Goal: Task Accomplishment & Management: Use online tool/utility

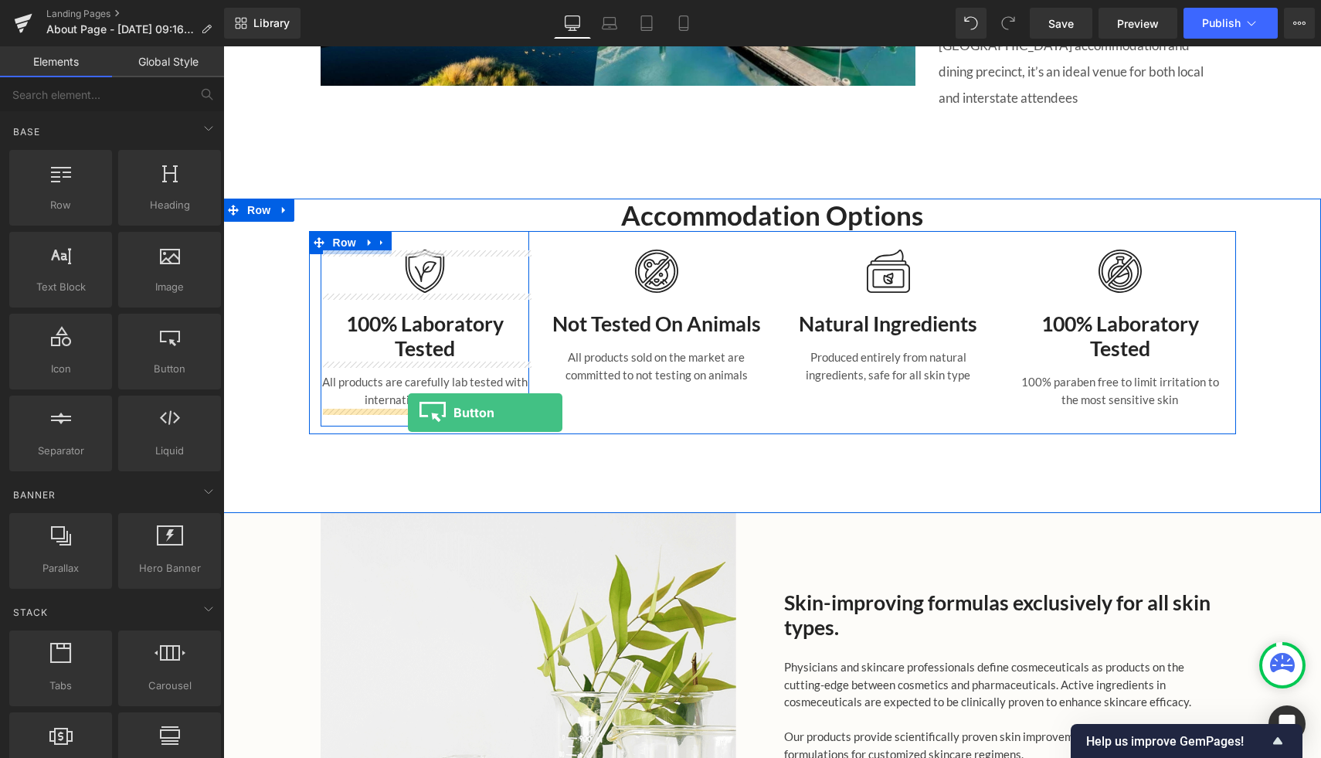
drag, startPoint x: 386, startPoint y: 391, endPoint x: 408, endPoint y: 413, distance: 31.1
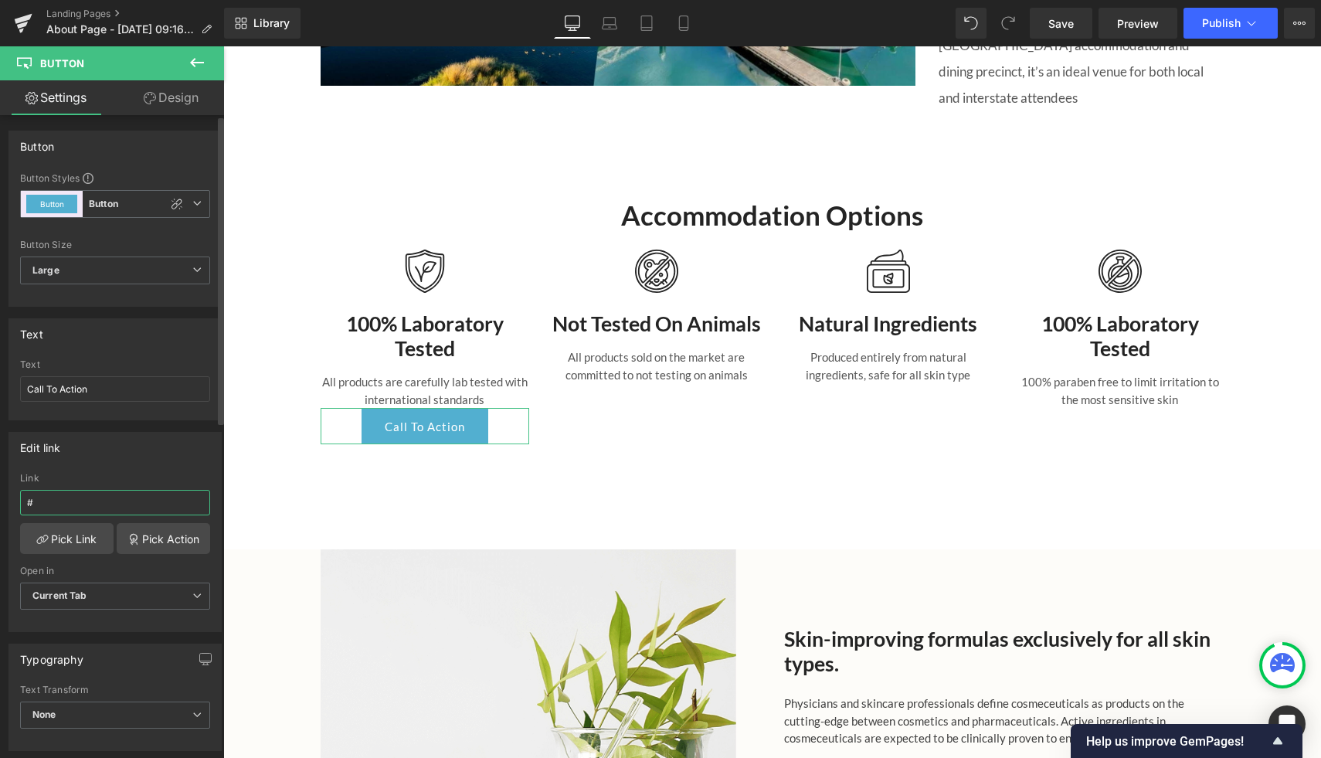
click at [94, 495] on input "#" at bounding box center [115, 502] width 190 height 25
paste input "[URL][DOMAIN_NAME]"
type input "[URL][DOMAIN_NAME]"
click at [126, 456] on div "Edit link" at bounding box center [115, 447] width 212 height 29
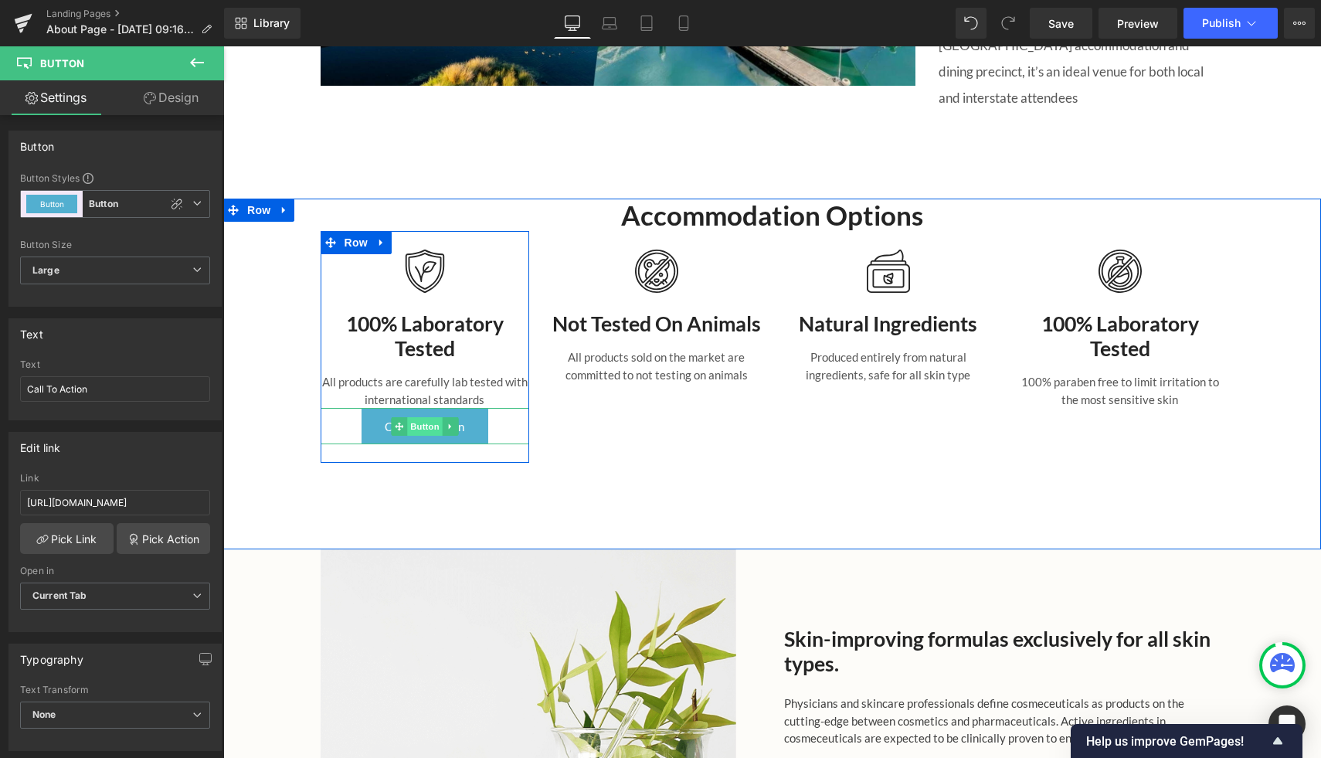
click at [421, 426] on span "Button" at bounding box center [425, 426] width 36 height 19
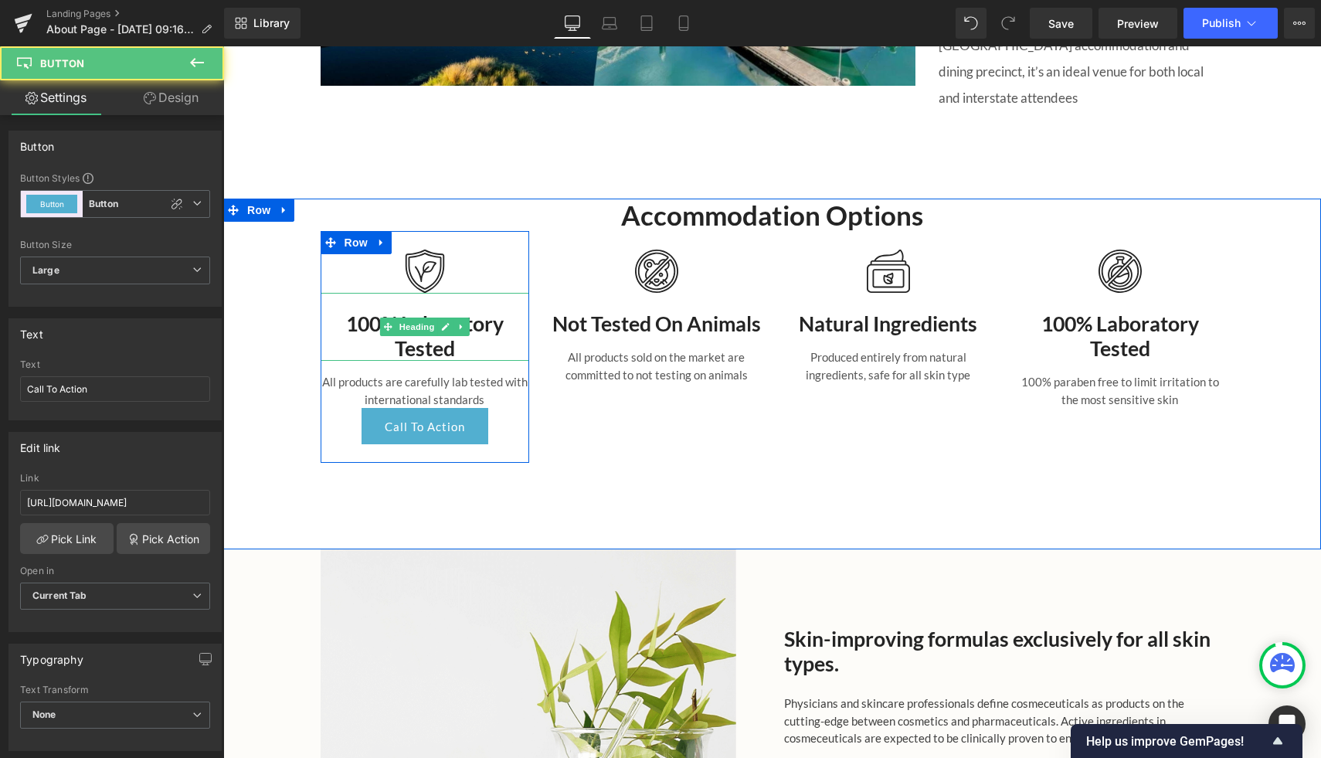
click at [403, 313] on h3 "100% Laboratory Tested" at bounding box center [425, 335] width 209 height 49
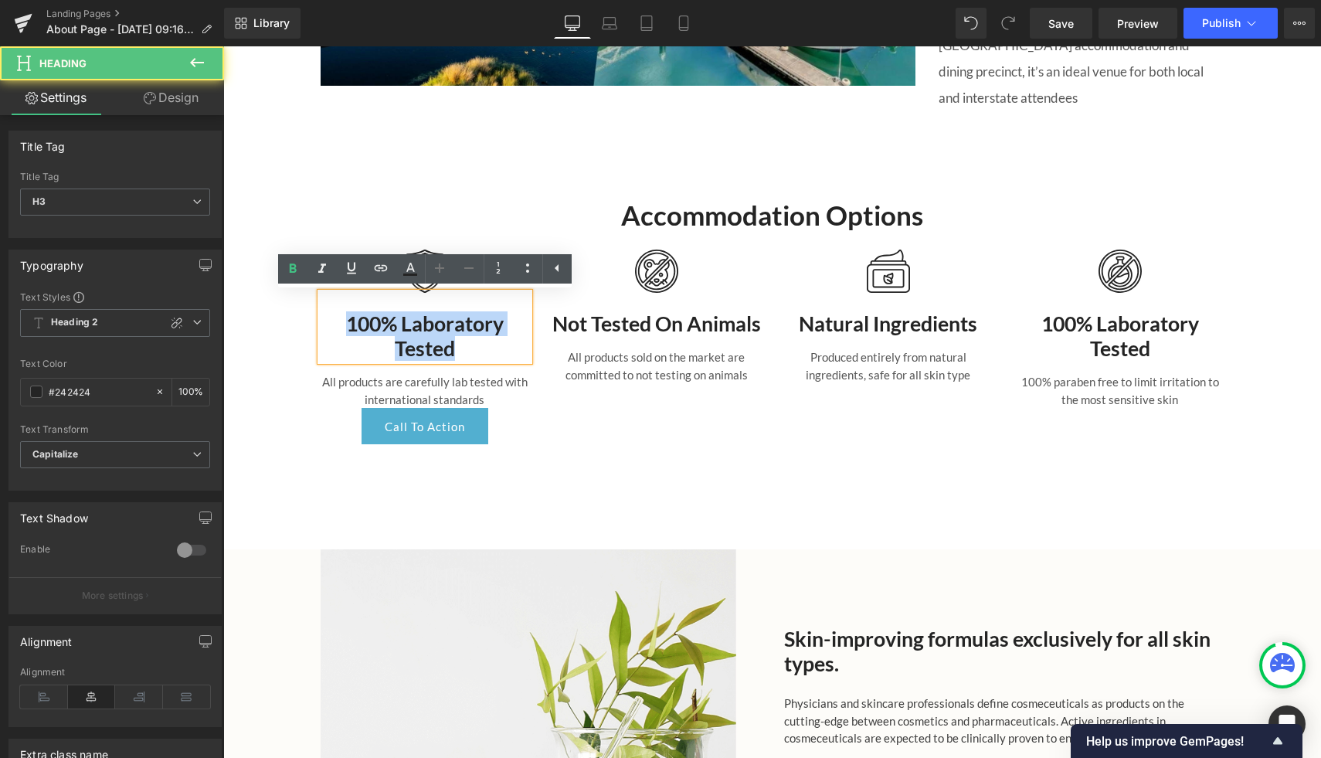
drag, startPoint x: 468, startPoint y: 354, endPoint x: 324, endPoint y: 314, distance: 150.0
click at [324, 314] on h3 "100% Laboratory Tested" at bounding box center [425, 335] width 209 height 49
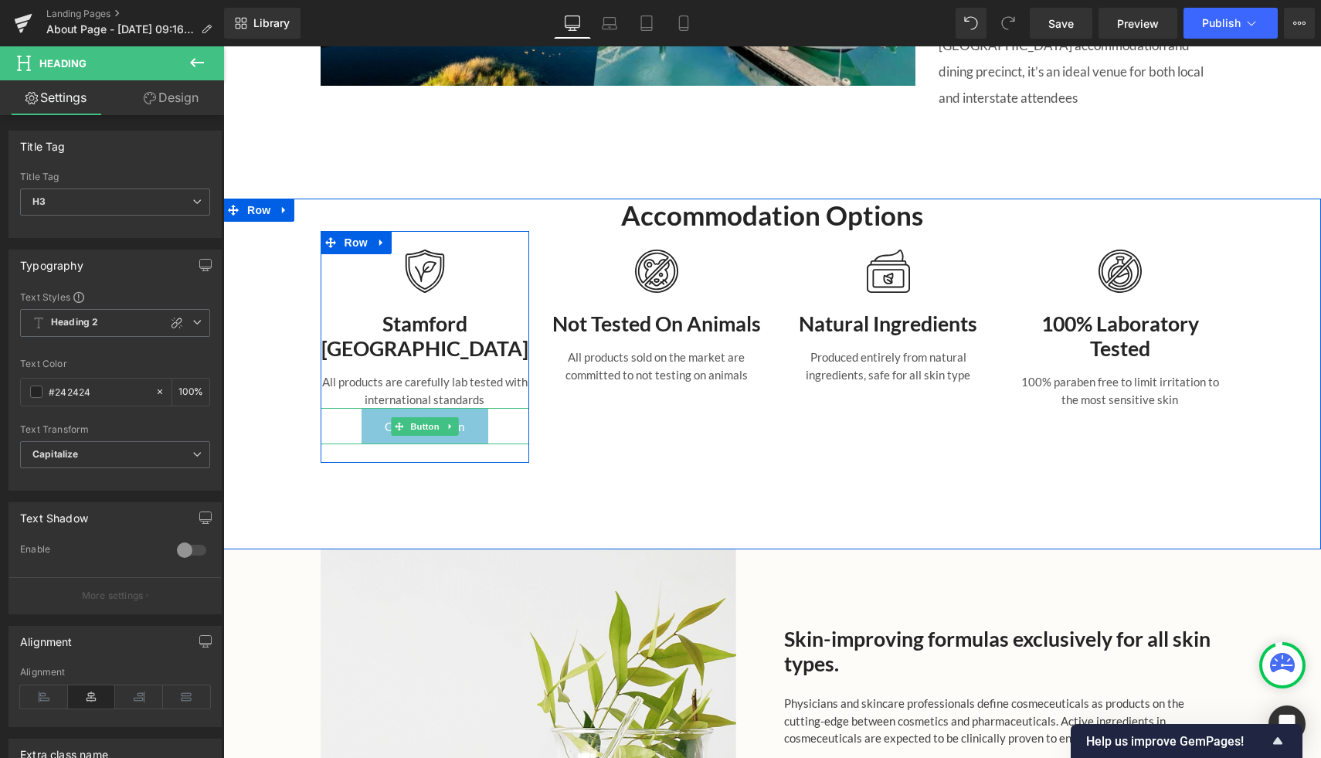
click at [426, 437] on link "Call To Action" at bounding box center [425, 426] width 127 height 36
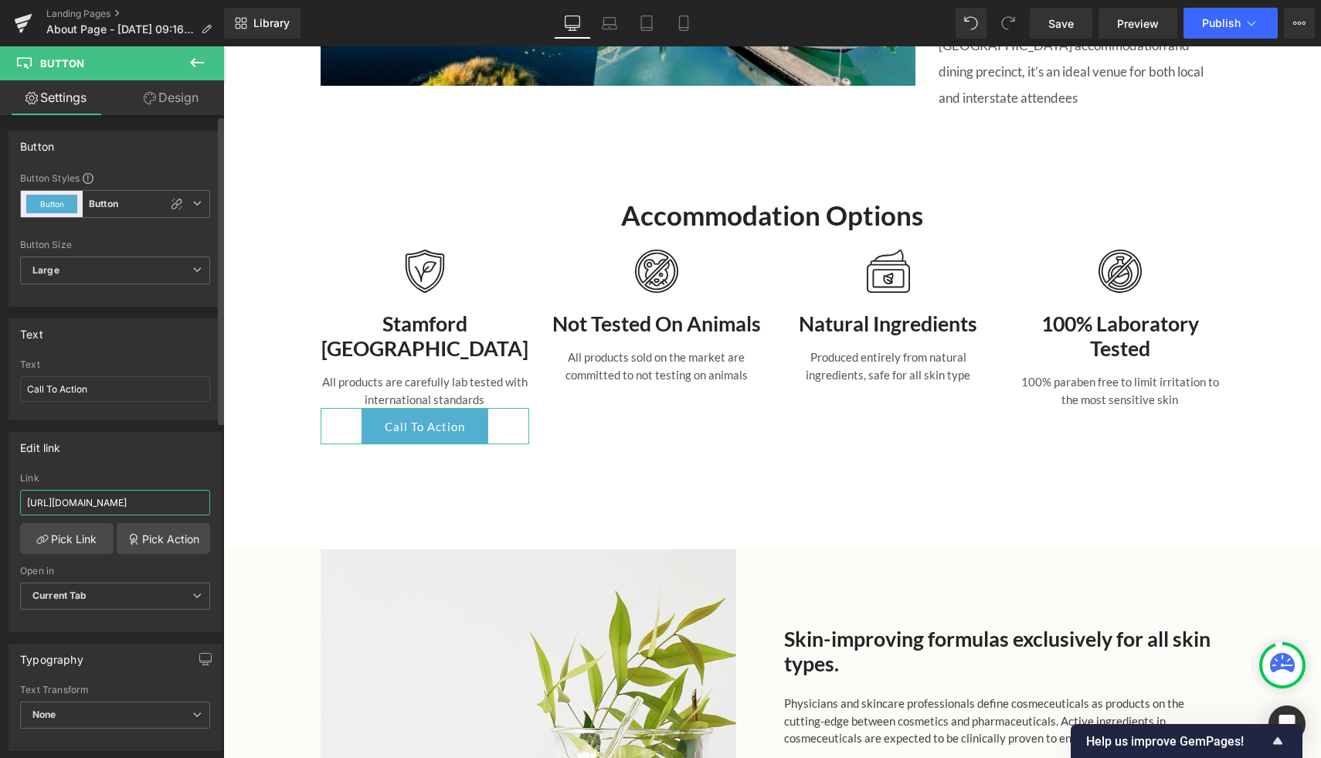
drag, startPoint x: 184, startPoint y: 502, endPoint x: 0, endPoint y: 501, distance: 183.9
click at [0, 501] on div "Edit link [URL][DOMAIN_NAME] Link [URL][DOMAIN_NAME] Pick Link Pick Action Curr…" at bounding box center [115, 526] width 231 height 212
drag, startPoint x: 194, startPoint y: 500, endPoint x: 0, endPoint y: 498, distance: 193.9
click at [0, 498] on div "Edit link [URL][DOMAIN_NAME] Link [URL][DOMAIN_NAME] Pick Link Pick Action Curr…" at bounding box center [115, 526] width 231 height 212
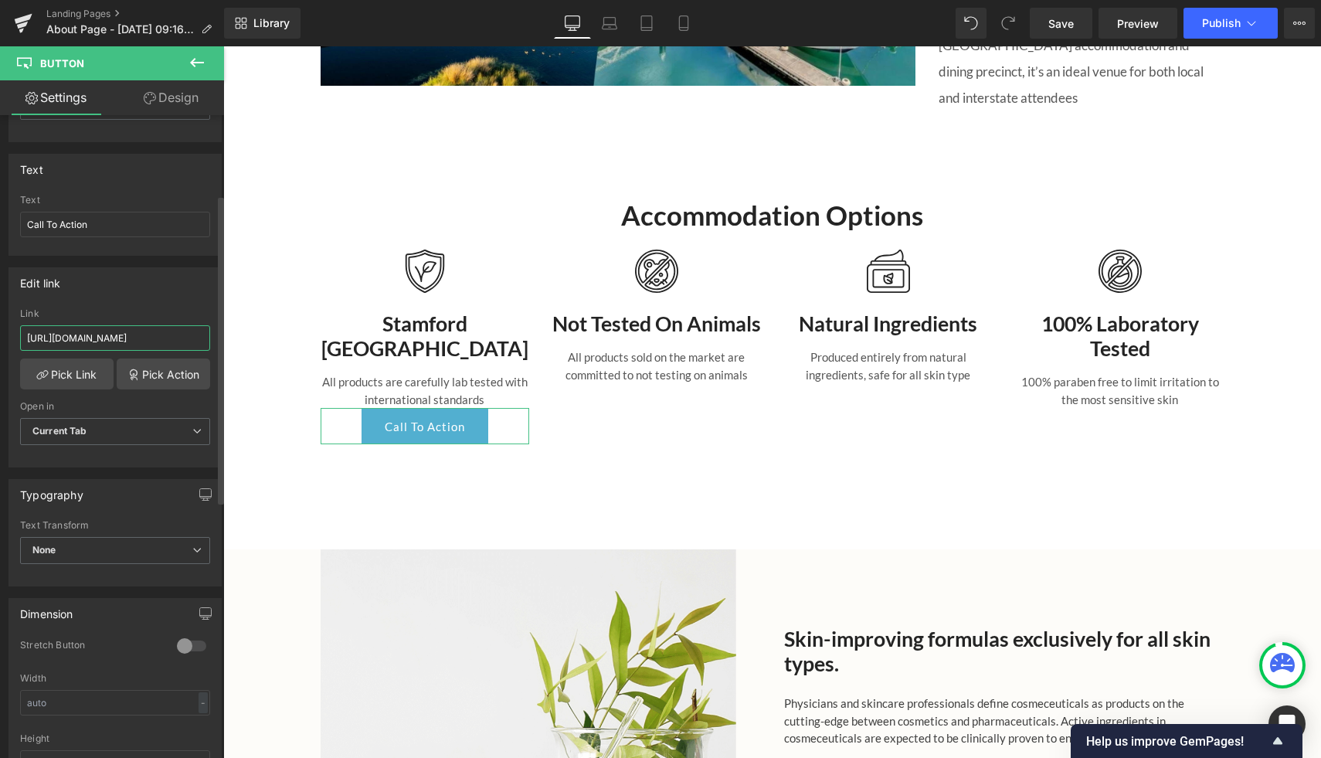
scroll to position [165, 0]
drag, startPoint x: 101, startPoint y: 217, endPoint x: 195, endPoint y: 240, distance: 97.1
click at [195, 240] on div "Text Call To Action" at bounding box center [115, 224] width 190 height 60
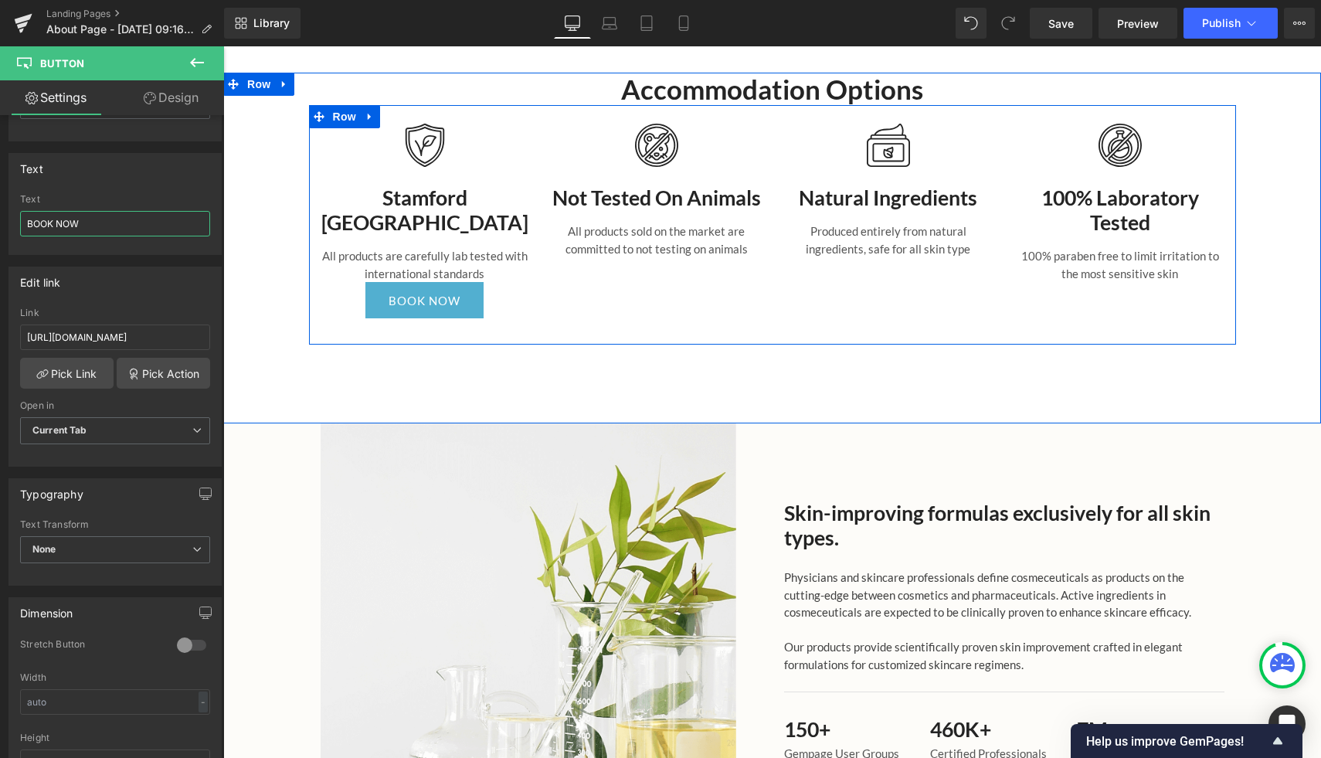
scroll to position [2184, 0]
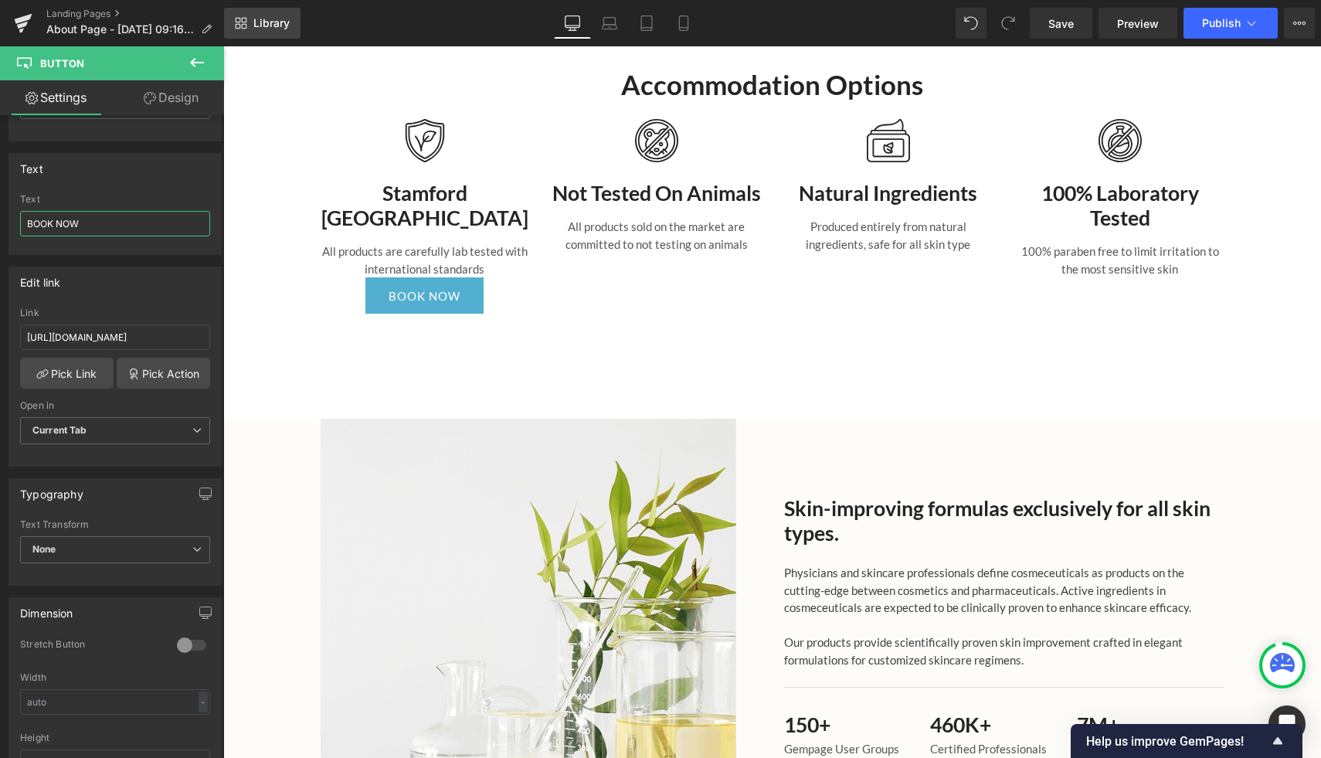
type input "BOOK NOW"
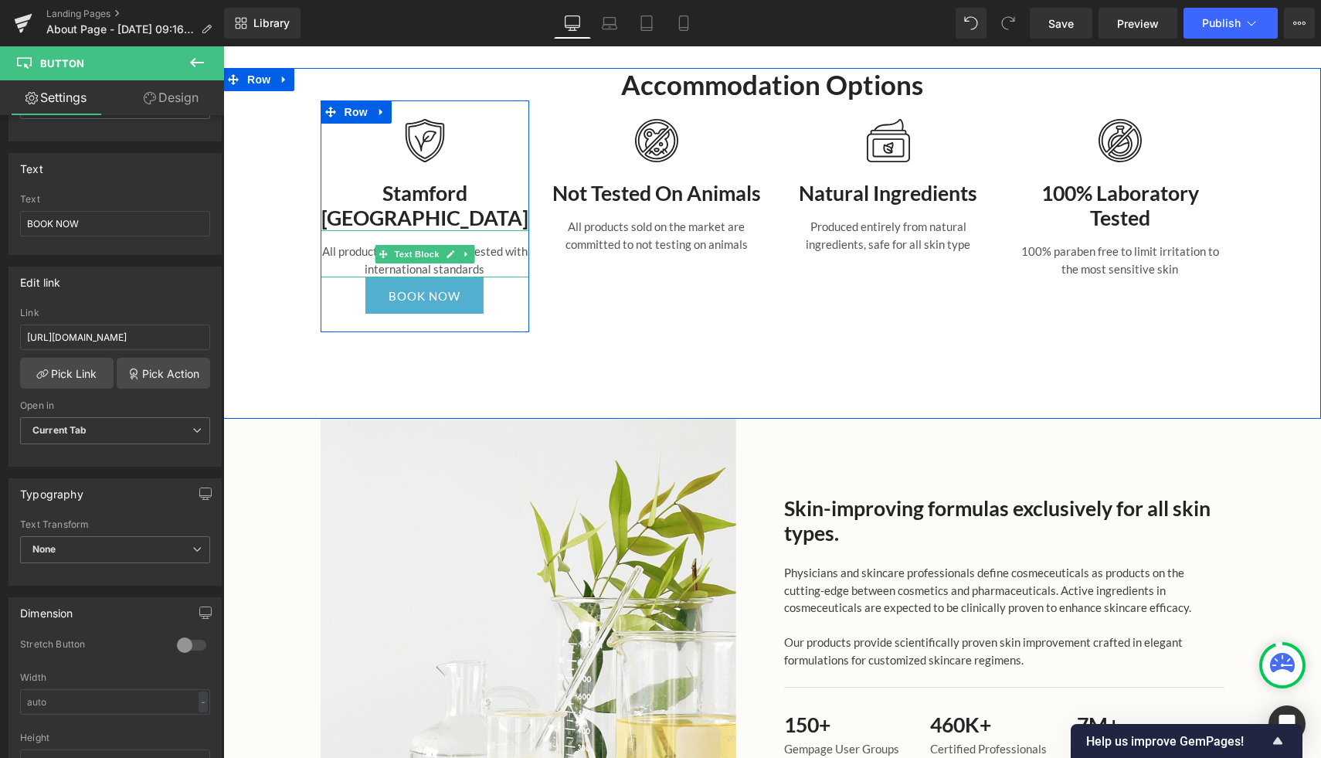
click at [493, 260] on p "All products are carefully lab tested with international standards" at bounding box center [425, 260] width 209 height 35
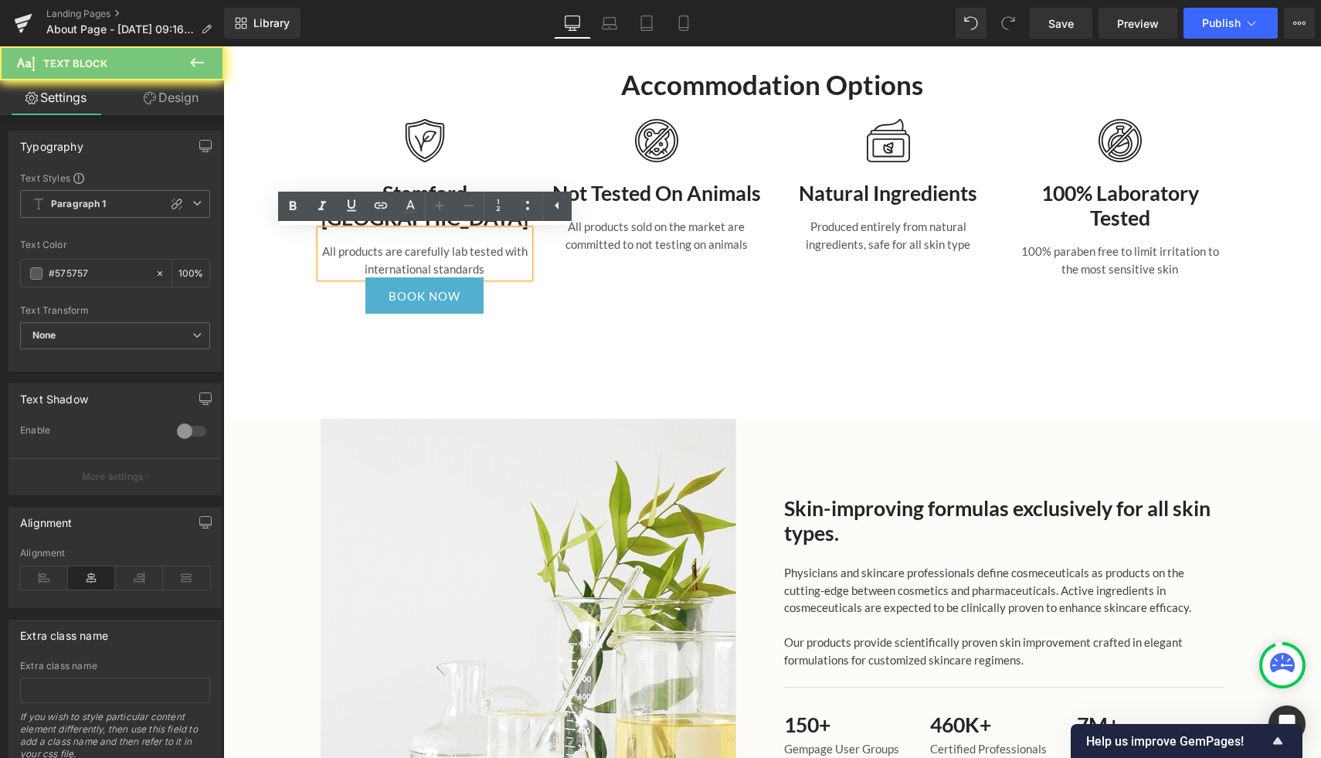
click at [493, 264] on p "All products are carefully lab tested with international standards" at bounding box center [425, 260] width 209 height 35
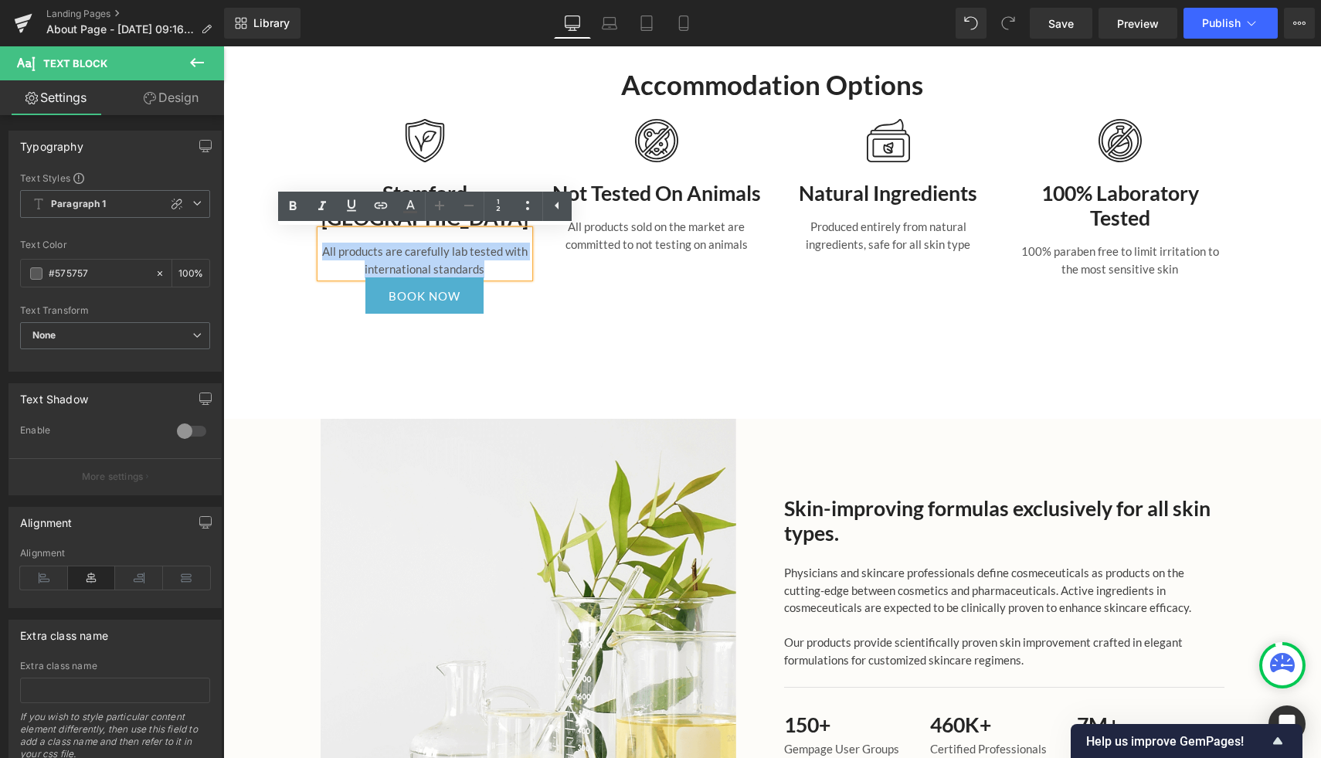
drag, startPoint x: 492, startPoint y: 266, endPoint x: 314, endPoint y: 249, distance: 179.3
click at [314, 249] on div "Image Stamford Grand Glenelg Heading All products are carefully lab tested with…" at bounding box center [425, 216] width 232 height 232
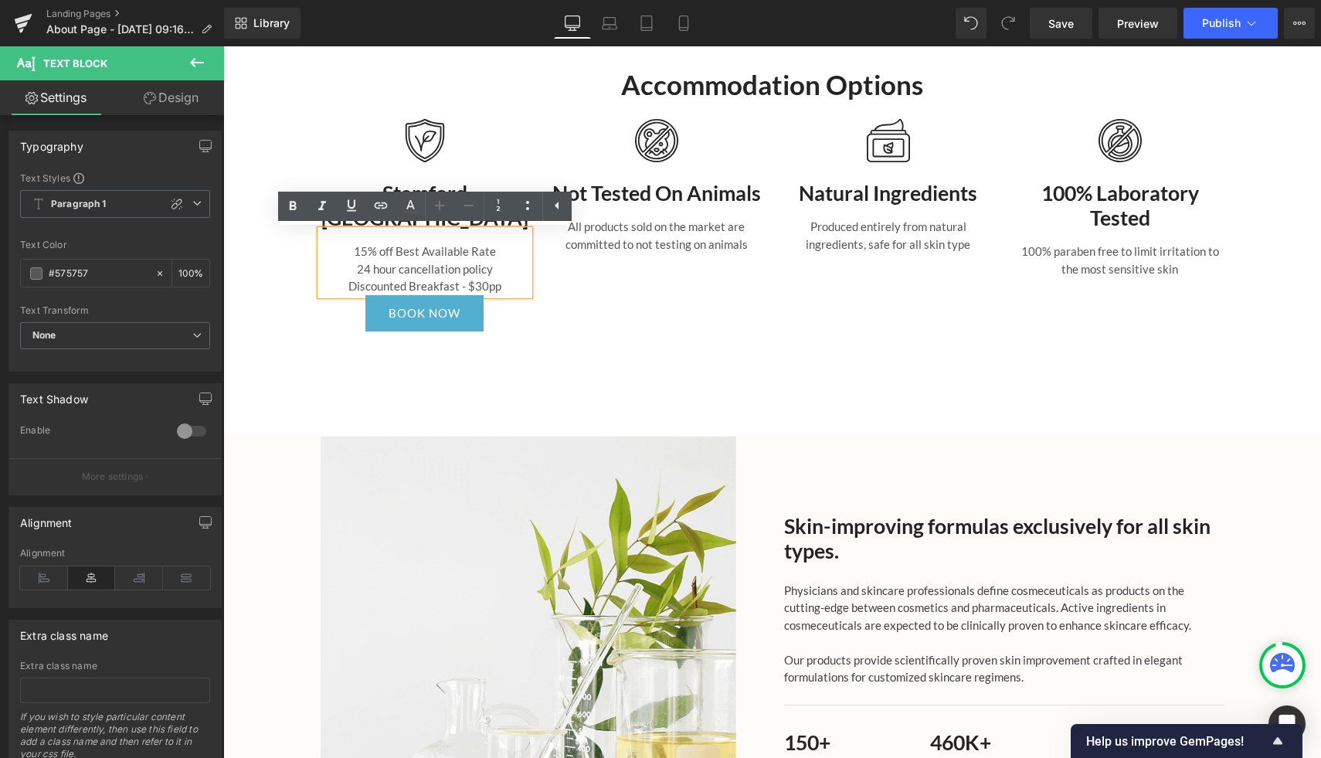
click at [555, 375] on div "Accommodation Options Heading Image [GEOGRAPHIC_DATA] [GEOGRAPHIC_DATA] Heading…" at bounding box center [772, 252] width 1098 height 369
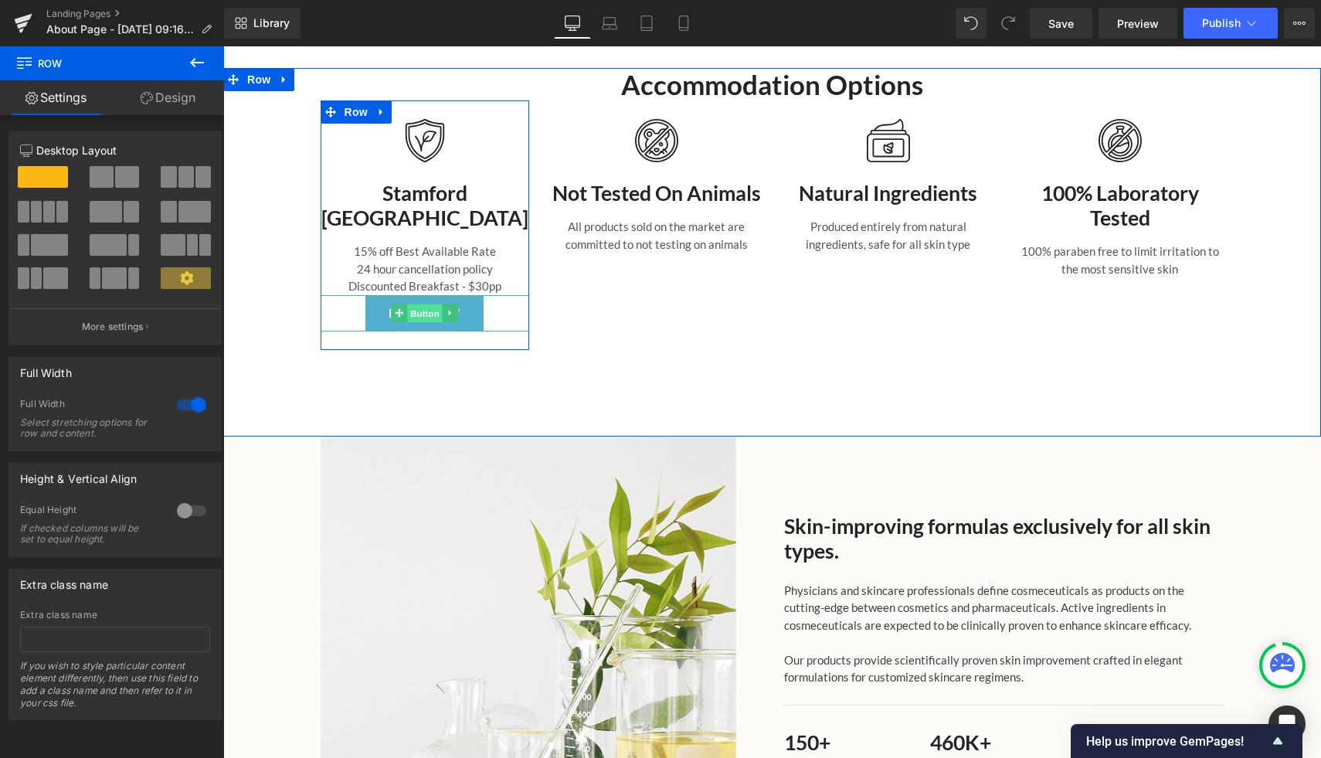
click at [412, 314] on span "Button" at bounding box center [425, 313] width 36 height 19
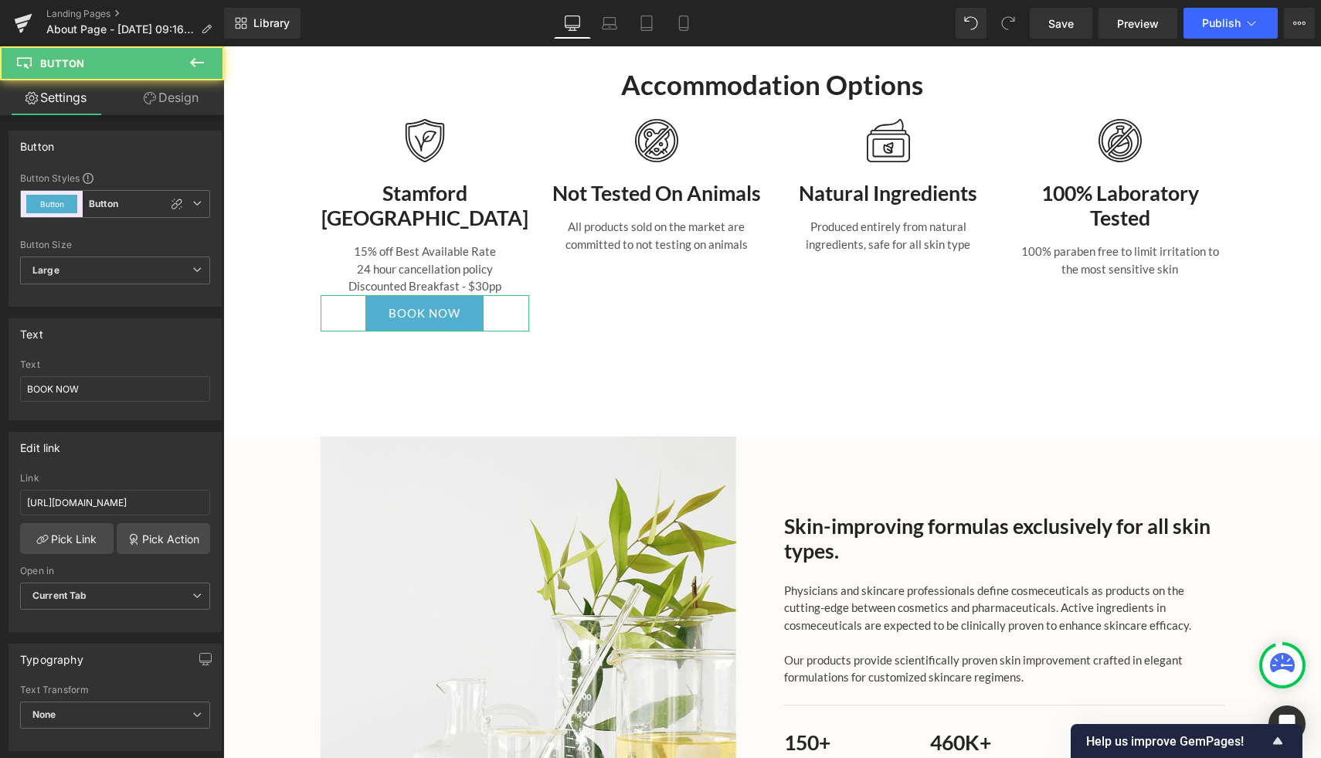
click at [182, 100] on link "Design" at bounding box center [171, 97] width 112 height 35
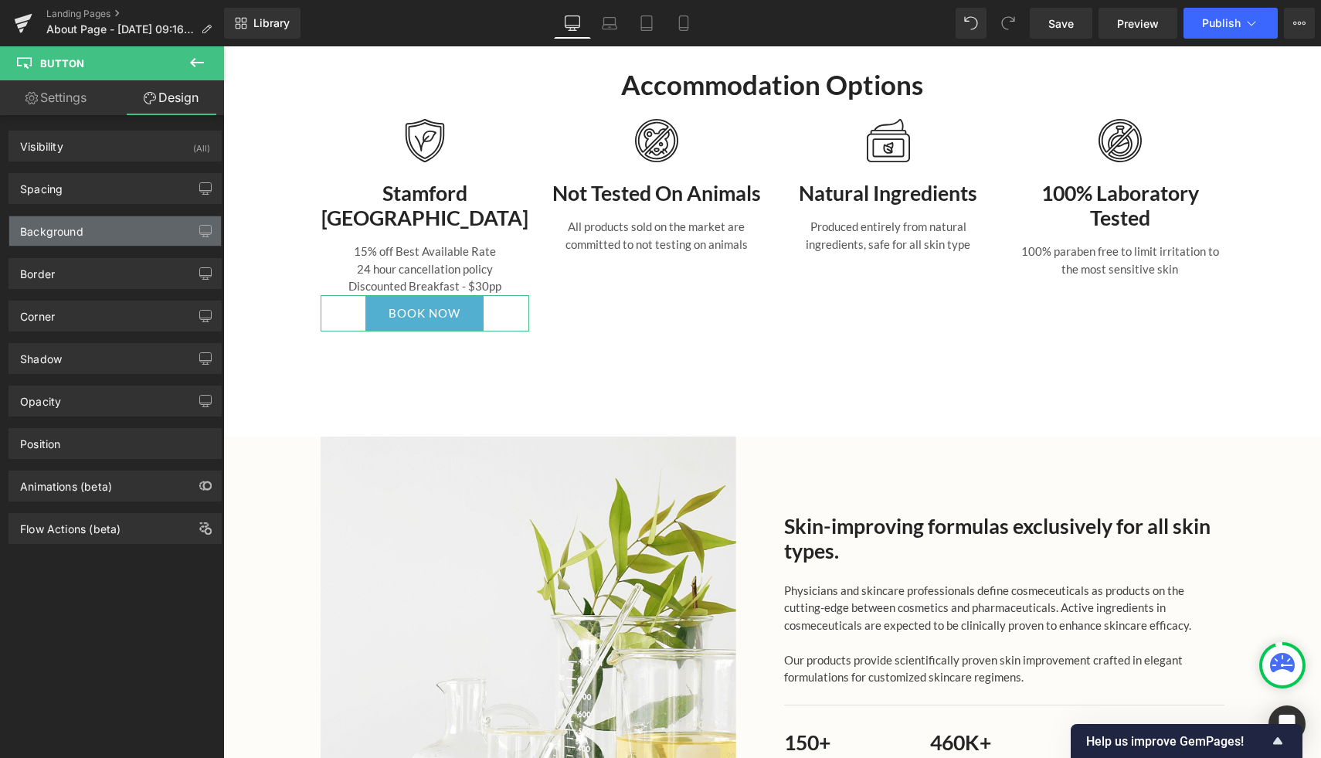
type input "0"
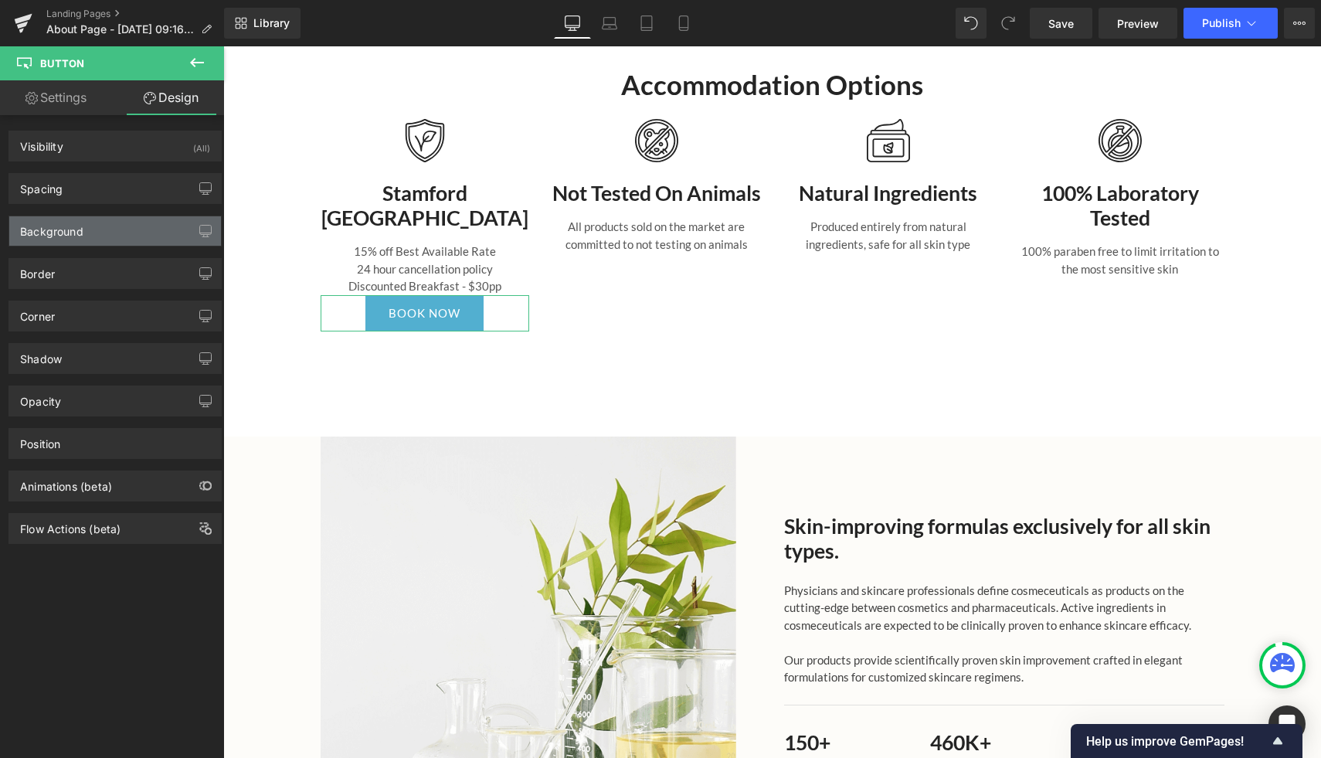
type input "30"
type input "0"
type input "30"
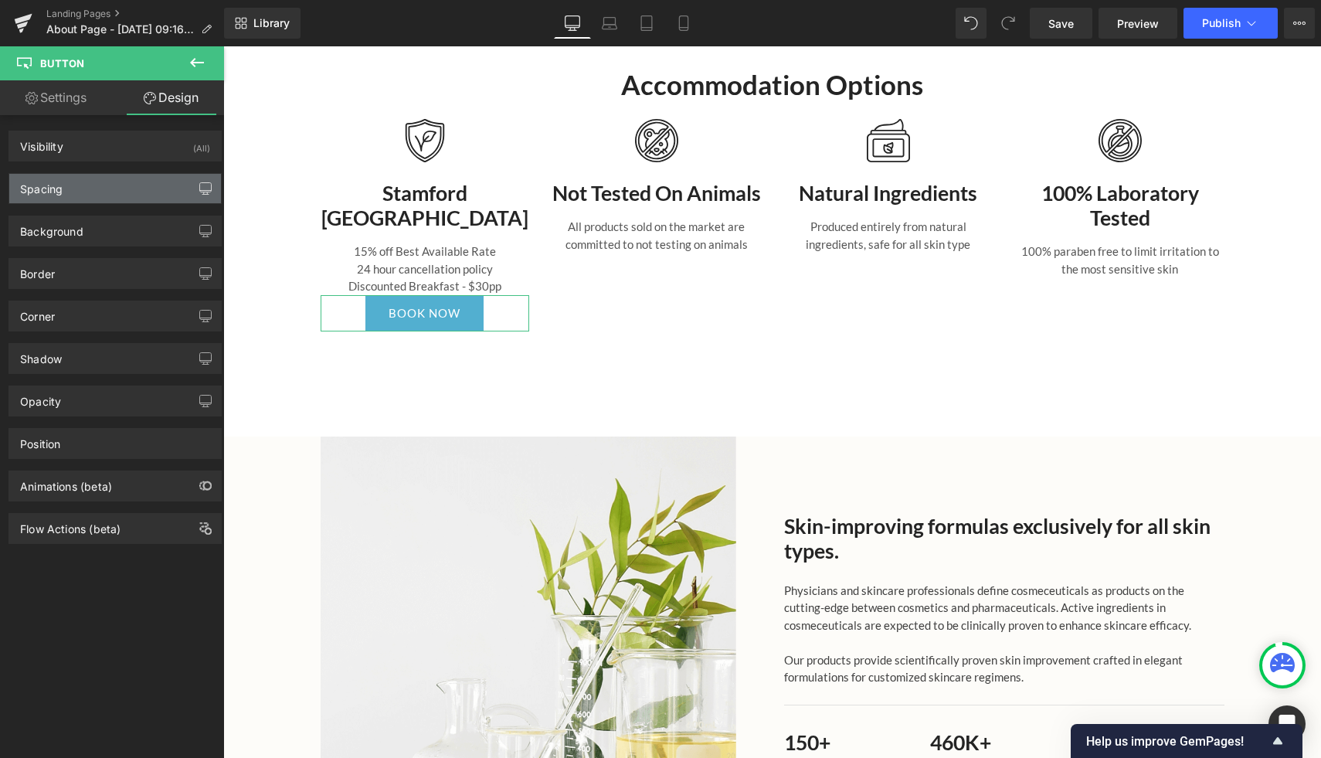
click at [199, 187] on icon "button" at bounding box center [205, 188] width 12 height 12
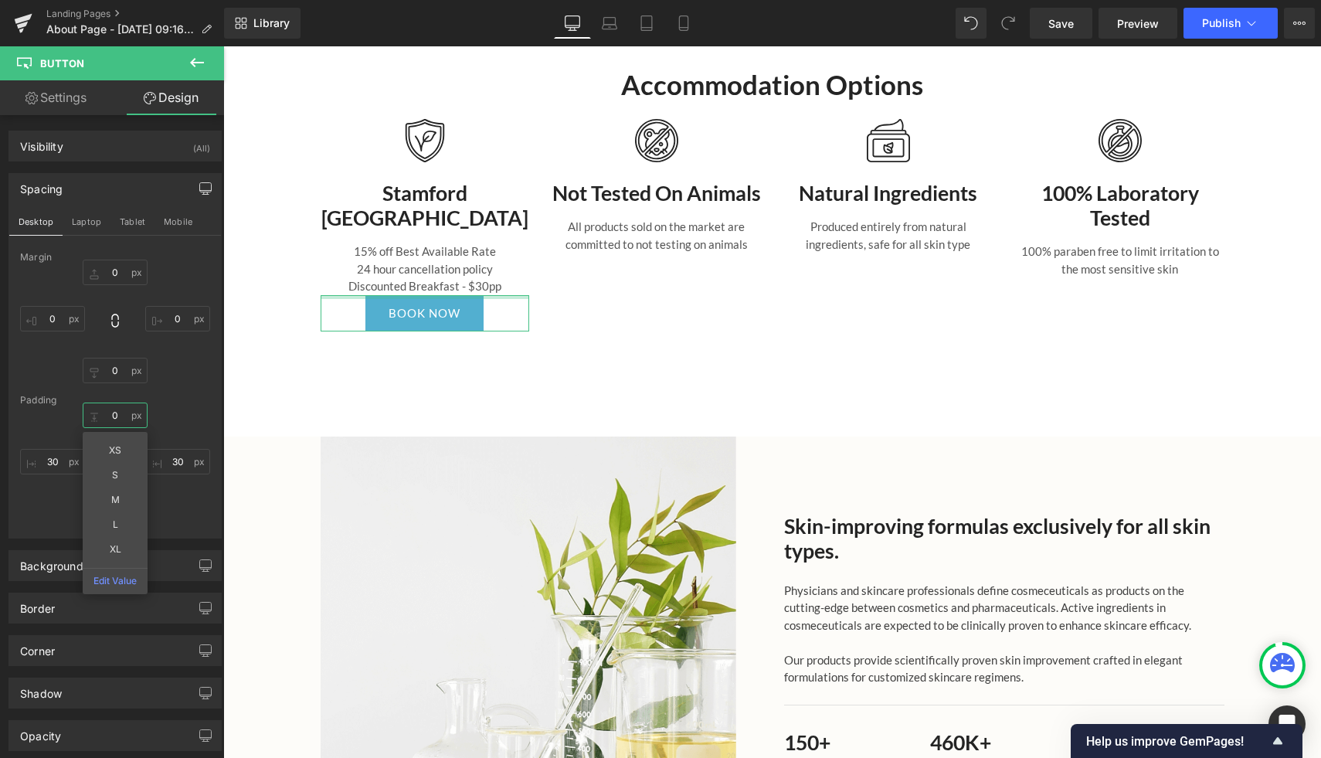
click at [114, 413] on input "0" at bounding box center [115, 415] width 65 height 25
type input "2"
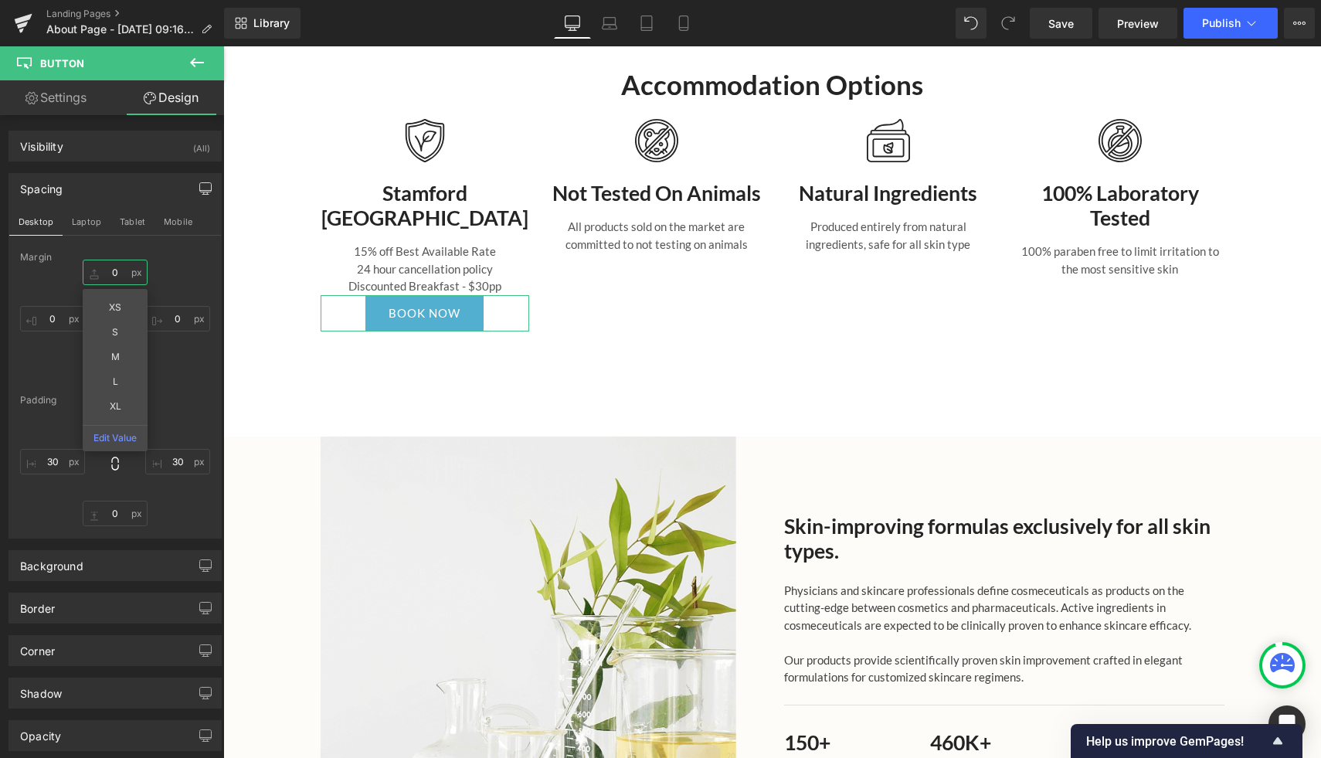
click at [120, 267] on input "0" at bounding box center [115, 272] width 65 height 25
type input "20"
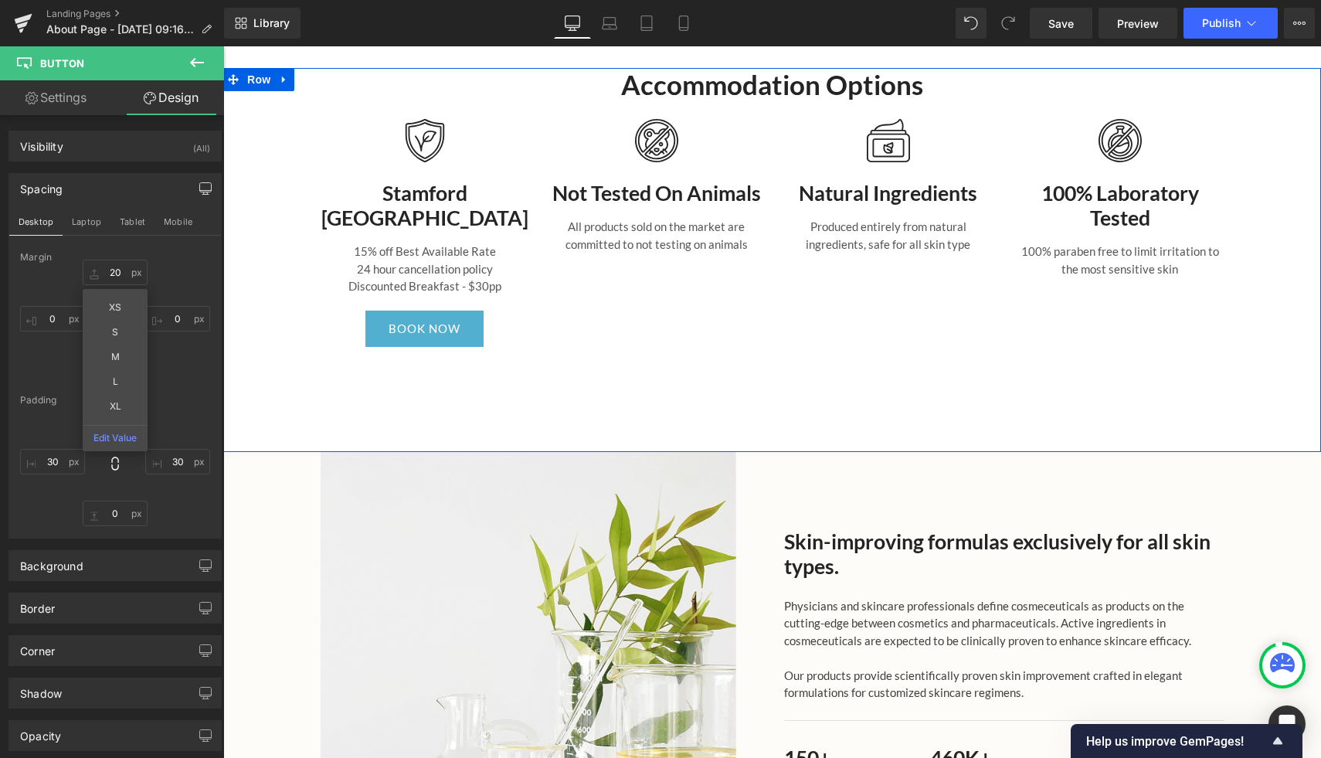
click at [282, 144] on div "Accommodation Options Heading Image Stamford Grand Glenelg Heading 15% off Best…" at bounding box center [772, 220] width 1098 height 305
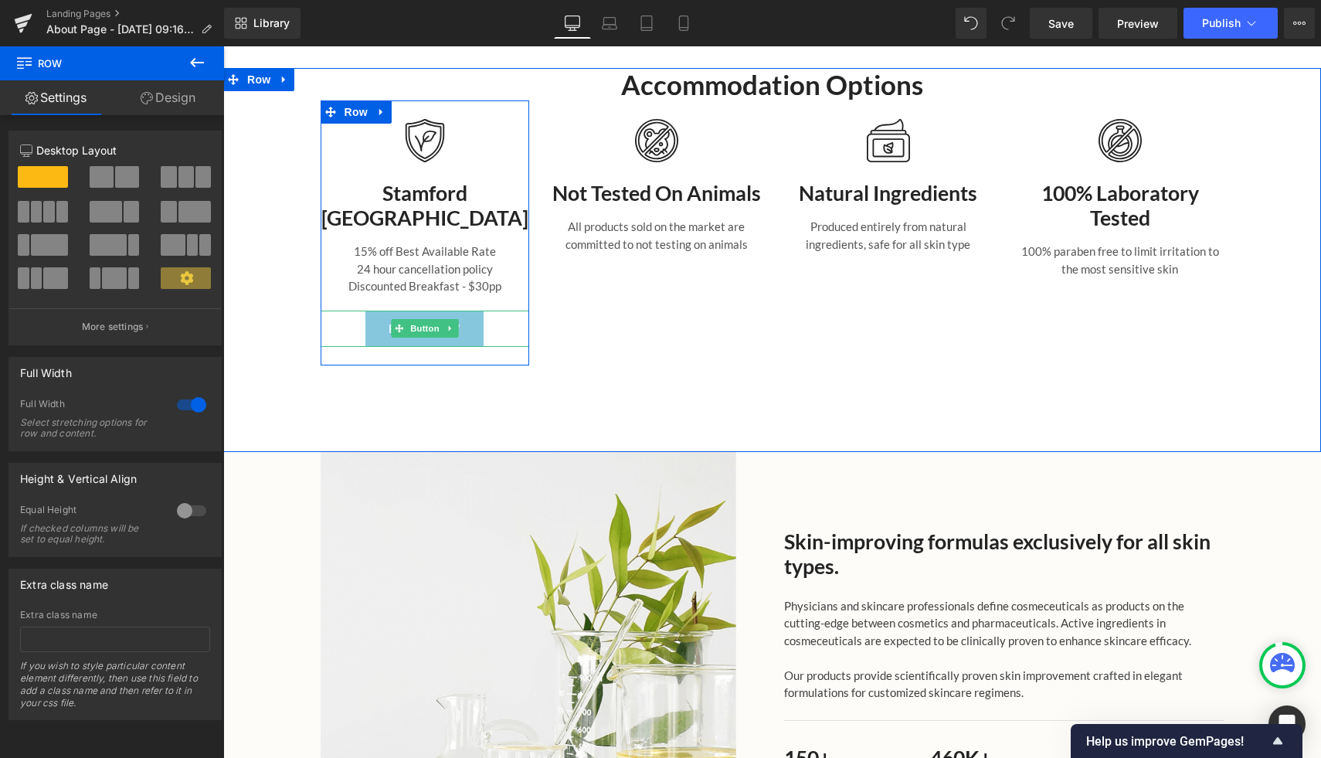
click at [458, 329] on link "BOOK NOW" at bounding box center [424, 329] width 118 height 36
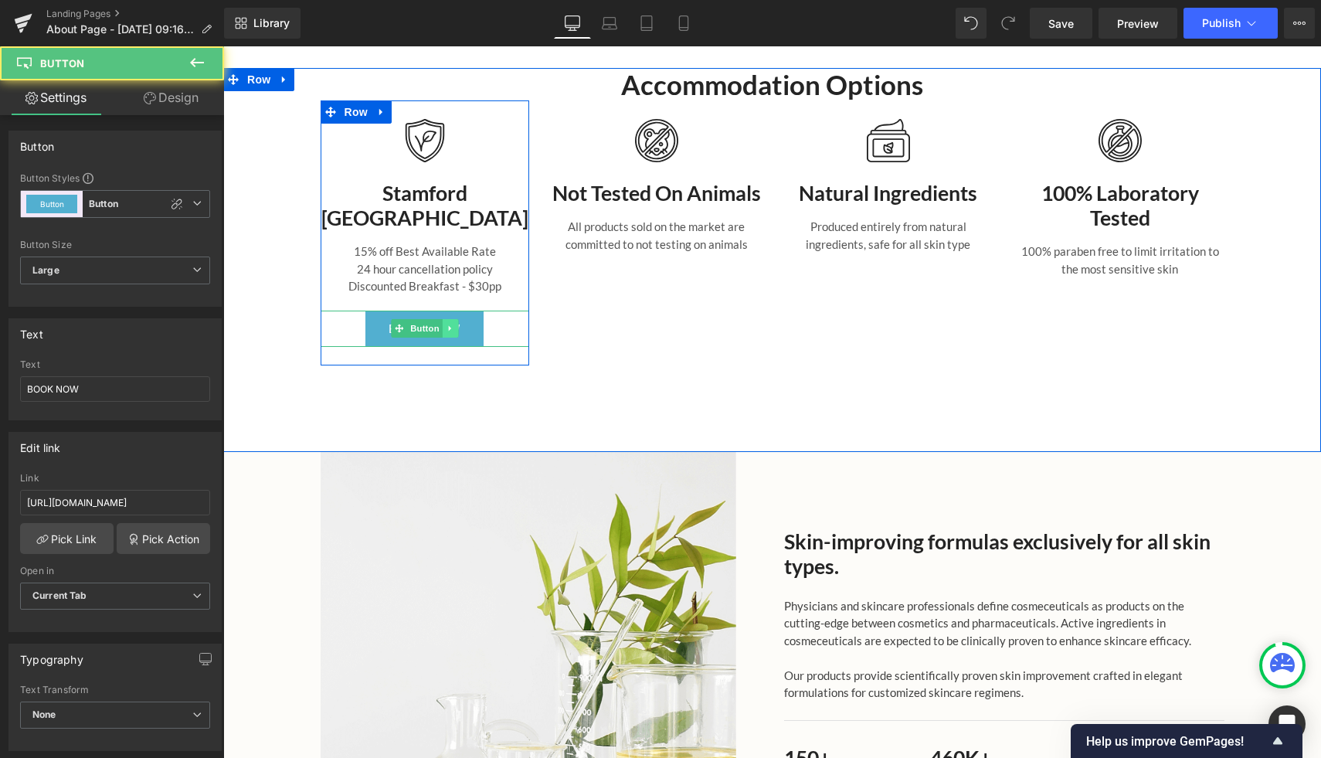
click at [454, 329] on icon at bounding box center [450, 328] width 8 height 9
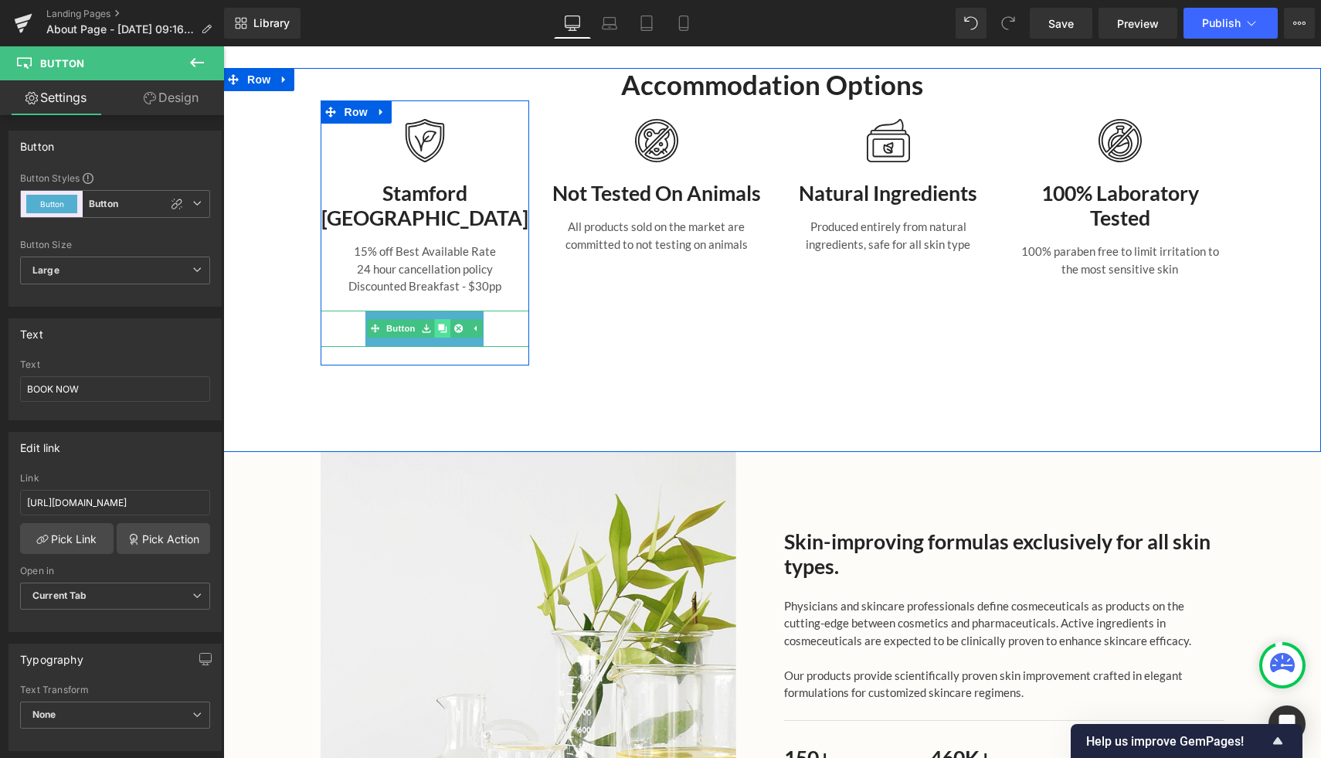
click at [444, 331] on icon at bounding box center [442, 328] width 8 height 9
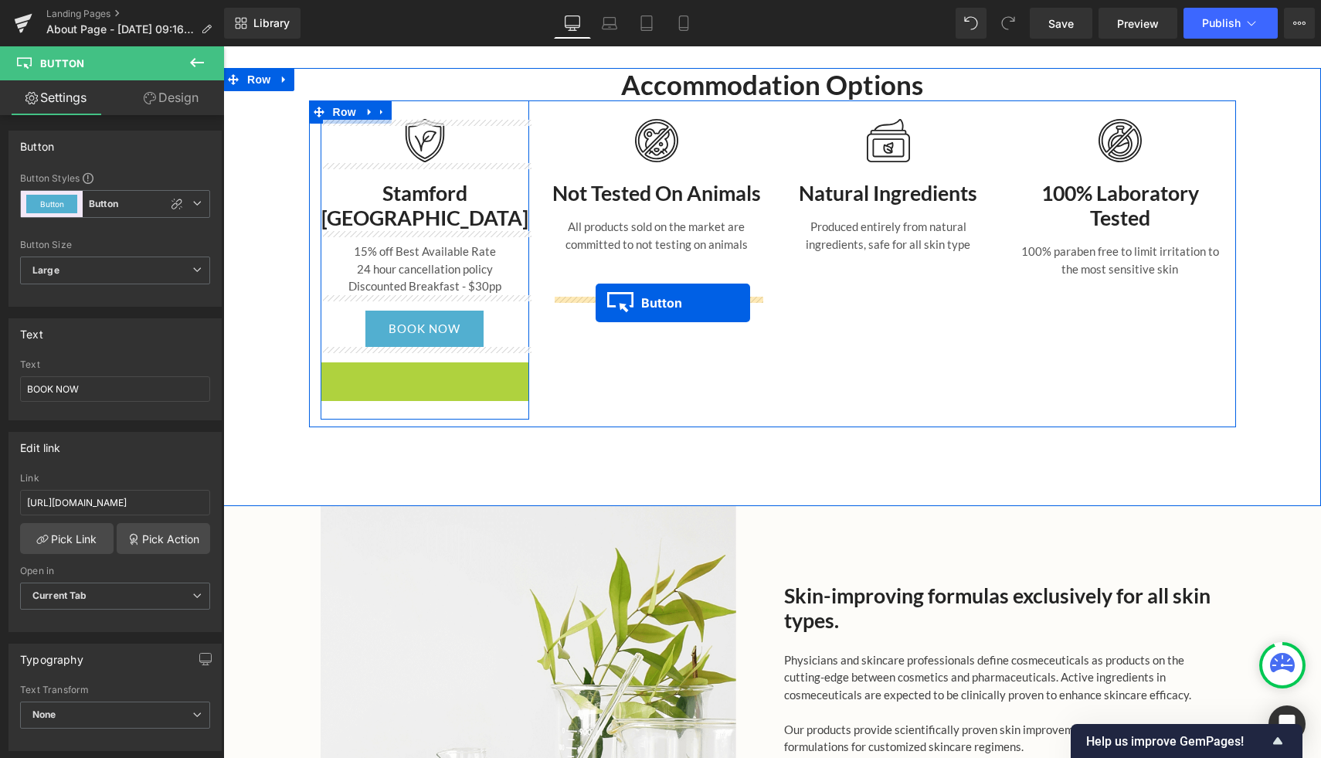
drag, startPoint x: 394, startPoint y: 384, endPoint x: 596, endPoint y: 303, distance: 217.4
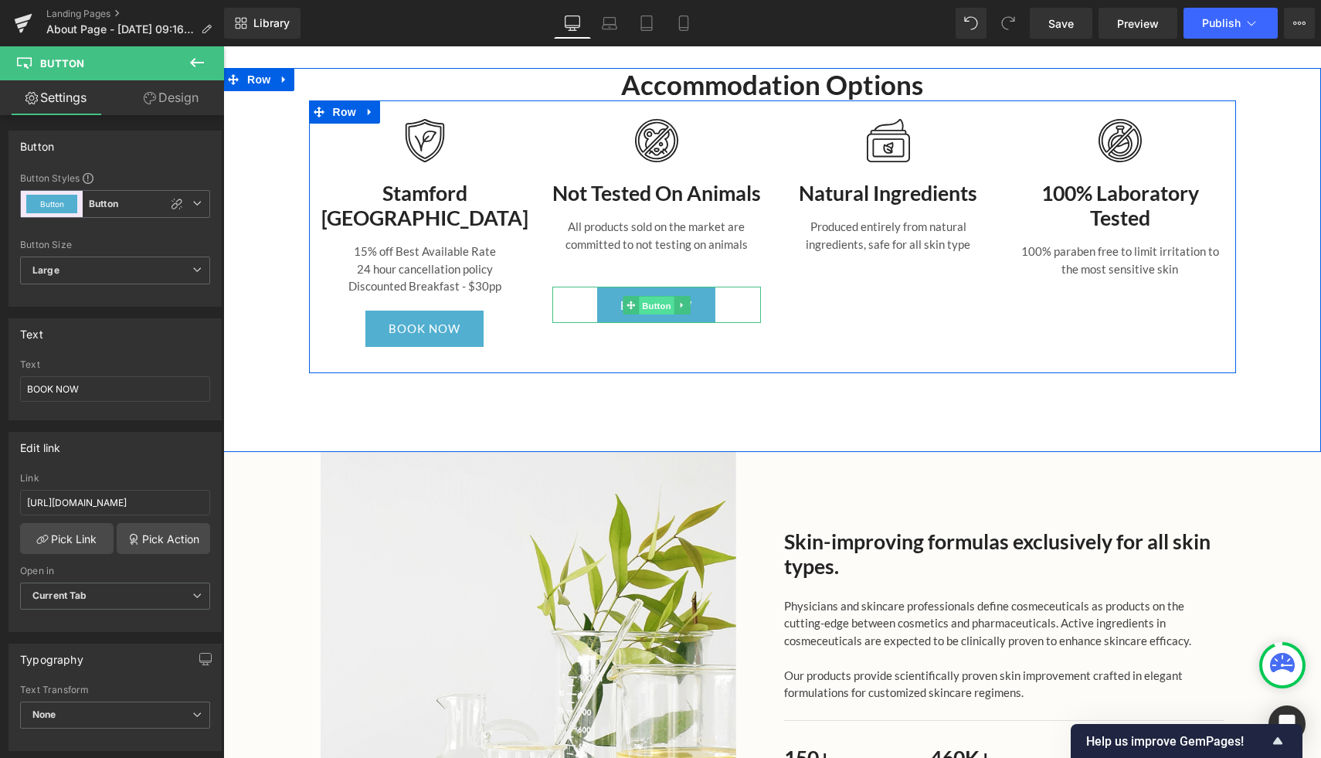
click at [657, 315] on span "Button" at bounding box center [657, 306] width 36 height 19
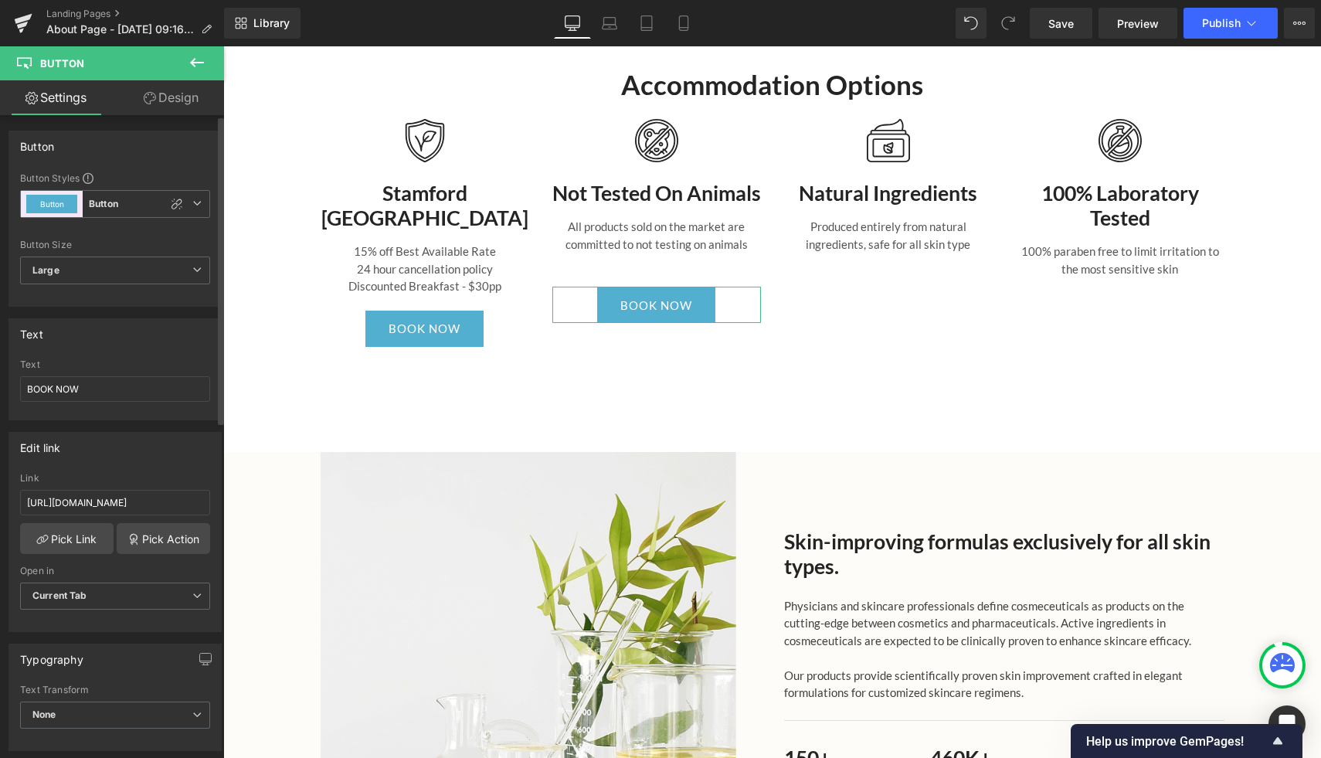
drag, startPoint x: 192, startPoint y: 496, endPoint x: 10, endPoint y: 494, distance: 181.6
click at [10, 494] on div "https://bit.ly/BiocomAustralia-SGA Link https://bit.ly/BiocomAustralia-SGA Pick…" at bounding box center [115, 552] width 212 height 158
type input "https://aus01.safelinks.protection.outlook.com/?url=https%3A%2F%2Fbe.synxis.com…"
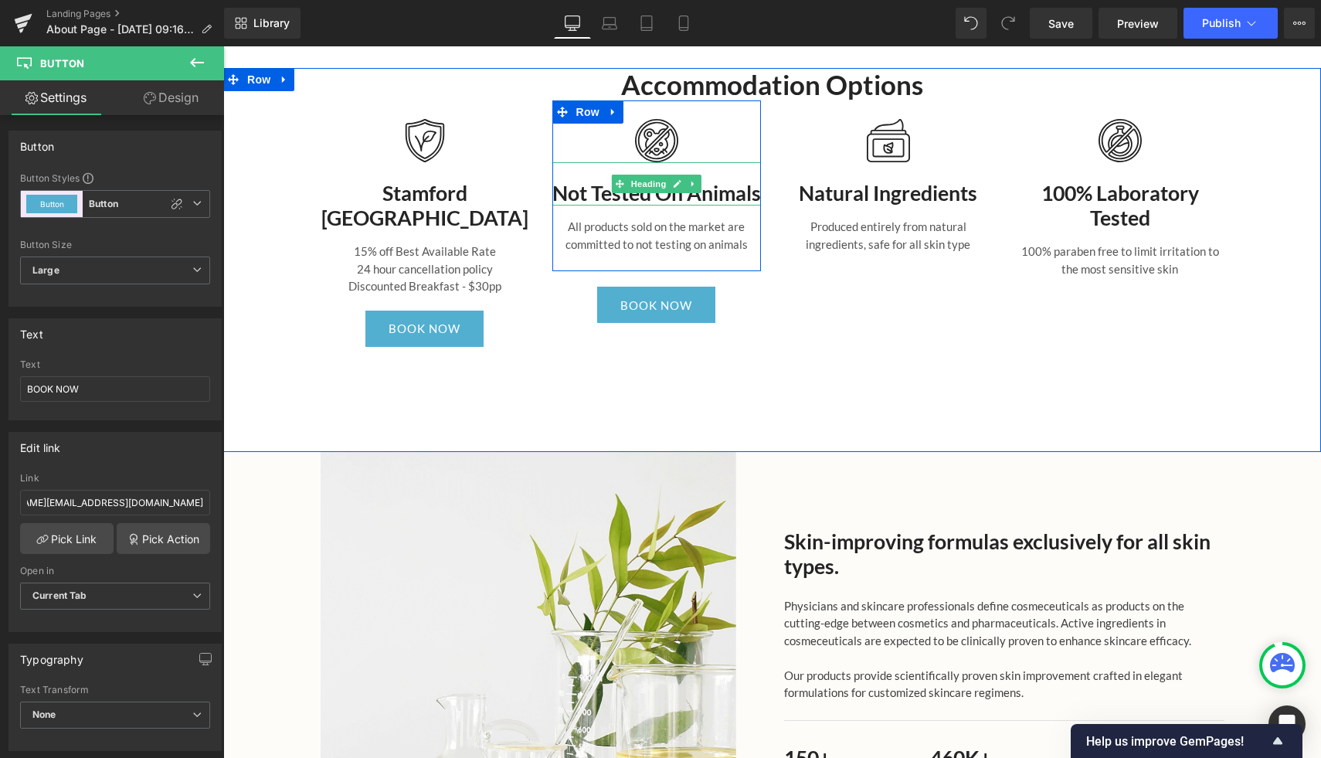
click at [705, 206] on div at bounding box center [656, 204] width 209 height 4
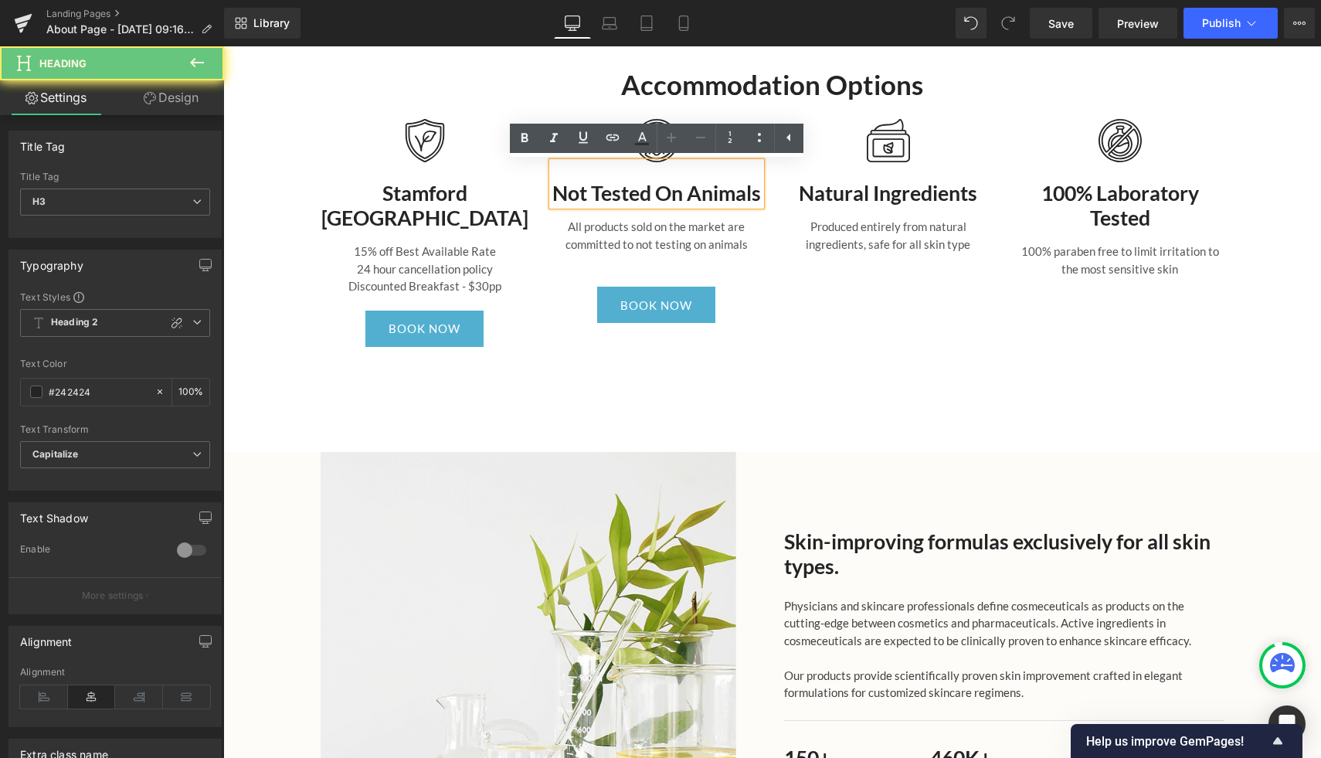
click at [702, 206] on h3 "Not Tested On Animals" at bounding box center [656, 193] width 209 height 25
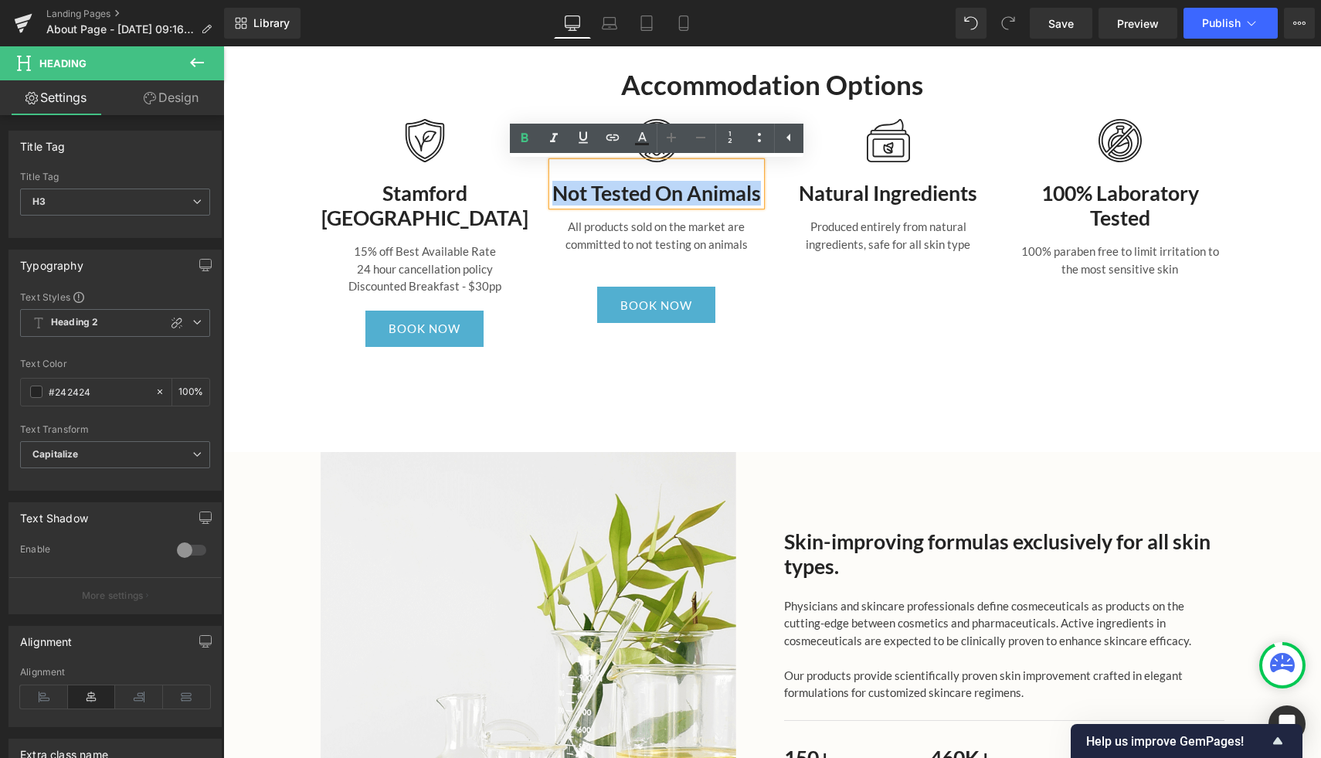
drag, startPoint x: 708, startPoint y: 217, endPoint x: 562, endPoint y: 197, distance: 146.6
click at [562, 197] on h3 "Not Tested On Animals" at bounding box center [656, 193] width 209 height 25
click at [627, 236] on div "All products sold on the market are committed to not testing on animals Text Bl…" at bounding box center [656, 229] width 209 height 47
click at [627, 236] on p "All products sold on the market are committed to not testing on animals" at bounding box center [656, 235] width 209 height 35
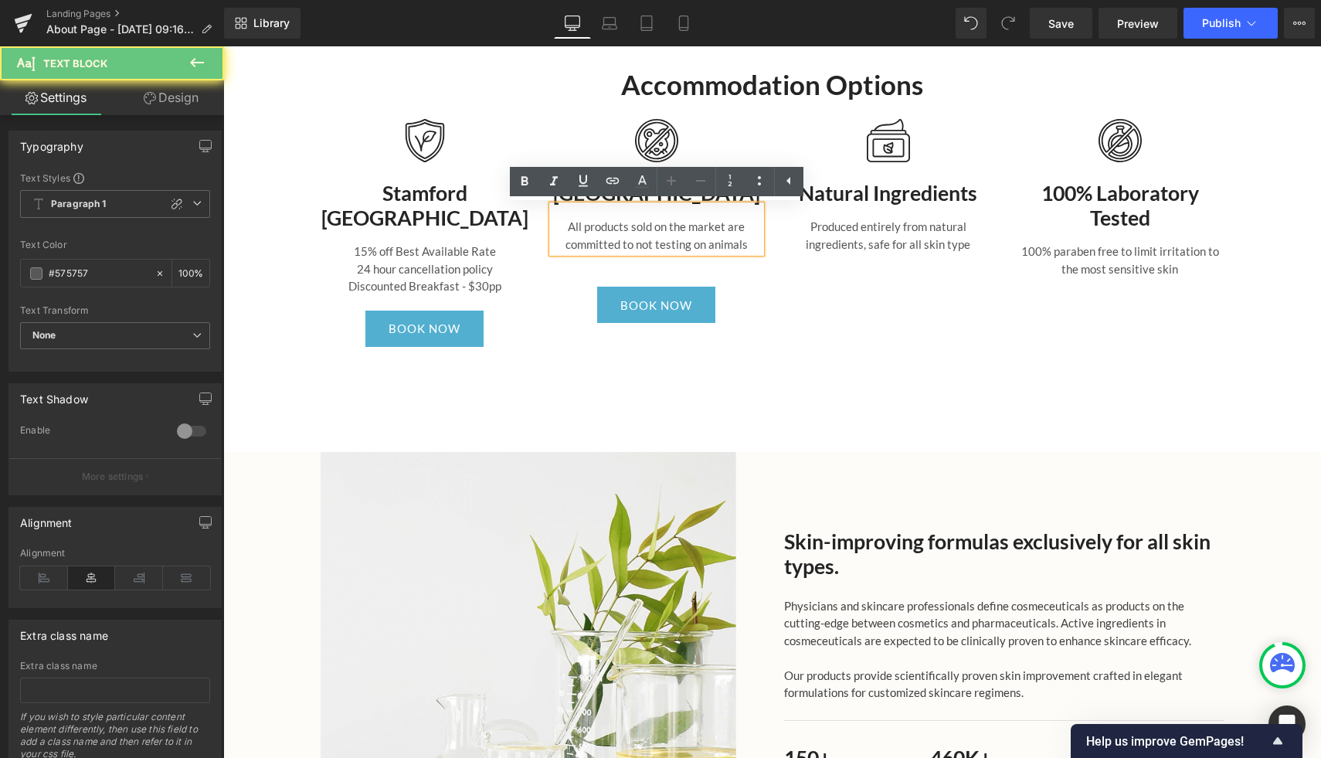
click at [676, 236] on p "All products sold on the market are committed to not testing on animals" at bounding box center [656, 235] width 209 height 35
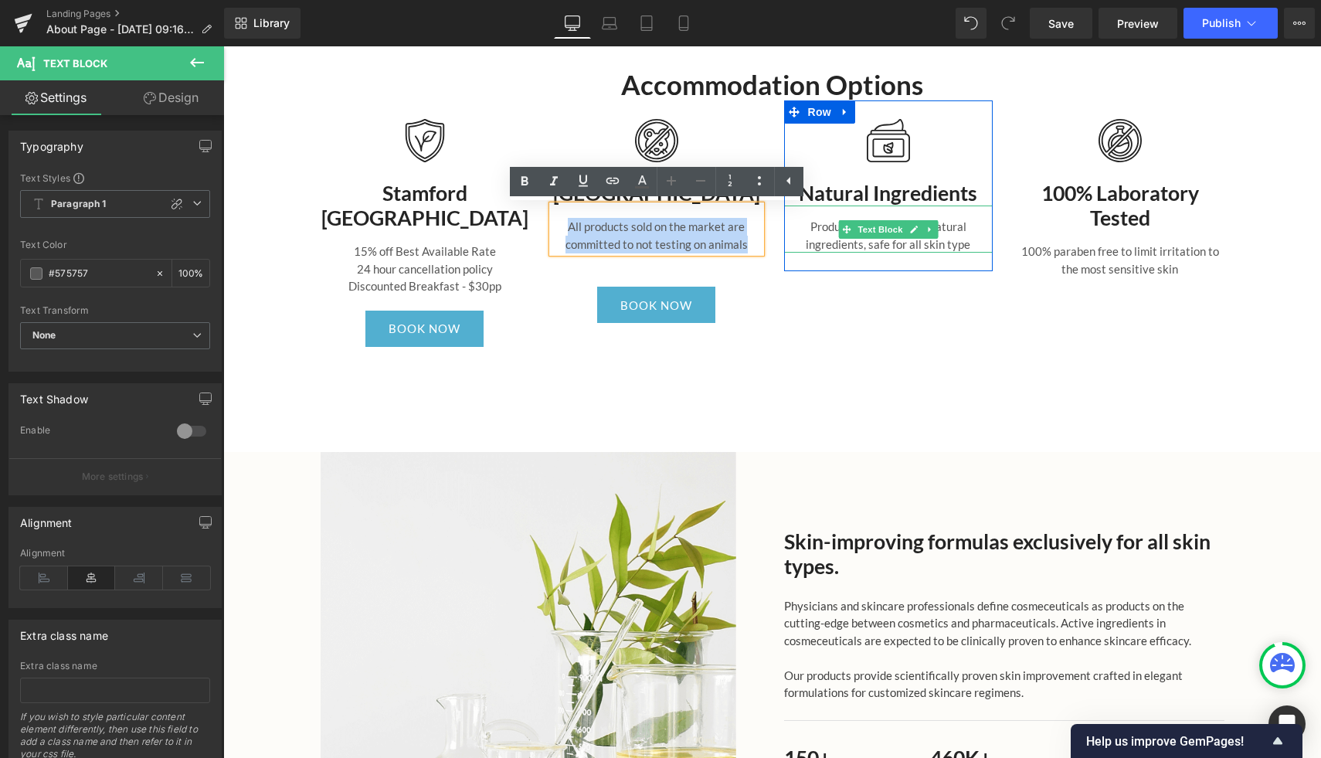
drag, startPoint x: 563, startPoint y: 220, endPoint x: 802, endPoint y: 237, distance: 239.3
click at [802, 237] on div "Image Stamford Grand Glenelg Heading 15% off Best Available Rate 24 hour cancel…" at bounding box center [772, 236] width 927 height 273
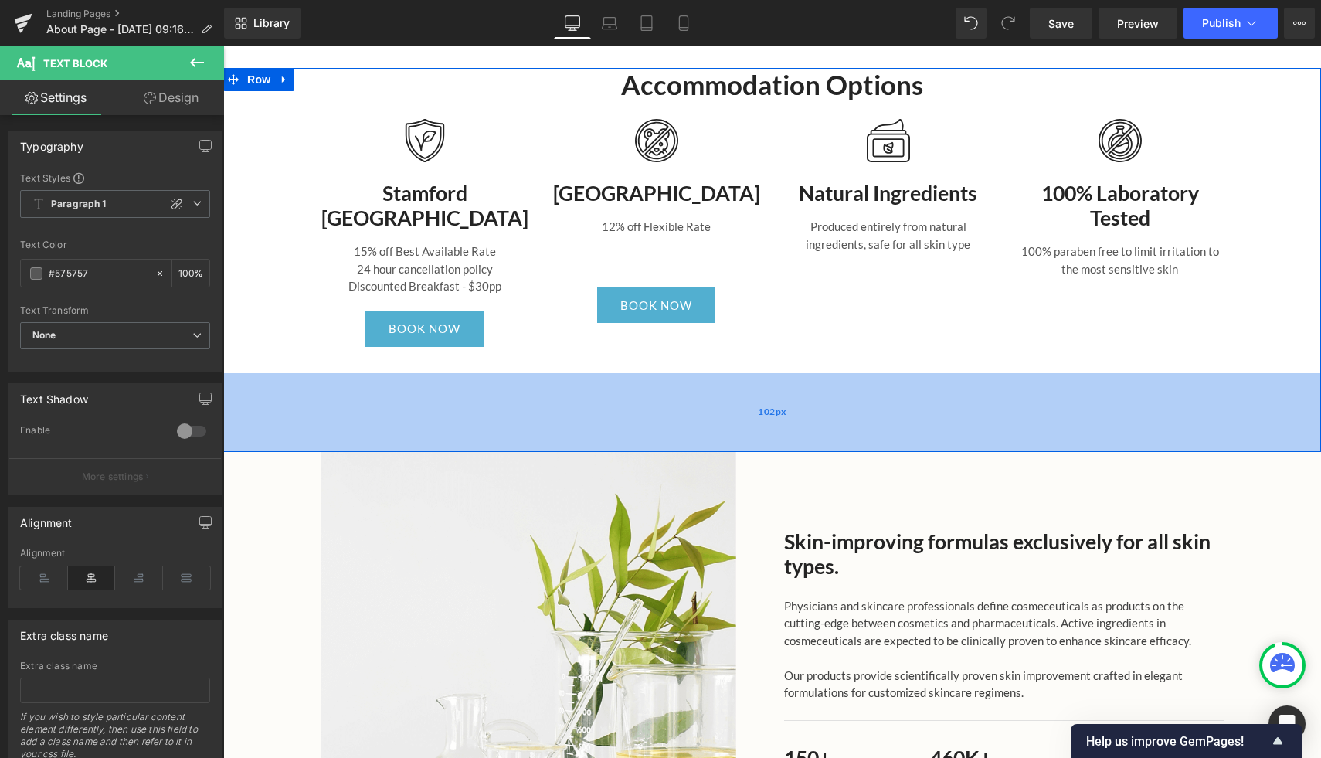
click at [965, 382] on div "102px" at bounding box center [772, 412] width 1098 height 79
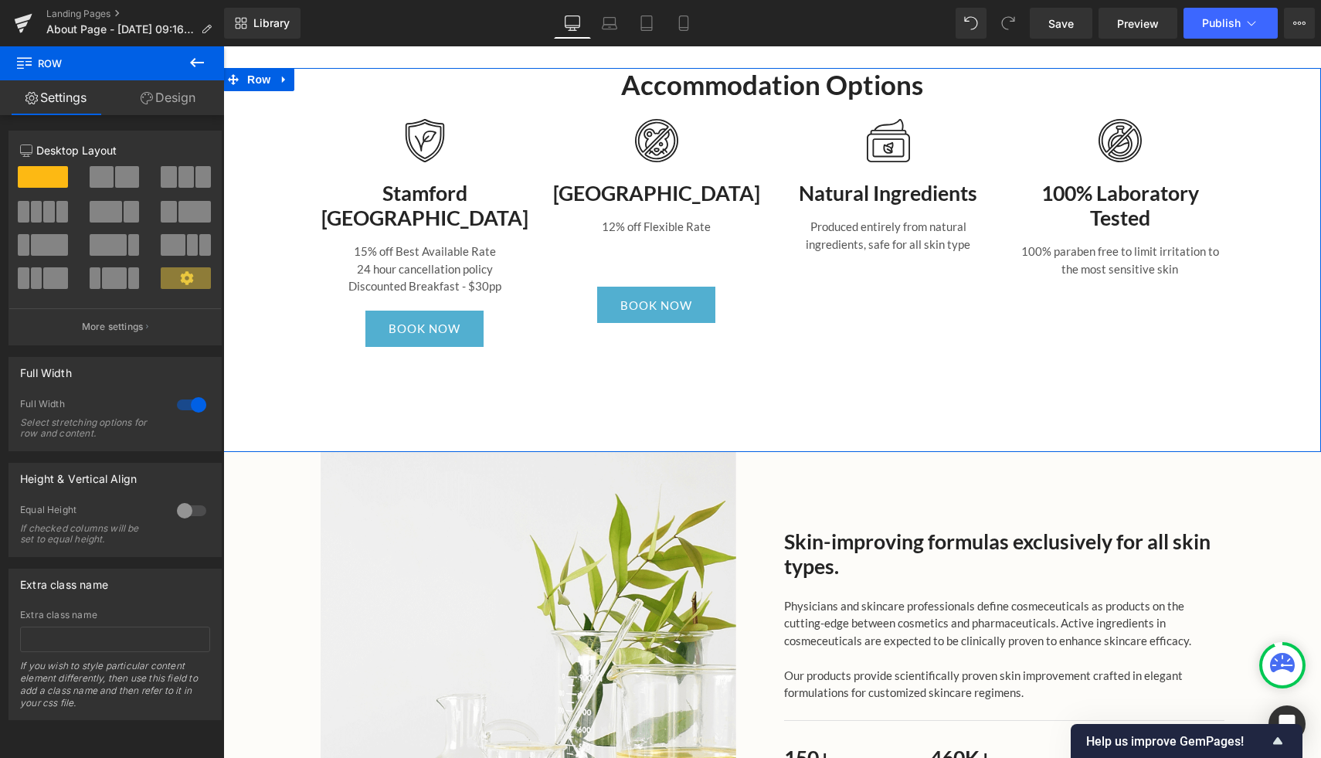
click at [797, 247] on p "Produced entirely from natural ingredients, safe for all skin type" at bounding box center [888, 235] width 209 height 35
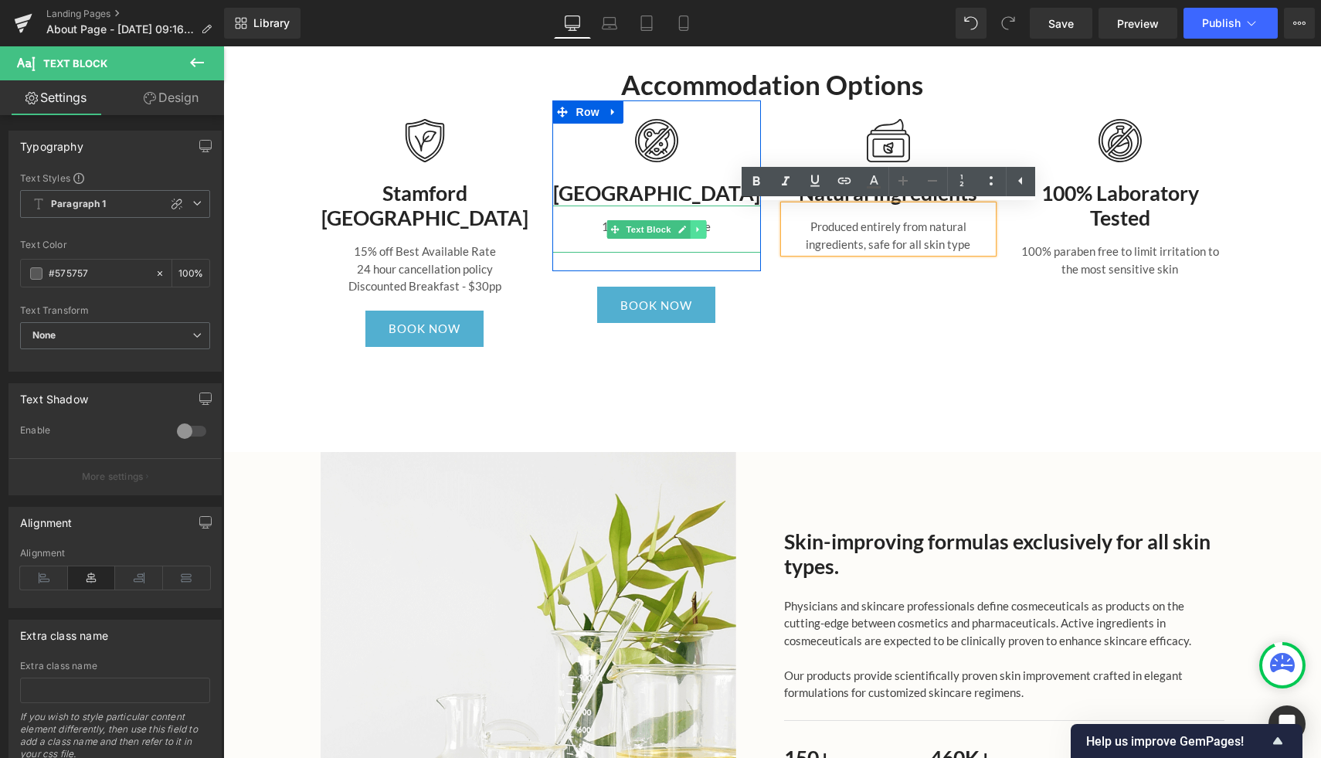
click at [699, 221] on link at bounding box center [698, 229] width 16 height 19
click at [691, 229] on icon at bounding box center [689, 229] width 8 height 9
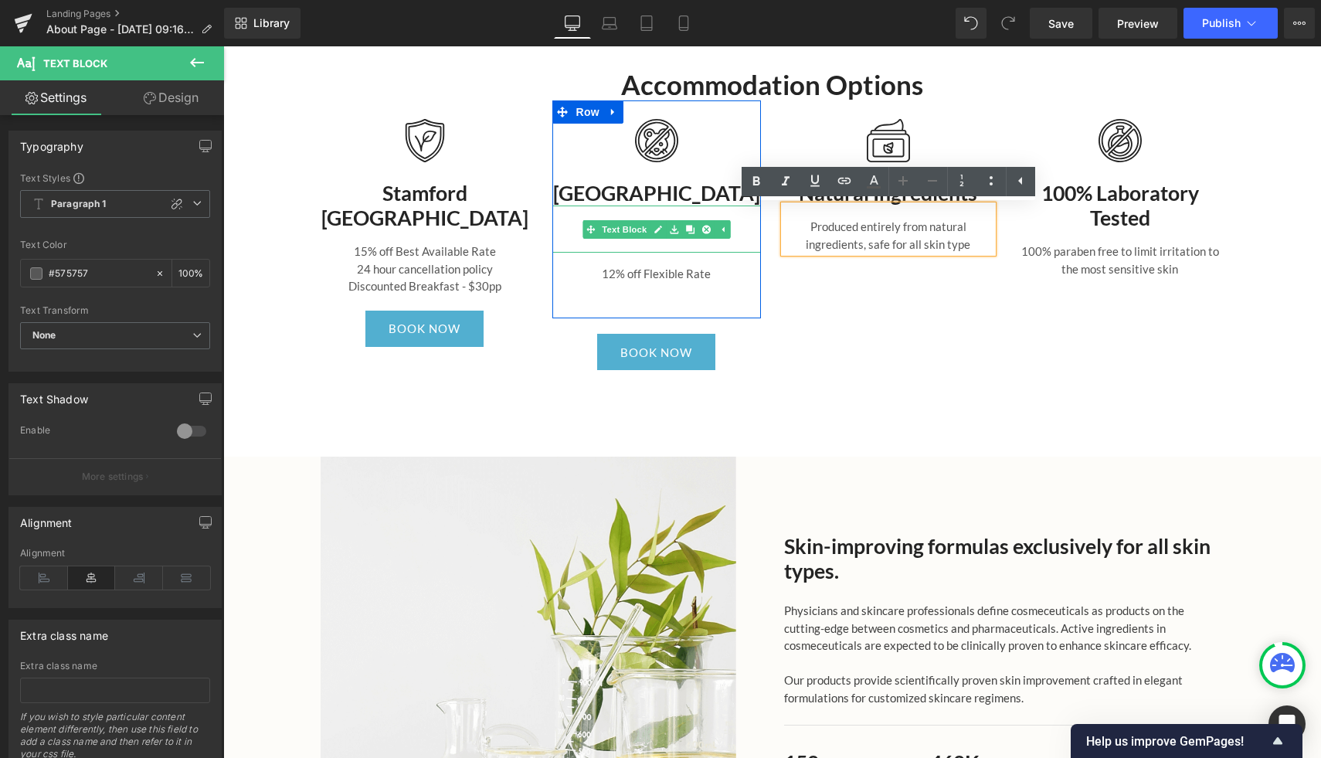
click at [739, 219] on p "12% off Flexible Rate" at bounding box center [656, 227] width 209 height 18
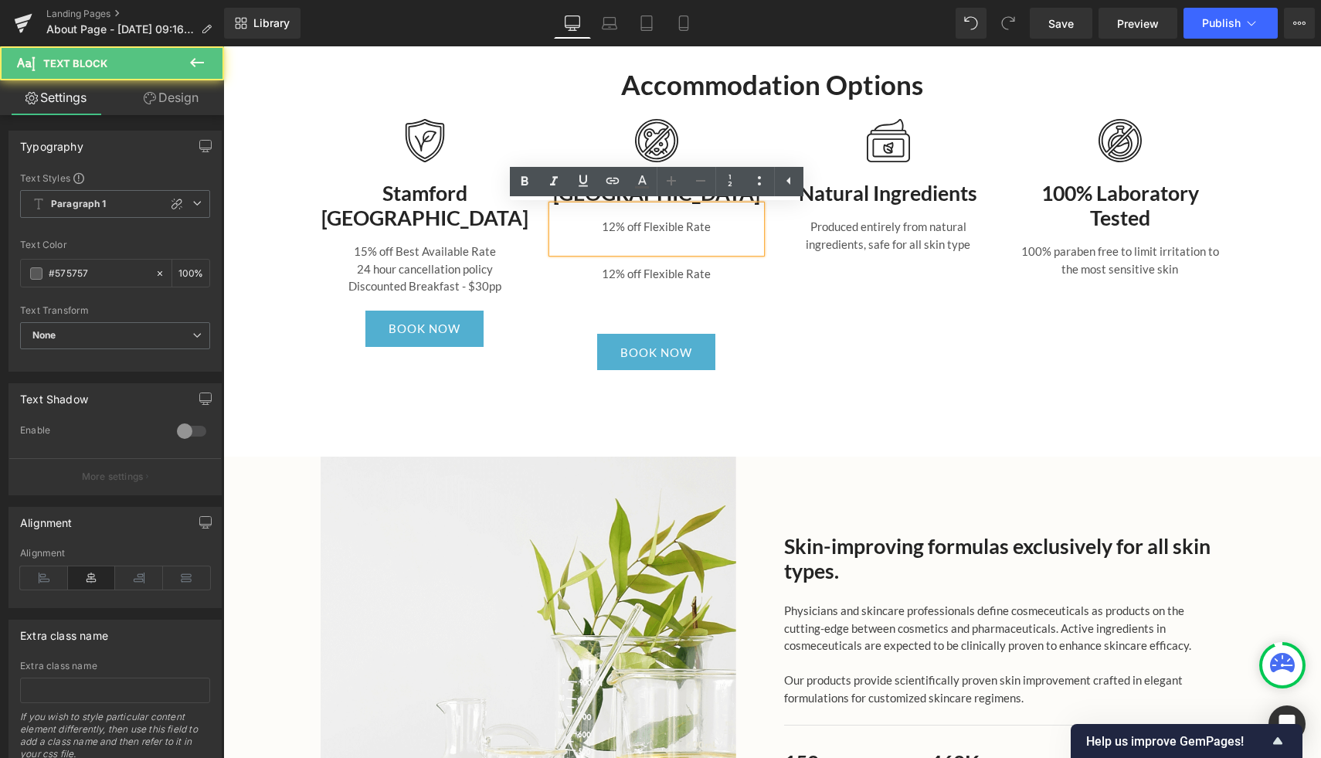
click at [739, 221] on p "12% off Flexible Rate" at bounding box center [656, 227] width 209 height 18
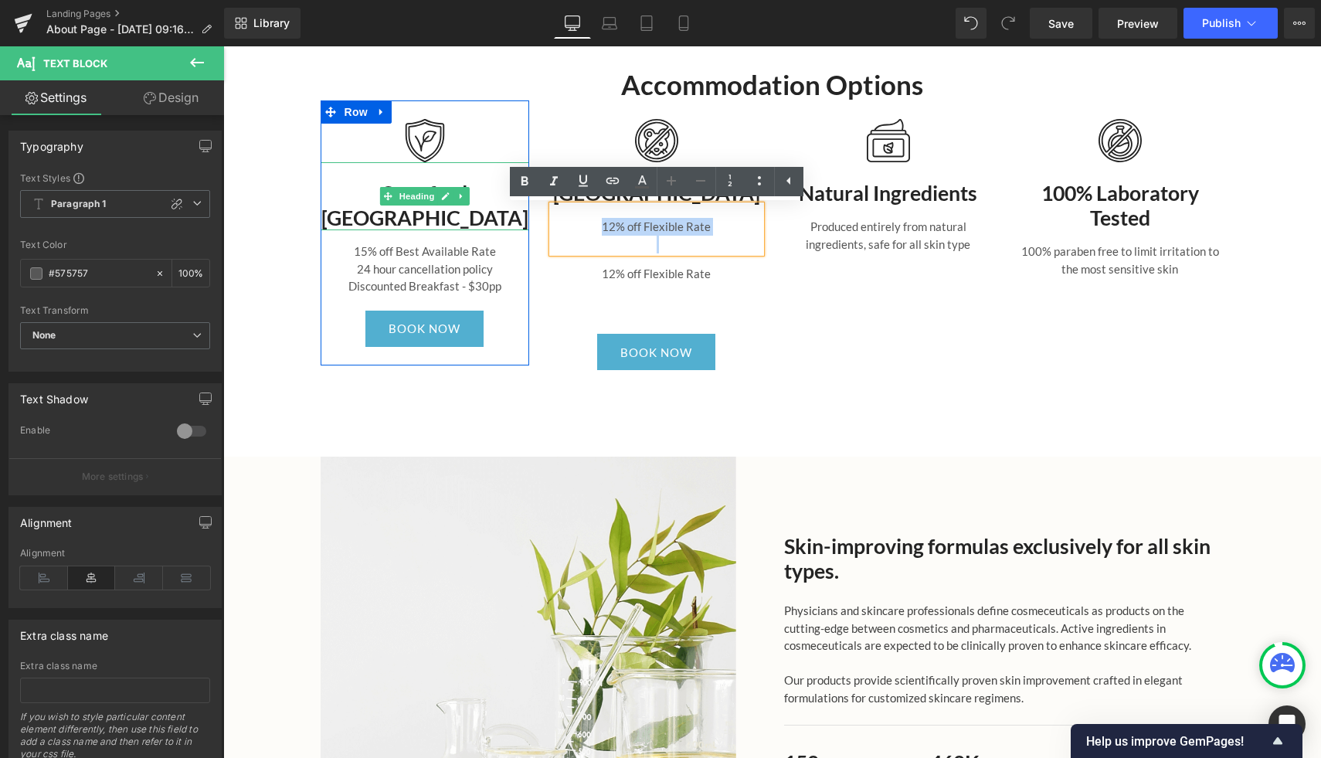
drag, startPoint x: 706, startPoint y: 221, endPoint x: 512, endPoint y: 221, distance: 193.9
click at [512, 221] on div "Image Stamford Grand Glenelg Heading 15% off Best Available Rate 24 hour cancel…" at bounding box center [772, 238] width 927 height 277
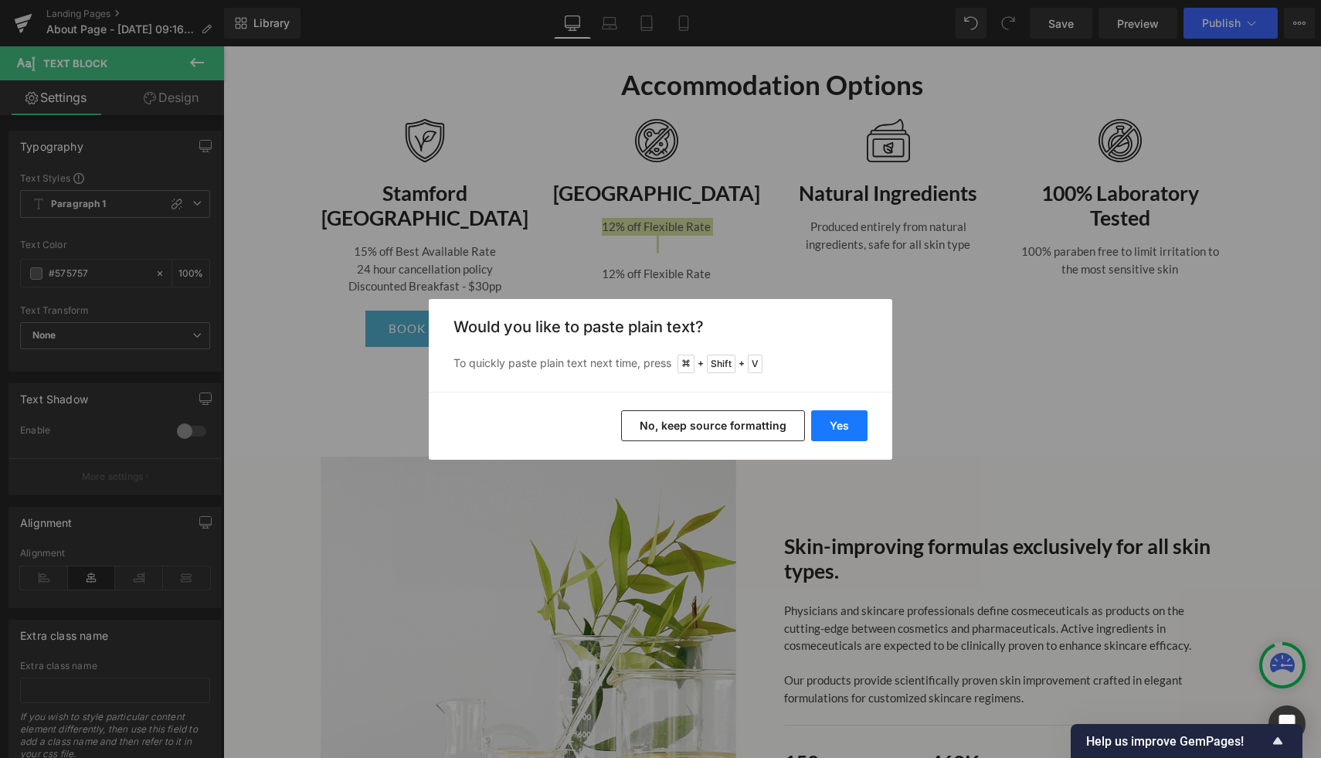
click at [837, 427] on button "Yes" at bounding box center [839, 425] width 56 height 31
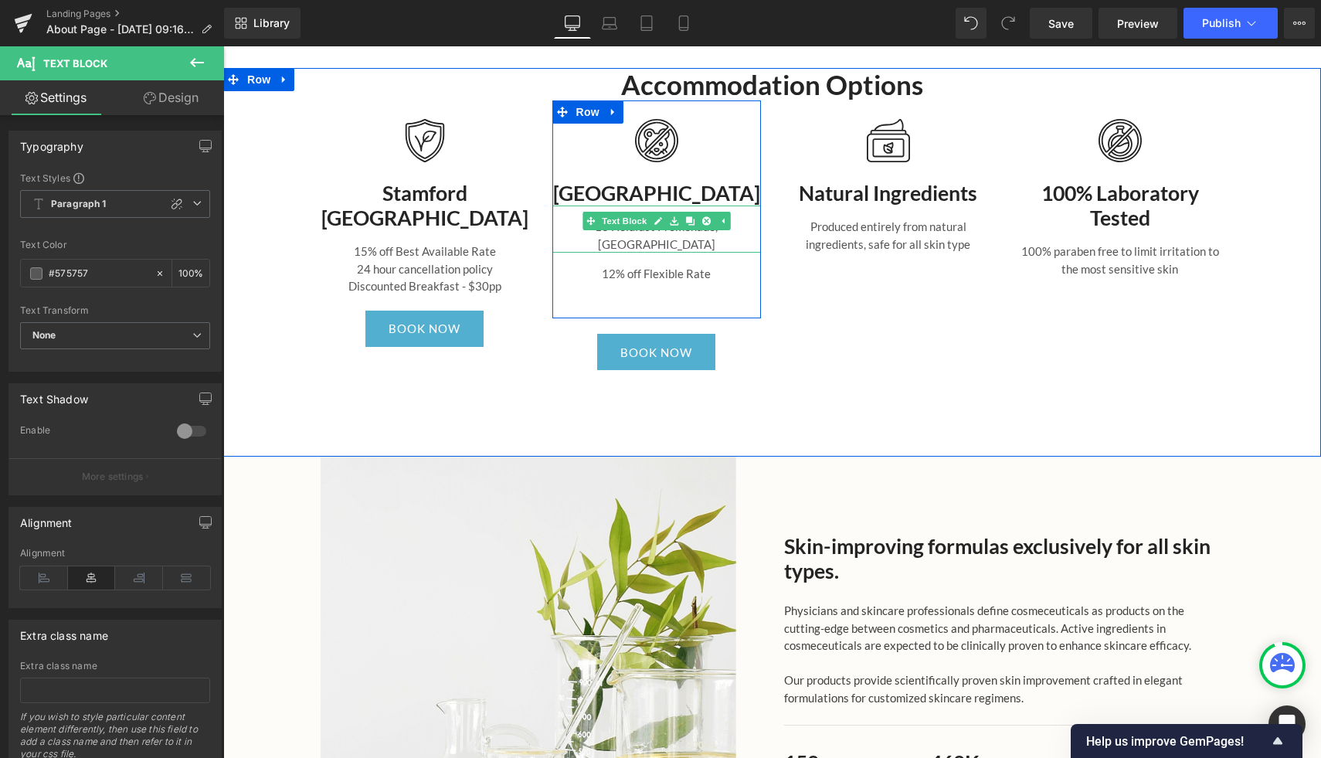
click at [739, 226] on p "16 Holdfast Promenade, [GEOGRAPHIC_DATA]" at bounding box center [656, 235] width 209 height 35
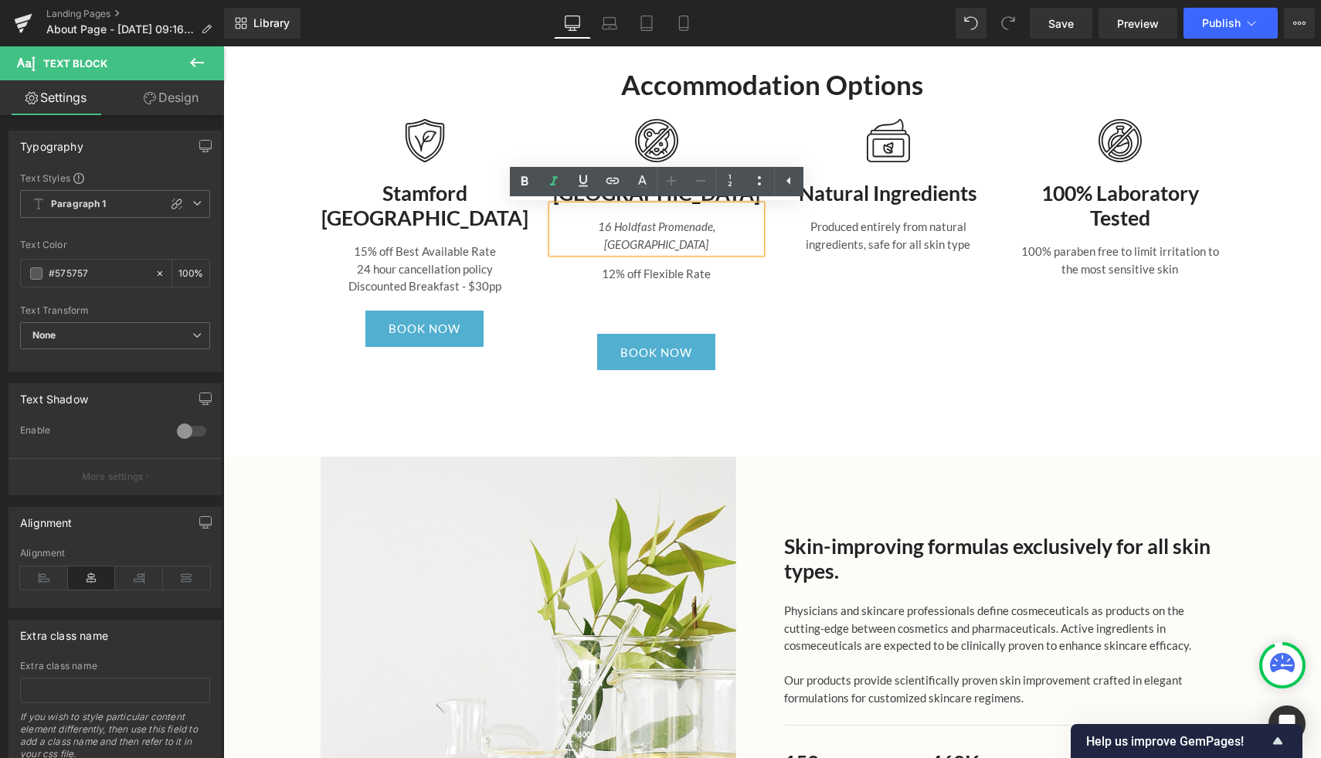
click at [844, 300] on div "Image Stamford Grand Glenelg Heading 15% off Best Available Rate 24 hour cancel…" at bounding box center [772, 238] width 927 height 277
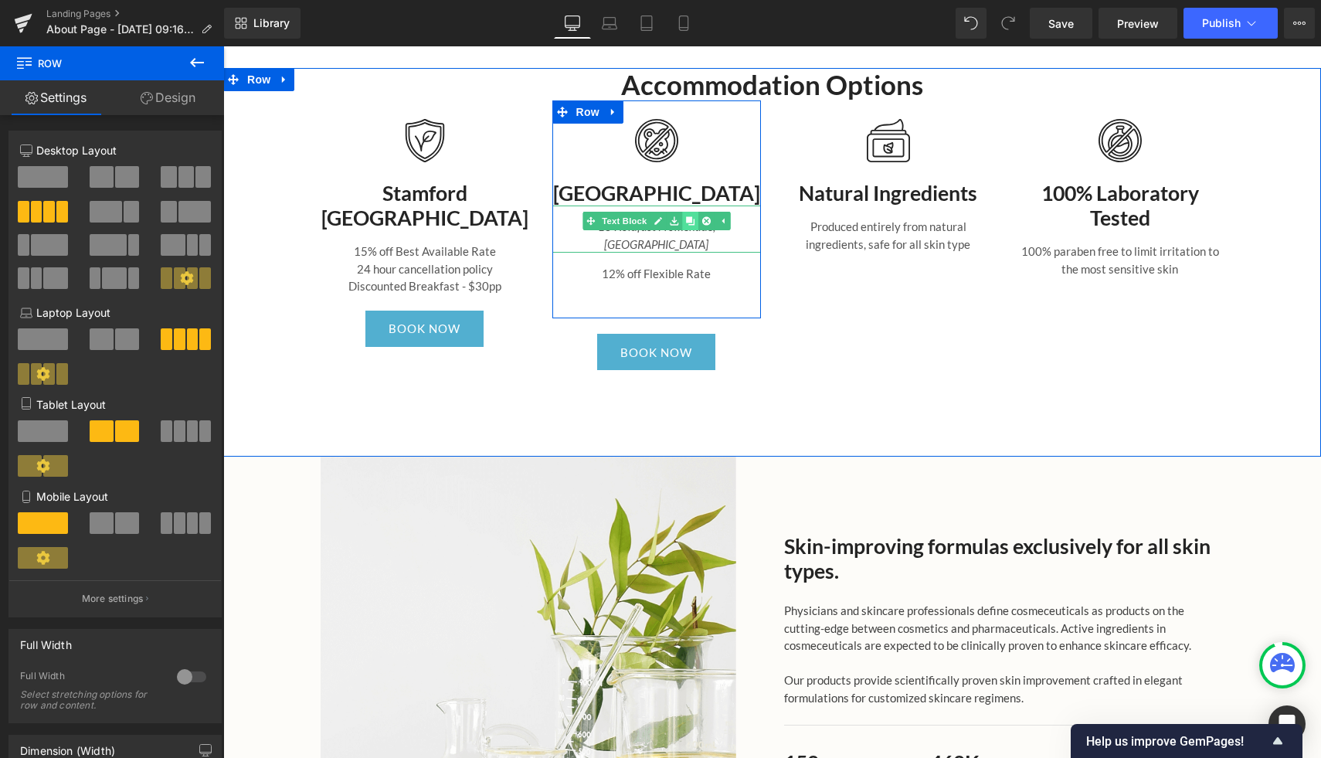
click at [693, 225] on icon at bounding box center [689, 220] width 8 height 8
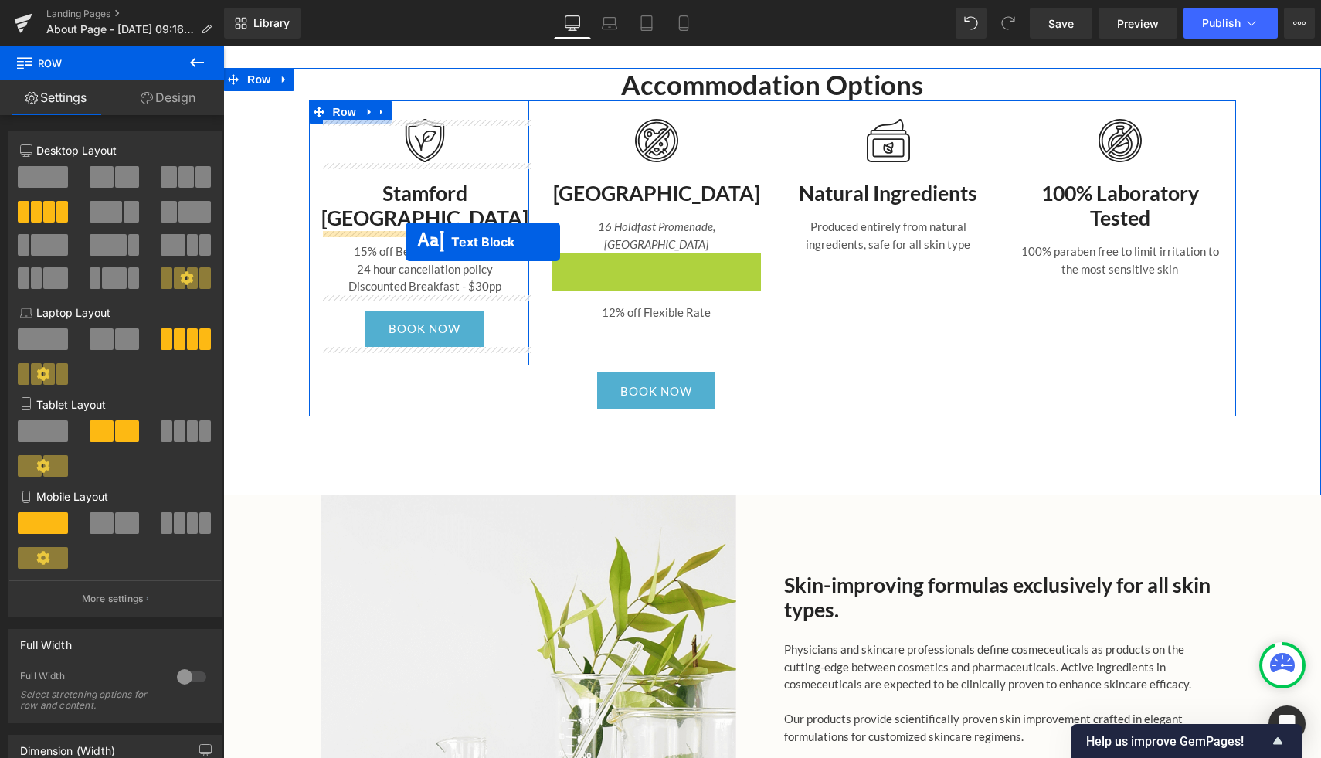
drag, startPoint x: 614, startPoint y: 251, endPoint x: 406, endPoint y: 242, distance: 208.8
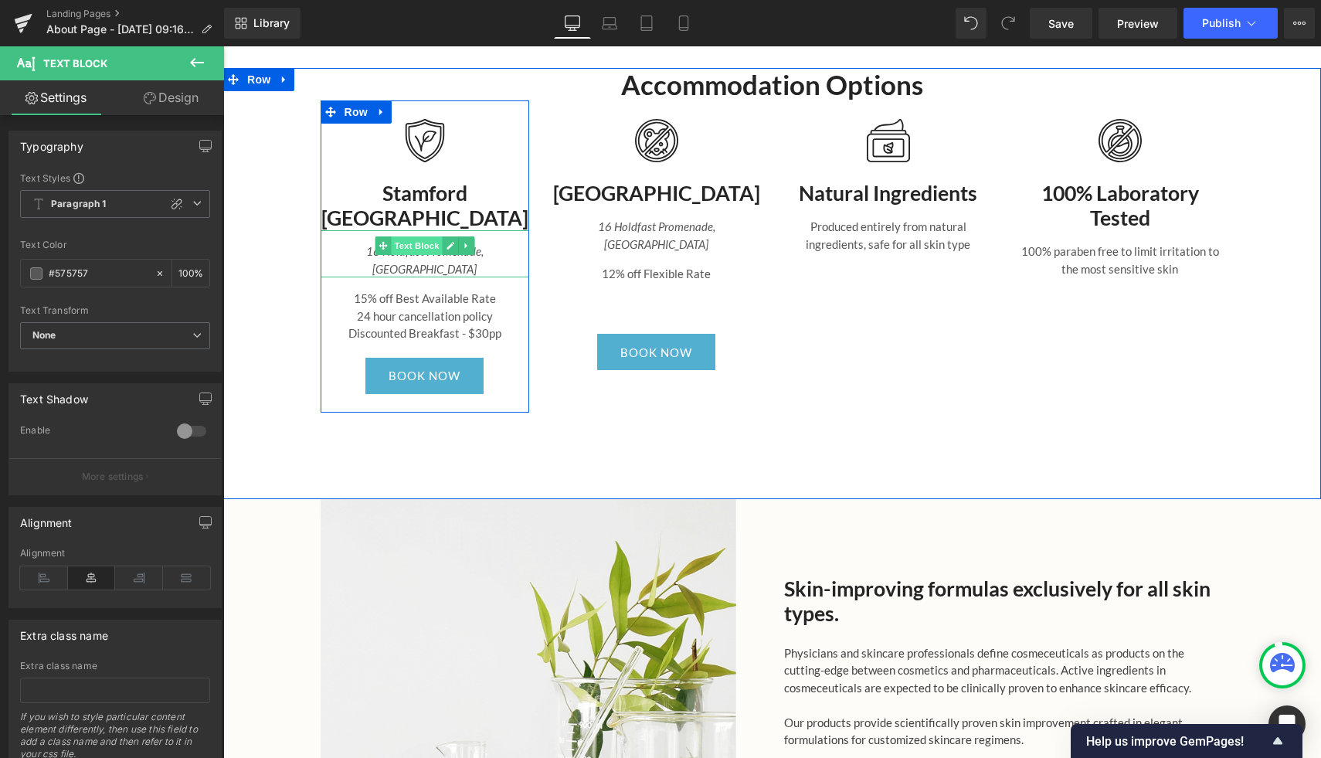
click at [440, 245] on span "Text Block" at bounding box center [416, 245] width 51 height 19
click at [450, 245] on icon at bounding box center [451, 246] width 8 height 8
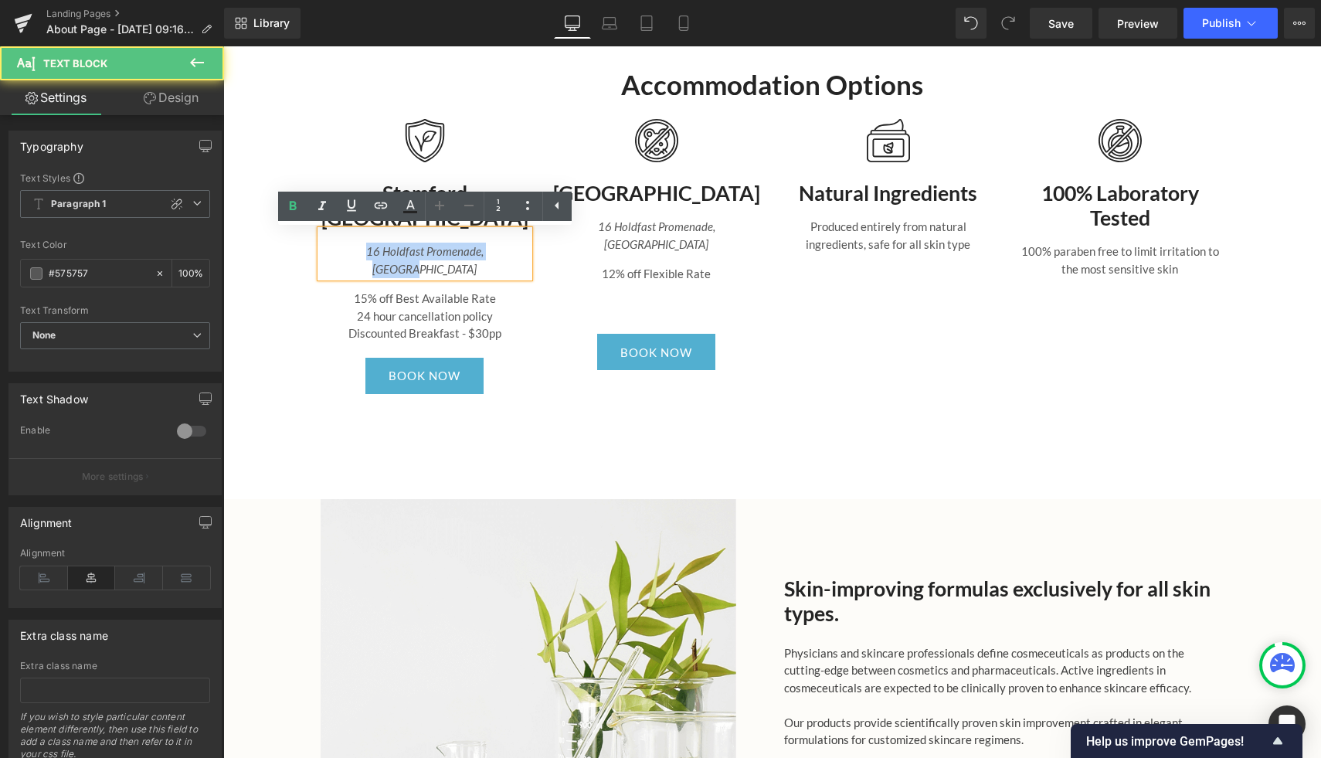
drag, startPoint x: 503, startPoint y: 254, endPoint x: 351, endPoint y: 253, distance: 152.2
click at [351, 253] on p "16 Holdfast Promenade, [GEOGRAPHIC_DATA]" at bounding box center [425, 260] width 209 height 35
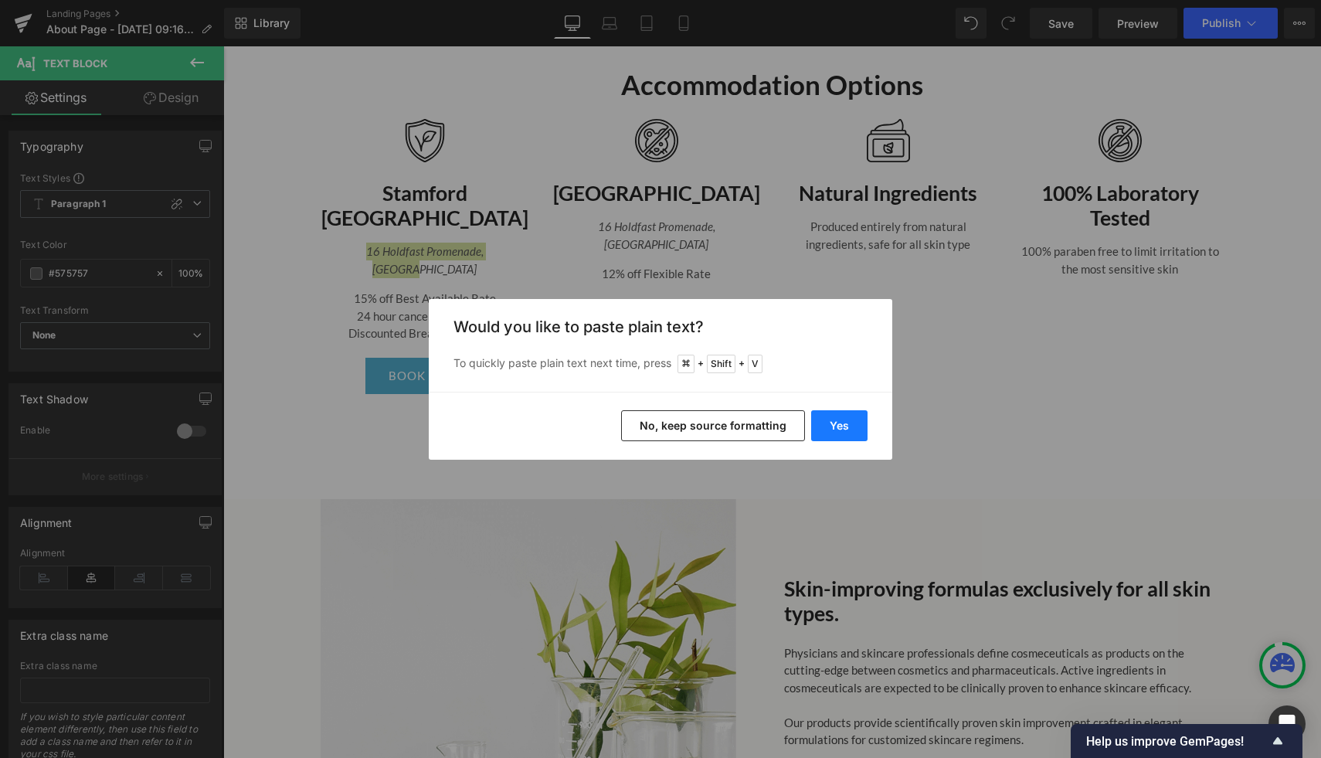
click at [826, 423] on button "Yes" at bounding box center [839, 425] width 56 height 31
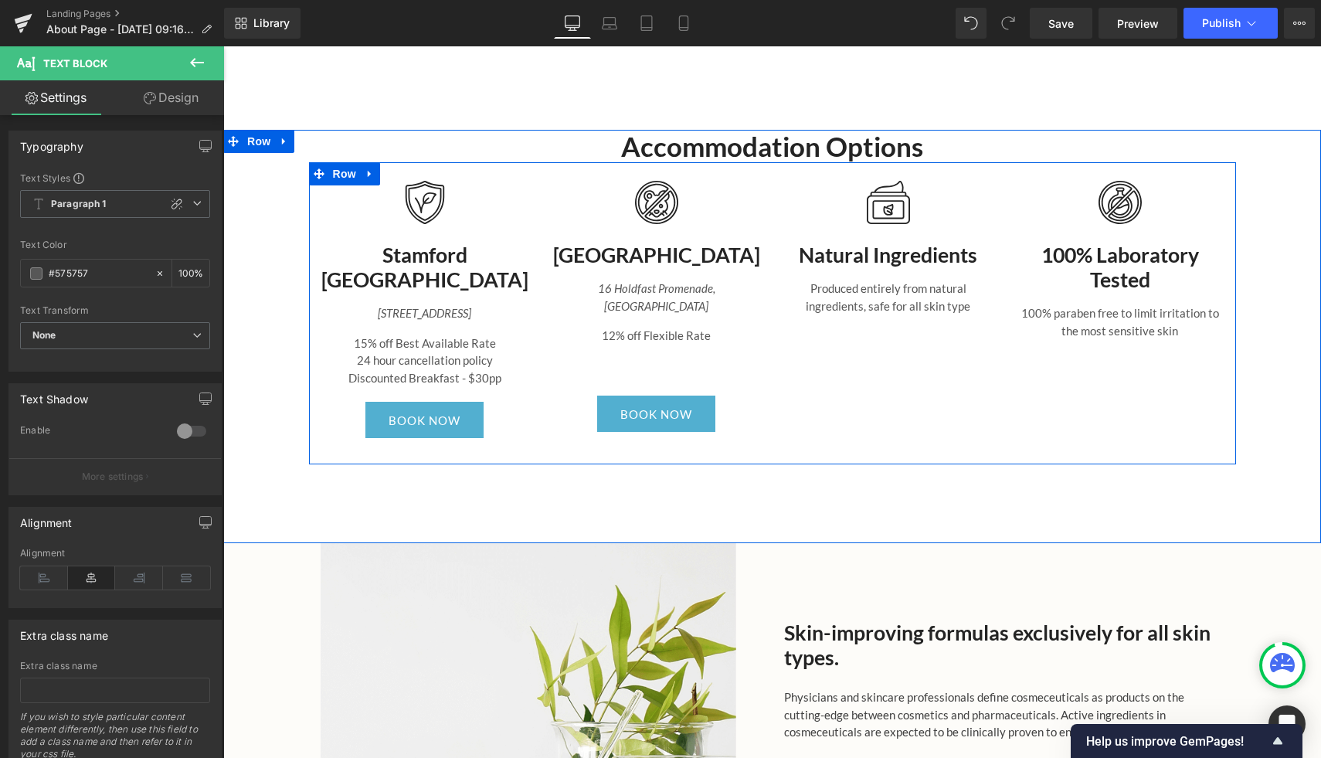
scroll to position [2122, 0]
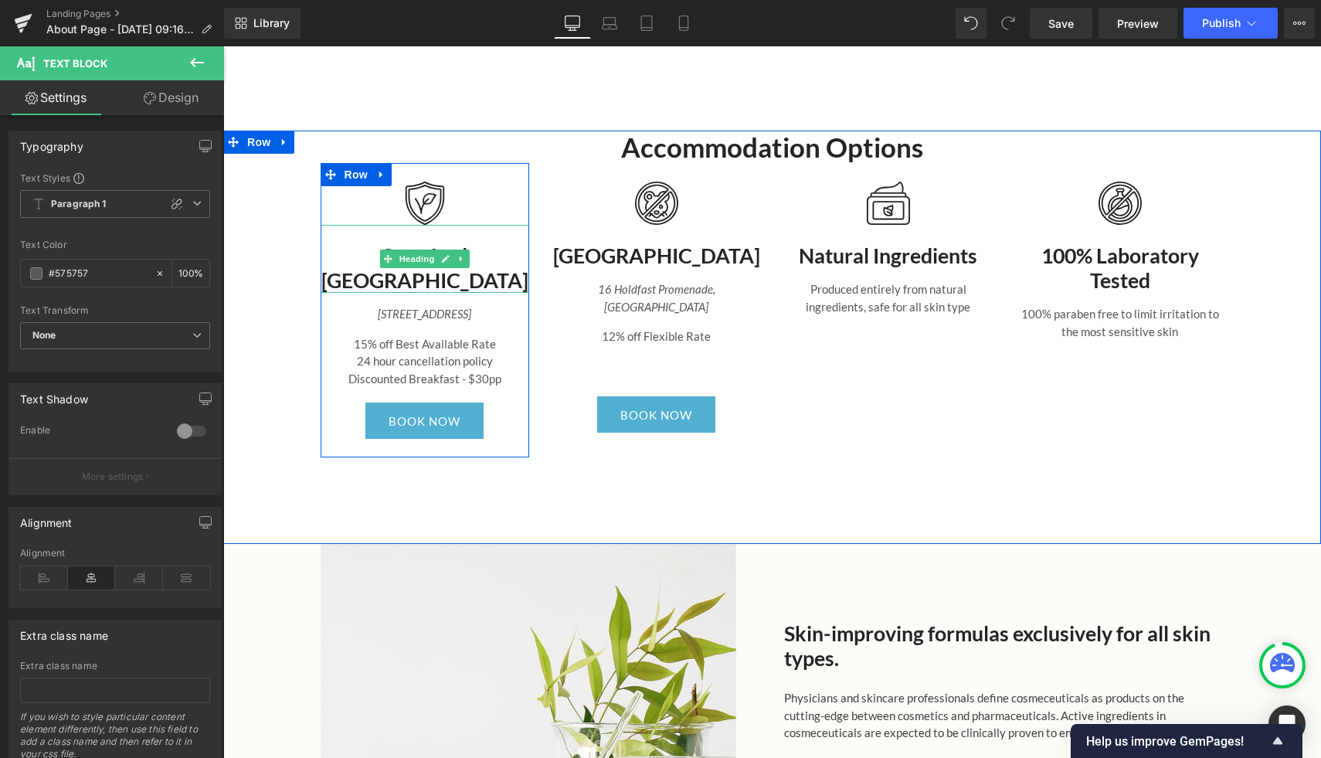
click at [477, 284] on h3 "Stamford [GEOGRAPHIC_DATA]" at bounding box center [425, 267] width 209 height 49
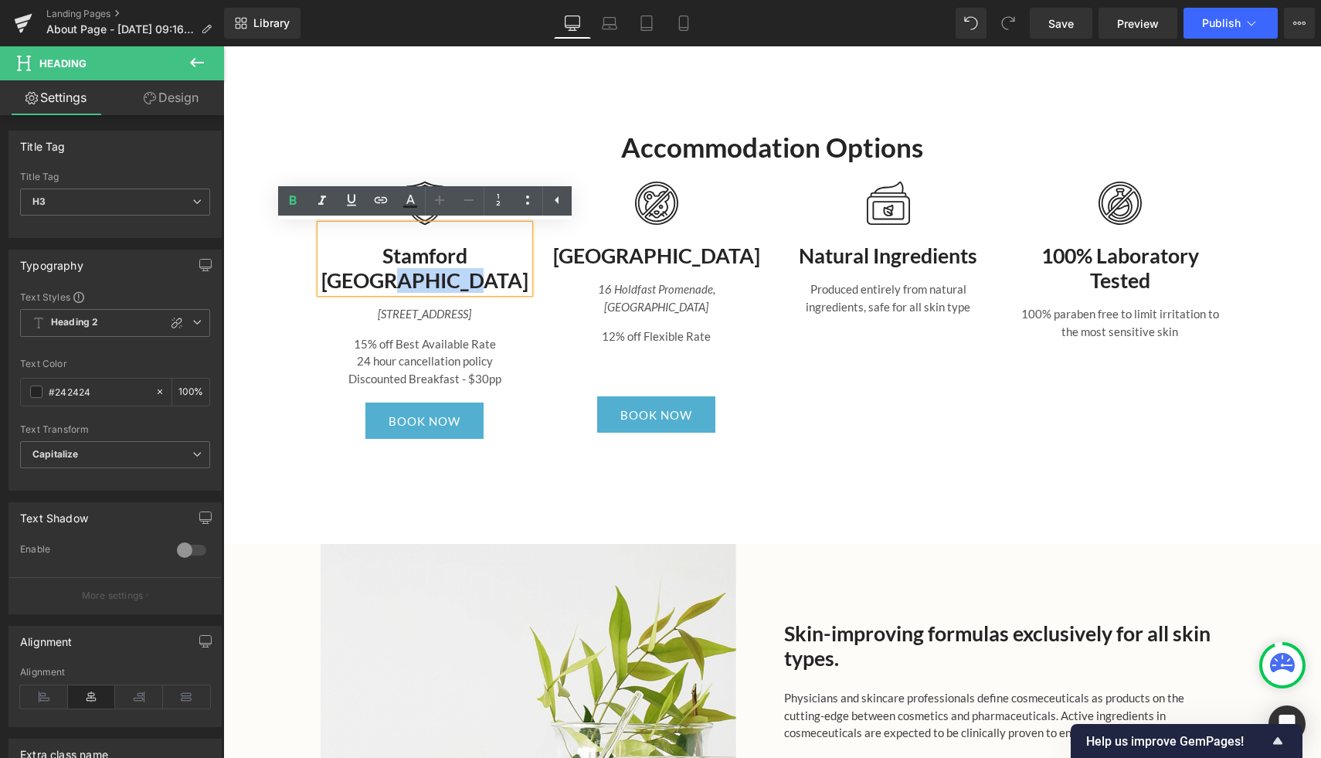
drag, startPoint x: 477, startPoint y: 284, endPoint x: 348, endPoint y: 290, distance: 128.4
click at [348, 290] on h3 "Stamford [GEOGRAPHIC_DATA]" at bounding box center [425, 267] width 209 height 49
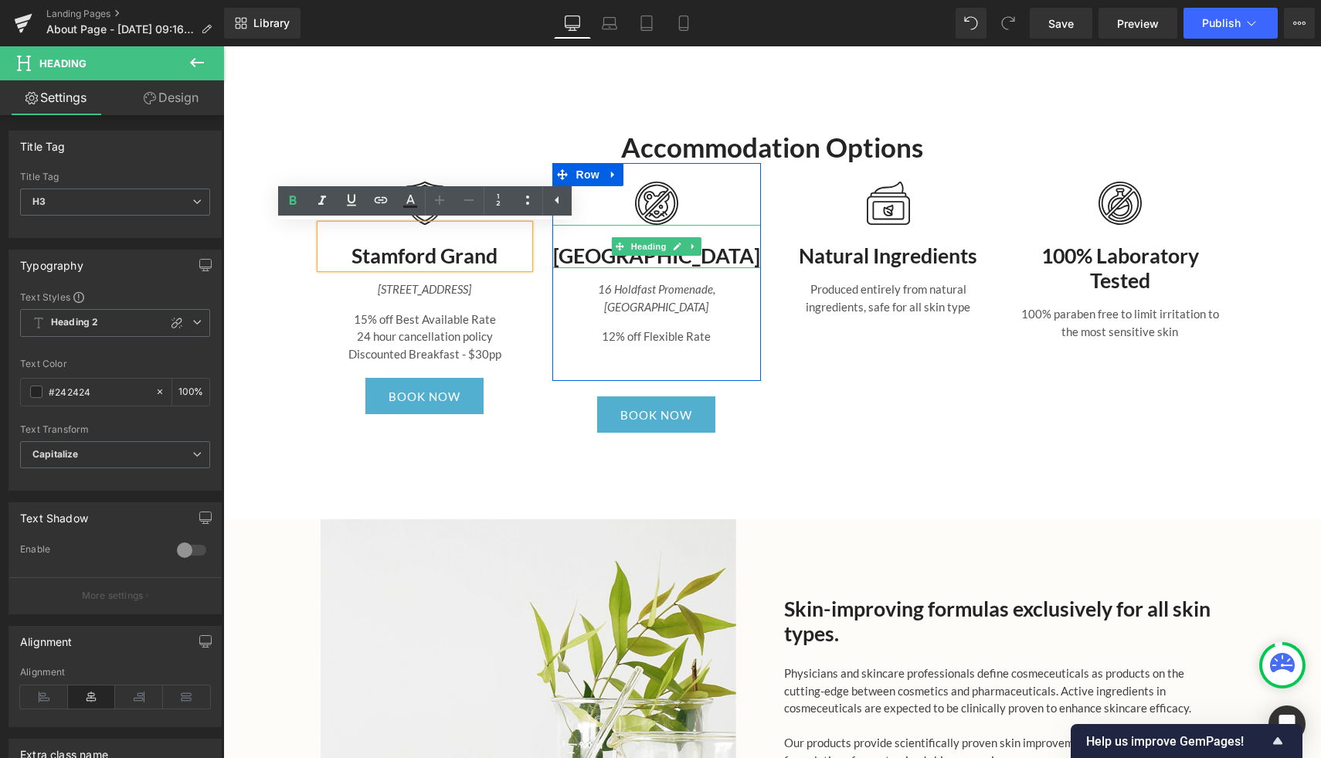
click at [637, 265] on div at bounding box center [656, 266] width 209 height 4
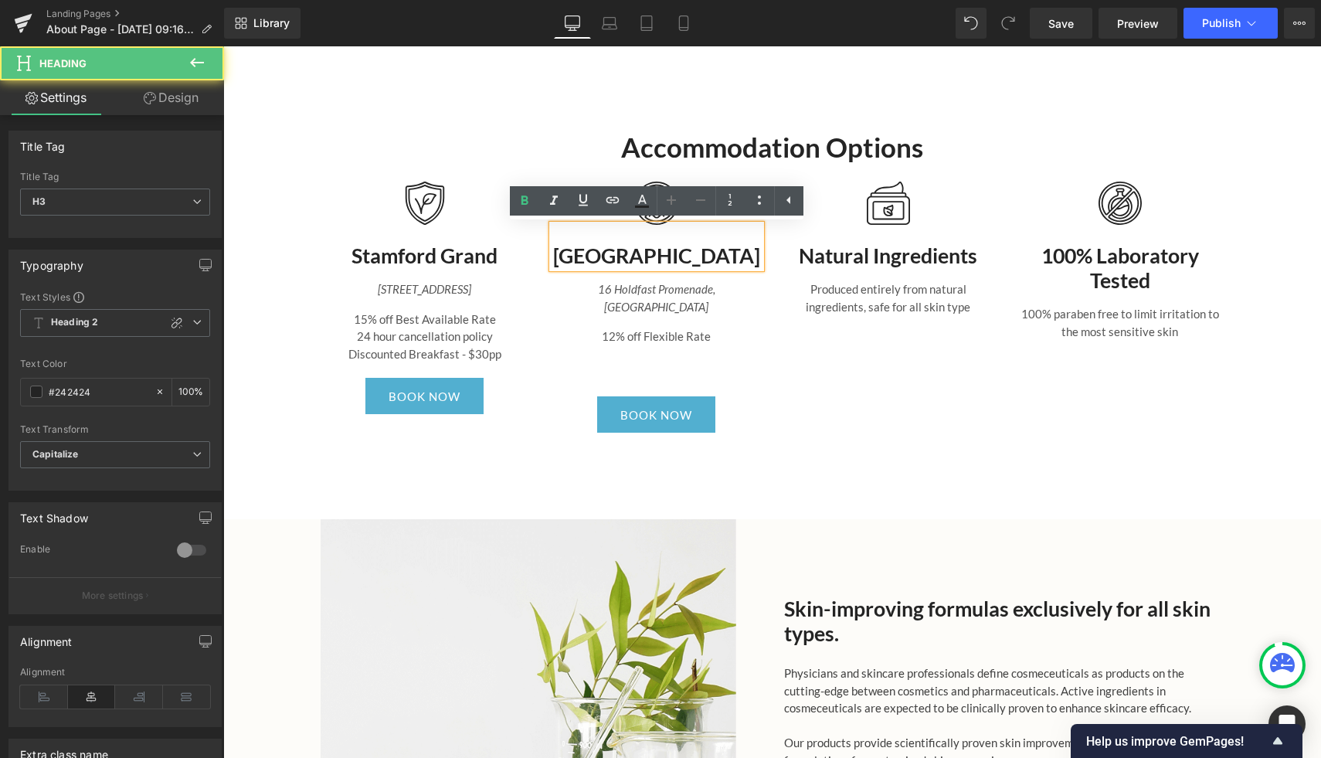
click at [637, 260] on h3 "Oaks Pier Hotel" at bounding box center [656, 255] width 209 height 25
click at [638, 255] on h3 "Oaks Plaza Pier" at bounding box center [656, 255] width 209 height 25
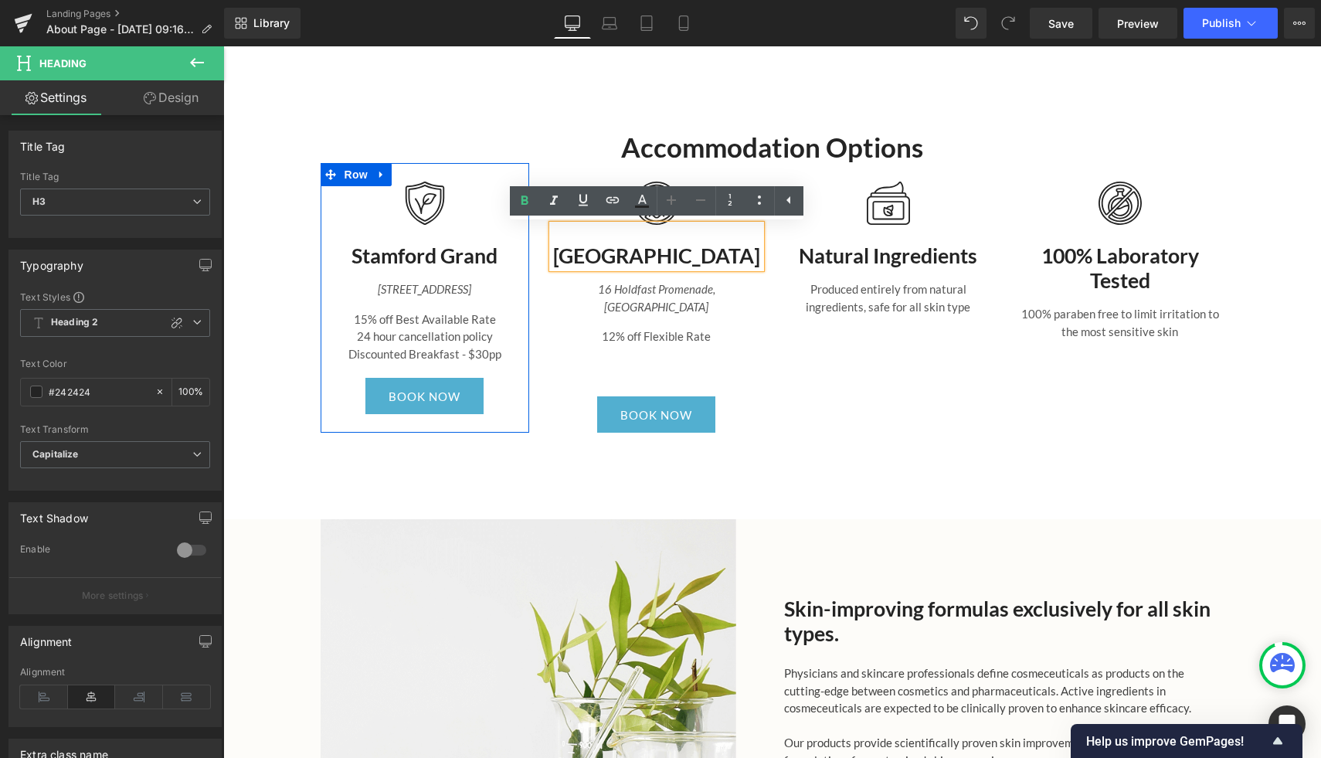
click at [450, 262] on h3 "Stamford Grand" at bounding box center [425, 255] width 209 height 25
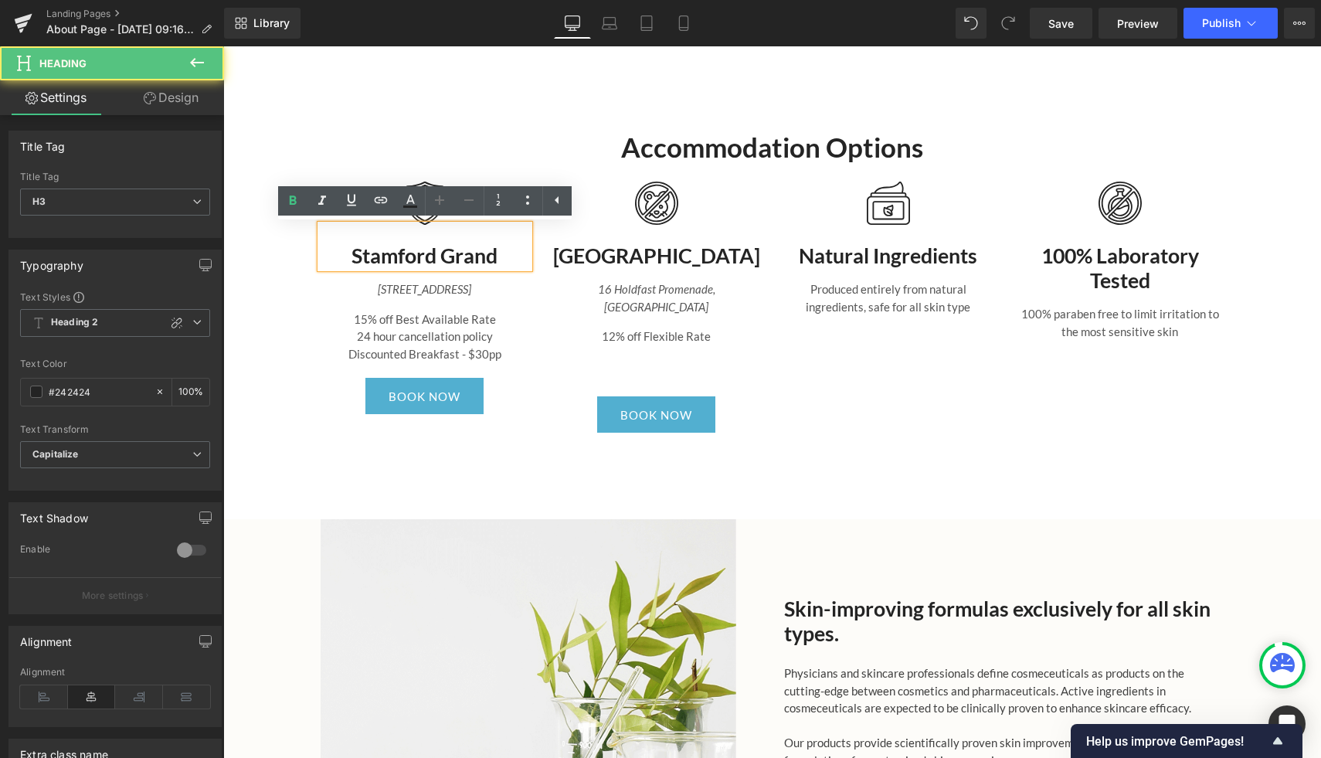
click at [510, 259] on h3 "Stamford Grand" at bounding box center [425, 255] width 209 height 25
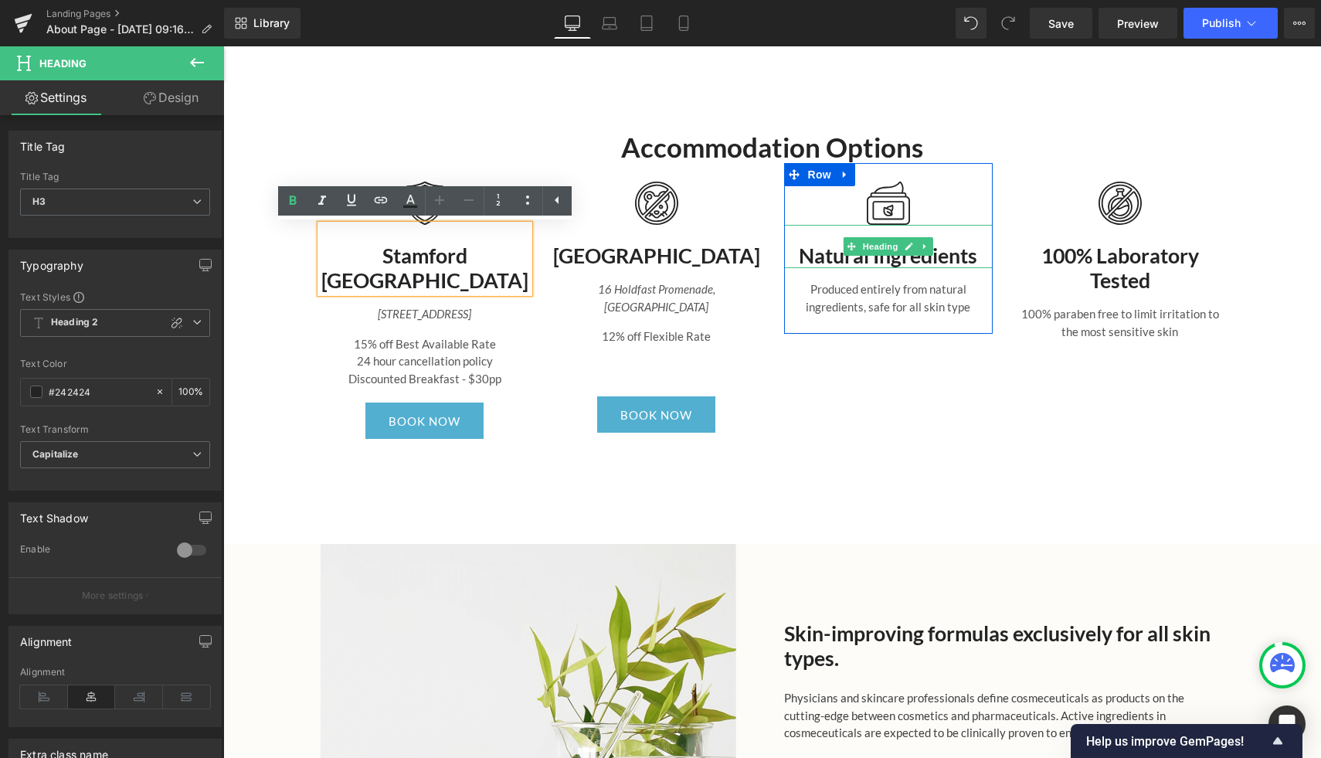
click at [935, 263] on h3 "Natural Ingredients" at bounding box center [888, 255] width 209 height 25
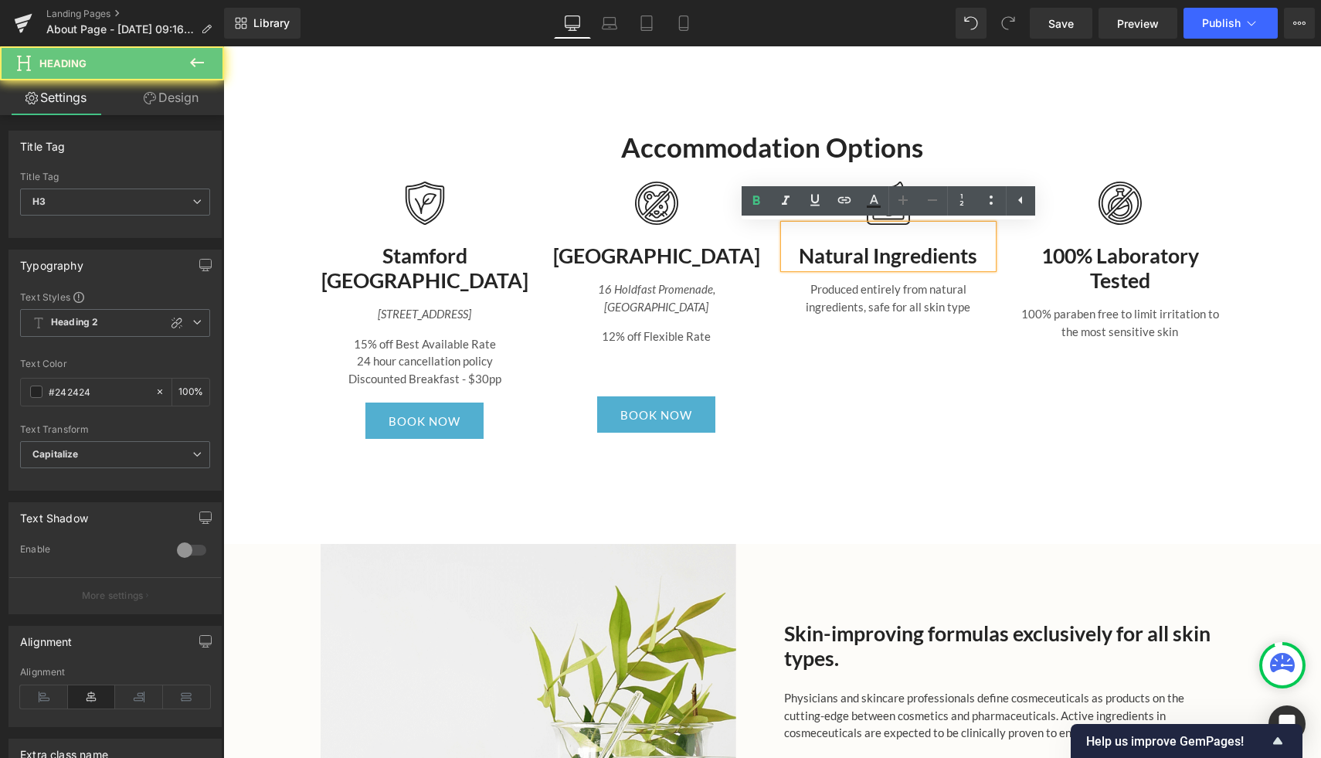
click at [966, 262] on h3 "Natural Ingredients" at bounding box center [888, 255] width 209 height 25
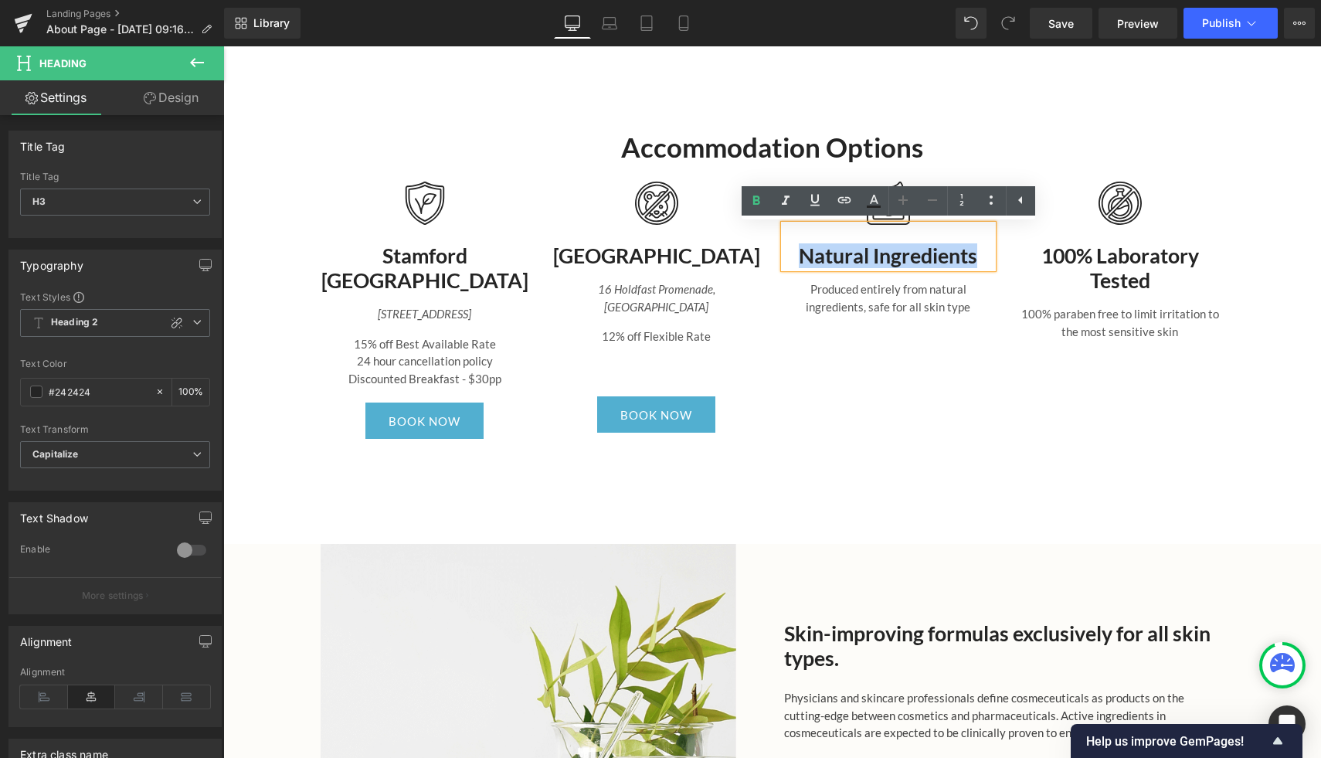
drag, startPoint x: 980, startPoint y: 263, endPoint x: 786, endPoint y: 263, distance: 193.9
click at [786, 263] on h3 "Natural Ingredients" at bounding box center [888, 255] width 209 height 25
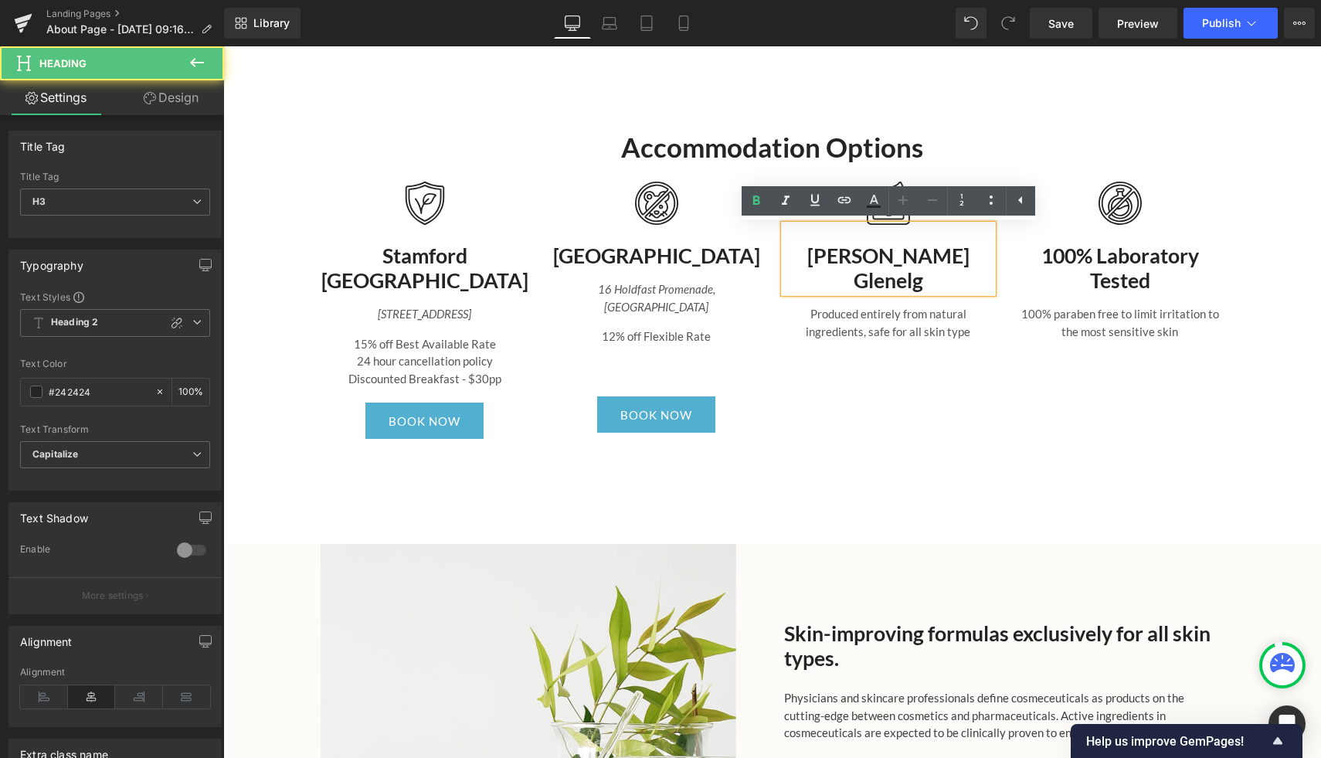
click at [860, 257] on h3 "Oakes Glenelg" at bounding box center [888, 267] width 209 height 49
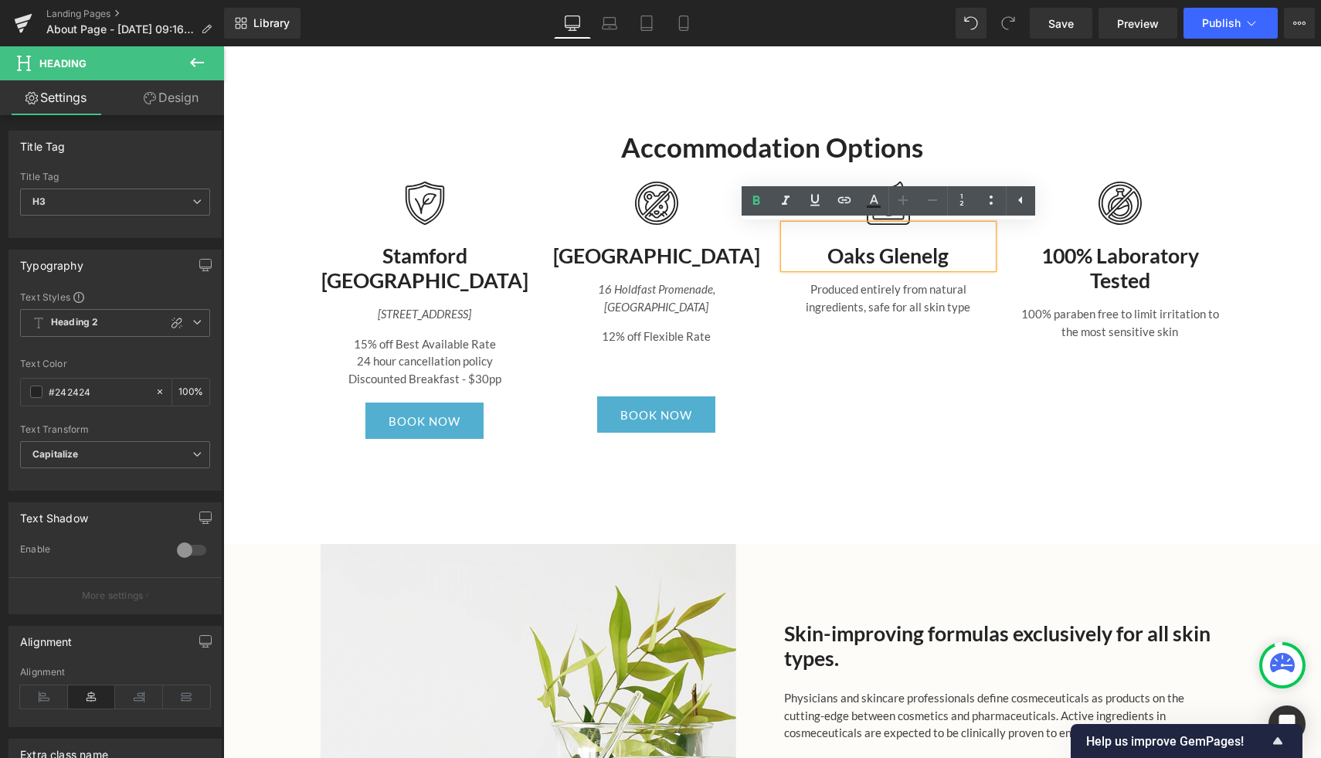
click at [969, 250] on h3 "Oaks Glenelg" at bounding box center [888, 255] width 209 height 25
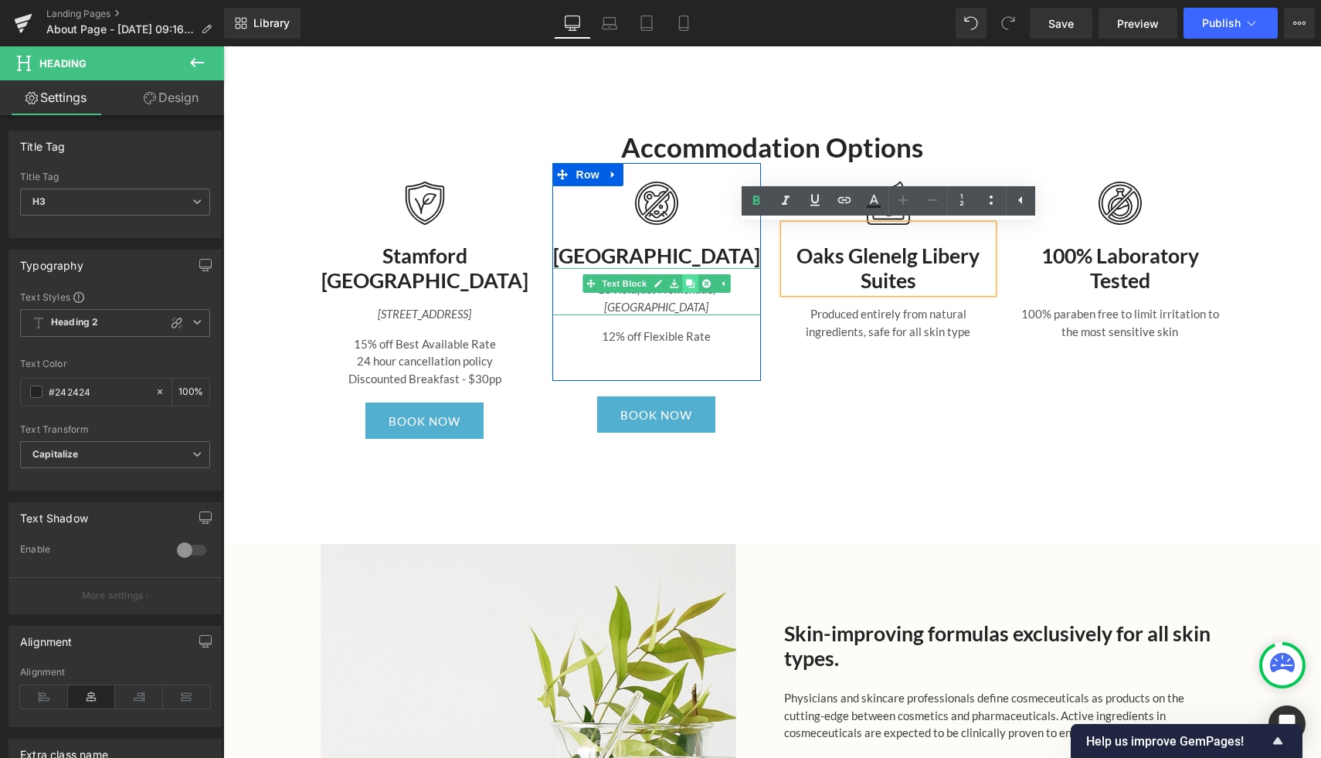
click at [695, 293] on link at bounding box center [690, 283] width 16 height 19
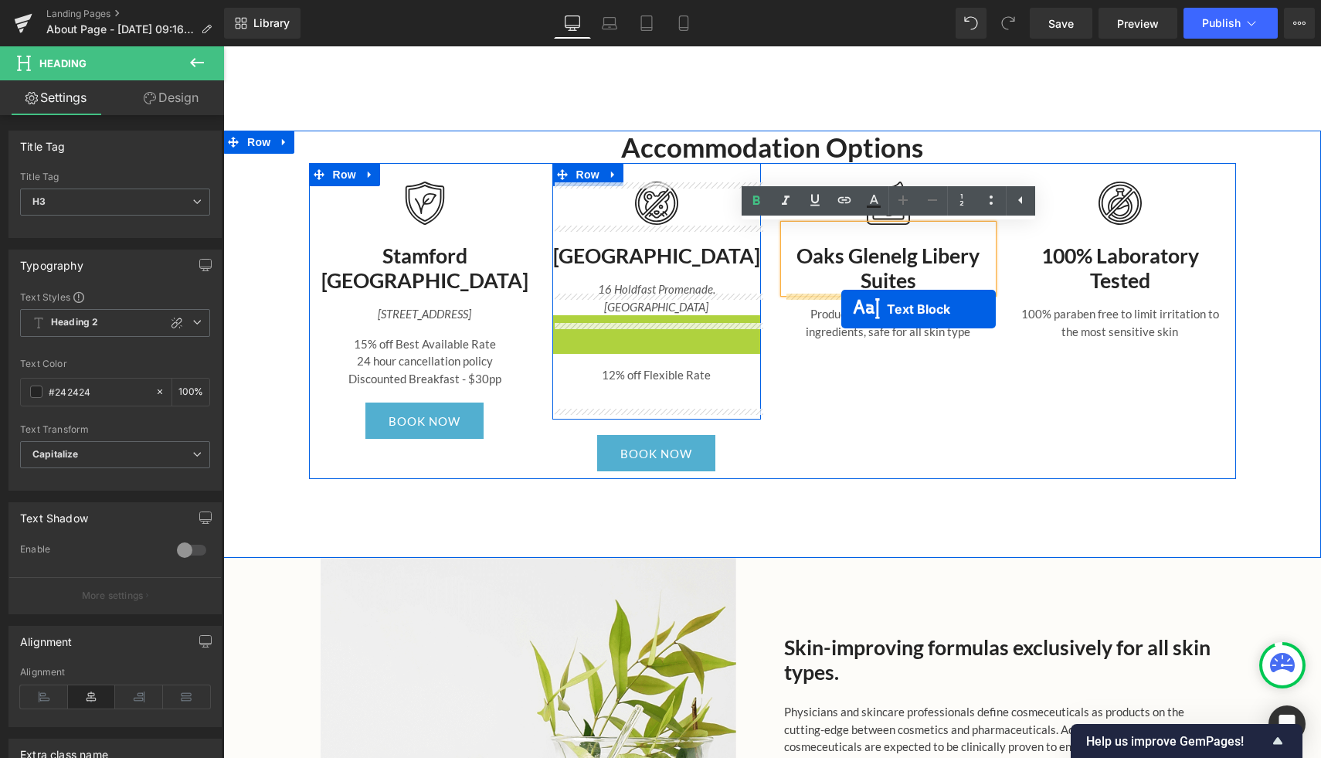
drag, startPoint x: 617, startPoint y: 338, endPoint x: 841, endPoint y: 310, distance: 225.9
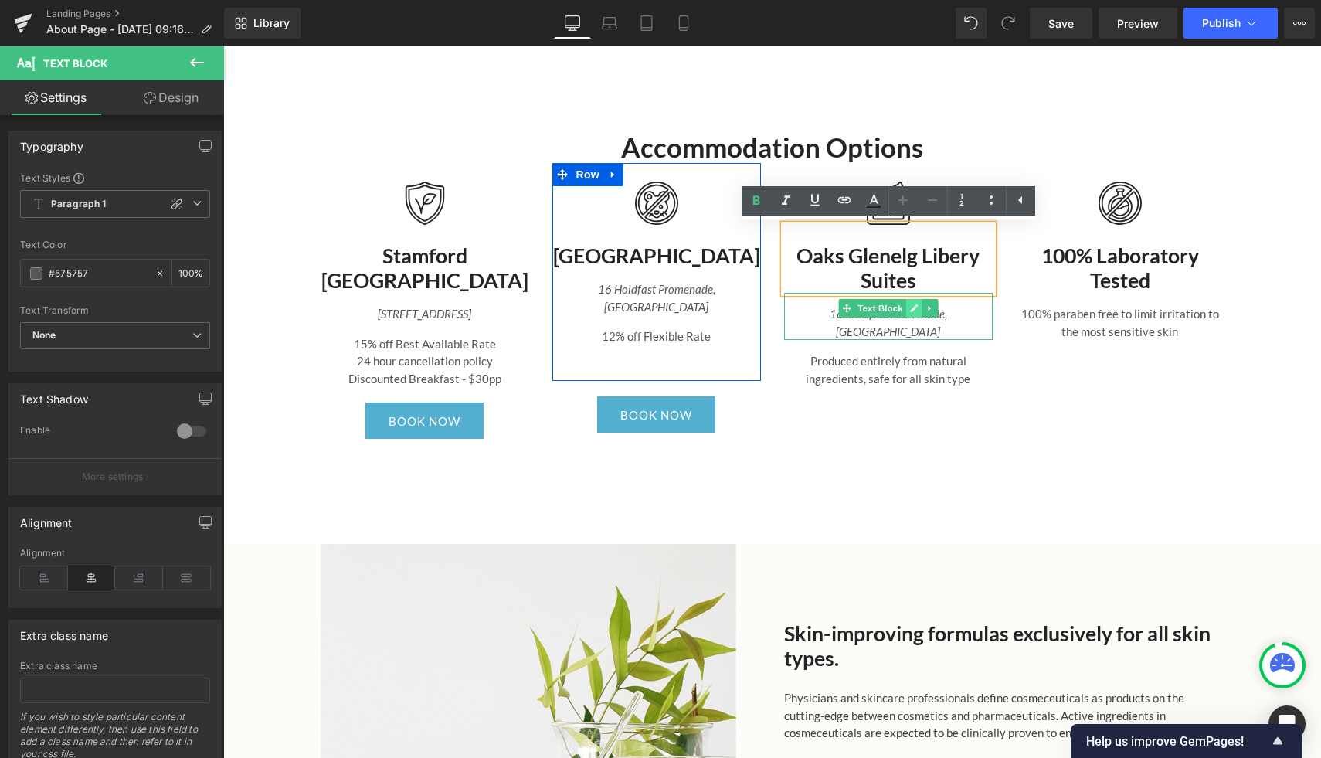
click at [910, 311] on icon at bounding box center [914, 308] width 8 height 8
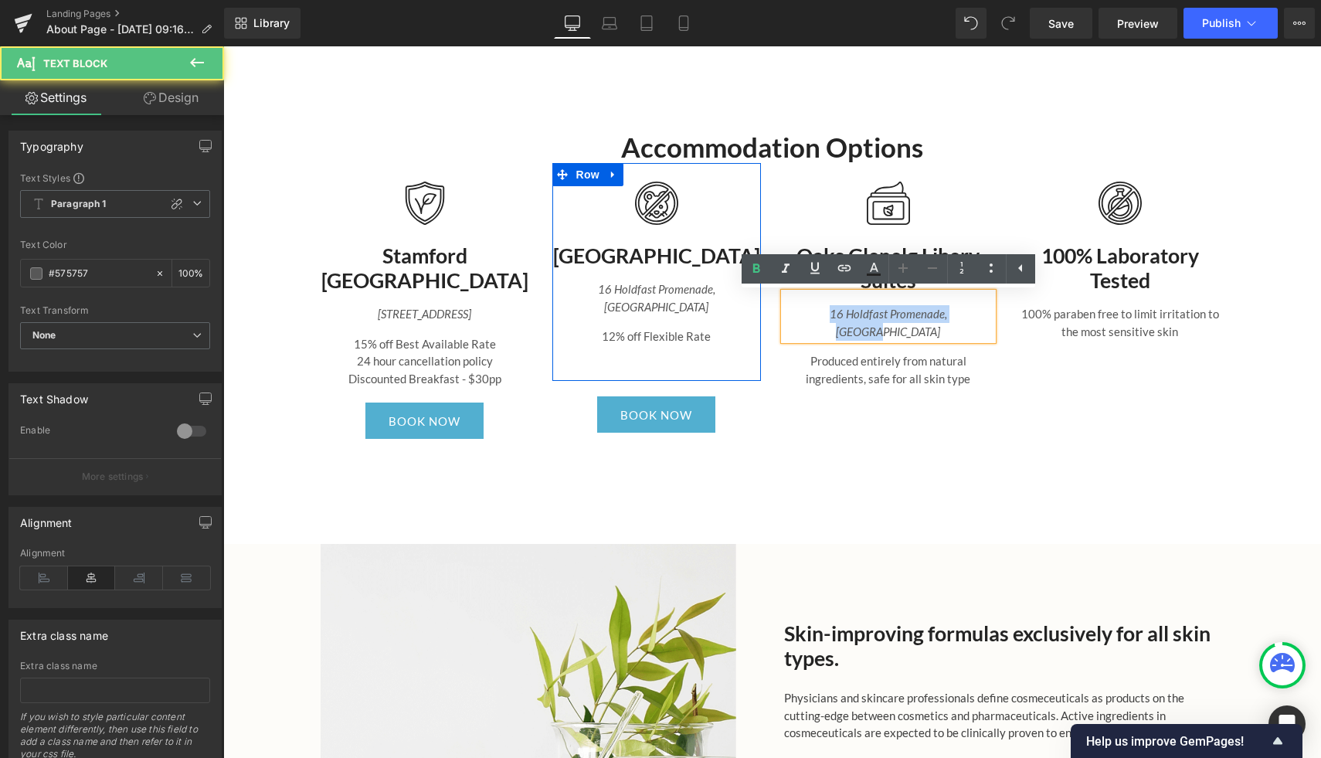
drag, startPoint x: 975, startPoint y: 316, endPoint x: 790, endPoint y: 316, distance: 185.4
click at [790, 316] on p "16 Holdfast Promenade, [GEOGRAPHIC_DATA]" at bounding box center [888, 322] width 209 height 35
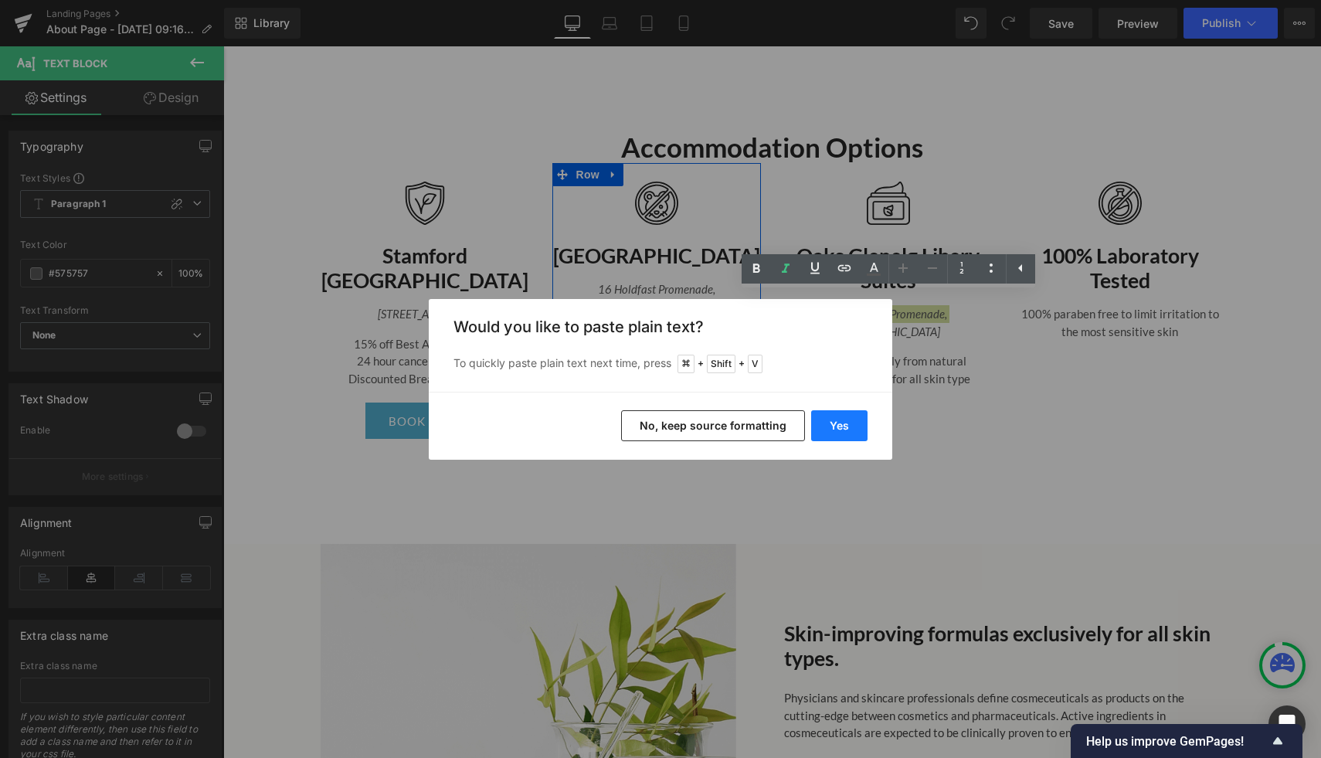
click at [831, 421] on button "Yes" at bounding box center [839, 425] width 56 height 31
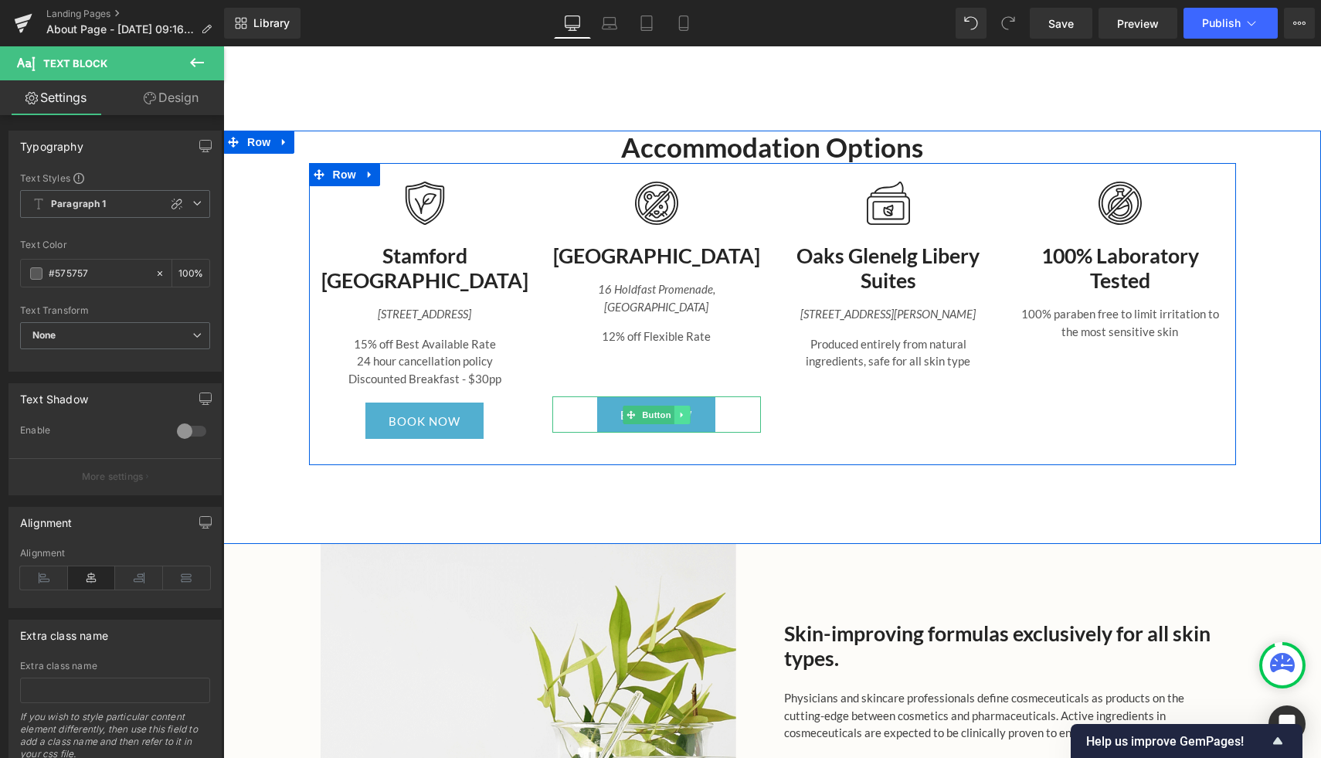
click at [686, 422] on link at bounding box center [682, 415] width 16 height 19
click at [674, 419] on icon at bounding box center [674, 414] width 8 height 8
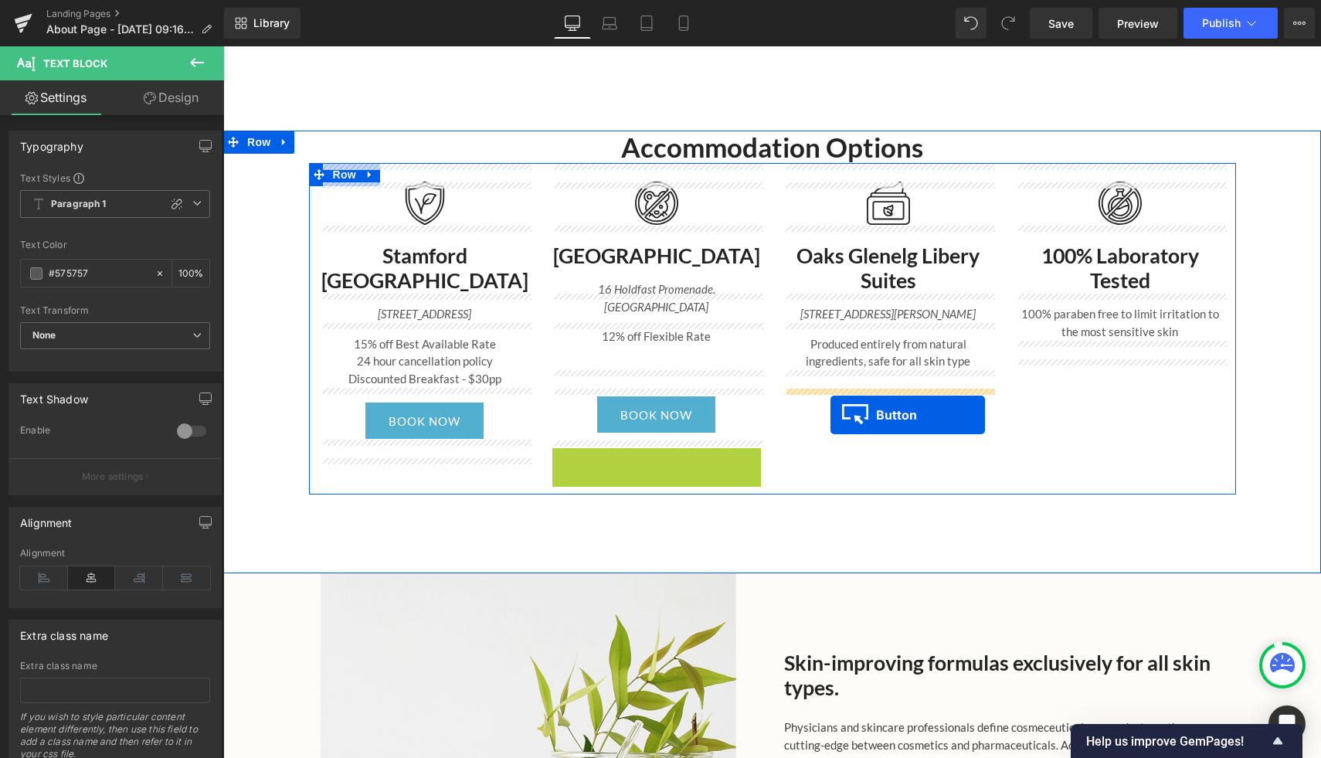
drag, startPoint x: 630, startPoint y: 473, endPoint x: 831, endPoint y: 415, distance: 209.1
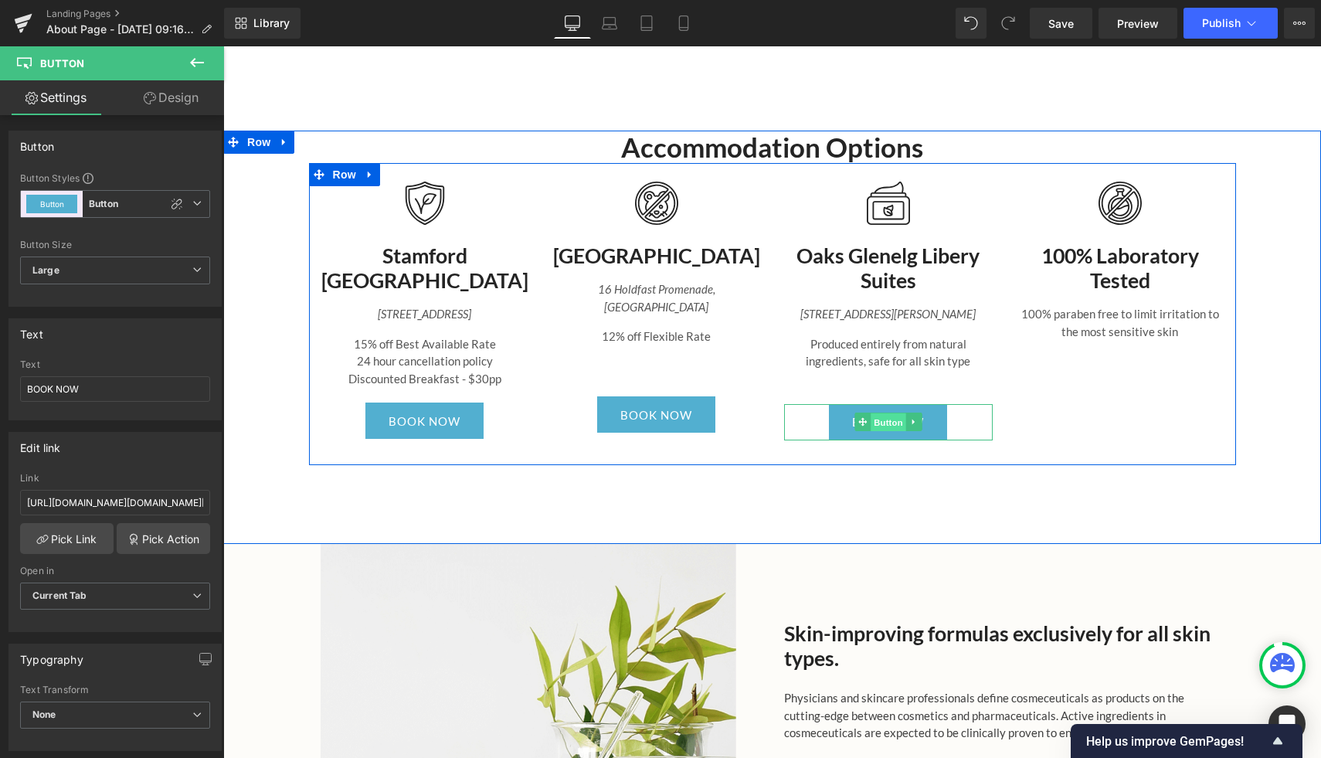
click at [878, 425] on span "Button" at bounding box center [889, 422] width 36 height 19
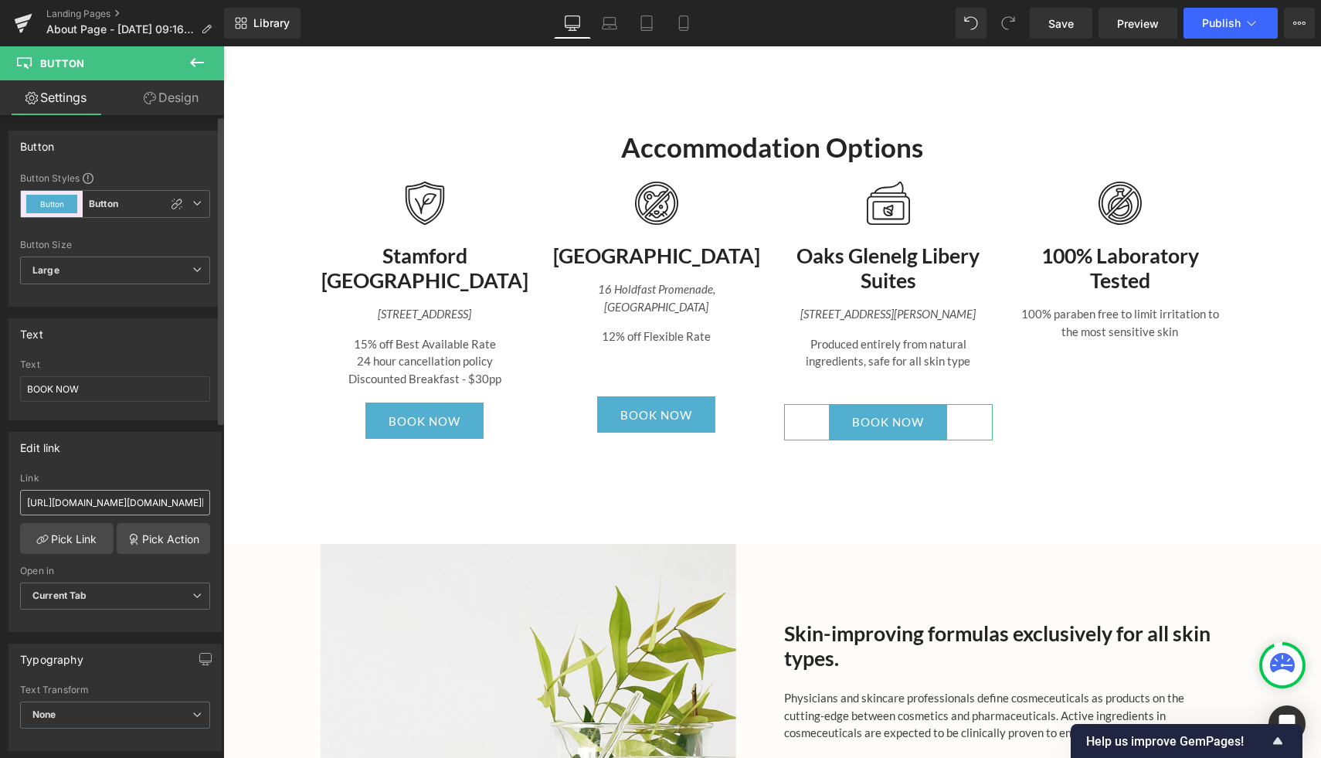
click at [42, 498] on input "https://aus01.safelinks.protection.outlook.com/?url=https%3A%2F%2Fbe.synxis.com…" at bounding box center [115, 502] width 190 height 25
type input "https://be.synxis.com/?Chain=18336&configcode=OAKS&themecode=OAKS&brand=Oaks&cu…"
click at [114, 475] on div "Link" at bounding box center [115, 478] width 190 height 11
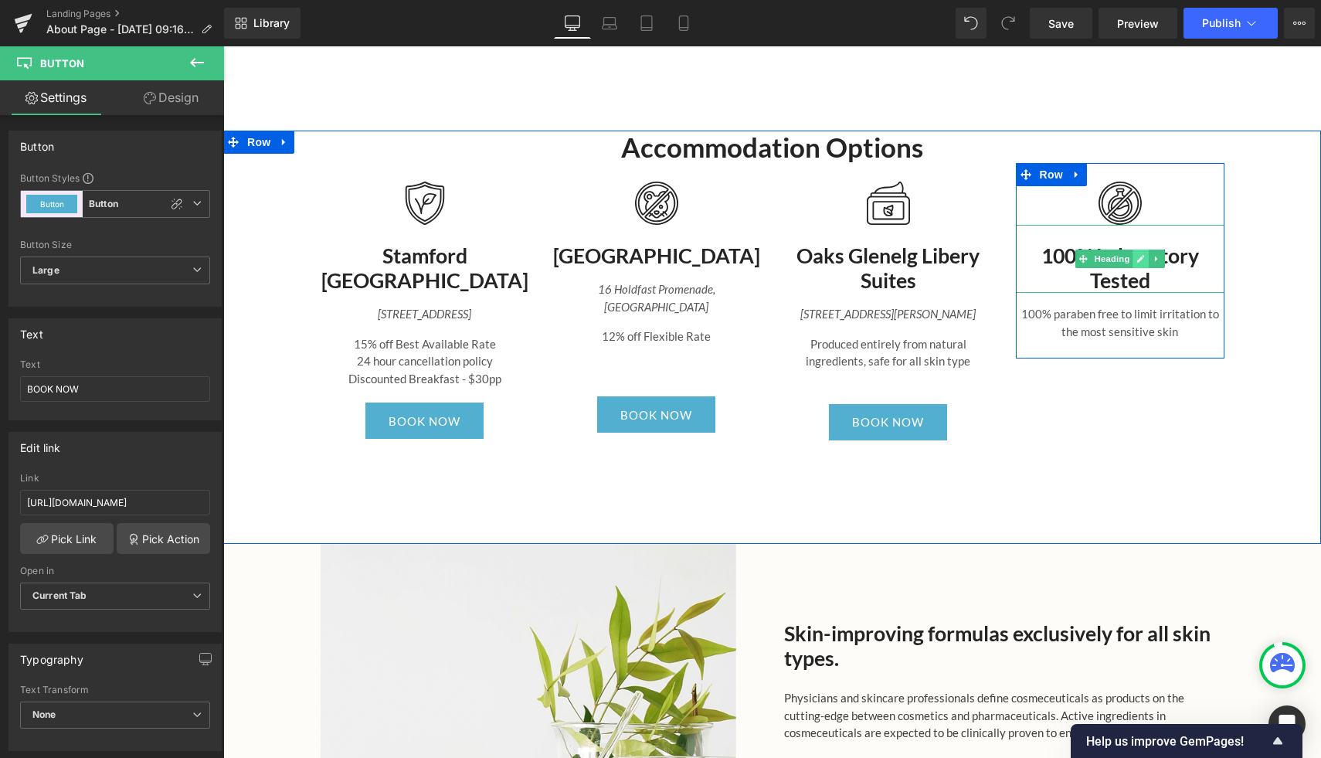
click at [1145, 259] on link at bounding box center [1141, 259] width 16 height 19
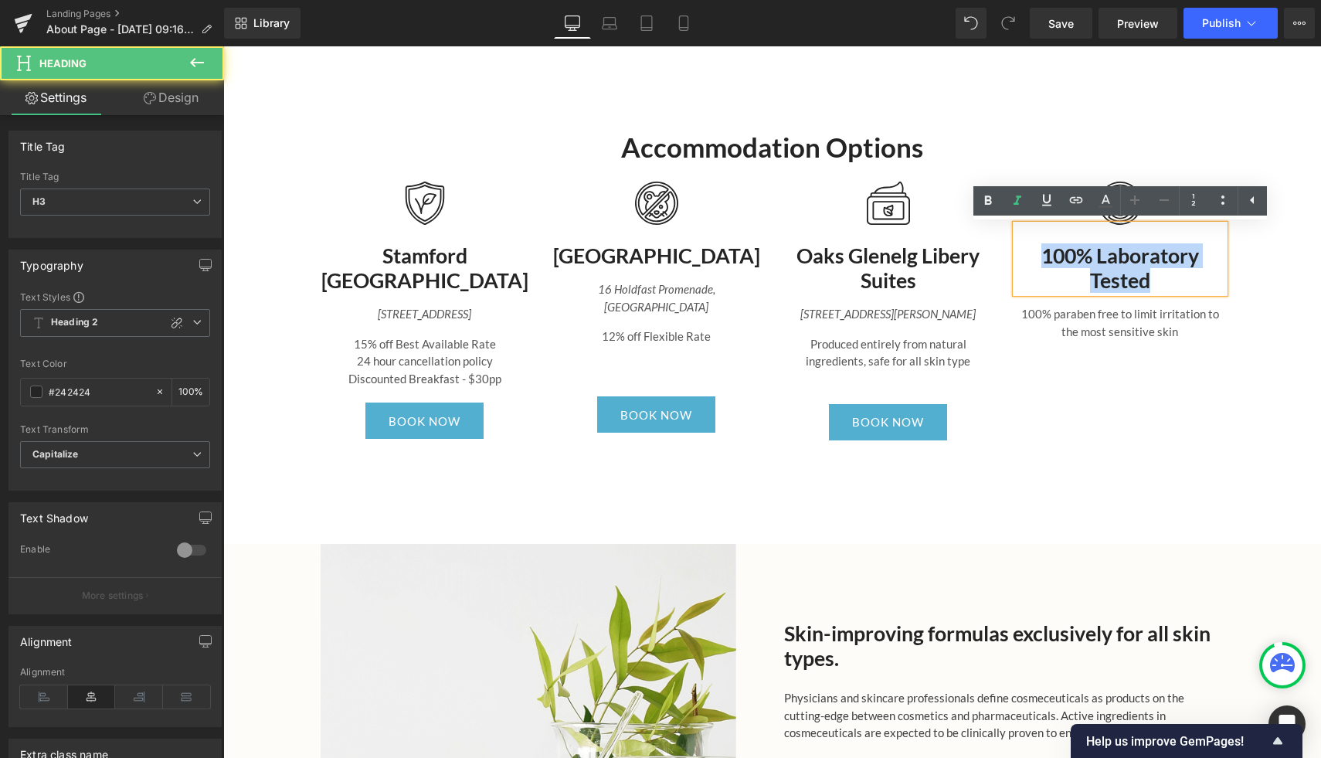
drag, startPoint x: 1038, startPoint y: 268, endPoint x: 1009, endPoint y: 250, distance: 33.7
click at [1009, 250] on div "Image 100% Laboratory Tested Heading 100% paraben free to limit irritation to t…" at bounding box center [1120, 260] width 232 height 195
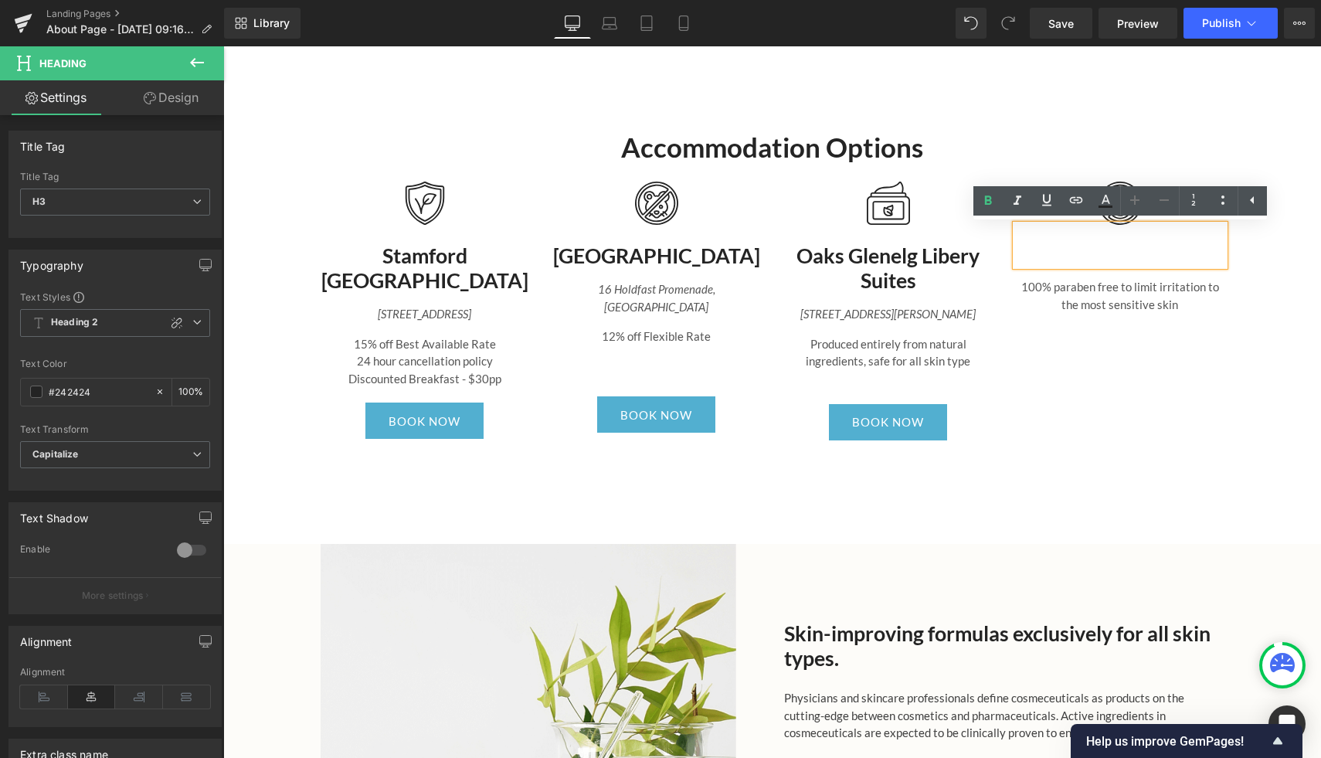
click at [1166, 304] on p "100% paraben free to limit irritation to the most sensitive skin" at bounding box center [1120, 295] width 209 height 35
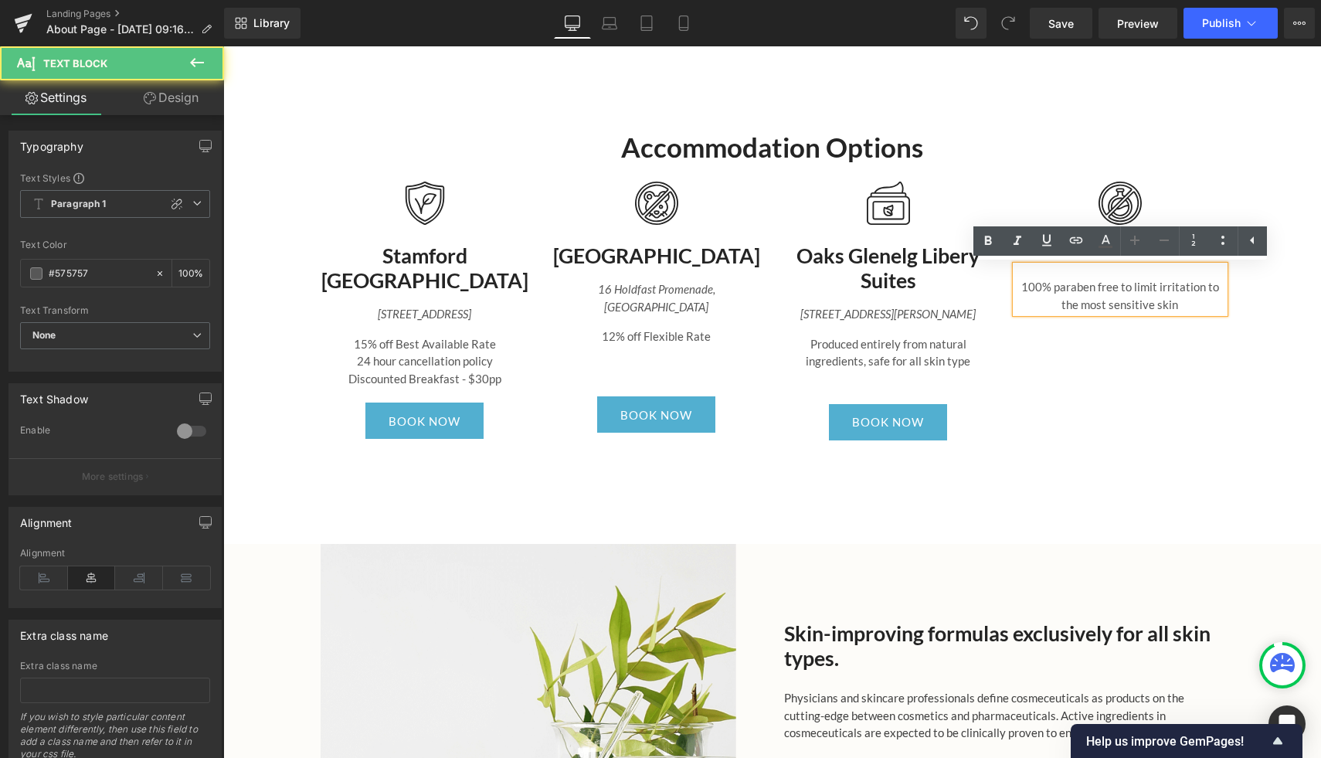
click at [1186, 366] on div "Image Stamford Grand Glenelg Heading 2 Jetty Road, Glenelg SA 5045 Text Block 1…" at bounding box center [772, 314] width 927 height 302
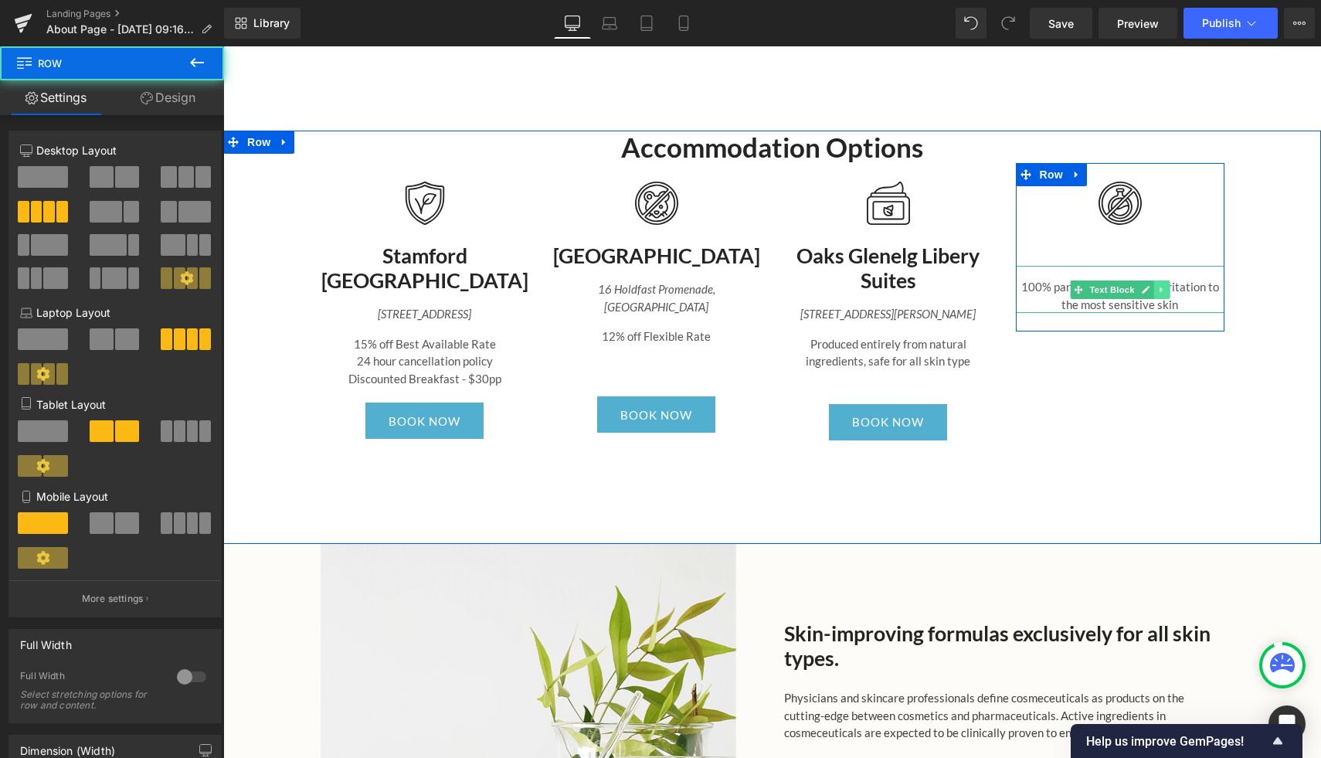
click at [1160, 296] on link at bounding box center [1161, 289] width 16 height 19
click at [1173, 287] on icon at bounding box center [1169, 289] width 8 height 9
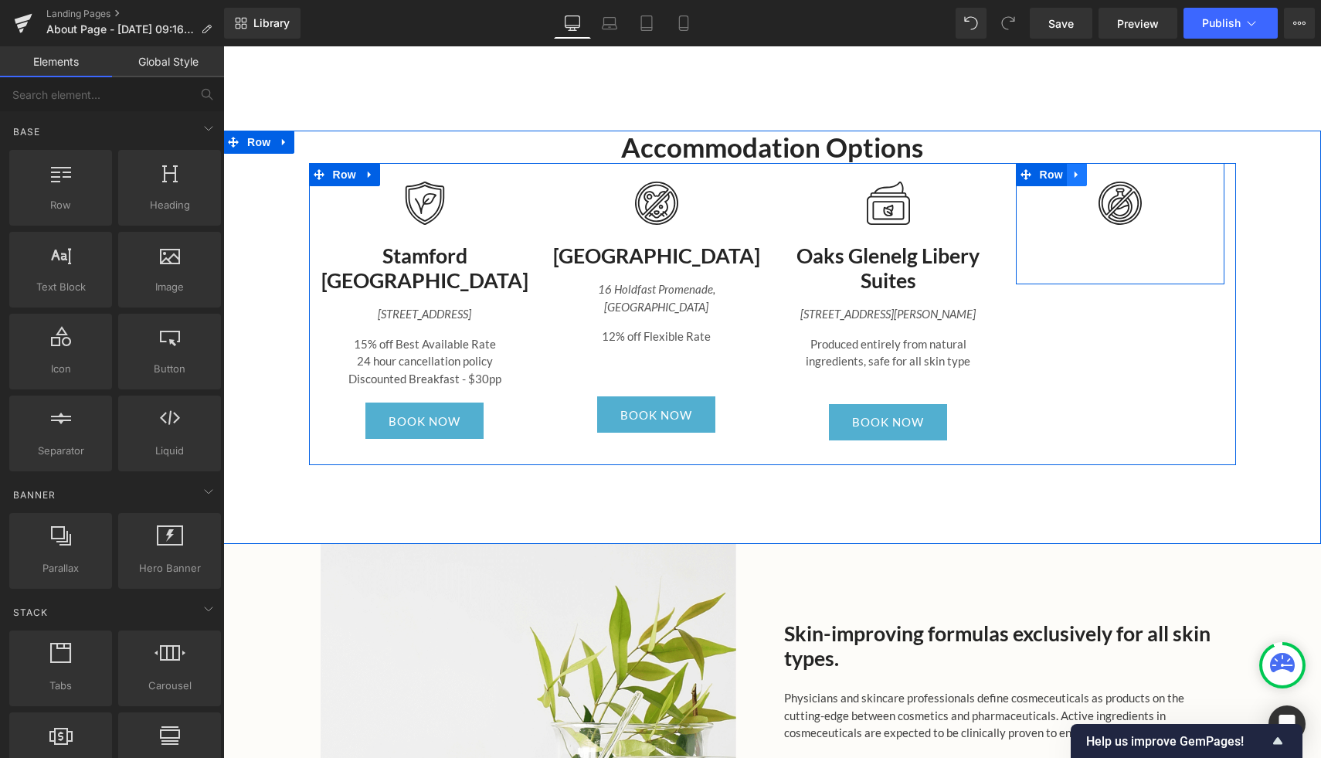
click at [1081, 171] on icon at bounding box center [1077, 175] width 11 height 12
click at [1102, 172] on link at bounding box center [1097, 174] width 20 height 23
click at [1120, 173] on icon at bounding box center [1117, 174] width 11 height 11
click at [1079, 173] on icon at bounding box center [1077, 175] width 11 height 12
click at [1111, 171] on link at bounding box center [1117, 174] width 20 height 23
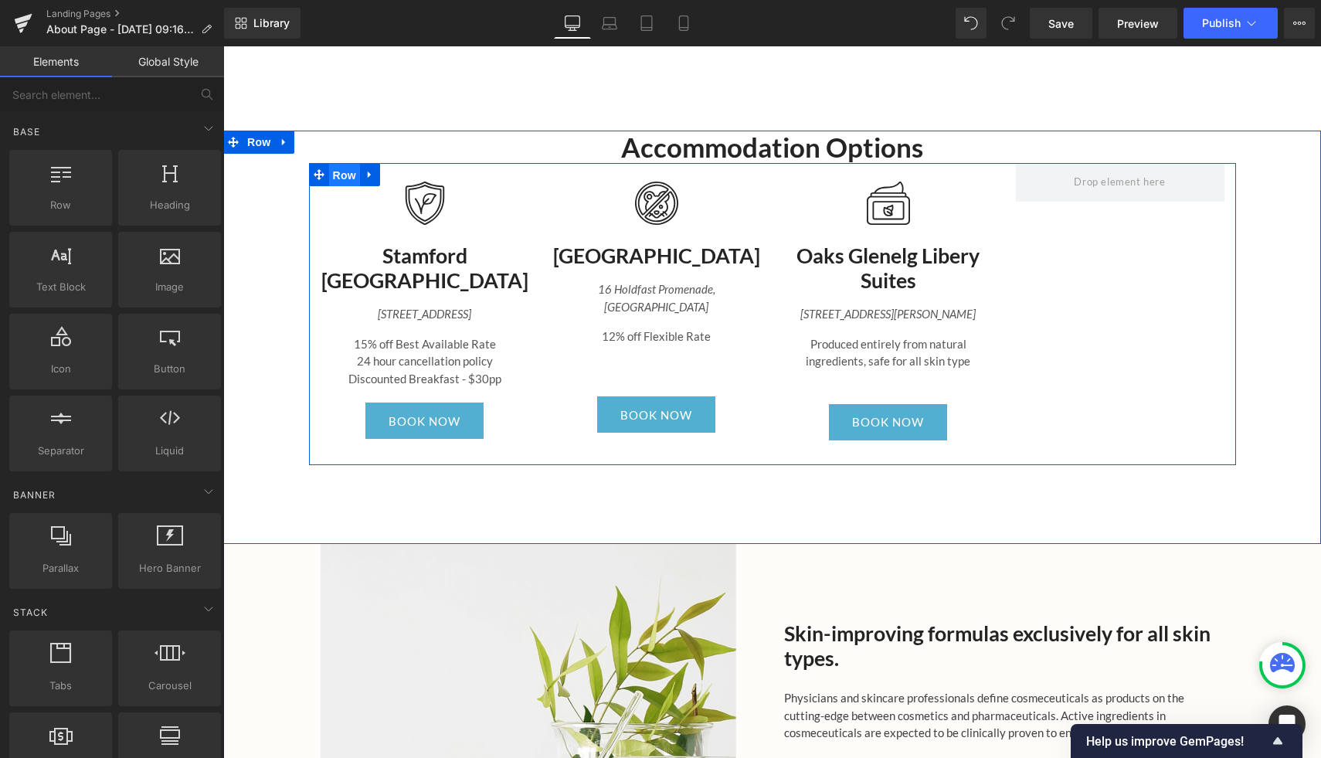
click at [338, 170] on span "Row" at bounding box center [344, 175] width 31 height 23
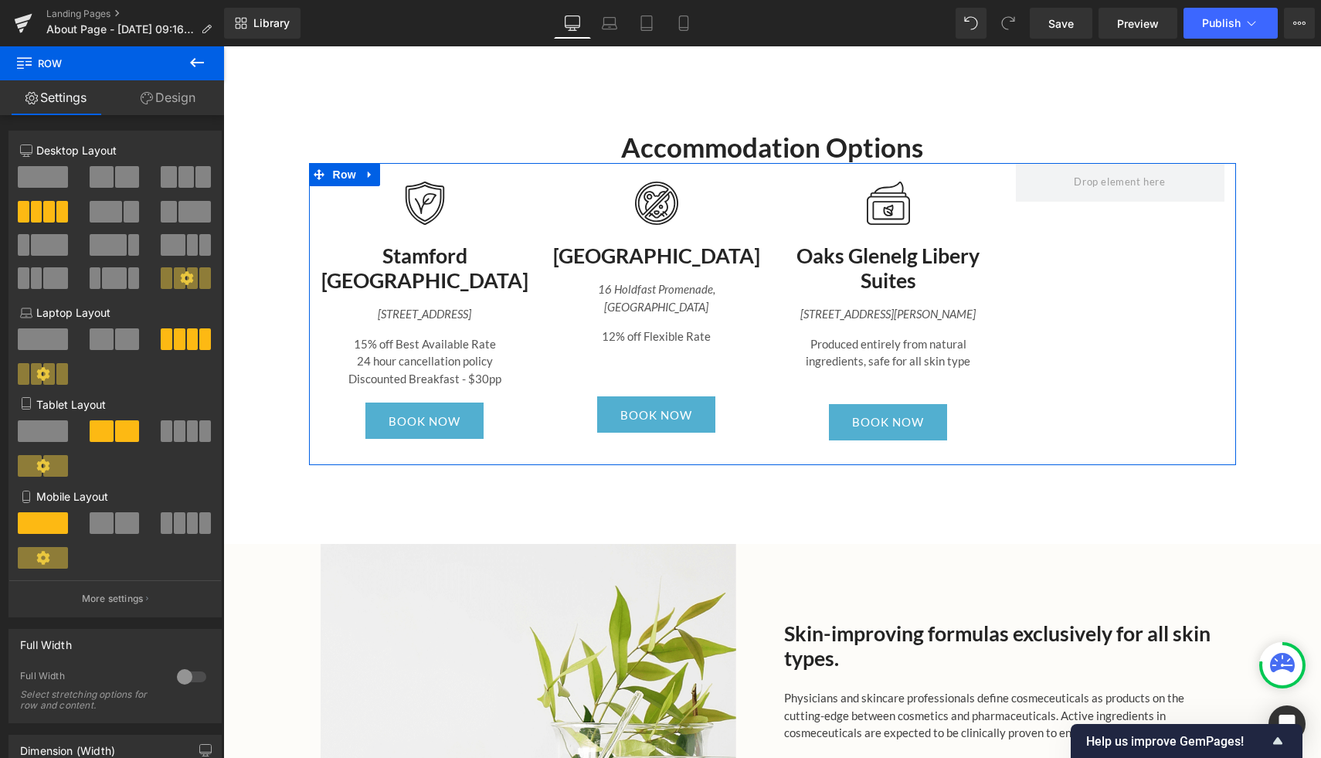
click at [183, 176] on span at bounding box center [185, 177] width 15 height 22
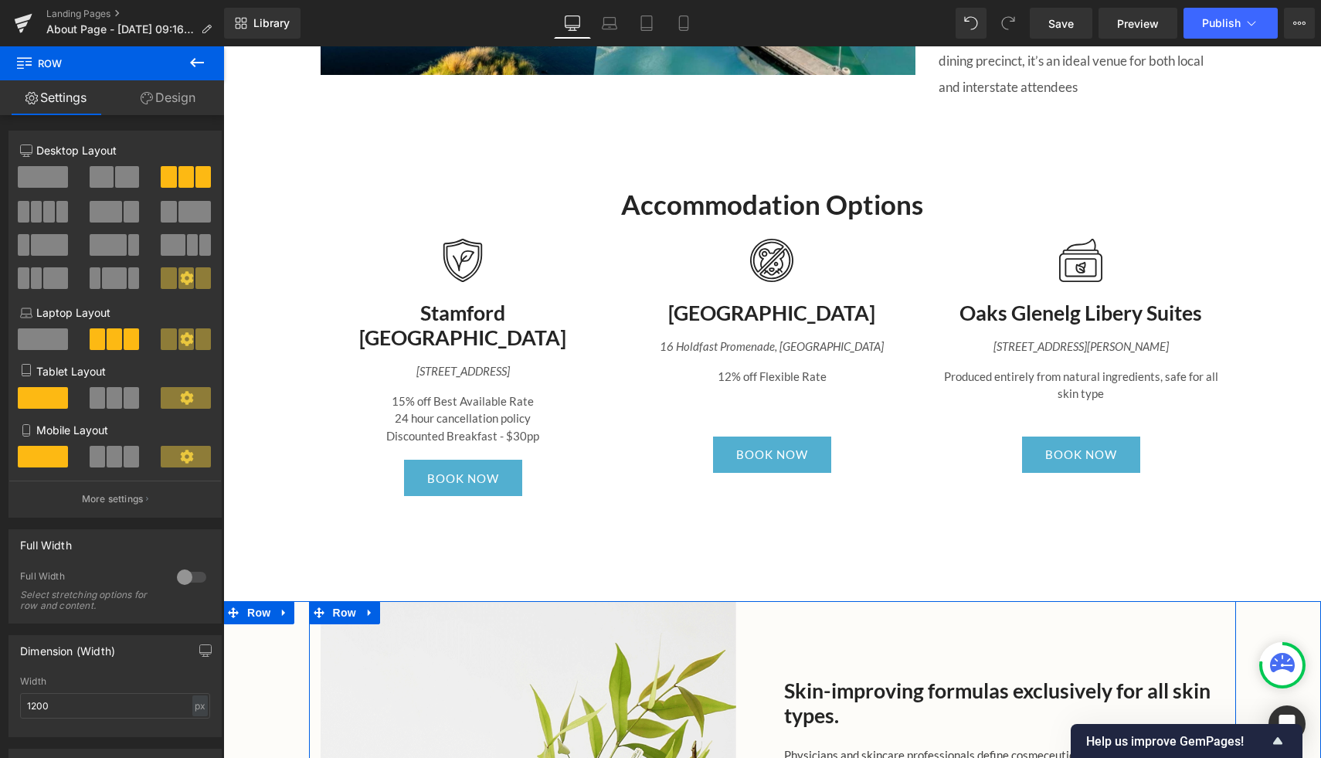
scroll to position [2064, 0]
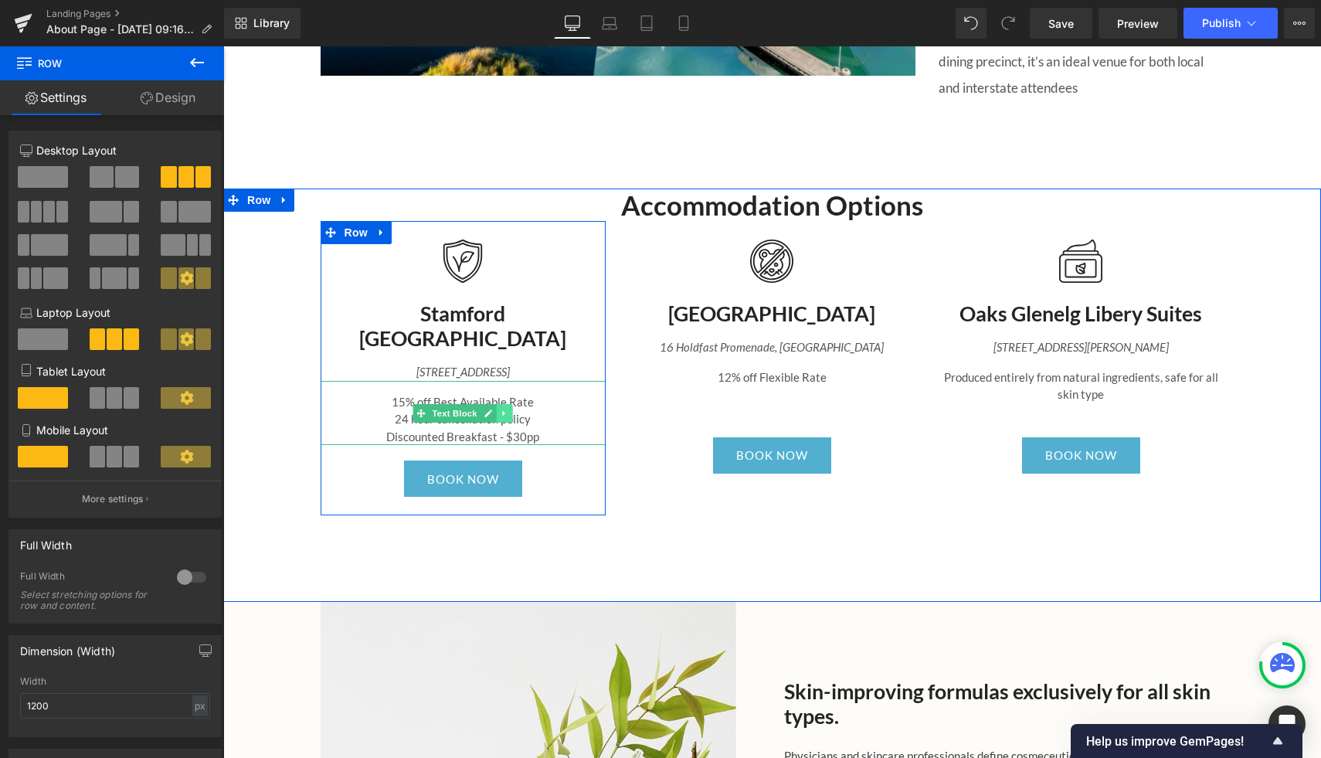
click at [507, 409] on icon at bounding box center [505, 413] width 8 height 9
click at [498, 409] on icon at bounding box center [496, 413] width 8 height 9
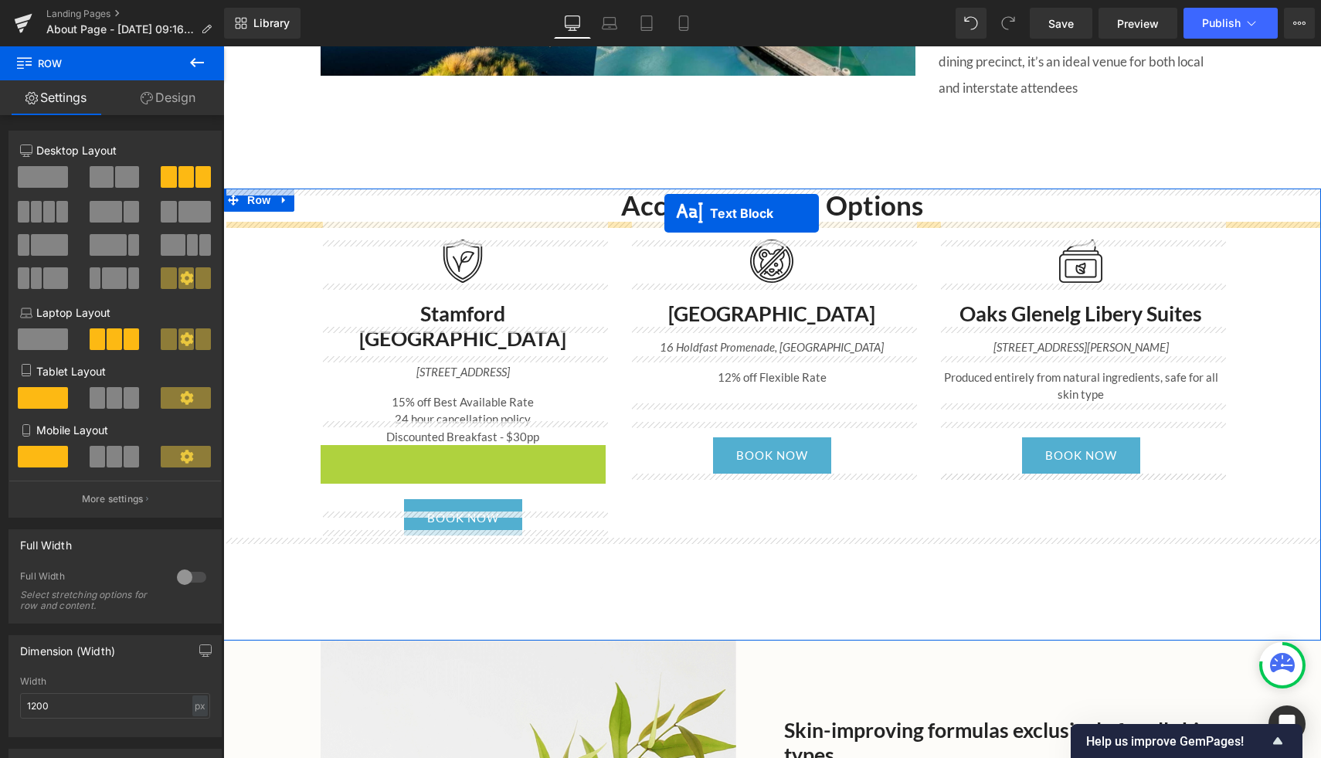
drag, startPoint x: 417, startPoint y: 451, endPoint x: 664, endPoint y: 213, distance: 343.1
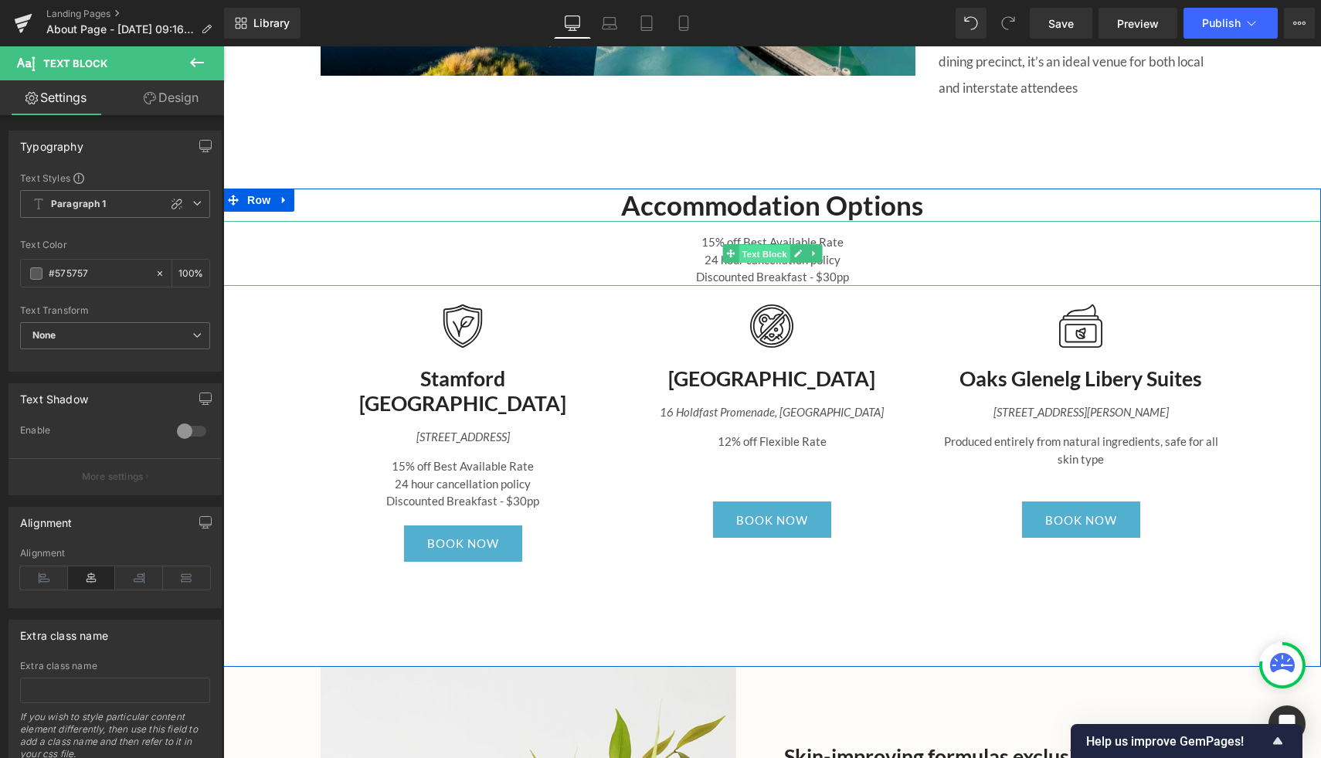
click at [783, 250] on span "Text Block" at bounding box center [764, 254] width 51 height 19
click at [855, 272] on p "Discounted Breakfast - $30pp" at bounding box center [772, 277] width 1098 height 18
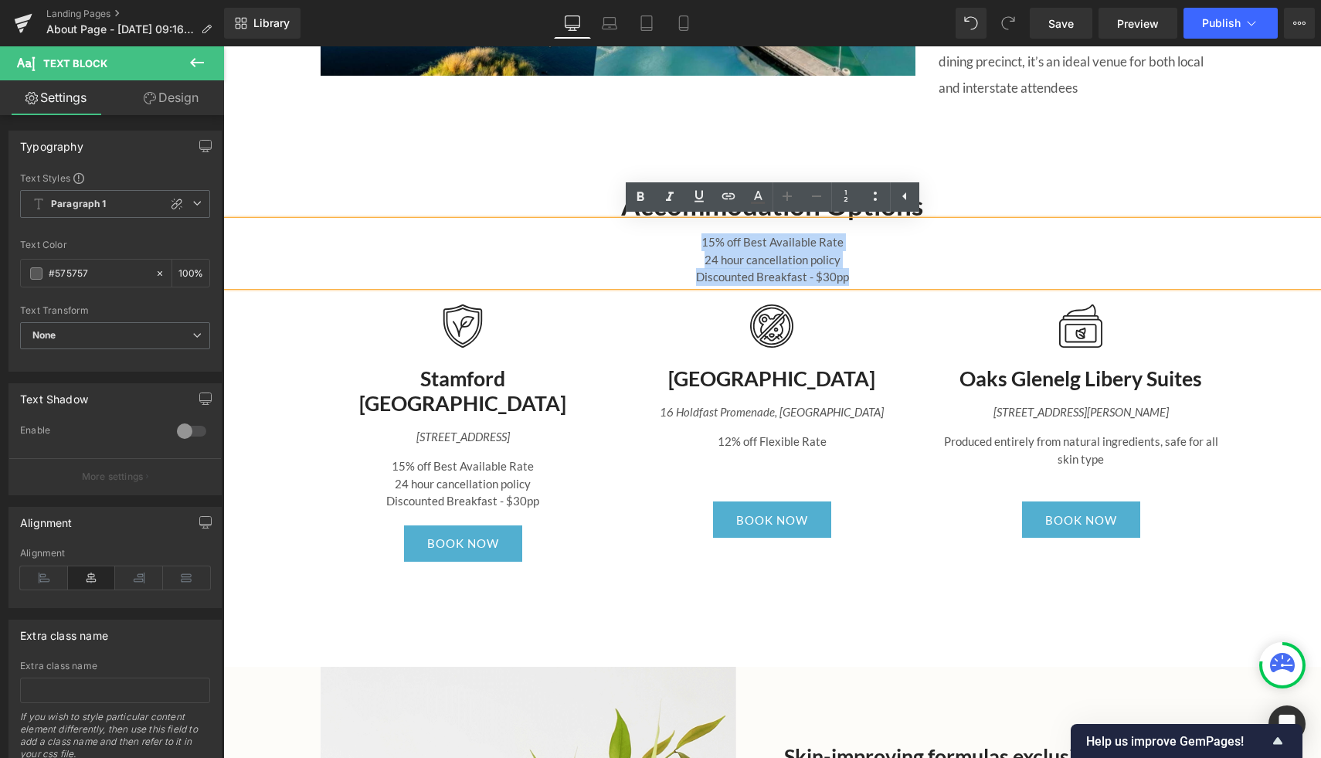
drag, startPoint x: 865, startPoint y: 279, endPoint x: 689, endPoint y: 240, distance: 179.6
click at [689, 240] on div "15% off Best Available Rate 24 hour cancellation policy Discounted Breakfast - …" at bounding box center [772, 253] width 1098 height 65
click at [671, 247] on p "15% off Best Available Rate" at bounding box center [772, 242] width 1098 height 18
drag, startPoint x: 671, startPoint y: 247, endPoint x: 919, endPoint y: 282, distance: 250.4
click at [919, 282] on div "15% off Best Available Rate 24 hour cancellation policy Discounted Breakfast - …" at bounding box center [772, 253] width 1098 height 65
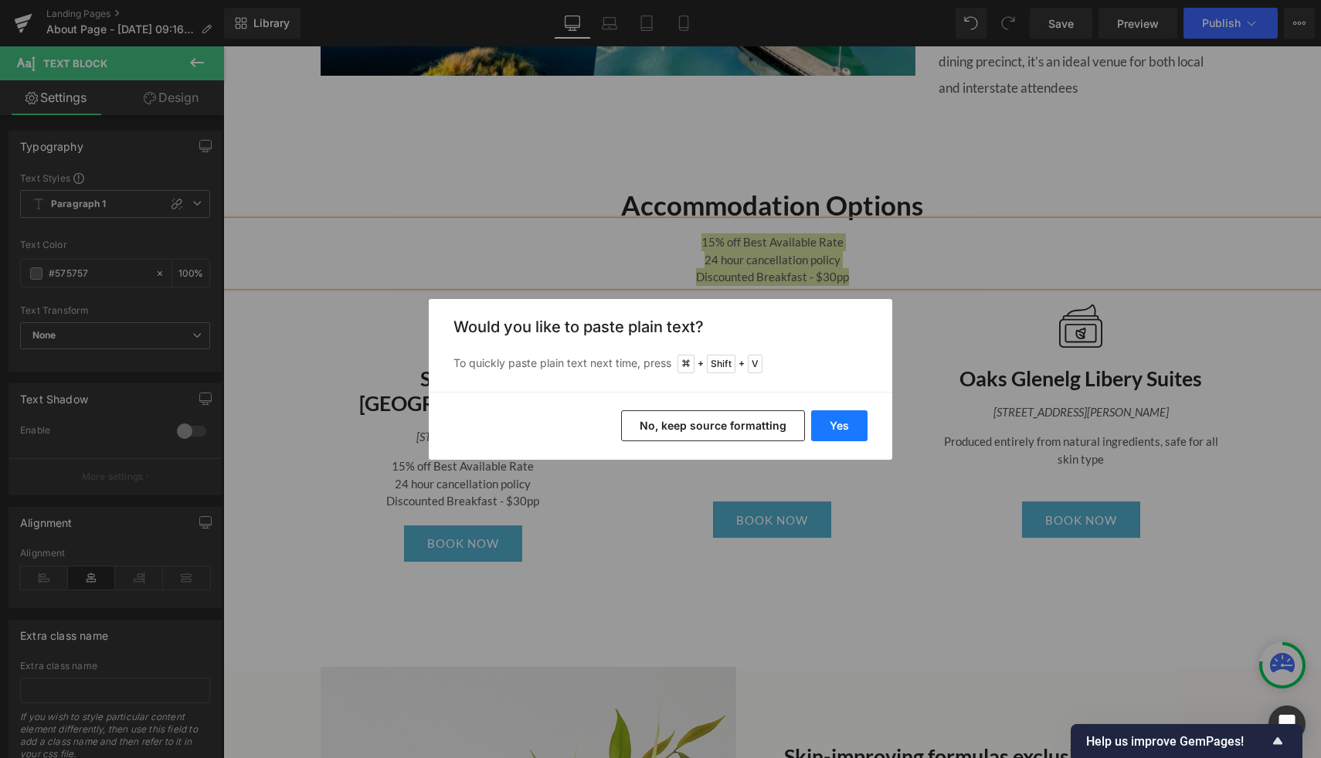
click at [852, 422] on button "Yes" at bounding box center [839, 425] width 56 height 31
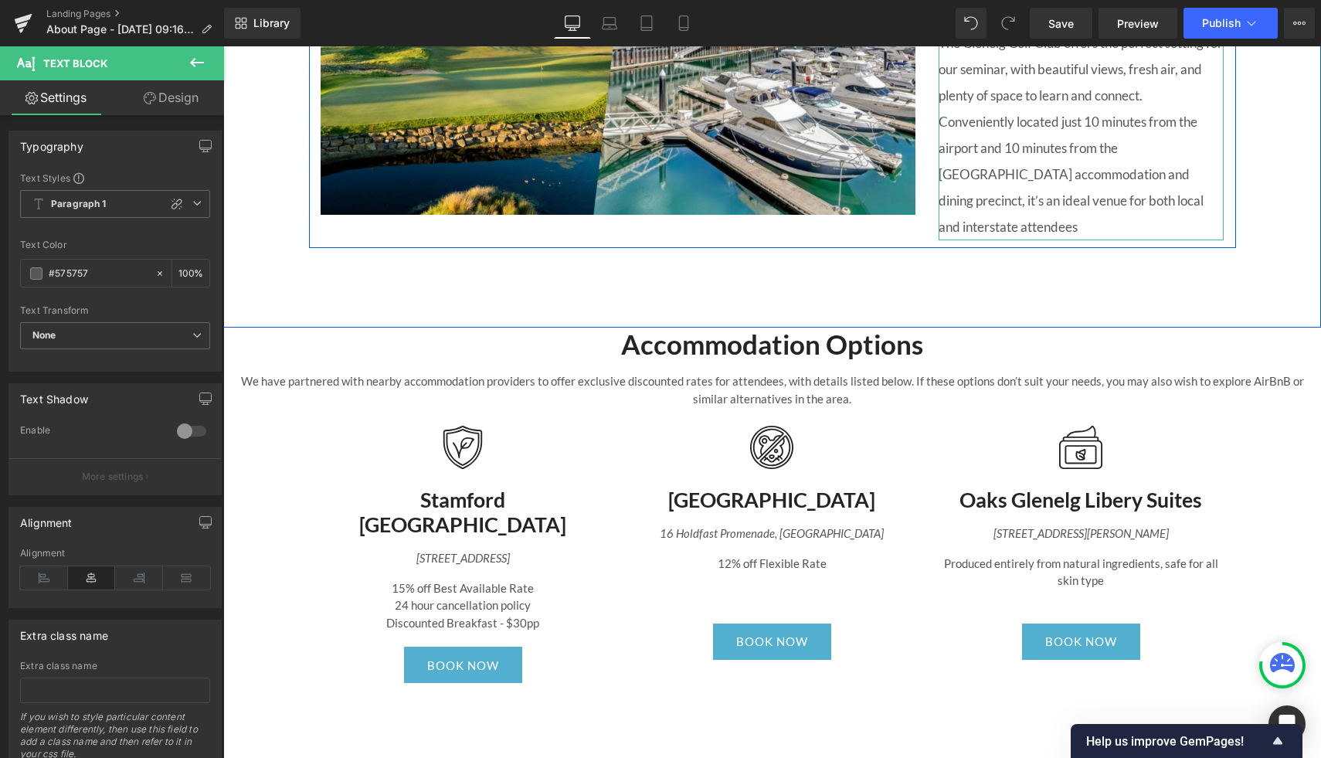
scroll to position [1885, 0]
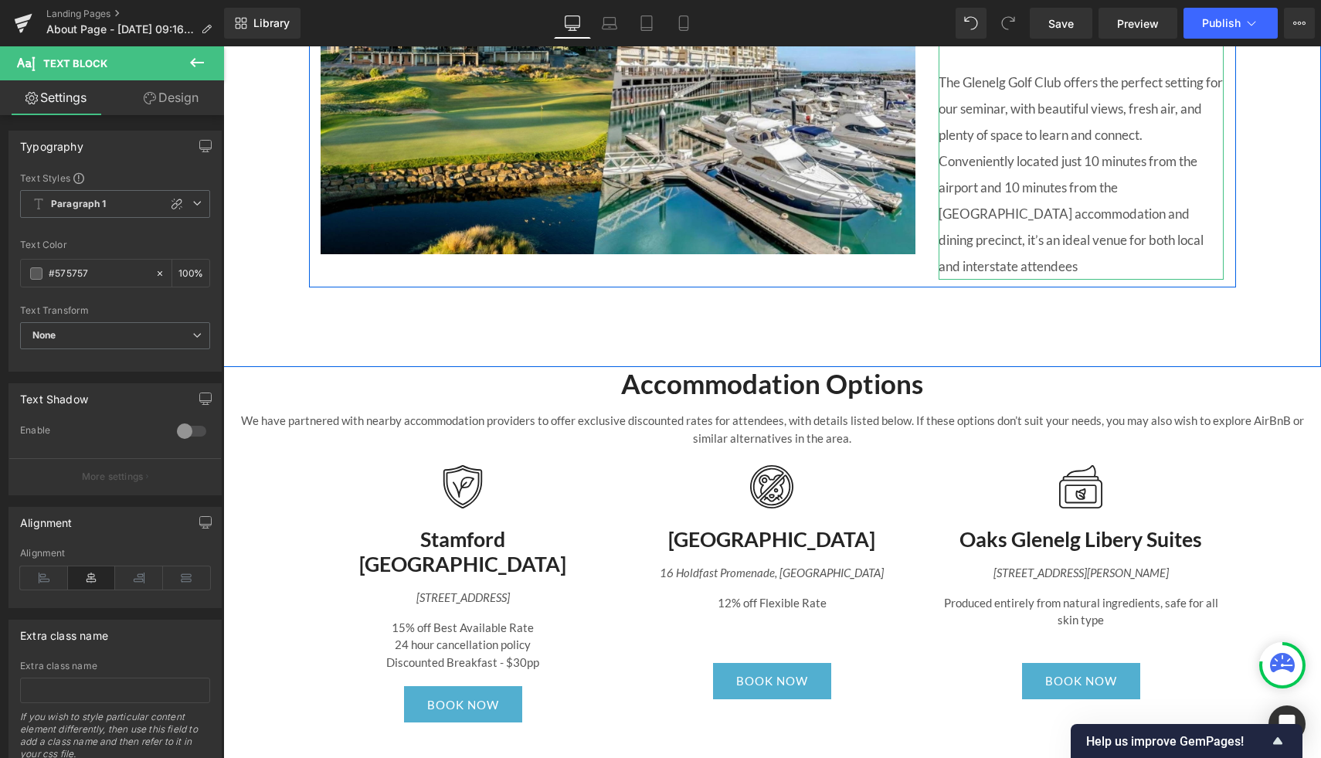
click at [1121, 39] on icon at bounding box center [1122, 35] width 2 height 5
click at [1119, 45] on link at bounding box center [1115, 35] width 16 height 19
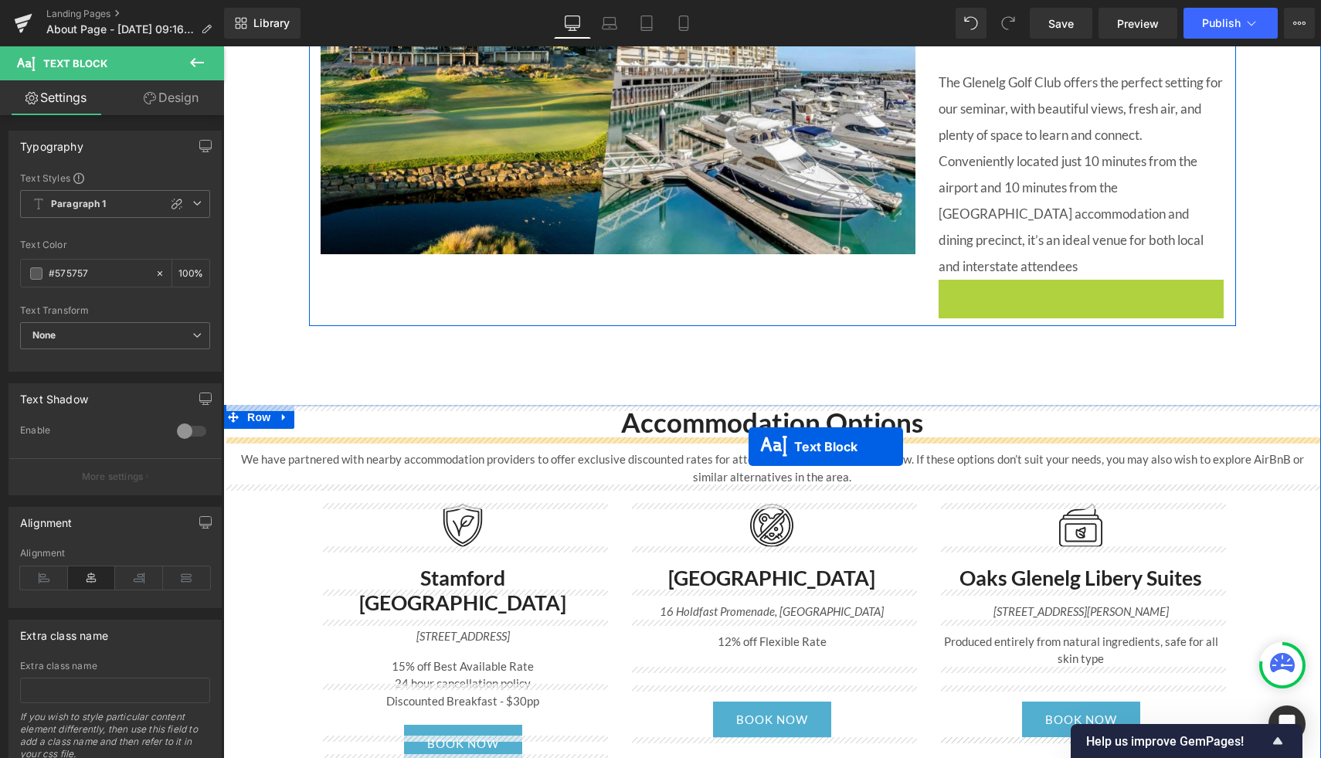
drag, startPoint x: 1037, startPoint y: 428, endPoint x: 749, endPoint y: 447, distance: 288.8
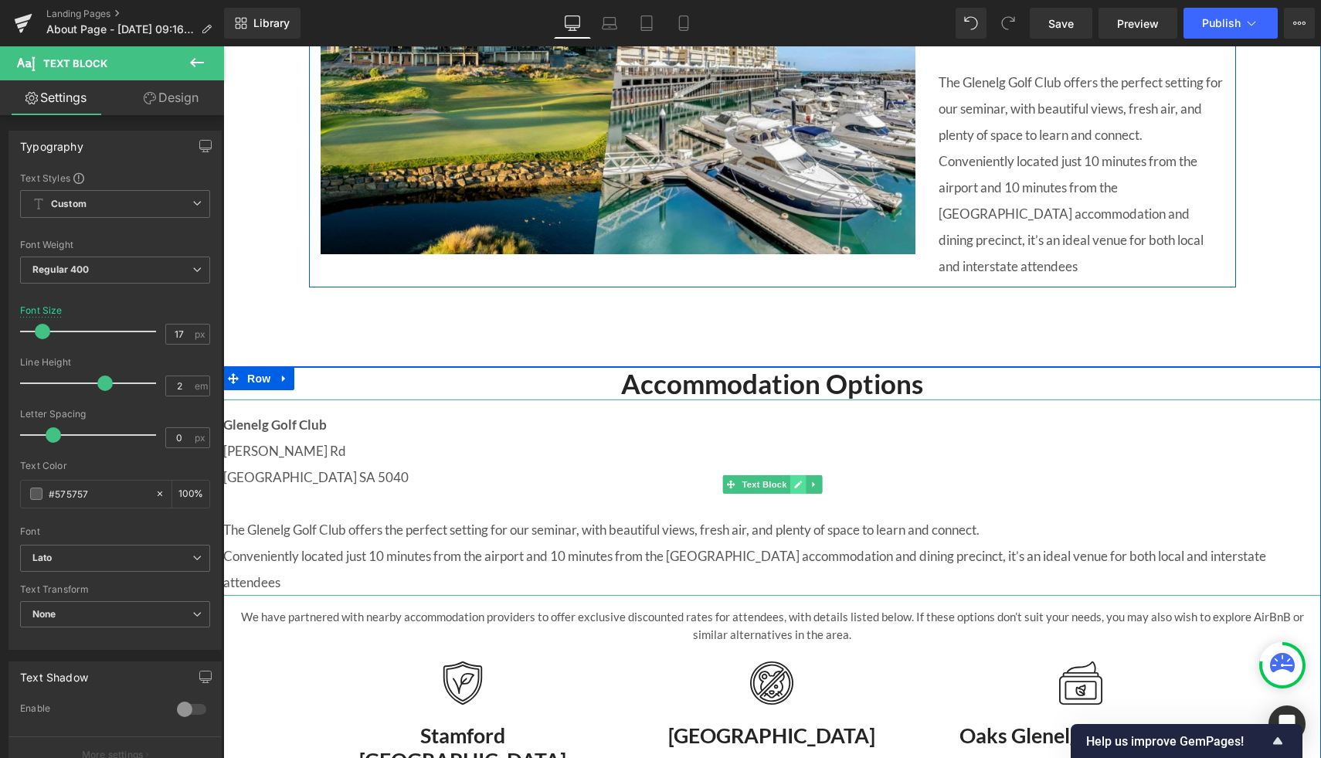
click at [798, 487] on icon at bounding box center [797, 484] width 8 height 9
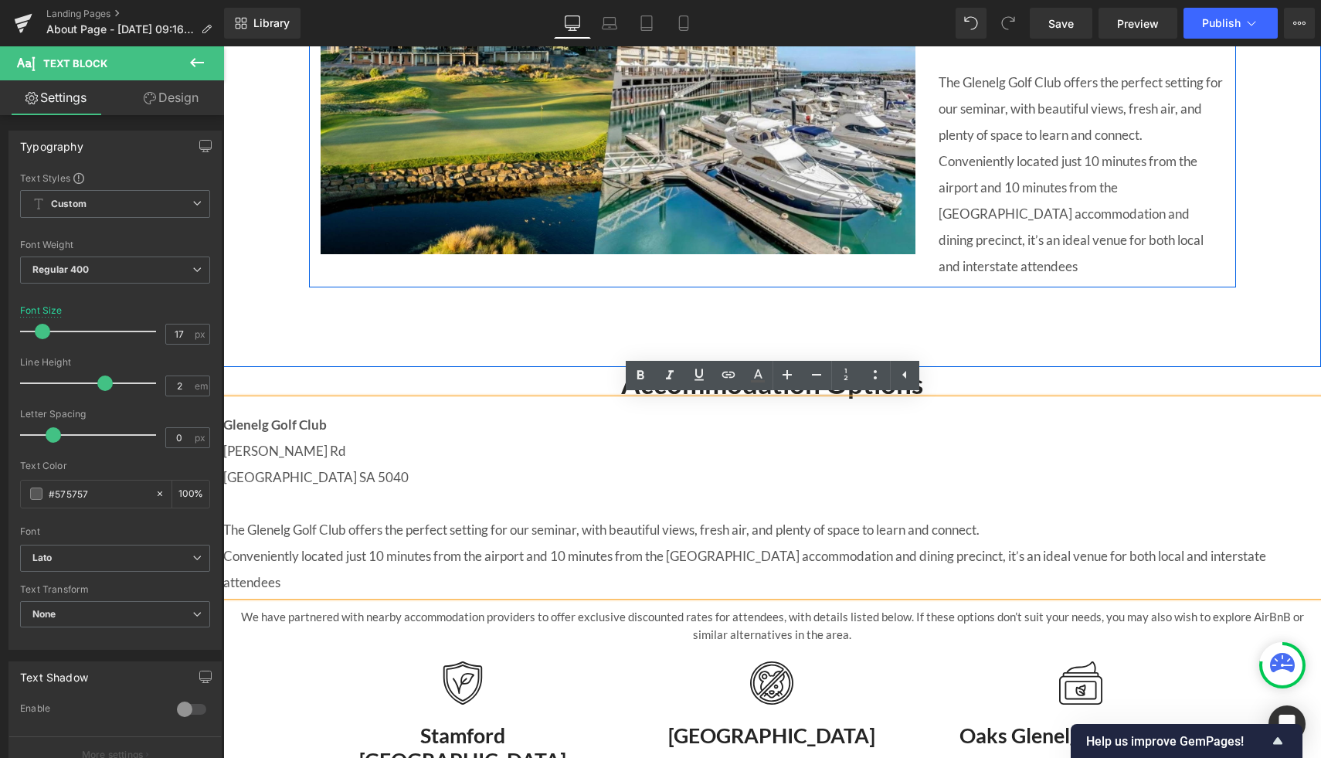
click at [604, 431] on p "Glenelg Golf Club" at bounding box center [772, 425] width 1098 height 26
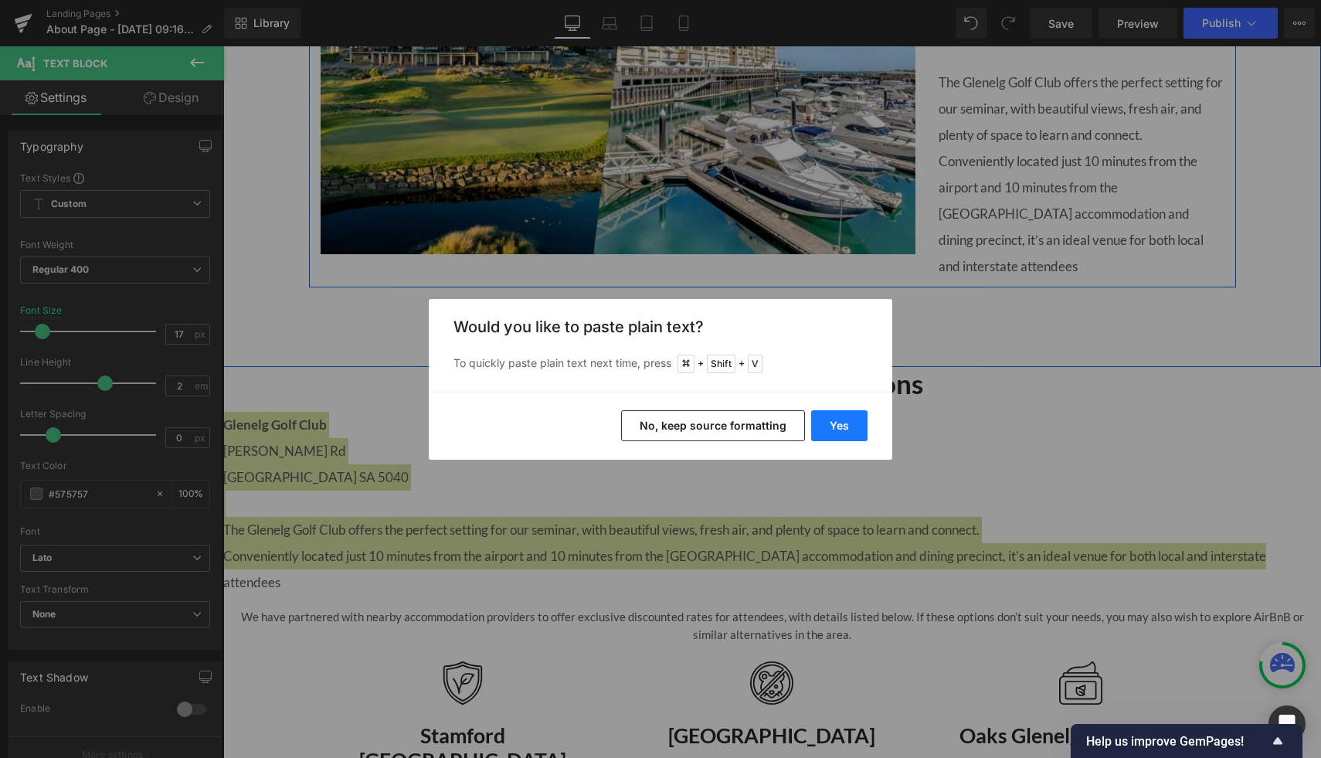
click at [828, 427] on button "Yes" at bounding box center [839, 425] width 56 height 31
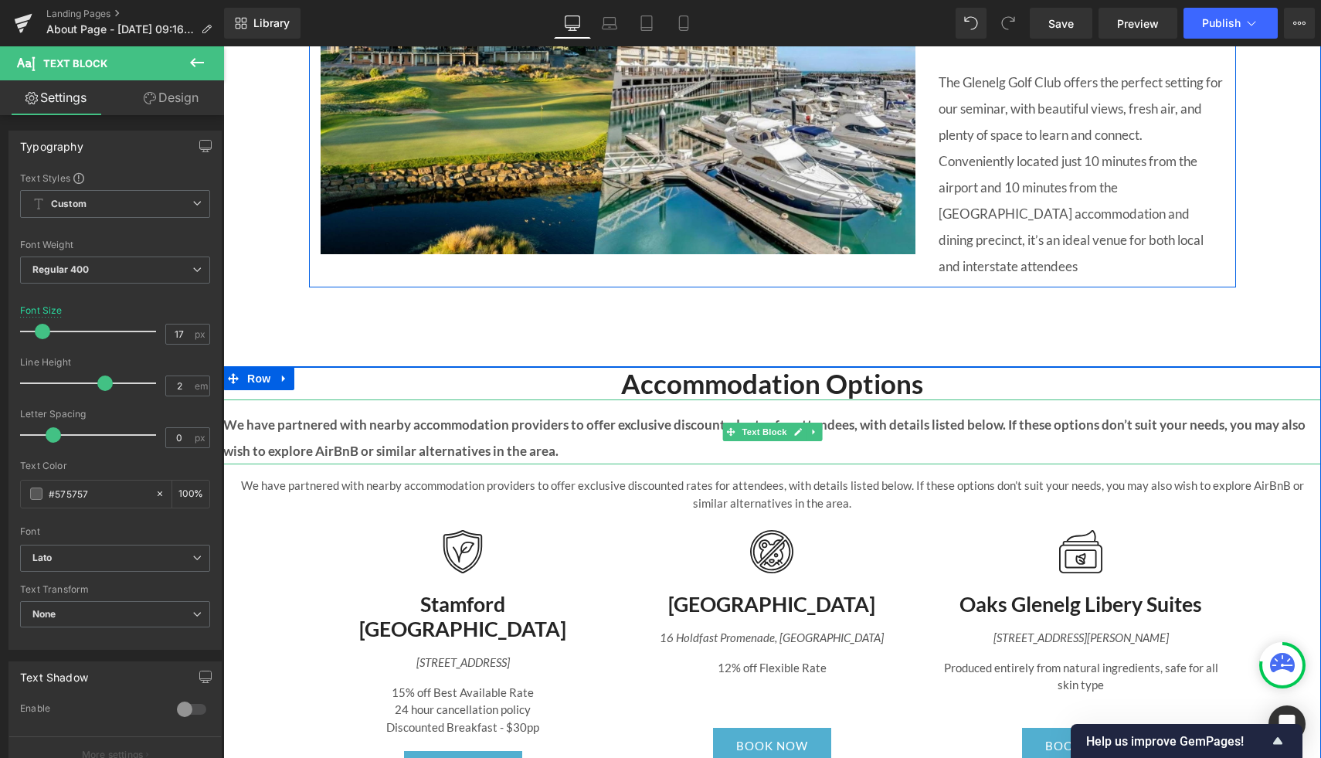
click at [582, 449] on p "We have partnered with nearby accommodation providers to offer exclusive discou…" at bounding box center [772, 438] width 1098 height 53
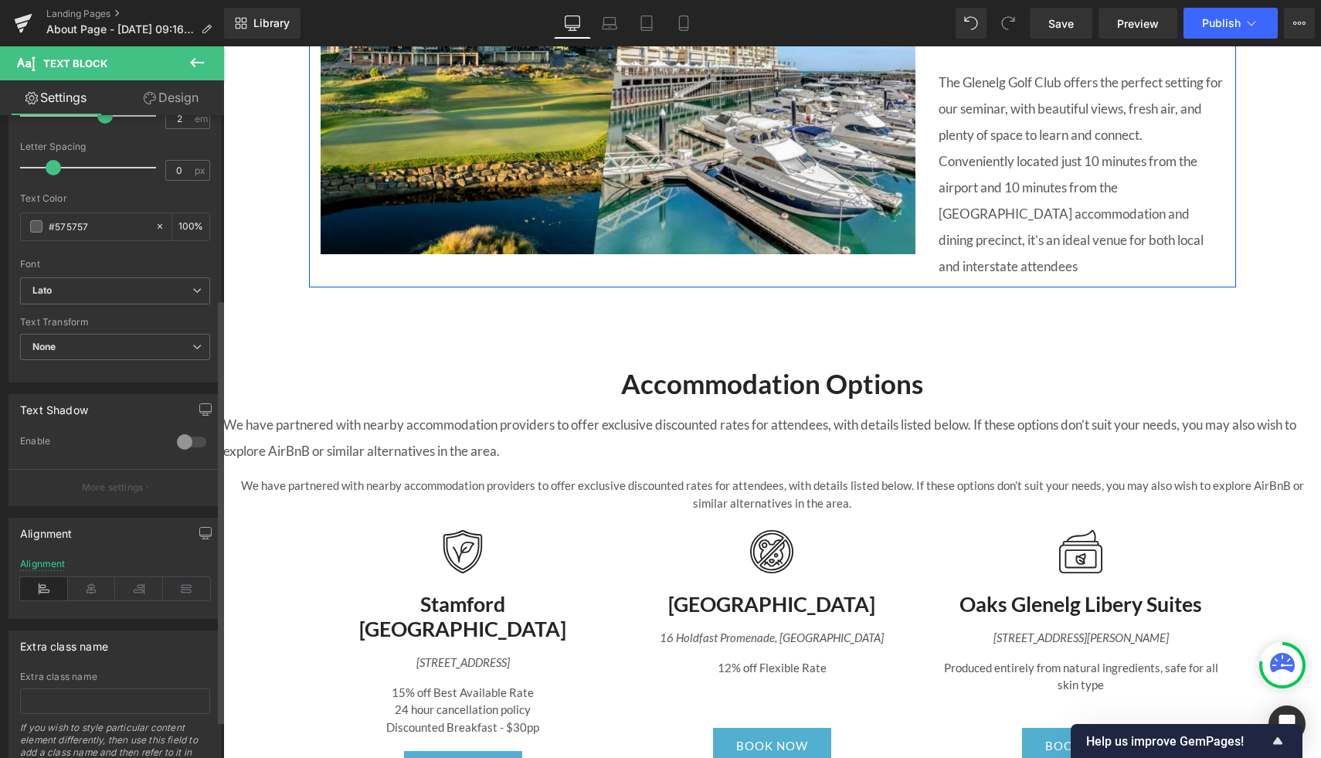
scroll to position [304, 0]
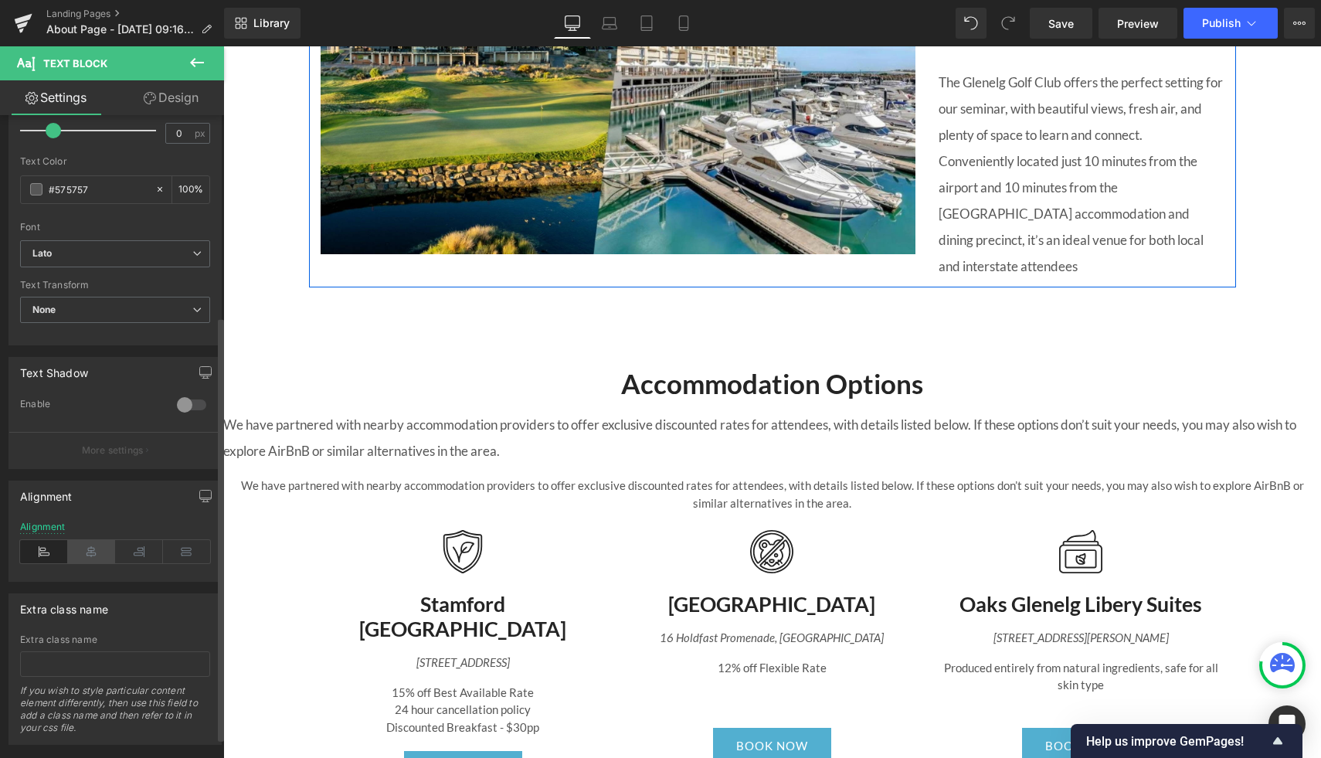
click at [83, 547] on icon at bounding box center [92, 551] width 48 height 23
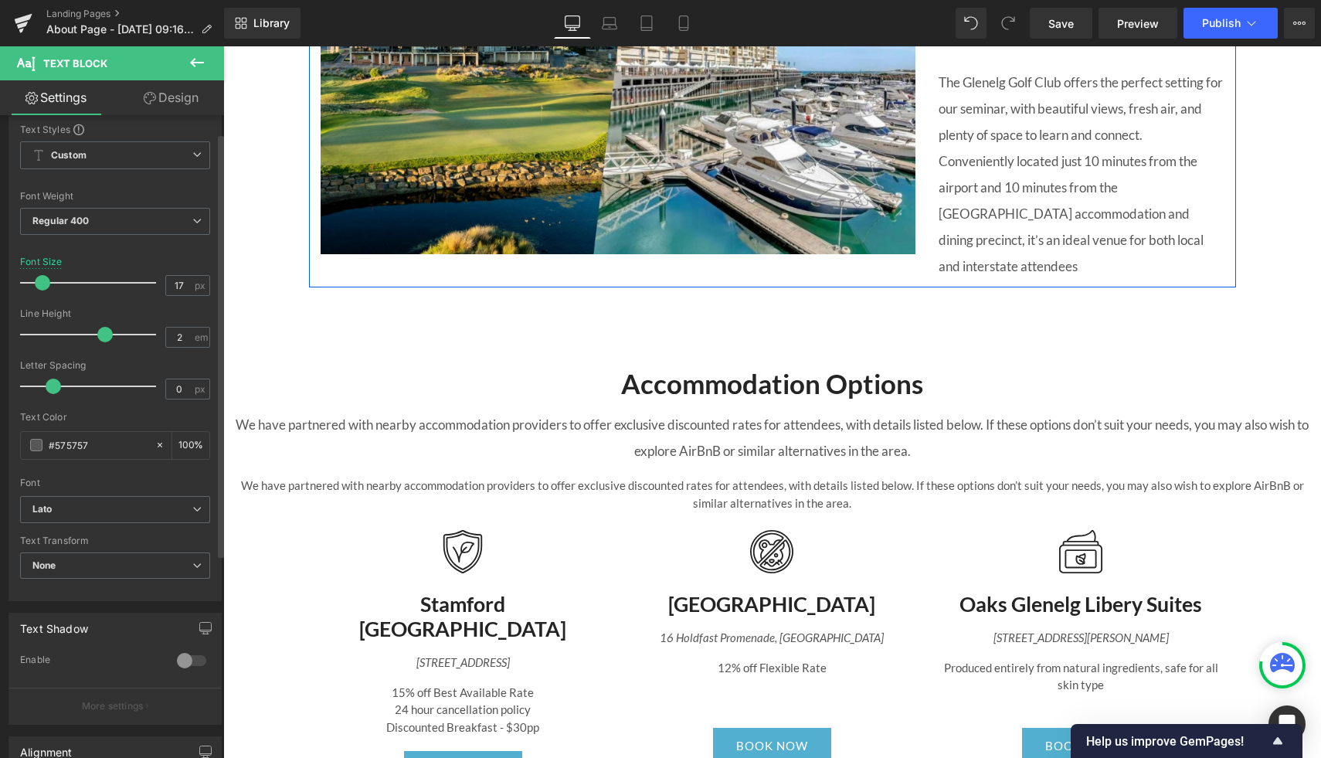
scroll to position [0, 0]
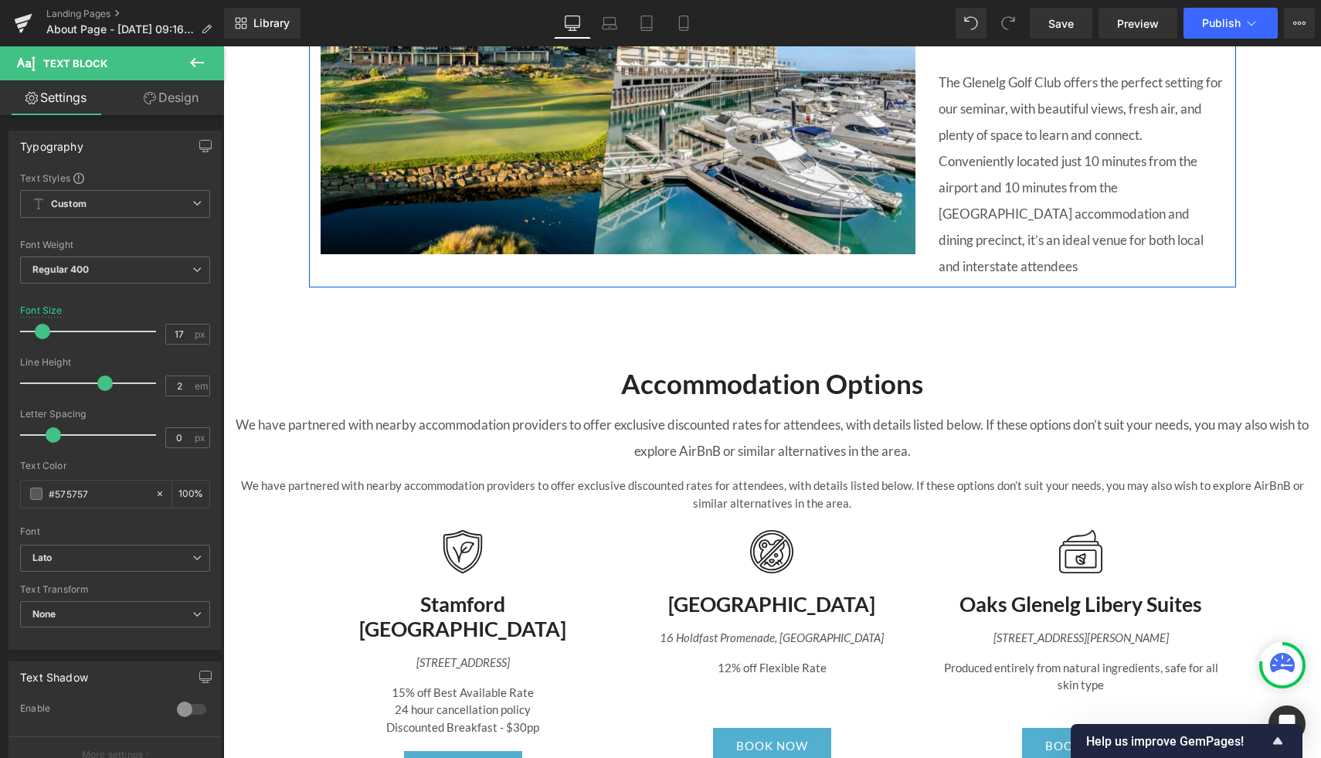
click at [163, 96] on link "Design" at bounding box center [171, 97] width 112 height 35
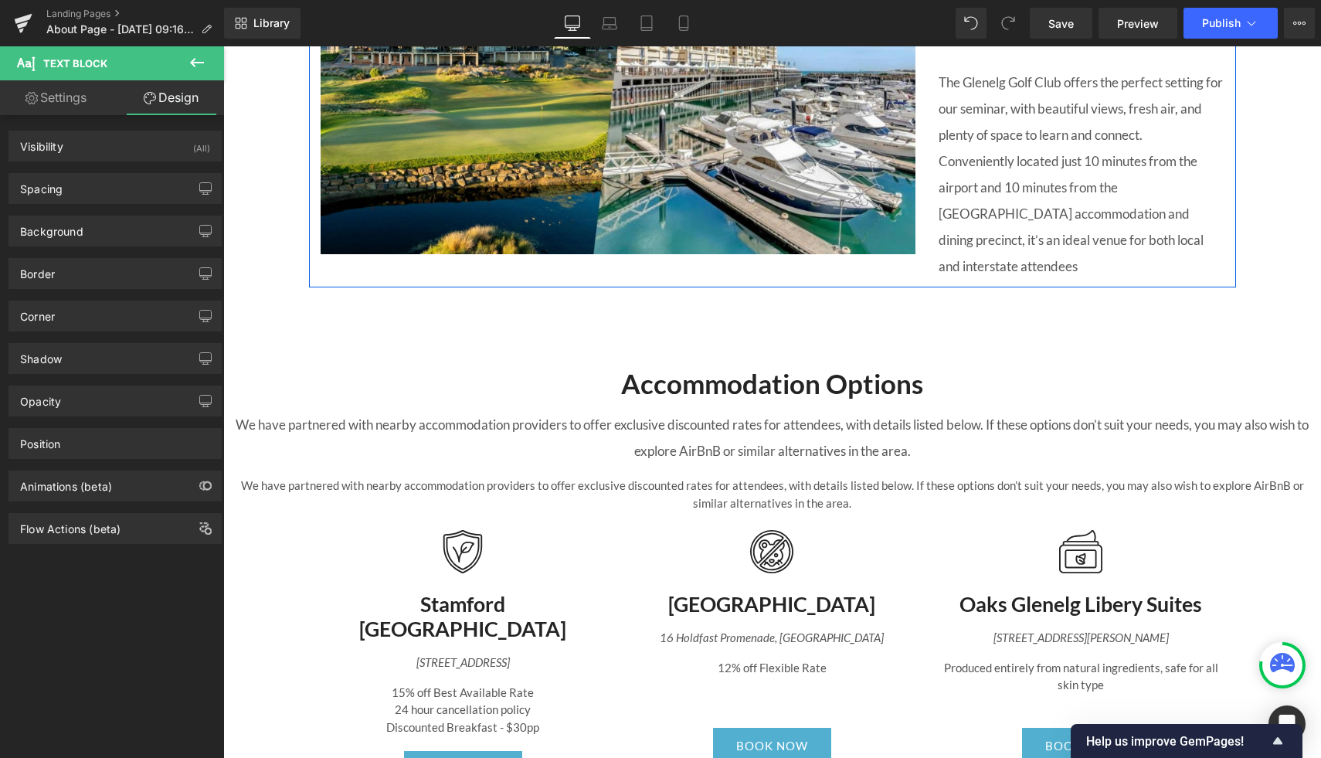
click at [191, 62] on icon at bounding box center [197, 62] width 19 height 19
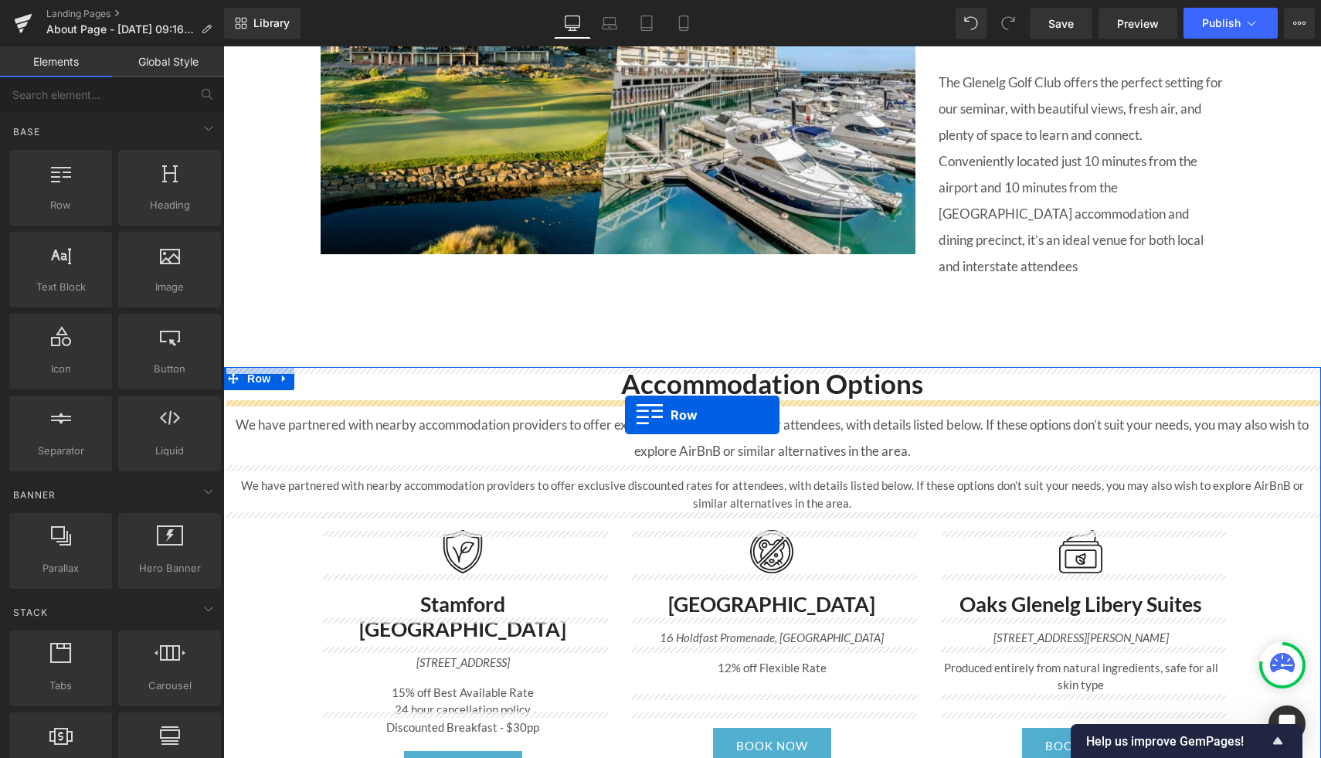
drag, startPoint x: 278, startPoint y: 233, endPoint x: 625, endPoint y: 413, distance: 390.8
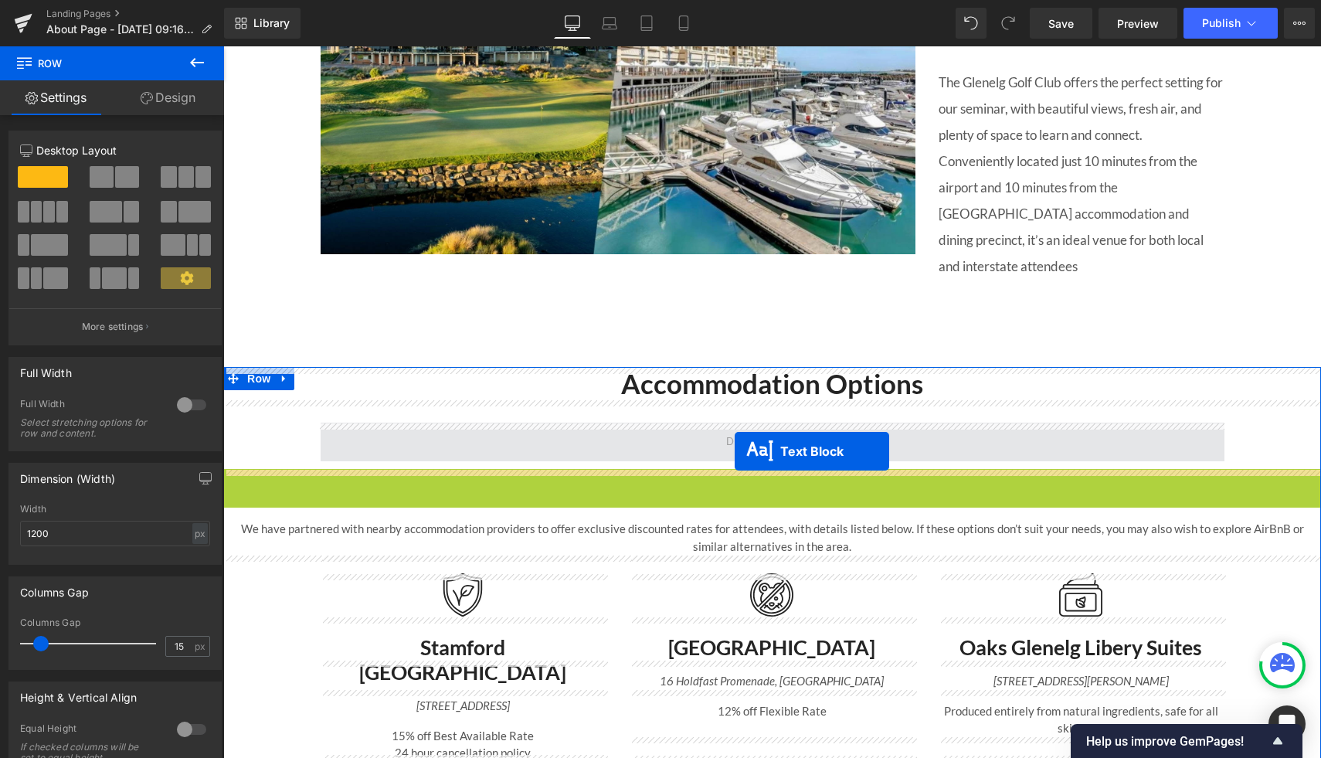
drag, startPoint x: 729, startPoint y: 499, endPoint x: 735, endPoint y: 449, distance: 50.6
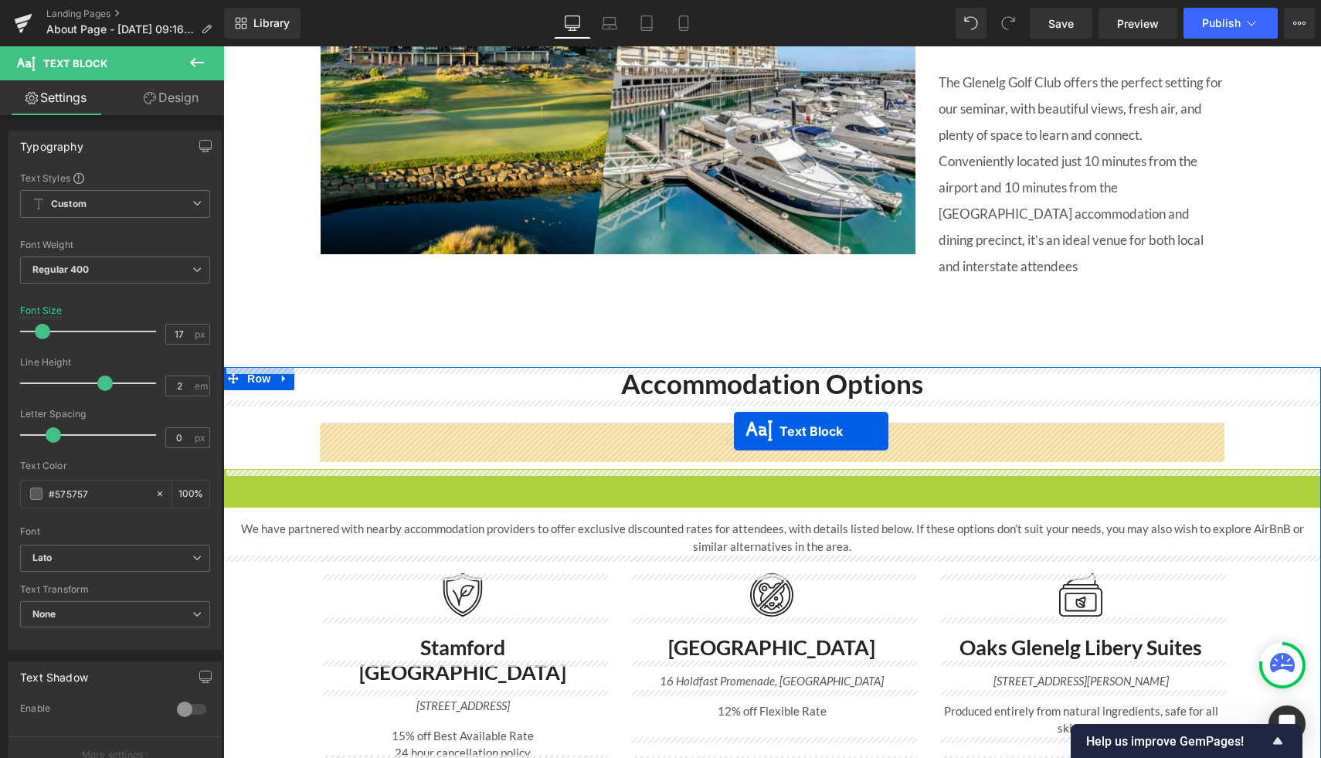
drag, startPoint x: 727, startPoint y: 503, endPoint x: 734, endPoint y: 431, distance: 72.2
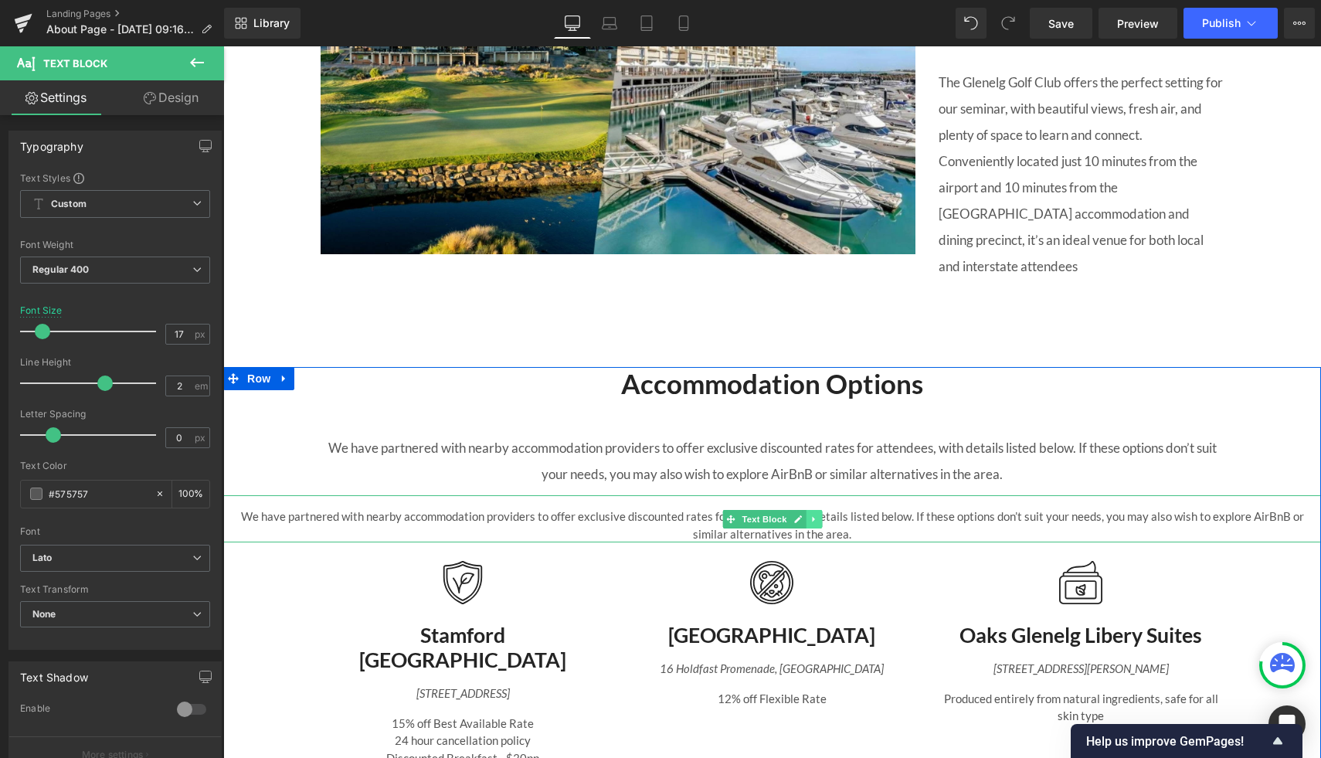
click at [815, 518] on icon at bounding box center [814, 519] width 8 height 9
click at [817, 520] on icon at bounding box center [821, 519] width 8 height 8
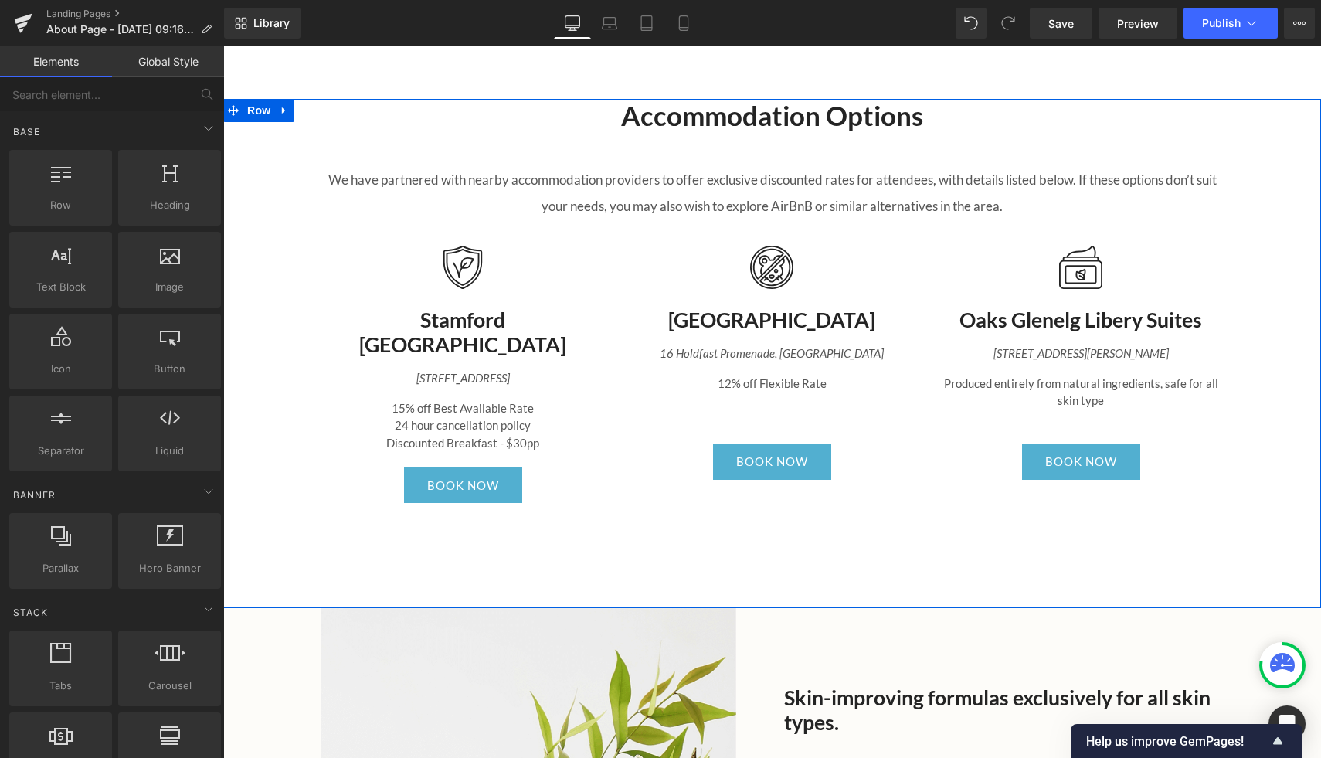
scroll to position [2155, 0]
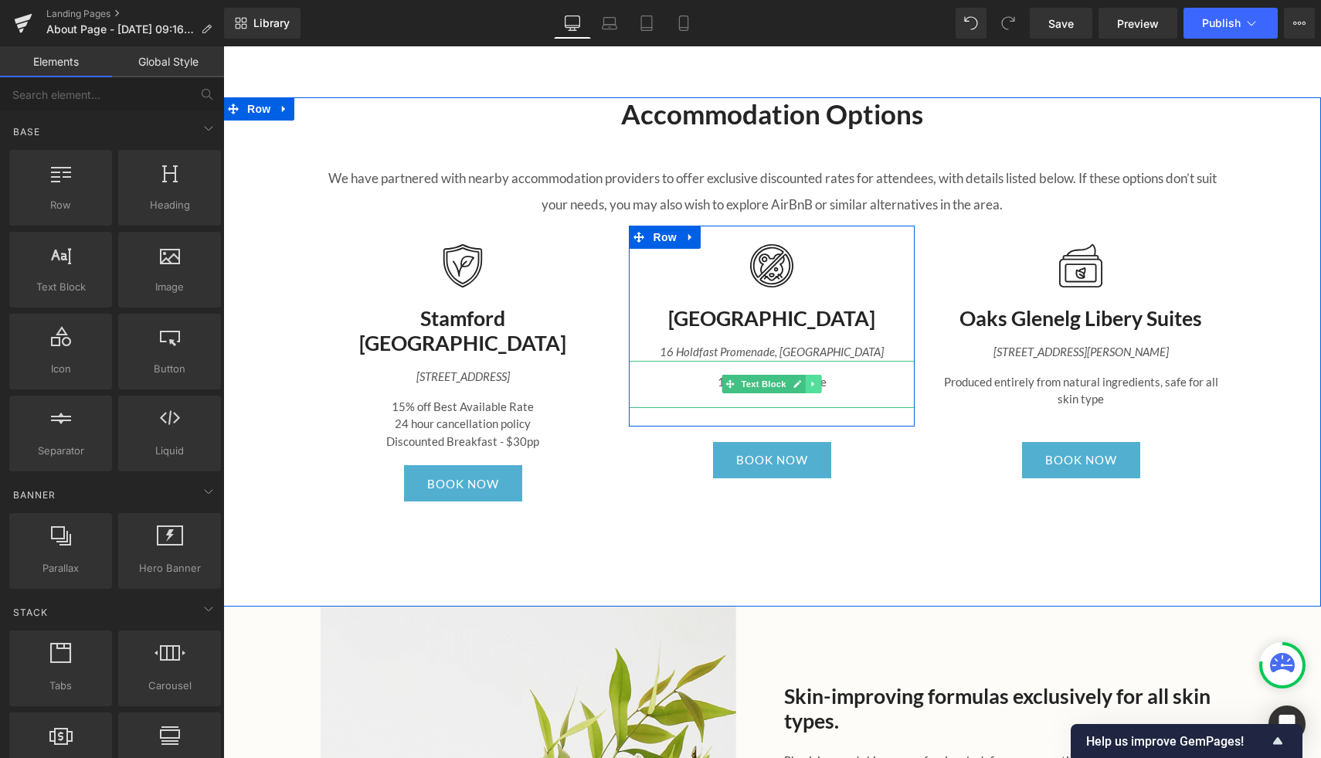
click at [813, 382] on icon at bounding box center [814, 383] width 8 height 9
click at [807, 379] on link at bounding box center [806, 384] width 16 height 19
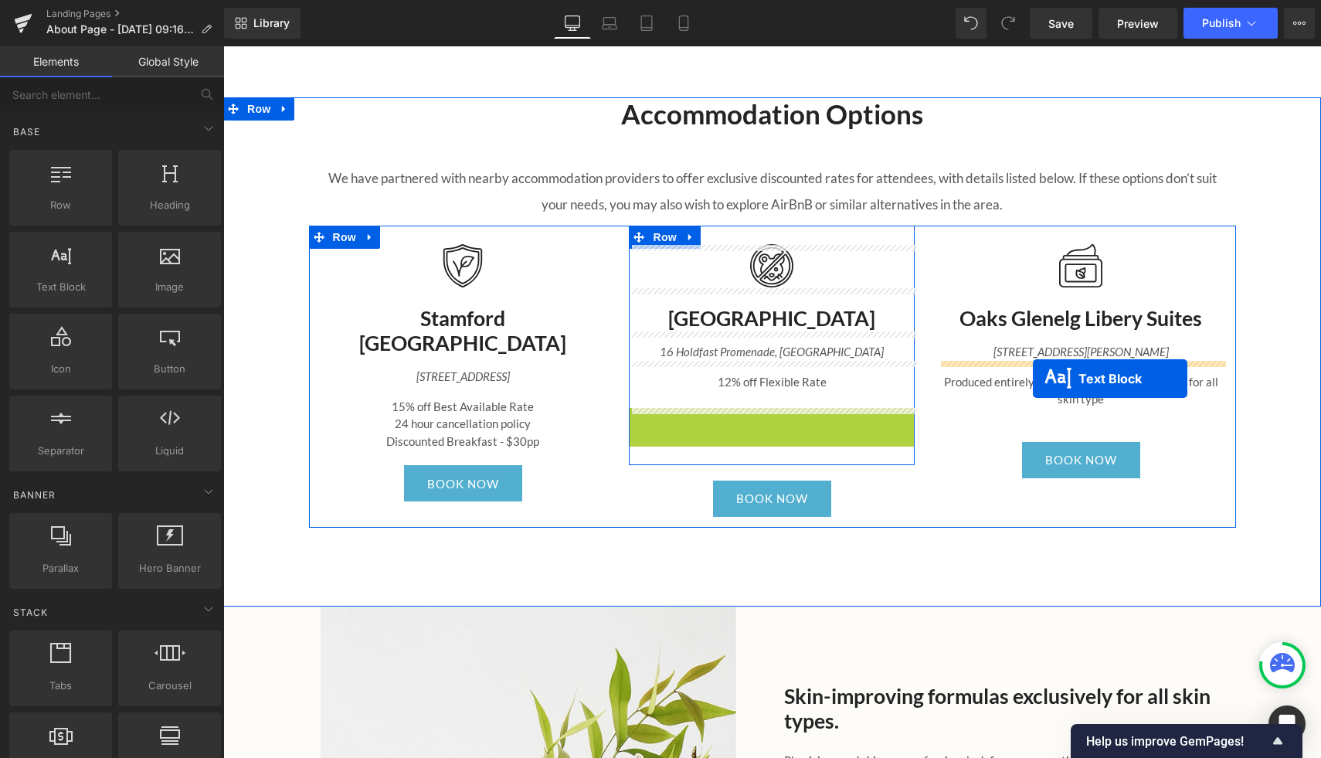
drag, startPoint x: 729, startPoint y: 431, endPoint x: 1033, endPoint y: 379, distance: 308.9
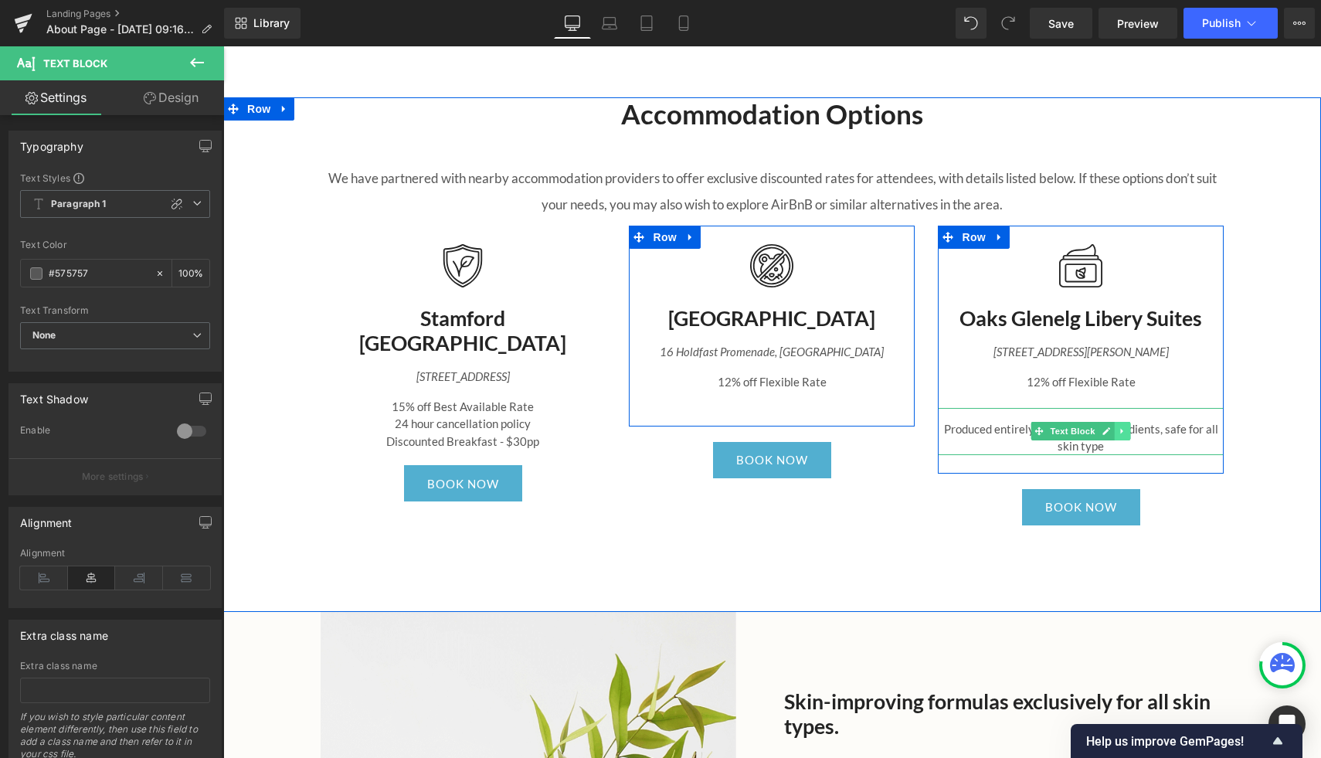
click at [1125, 428] on icon at bounding box center [1123, 430] width 8 height 9
click at [1127, 429] on icon at bounding box center [1130, 431] width 8 height 8
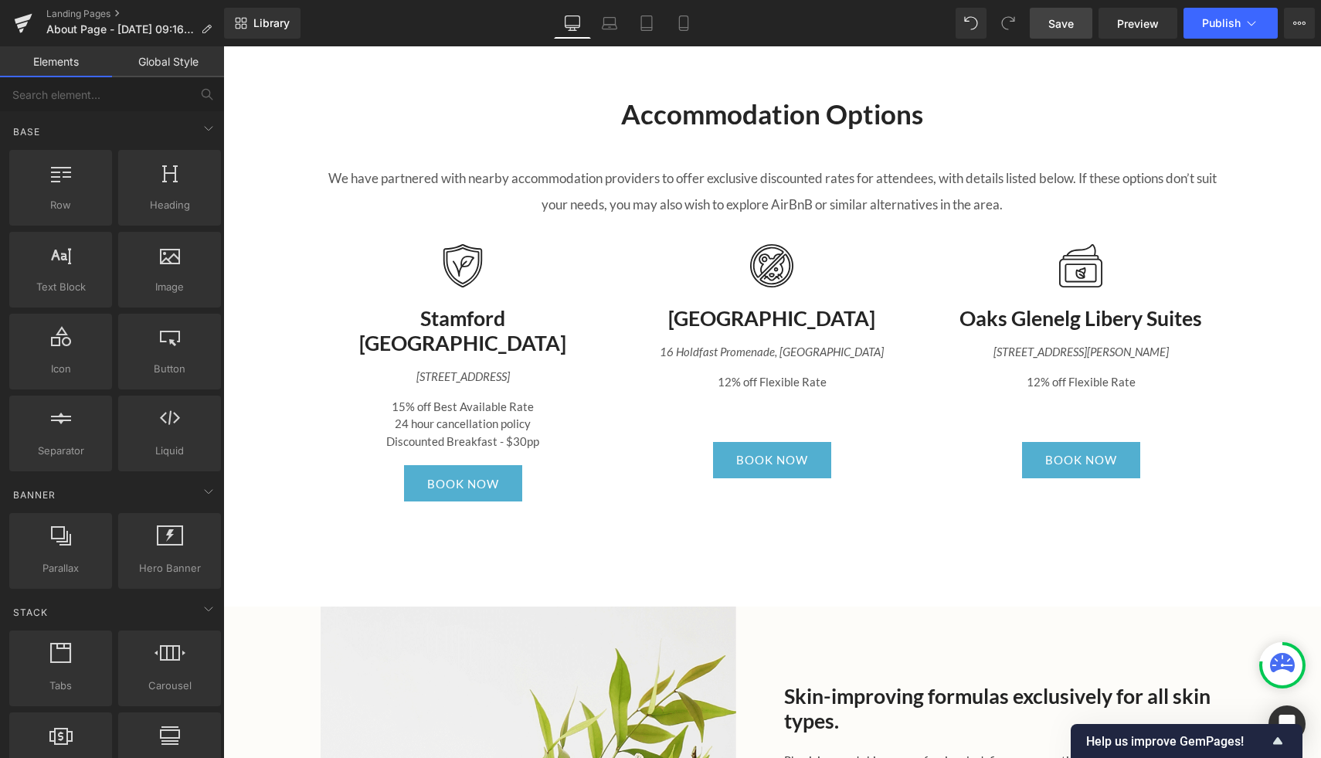
click at [1062, 25] on span "Save" at bounding box center [1060, 23] width 25 height 16
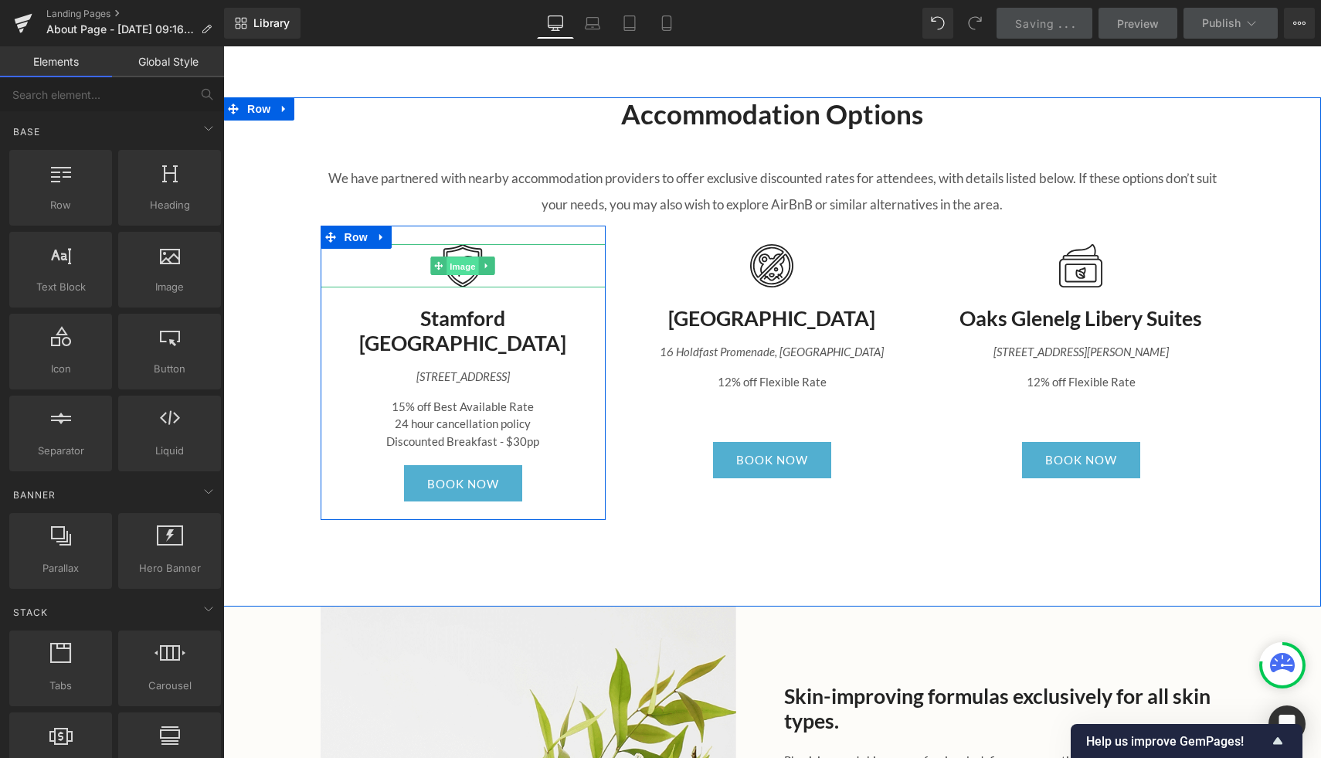
click at [464, 269] on span "Image" at bounding box center [463, 266] width 32 height 19
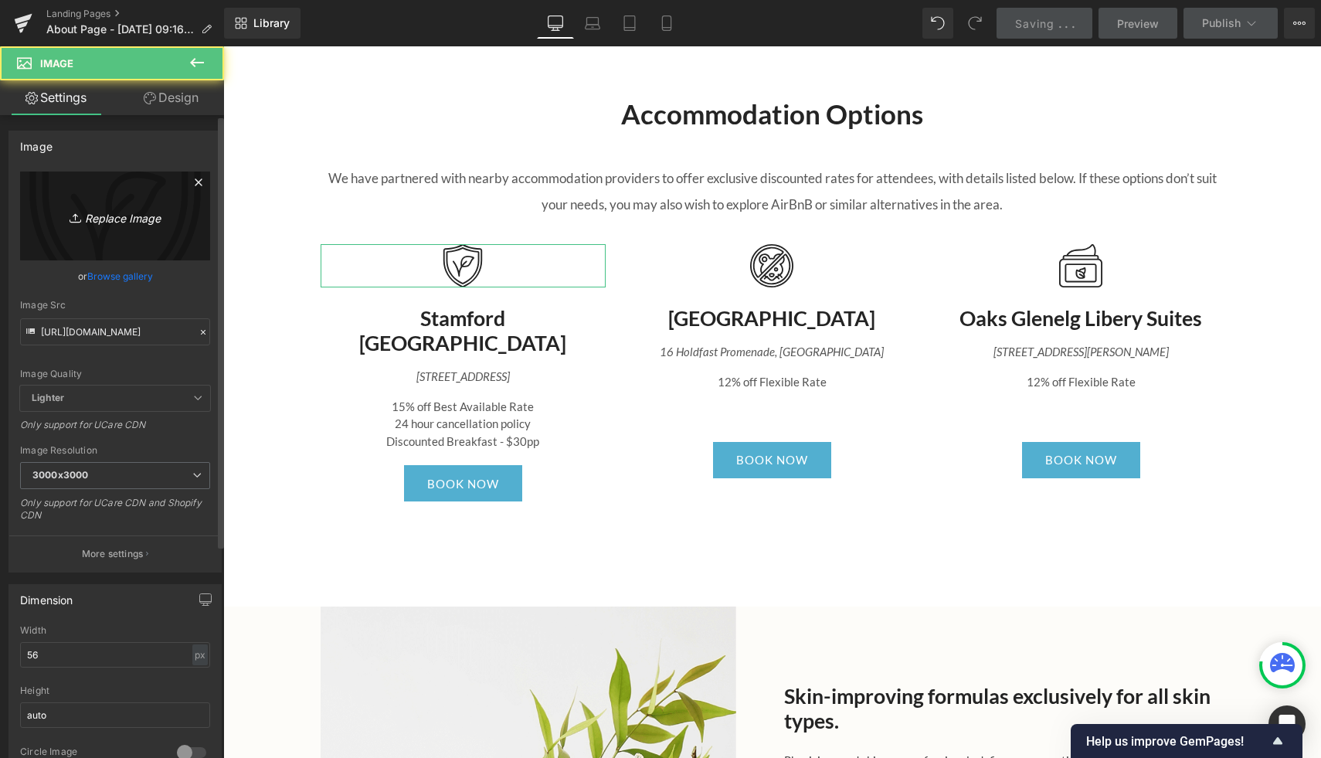
click at [124, 212] on icon "Replace Image" at bounding box center [115, 215] width 124 height 19
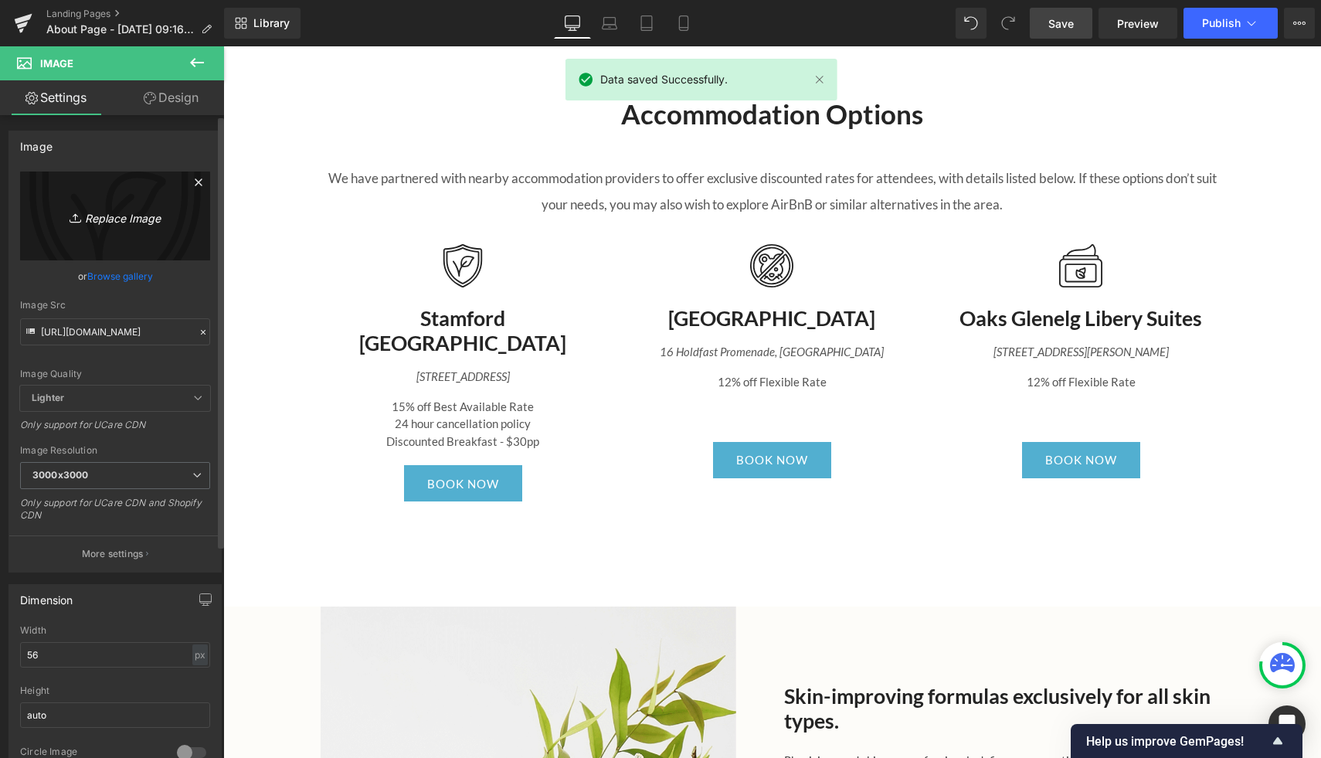
type input "C:\fakepath\Stamford.jpg"
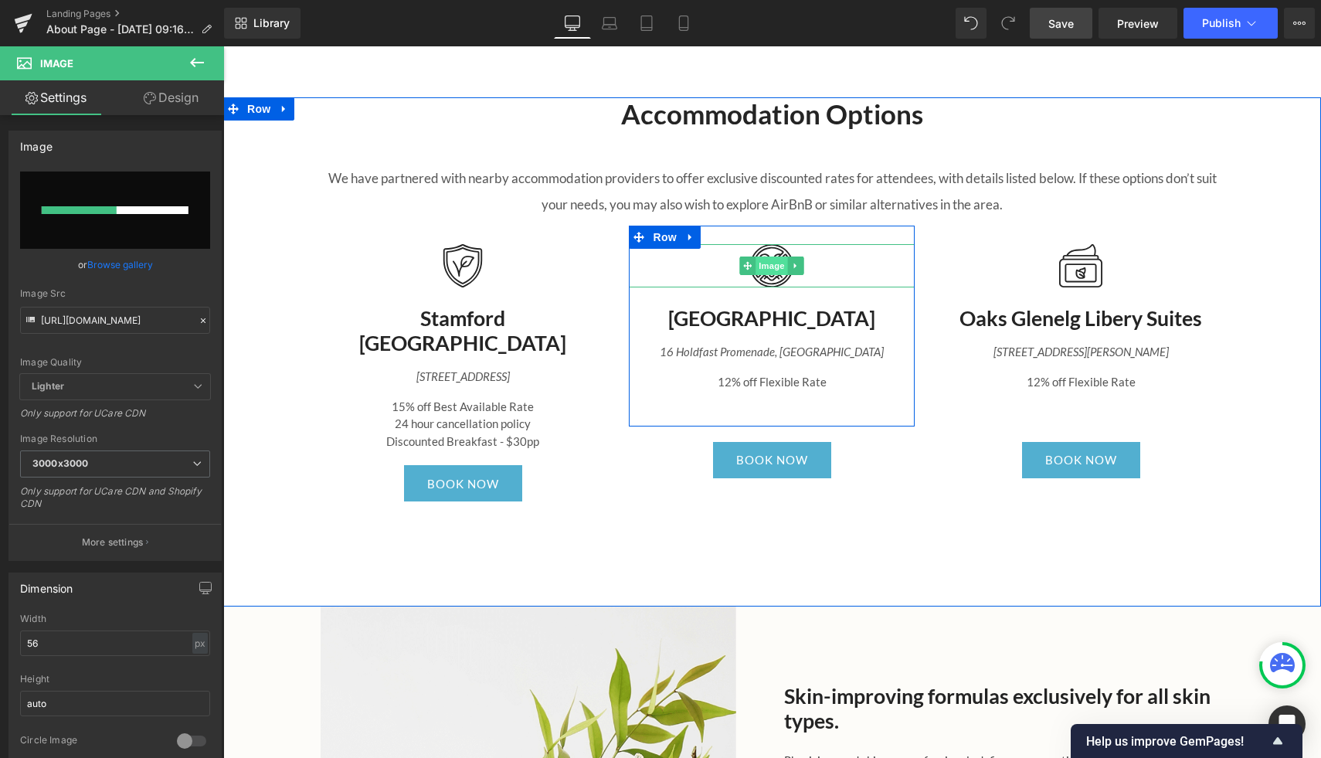
click at [770, 267] on span "Image" at bounding box center [772, 266] width 32 height 19
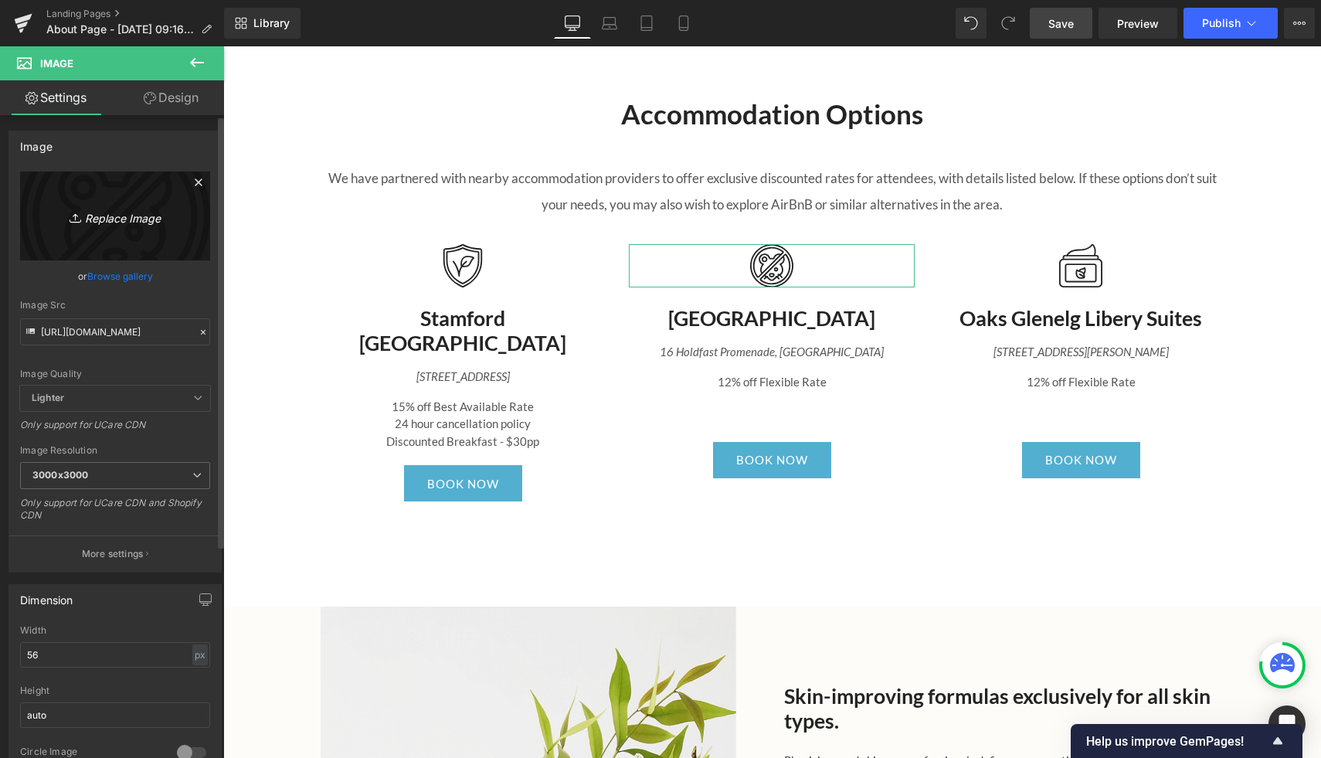
click at [108, 218] on icon "Replace Image" at bounding box center [115, 215] width 124 height 19
type input "C:\fakepath\Oaks Liberty.jpg"
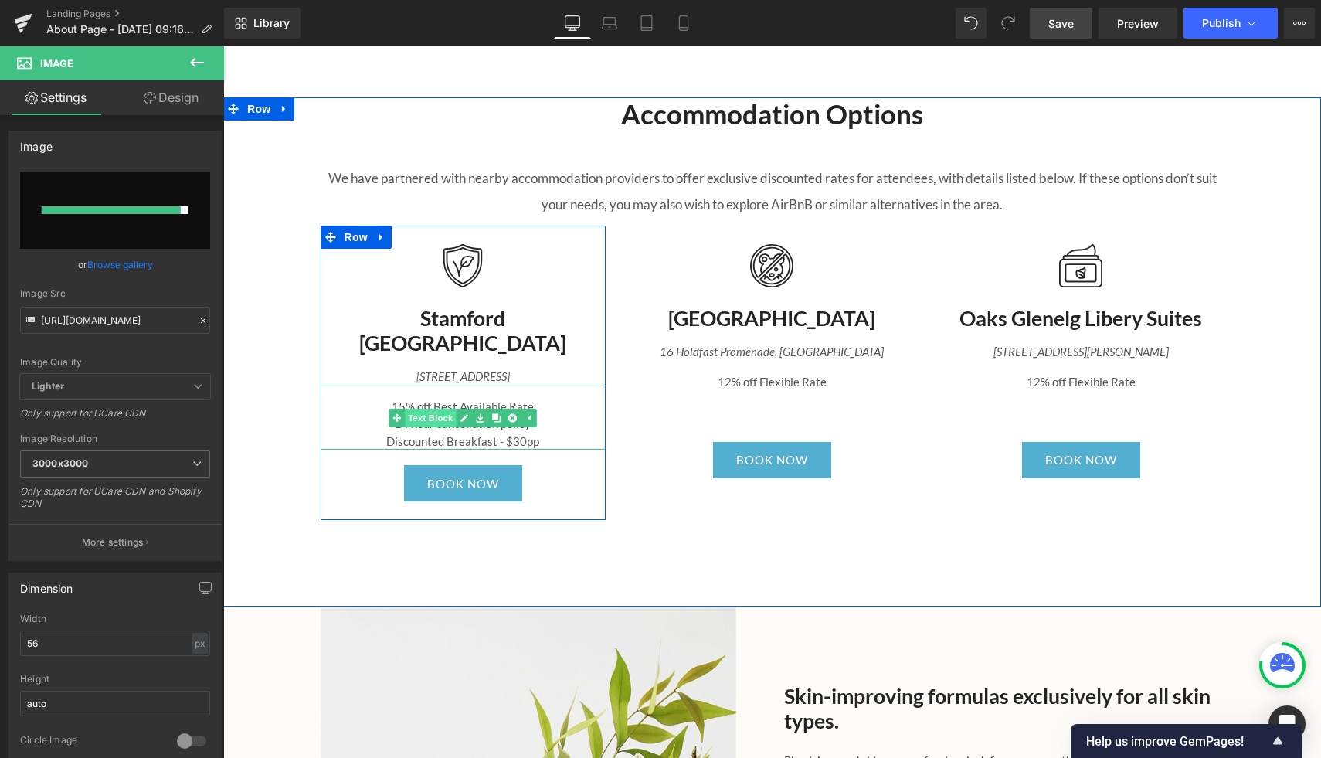
type input "https://ucarecdn.com/c22ad1dd-803b-4439-8fb8-48f0e50b7355/-/format/auto/-/previ…"
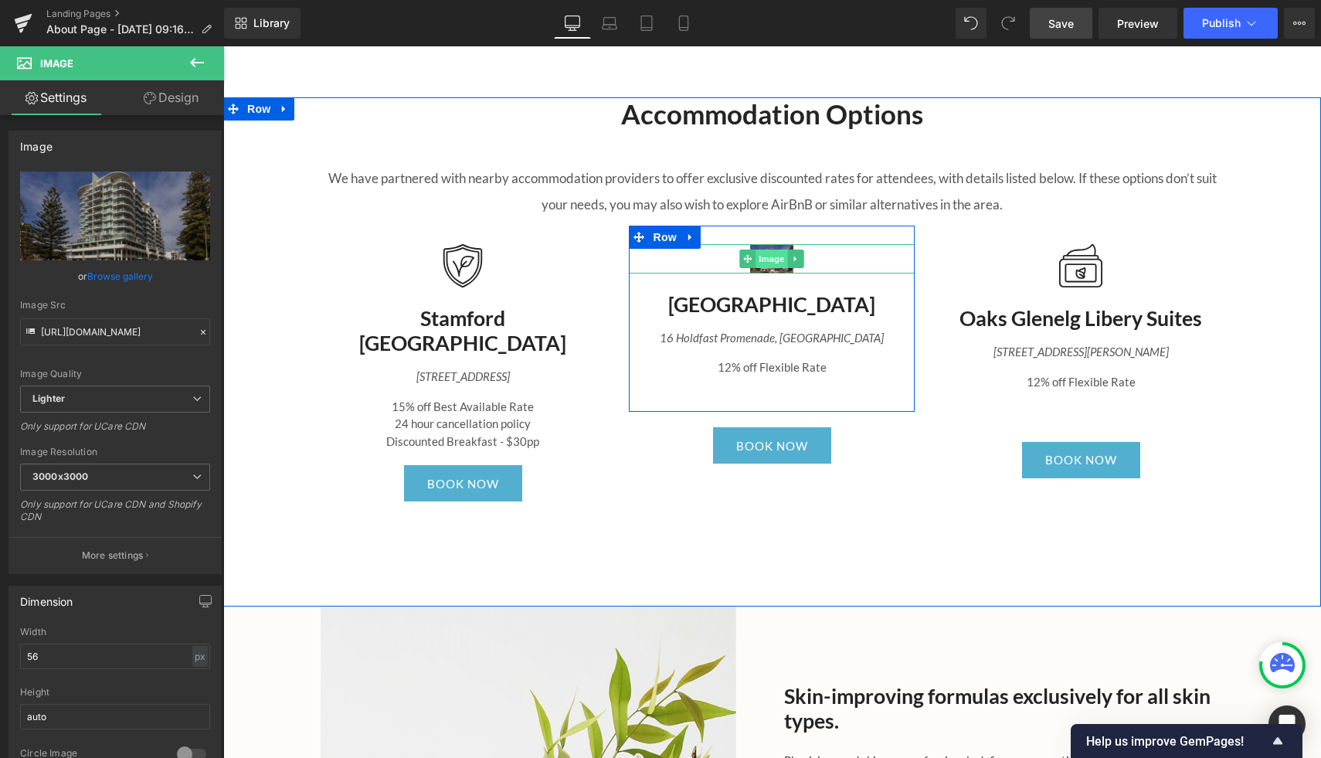
click at [777, 261] on span "Image" at bounding box center [772, 259] width 32 height 19
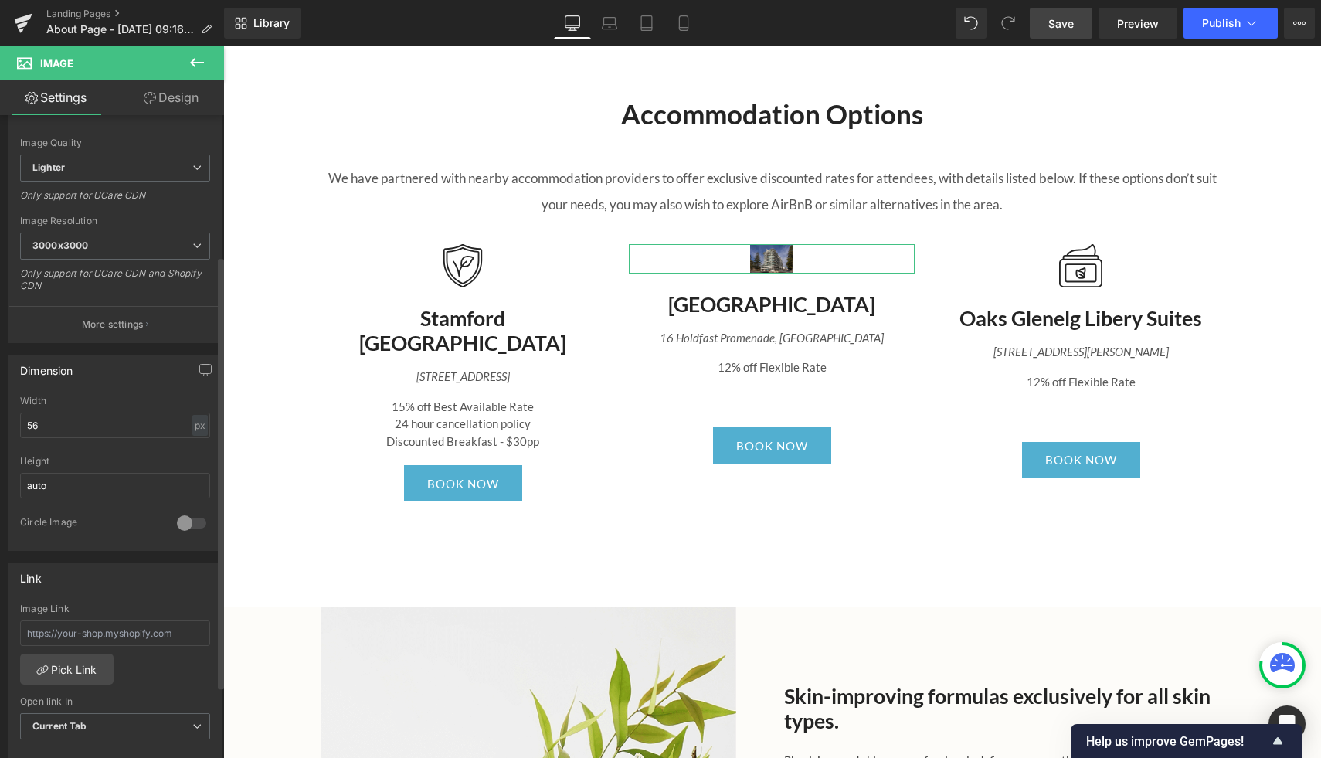
scroll to position [240, 0]
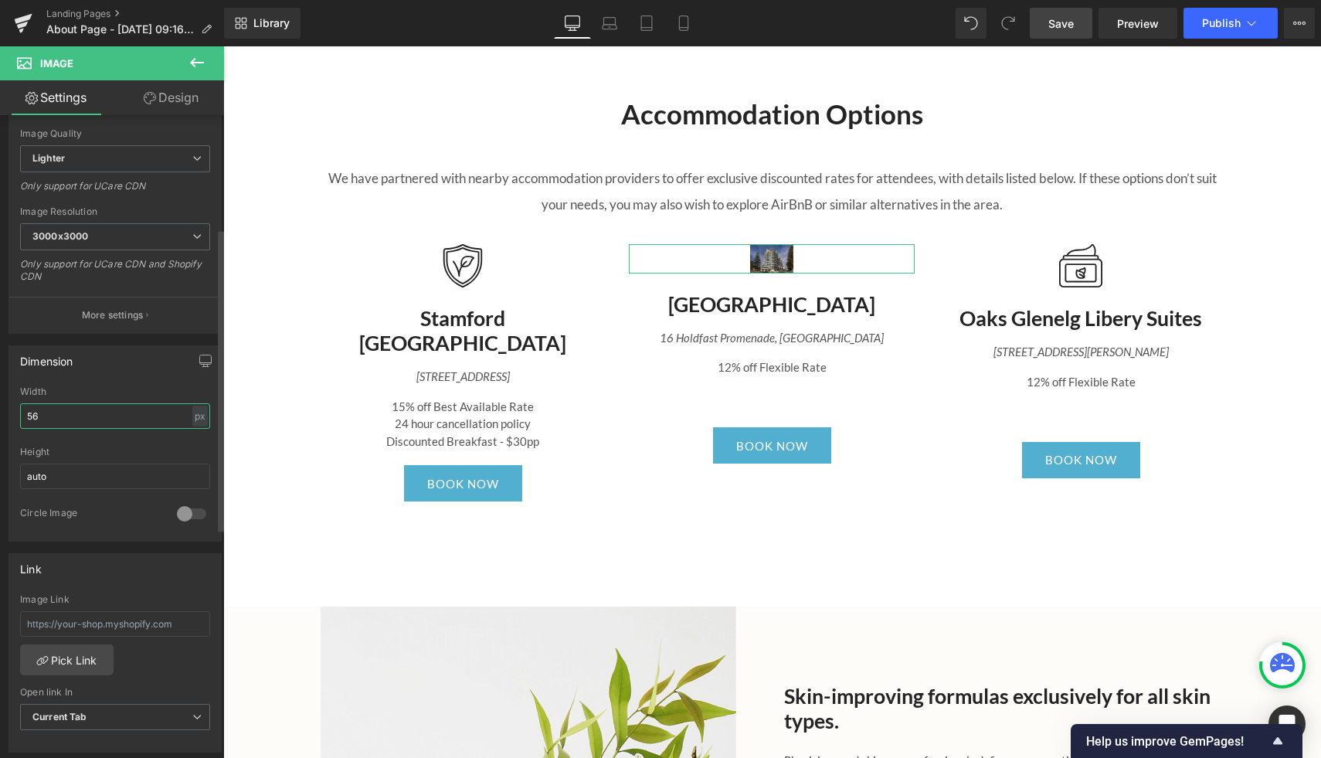
drag, startPoint x: 82, startPoint y: 406, endPoint x: 124, endPoint y: 429, distance: 48.4
click at [124, 429] on div "Width 56 px % px" at bounding box center [115, 416] width 190 height 60
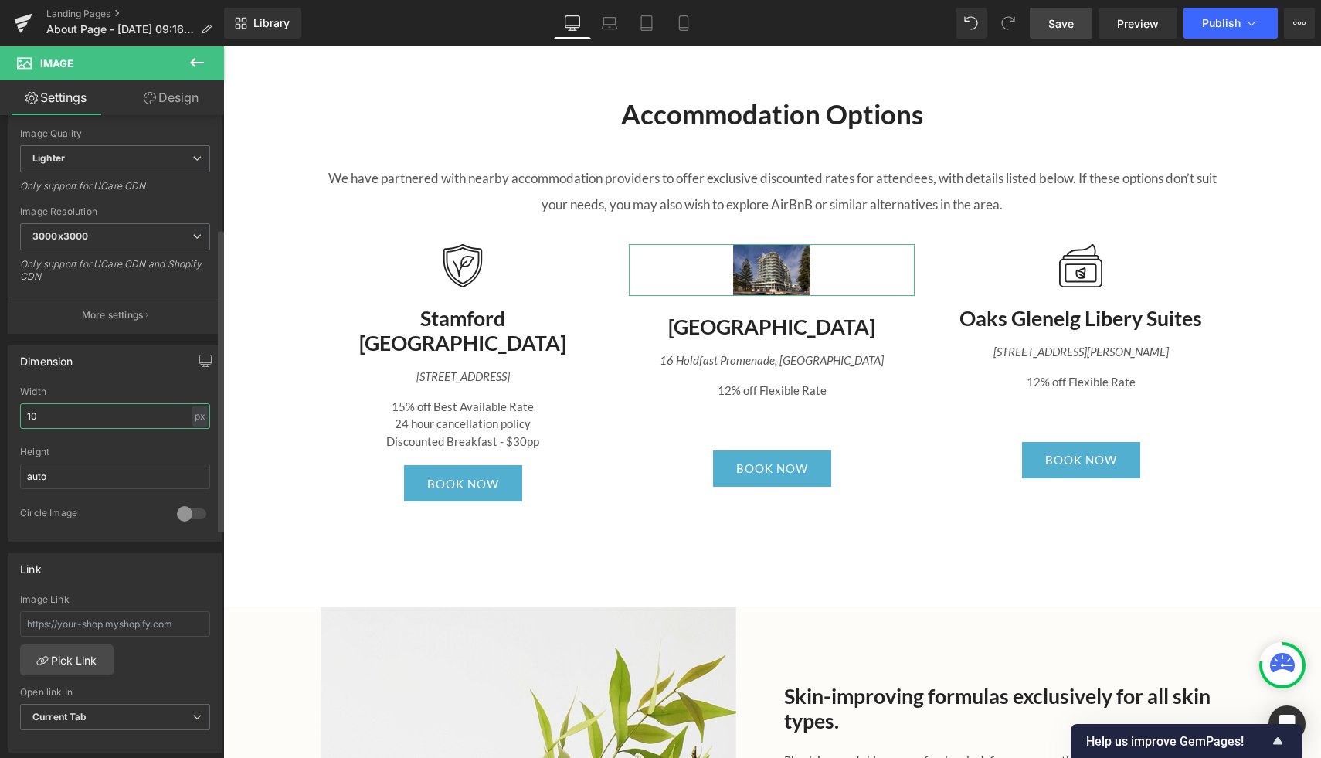
type input "1"
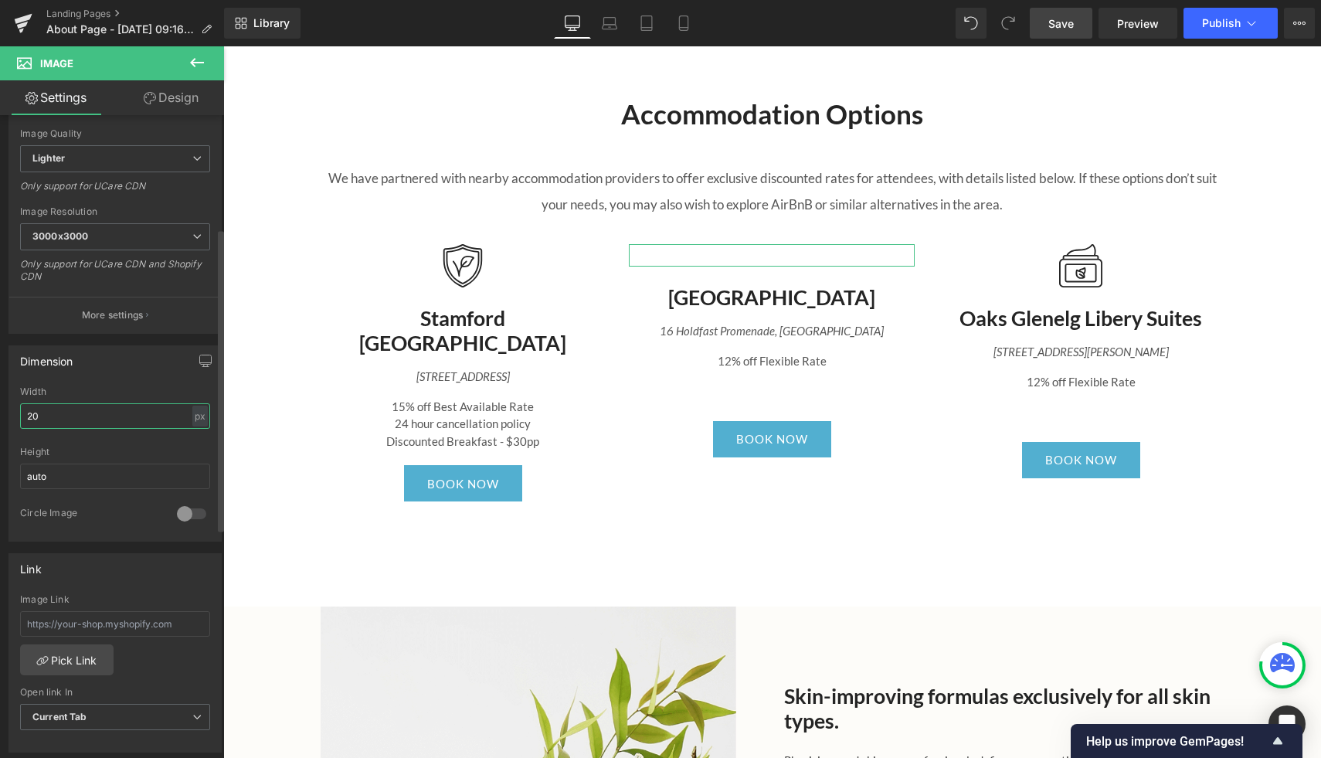
type input "200"
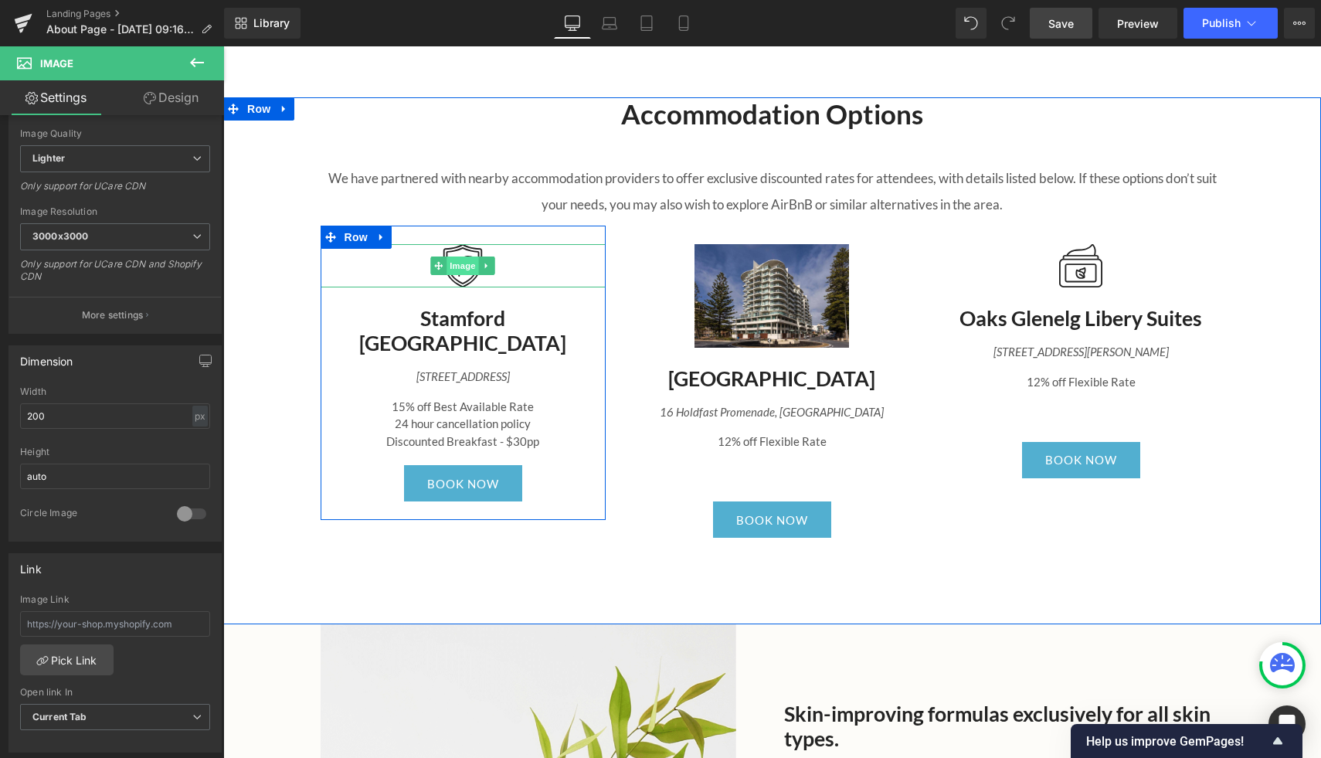
click at [462, 269] on span "Image" at bounding box center [463, 266] width 32 height 19
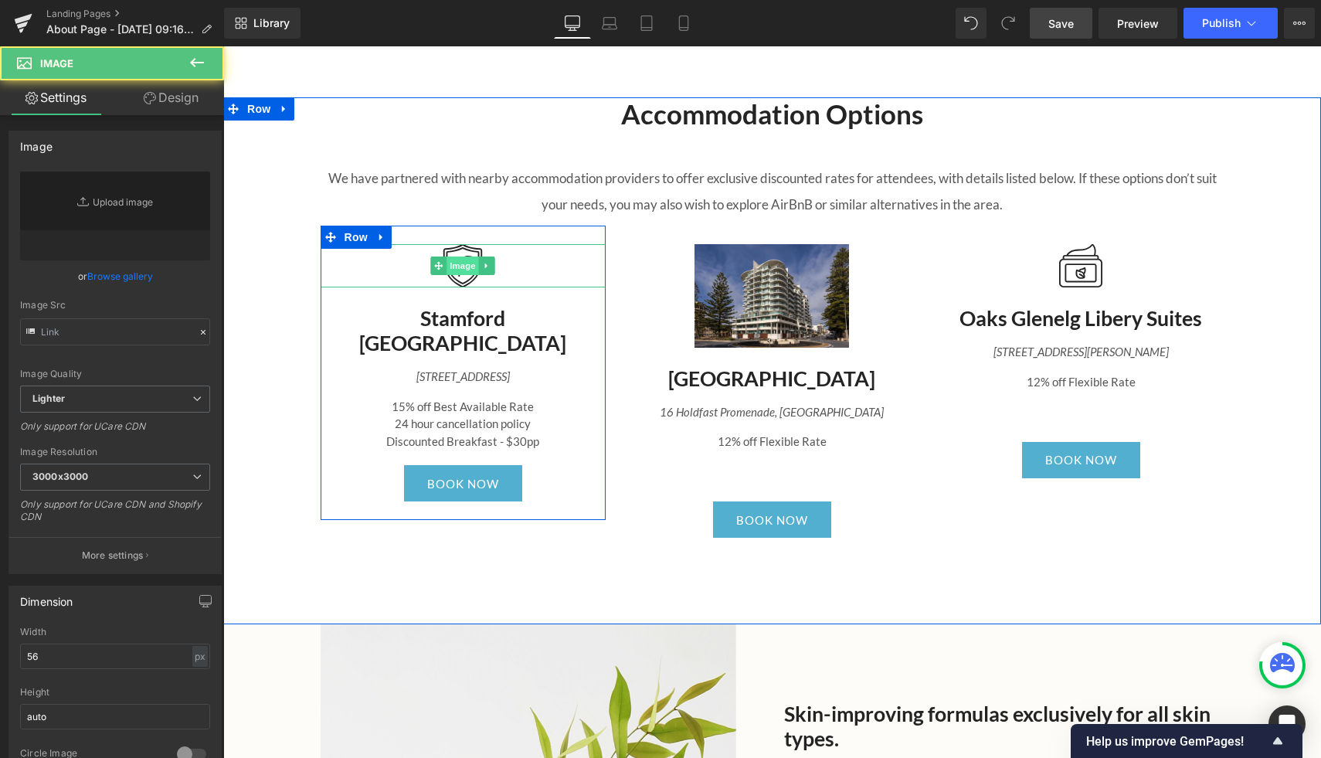
type input "https://ucarecdn.com/690cfa5f-091d-41ea-80ef-79e476fc269a/Laboratory%20Tested.s…"
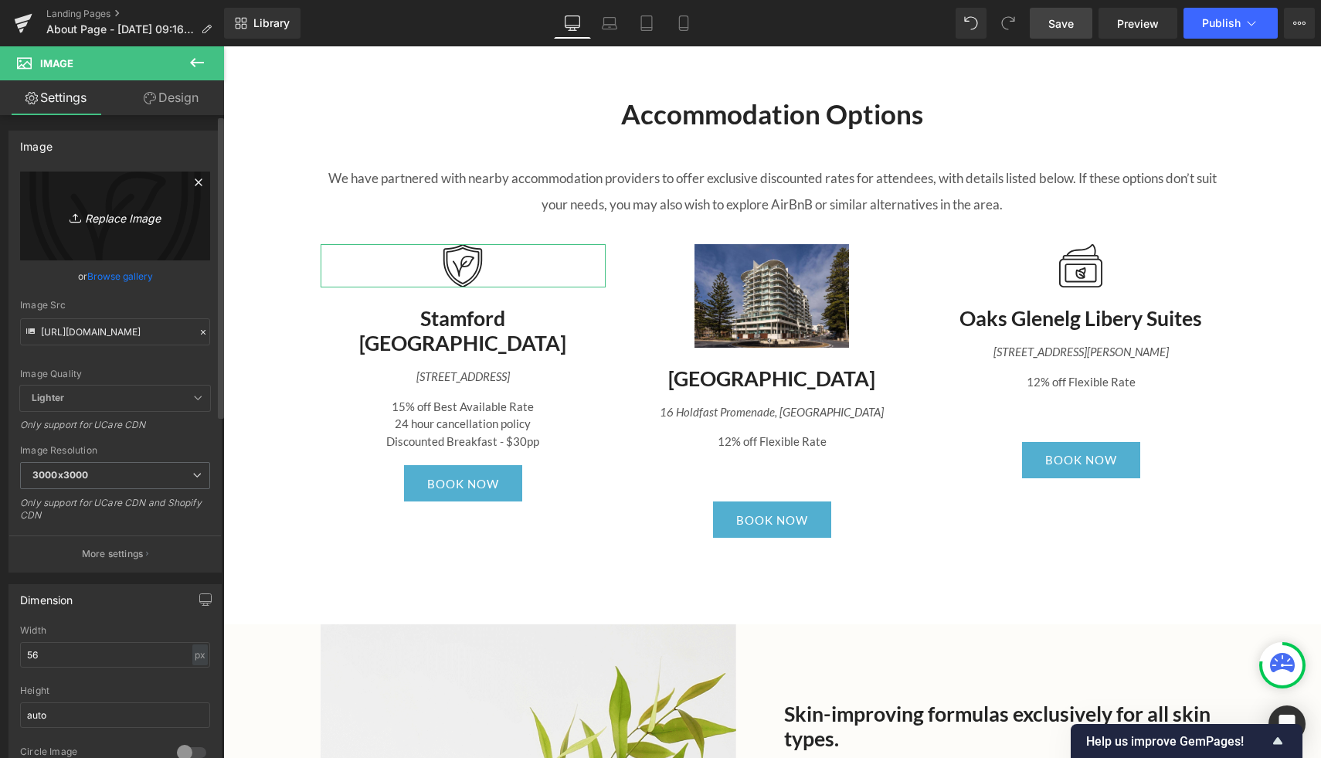
click at [117, 229] on link "Replace Image" at bounding box center [115, 216] width 190 height 89
type input "C:\fakepath\Stamford.jpg"
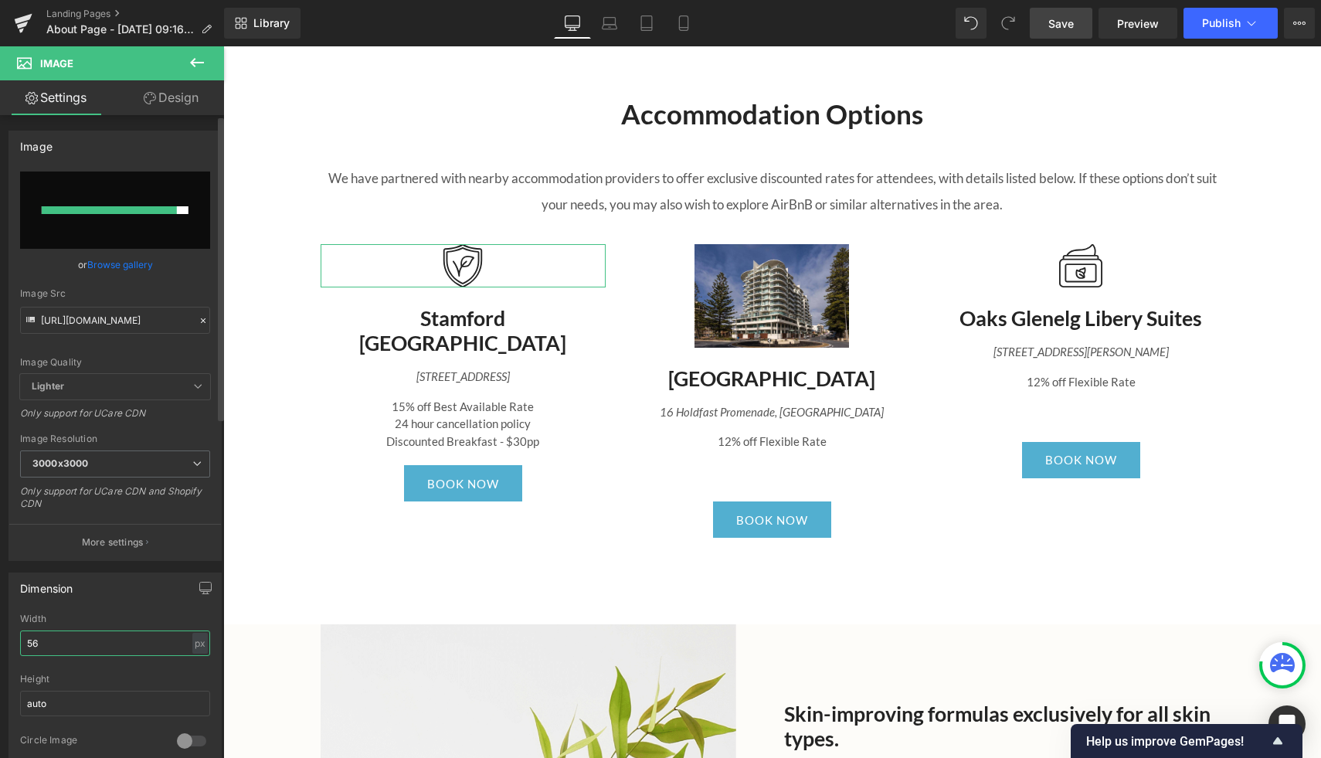
type input "https://ucarecdn.com/0c664216-4a4e-41c3-a18d-2855b26ef67b/-/format/auto/-/previ…"
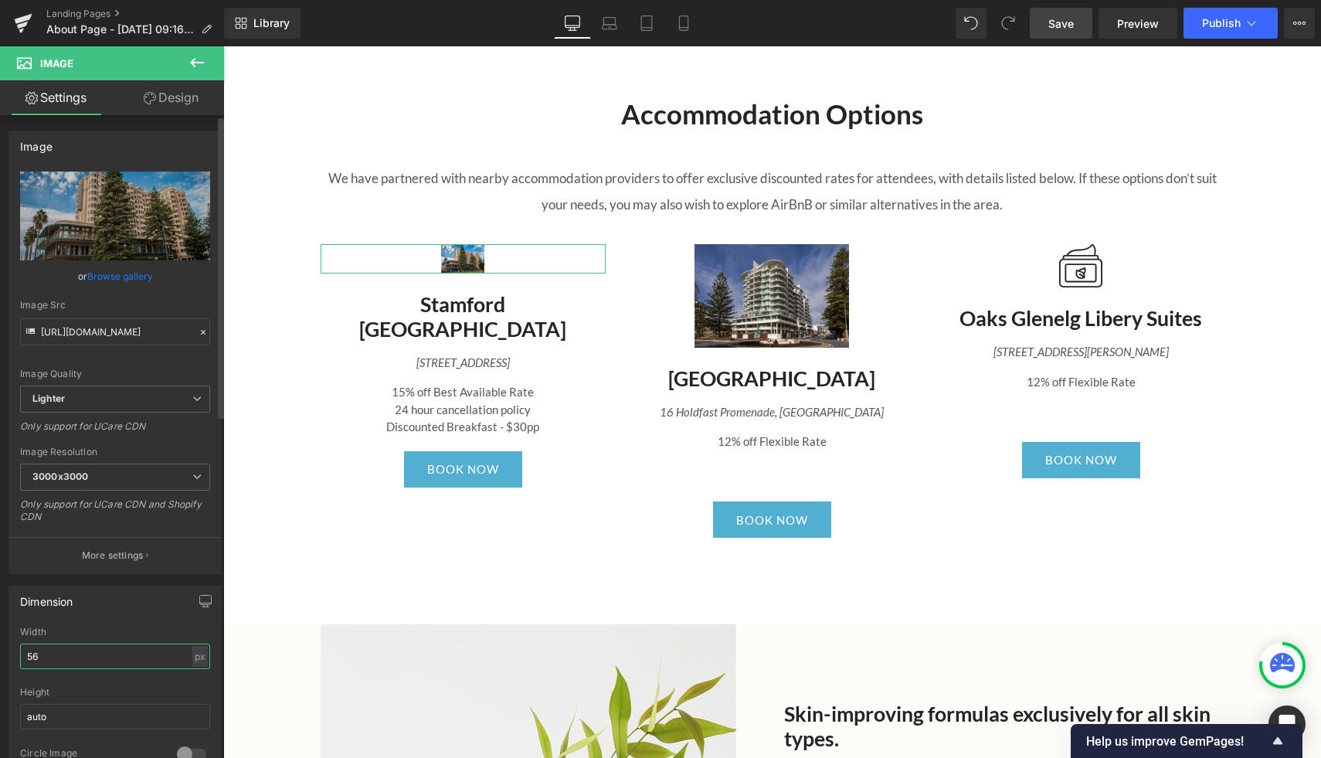
drag, startPoint x: 101, startPoint y: 648, endPoint x: 124, endPoint y: 658, distance: 25.3
click at [124, 658] on input "56" at bounding box center [115, 656] width 190 height 25
type input "200"
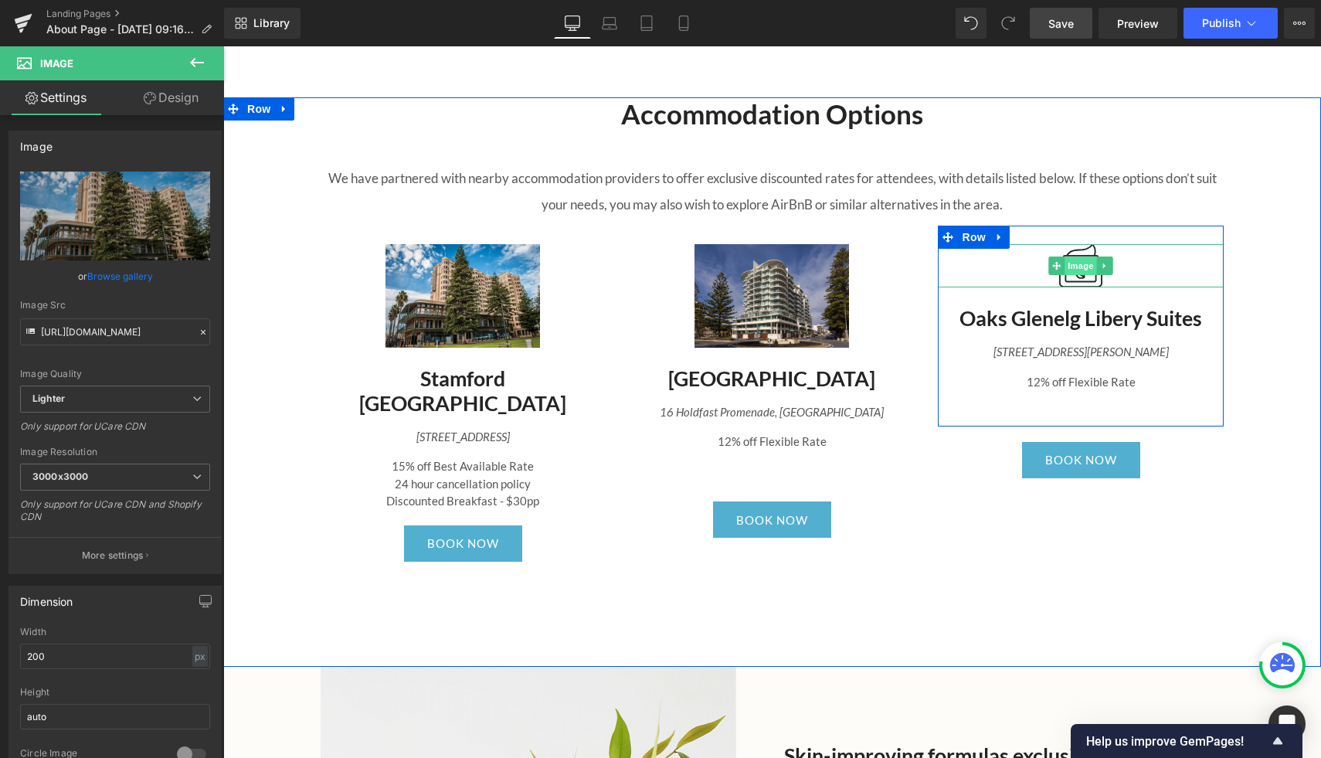
click at [1078, 267] on span "Image" at bounding box center [1081, 266] width 32 height 19
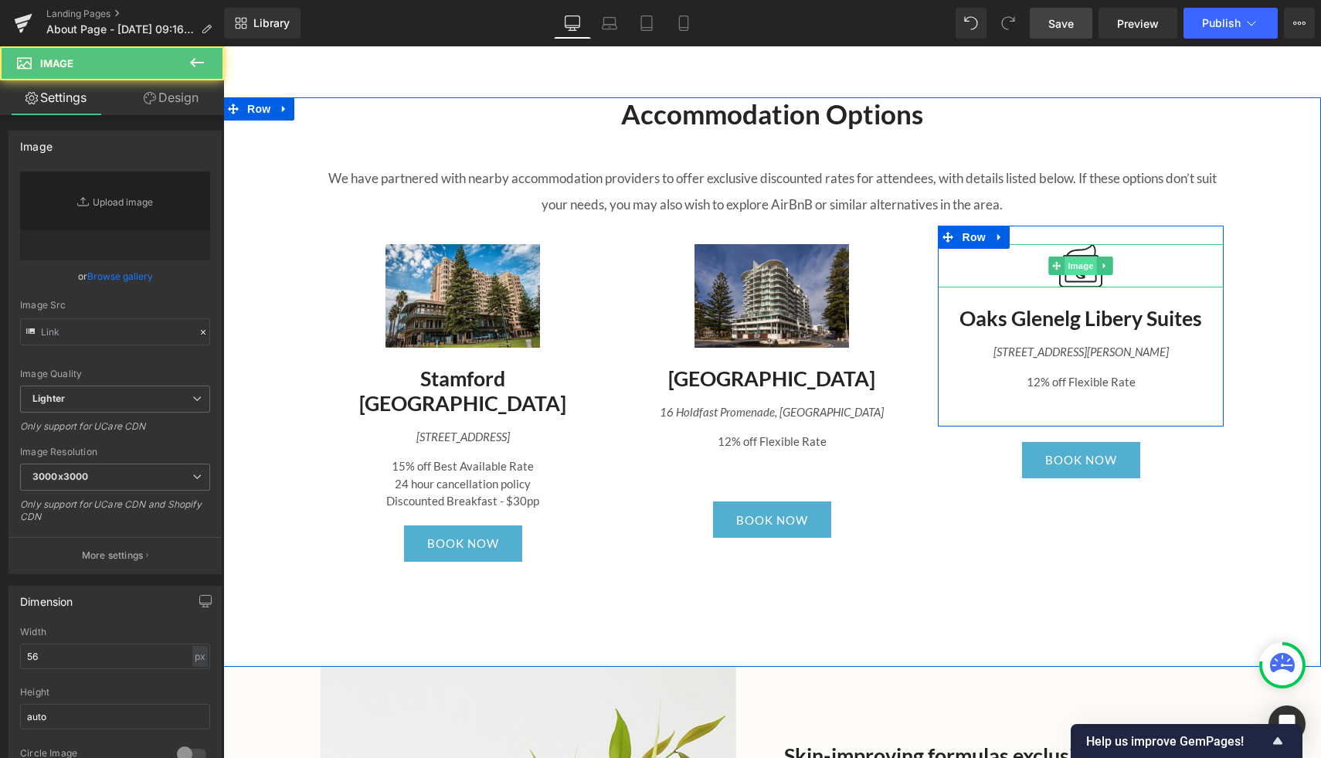
type input "https://ucarecdn.com/d6826222-8813-463f-8835-d39d1ef75be4/Natural%20Ingredients…"
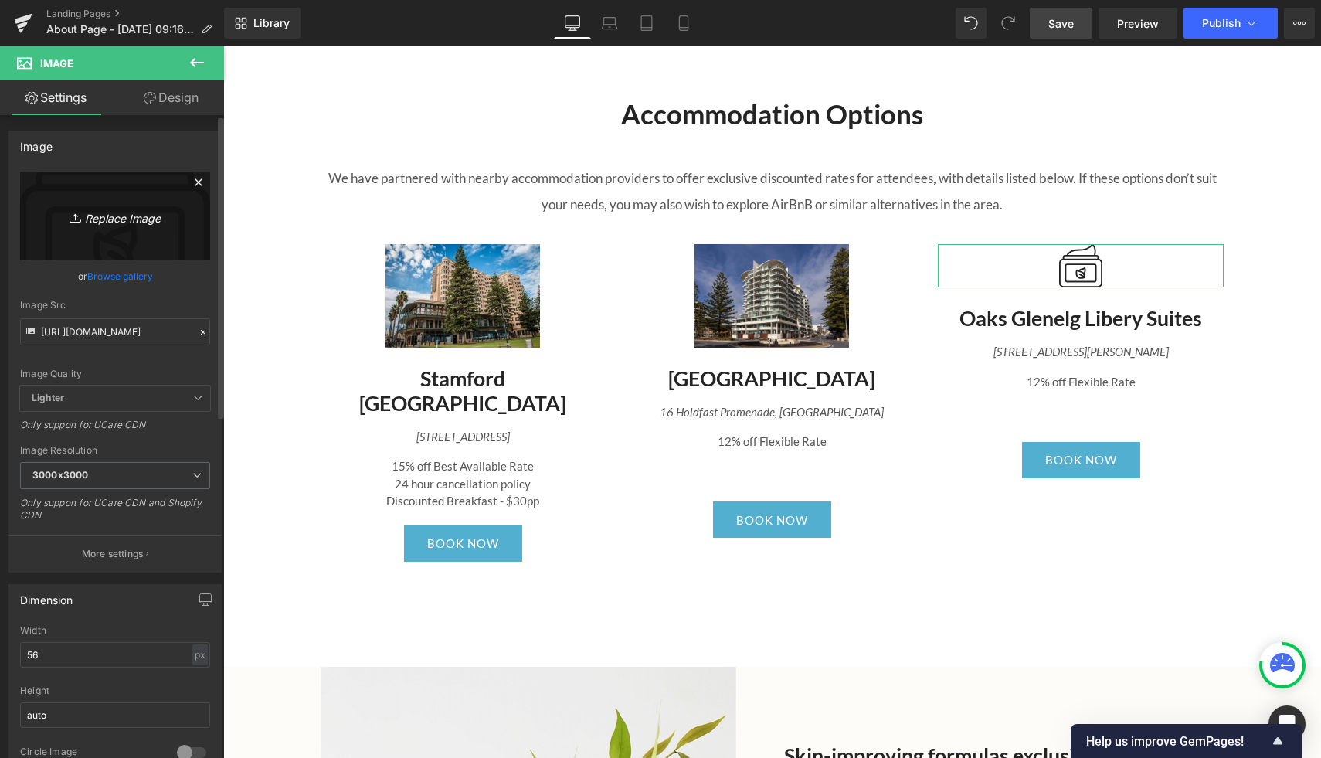
click at [110, 216] on icon "Replace Image" at bounding box center [115, 215] width 124 height 19
type input "C:\fakepath\Oaks Liberty.jpg"
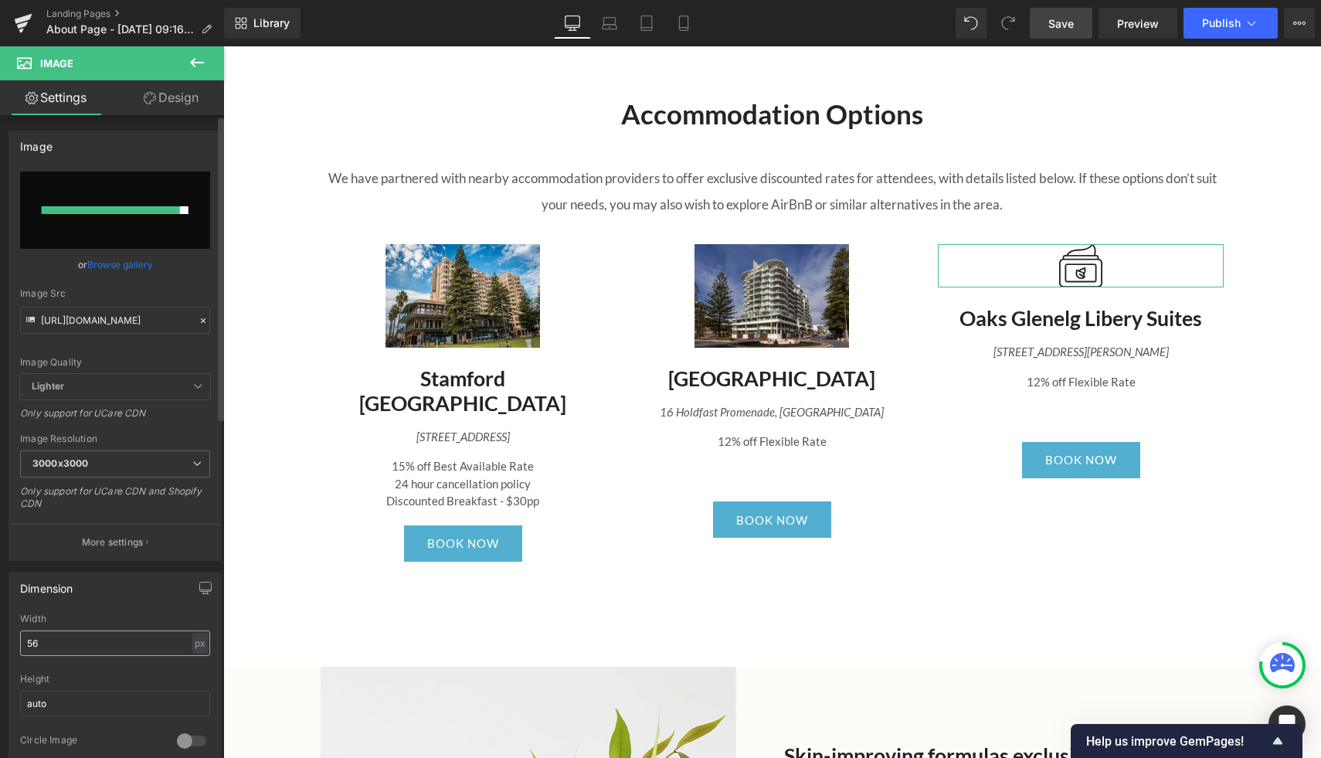
type input "https://ucarecdn.com/18846238-947b-4ab7-bbf3-a2600326141f/-/format/auto/-/previ…"
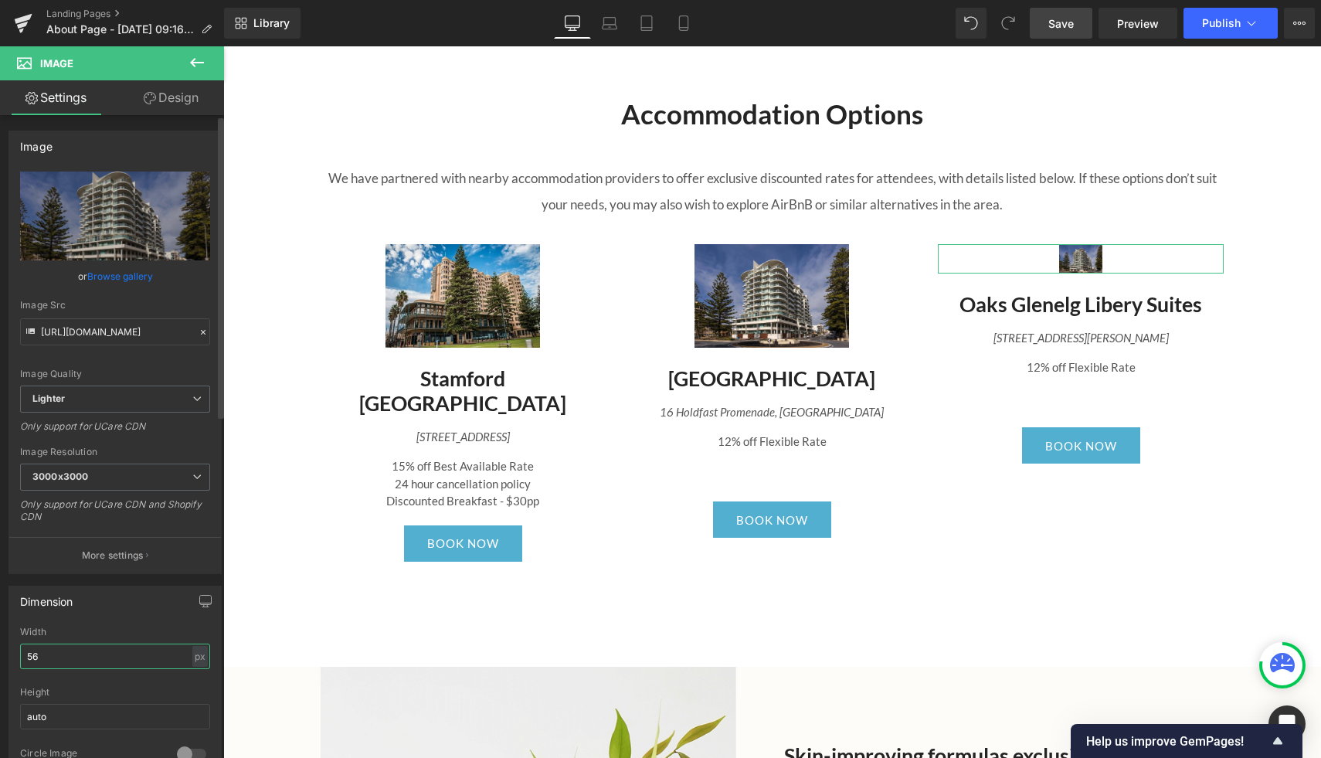
drag, startPoint x: 77, startPoint y: 652, endPoint x: 10, endPoint y: 652, distance: 67.2
click at [10, 652] on div "56px Width 56 px % px auto Height auto 0 Circle Image" at bounding box center [115, 704] width 212 height 155
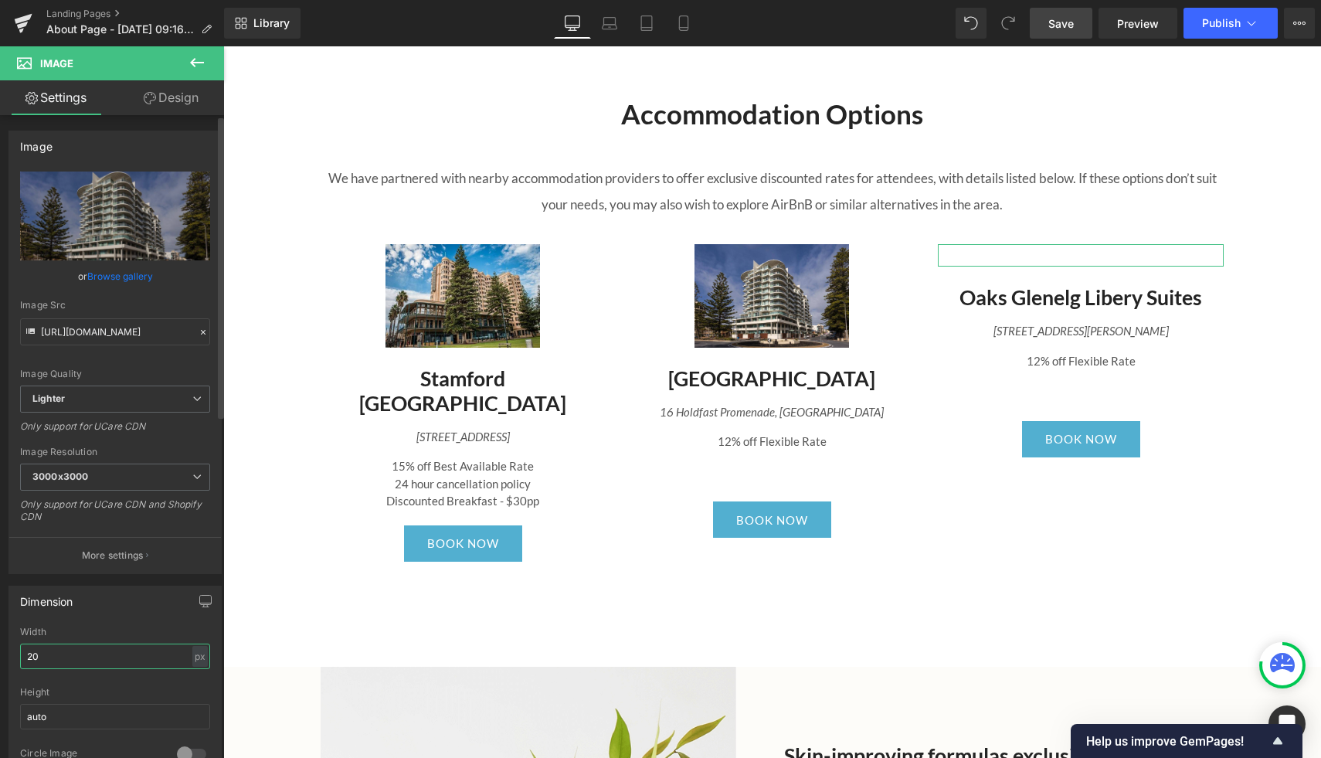
type input "200"
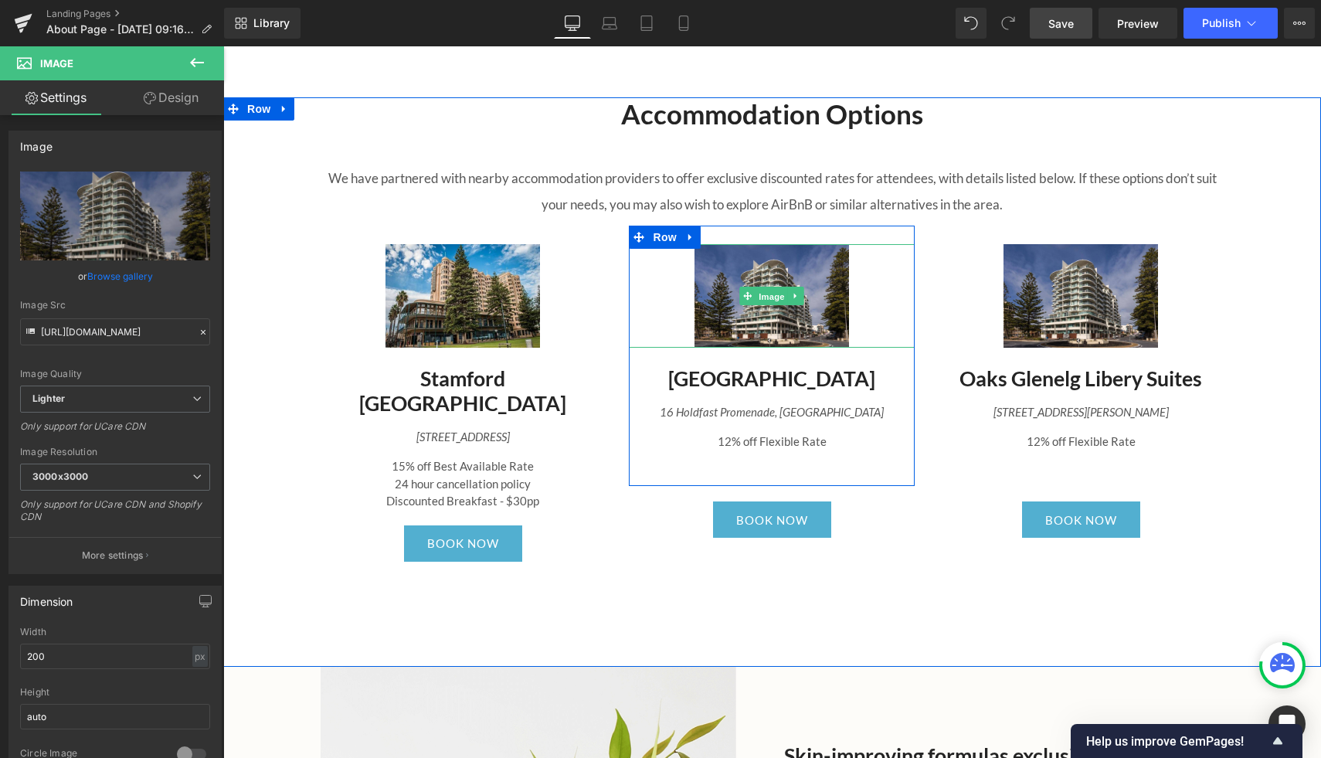
click at [773, 287] on span "Image" at bounding box center [772, 296] width 32 height 19
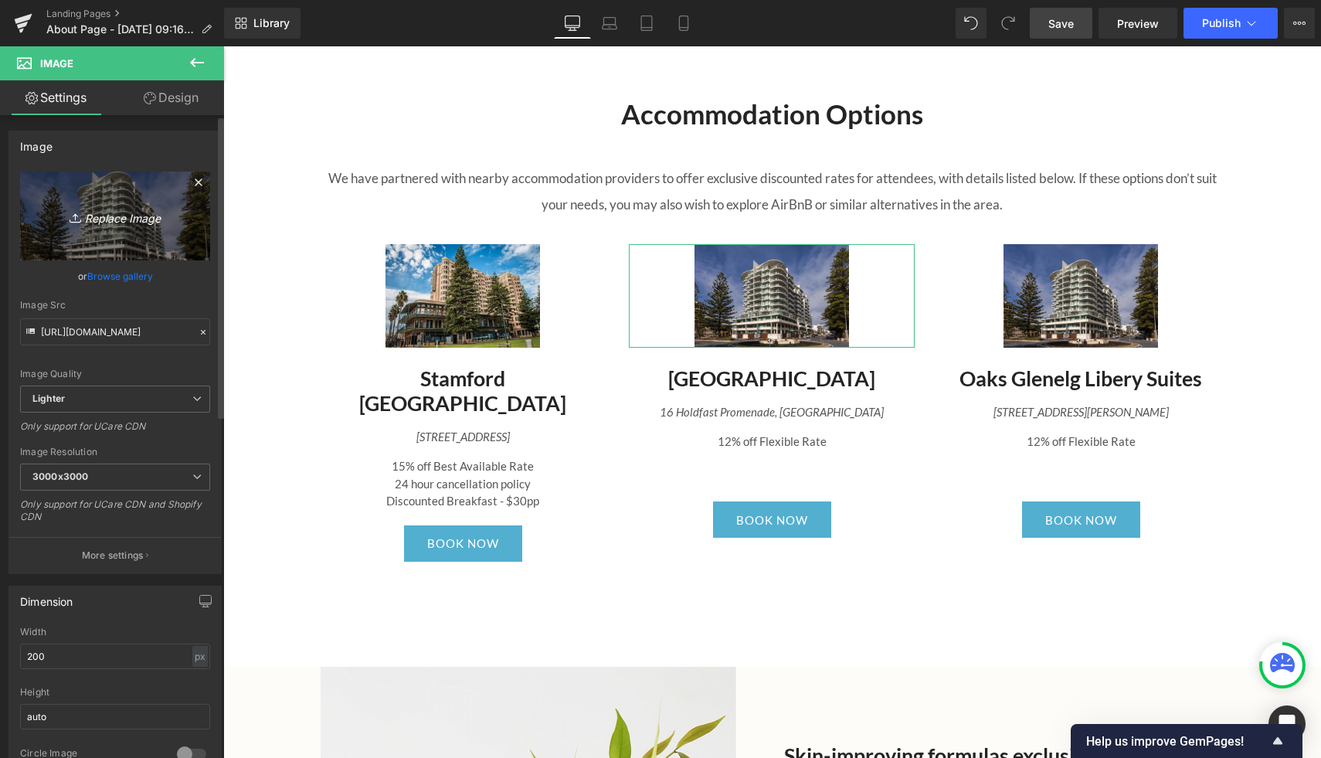
click at [110, 221] on icon "Replace Image" at bounding box center [115, 215] width 124 height 19
type input "C:\fakepath\OaksPier.jpeg"
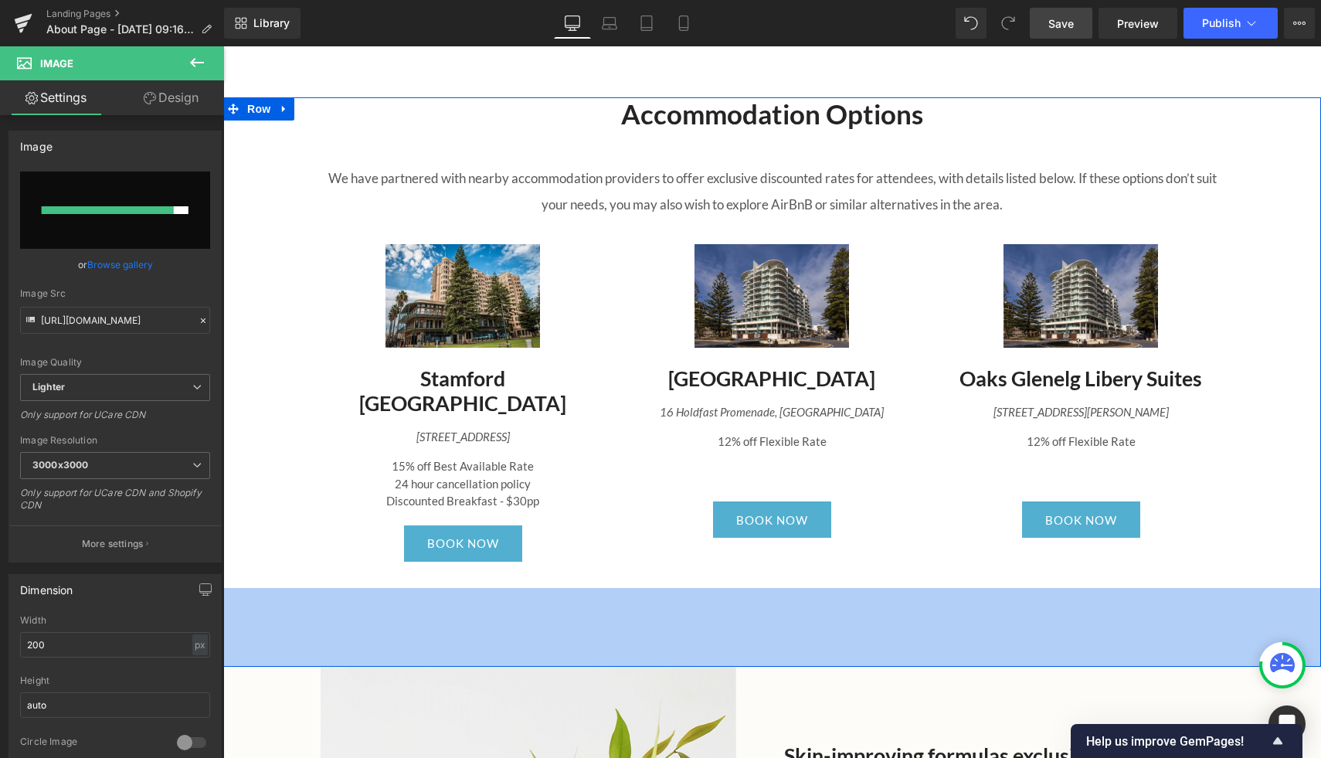
type input "https://ucarecdn.com/2d576203-50ab-4bc0-abf4-7650544b6b94/-/format/auto/-/previ…"
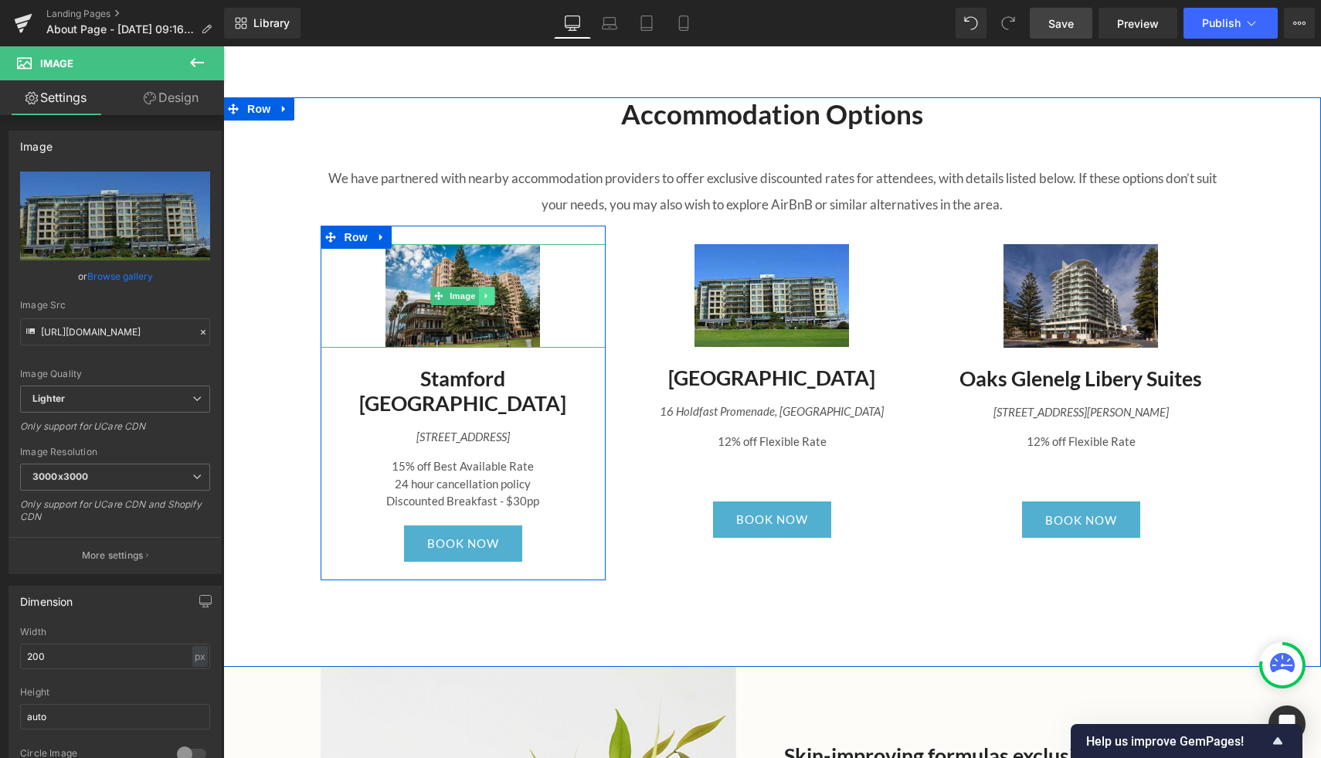
click at [485, 290] on link at bounding box center [487, 296] width 16 height 19
click at [433, 284] on img at bounding box center [463, 295] width 155 height 103
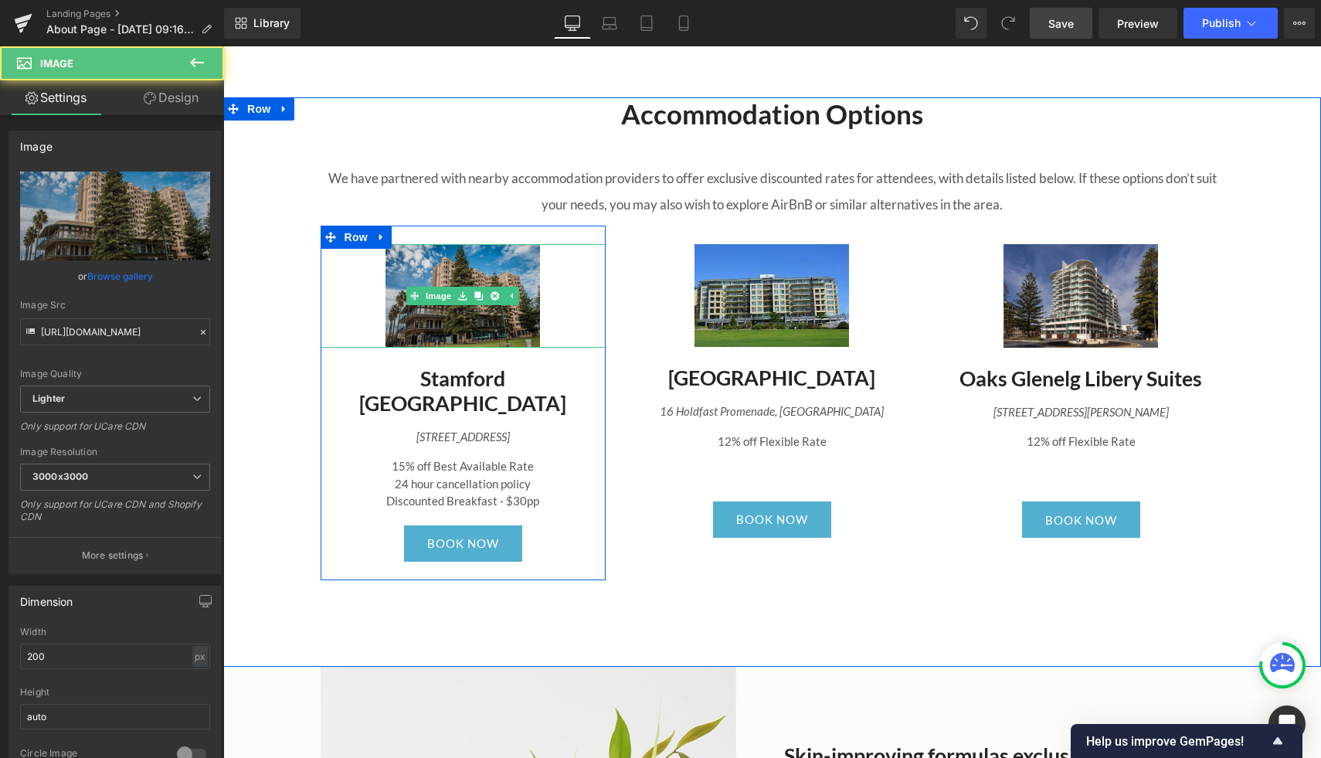
click at [440, 277] on img at bounding box center [463, 295] width 155 height 103
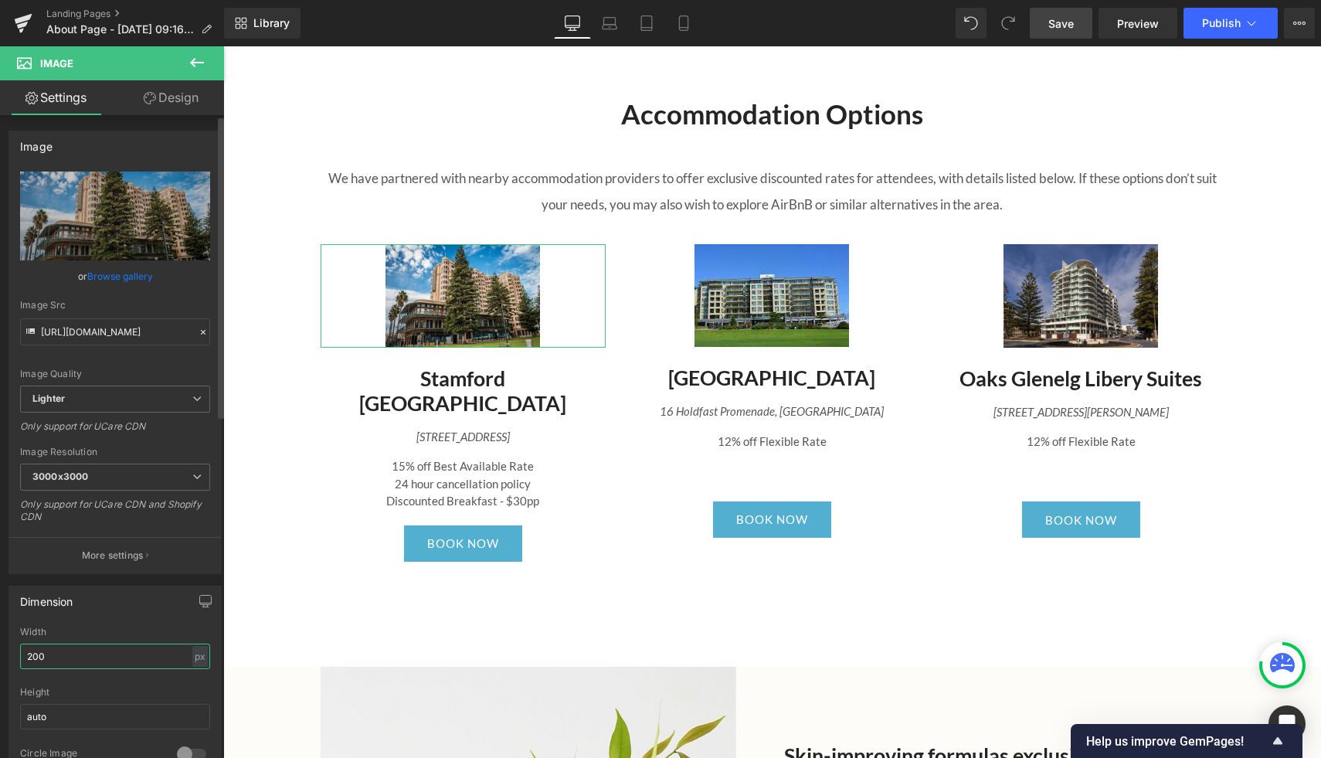
click at [76, 651] on input "200" at bounding box center [115, 656] width 190 height 25
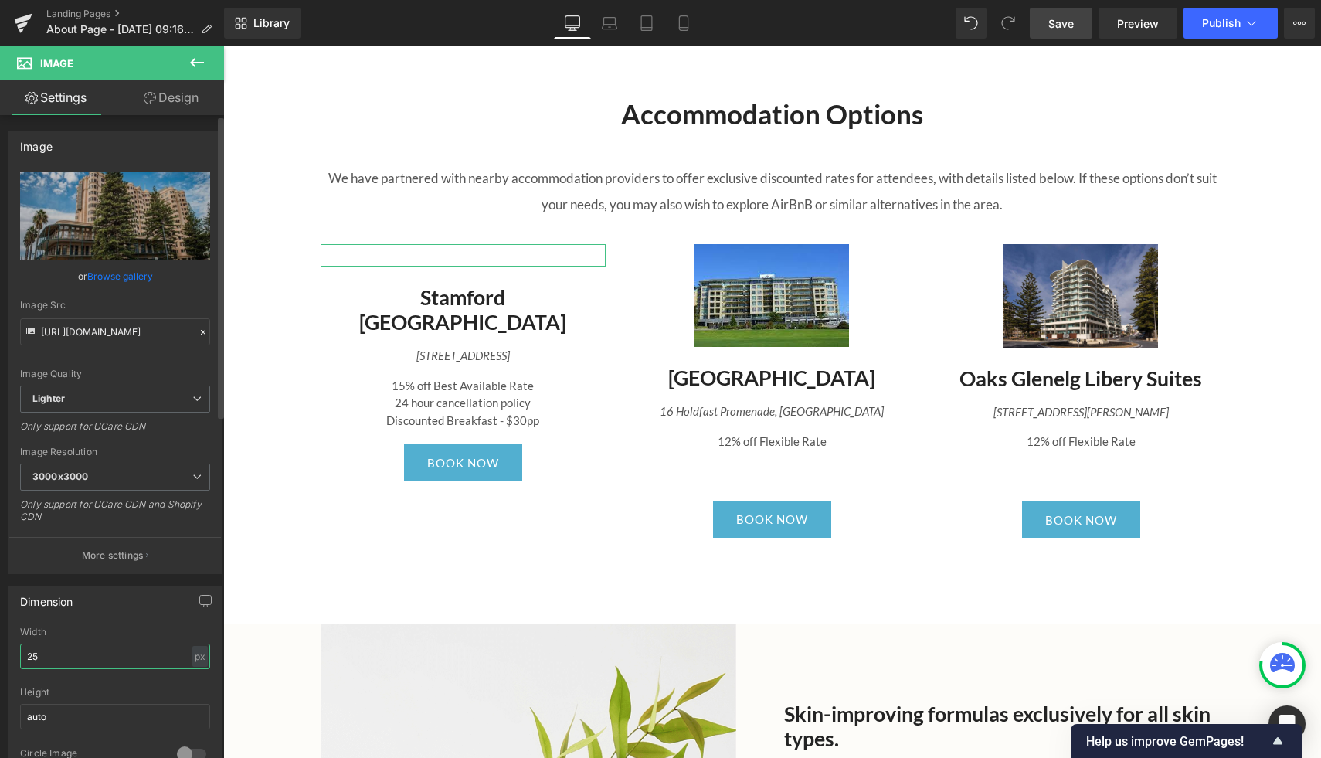
type input "250"
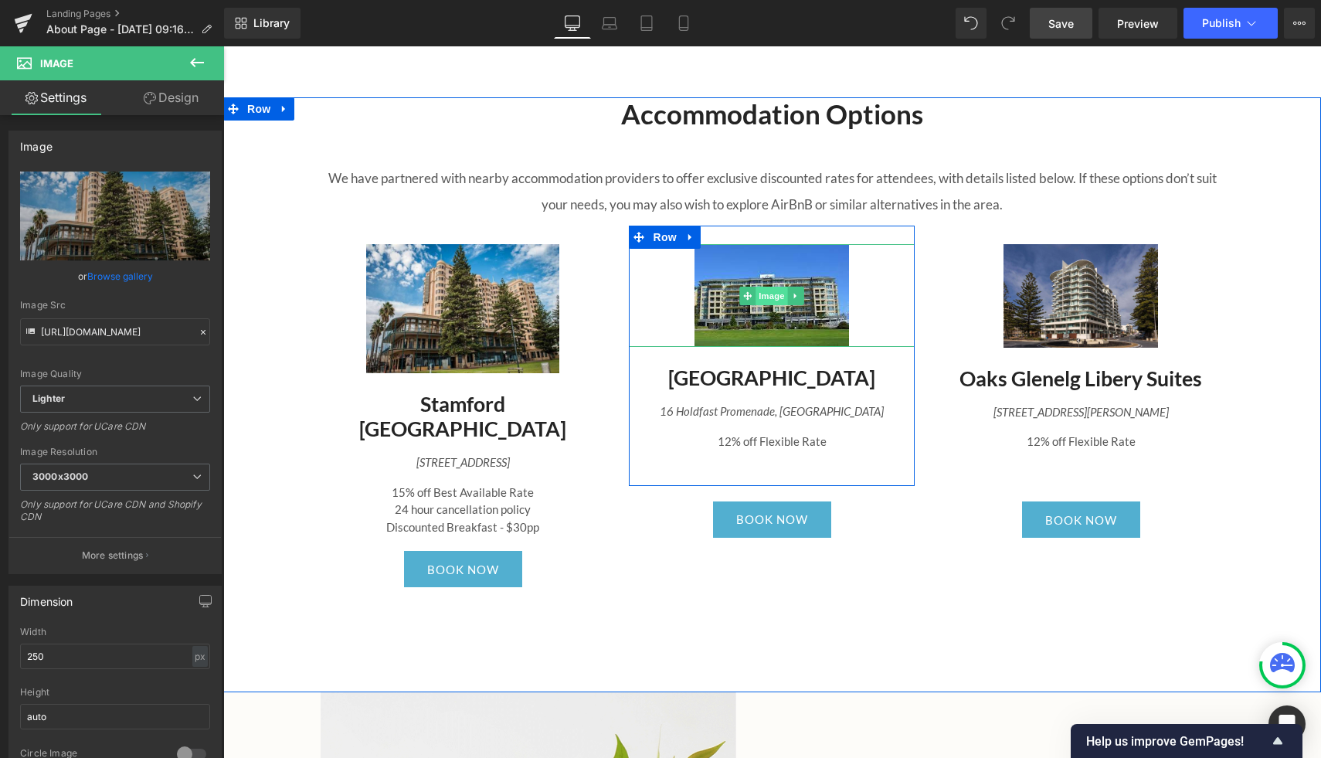
click at [770, 297] on span "Image" at bounding box center [772, 296] width 32 height 19
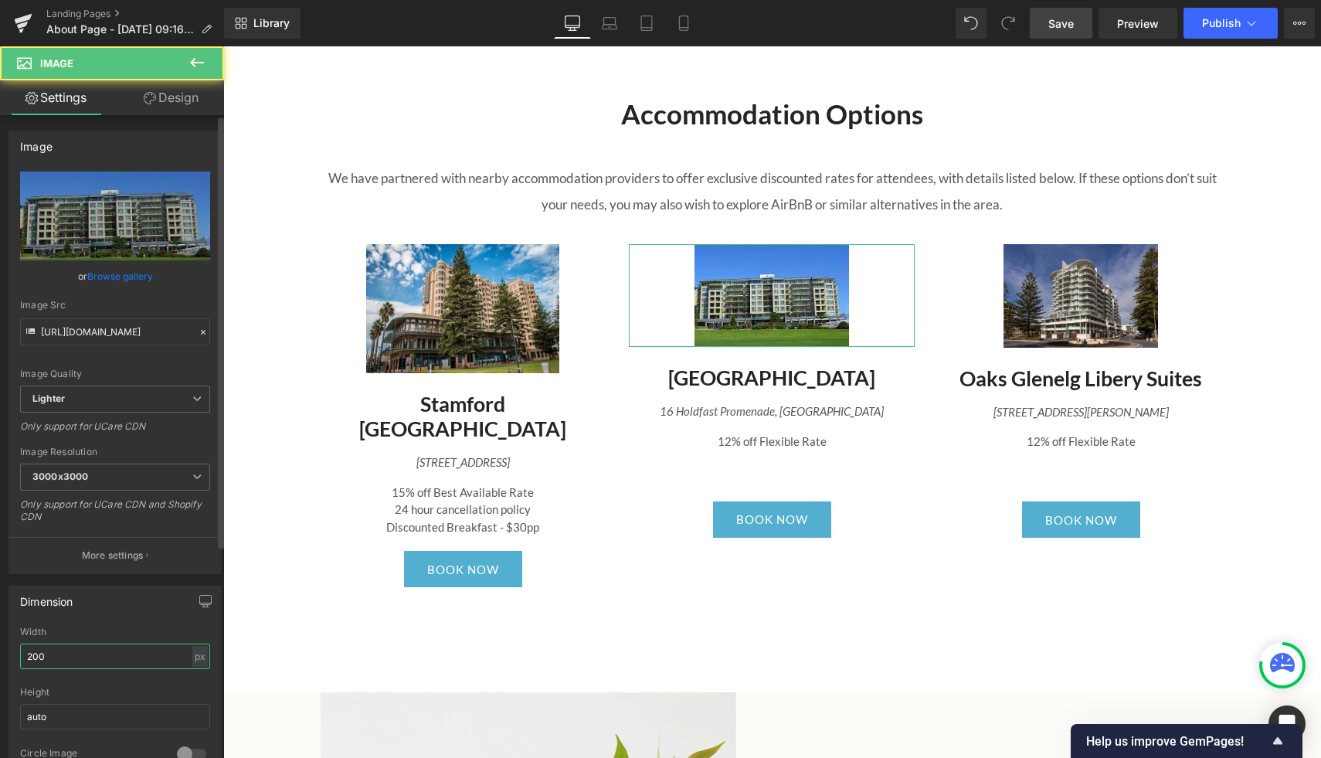
click at [69, 657] on input "200" at bounding box center [115, 656] width 190 height 25
type input "250"
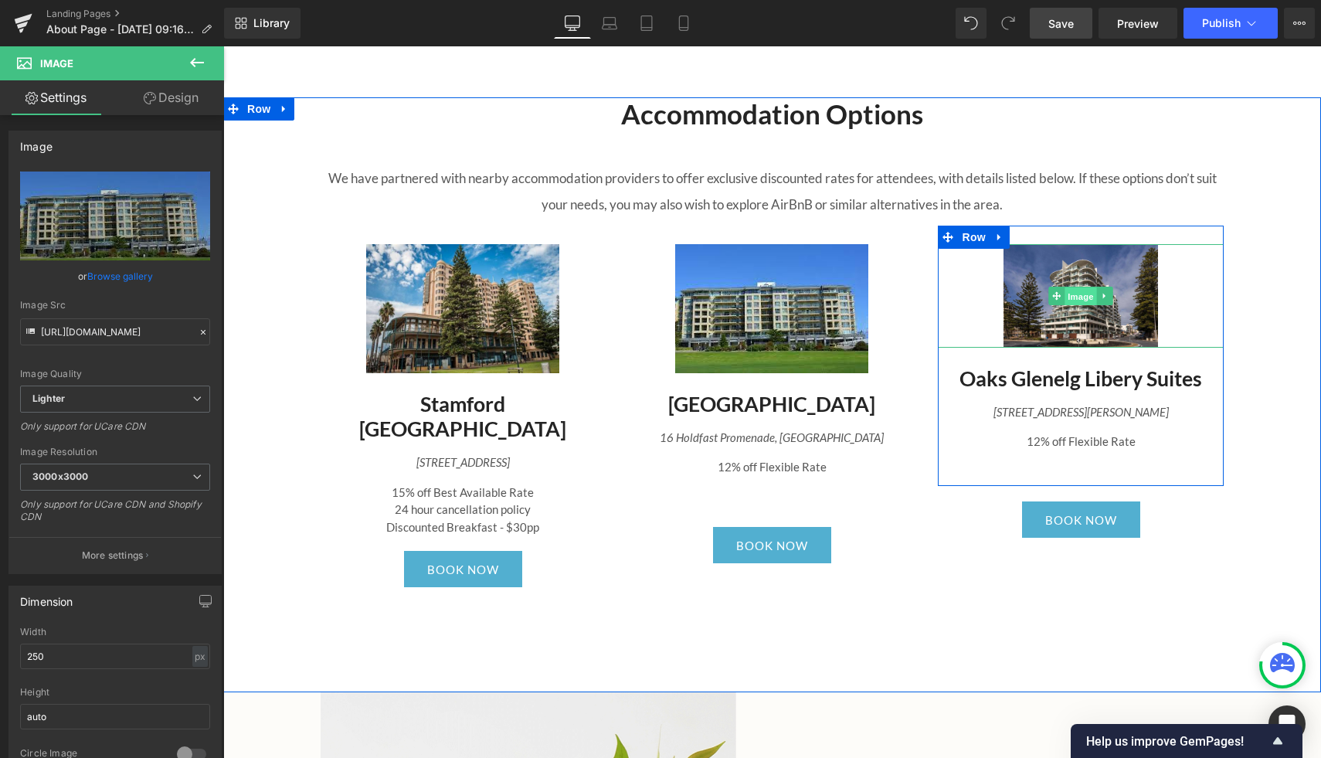
click at [1068, 287] on span "Image" at bounding box center [1081, 296] width 32 height 19
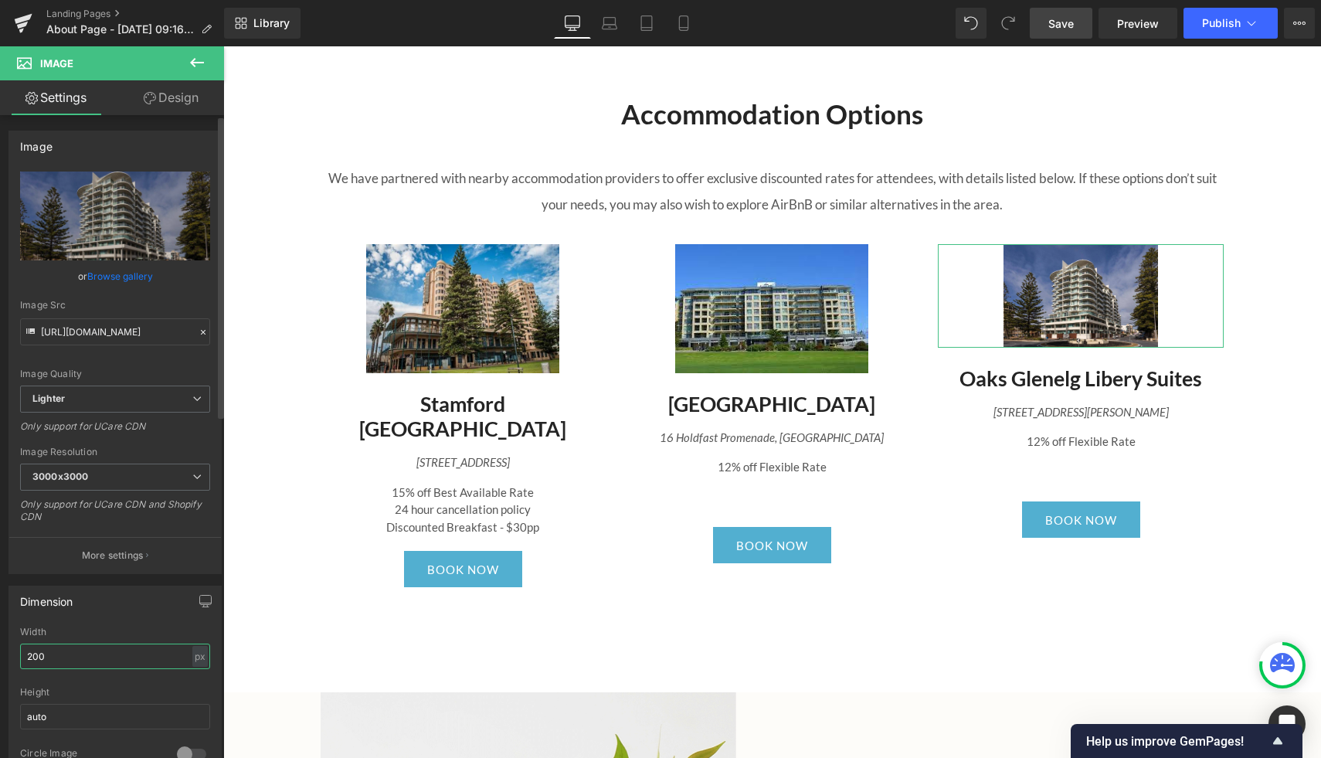
click at [97, 651] on input "200" at bounding box center [115, 656] width 190 height 25
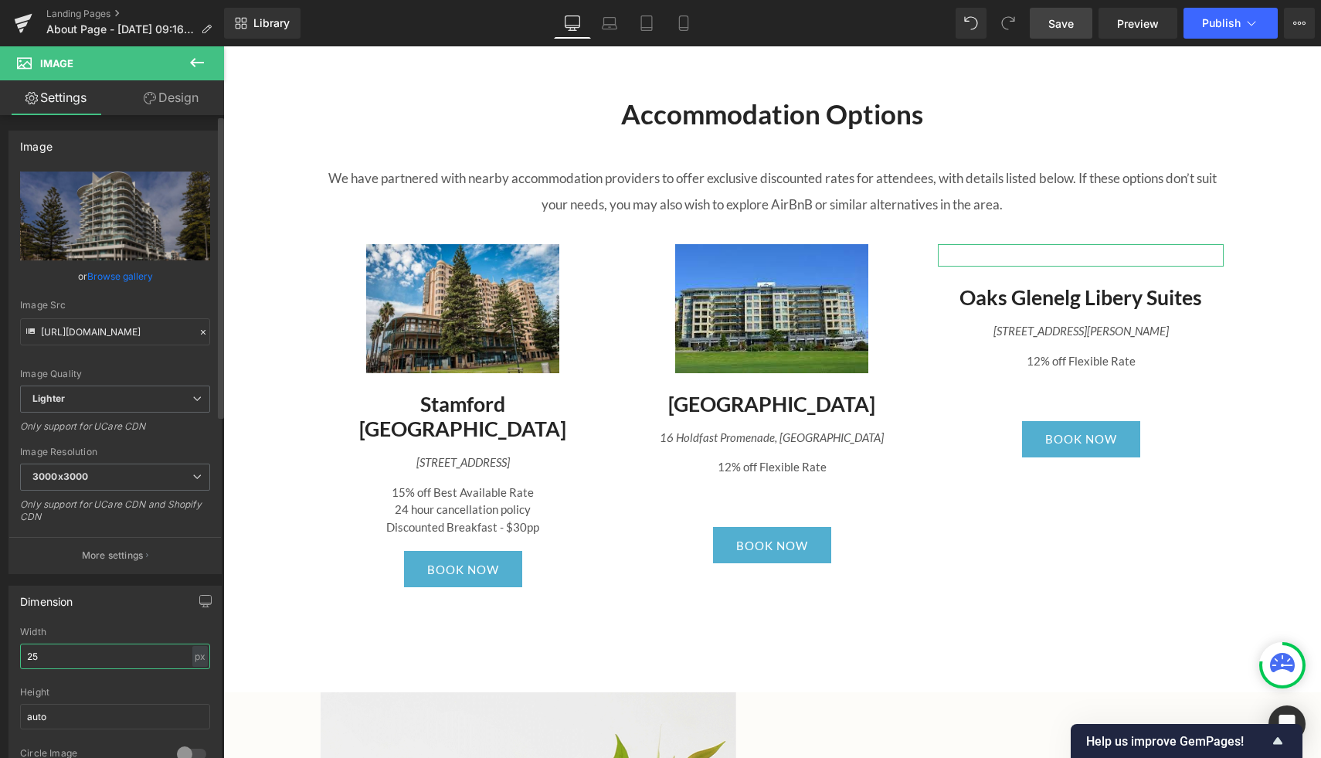
type input "250"
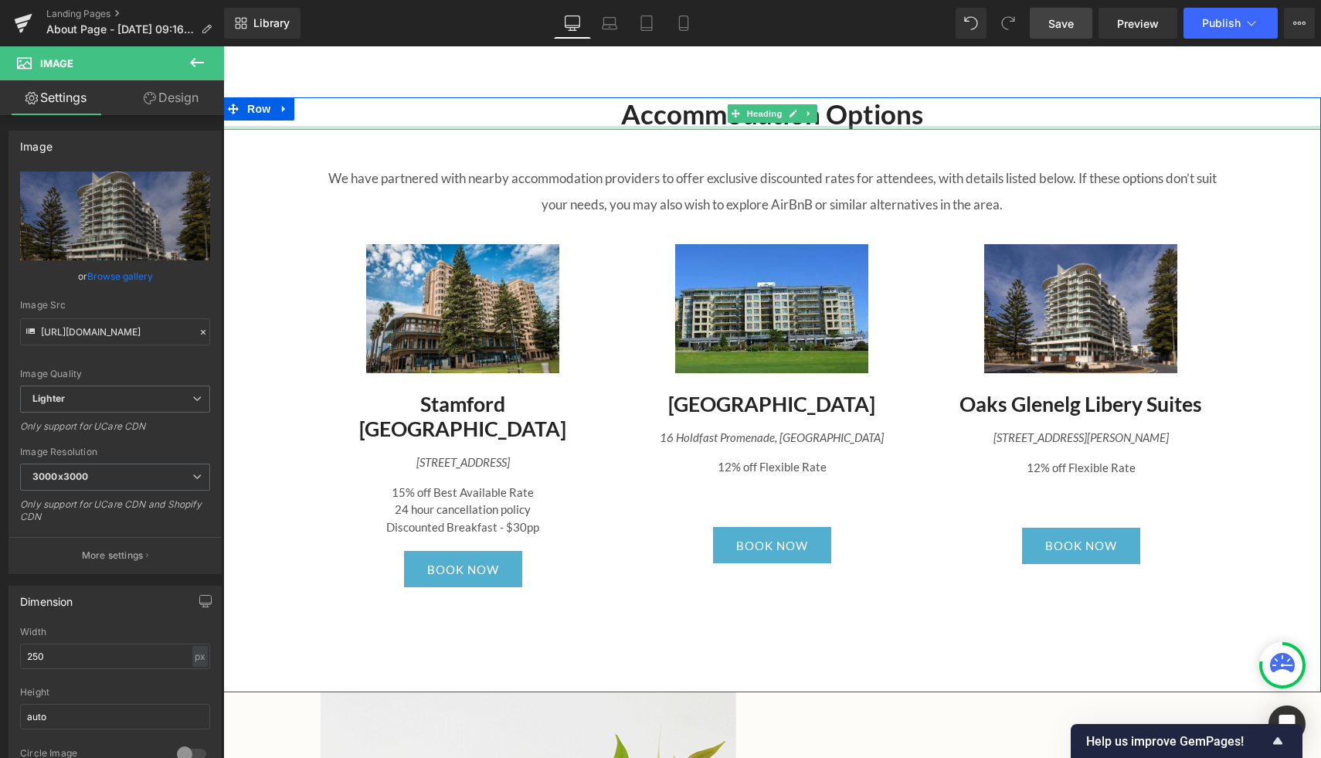
click at [1241, 129] on div at bounding box center [772, 128] width 1098 height 4
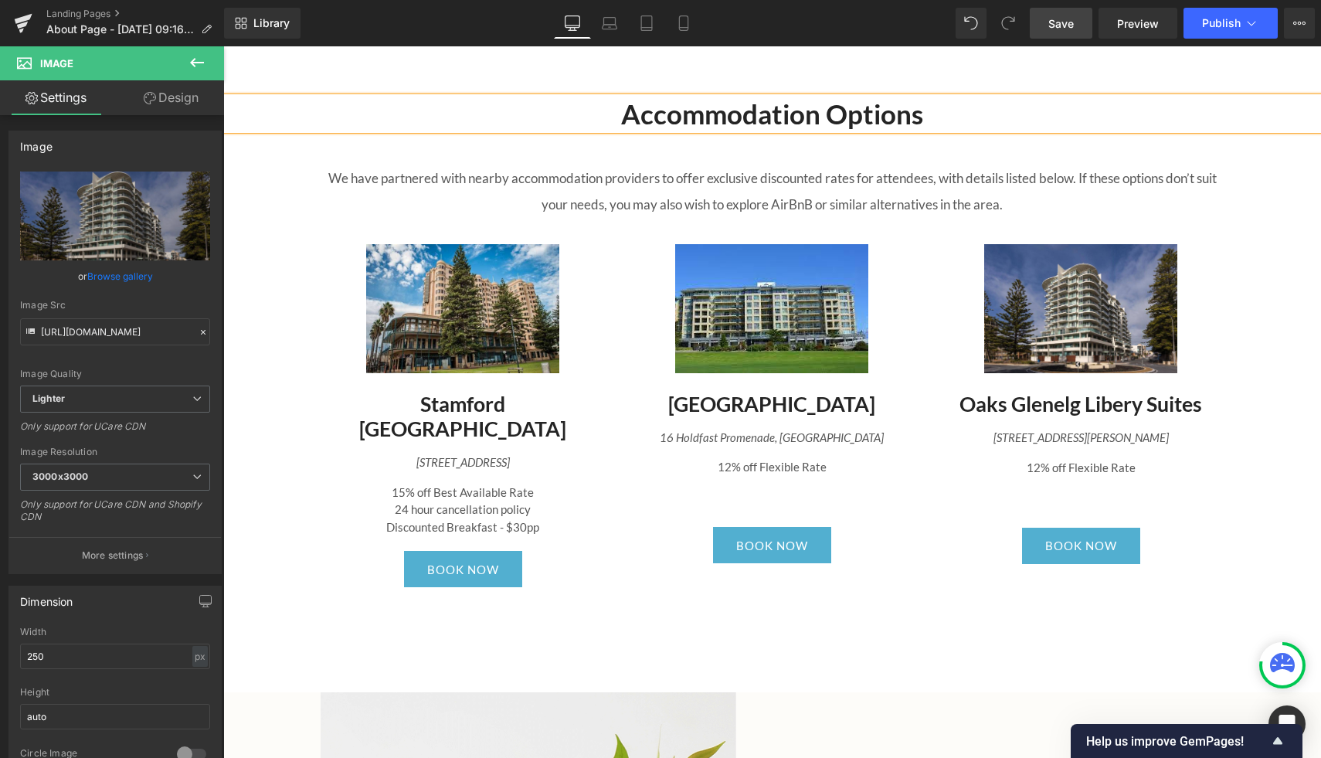
click at [817, 210] on p "We have partnered with nearby accommodation providers to offer exclusive discou…" at bounding box center [773, 191] width 904 height 53
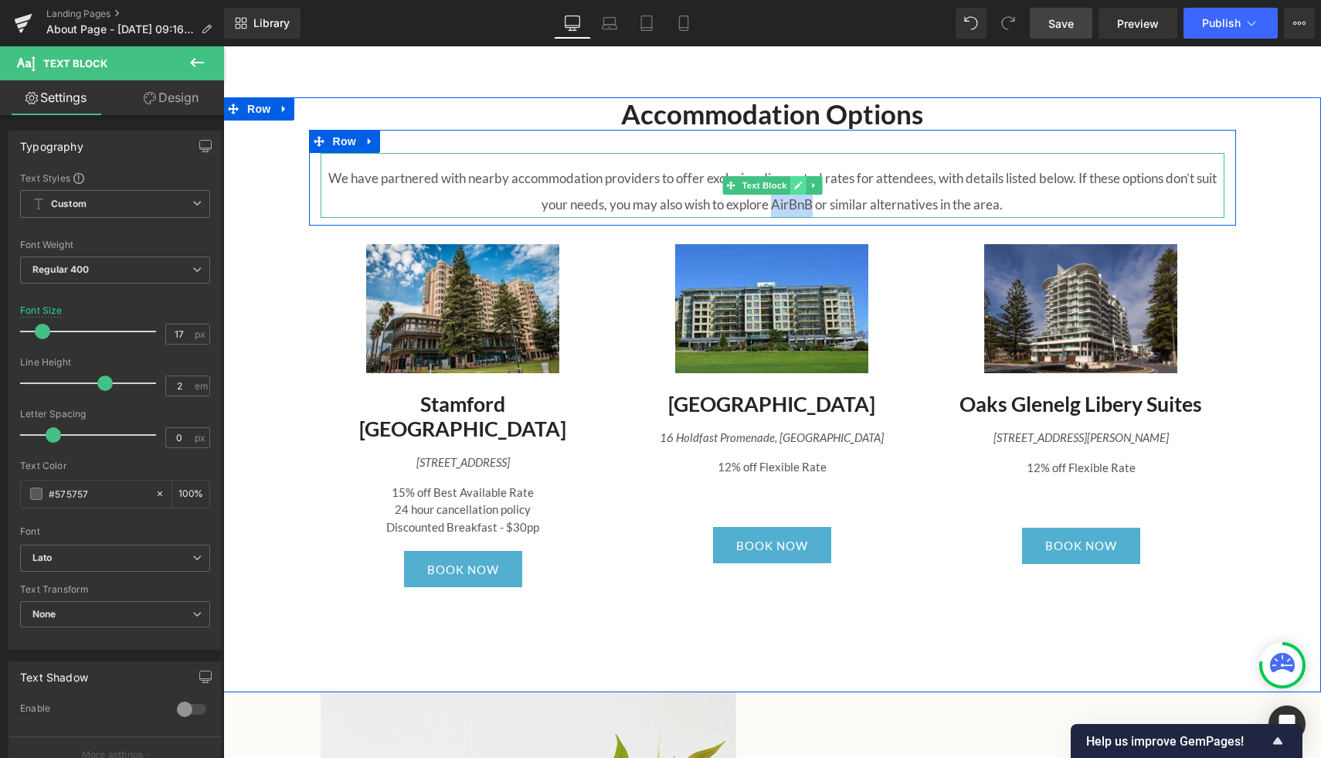
click at [797, 187] on icon at bounding box center [798, 186] width 8 height 8
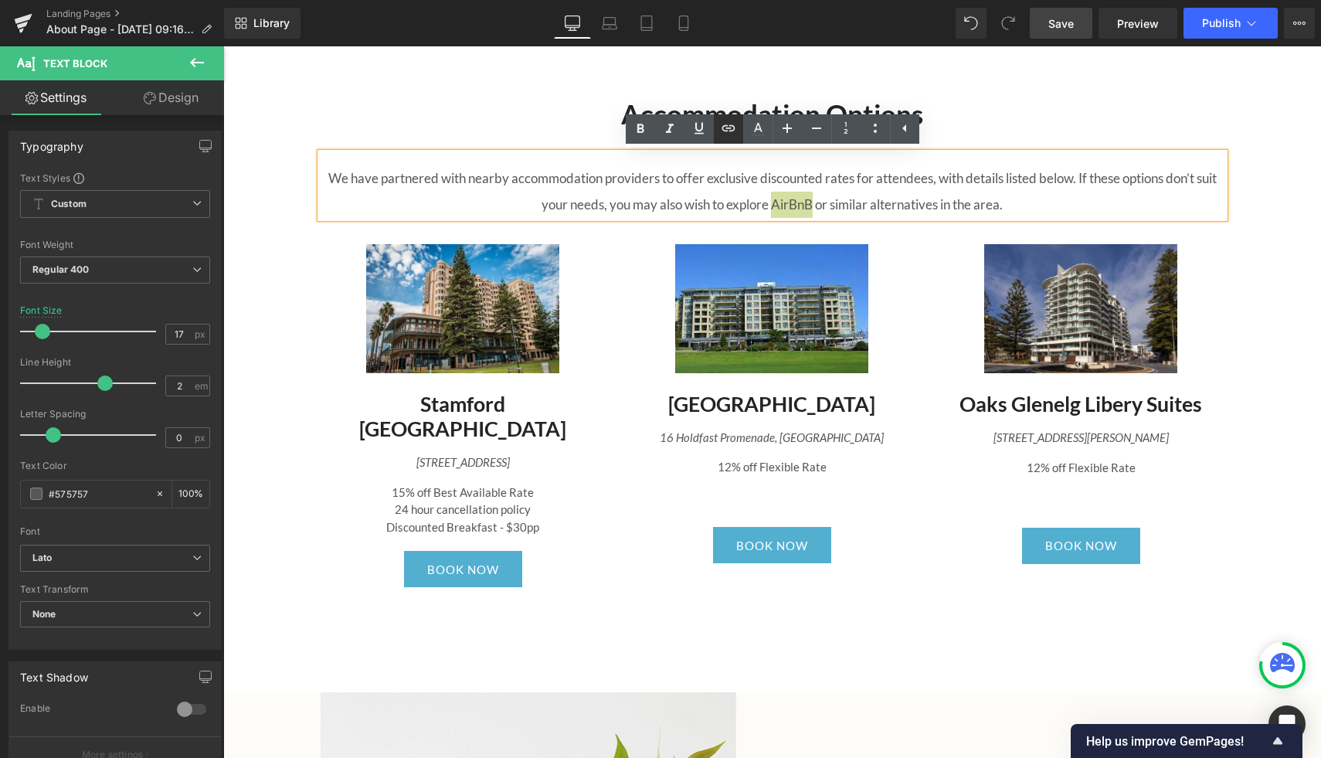
click at [720, 131] on icon at bounding box center [728, 128] width 19 height 19
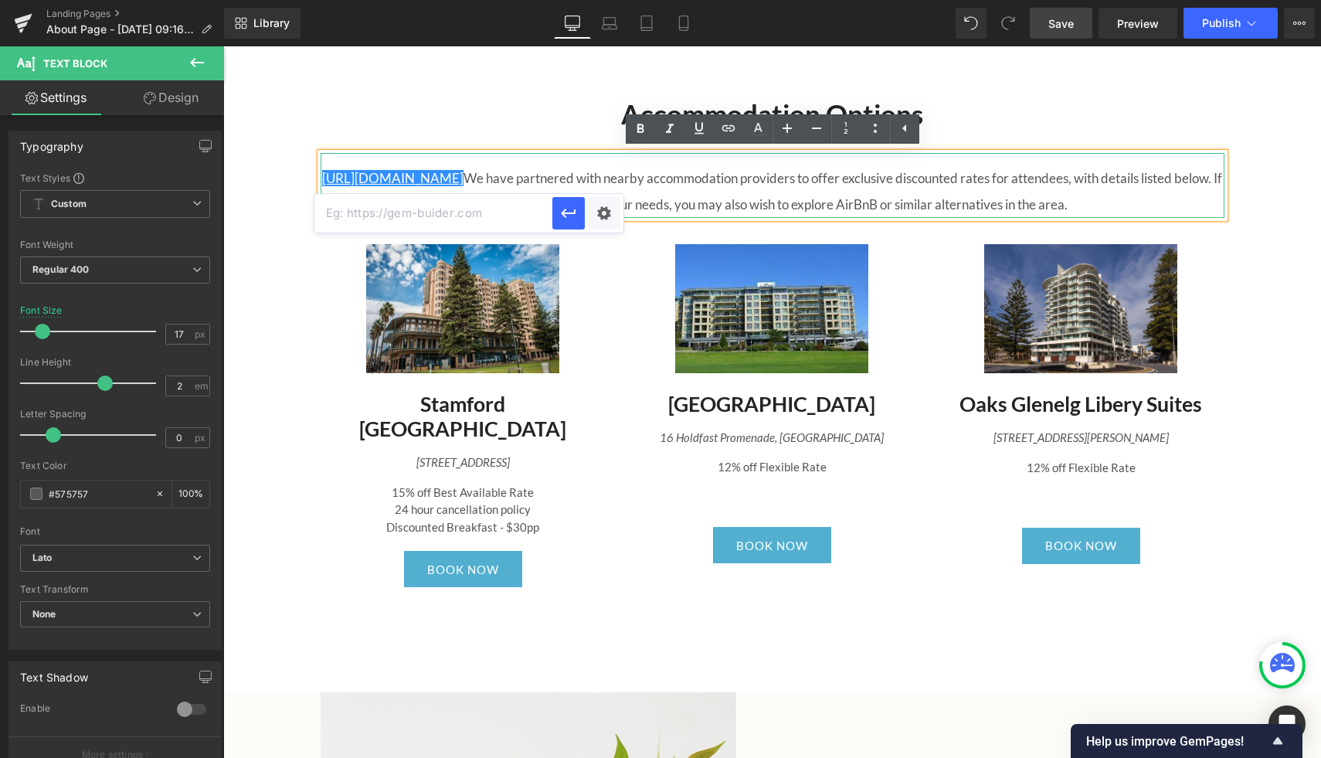
click at [838, 204] on p "https://gem-3910432.net We have partnered with nearby accommodation providers t…" at bounding box center [773, 191] width 904 height 53
drag, startPoint x: 888, startPoint y: 206, endPoint x: 844, endPoint y: 206, distance: 43.3
click at [844, 206] on p "https://gem-3910432.net We have partnered with nearby accommodation providers t…" at bounding box center [773, 191] width 904 height 53
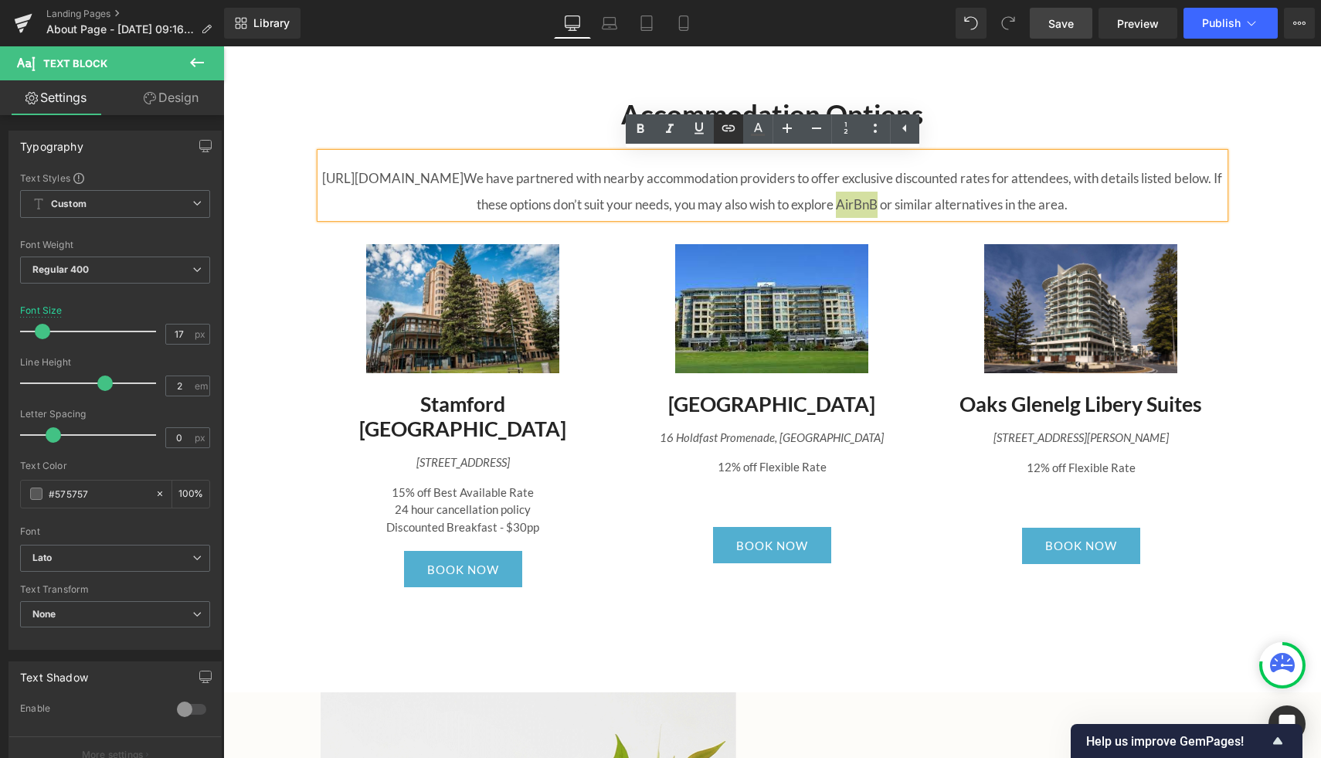
click at [723, 126] on icon at bounding box center [728, 127] width 13 height 6
click at [866, 234] on input "text" at bounding box center [907, 239] width 238 height 39
paste input "[URL][DOMAIN_NAME]"
type input "[URL][DOMAIN_NAME]"
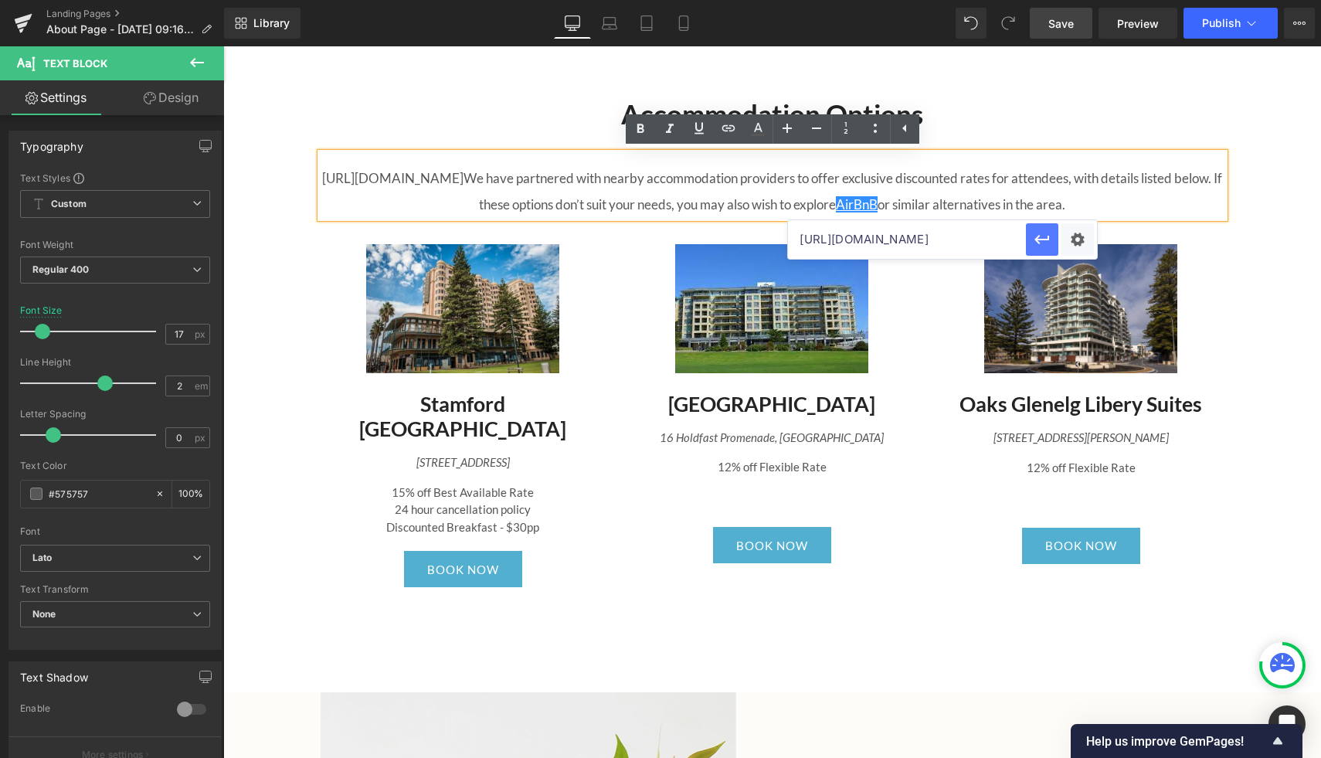
scroll to position [0, 0]
click at [1039, 246] on icon "button" at bounding box center [1042, 239] width 19 height 19
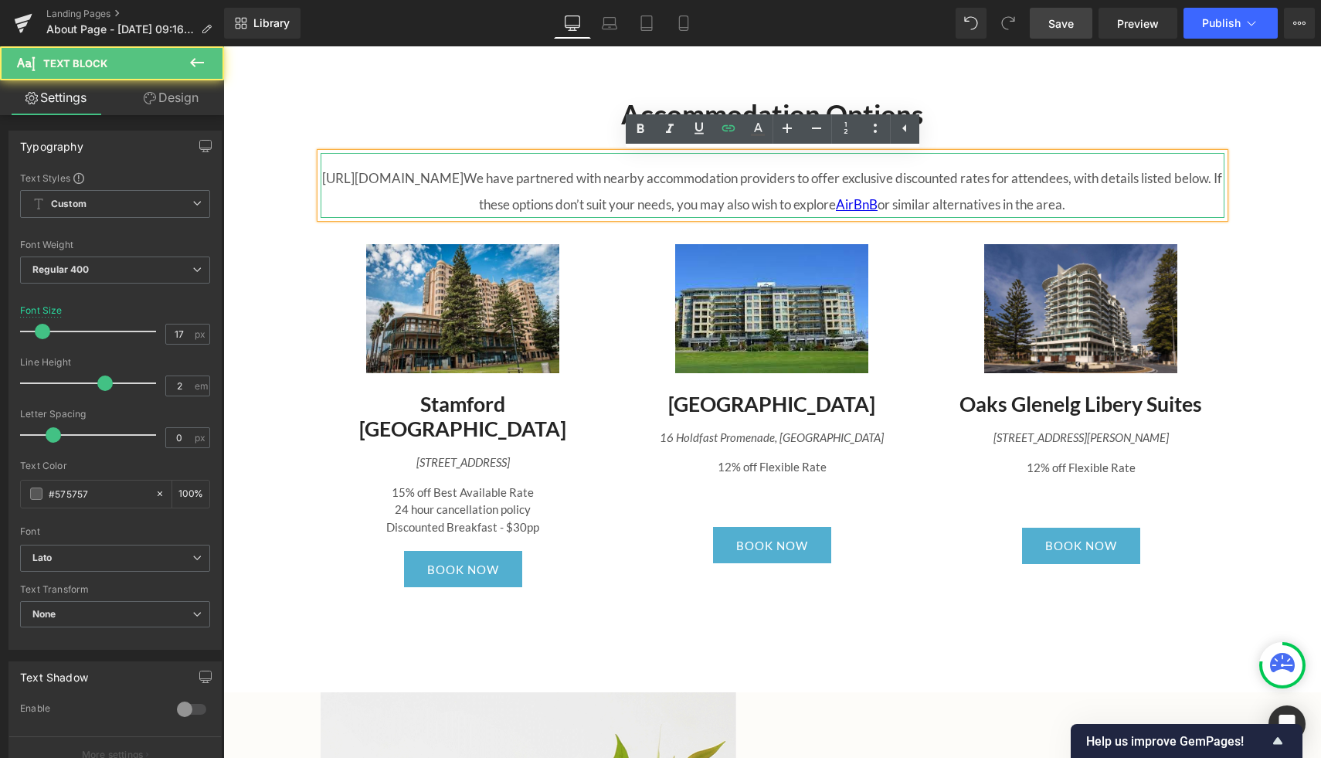
drag, startPoint x: 468, startPoint y: 176, endPoint x: 323, endPoint y: 175, distance: 145.2
click at [323, 175] on div "https://gem-3910432.net We have partnered with nearby accommodation providers t…" at bounding box center [773, 185] width 904 height 65
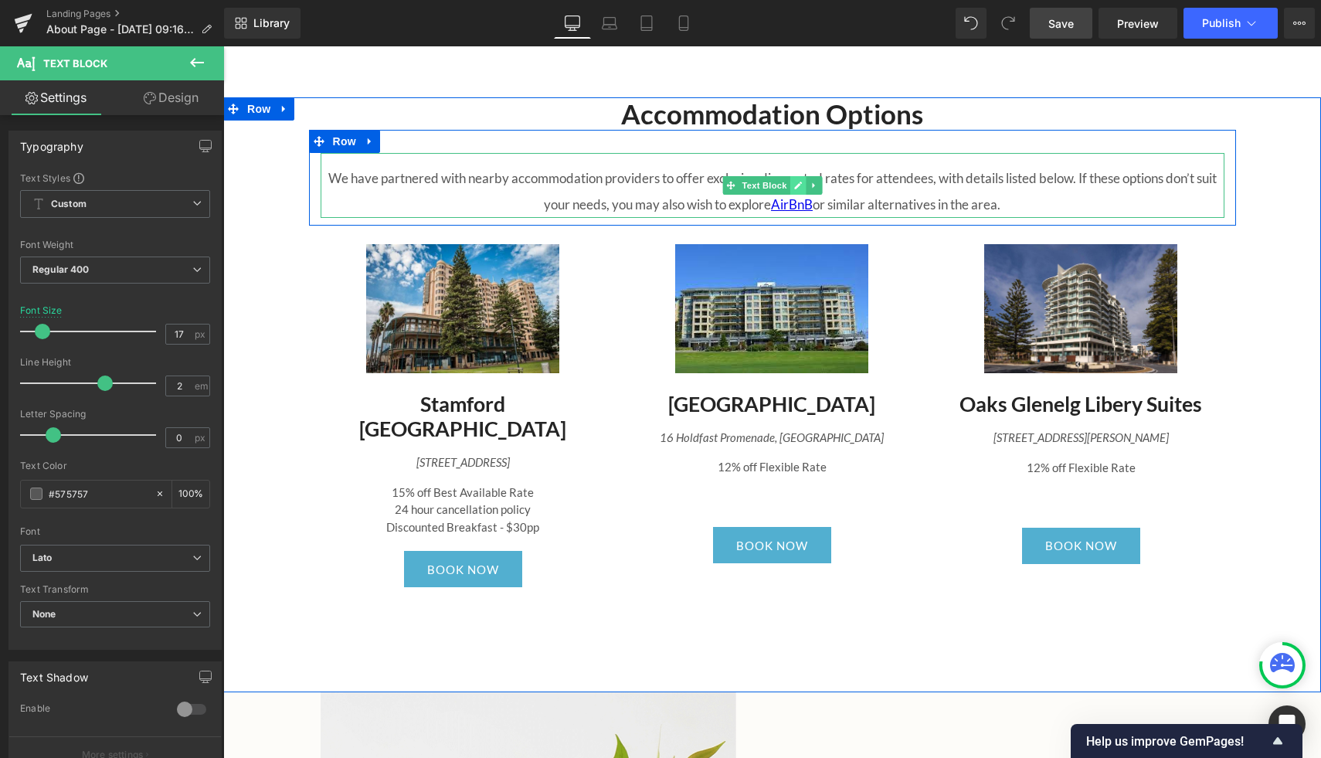
click at [800, 187] on icon at bounding box center [797, 185] width 8 height 9
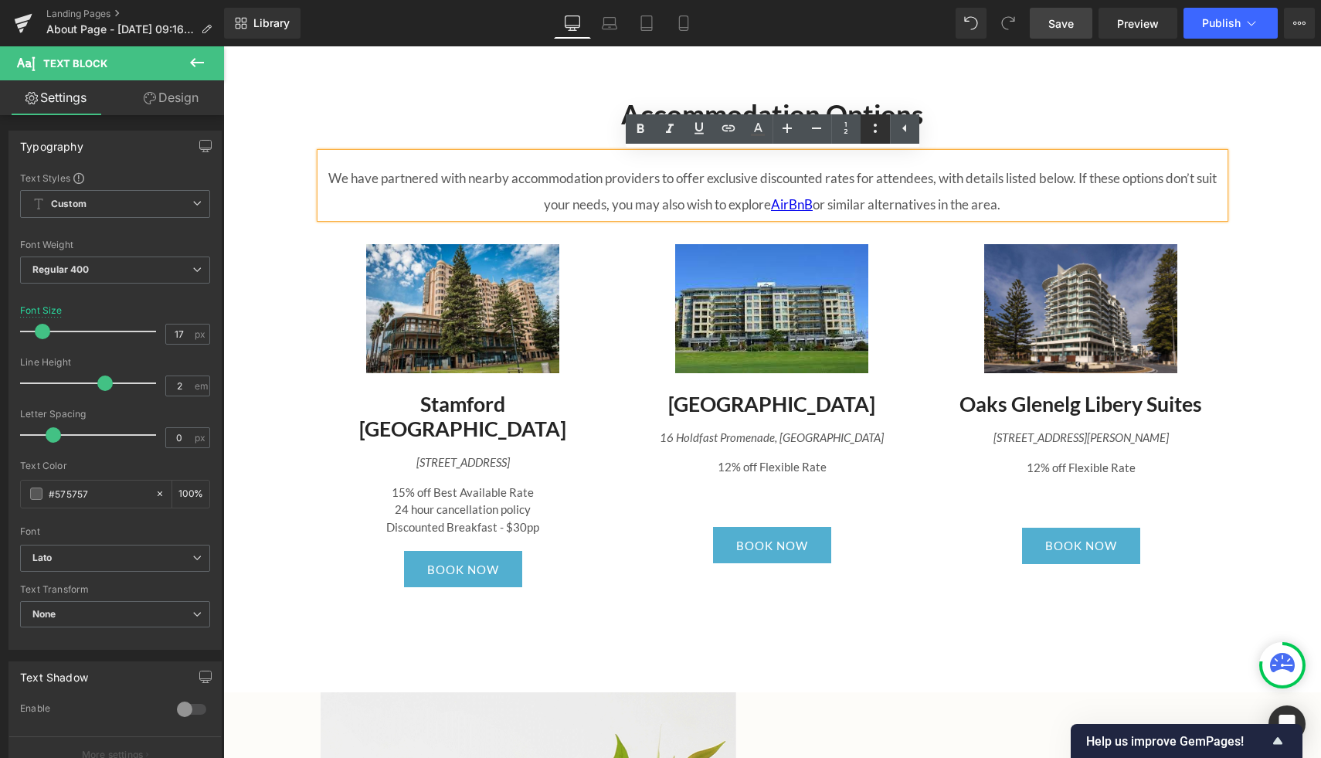
click at [882, 125] on icon at bounding box center [875, 128] width 19 height 19
click at [879, 127] on icon at bounding box center [875, 128] width 19 height 19
click at [905, 131] on icon at bounding box center [904, 128] width 4 height 8
click at [814, 205] on span "or similar alternatives in the area." at bounding box center [907, 204] width 188 height 16
click at [785, 130] on icon at bounding box center [787, 129] width 19 height 19
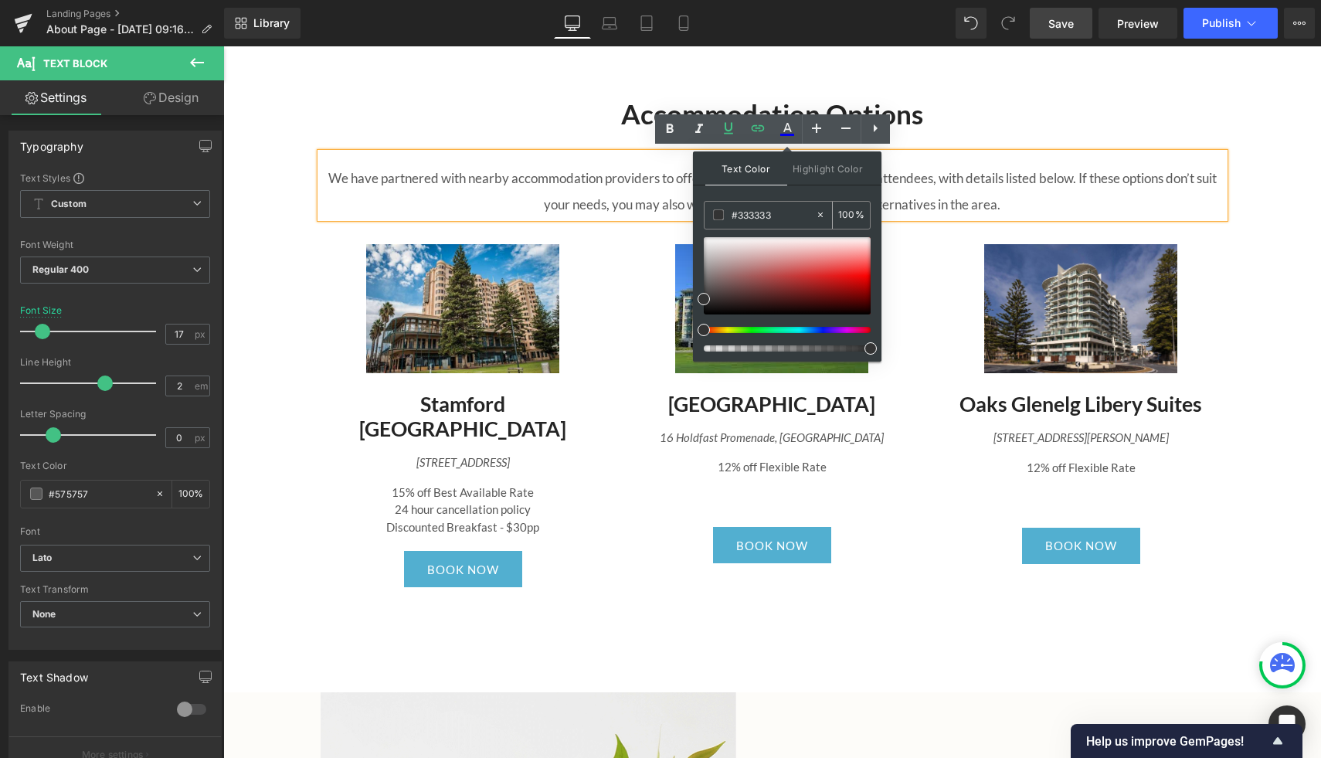
click at [776, 217] on input "#333333" at bounding box center [773, 214] width 83 height 17
type input "#33333"
type input "0"
type input "#3333"
type input "20"
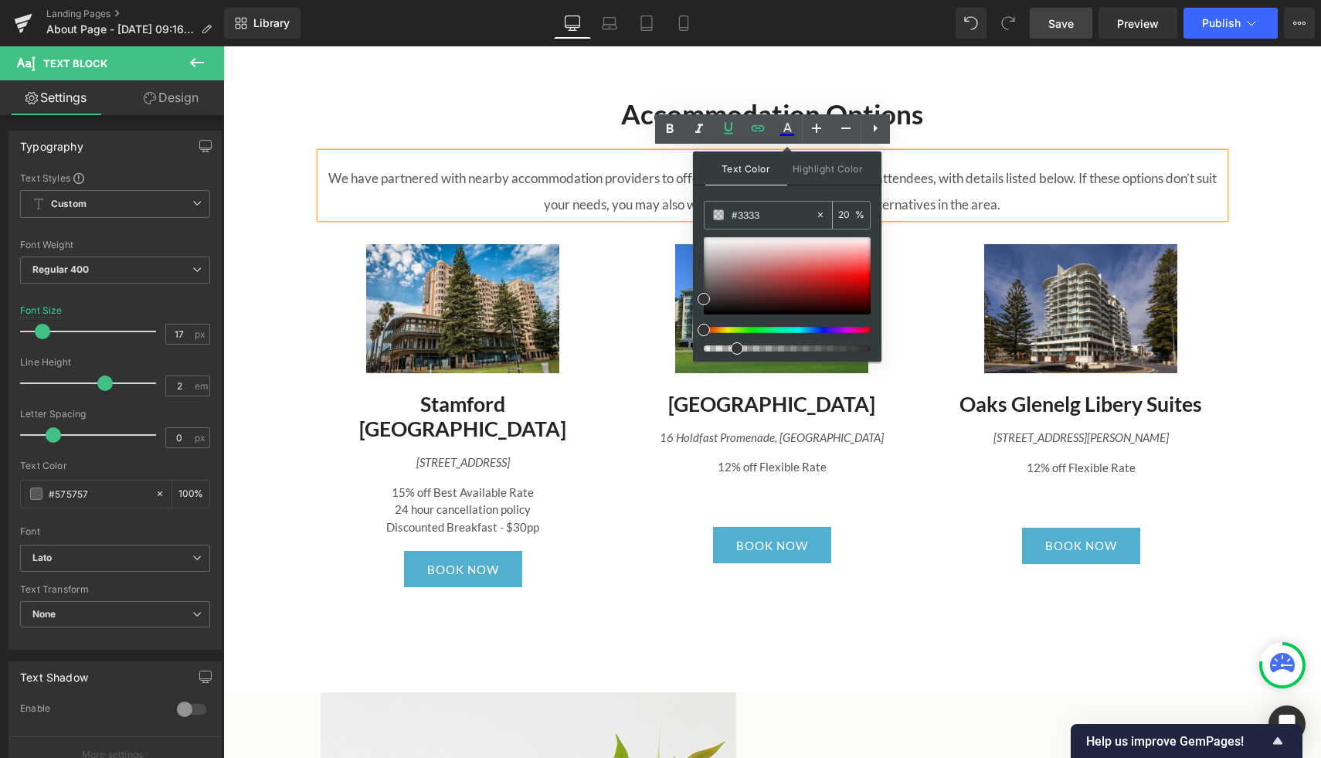
type input "#333"
type input "100"
type input "#33"
type input "0"
type input "#52af"
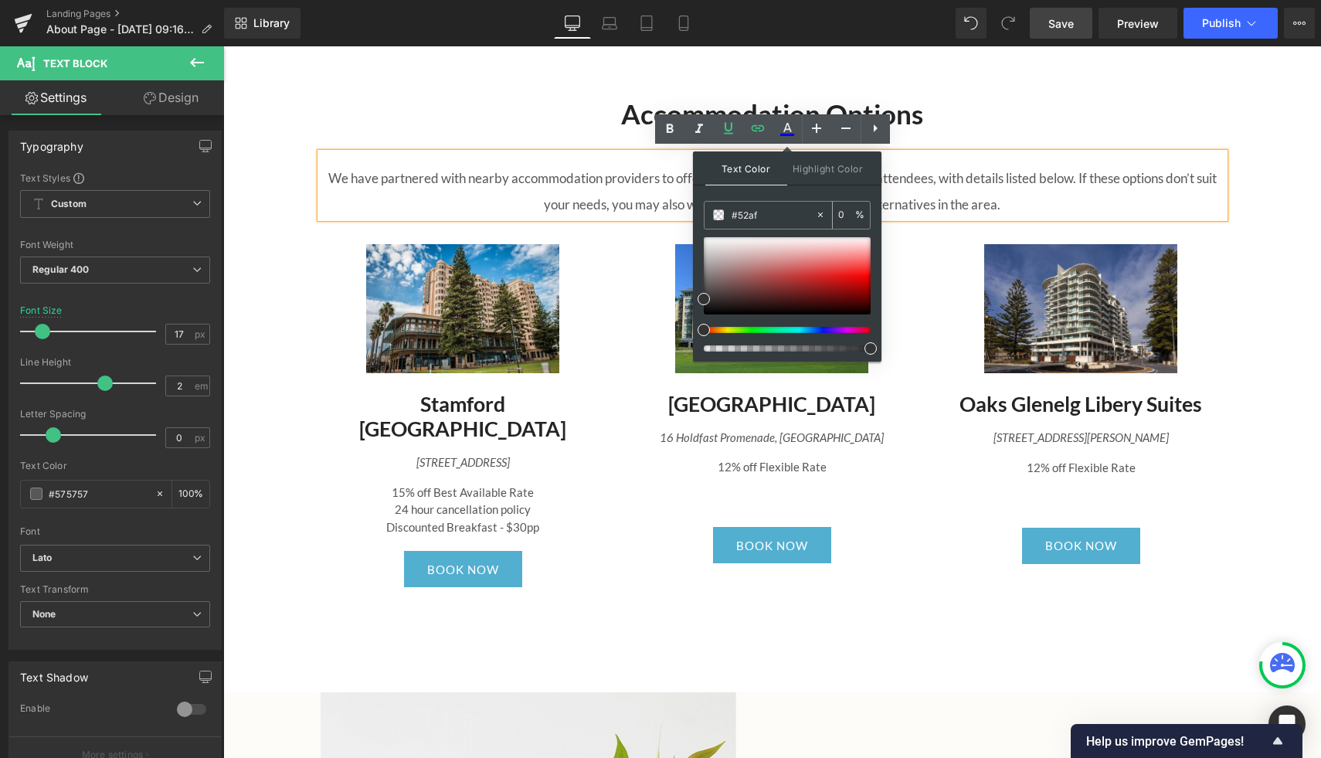
type input "100"
type input "#52afd"
type input "0"
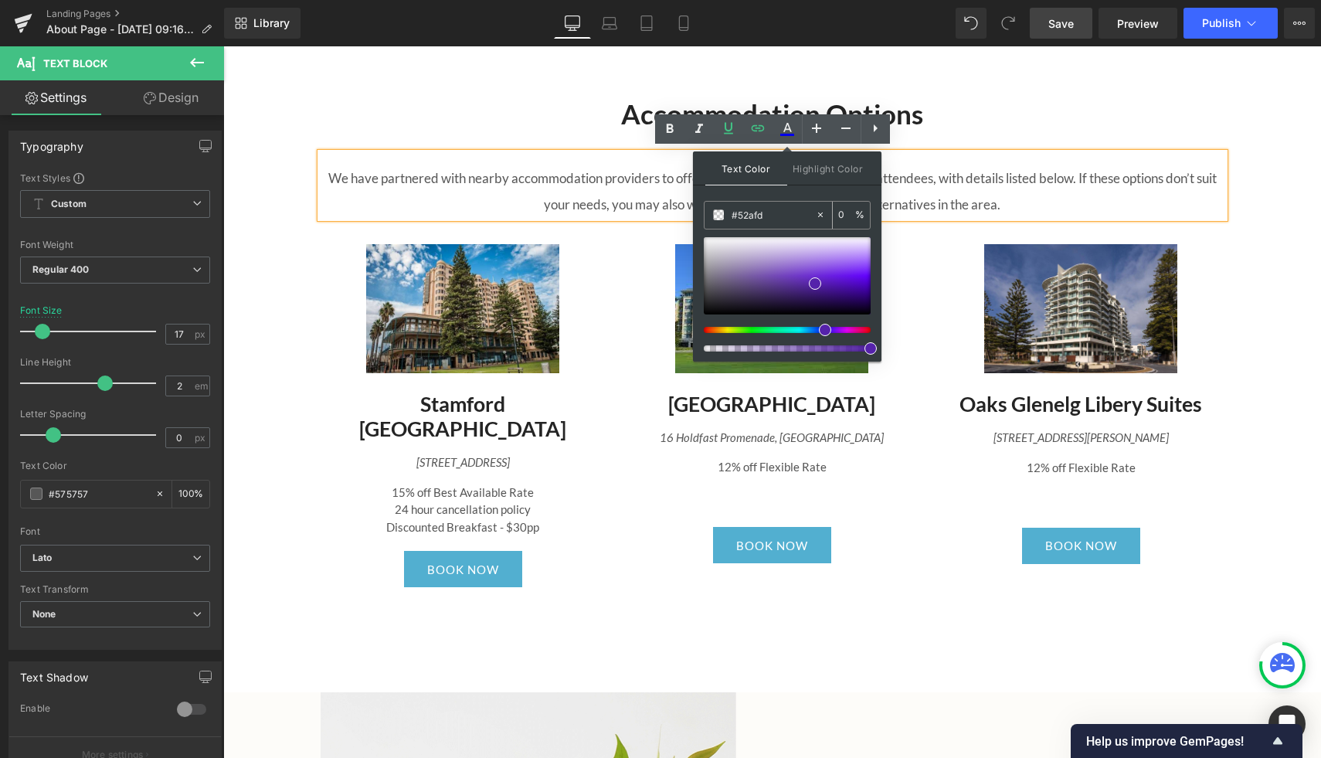
type input "#52afd0"
type input "100"
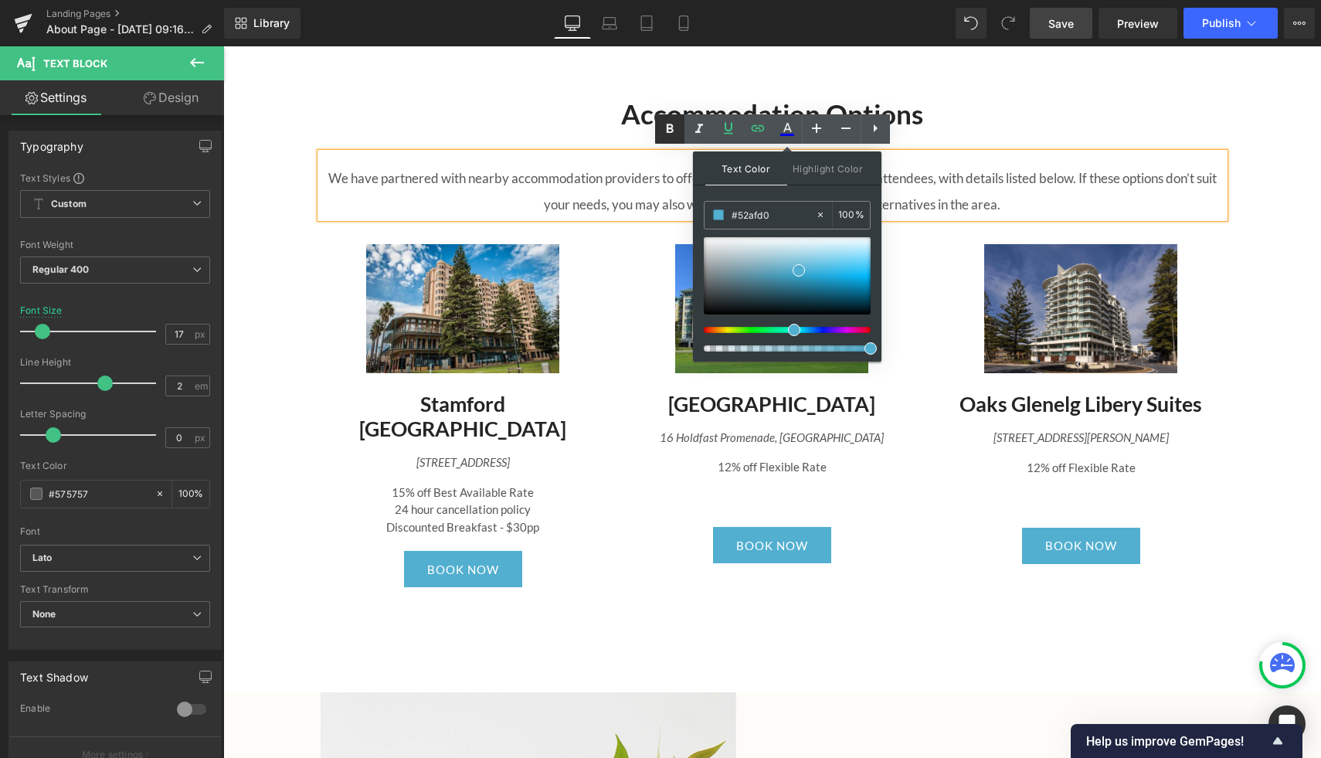
click at [672, 128] on icon at bounding box center [669, 128] width 7 height 9
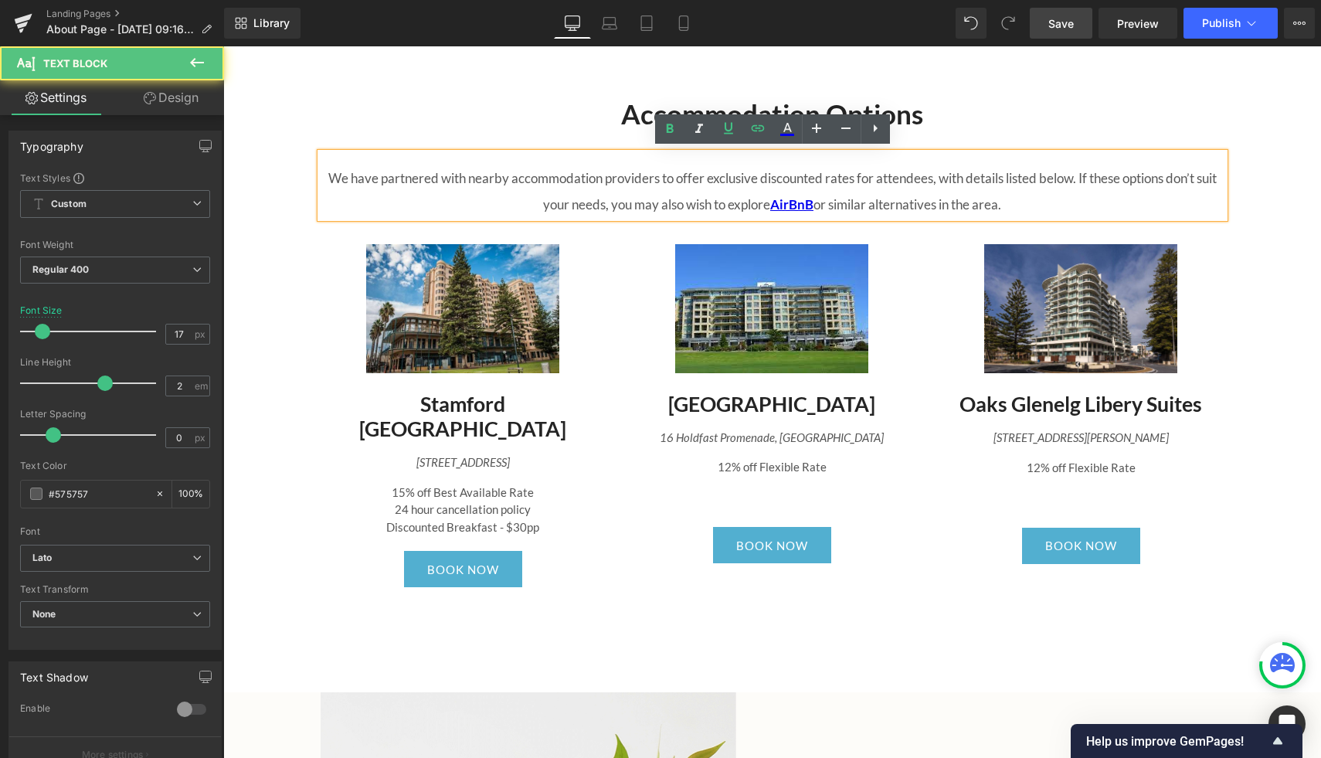
click at [953, 191] on p "We have partnered with nearby accommodation providers to offer exclusive discou…" at bounding box center [773, 191] width 904 height 53
click at [812, 209] on strong "AirBnB" at bounding box center [791, 204] width 43 height 16
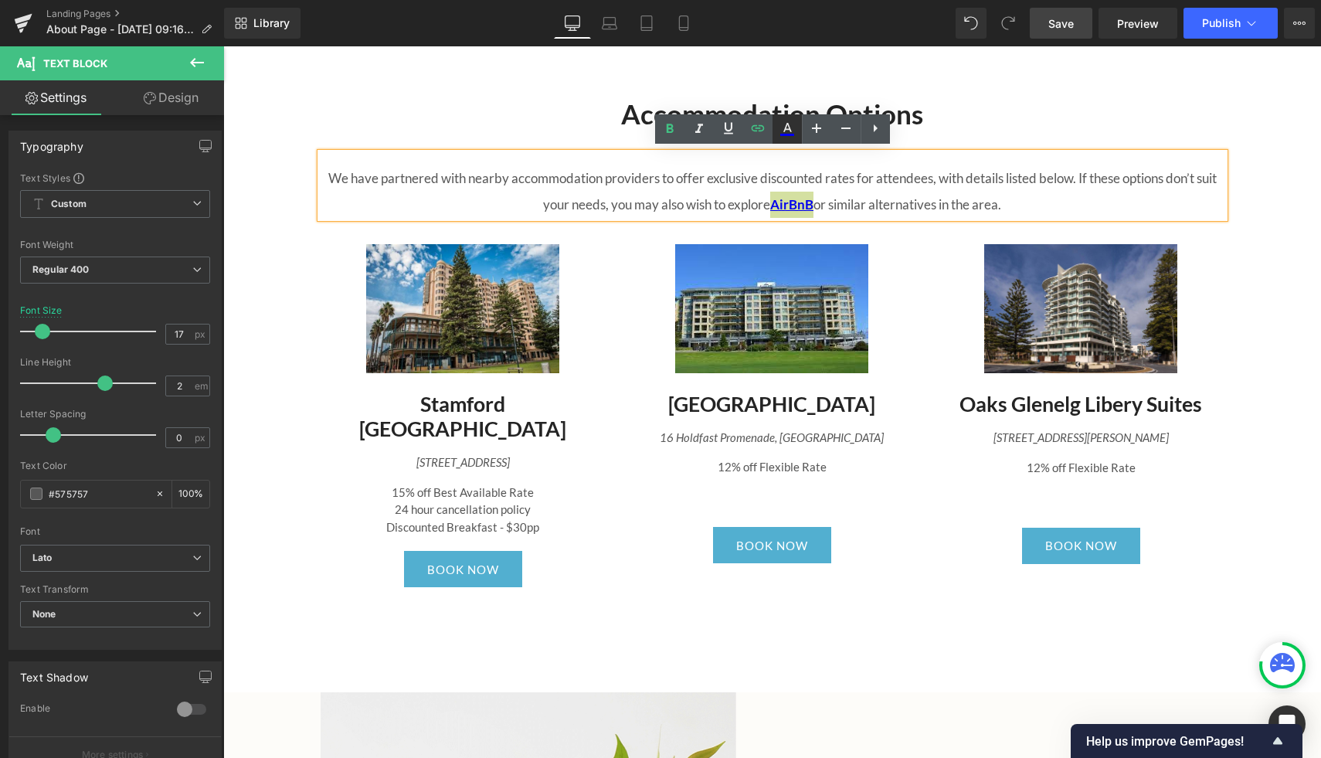
click at [790, 131] on icon at bounding box center [787, 127] width 8 height 9
type input "#0000ee"
type input "100"
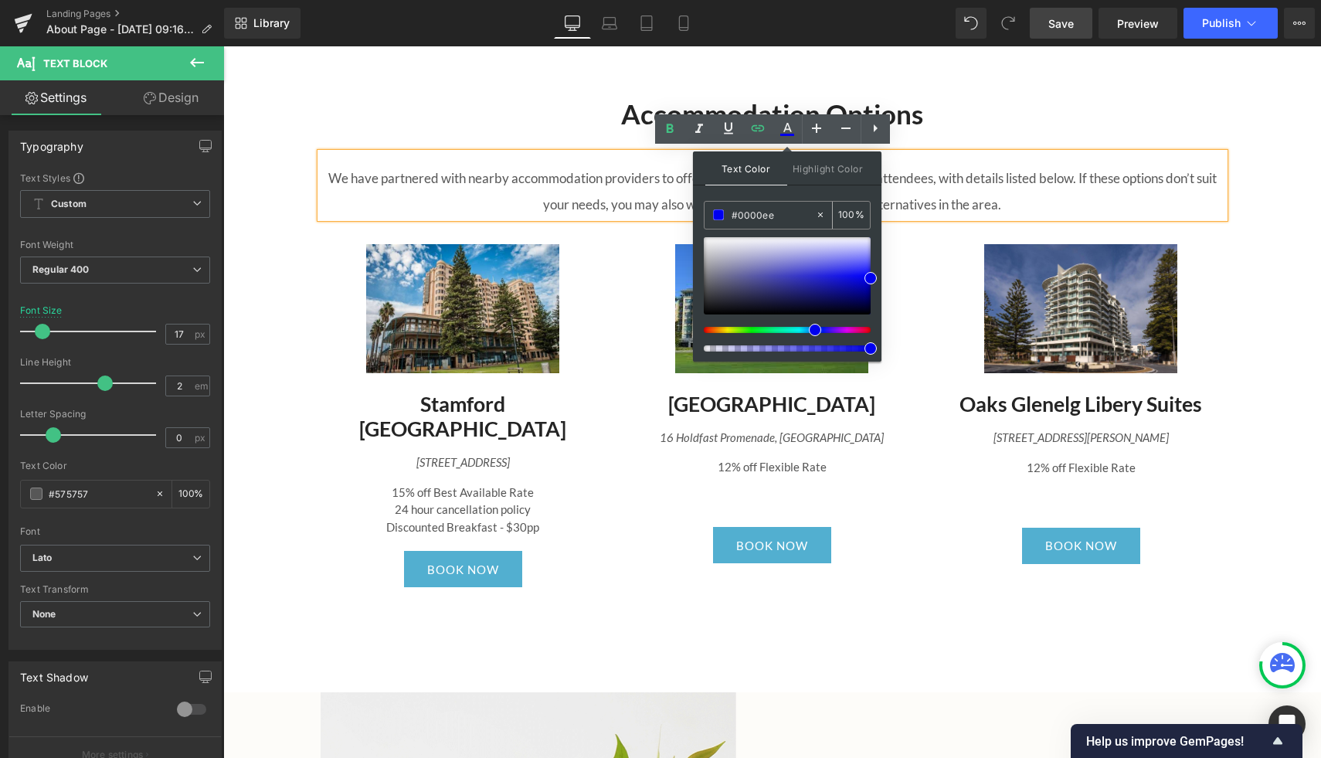
click at [775, 214] on input "#0000ee" at bounding box center [773, 214] width 83 height 17
type input "#0000e"
type input "0"
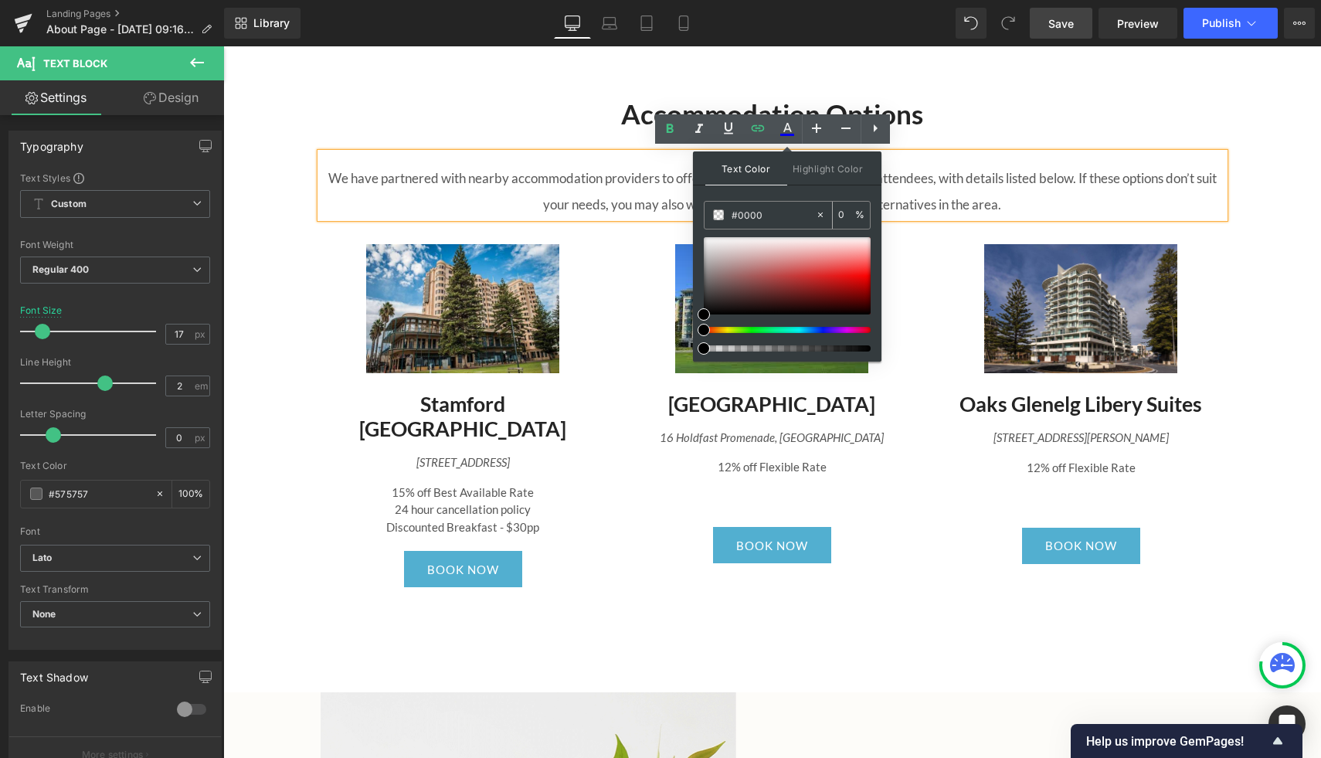
type input "#000"
type input "100"
type input "#00"
type input "0"
type input "#52a"
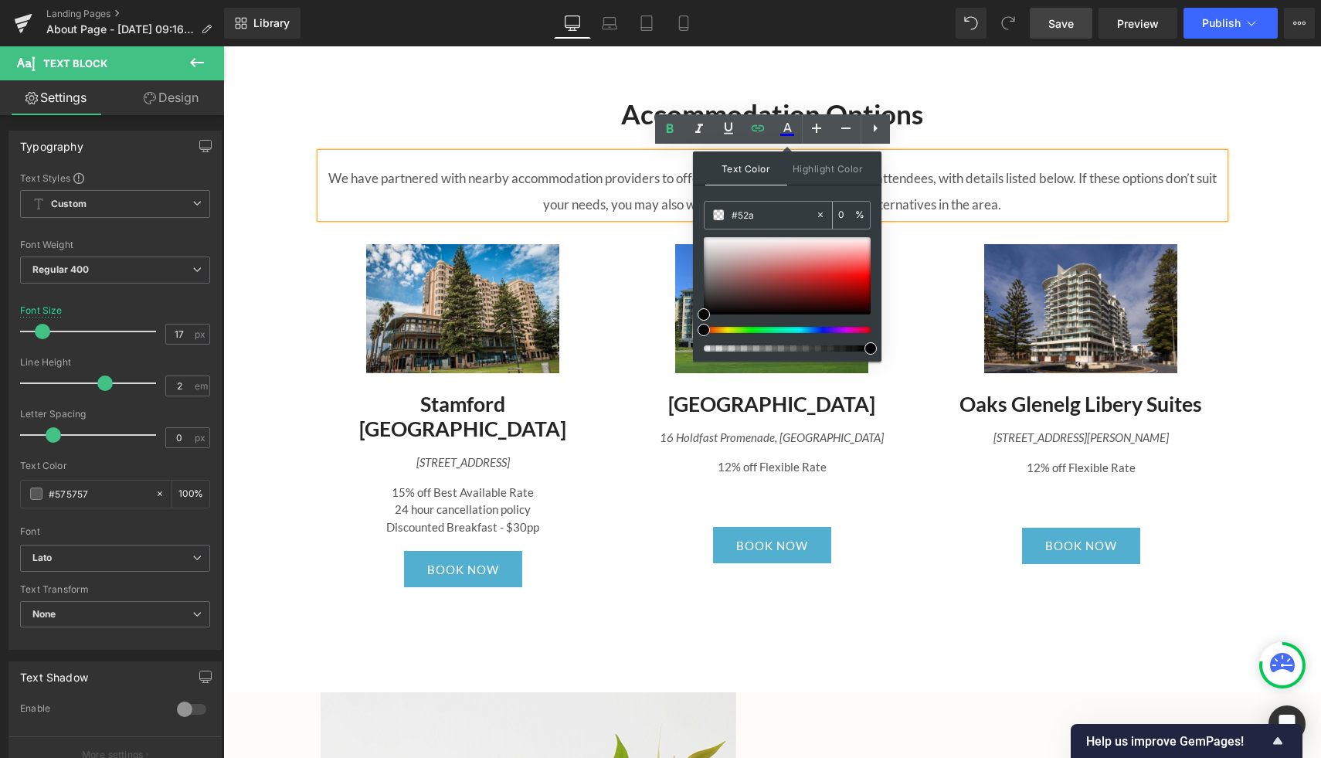
type input "100"
type input "#52afd"
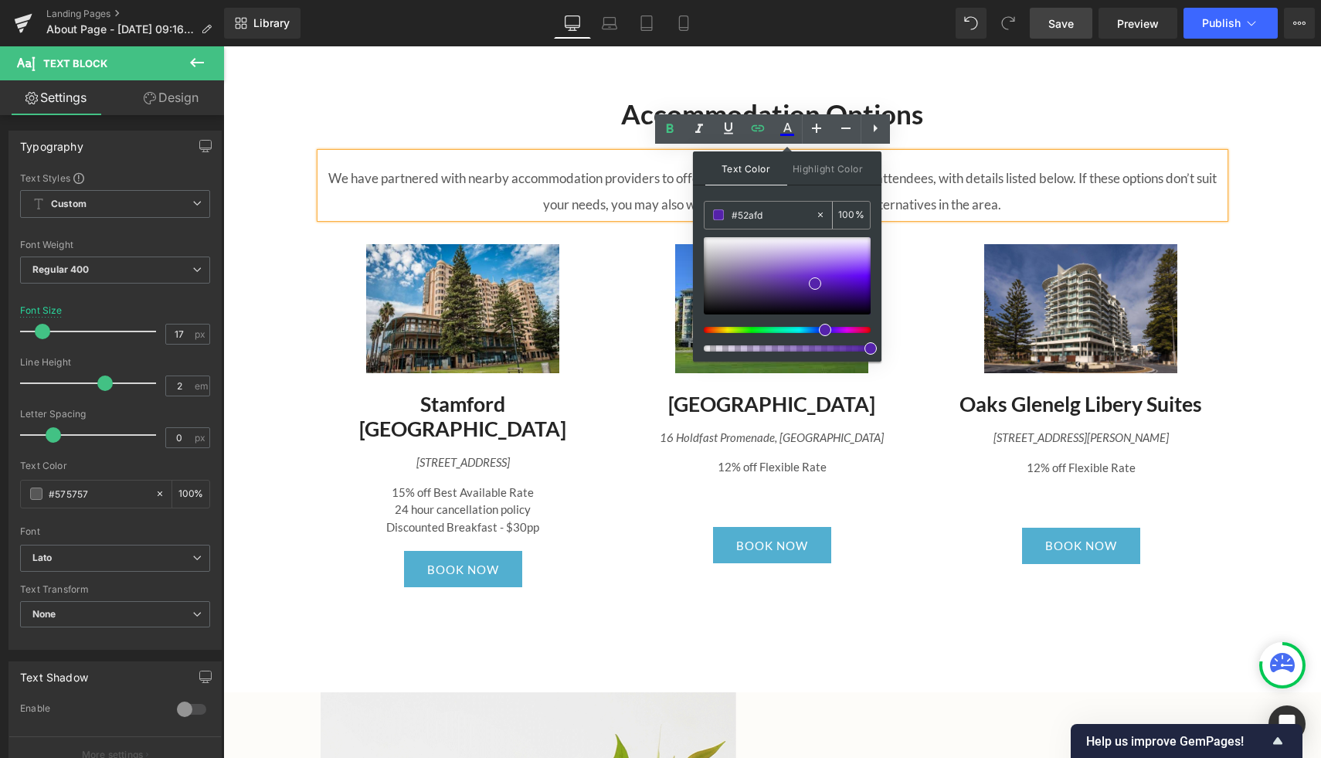
type input "0"
type input "#52af"
type input "100"
type input "#52afd"
type input "0"
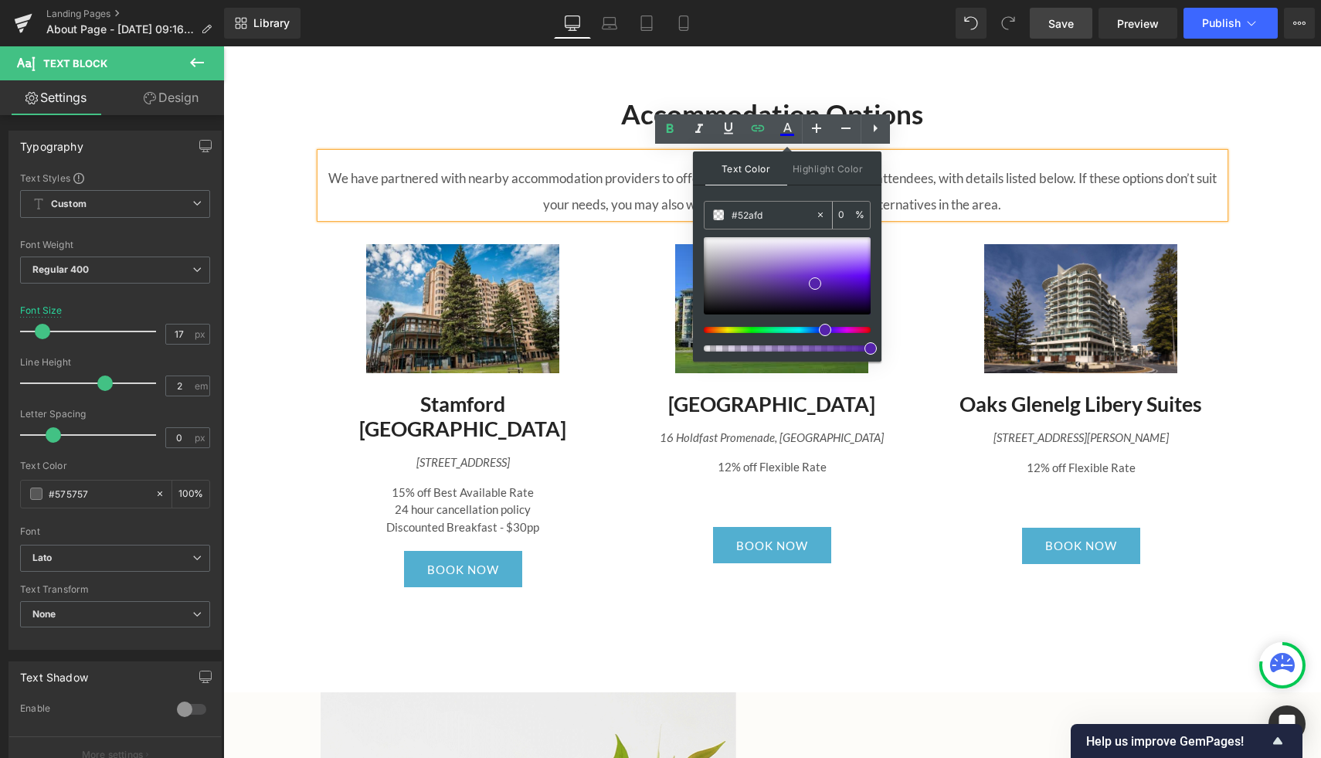
type input "#52afd0"
type input "100"
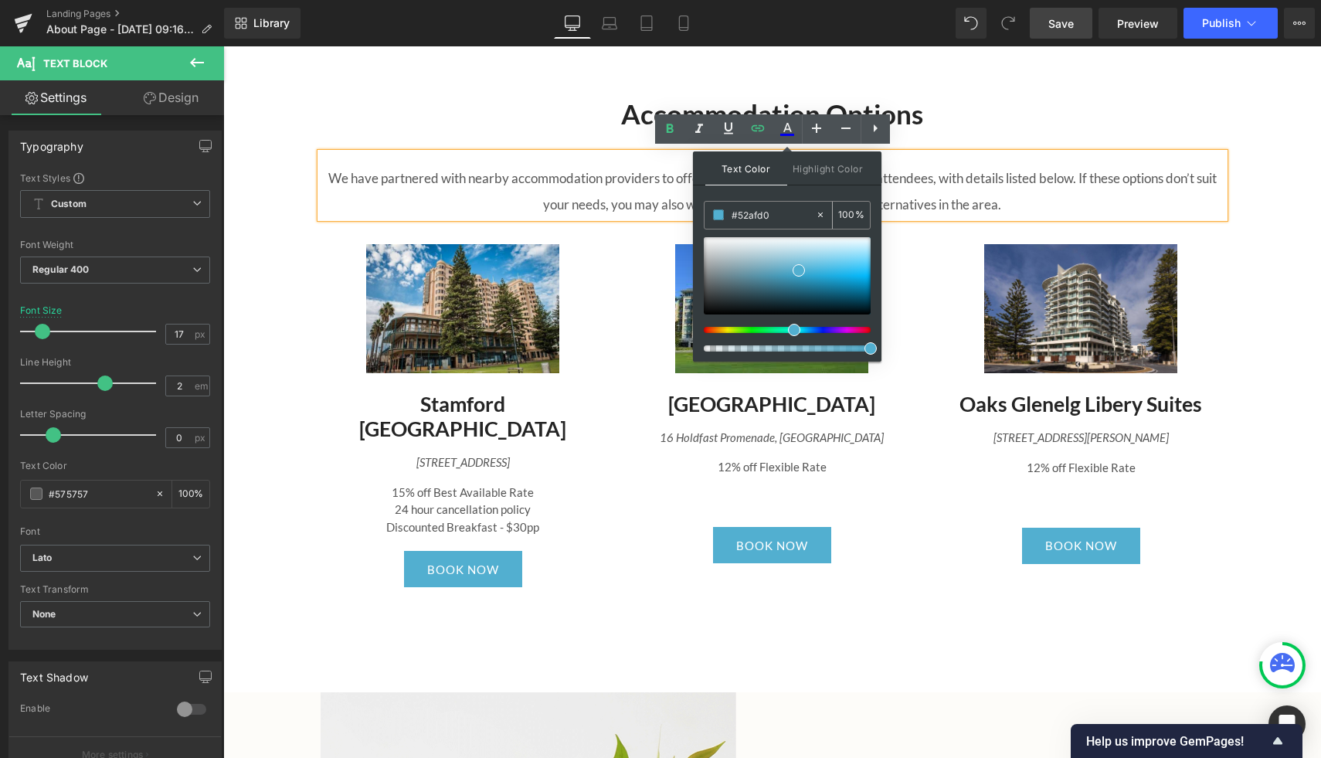
type input "#52afd0"
click at [797, 269] on span at bounding box center [799, 270] width 12 height 12
click at [799, 270] on link at bounding box center [799, 270] width 0 height 0
click at [909, 195] on p "We have partnered with nearby accommodation providers to offer exclusive discou…" at bounding box center [773, 191] width 904 height 53
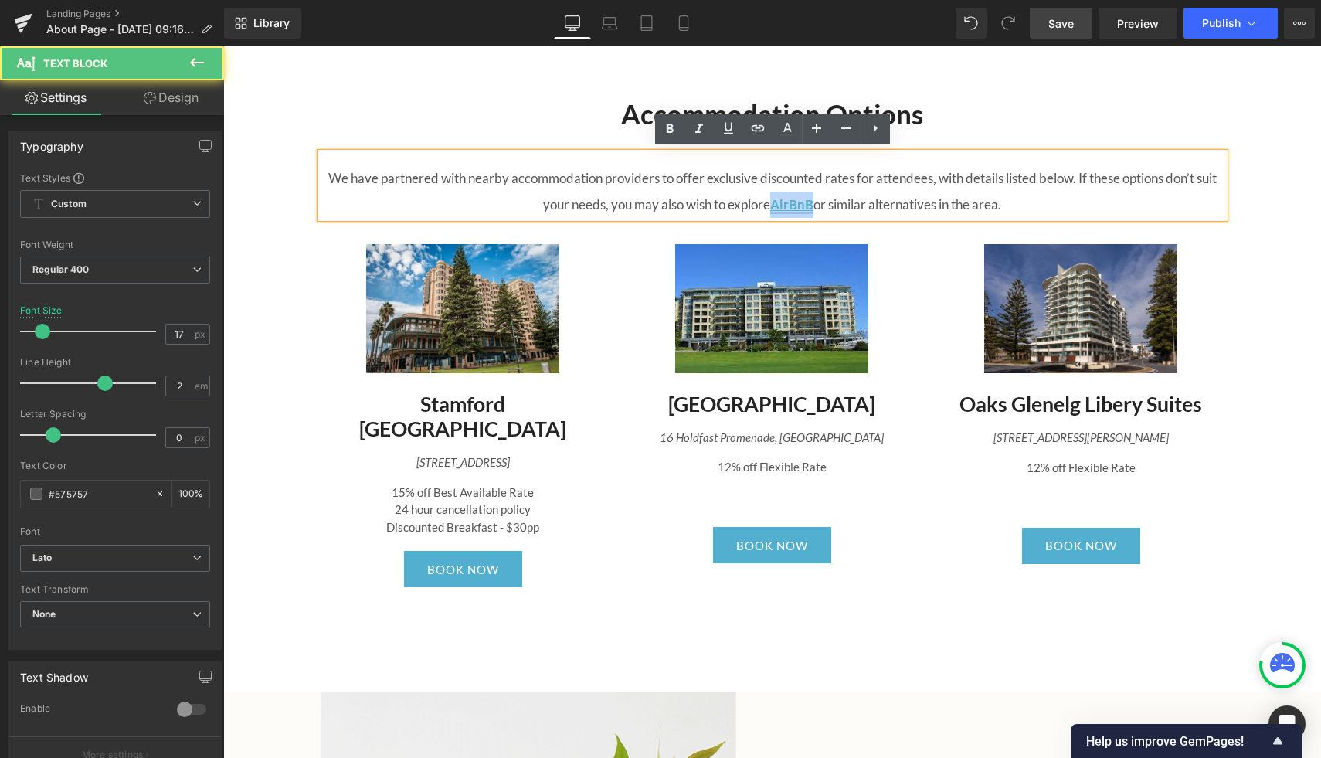
drag, startPoint x: 814, startPoint y: 204, endPoint x: 773, endPoint y: 205, distance: 41.7
click at [773, 205] on p "We have partnered with nearby accommodation providers to offer exclusive discou…" at bounding box center [773, 191] width 904 height 53
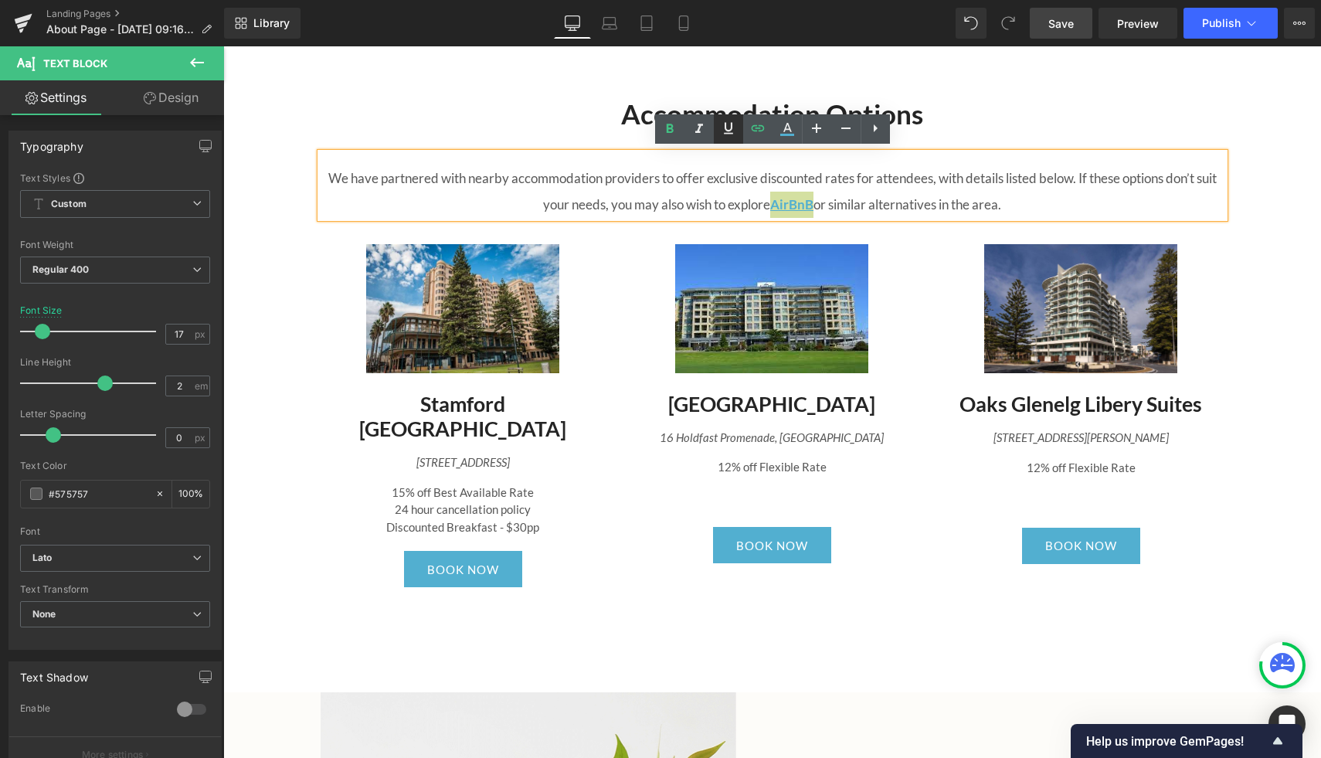
click at [728, 131] on icon at bounding box center [728, 128] width 19 height 19
click at [1001, 187] on p "We have partnered with nearby accommodation providers to offer exclusive discou…" at bounding box center [773, 191] width 904 height 53
drag, startPoint x: 816, startPoint y: 206, endPoint x: 771, endPoint y: 208, distance: 44.9
click at [771, 208] on p "We have partnered with nearby accommodation providers to offer exclusive discou…" at bounding box center [773, 191] width 904 height 53
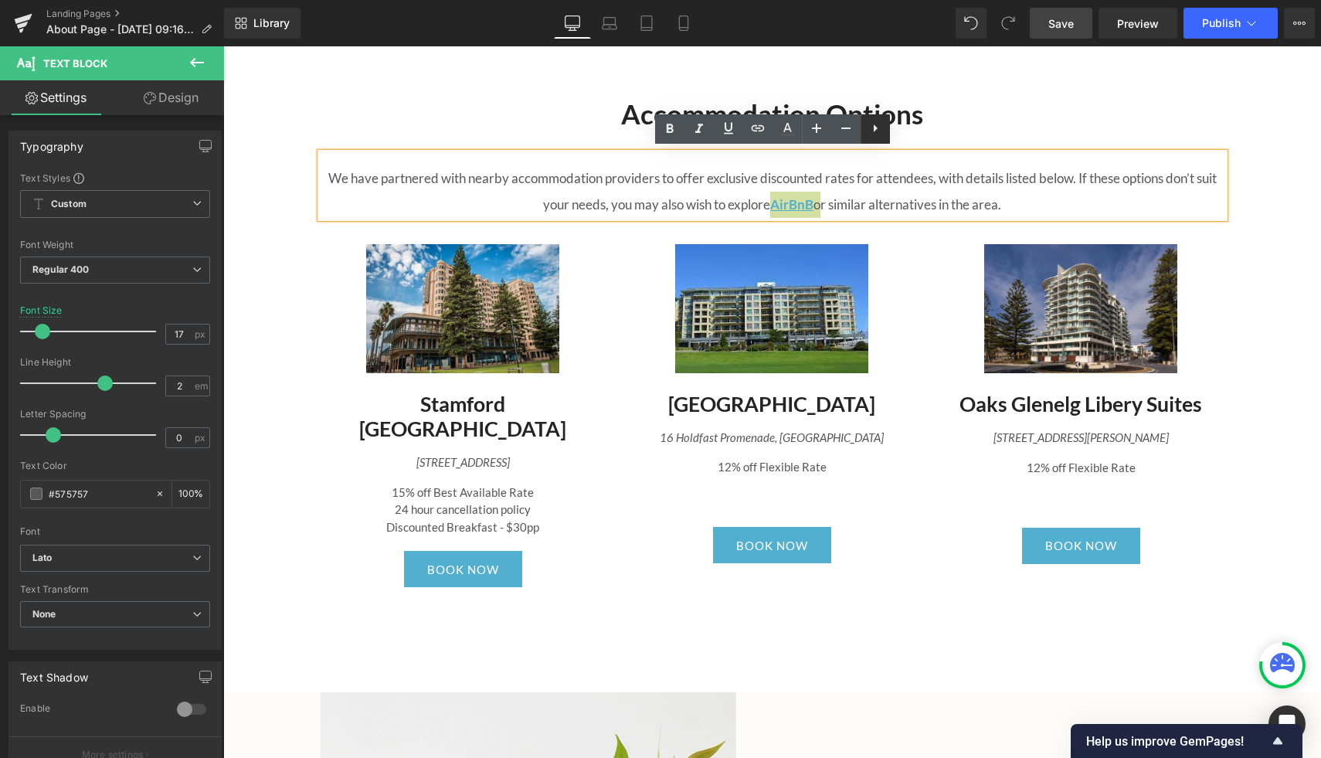
click at [876, 130] on icon at bounding box center [875, 128] width 19 height 19
click at [760, 129] on icon at bounding box center [758, 127] width 8 height 9
type input "#ffffff"
type input "100"
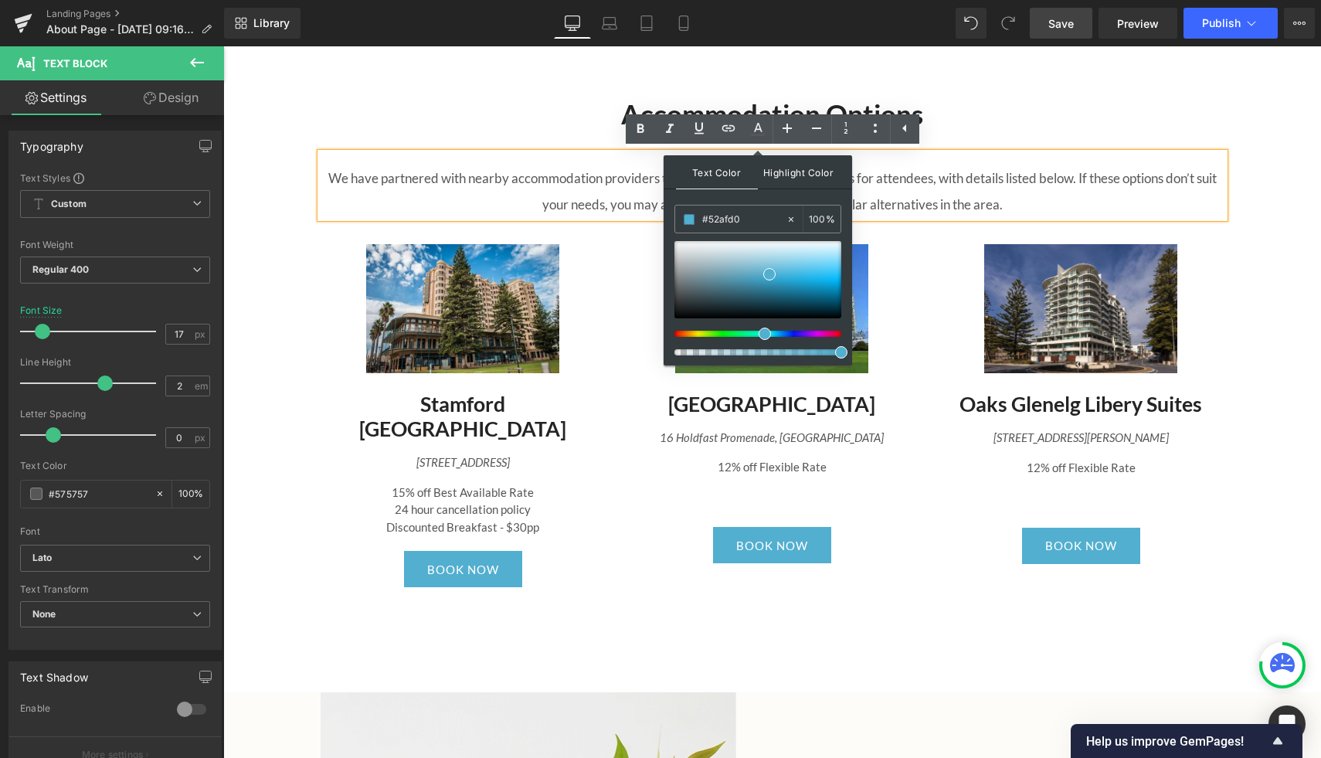
click at [801, 169] on span "Highlight Color" at bounding box center [799, 171] width 82 height 33
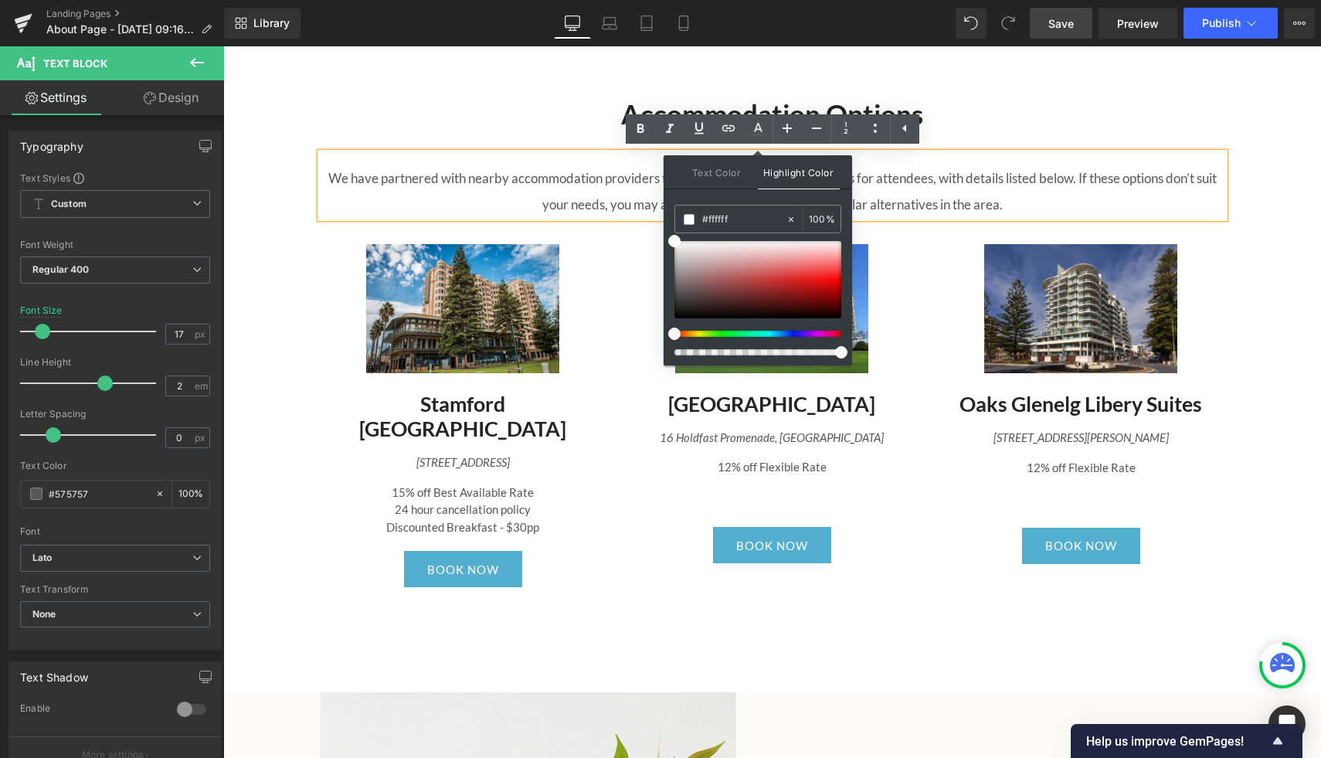
click at [998, 131] on div "We have partnered with nearby accommodation providers to offer exclusive discou…" at bounding box center [772, 178] width 927 height 96
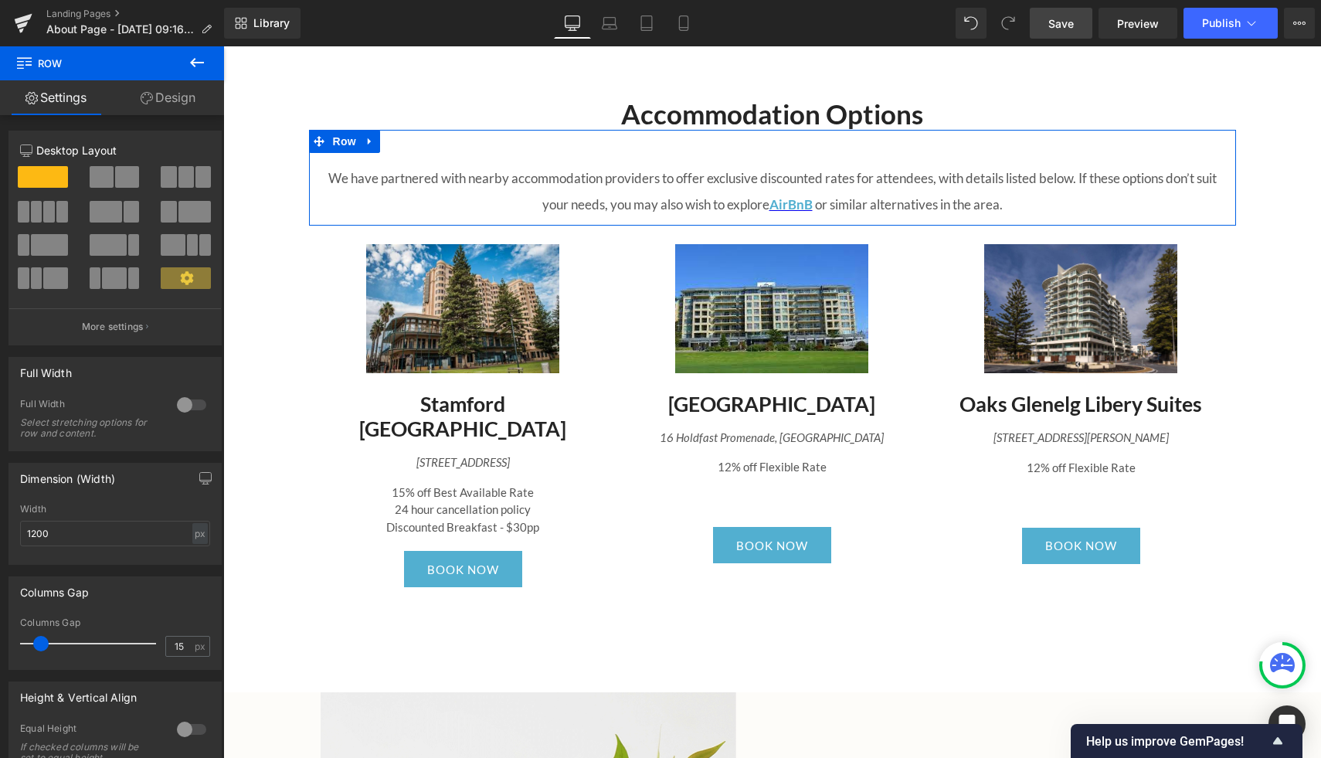
click at [37, 92] on link "Settings" at bounding box center [56, 97] width 112 height 35
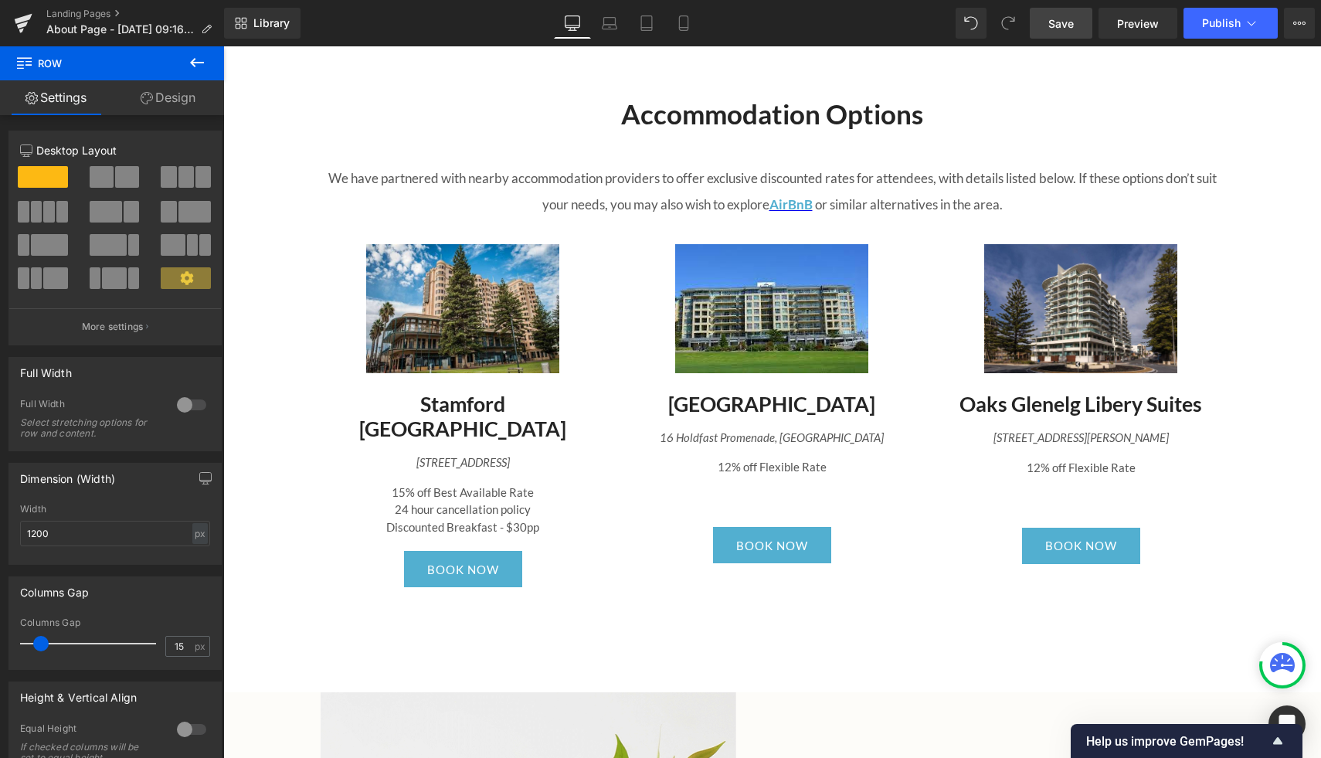
click at [25, 63] on icon at bounding box center [24, 61] width 15 height 15
click at [201, 63] on icon at bounding box center [197, 62] width 14 height 9
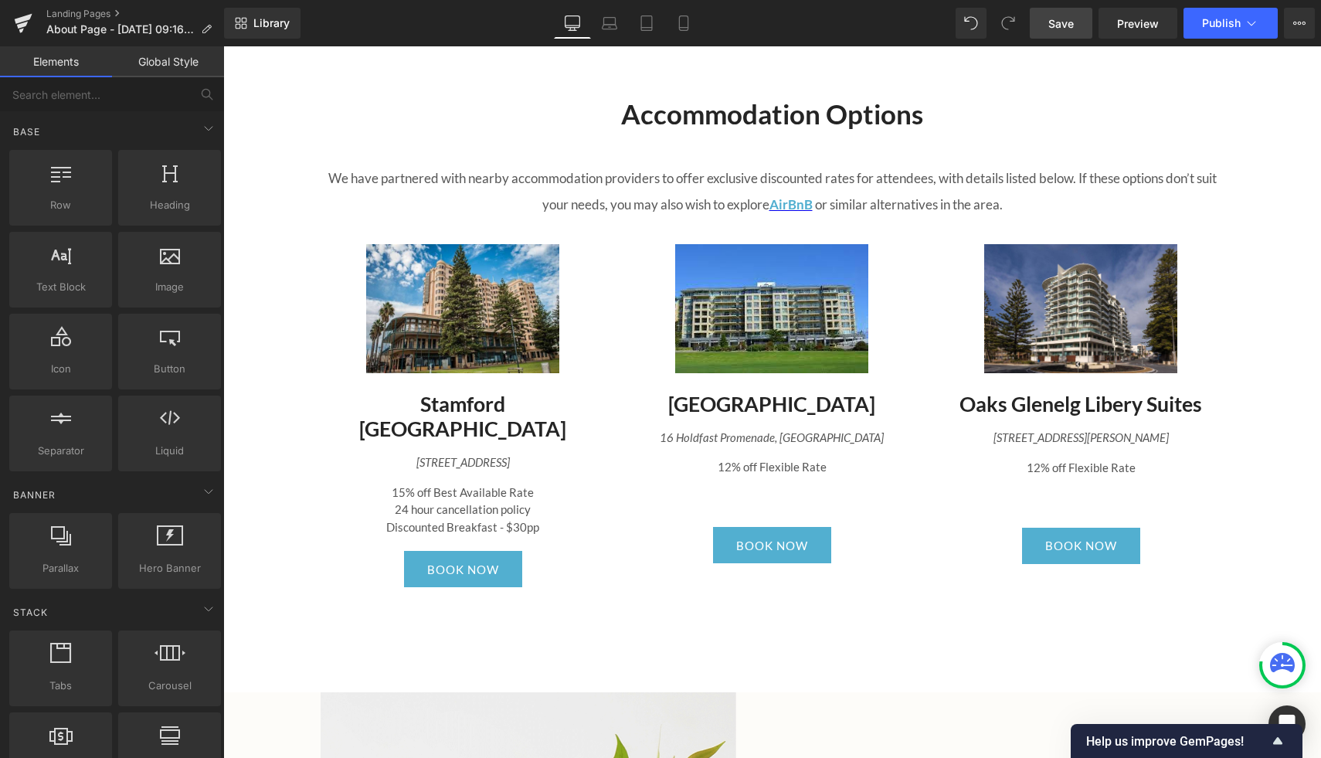
click at [165, 62] on link "Global Style" at bounding box center [168, 61] width 112 height 31
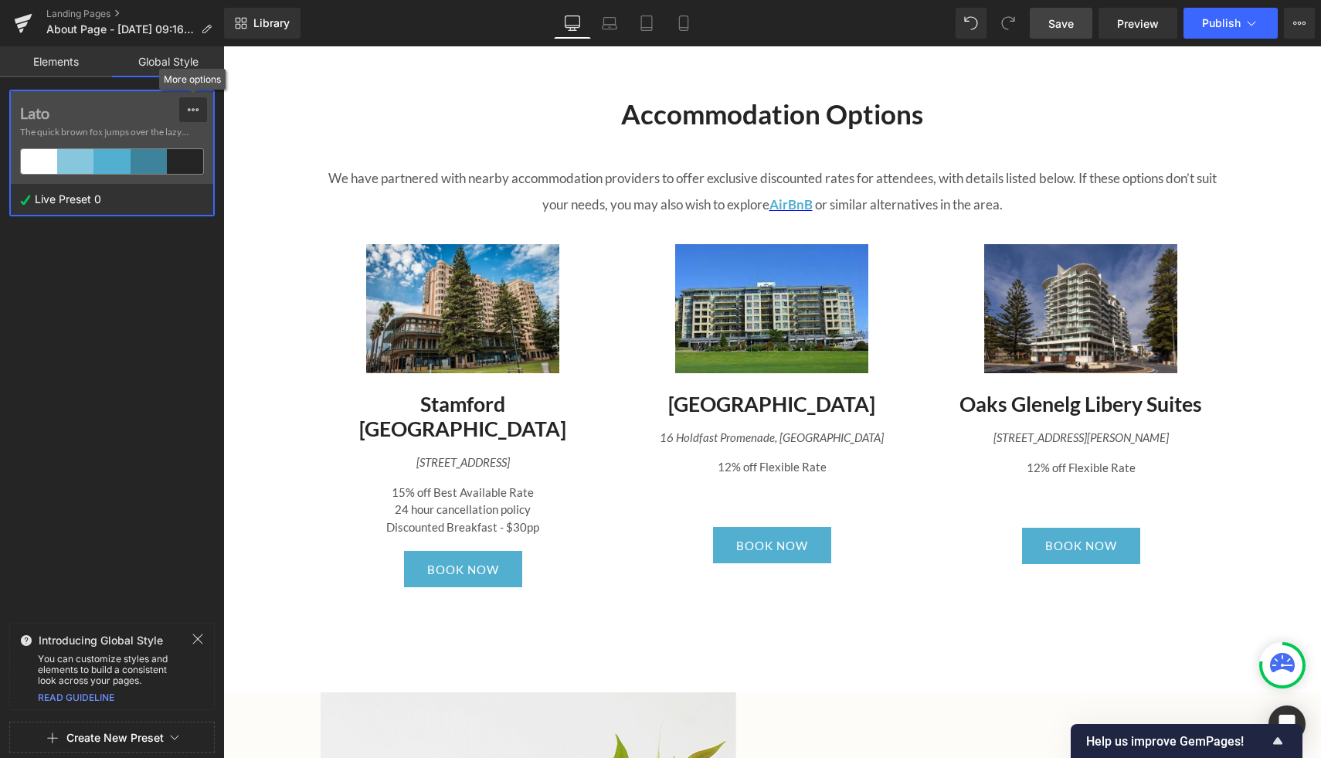
click at [193, 108] on icon at bounding box center [193, 109] width 11 height 3
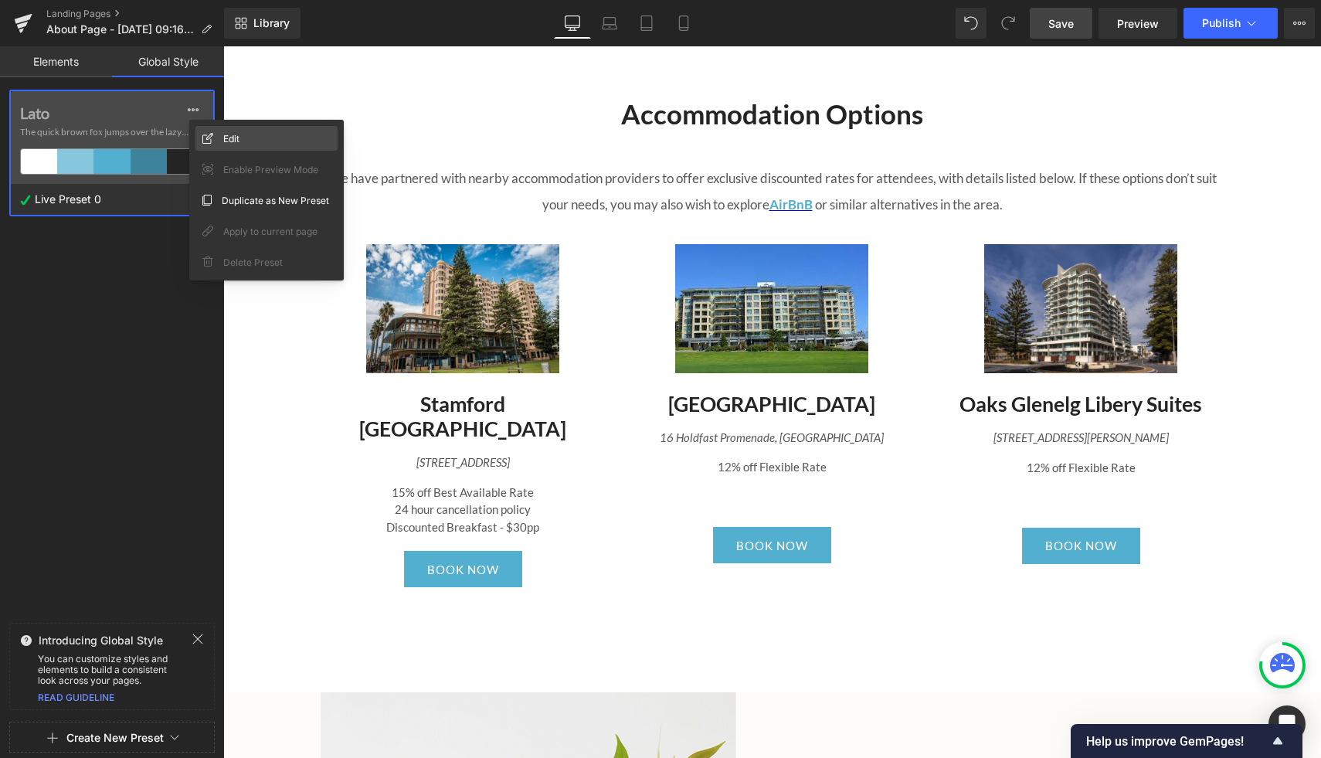
click at [229, 143] on span "Edit" at bounding box center [231, 139] width 16 height 16
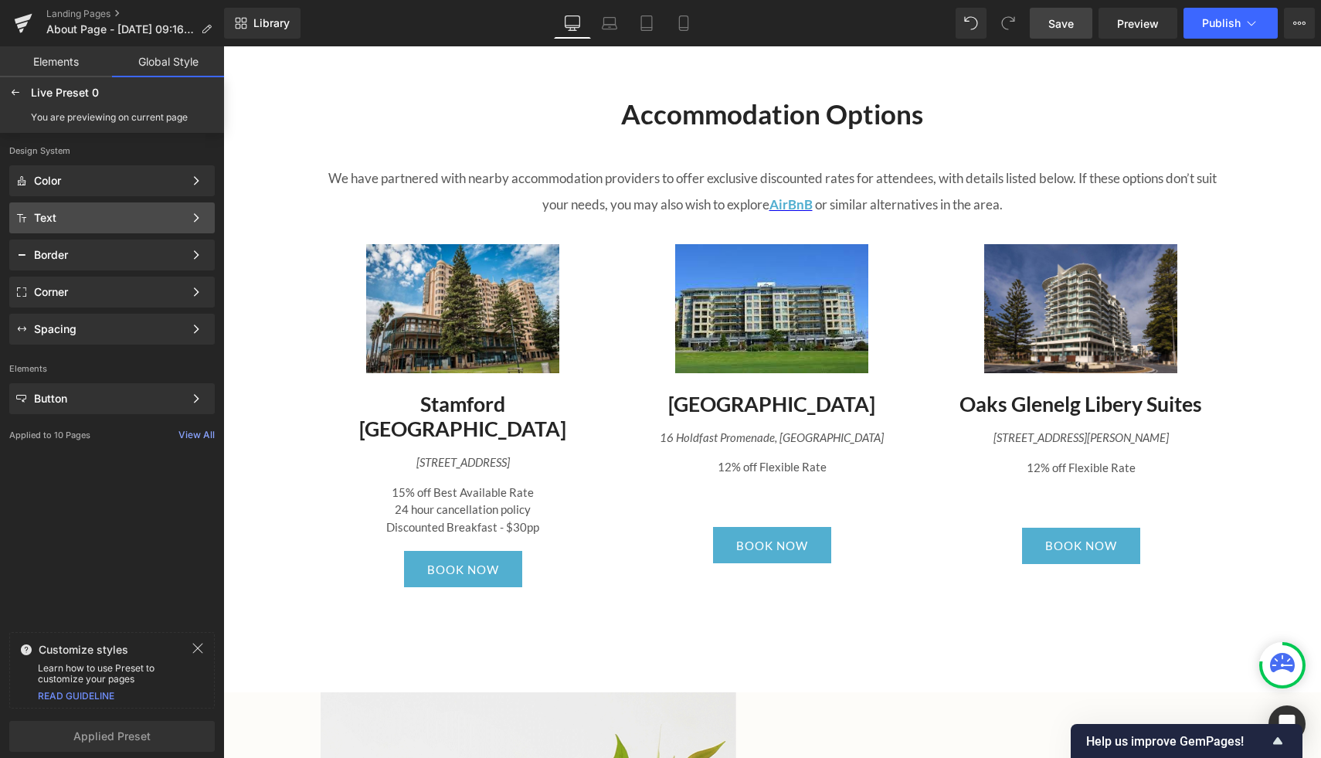
click at [110, 213] on div "Text" at bounding box center [109, 218] width 150 height 12
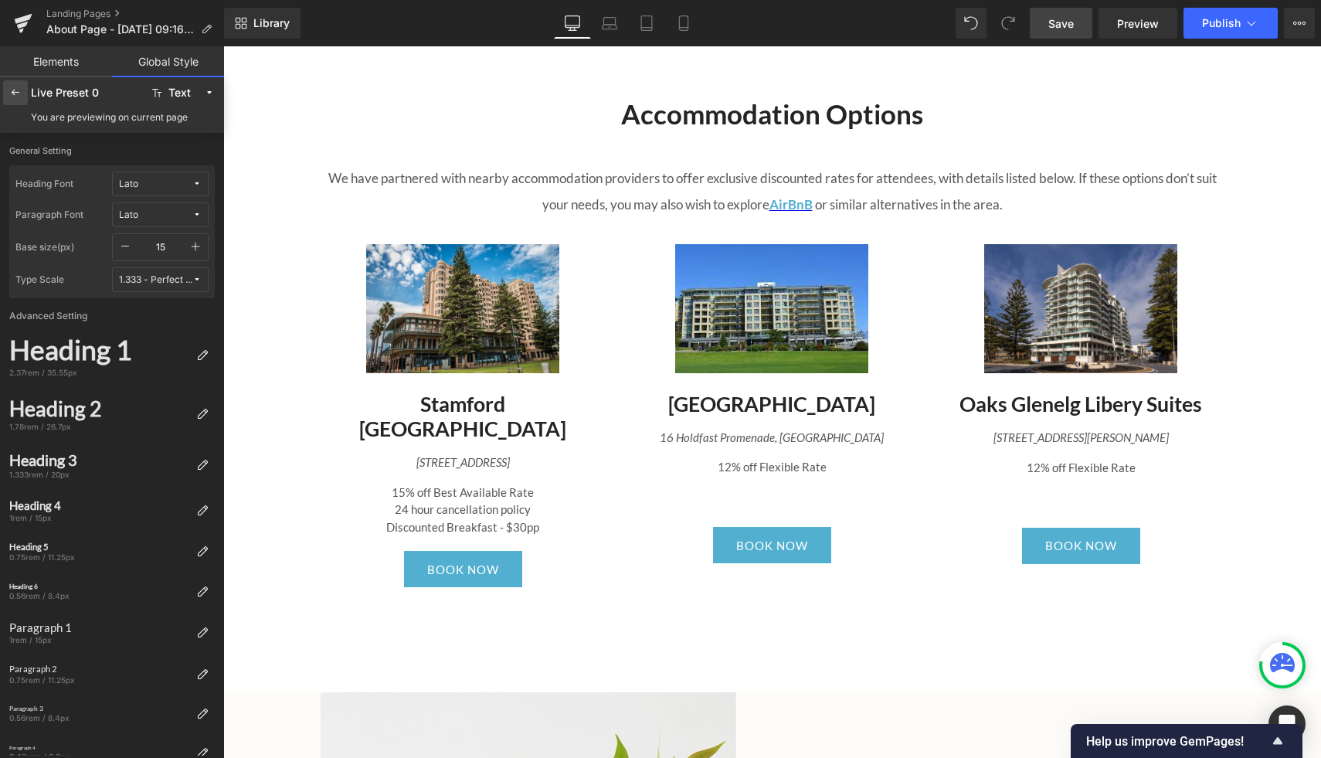
click at [17, 90] on icon at bounding box center [15, 93] width 12 height 12
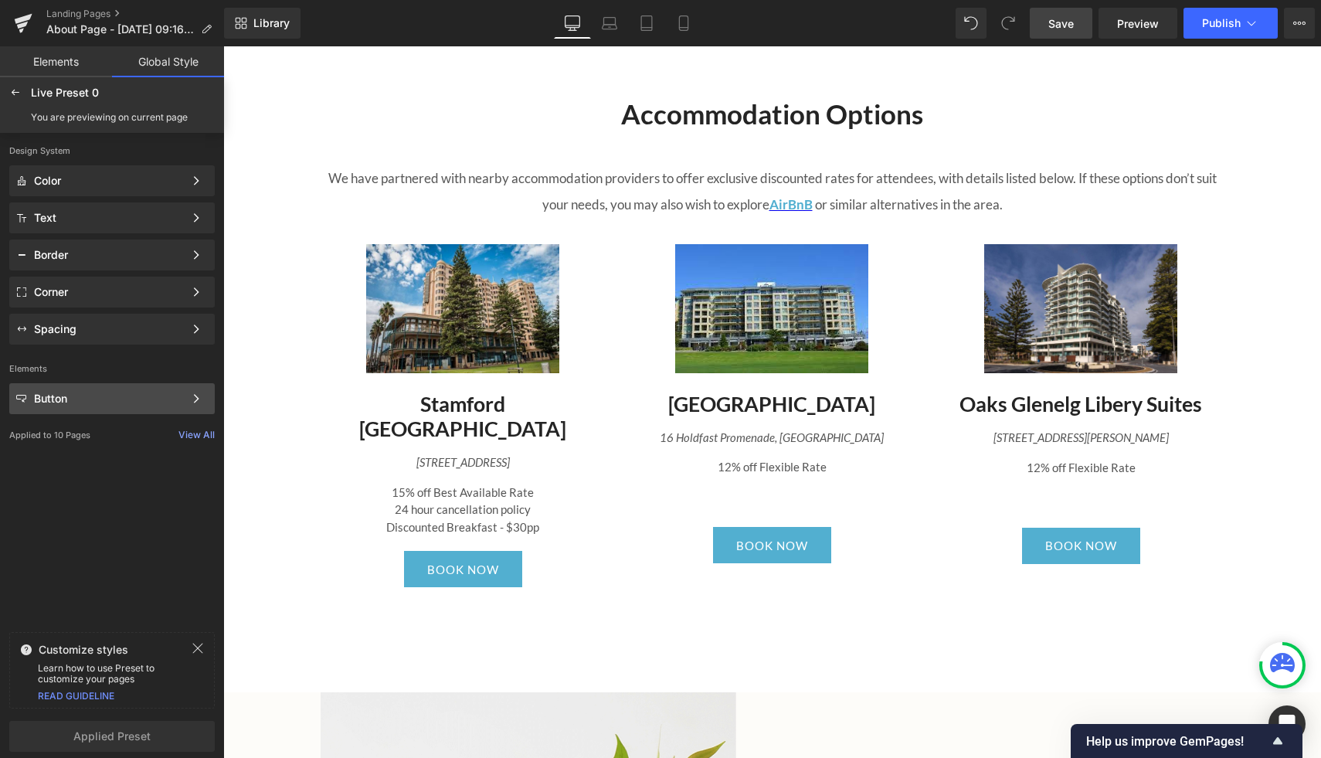
click at [68, 408] on div "Button Color Style Define a color palette and apply it to your pages 1 of 3 Next" at bounding box center [112, 398] width 206 height 31
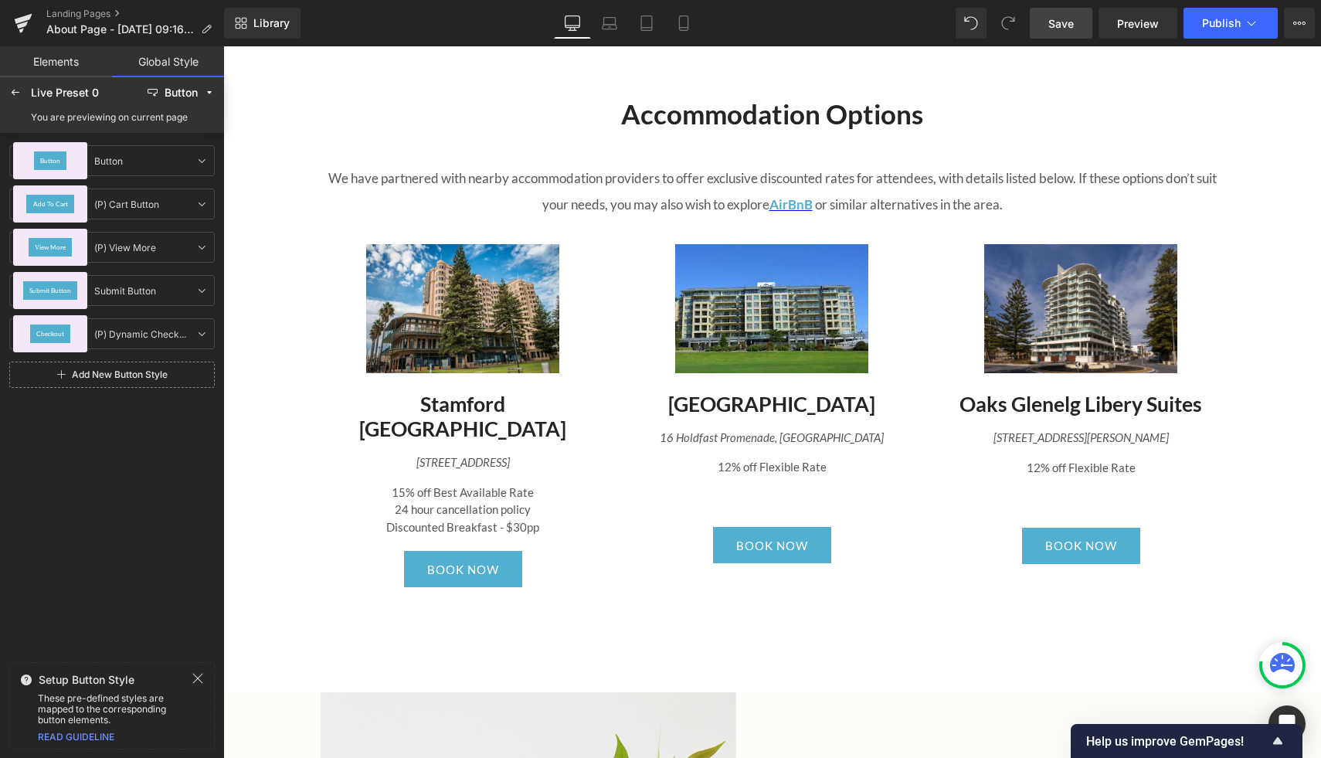
click at [39, 97] on div "Live Preset 0" at bounding box center [84, 93] width 107 height 12
click at [21, 93] on icon at bounding box center [15, 93] width 12 height 12
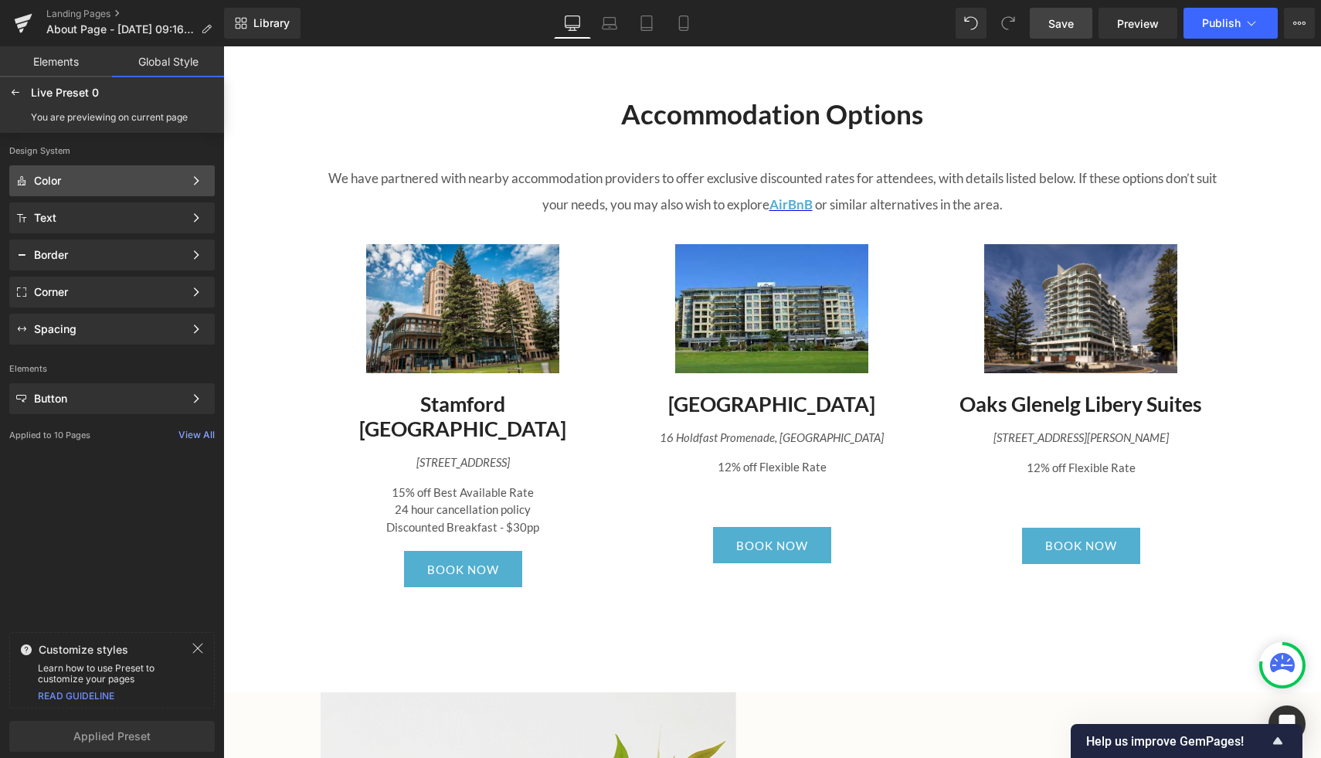
click at [172, 176] on div "Color" at bounding box center [109, 181] width 150 height 12
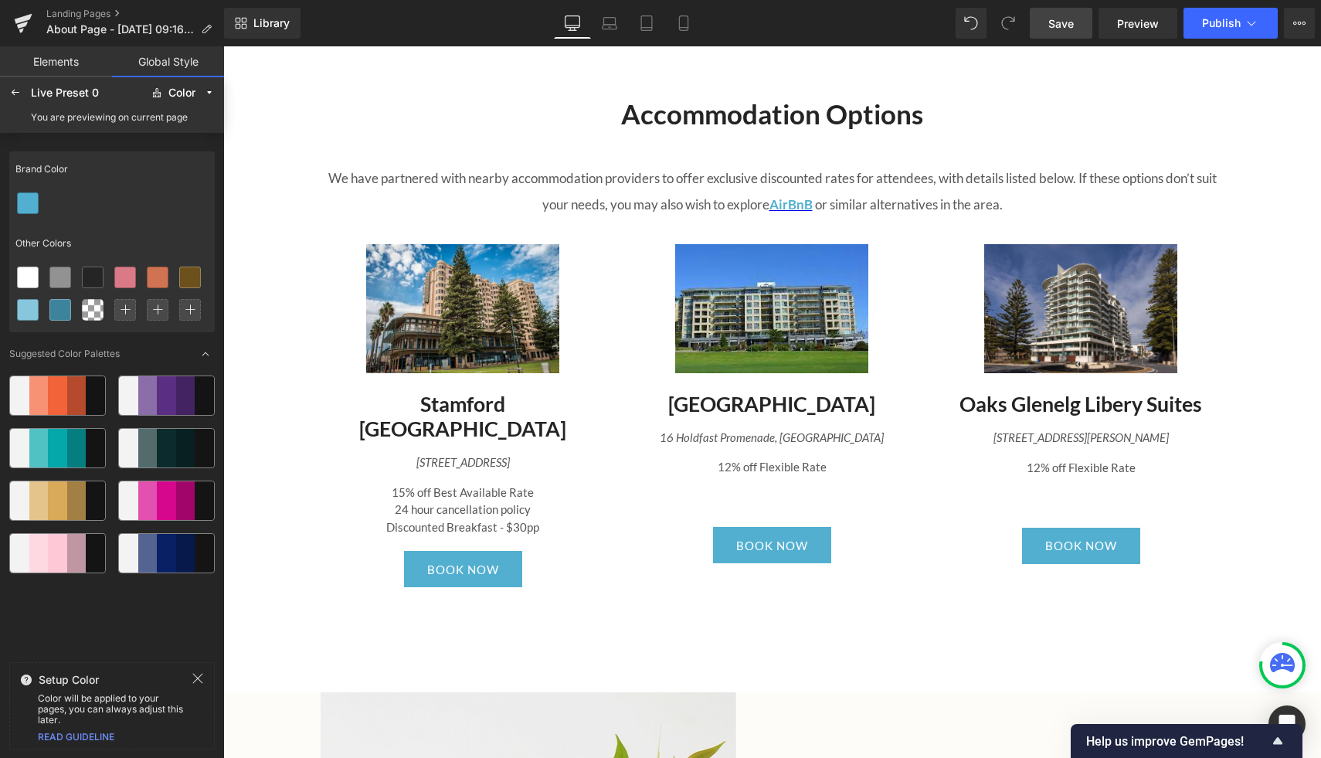
click at [46, 63] on link "Elements" at bounding box center [56, 61] width 112 height 31
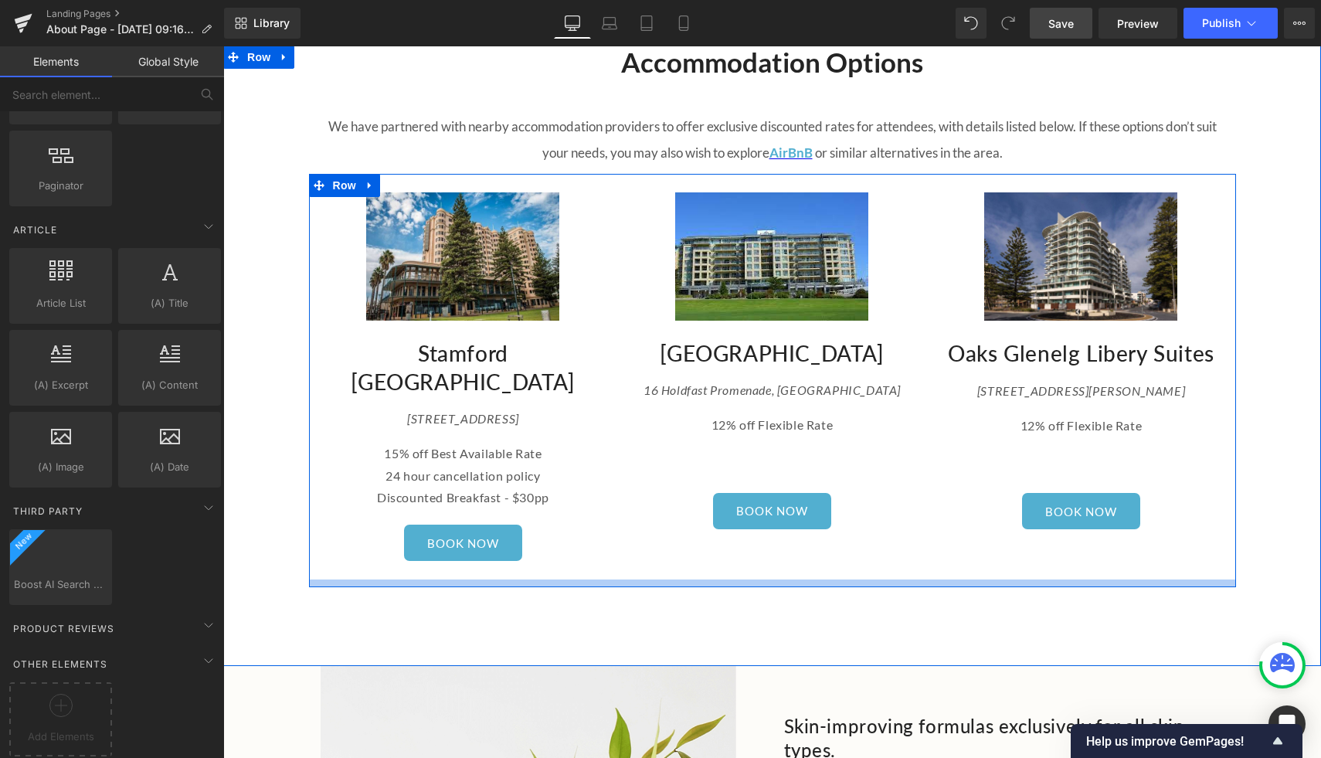
scroll to position [2213, 0]
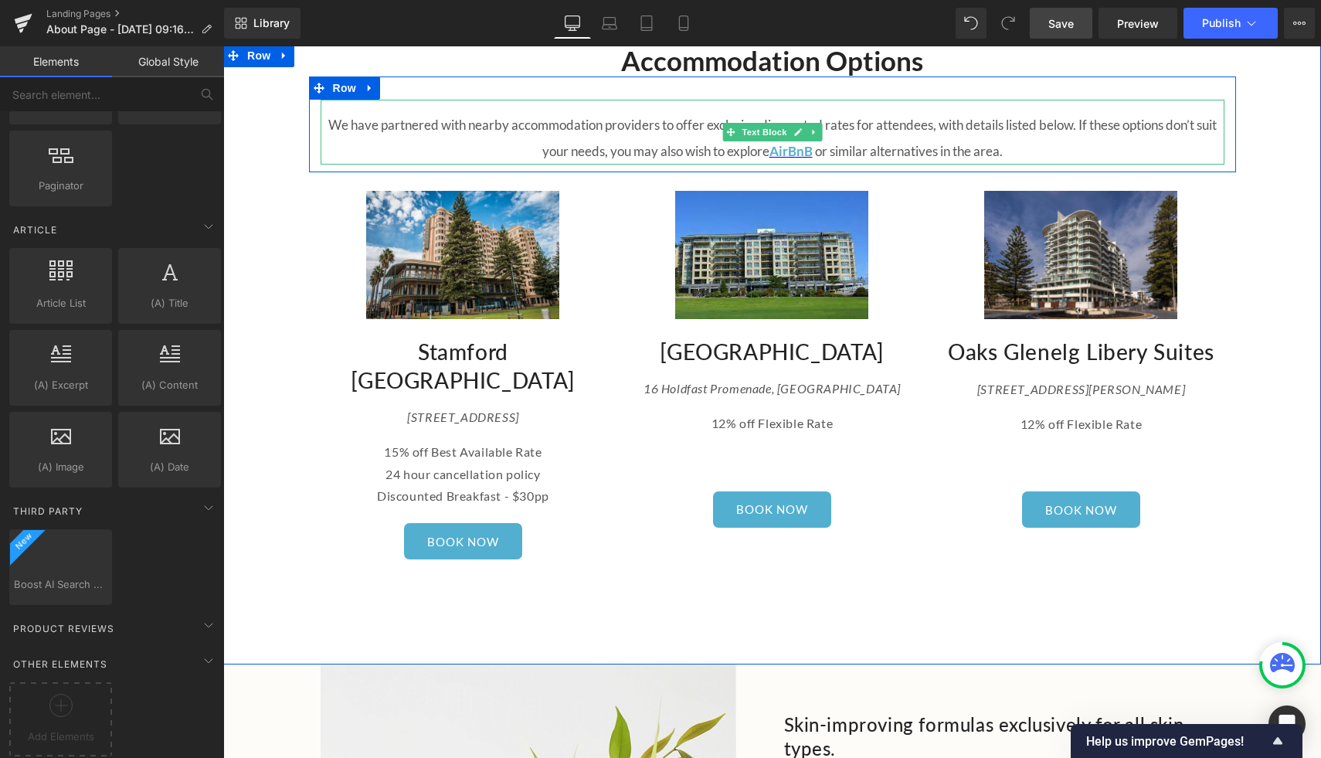
click at [1079, 118] on span "We have partnered with nearby accommodation providers to offer exclusive discou…" at bounding box center [772, 138] width 888 height 42
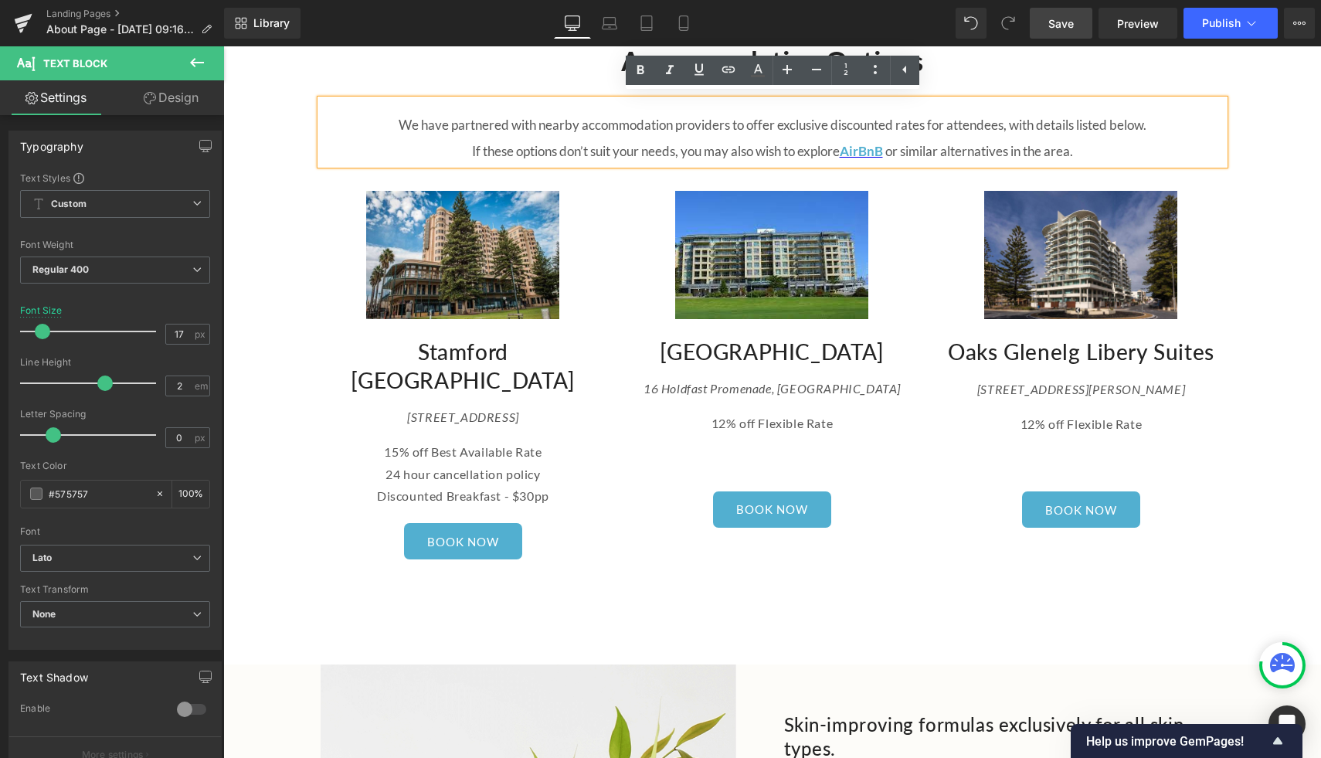
click at [1260, 517] on div "Accommodation Options Heading We have partnered with nearby accommodation provi…" at bounding box center [772, 315] width 1098 height 542
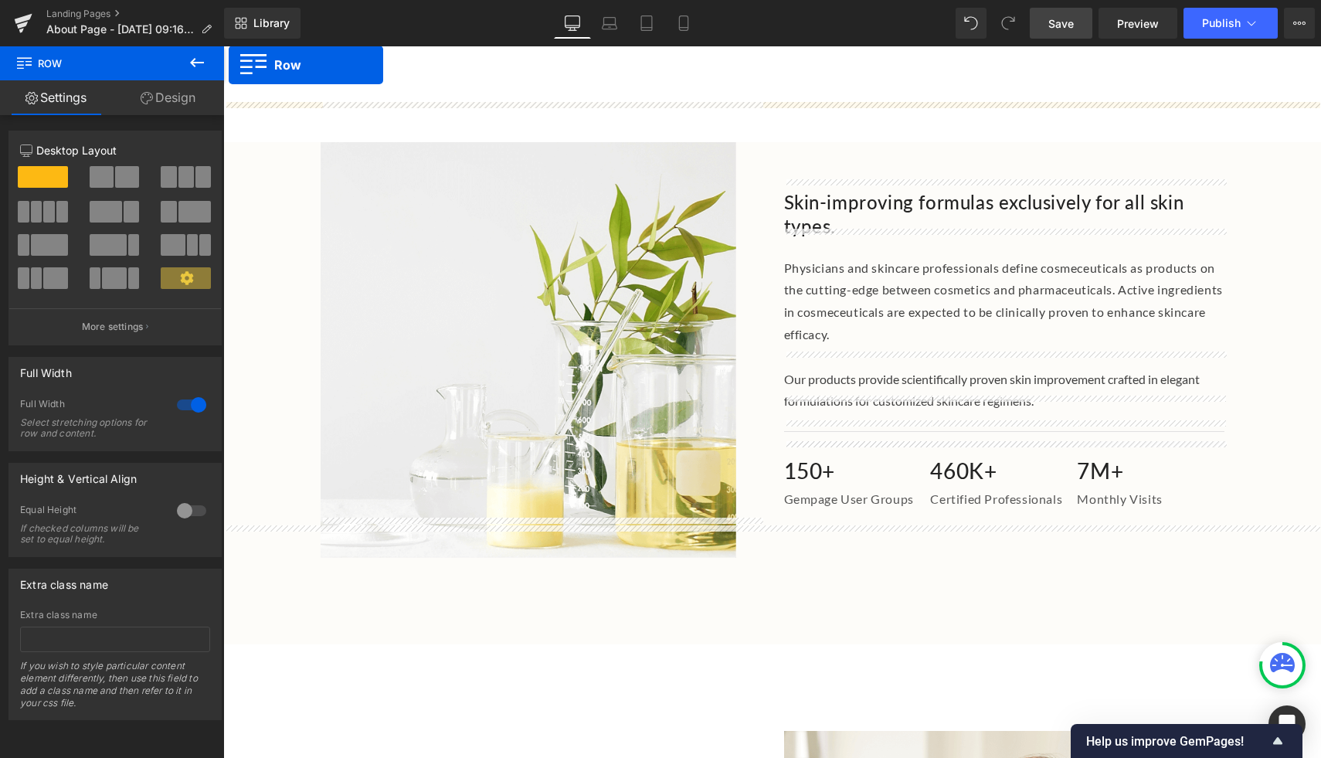
scroll to position [2643, 0]
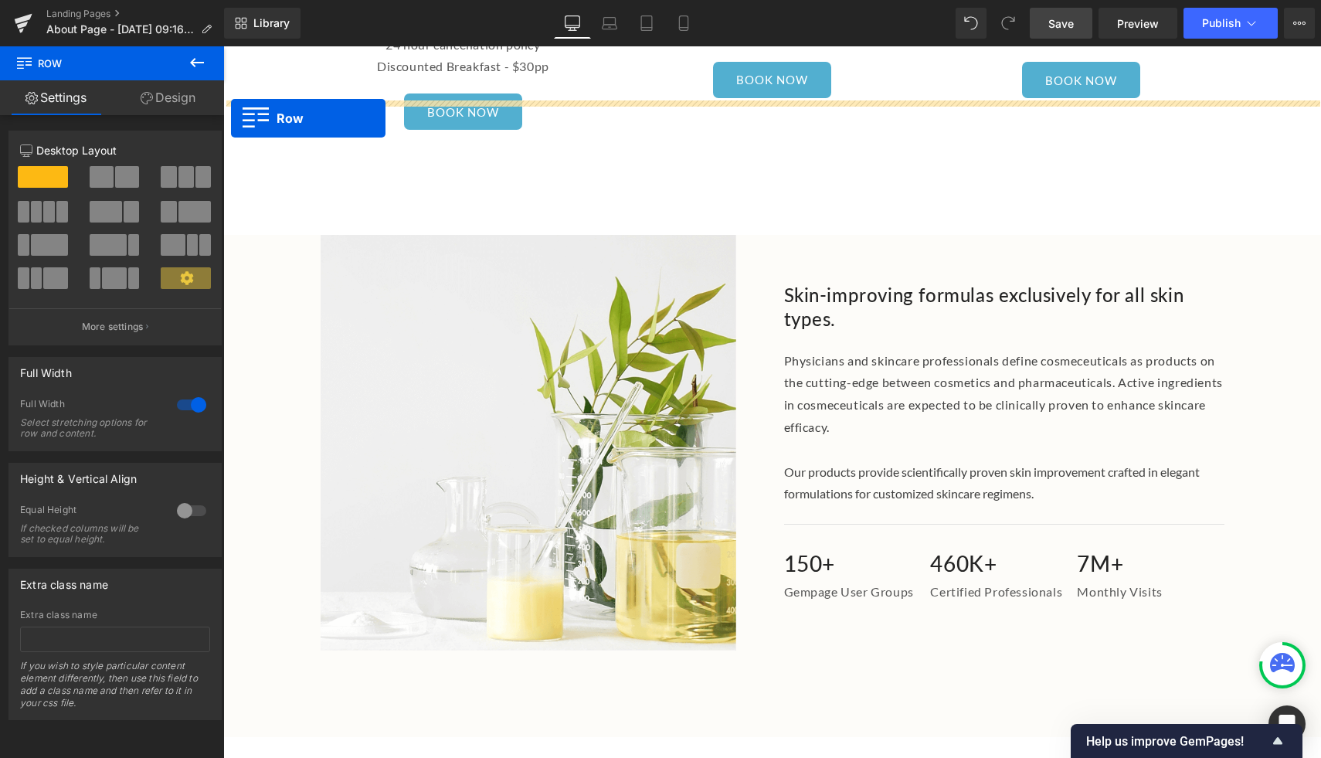
drag, startPoint x: 234, startPoint y: 392, endPoint x: 231, endPoint y: 118, distance: 273.5
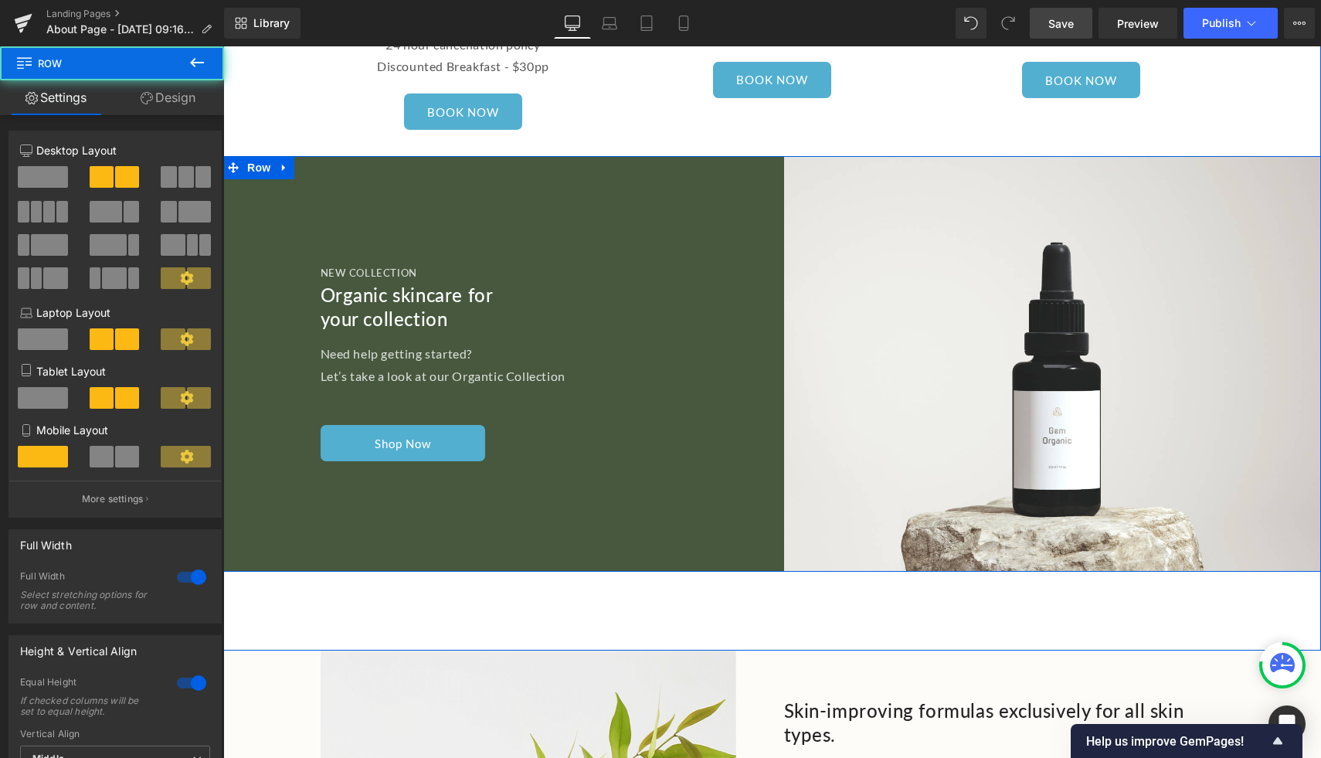
click at [649, 170] on div "New Collection Heading Organic skincare for your collection Heading Need help g…" at bounding box center [497, 364] width 549 height 416
click at [307, 156] on div "New Collection Heading Organic skincare for your collection Heading Need help g…" at bounding box center [497, 364] width 549 height 416
click at [433, 163] on div "New Collection Heading Organic skincare for your collection Heading Need help g…" at bounding box center [497, 364] width 549 height 416
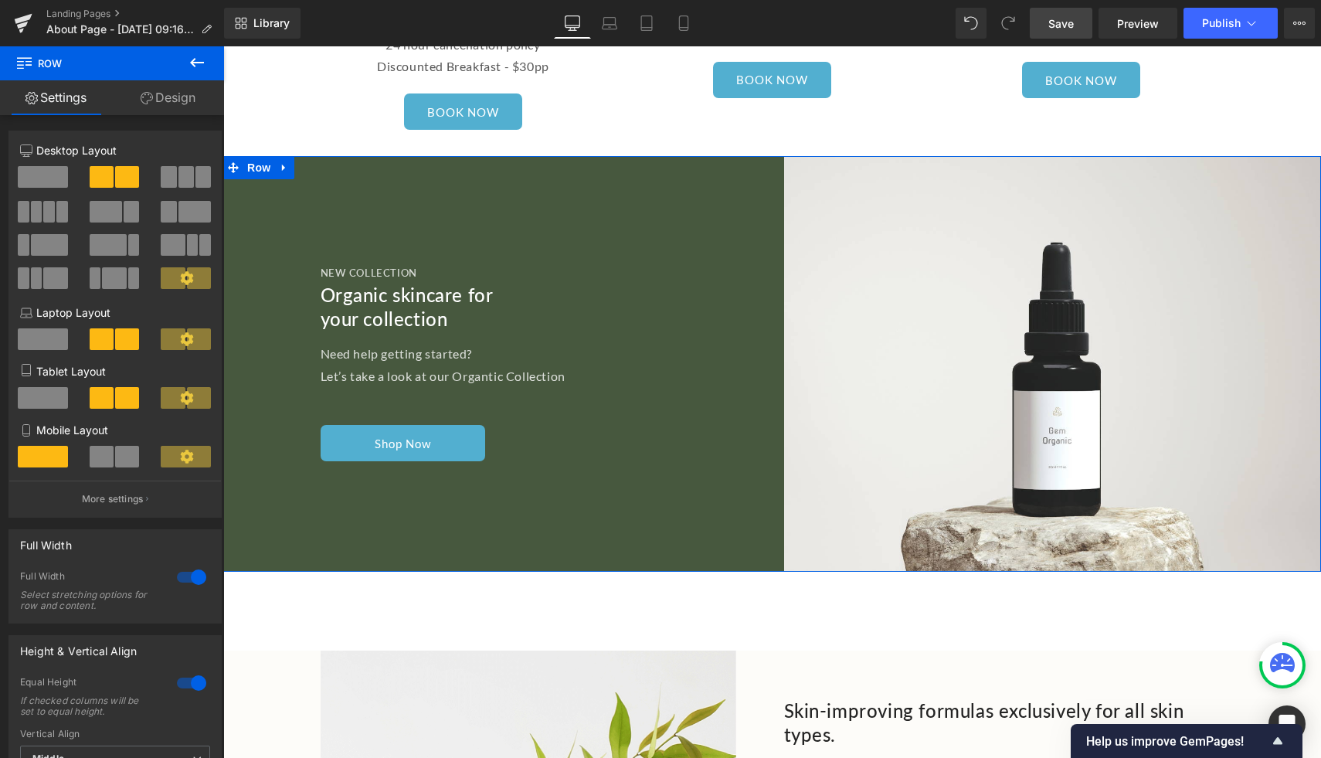
click at [158, 102] on link "Design" at bounding box center [168, 97] width 112 height 35
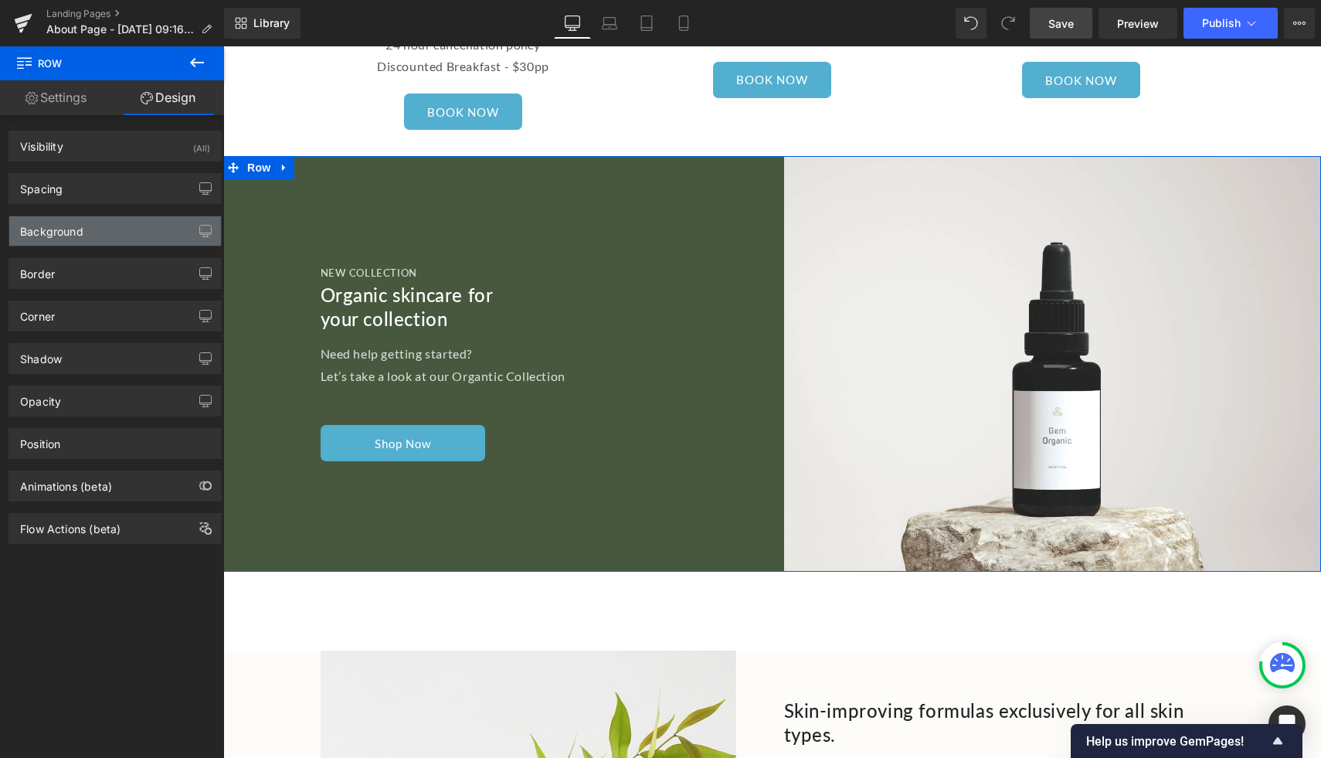
type input "#47583e"
type input "100"
click at [63, 239] on div "Background" at bounding box center [115, 230] width 212 height 29
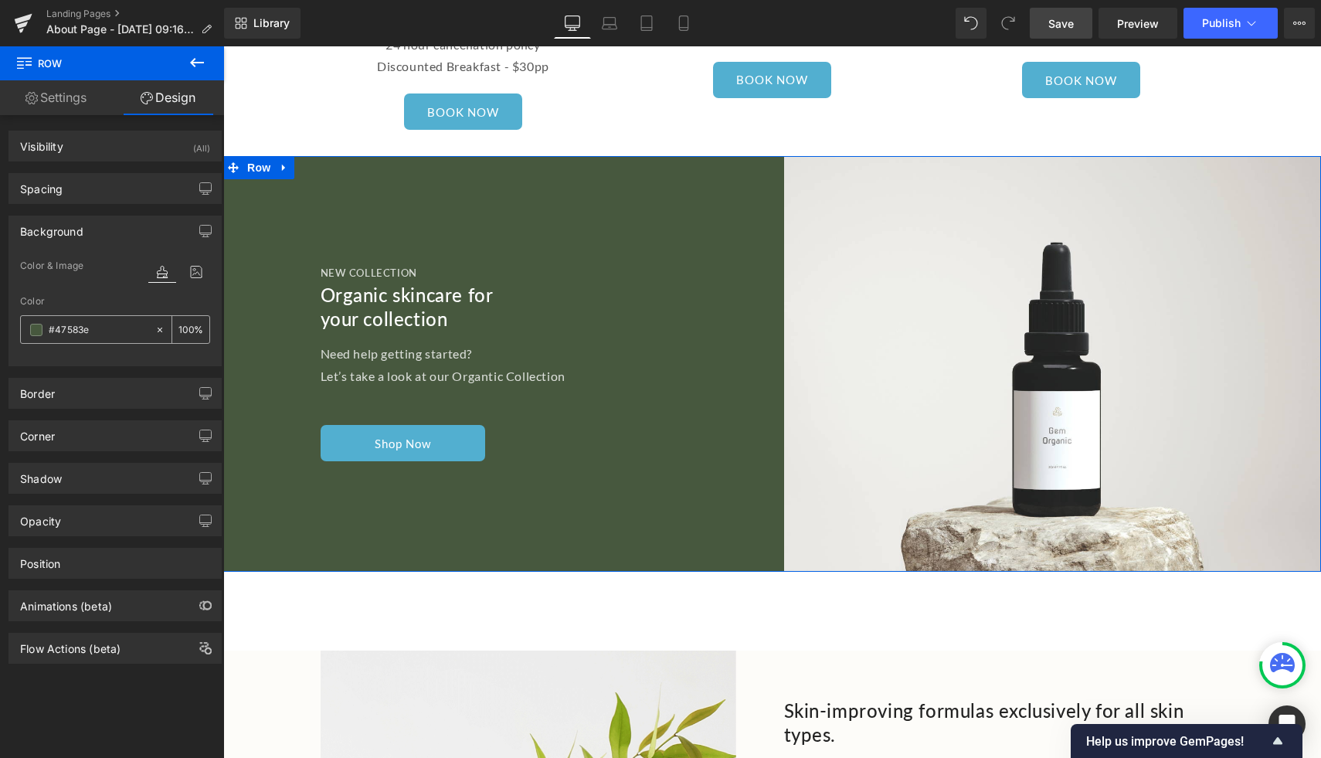
click at [101, 333] on input "#47583e" at bounding box center [98, 329] width 99 height 17
type input "5"
type input "0"
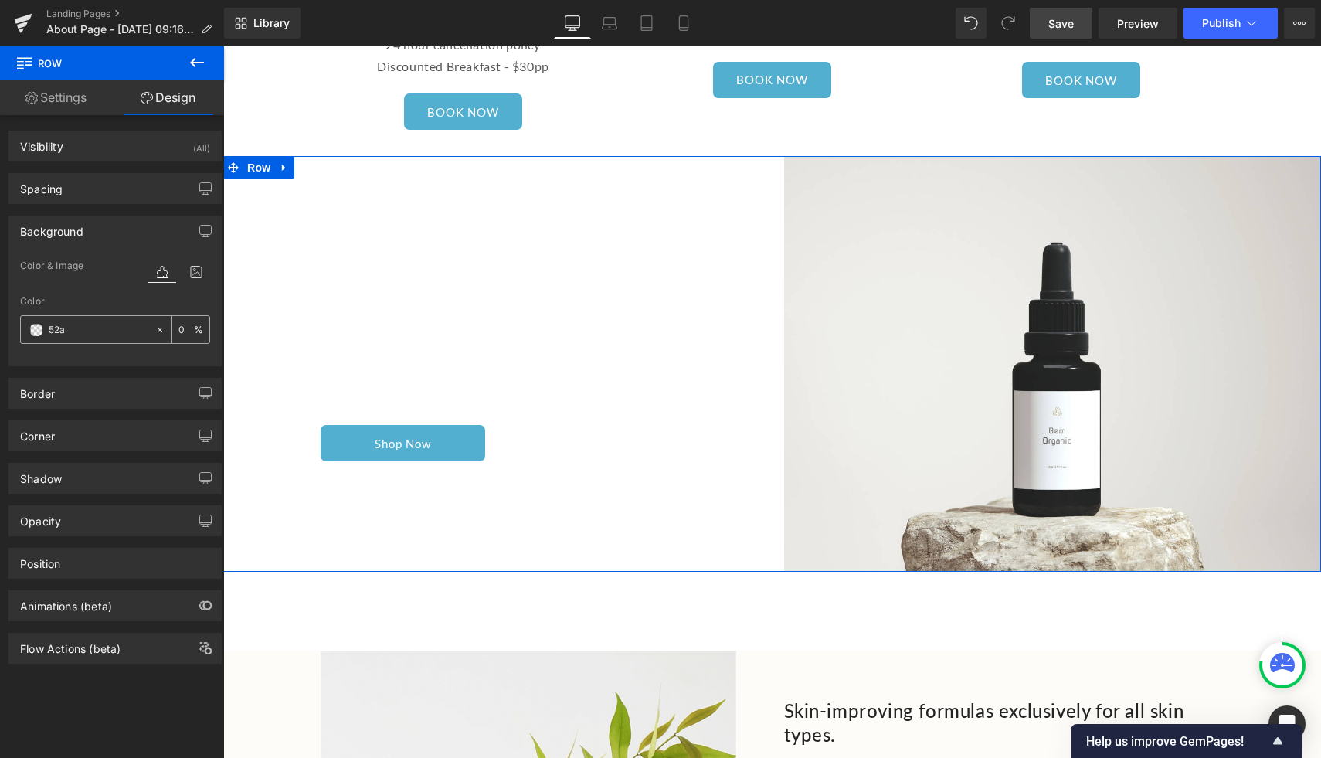
type input "52af"
type input "100"
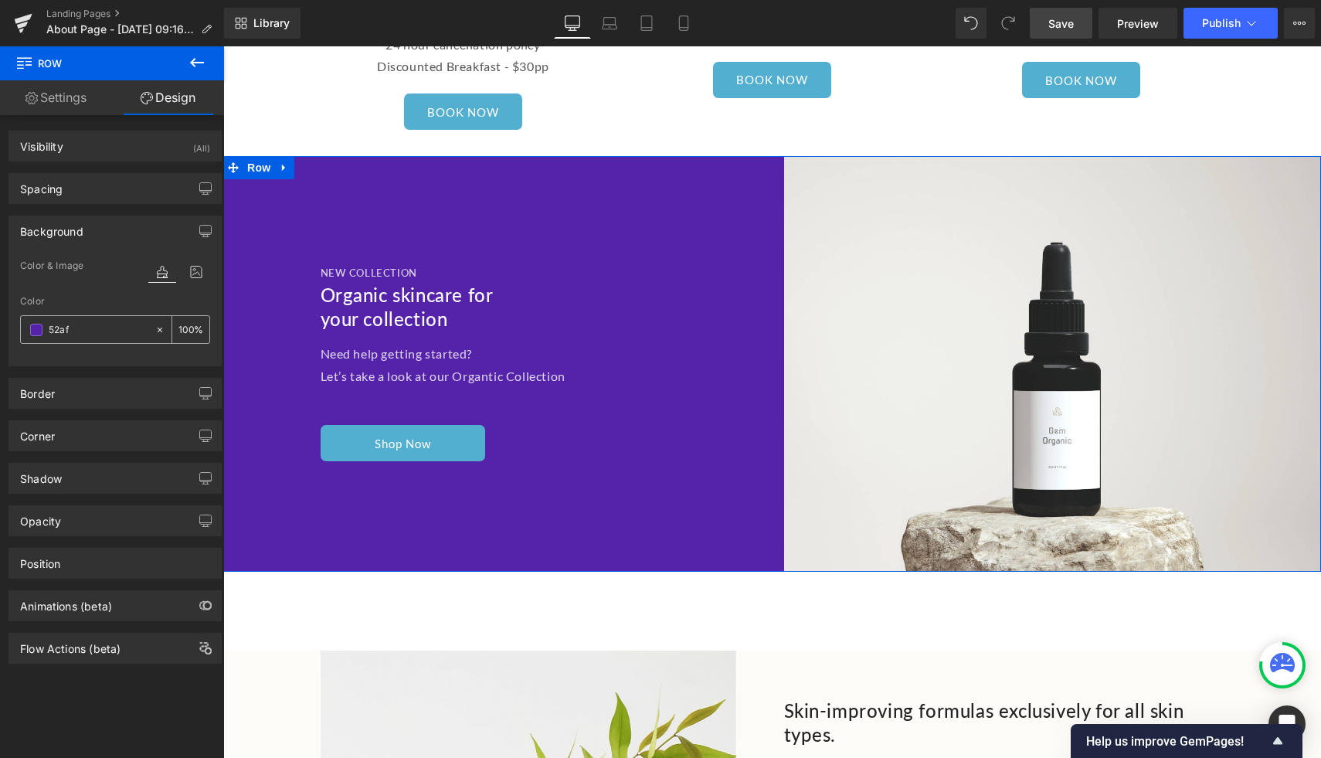
type input "52afd"
type input "0"
type input "52afd0"
type input "100"
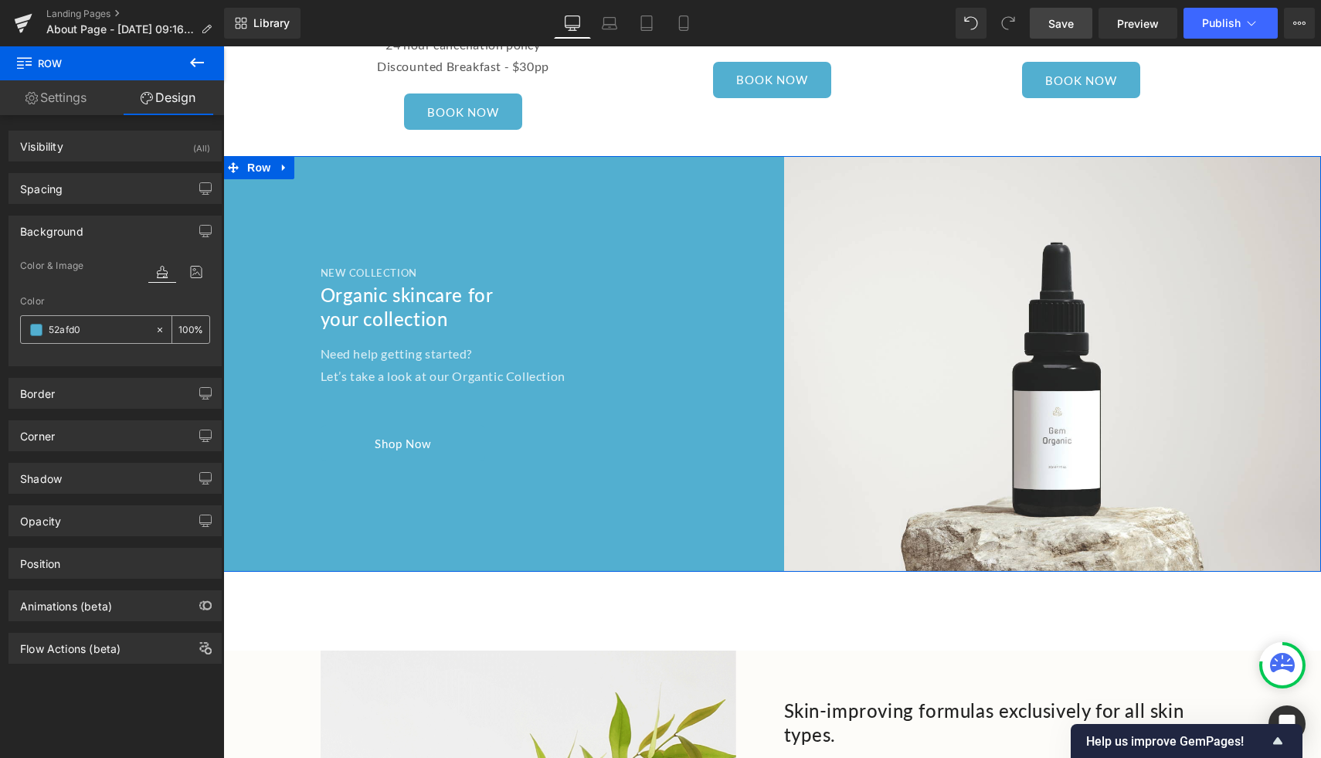
type input "52afd0"
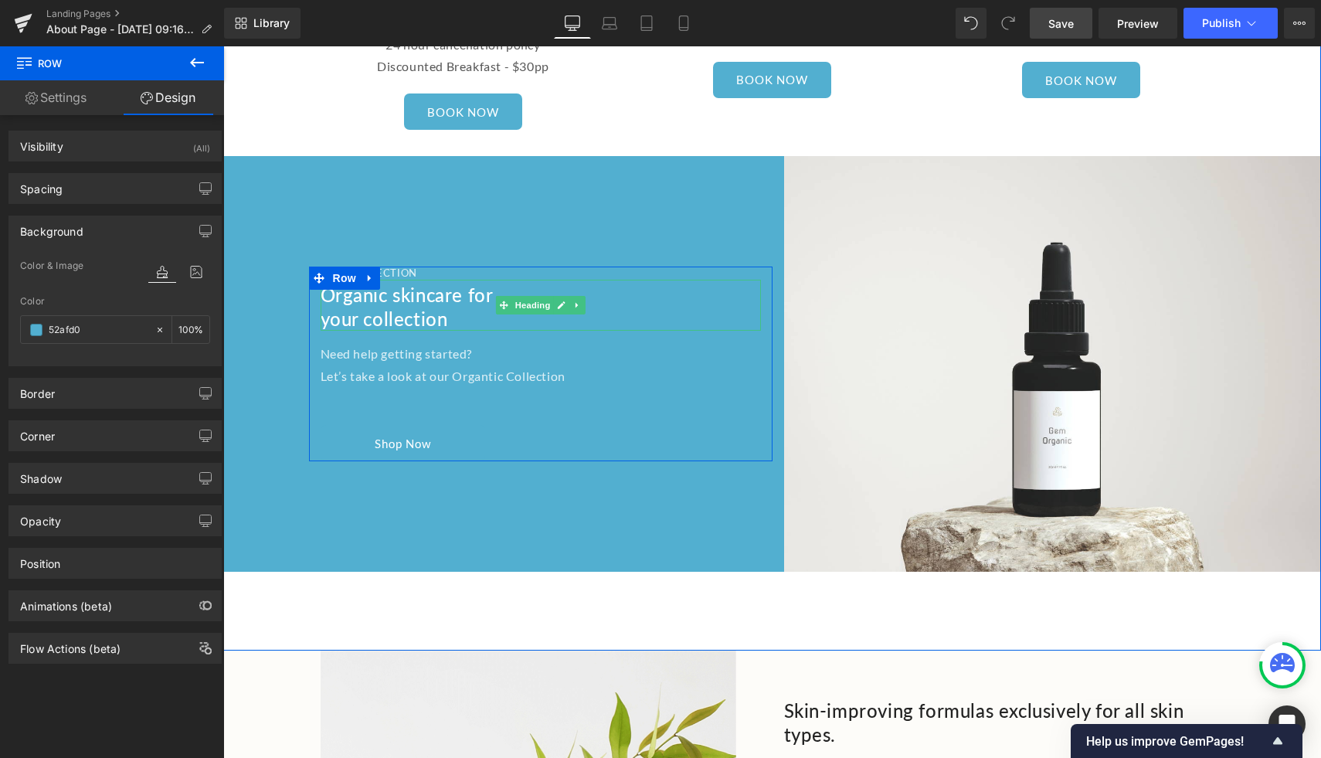
click at [454, 267] on h5 "New Collection" at bounding box center [541, 273] width 440 height 13
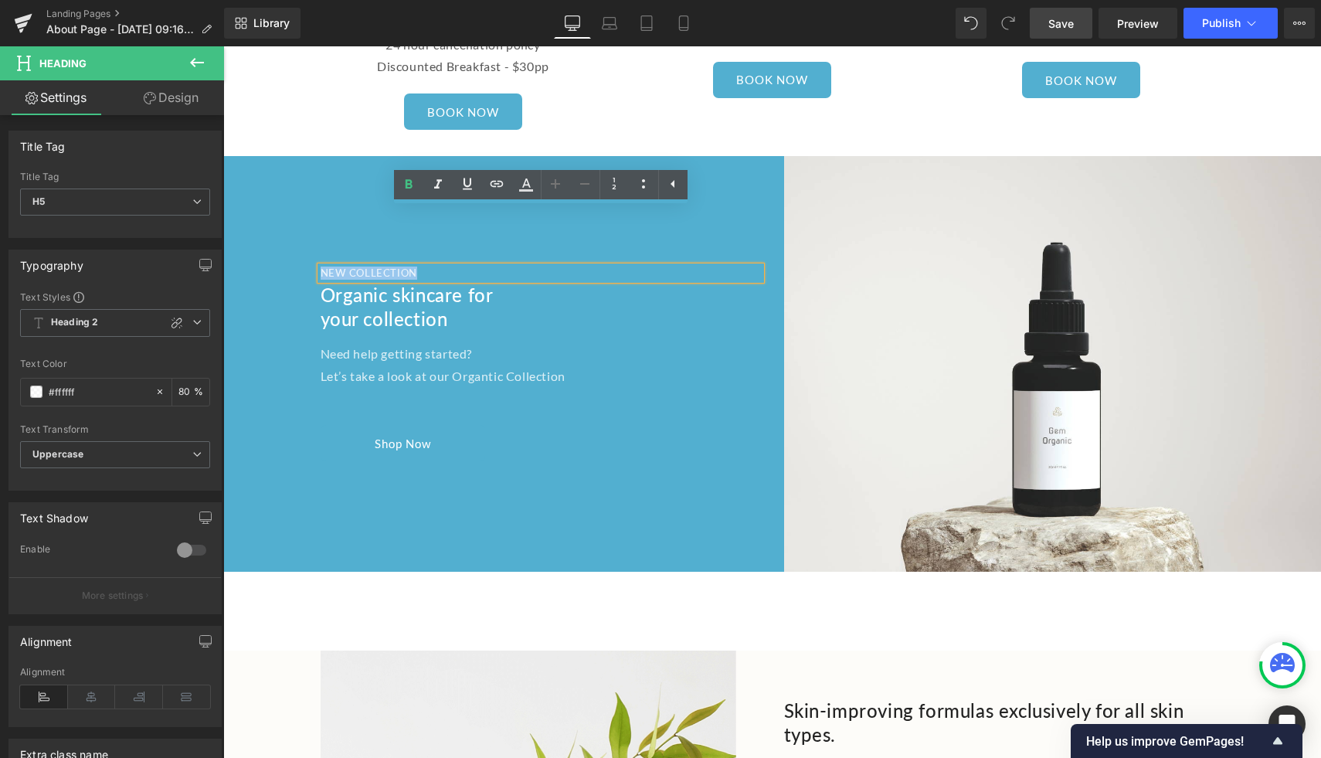
drag, startPoint x: 528, startPoint y: 221, endPoint x: 299, endPoint y: 221, distance: 229.5
click at [299, 221] on div "New Collection Heading Organic skincare for your collection Heading Need help g…" at bounding box center [497, 364] width 549 height 416
click at [420, 307] on h2 "your collection" at bounding box center [541, 319] width 440 height 24
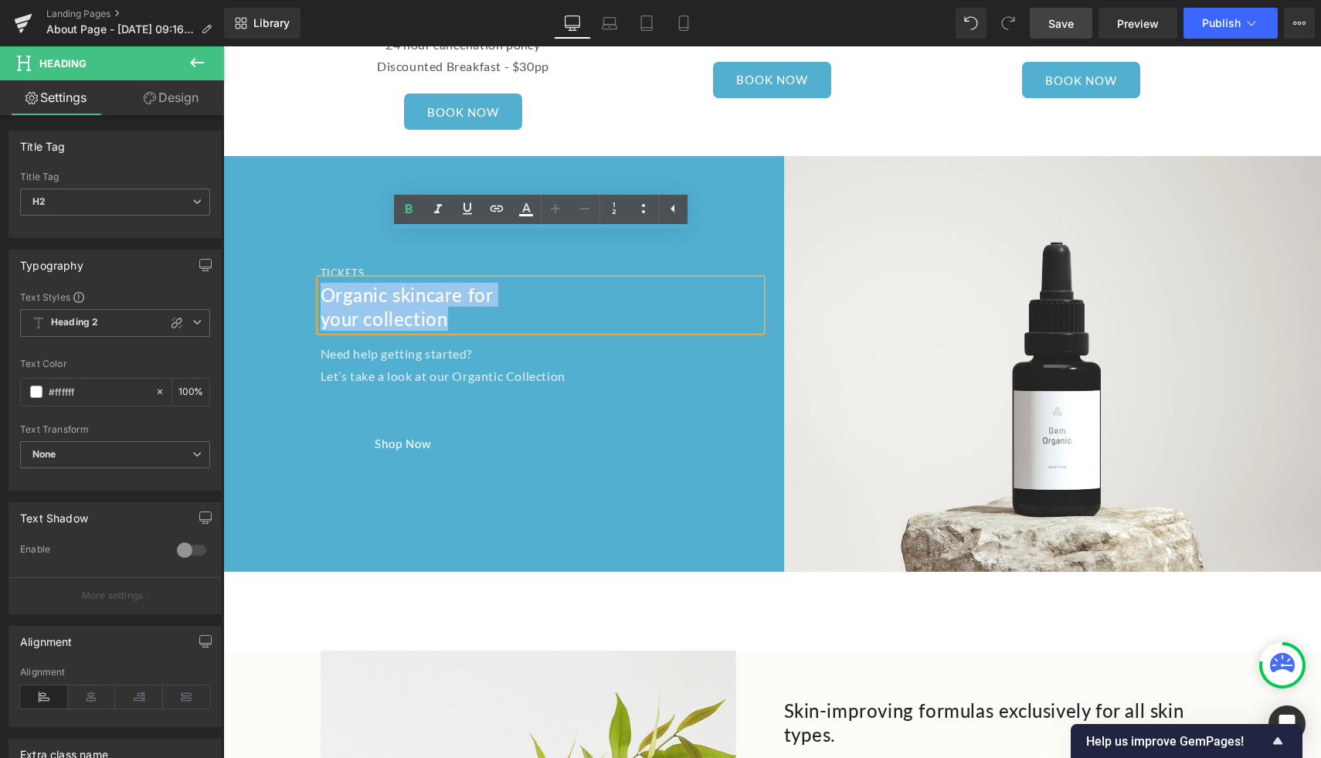
drag, startPoint x: 467, startPoint y: 272, endPoint x: 302, endPoint y: 253, distance: 165.7
click at [301, 253] on div "TICKETS Heading Organic skincare for your collection Heading Need help getting …" at bounding box center [497, 364] width 549 height 416
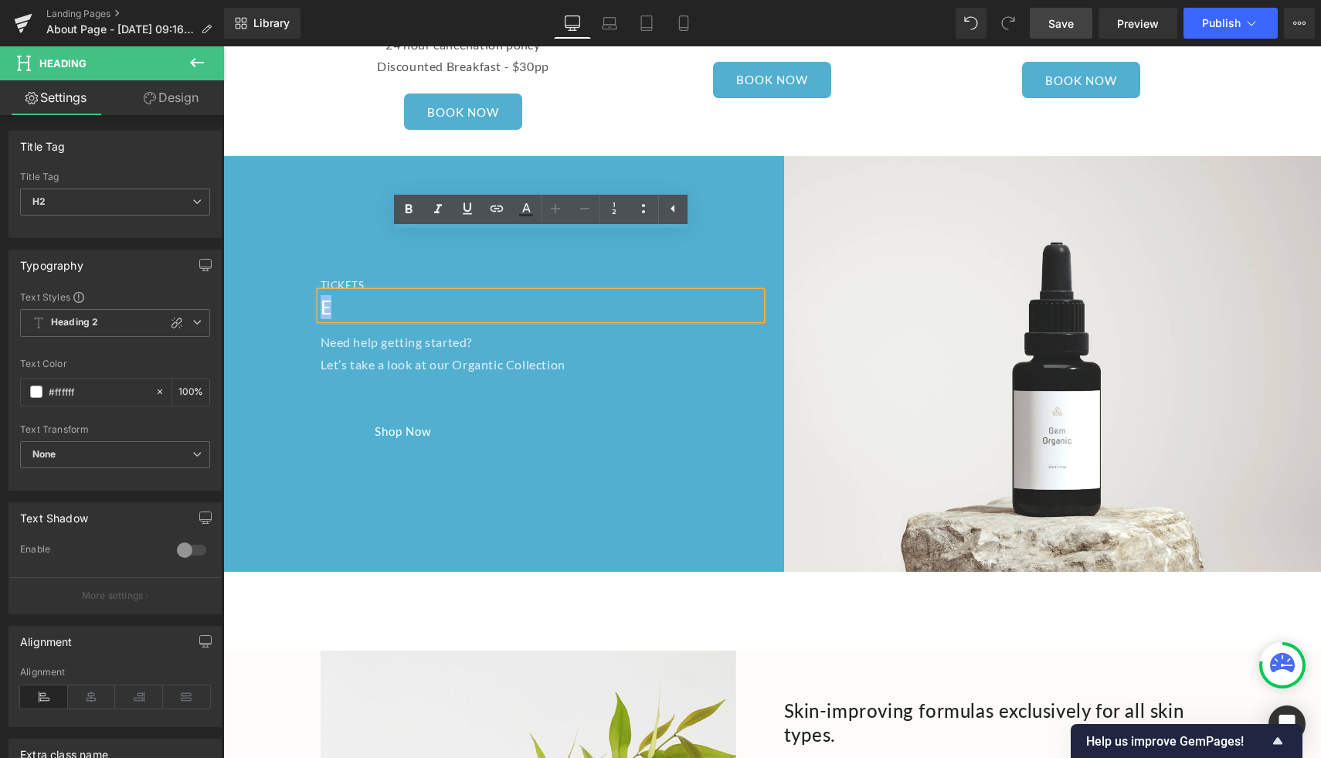
scroll to position [2655, 0]
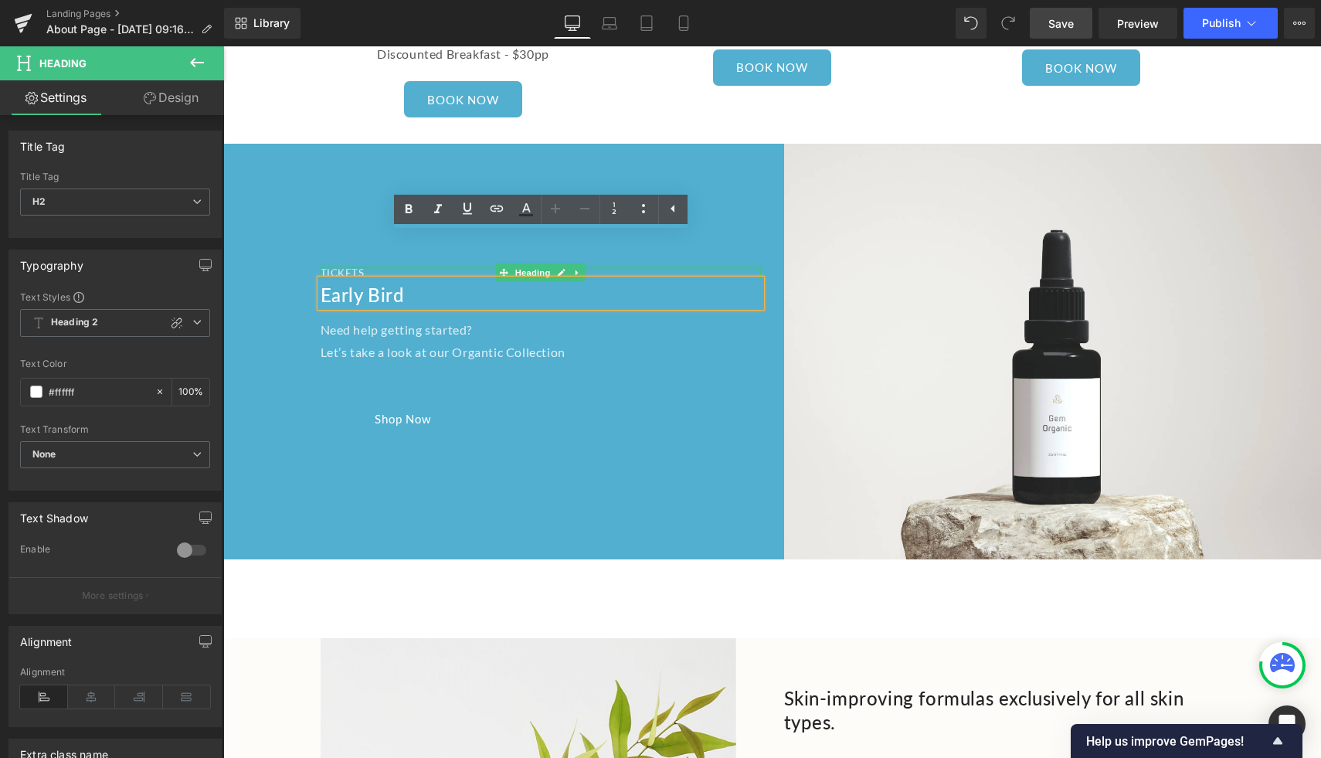
click at [336, 267] on h5 "TICKETS" at bounding box center [541, 273] width 440 height 13
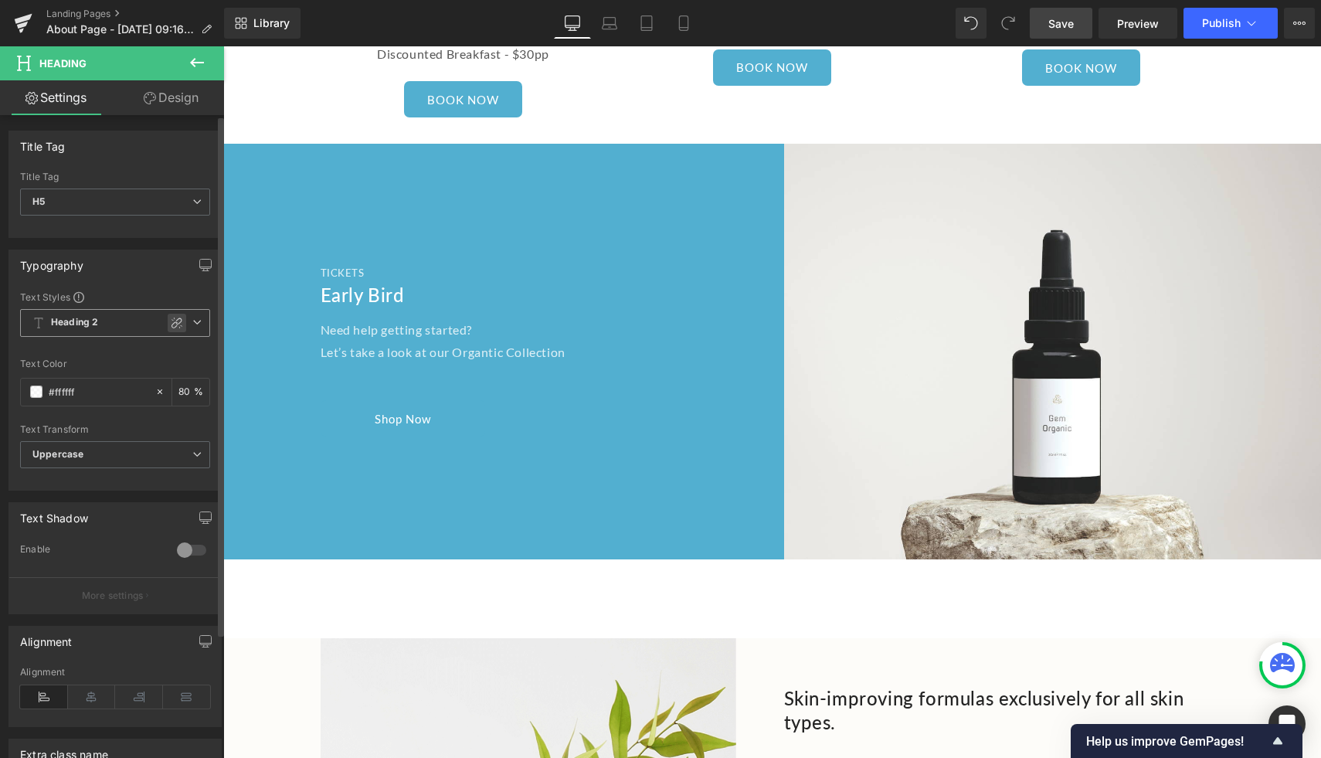
click at [175, 322] on icon at bounding box center [177, 323] width 12 height 12
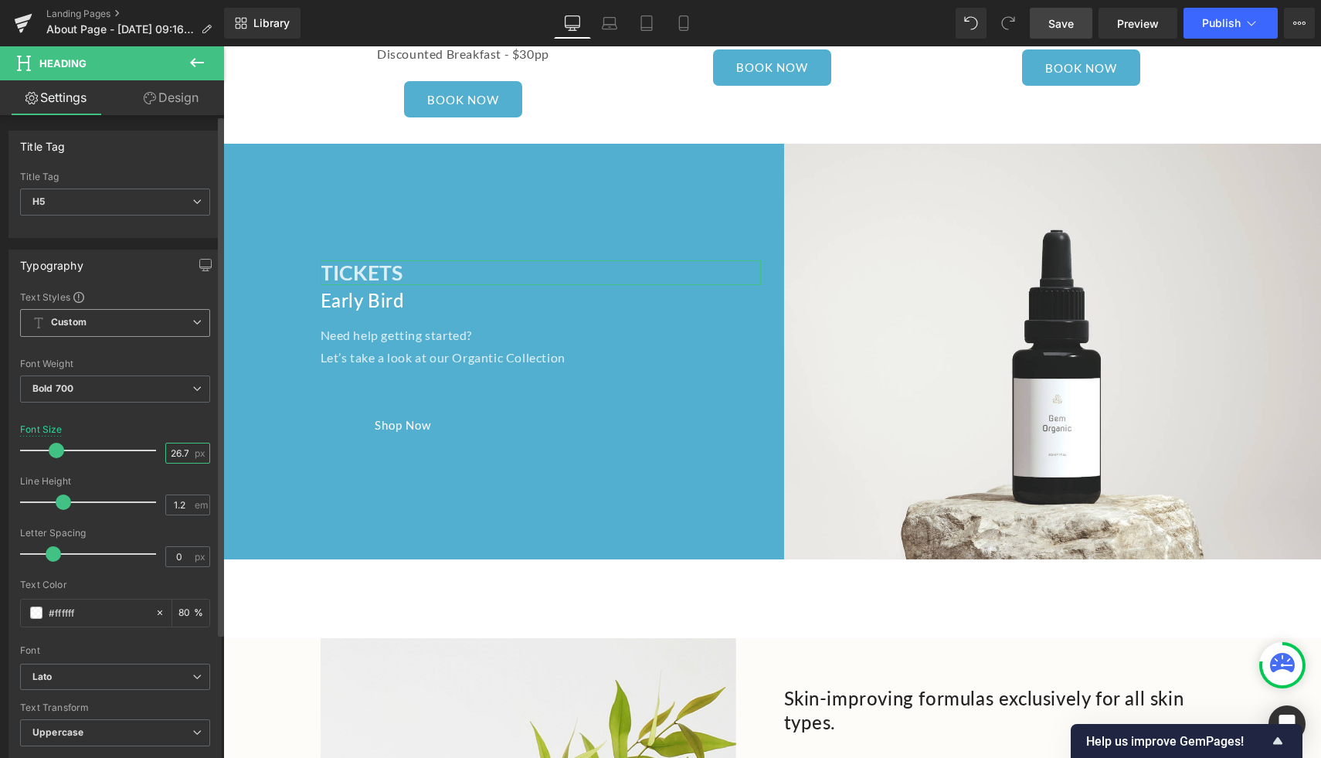
click at [179, 452] on input "26.7" at bounding box center [179, 452] width 27 height 19
type input "2"
type input "6"
type input "40"
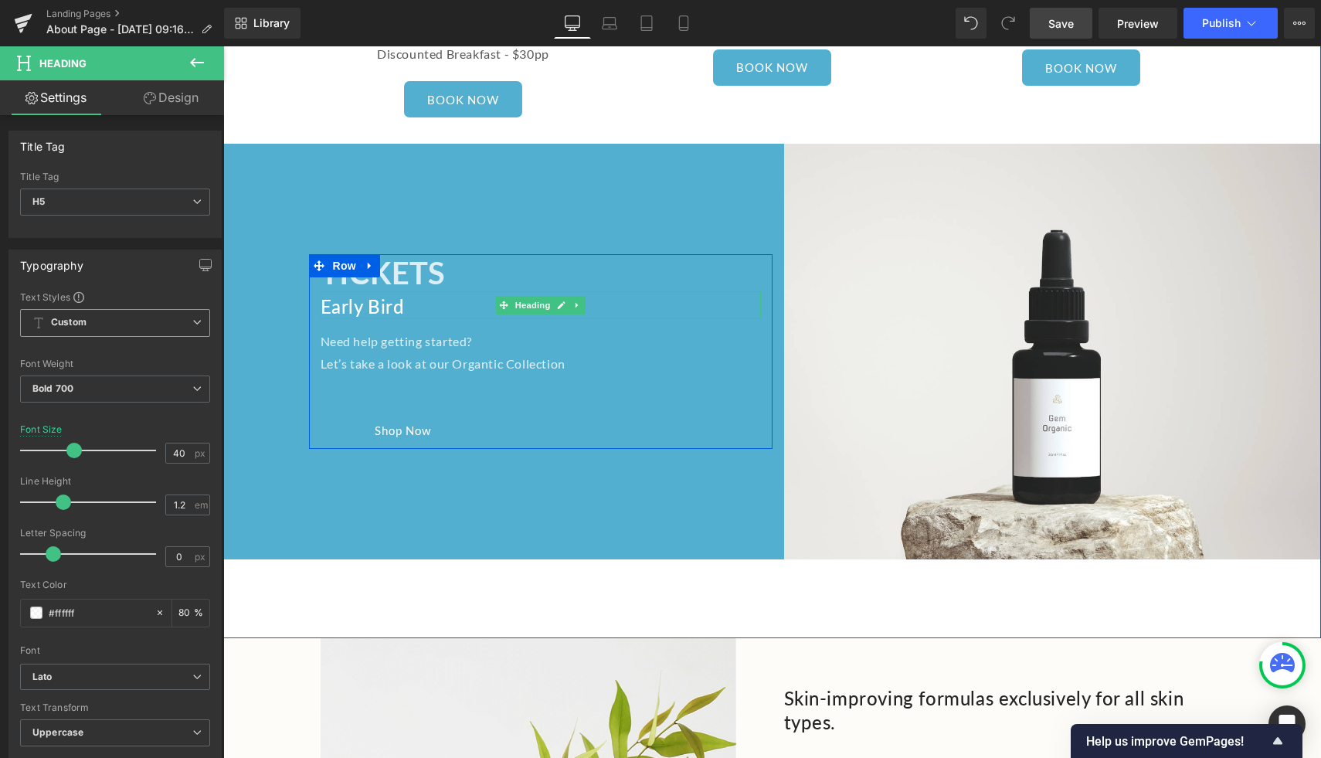
click at [410, 294] on h2 "Early Bird" at bounding box center [541, 306] width 440 height 24
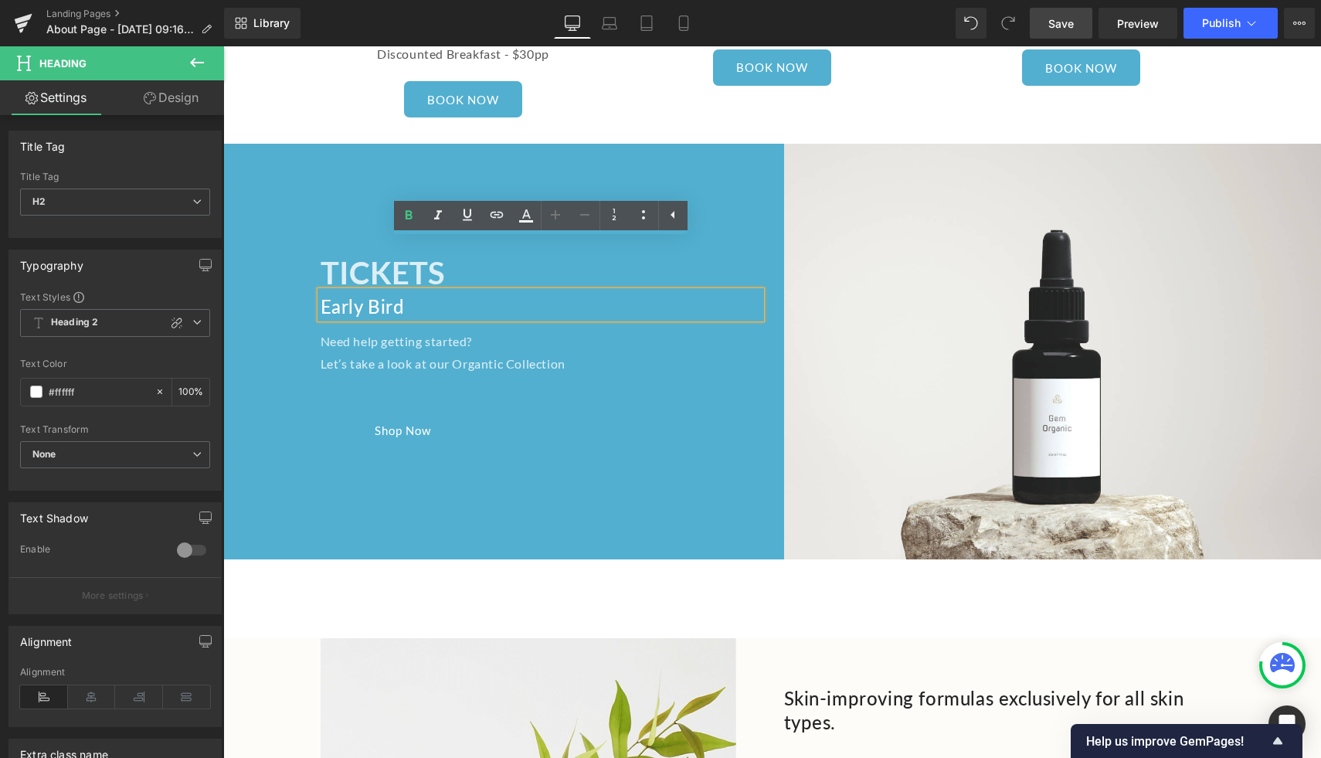
click at [433, 294] on h2 "Early Bird" at bounding box center [541, 306] width 440 height 24
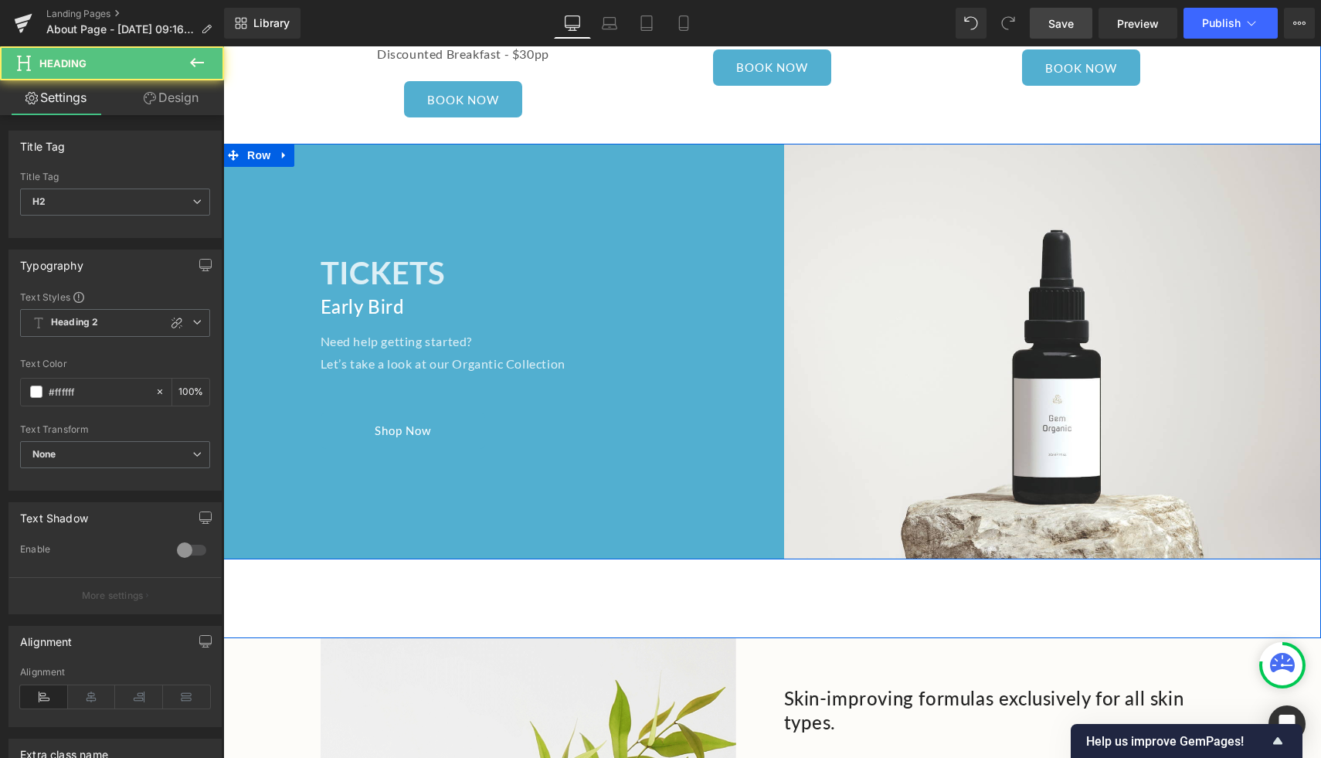
drag, startPoint x: 430, startPoint y: 255, endPoint x: 301, endPoint y: 255, distance: 129.8
click at [301, 255] on div "TICKETS Heading Early Bird Heading Need help getting started? Let’s take a look…" at bounding box center [497, 352] width 549 height 416
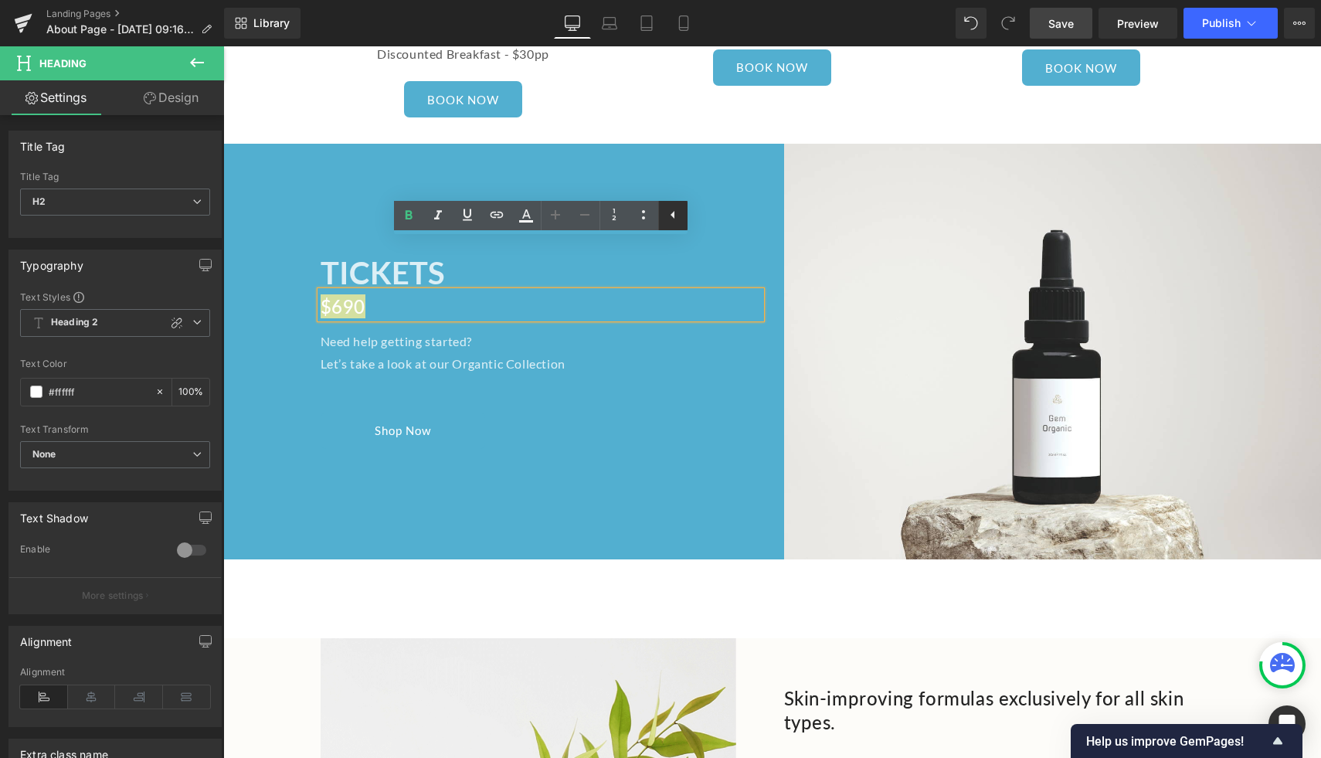
click at [671, 217] on icon at bounding box center [673, 215] width 19 height 19
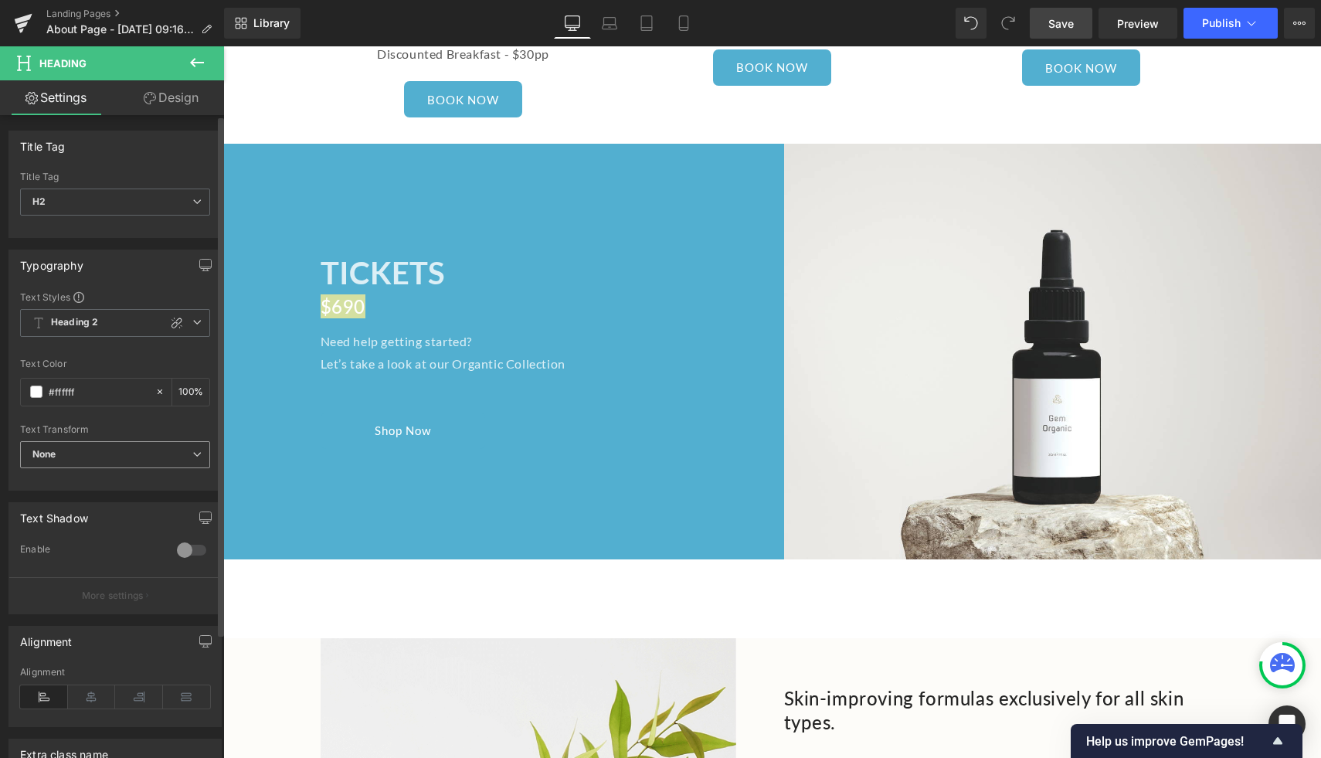
click at [175, 453] on span "None" at bounding box center [115, 454] width 190 height 27
click at [86, 432] on div "Text Transform" at bounding box center [115, 429] width 190 height 11
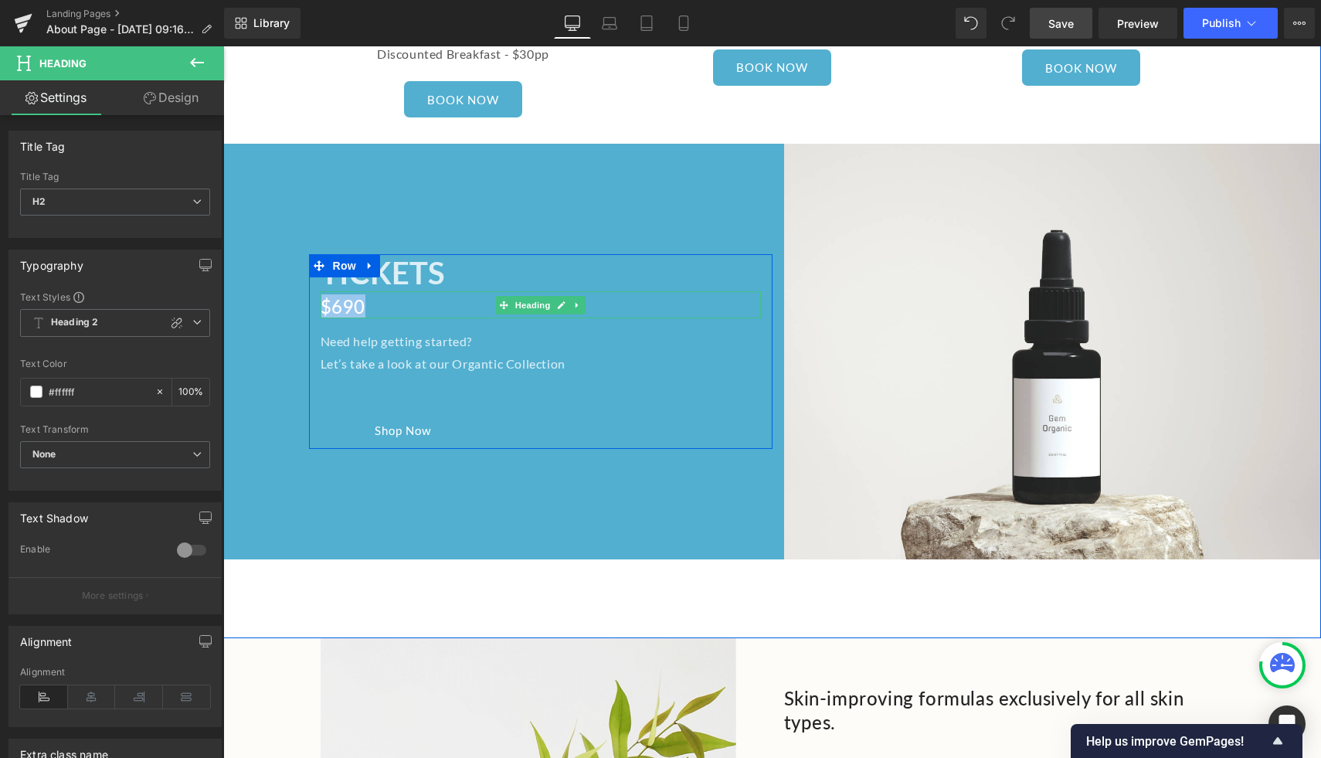
click at [389, 294] on h2 "$690" at bounding box center [541, 306] width 440 height 24
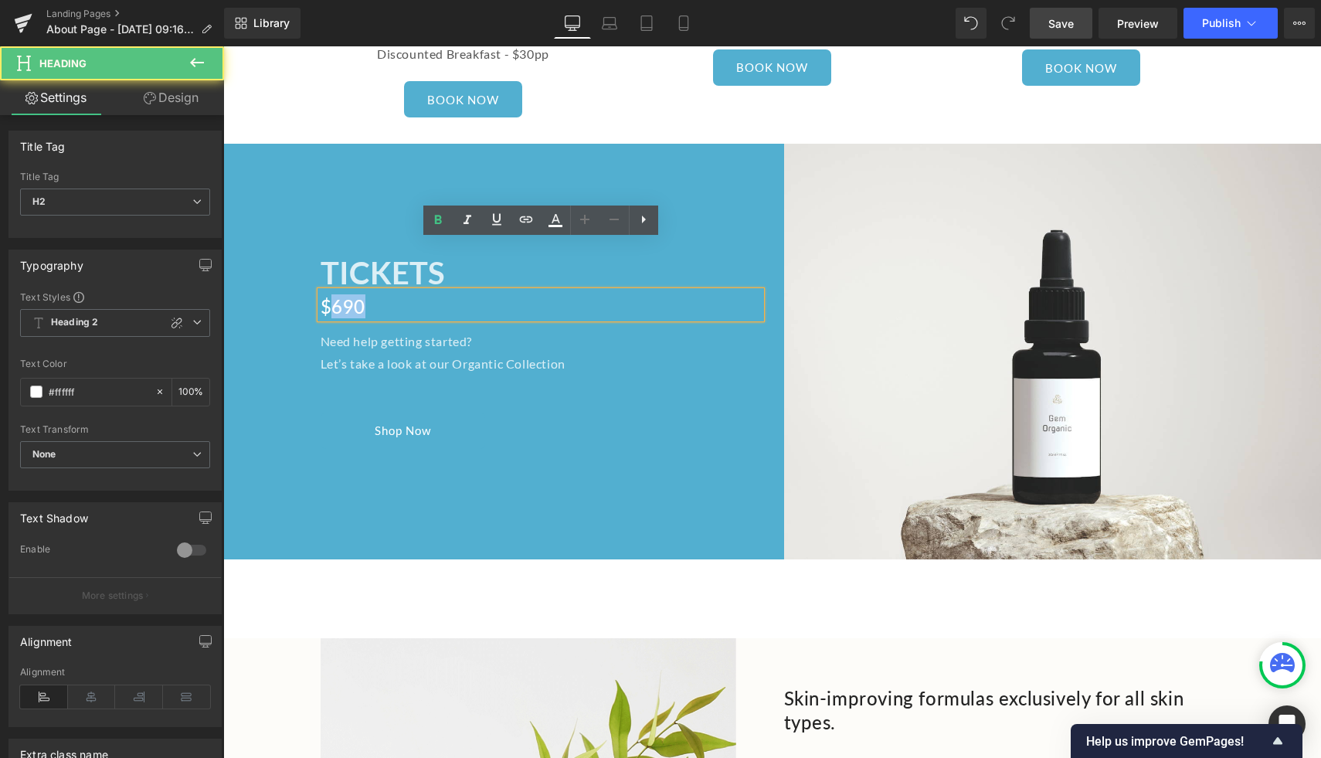
drag, startPoint x: 388, startPoint y: 260, endPoint x: 337, endPoint y: 258, distance: 51.0
click at [337, 294] on h2 "$690" at bounding box center [541, 306] width 440 height 24
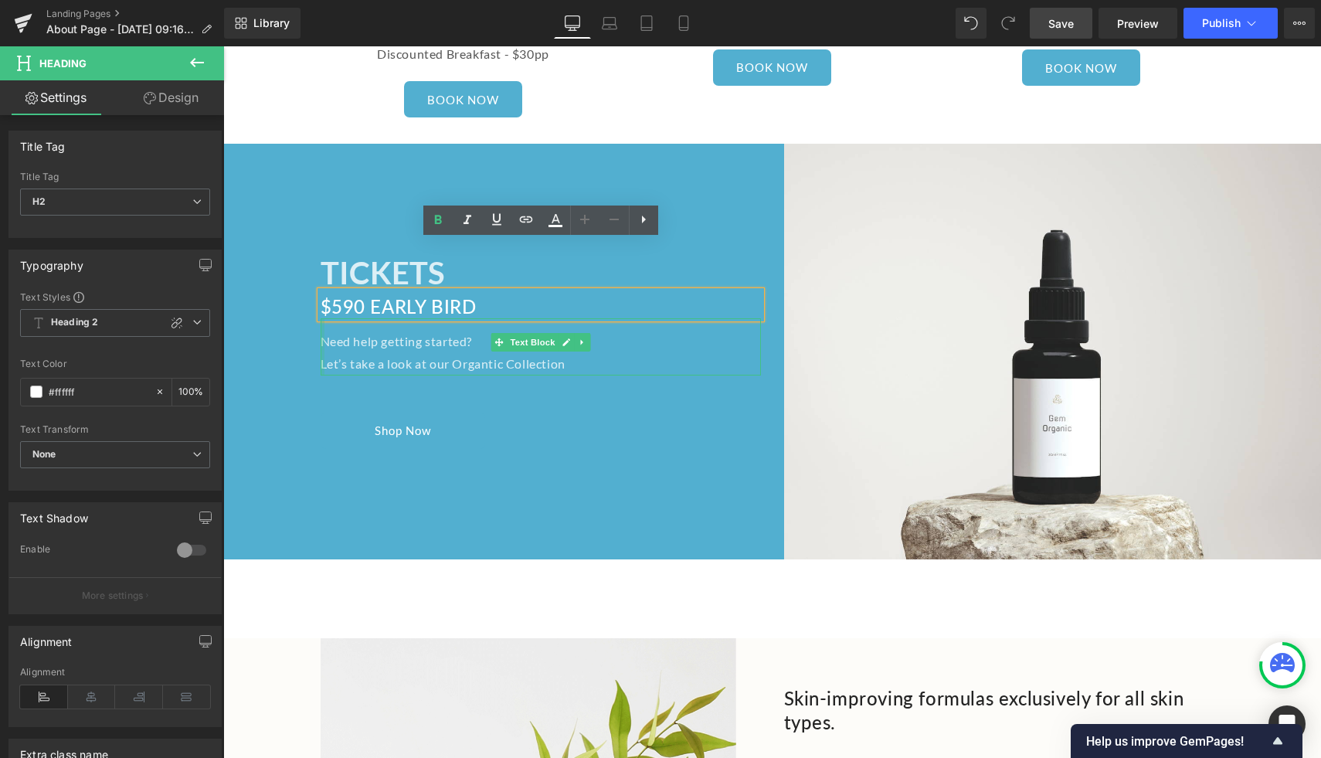
click at [336, 331] on p "Need help getting started?" at bounding box center [541, 342] width 440 height 22
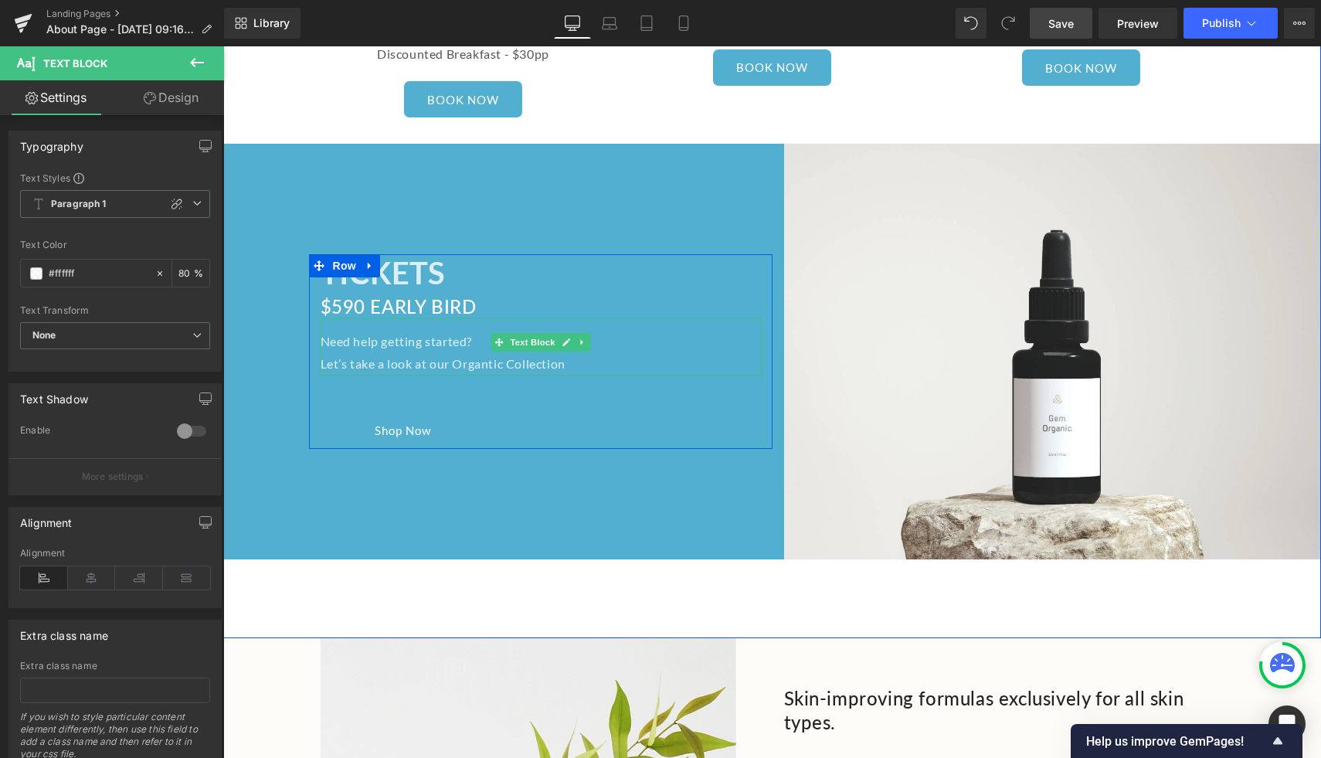
click at [360, 331] on p "Need help getting started?" at bounding box center [541, 342] width 440 height 22
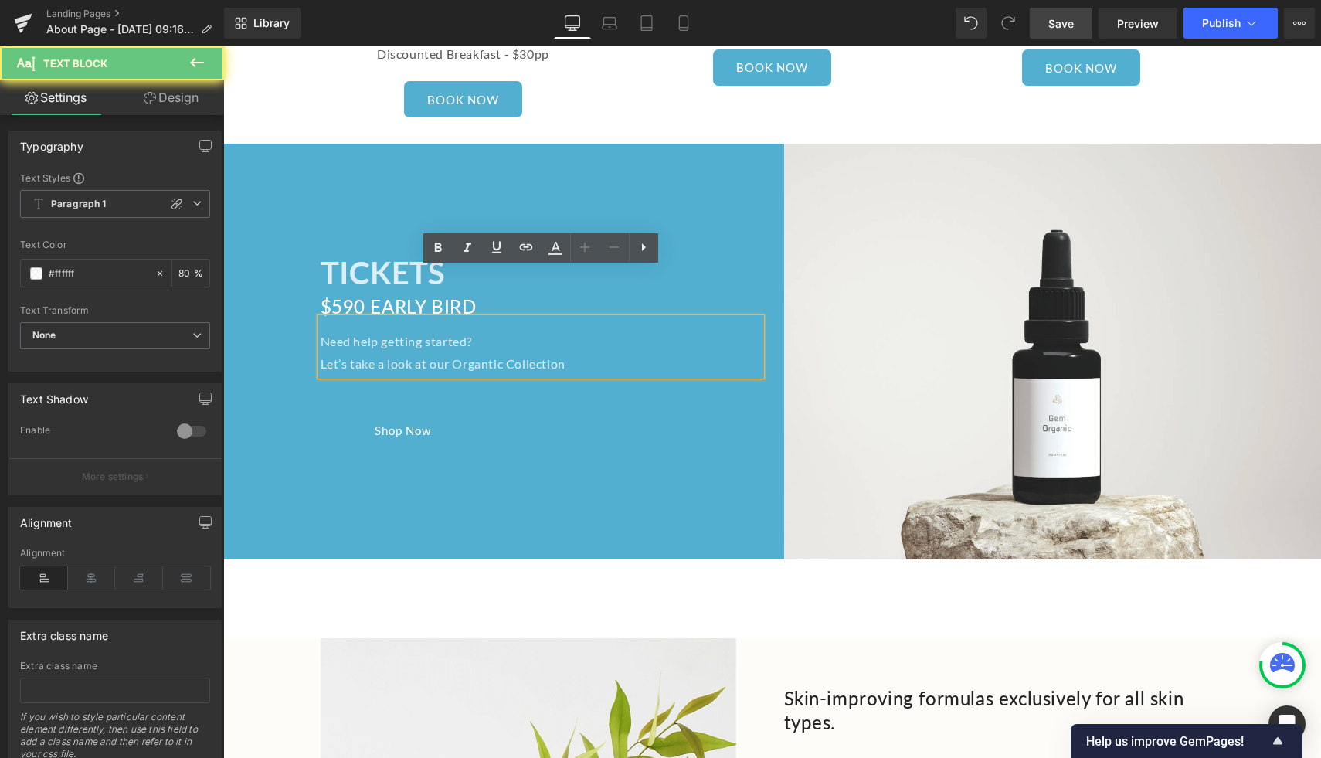
drag, startPoint x: 548, startPoint y: 297, endPoint x: 525, endPoint y: 297, distance: 23.2
click at [525, 318] on div "Need help getting started? Let’s take a look at our Organtic Collection" at bounding box center [541, 346] width 440 height 57
click at [522, 353] on p "Let’s take a look at our Organtic Collection" at bounding box center [541, 364] width 440 height 22
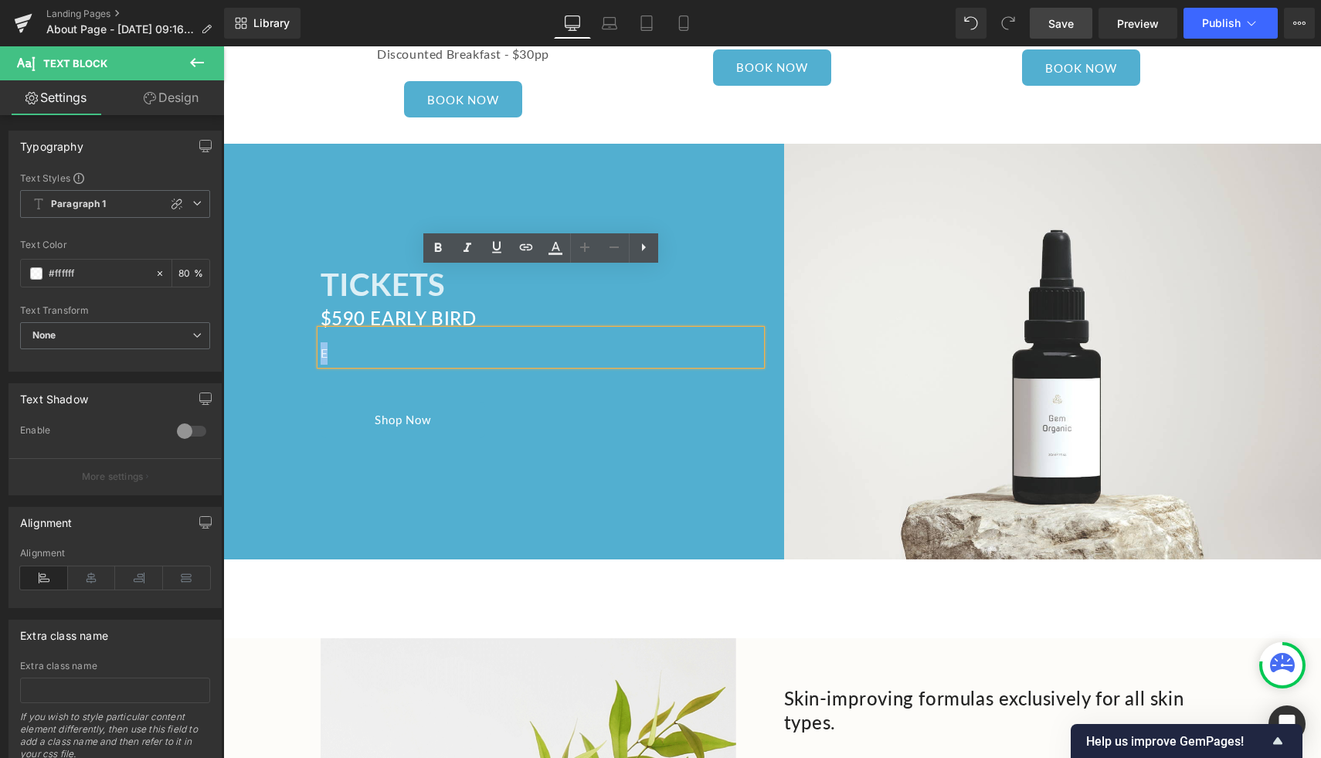
scroll to position [2664, 0]
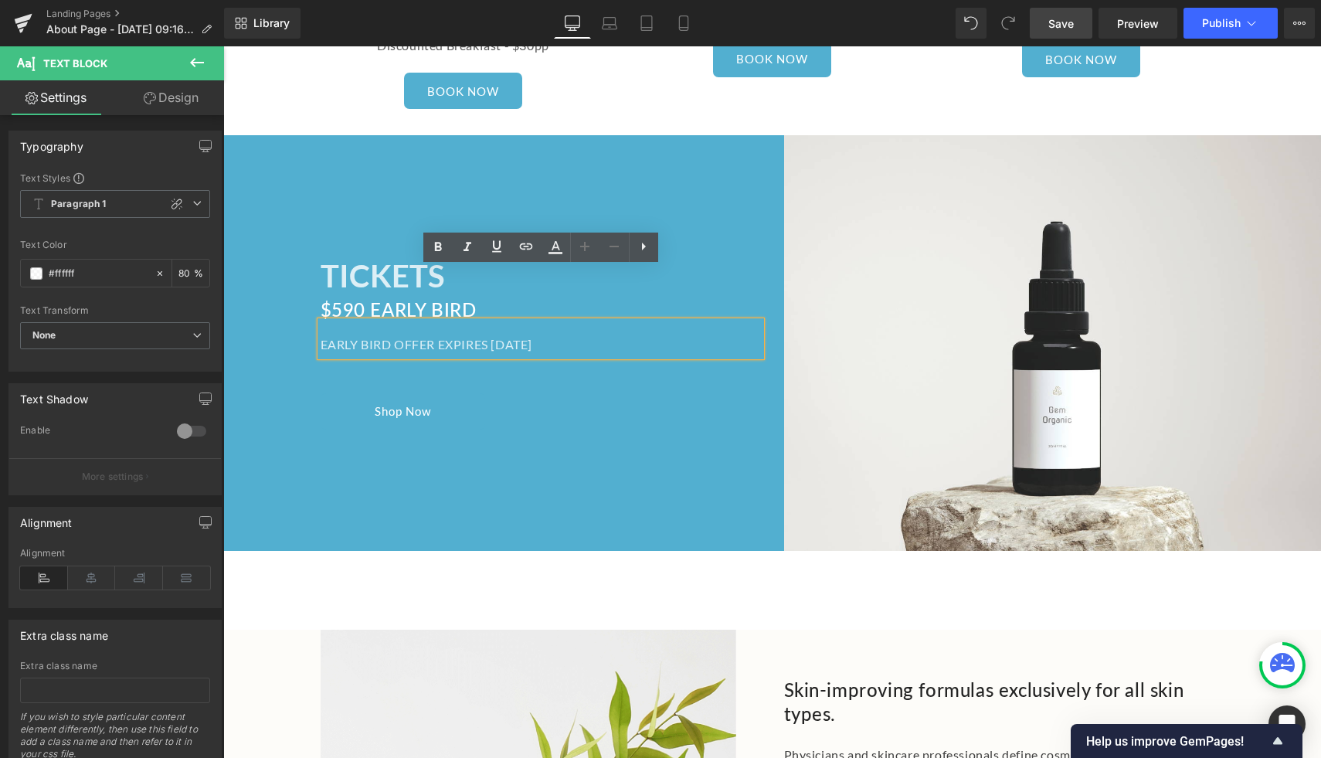
click at [531, 416] on div "TICKETS Heading $590 EARLY BIRD Heading EARLY BIRD OFFER EXPIRES NOVEMBER 15 Te…" at bounding box center [497, 343] width 549 height 416
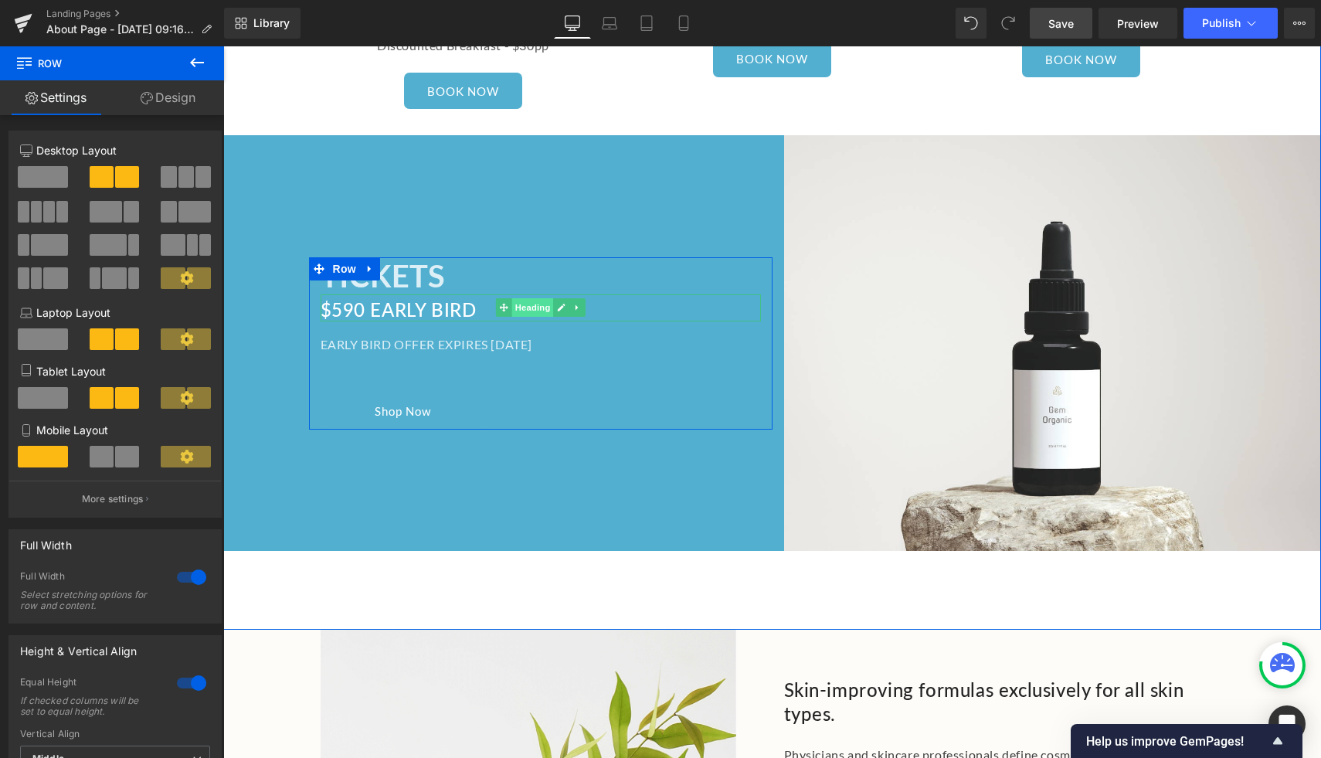
click at [531, 298] on span "Heading" at bounding box center [532, 307] width 42 height 19
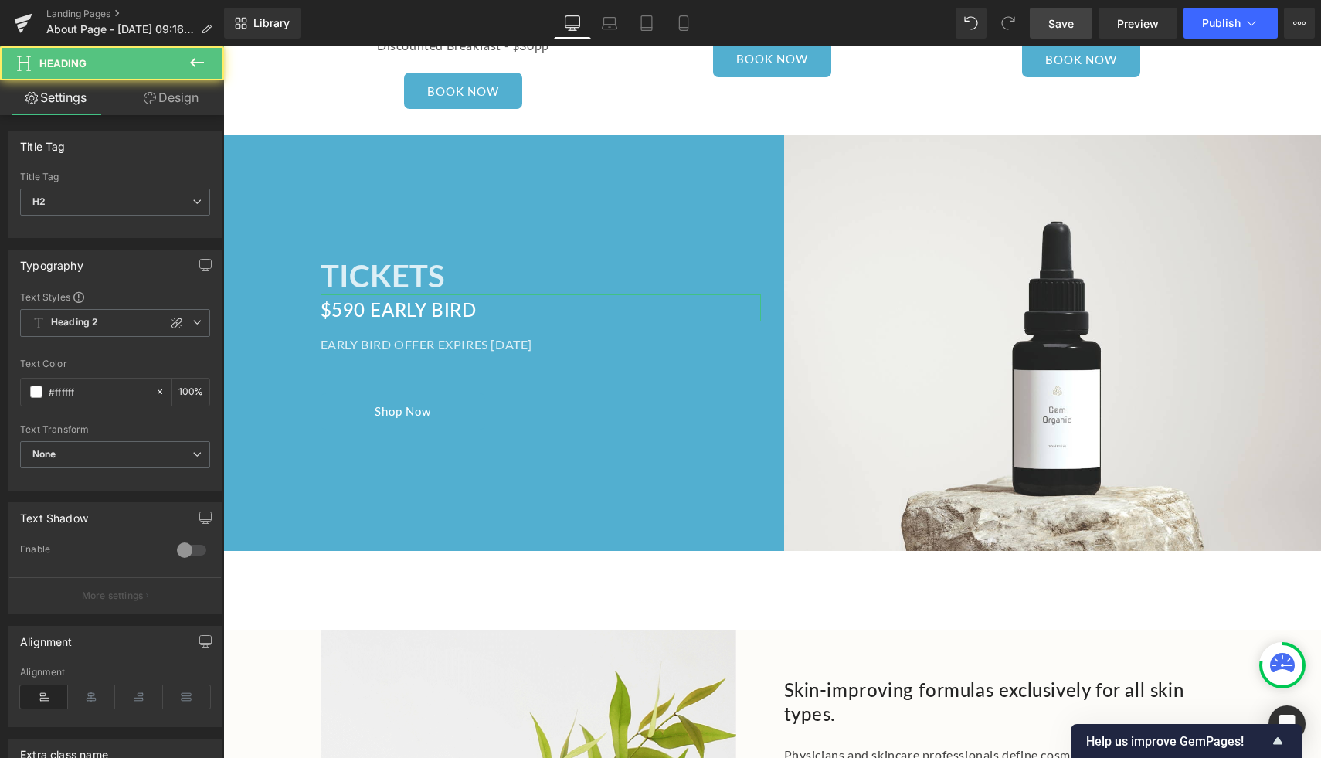
click at [169, 104] on link "Design" at bounding box center [171, 97] width 112 height 35
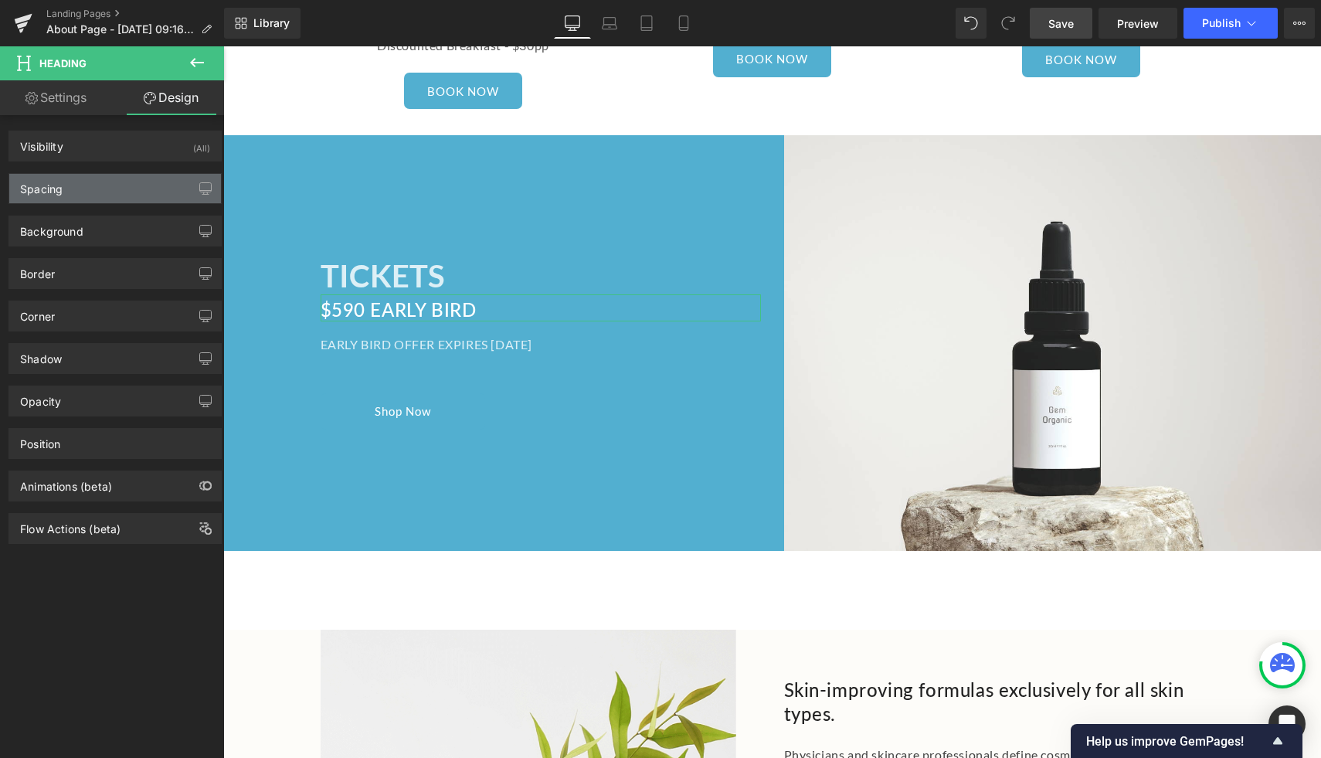
type input "0"
type input "4"
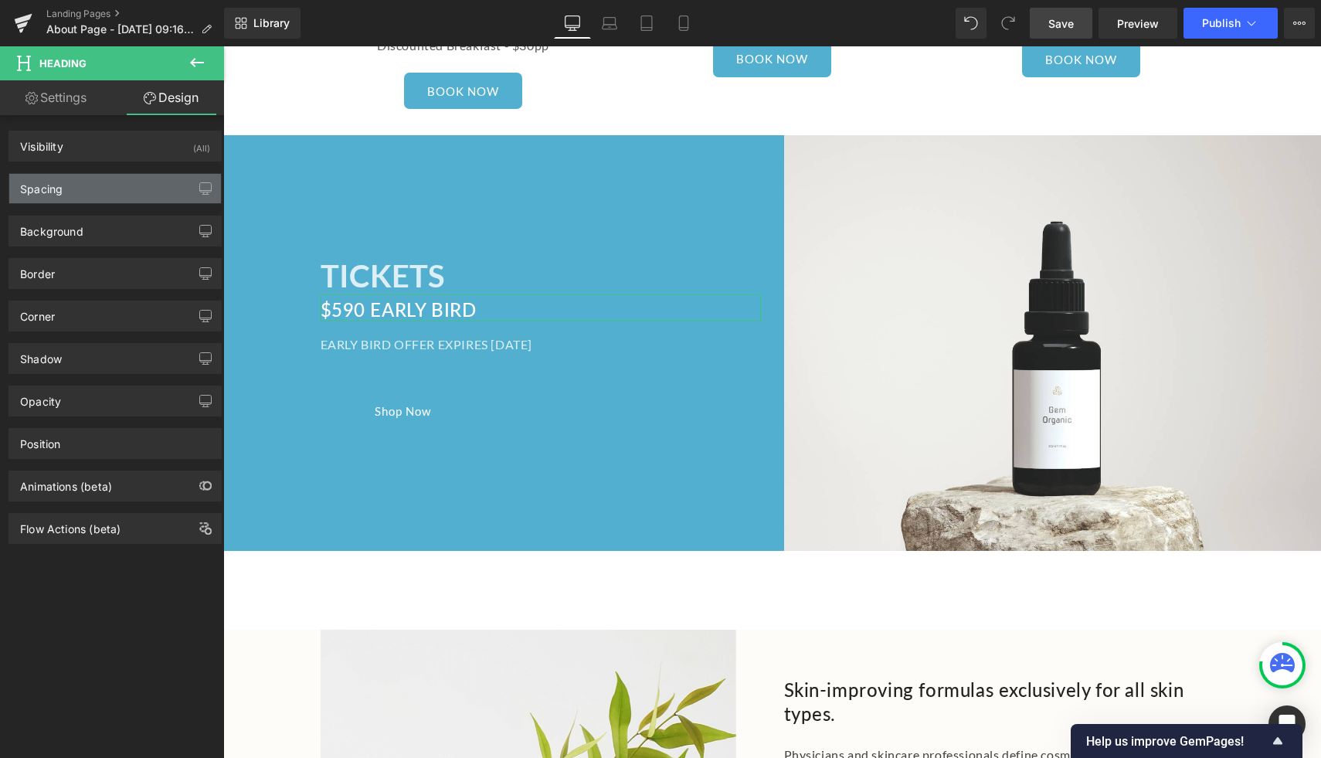
type input "0"
click at [127, 182] on div "Spacing" at bounding box center [115, 188] width 212 height 29
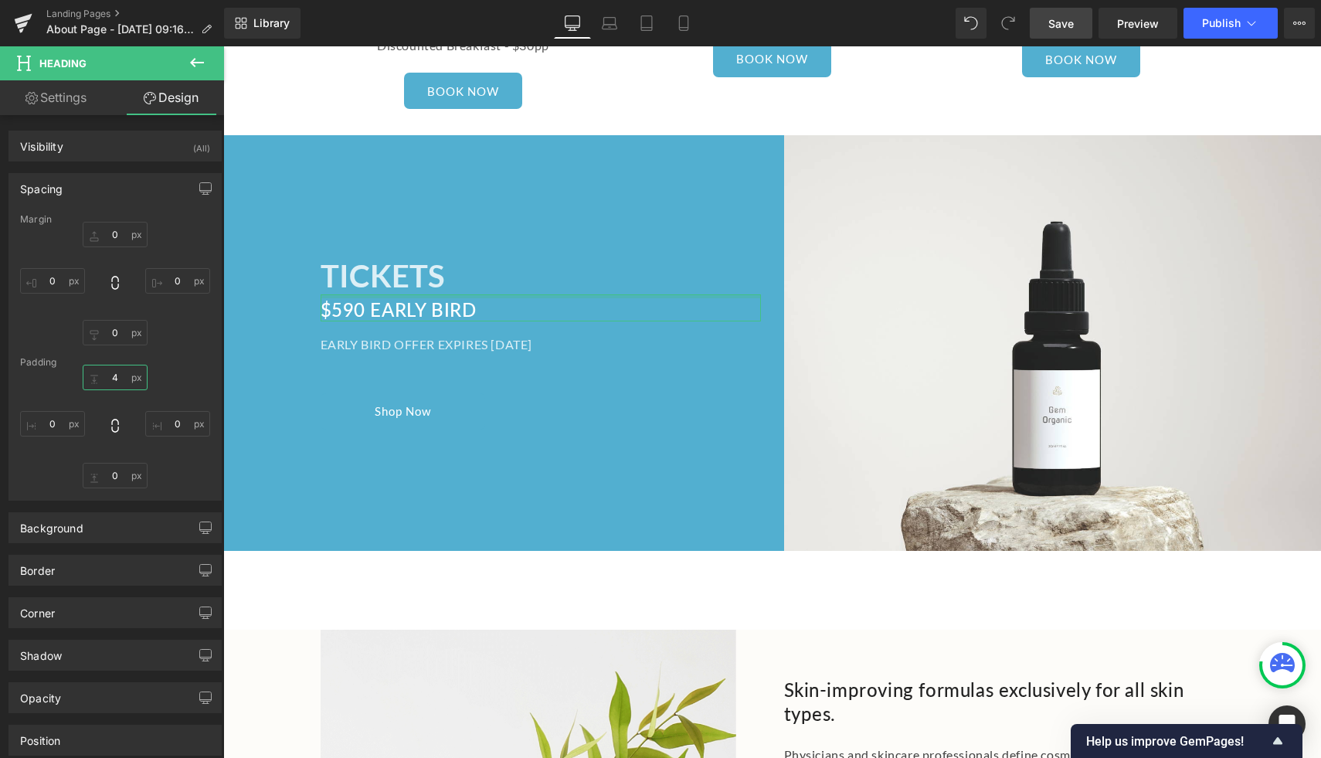
click at [118, 379] on input "4" at bounding box center [115, 377] width 65 height 25
type input "30"
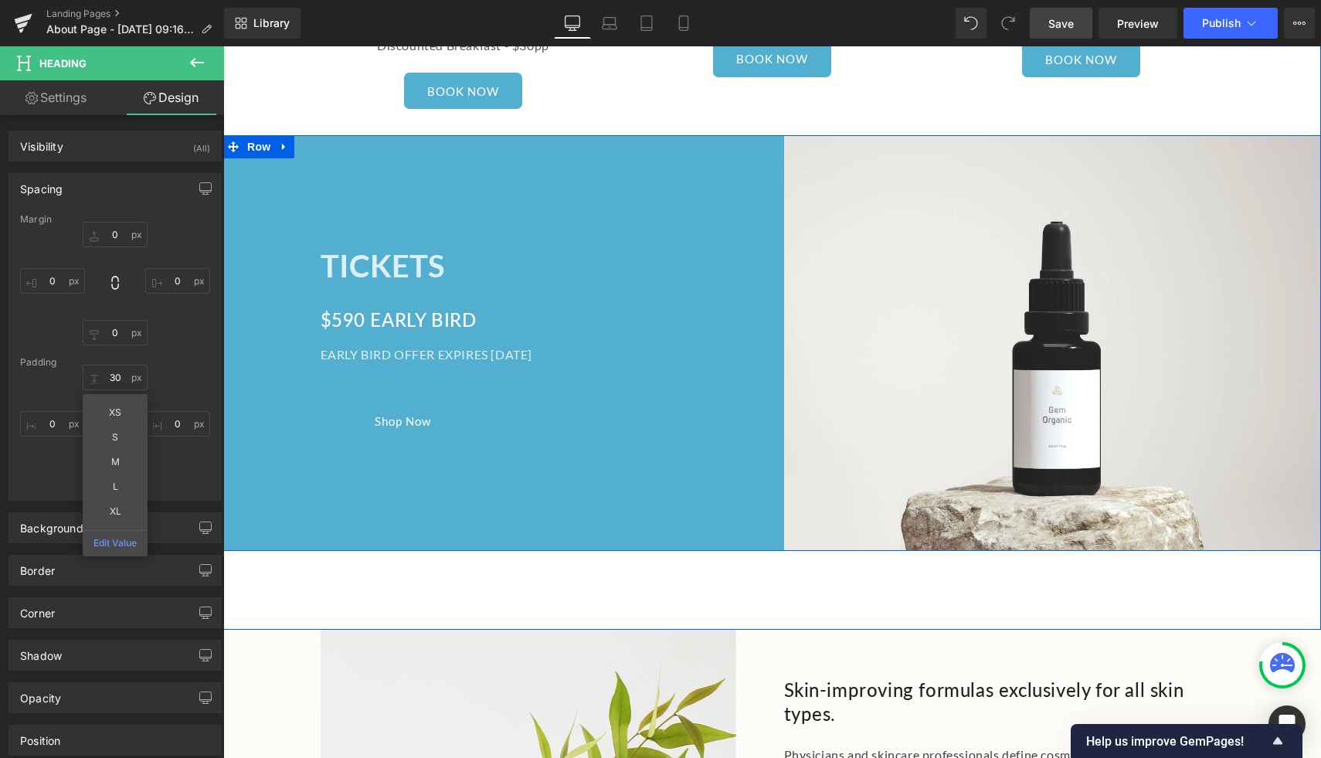
click at [709, 417] on div "TICKETS Heading $590 EARLY BIRD Heading EARLY BIRD OFFER EXPIRES NOVEMBER 15 Te…" at bounding box center [497, 343] width 549 height 416
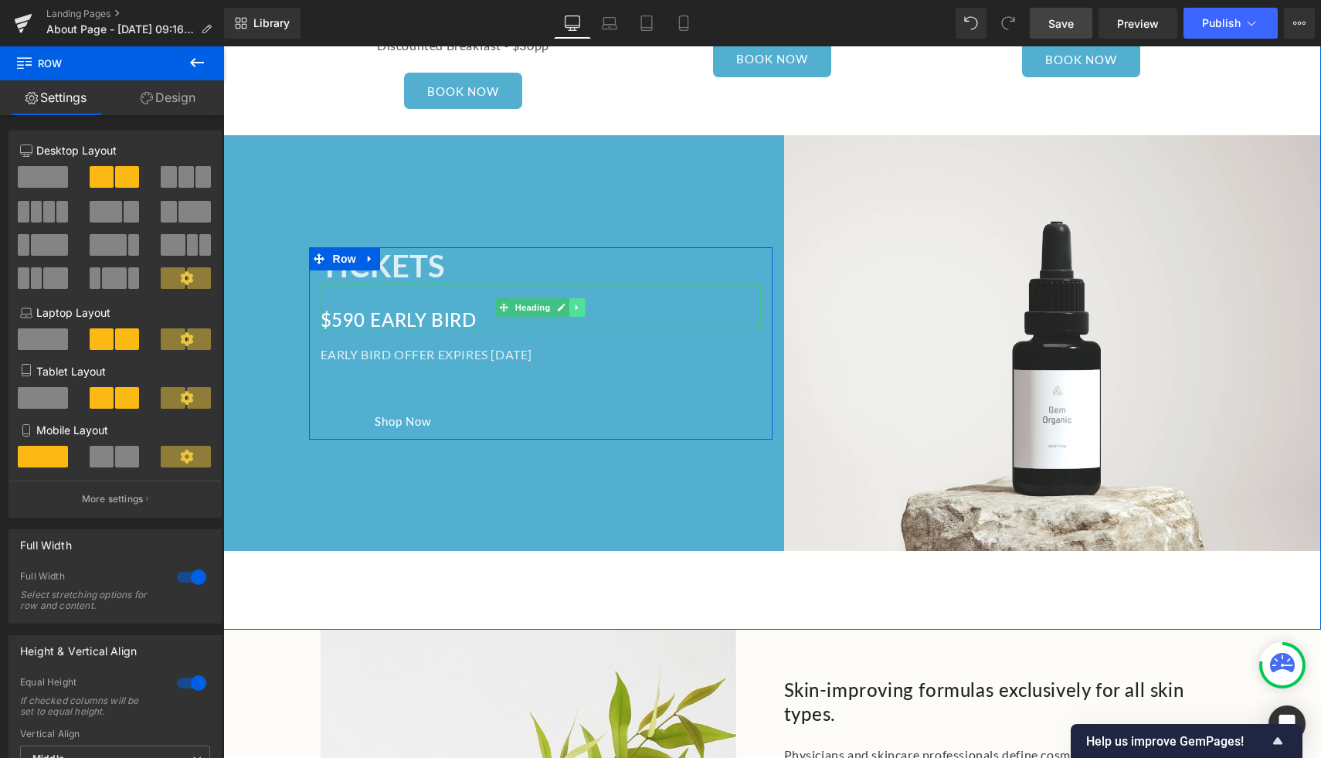
click at [573, 303] on icon at bounding box center [577, 307] width 8 height 9
click at [569, 304] on icon at bounding box center [569, 308] width 8 height 8
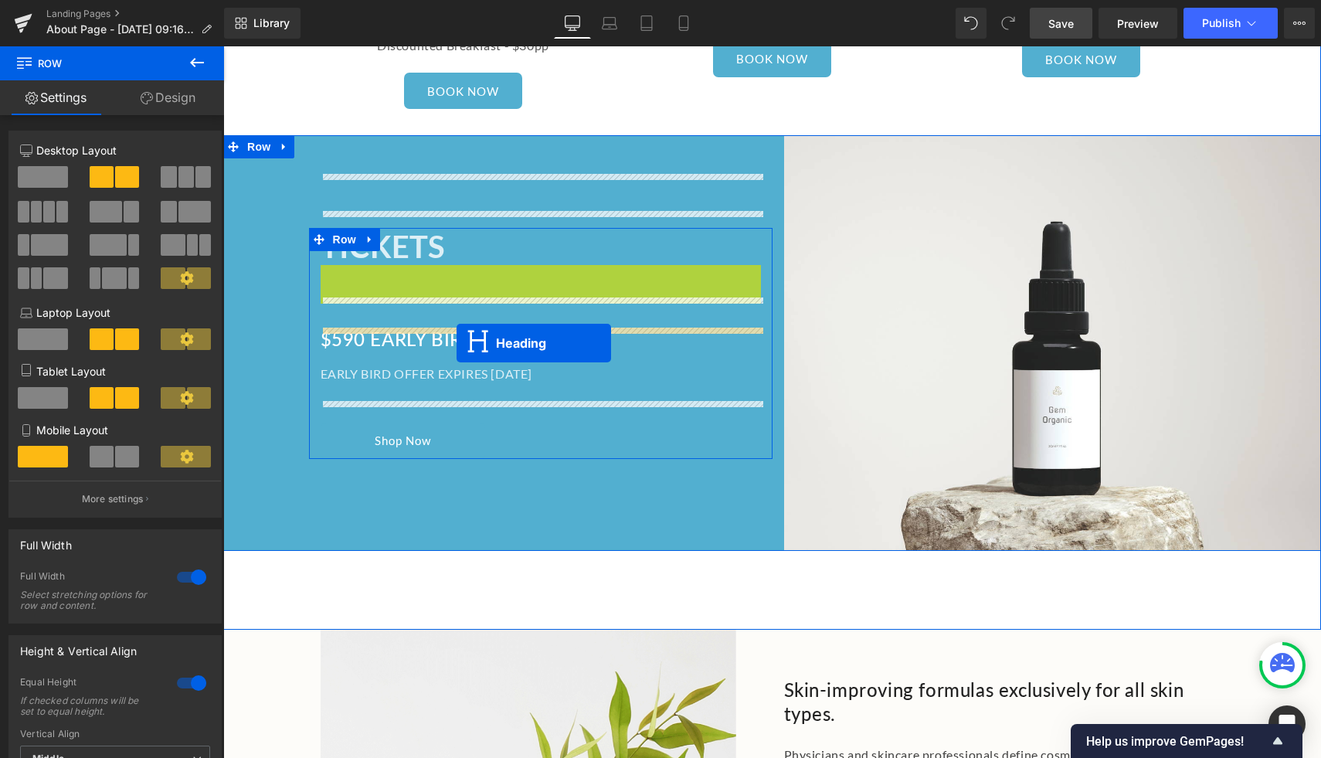
drag, startPoint x: 479, startPoint y: 229, endPoint x: 457, endPoint y: 342, distance: 115.8
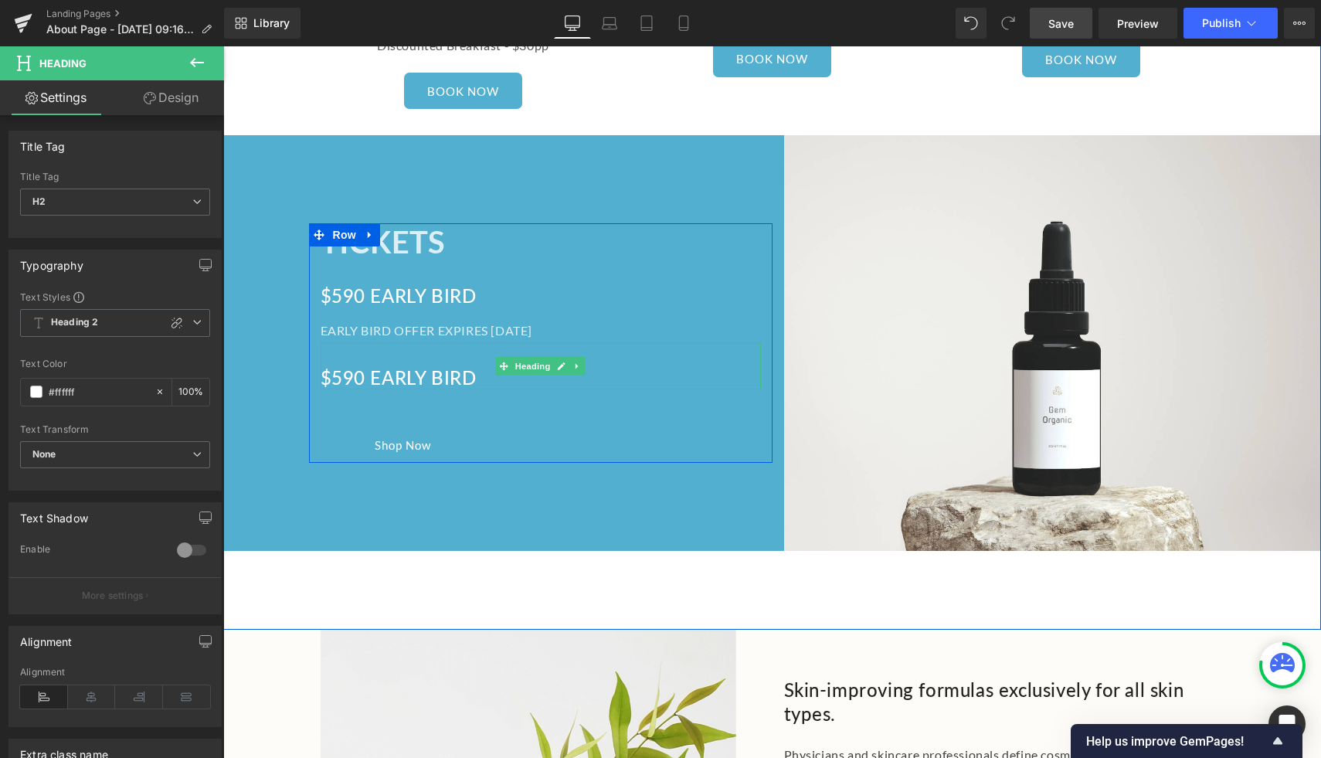
click at [351, 365] on h2 "$590 EARLY BIRD" at bounding box center [541, 377] width 440 height 24
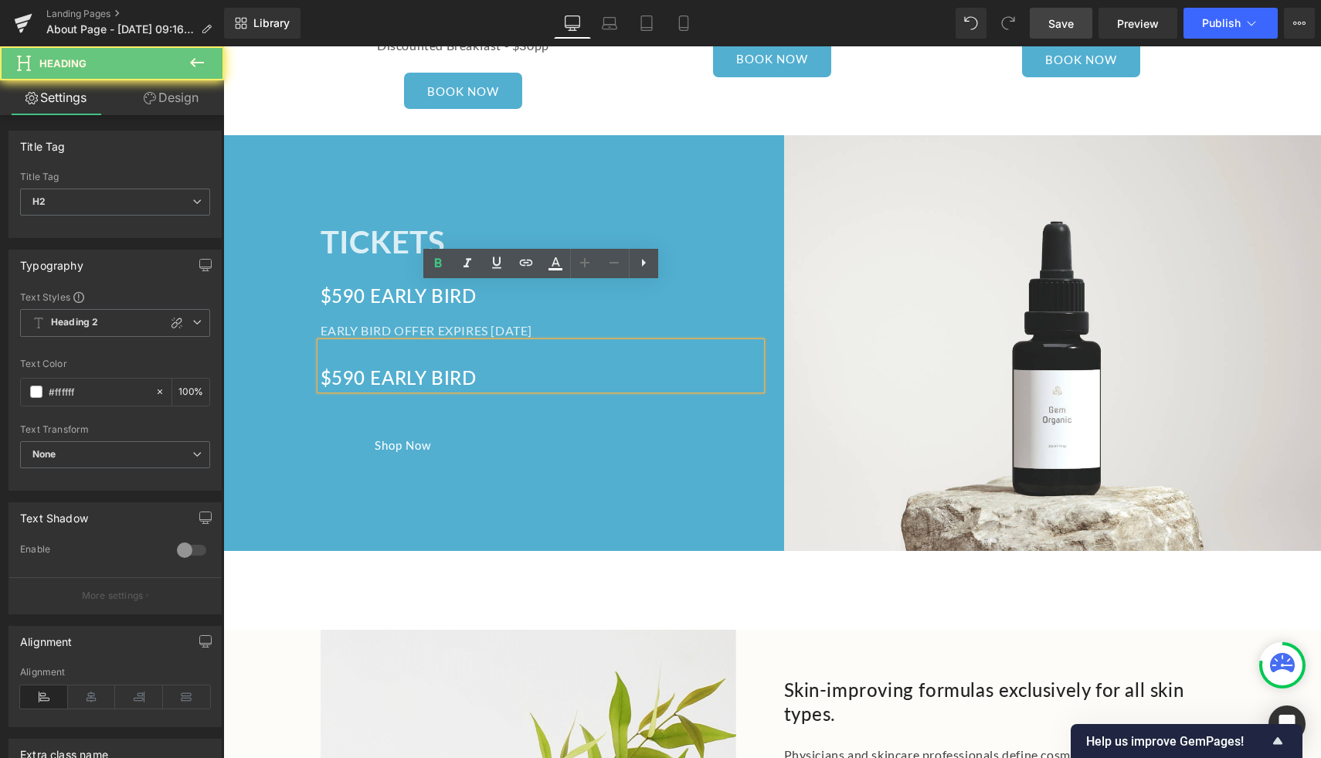
click at [341, 365] on h2 "$590 EARLY BIRD" at bounding box center [541, 377] width 440 height 24
click at [358, 433] on div "TICKETS Heading $590 EARLY BIRD Heading EARLY BIRD OFFER EXPIRES NOVEMBER 15 Te…" at bounding box center [497, 343] width 549 height 416
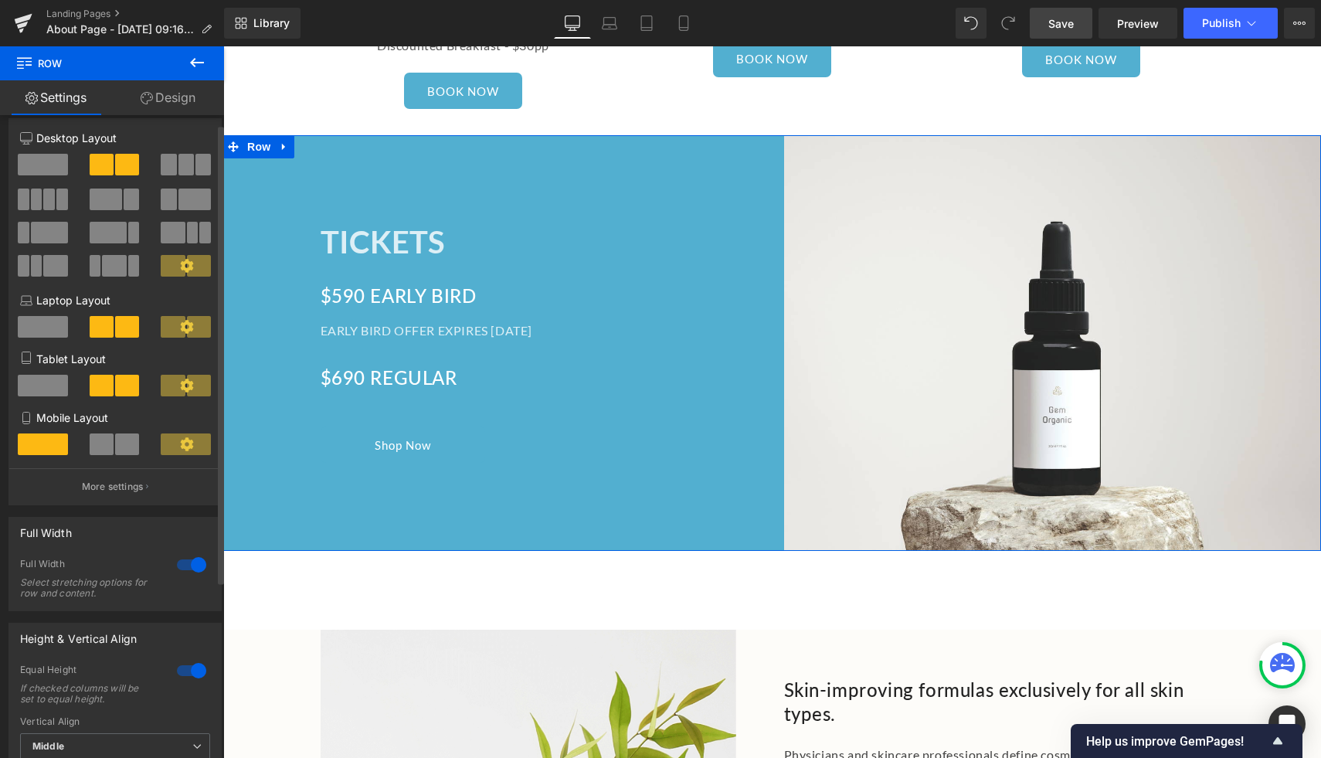
scroll to position [0, 0]
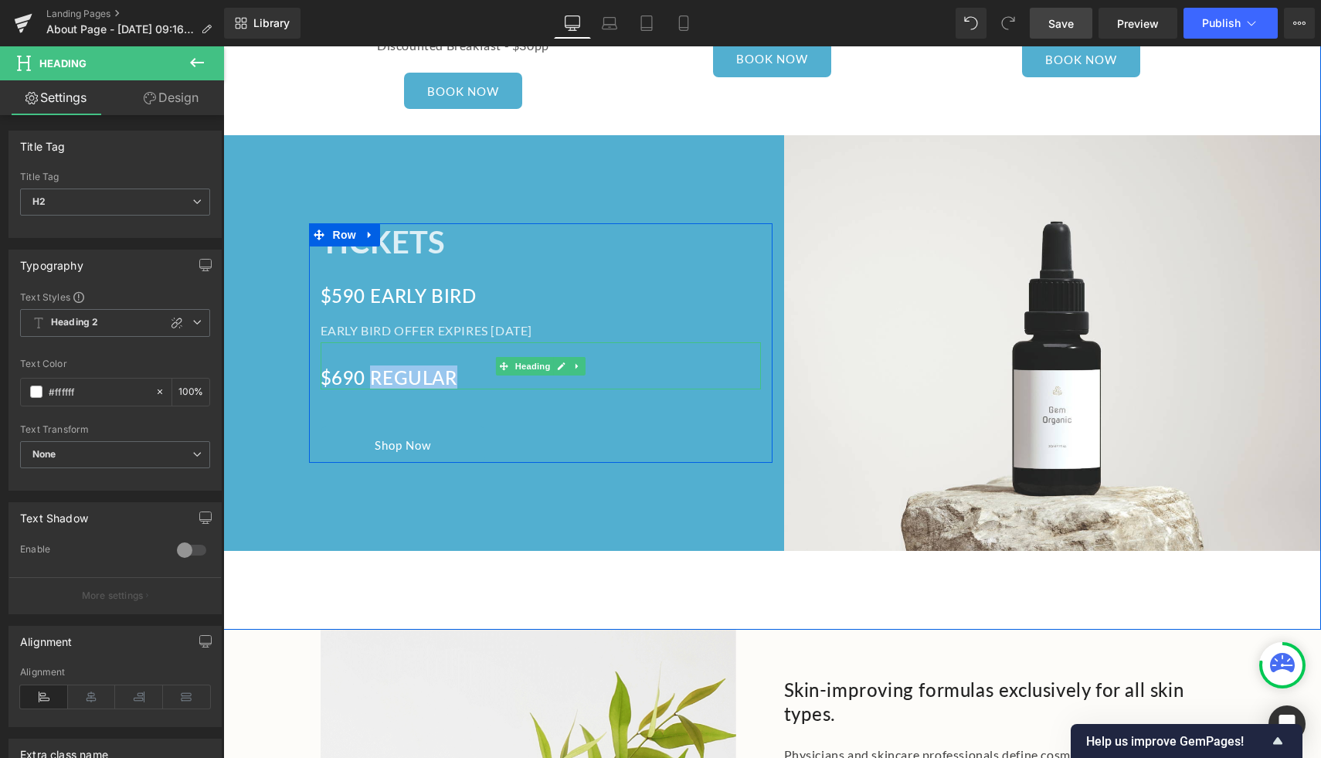
drag, startPoint x: 490, startPoint y: 321, endPoint x: 372, endPoint y: 314, distance: 117.6
click at [372, 365] on h2 "$690 REGULAR" at bounding box center [541, 377] width 440 height 24
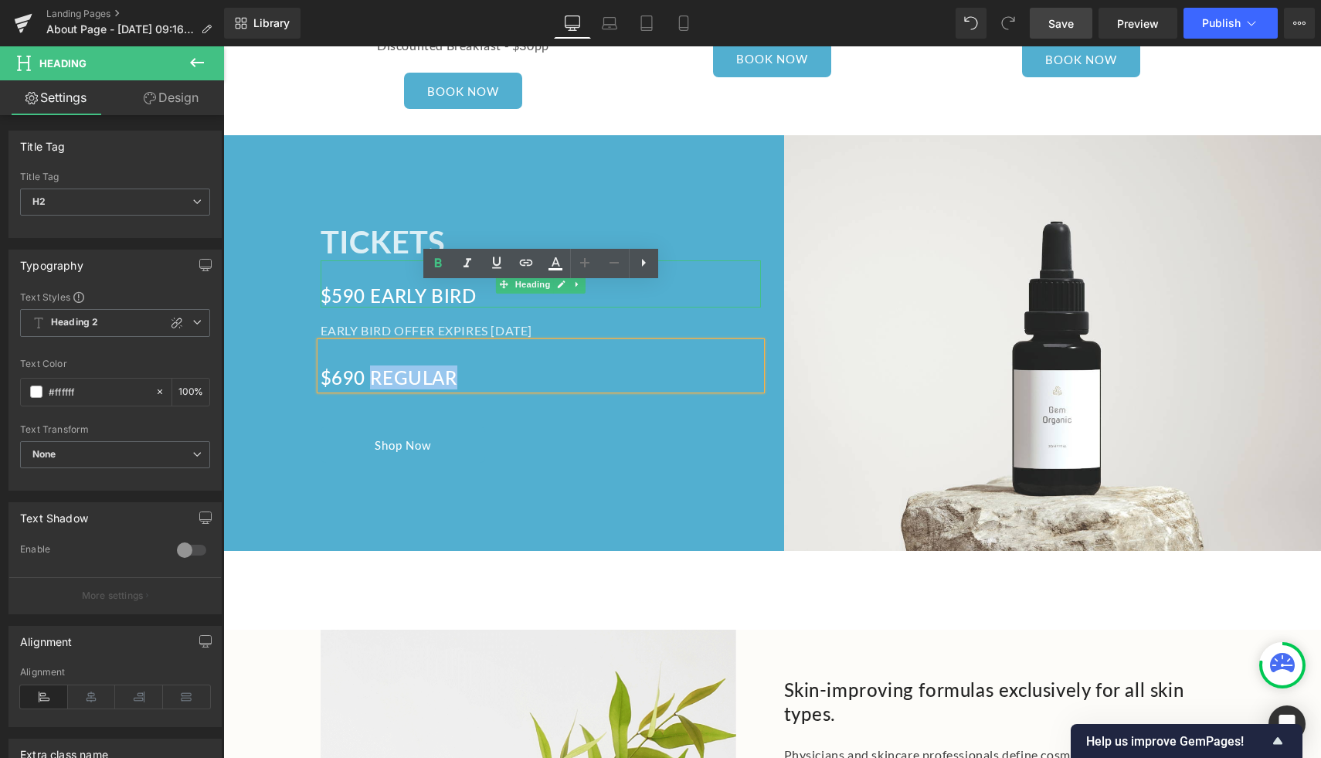
click at [358, 284] on h2 "$590 EARLY BIRD" at bounding box center [541, 296] width 440 height 24
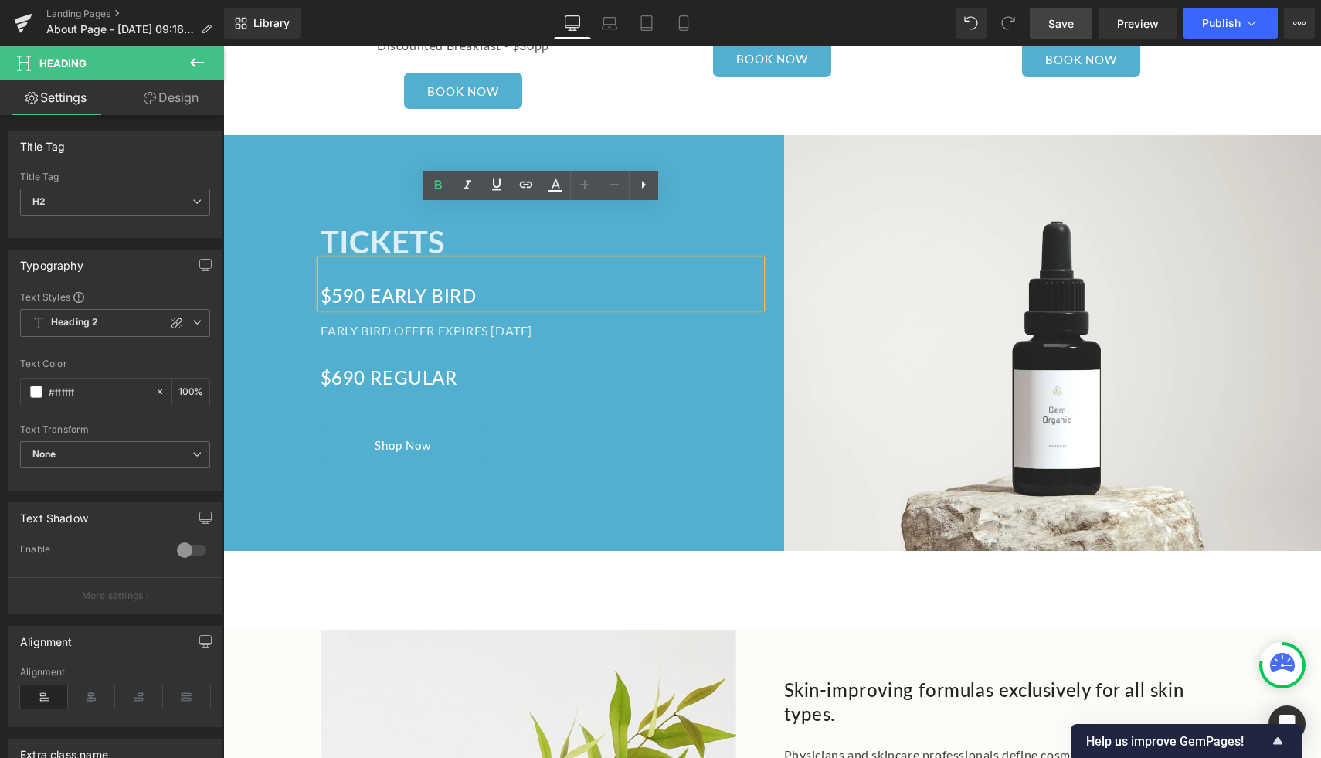
click at [345, 284] on h2 "$590 EARLY BIRD" at bounding box center [541, 296] width 440 height 24
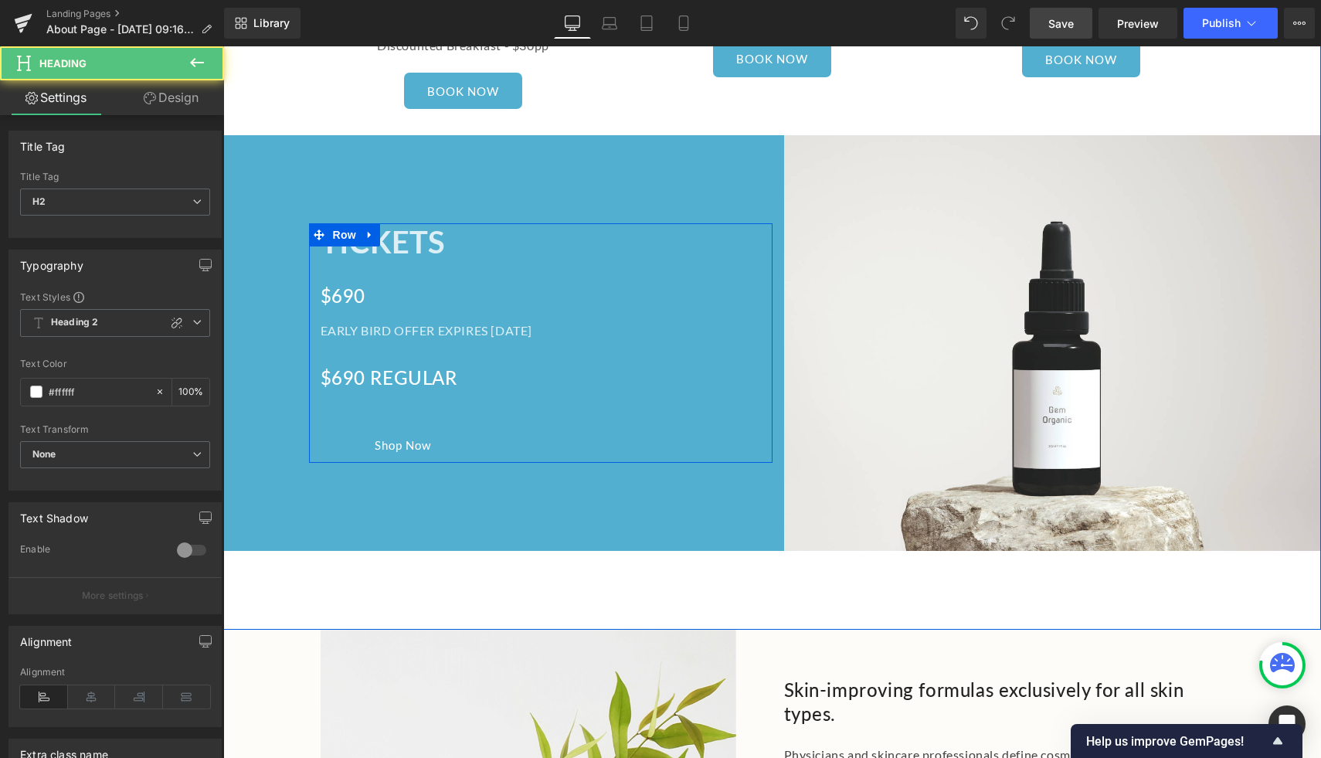
click at [343, 284] on h2 "$690" at bounding box center [541, 296] width 440 height 24
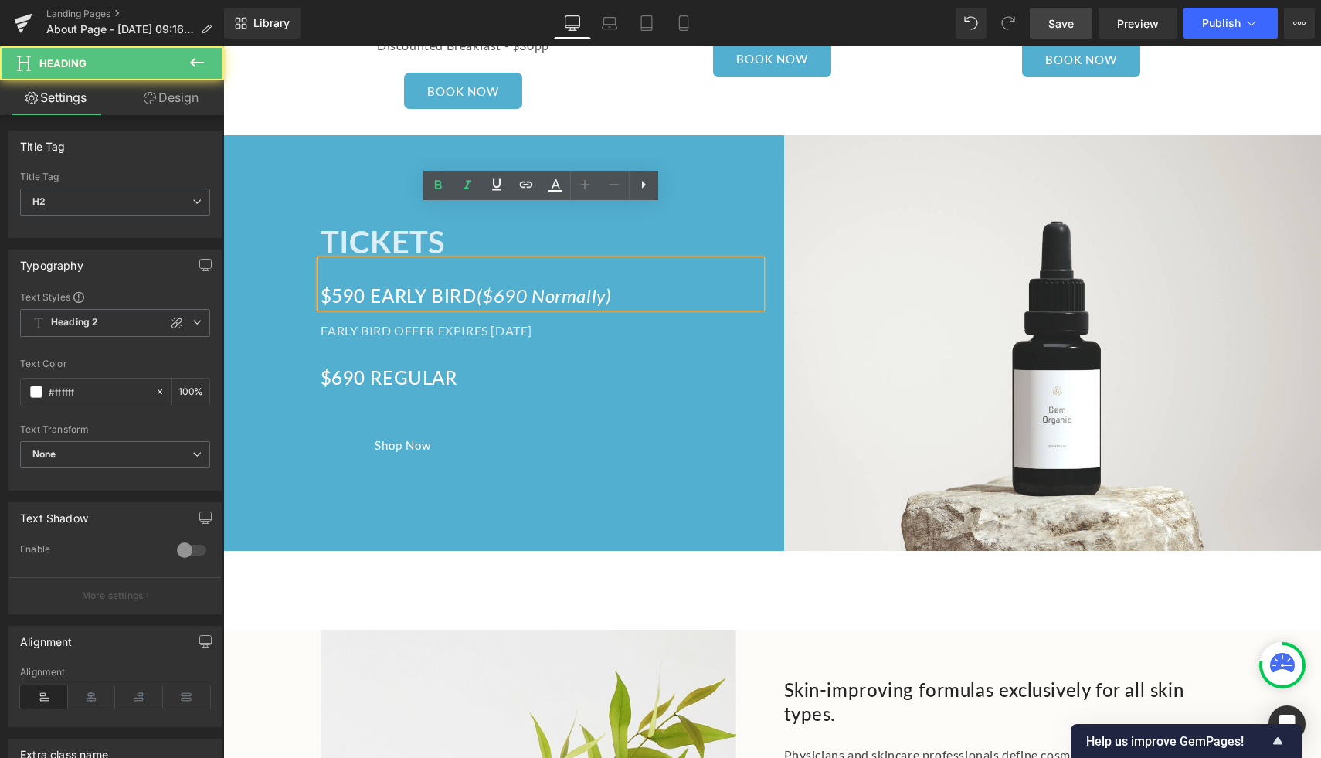
click at [612, 284] on span "($690 Normally)" at bounding box center [544, 295] width 135 height 22
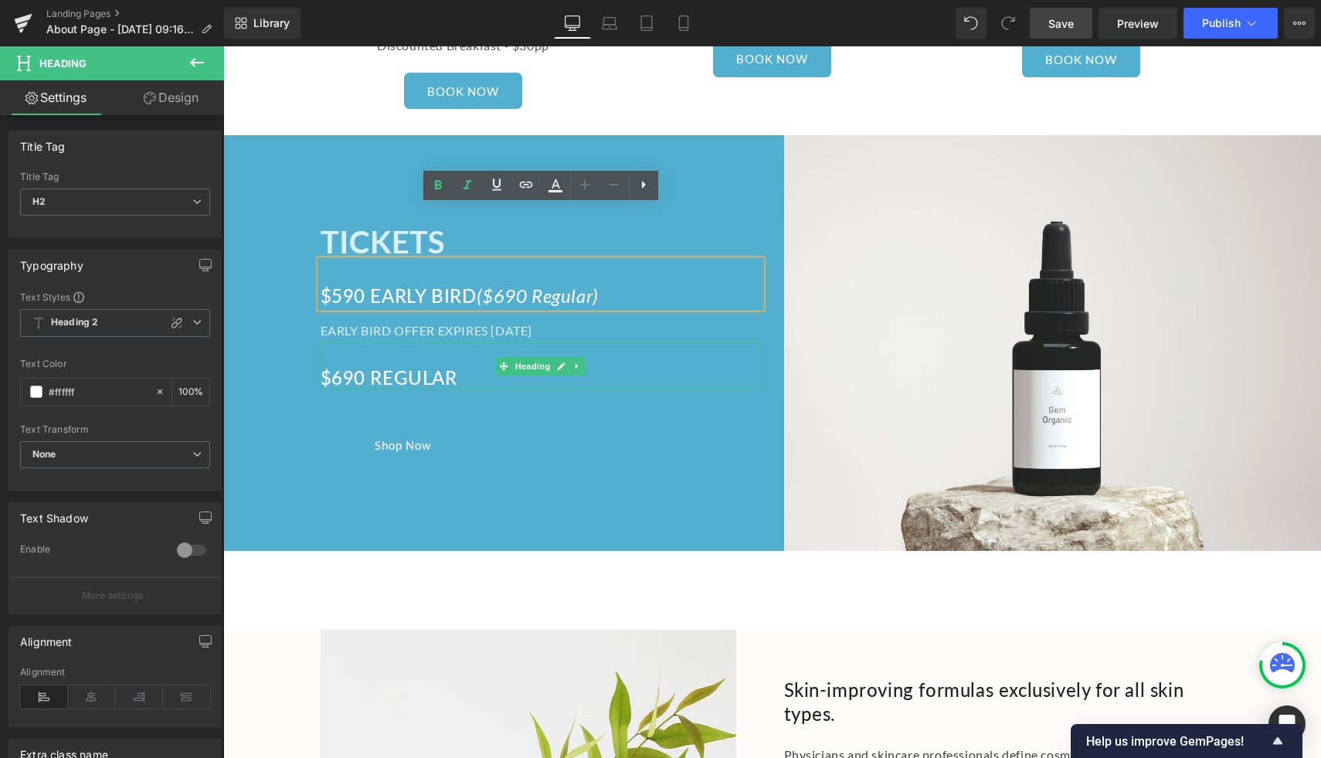
click at [464, 365] on h2 "$690 REGULAR" at bounding box center [541, 377] width 440 height 24
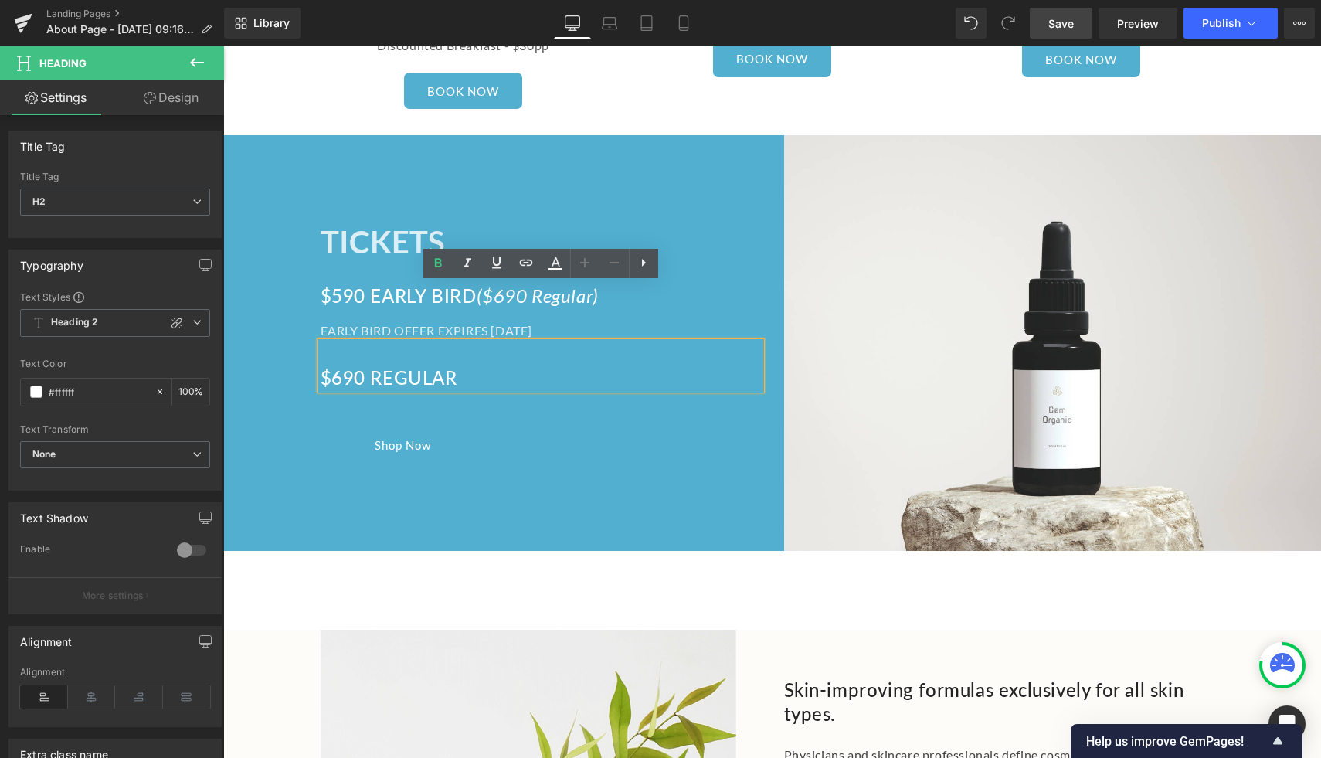
click at [534, 426] on div "Shop Now" at bounding box center [541, 444] width 440 height 36
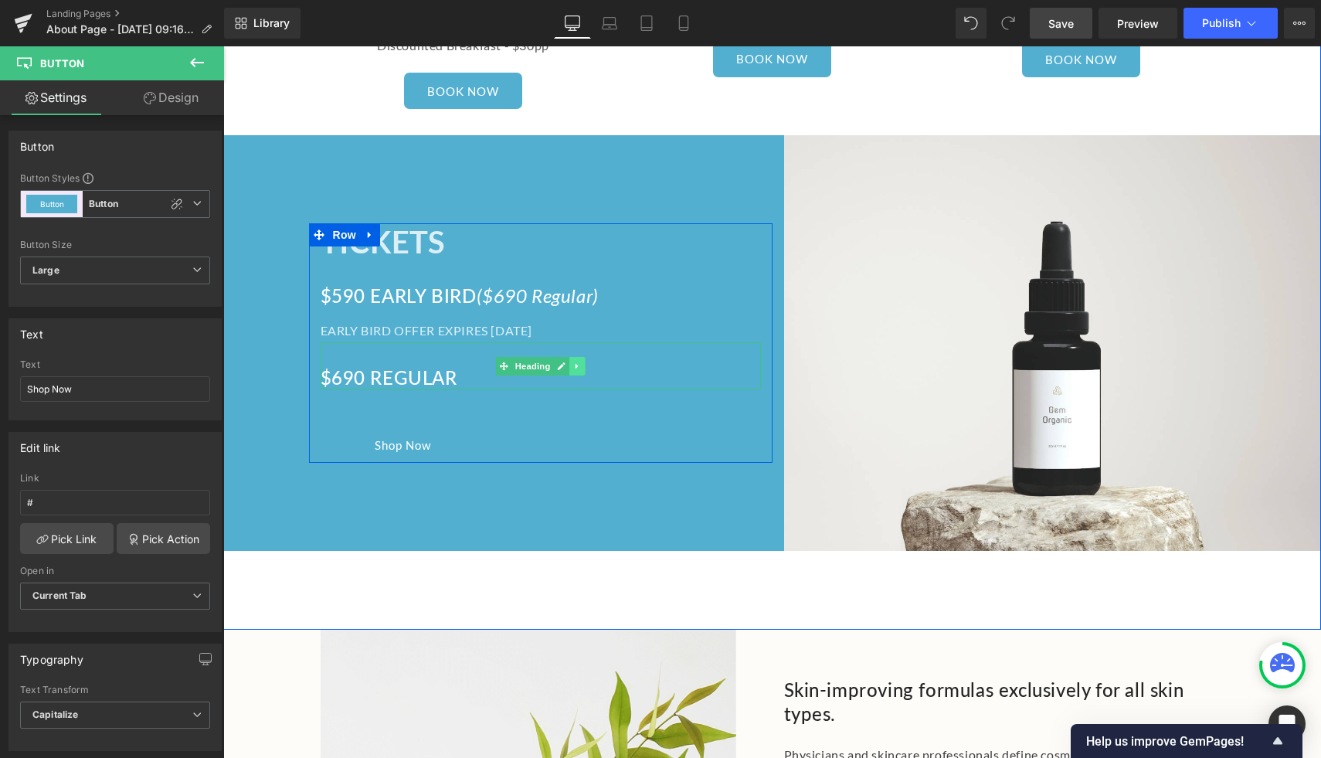
click at [576, 362] on icon at bounding box center [577, 366] width 8 height 9
click at [590, 357] on link at bounding box center [585, 366] width 16 height 19
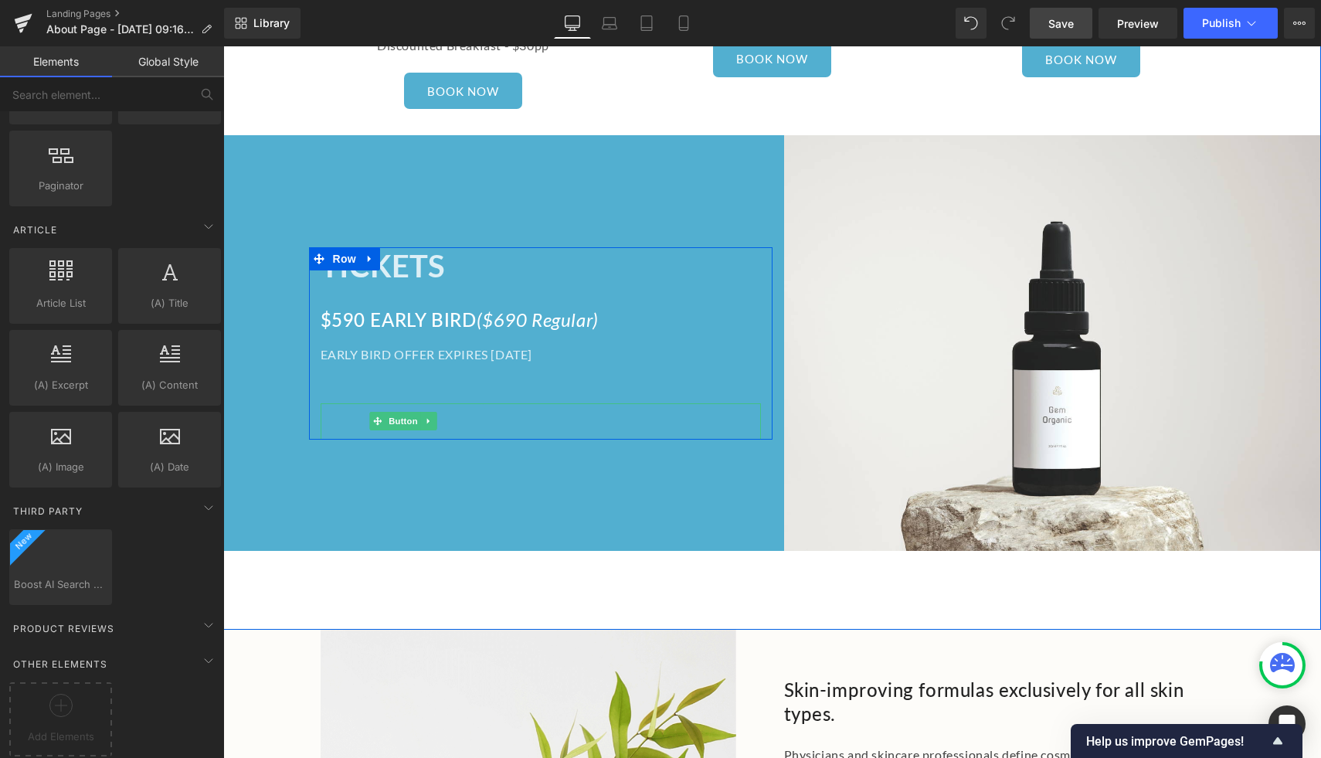
click at [472, 403] on link "Shop Now" at bounding box center [403, 421] width 165 height 36
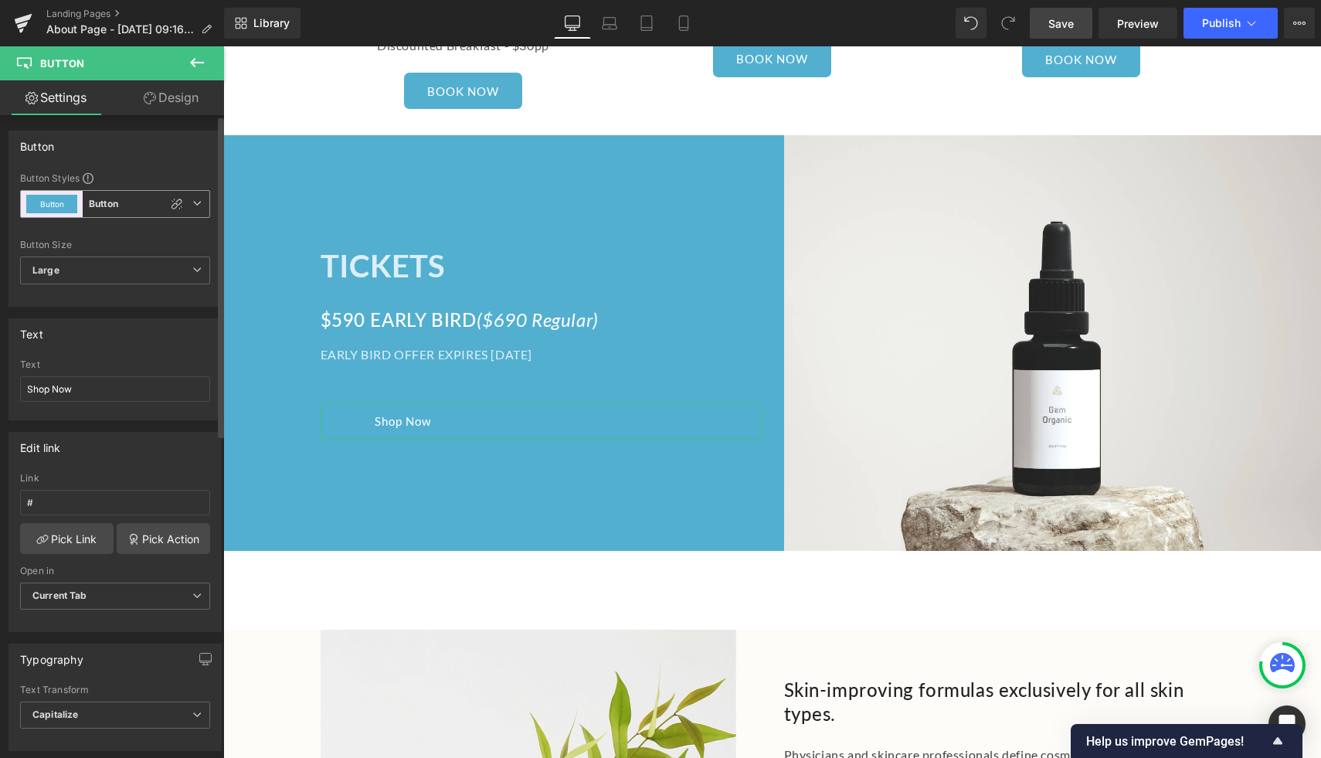
click at [195, 202] on icon at bounding box center [196, 203] width 9 height 9
click at [197, 267] on li "Button Button" at bounding box center [112, 271] width 184 height 28
click at [172, 199] on icon at bounding box center [177, 204] width 11 height 11
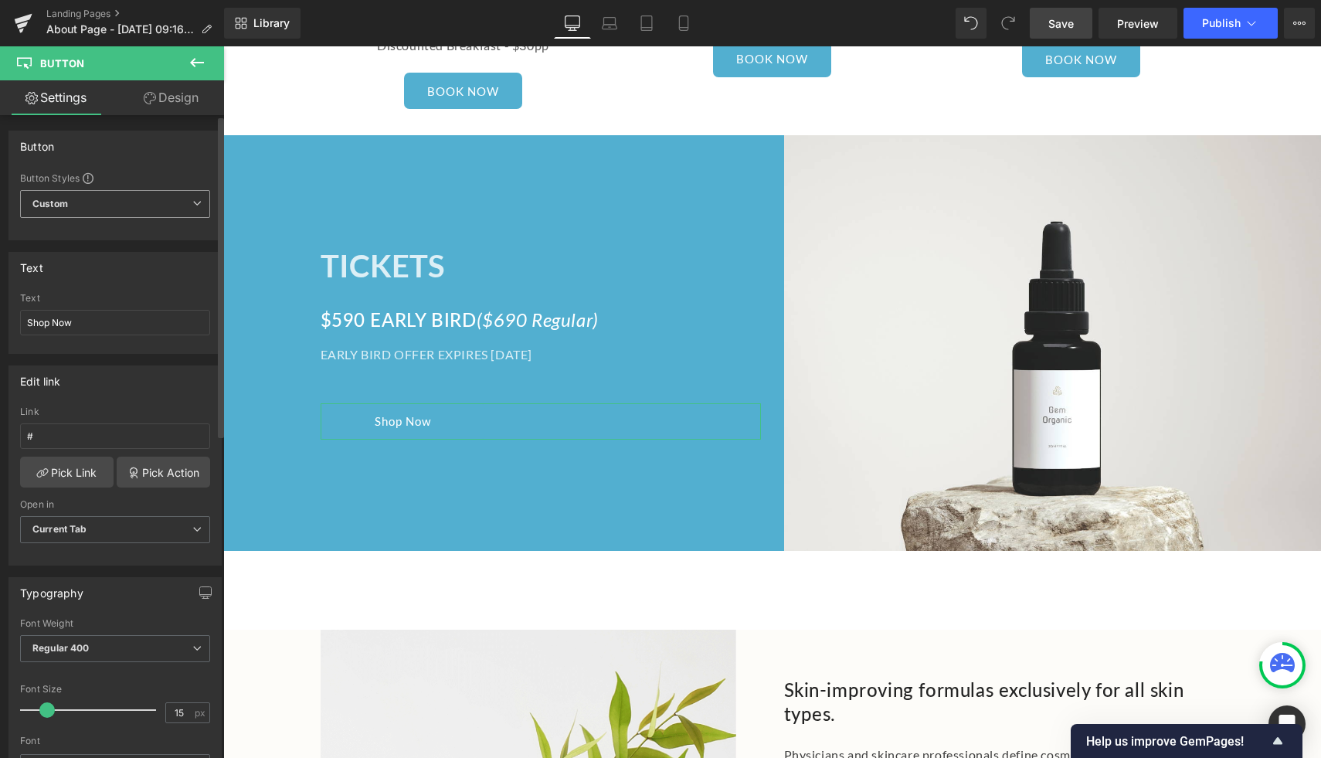
type input "Brand Color"
type input "Color 1"
type input "Color 7"
type input "Color 1"
click at [158, 103] on link "Design" at bounding box center [171, 97] width 112 height 35
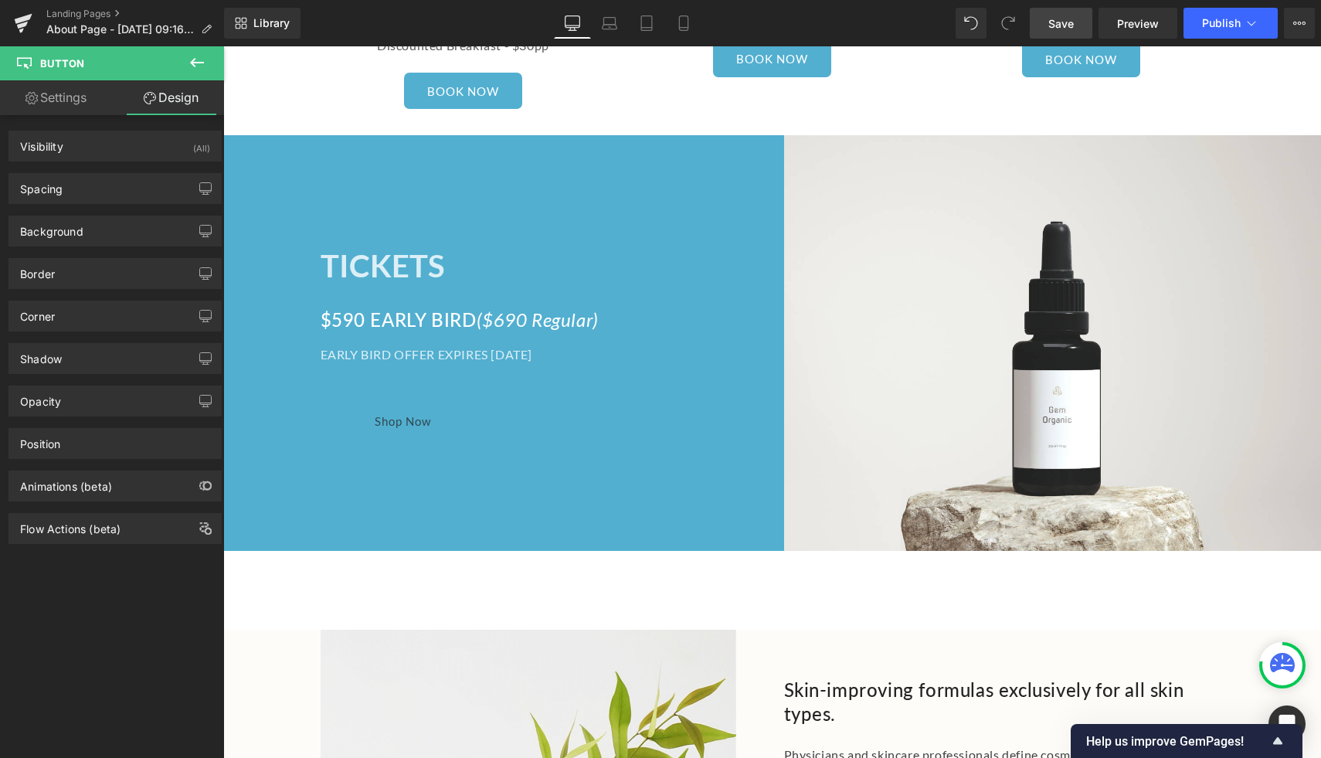
click at [192, 53] on icon at bounding box center [197, 62] width 19 height 19
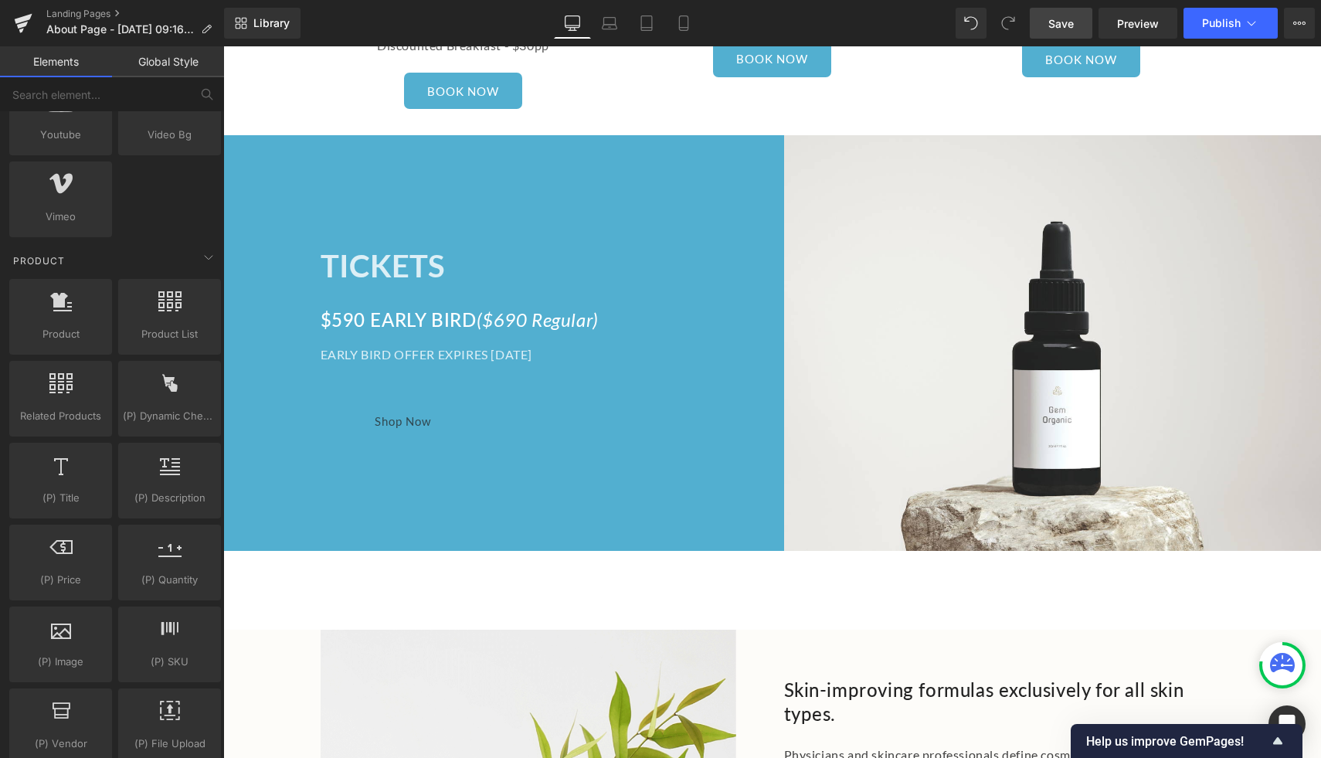
scroll to position [1031, 0]
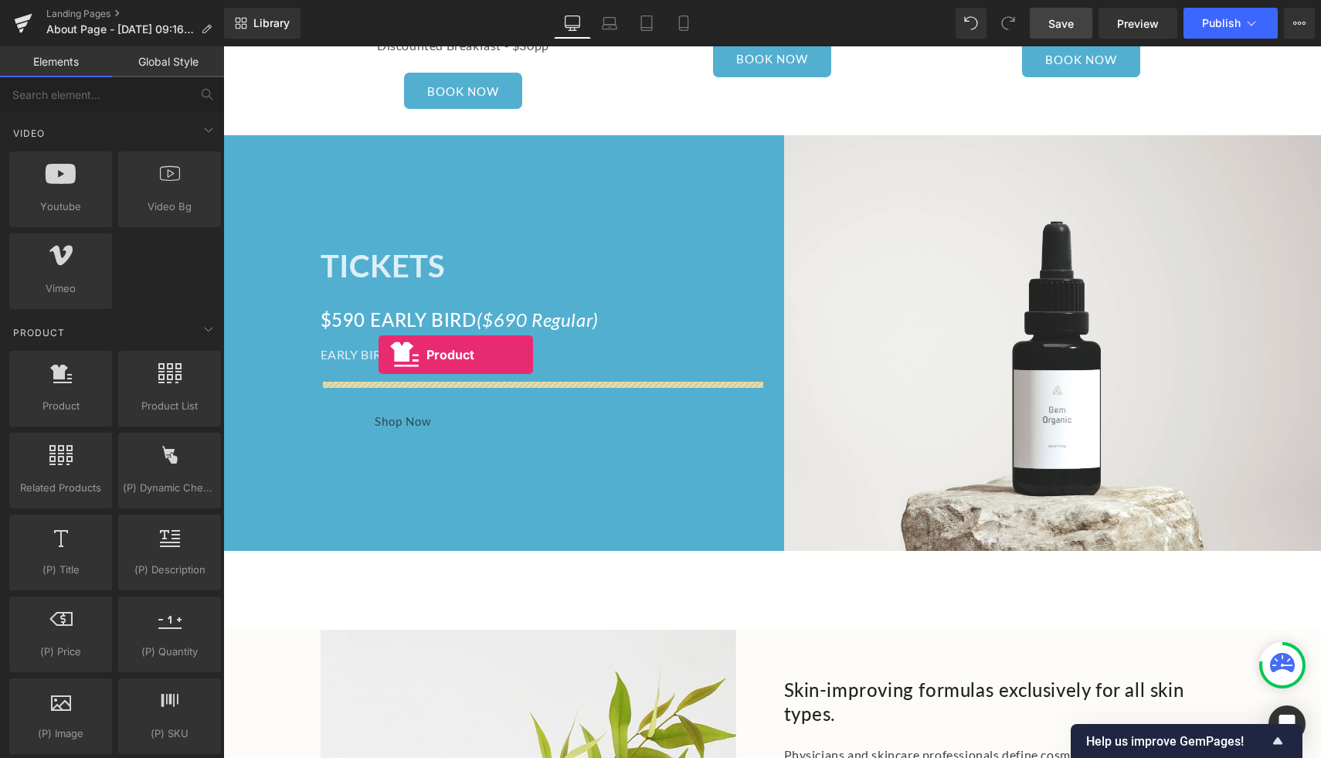
drag, startPoint x: 277, startPoint y: 429, endPoint x: 379, endPoint y: 354, distance: 126.6
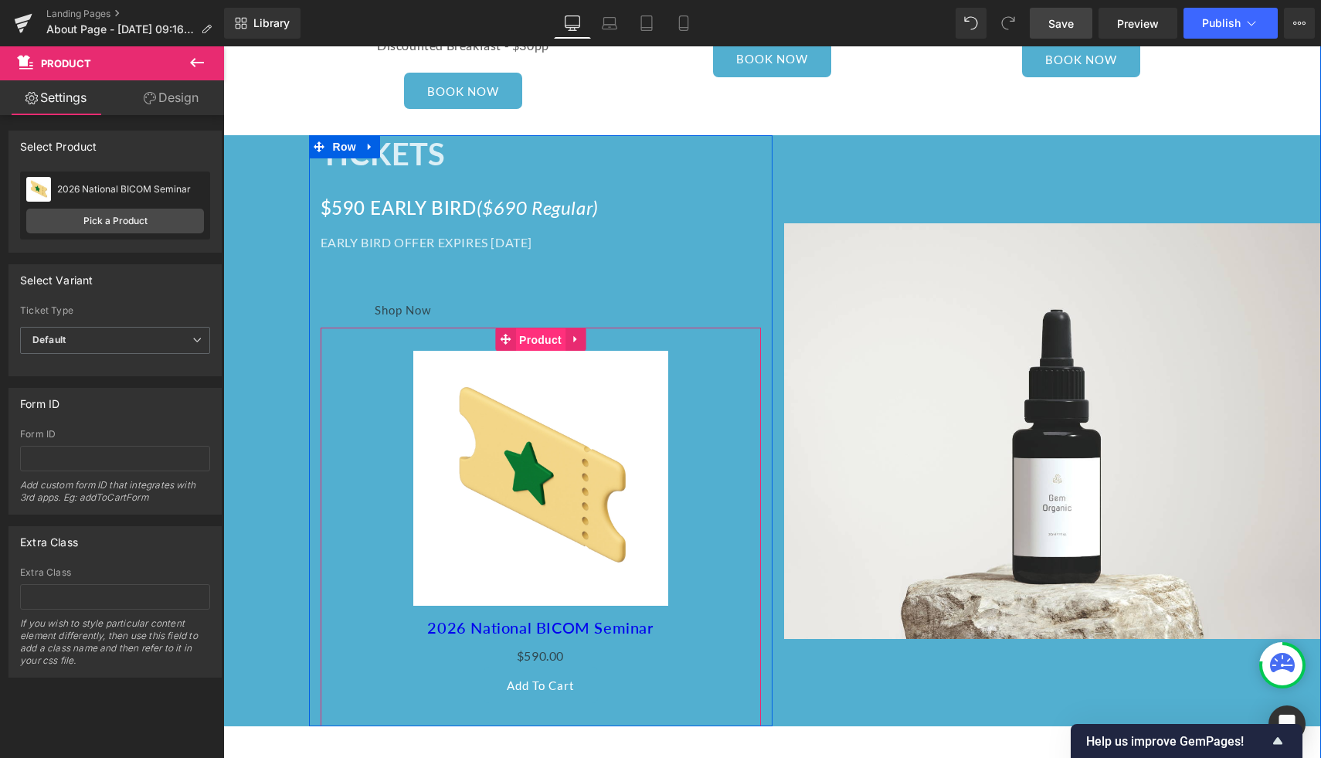
click at [545, 328] on span "Product" at bounding box center [540, 339] width 50 height 23
click at [542, 328] on span "Product" at bounding box center [540, 339] width 50 height 23
click at [582, 473] on icon at bounding box center [579, 479] width 11 height 12
click at [594, 473] on icon at bounding box center [589, 478] width 11 height 11
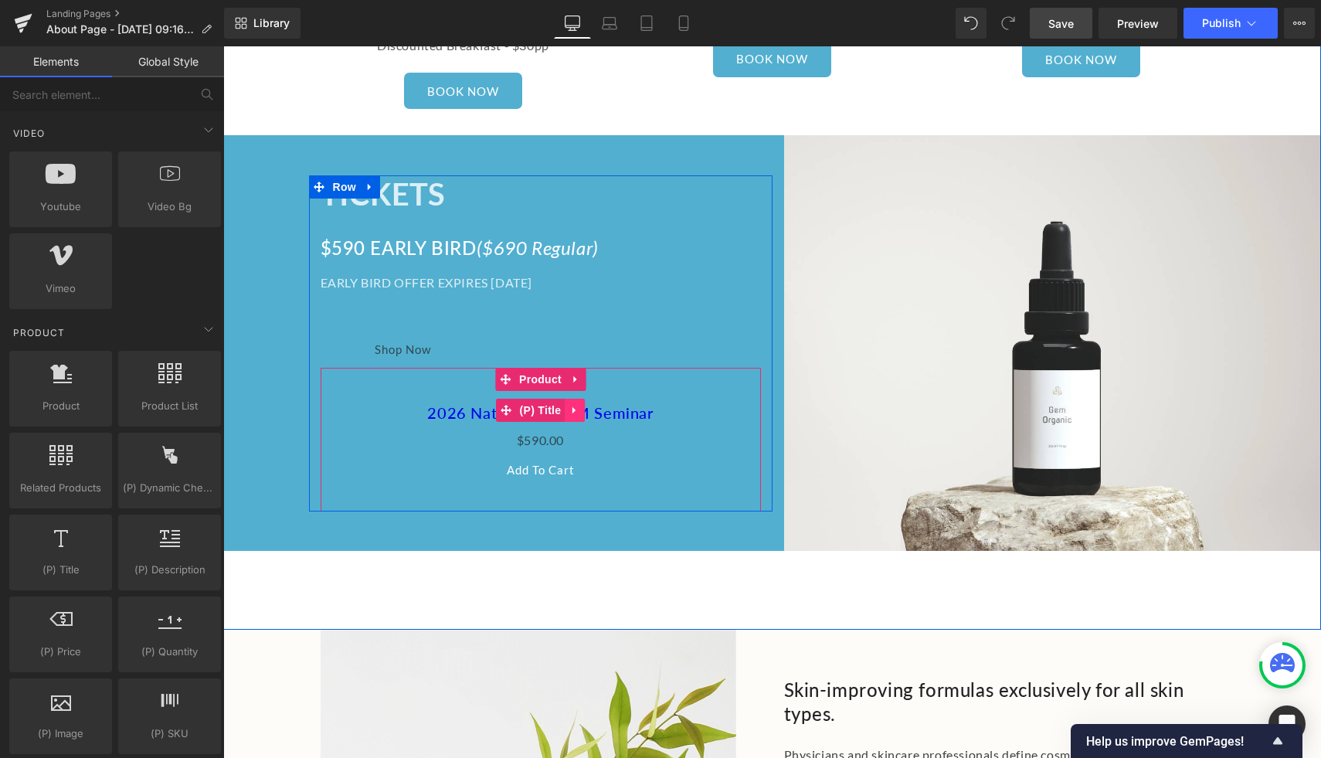
click at [582, 399] on link at bounding box center [575, 410] width 20 height 23
click at [586, 405] on icon at bounding box center [584, 410] width 11 height 11
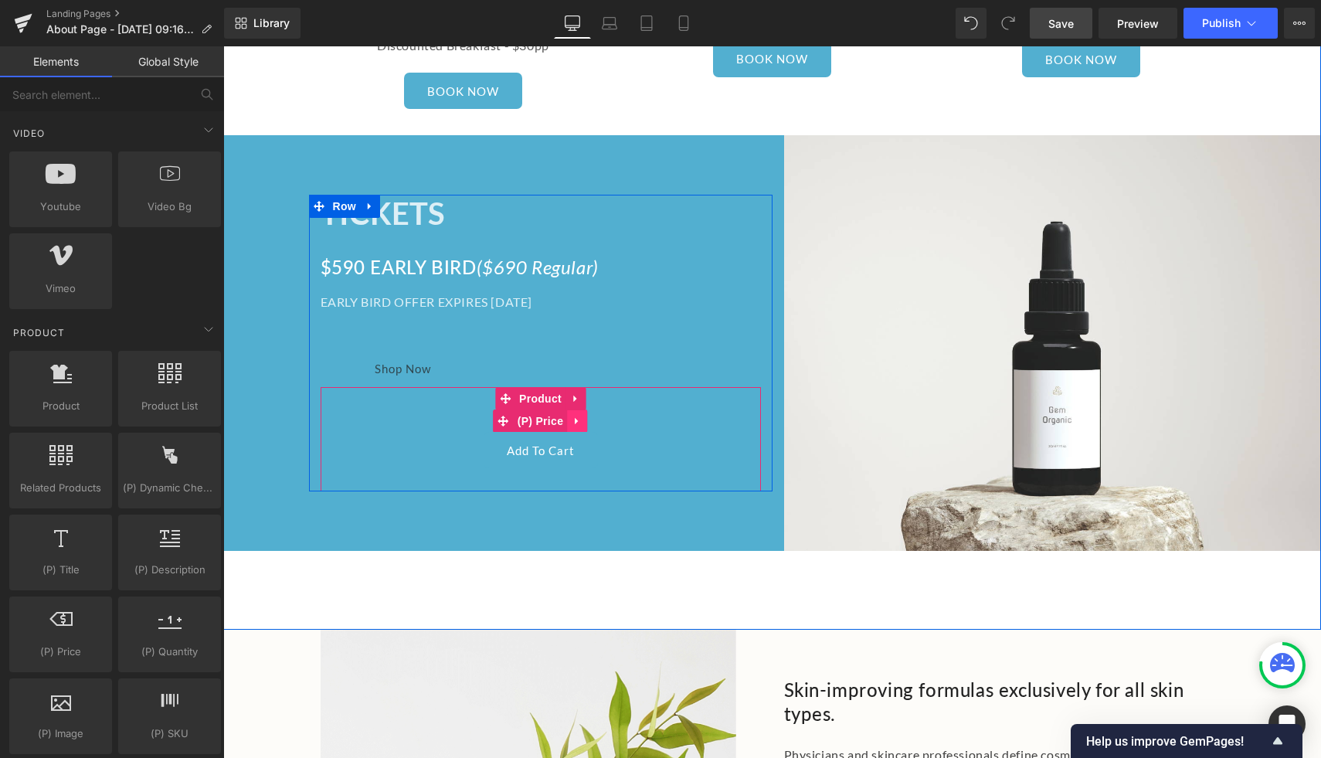
click at [579, 416] on icon at bounding box center [577, 422] width 11 height 12
click at [589, 416] on icon at bounding box center [587, 421] width 11 height 11
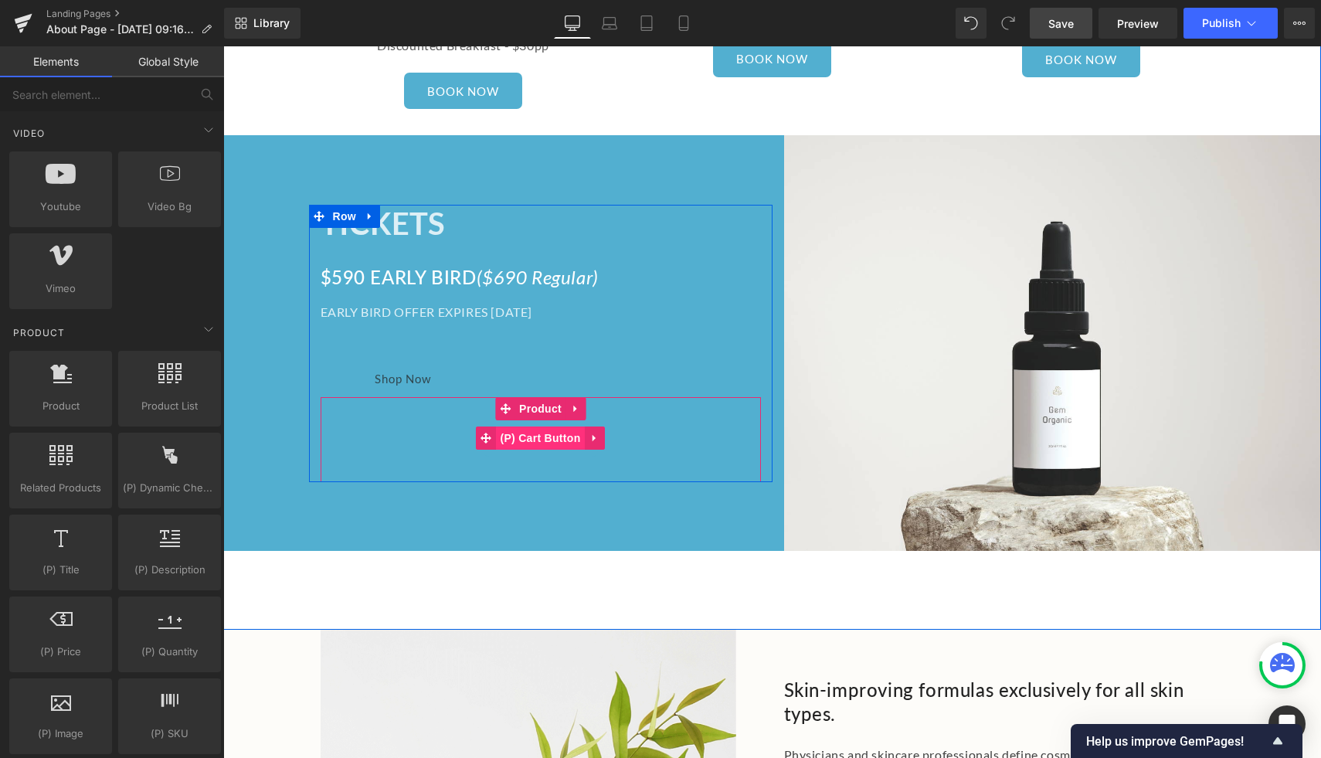
click at [559, 426] on span "(P) Cart Button" at bounding box center [540, 437] width 88 height 23
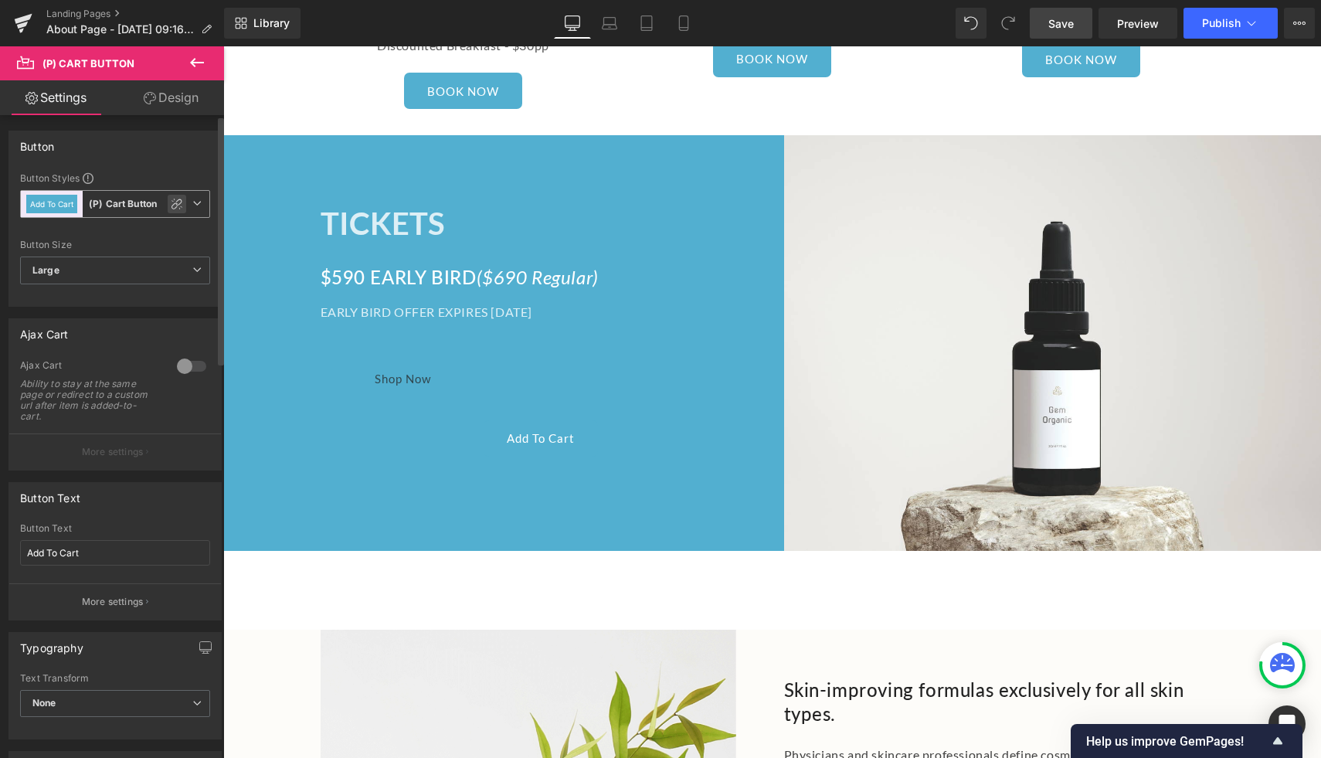
click at [172, 208] on icon at bounding box center [177, 204] width 12 height 12
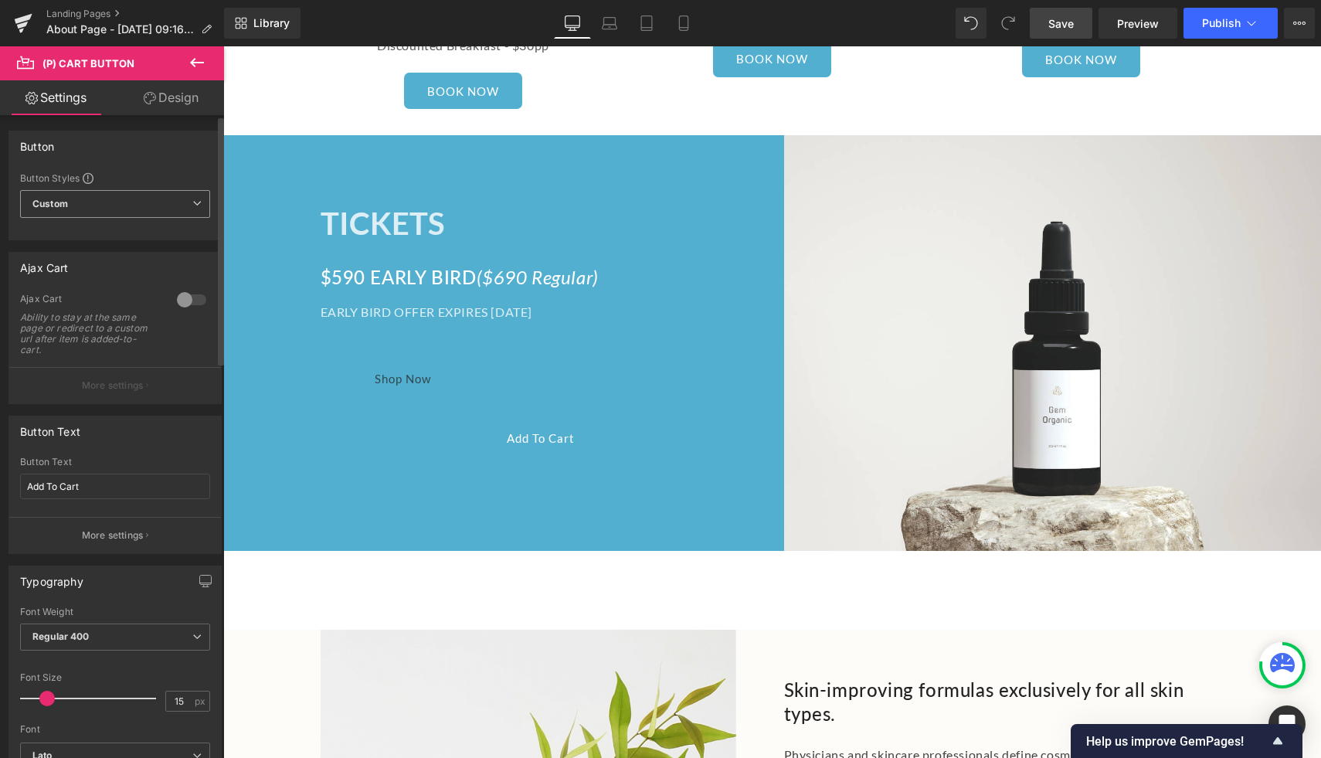
type input "Brand Color"
type input "Color 1"
type input "Color 7"
type input "Color 1"
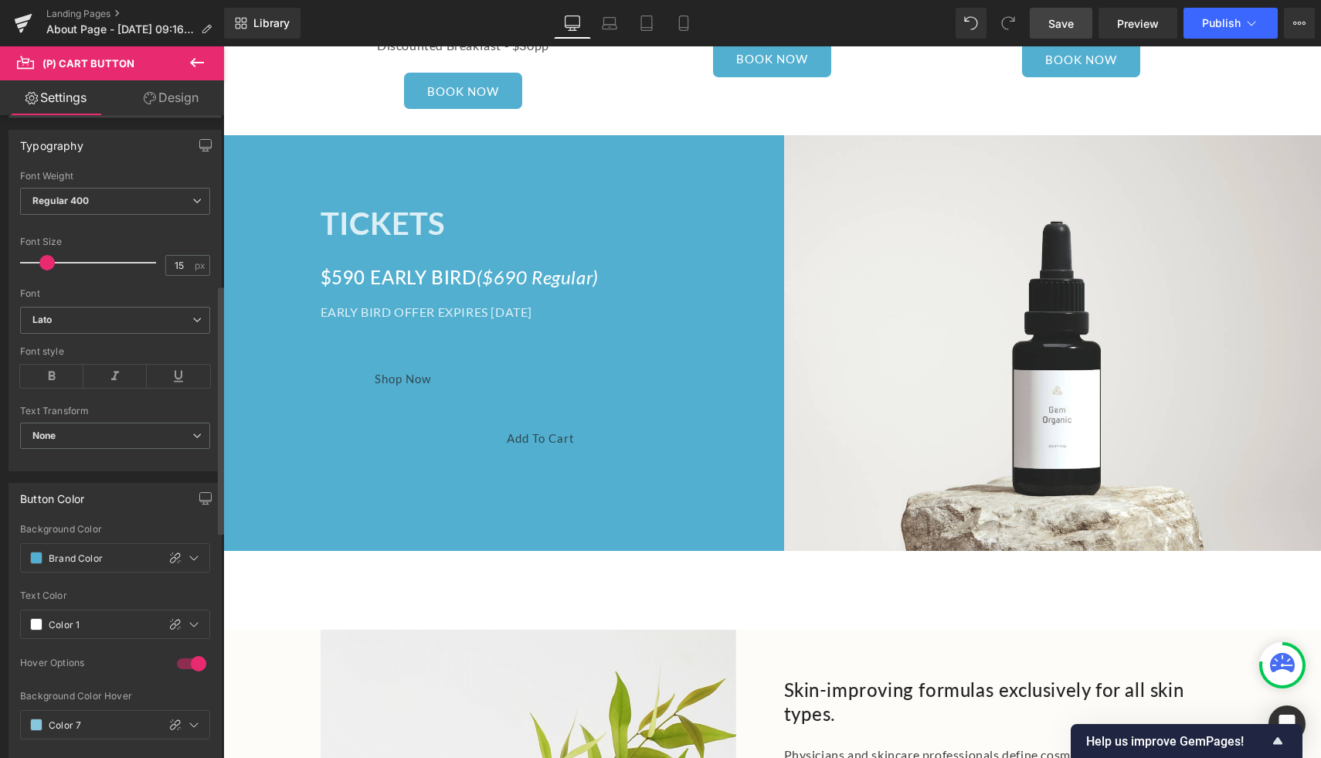
scroll to position [437, 0]
drag, startPoint x: 117, startPoint y: 552, endPoint x: 55, endPoint y: 549, distance: 61.9
click at [55, 549] on input "Brand Color" at bounding box center [99, 556] width 101 height 17
type input "FF"
type input "0"
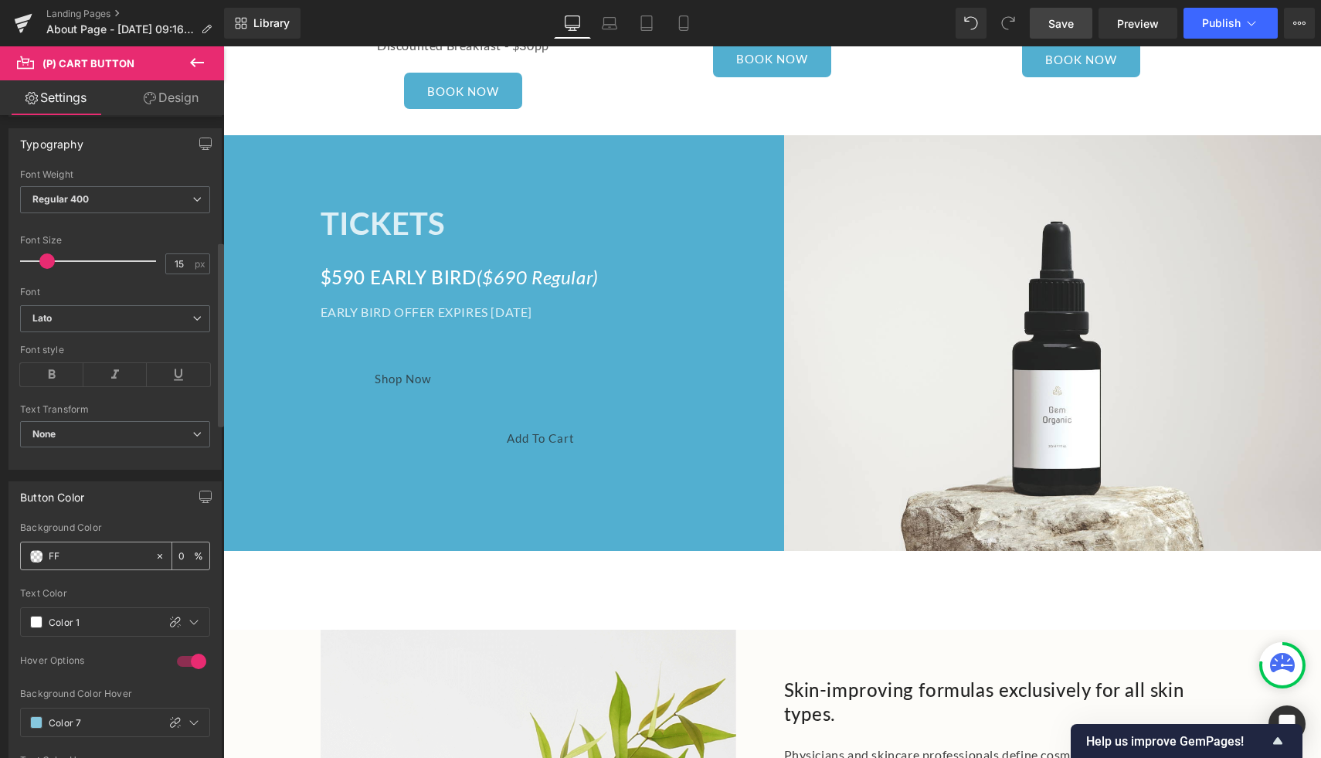
type input "FFF"
type input "100"
type input "FFFFFF"
type input "100"
click at [94, 620] on input "Color 1" at bounding box center [99, 621] width 101 height 17
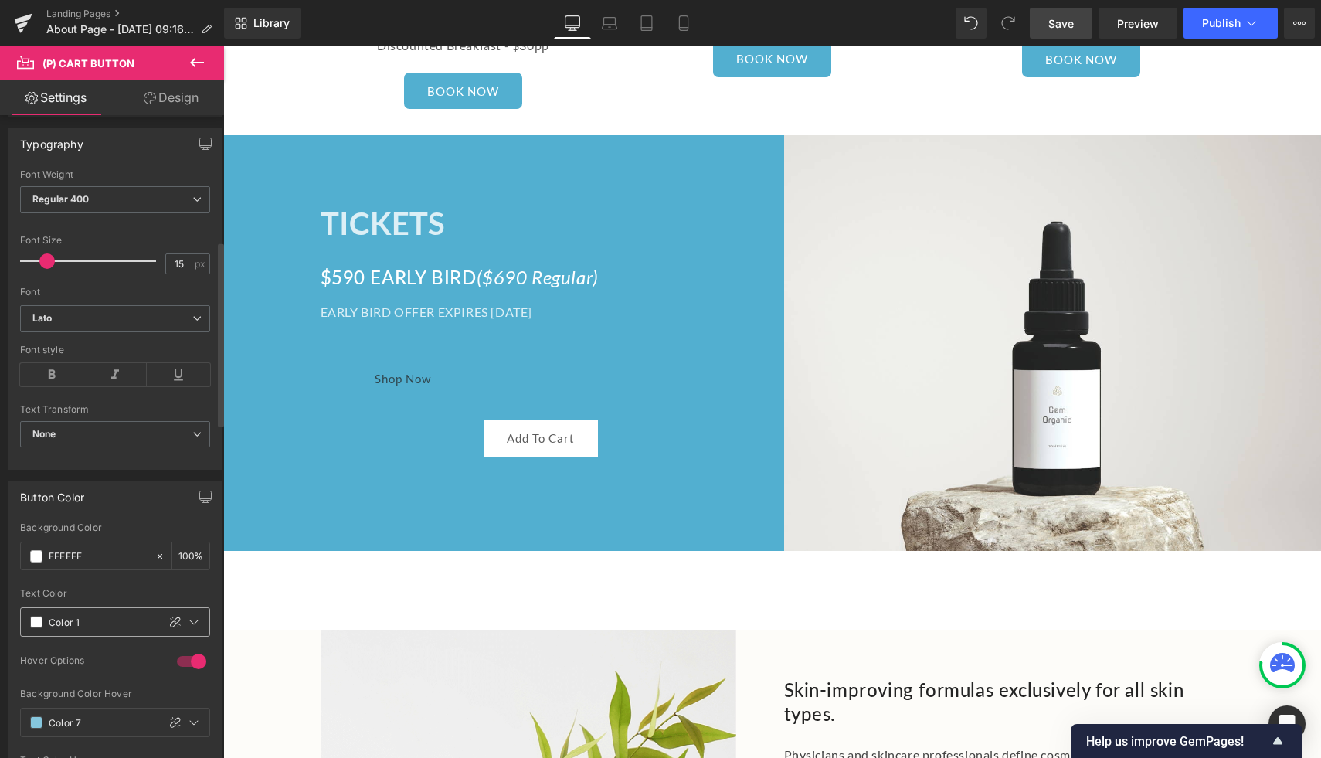
type input "#ffffff"
drag, startPoint x: 94, startPoint y: 620, endPoint x: 46, endPoint y: 620, distance: 47.9
click at [46, 620] on div "Color 1" at bounding box center [89, 622] width 136 height 28
type input "0"
type input "52afd"
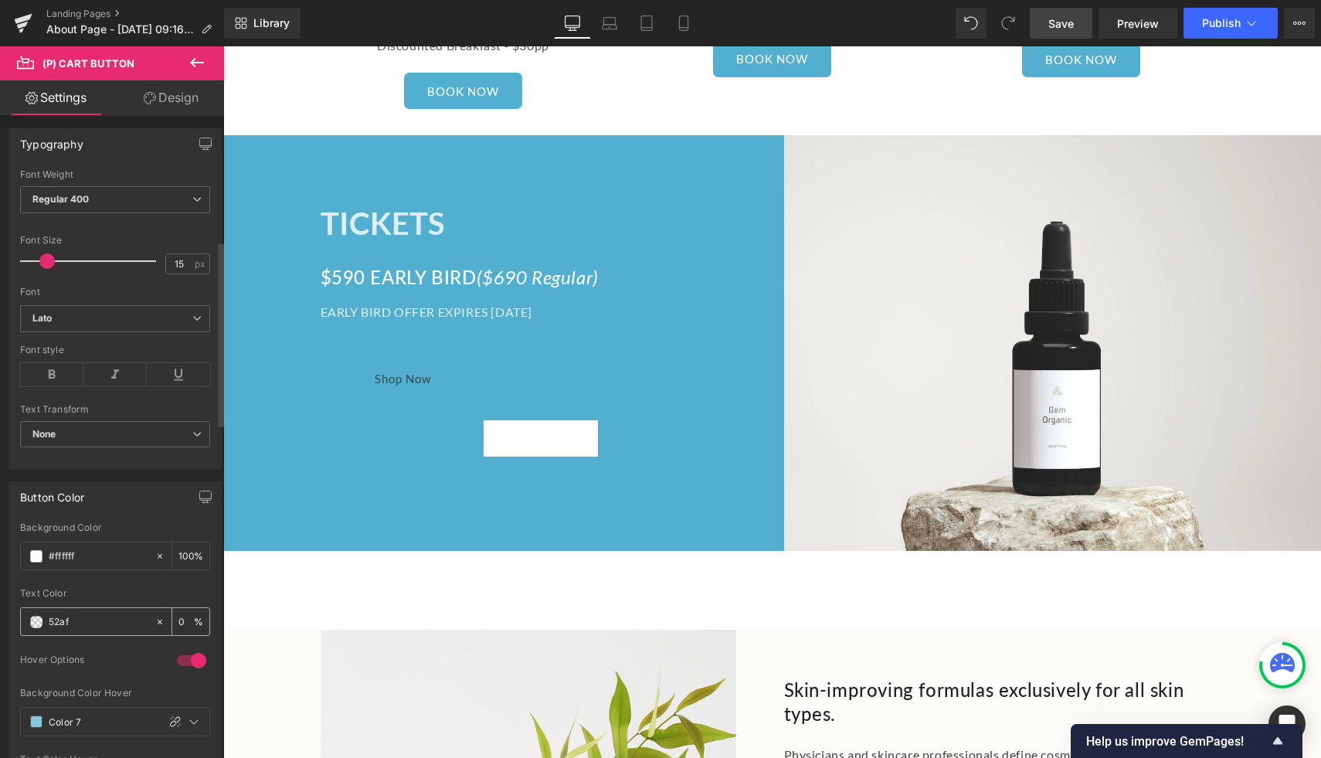
type input "100"
type input "52afd0"
type input "100"
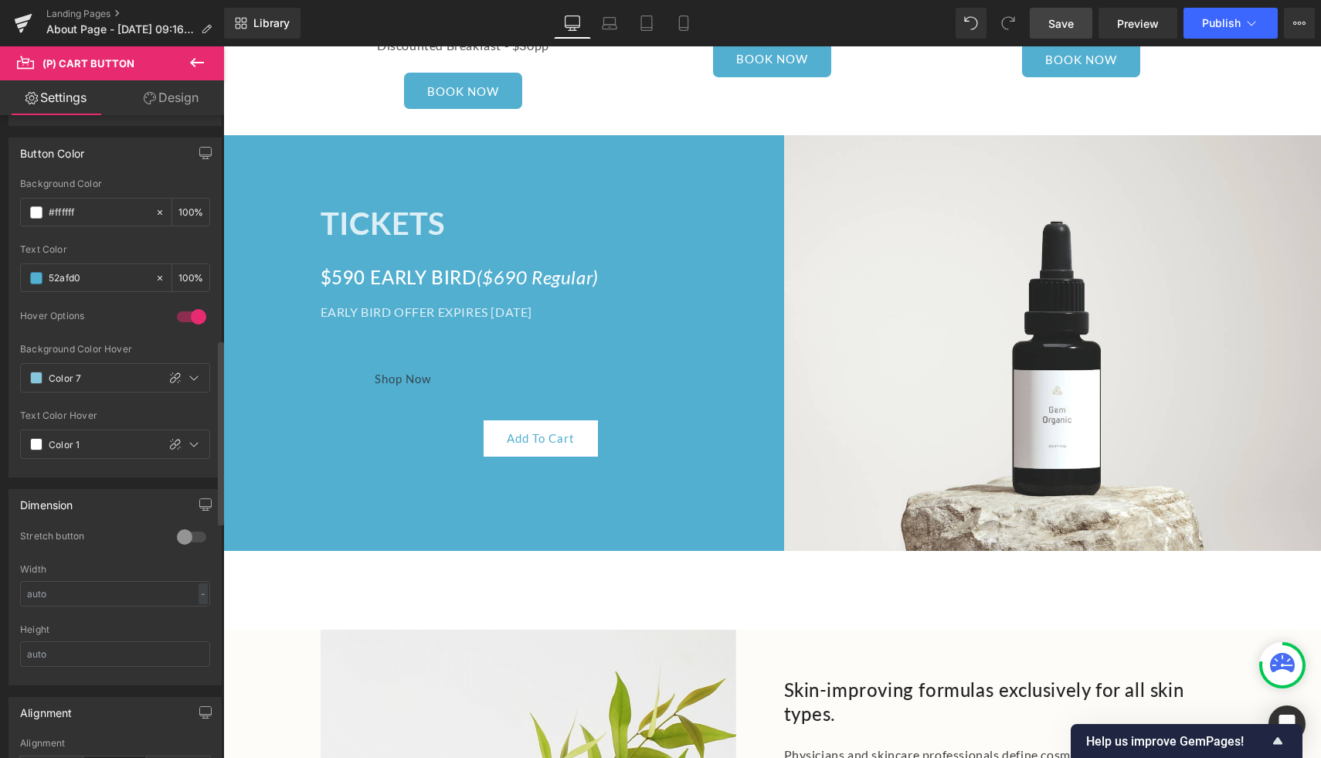
scroll to position [782, 0]
type input "#52afd0"
click at [170, 447] on icon at bounding box center [175, 443] width 12 height 12
type input "#ffffff"
type input "100"
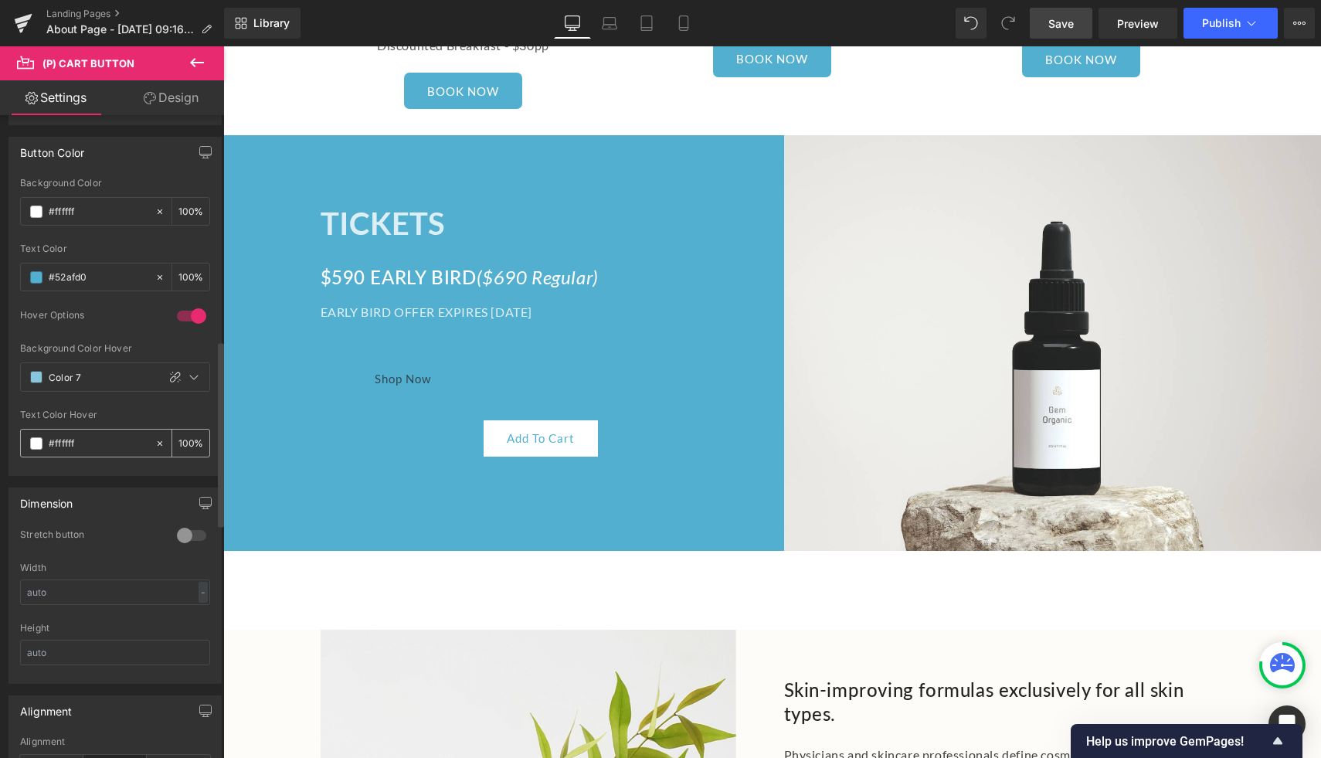
click at [131, 440] on input "#ffffff" at bounding box center [98, 443] width 99 height 17
drag, startPoint x: 131, startPoint y: 440, endPoint x: 56, endPoint y: 441, distance: 75.0
click at [56, 441] on input "#ffffff" at bounding box center [98, 443] width 99 height 17
click at [117, 542] on div "Stretch button" at bounding box center [90, 536] width 141 height 16
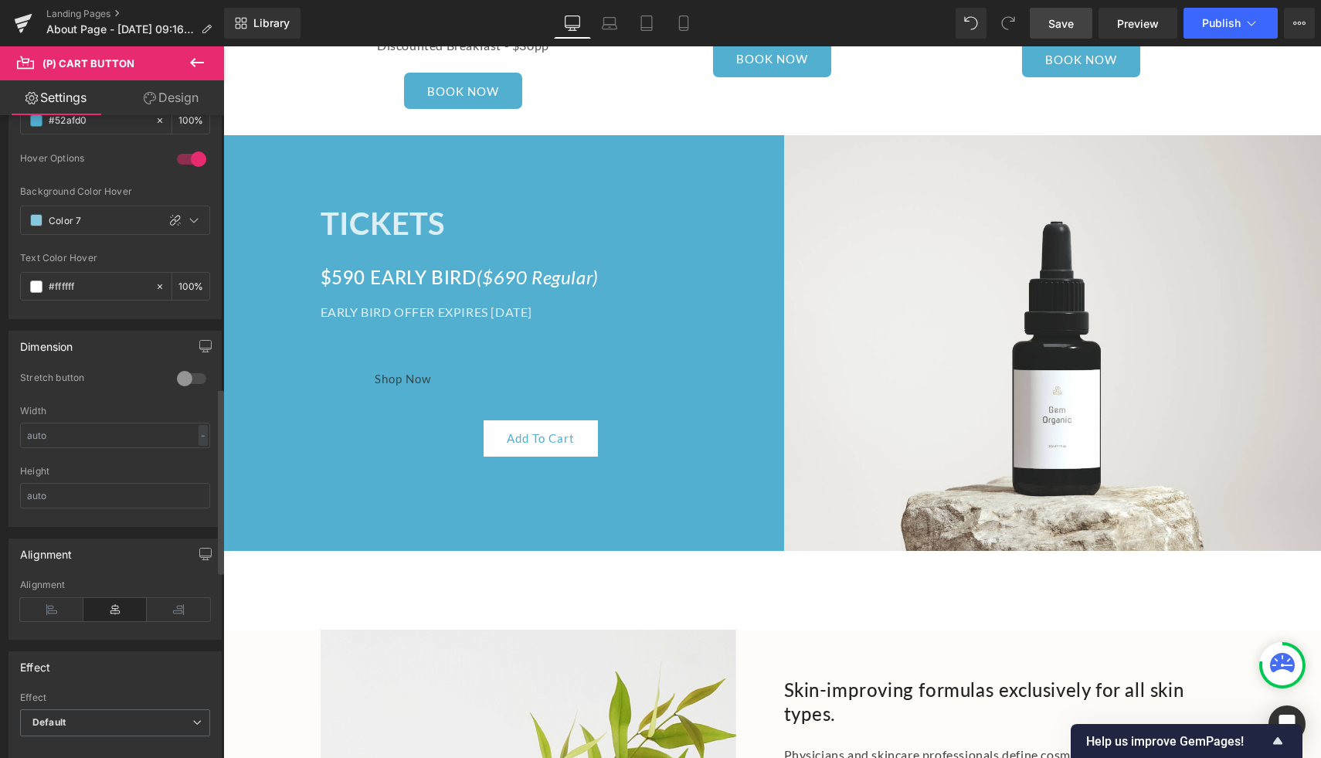
scroll to position [949, 0]
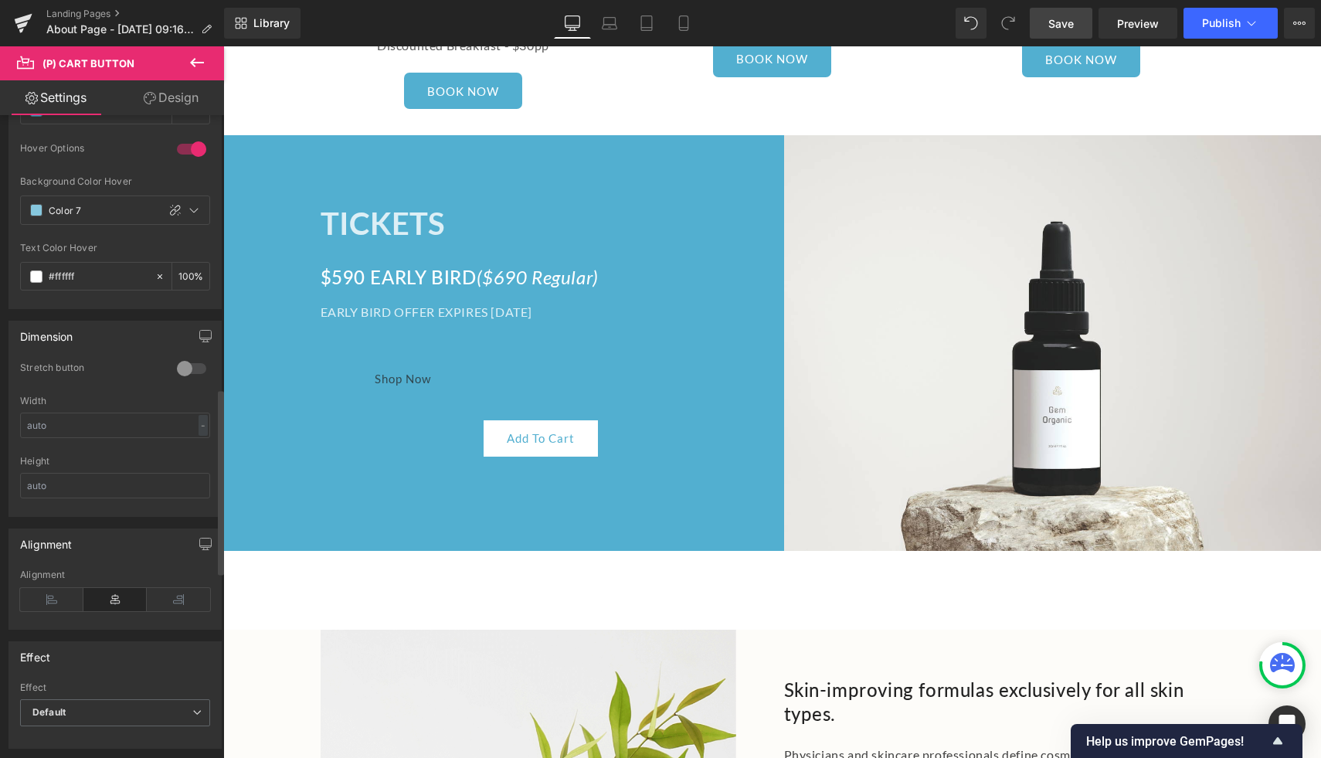
click at [182, 372] on div at bounding box center [191, 368] width 37 height 25
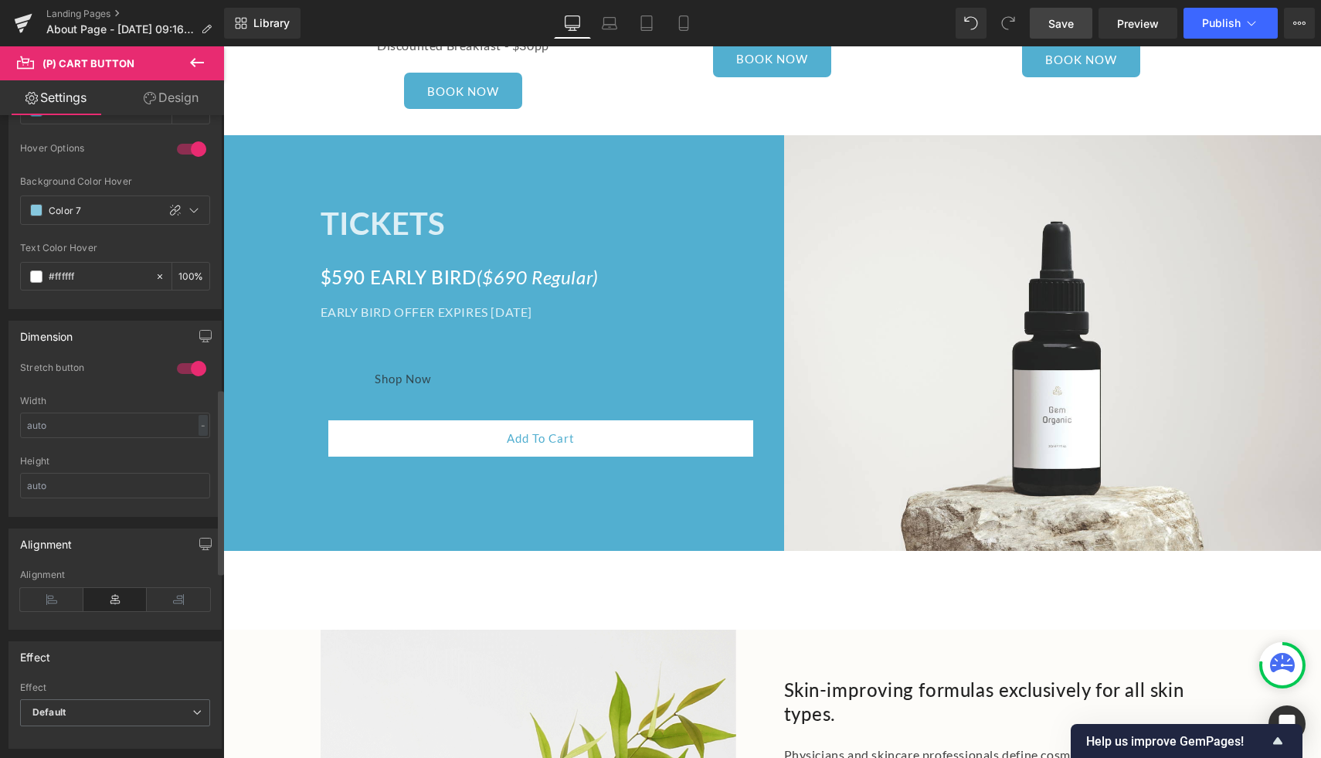
click at [182, 370] on div at bounding box center [191, 368] width 37 height 25
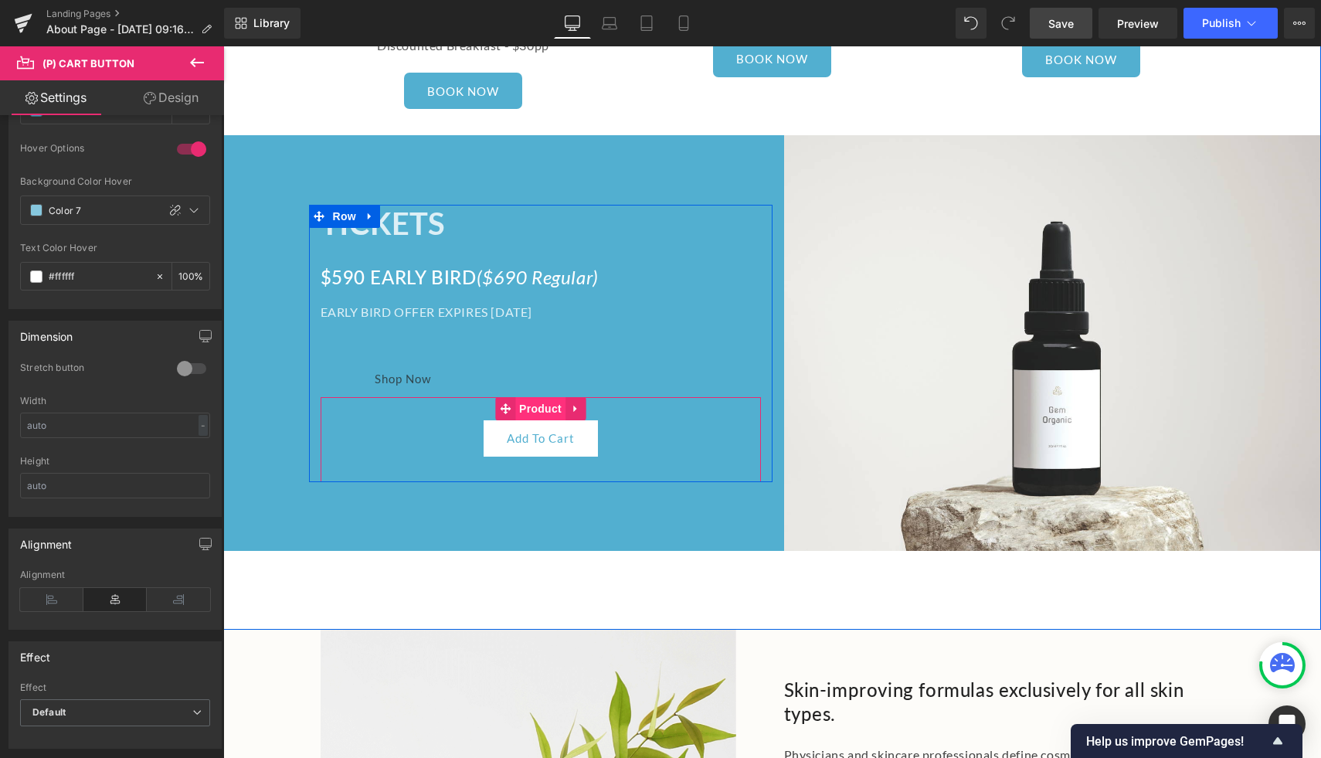
click at [532, 397] on span "Product" at bounding box center [540, 408] width 50 height 23
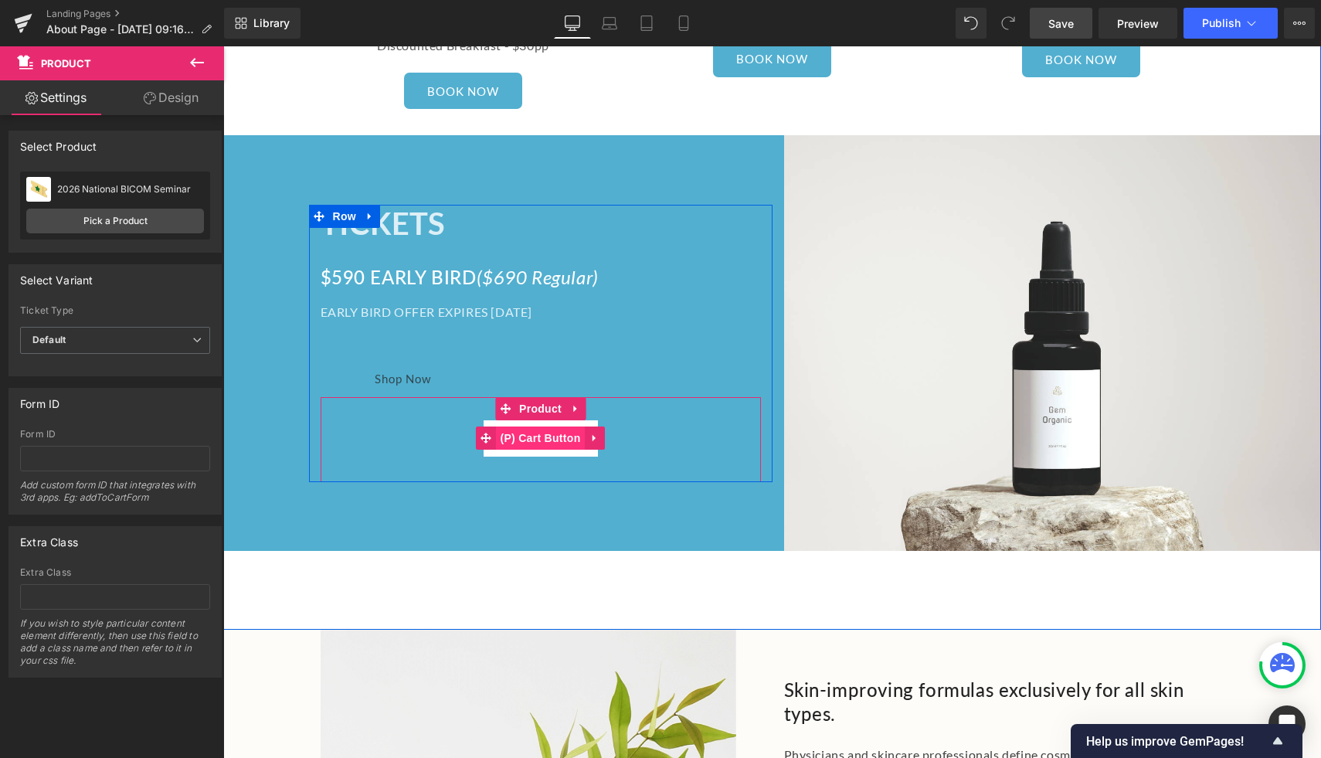
click at [536, 426] on span "(P) Cart Button" at bounding box center [540, 437] width 88 height 23
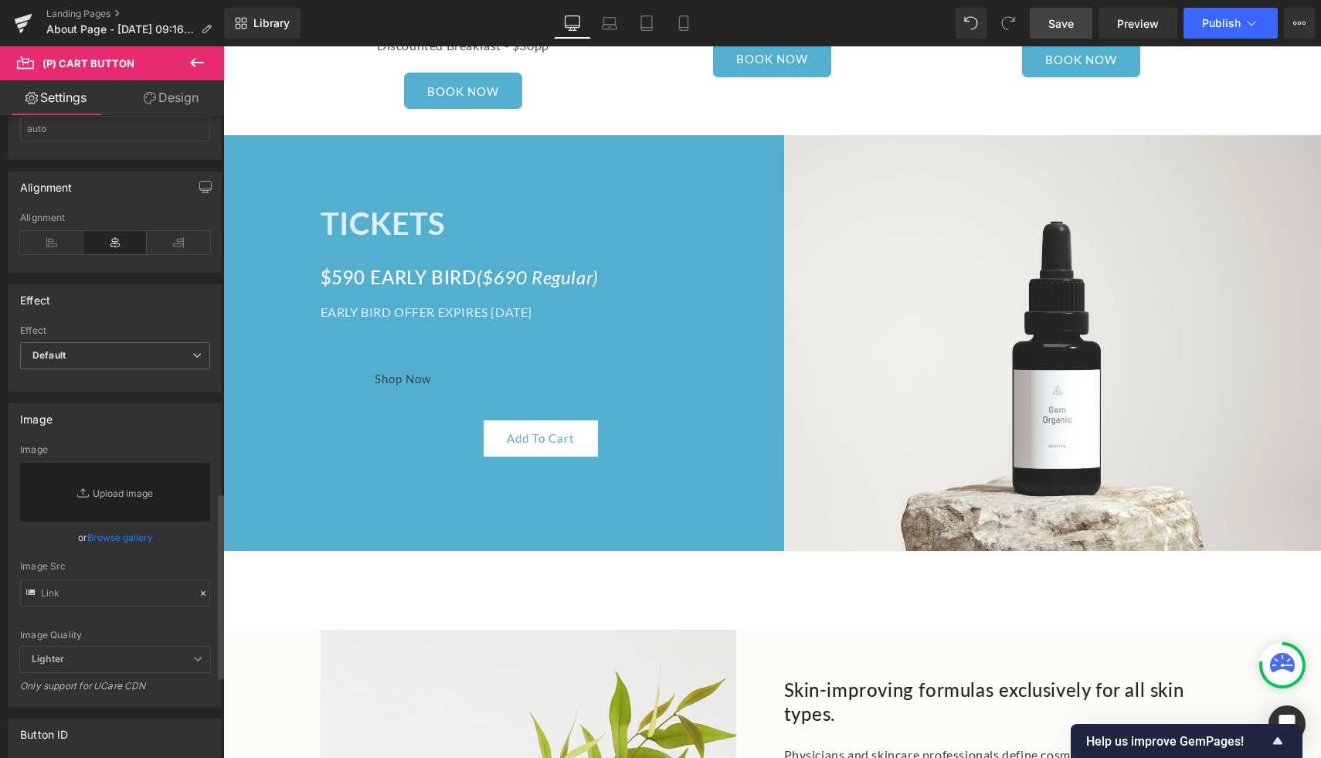
scroll to position [1280, 0]
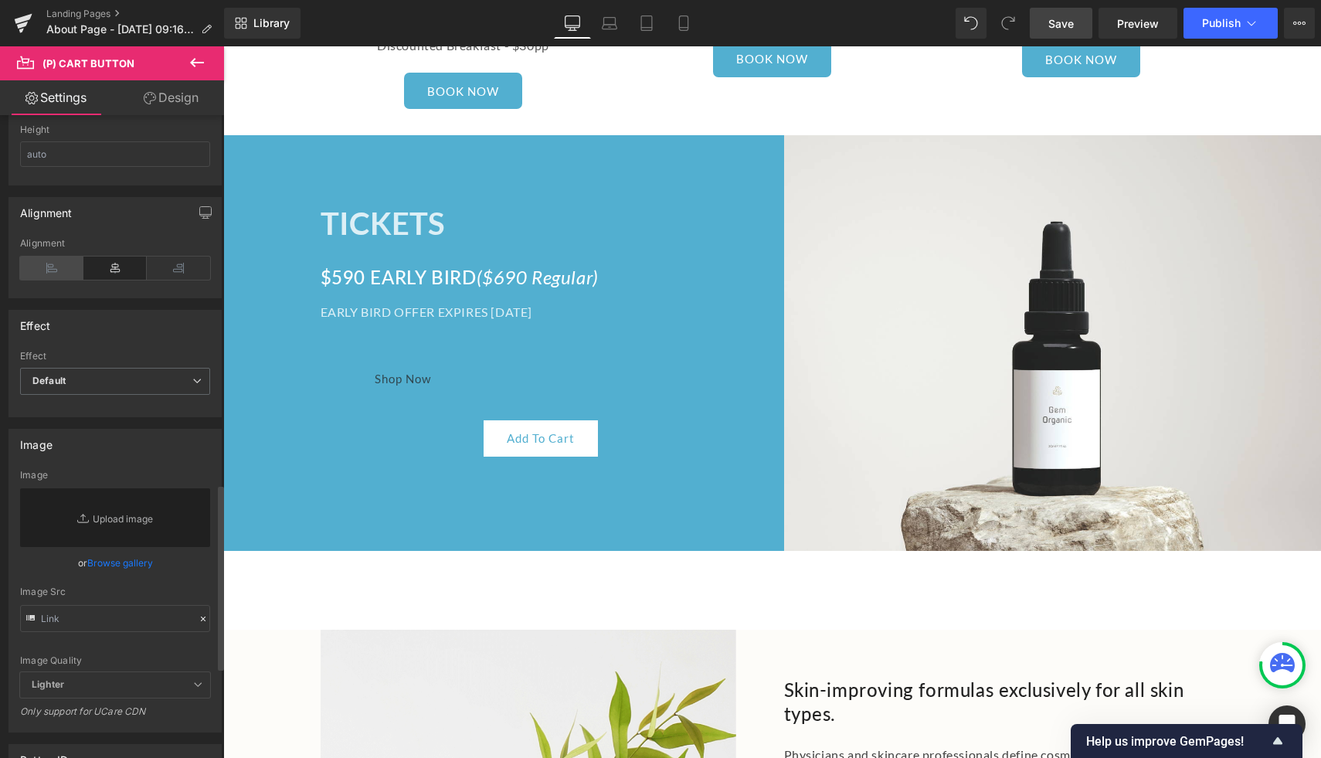
click at [51, 263] on icon at bounding box center [51, 268] width 63 height 23
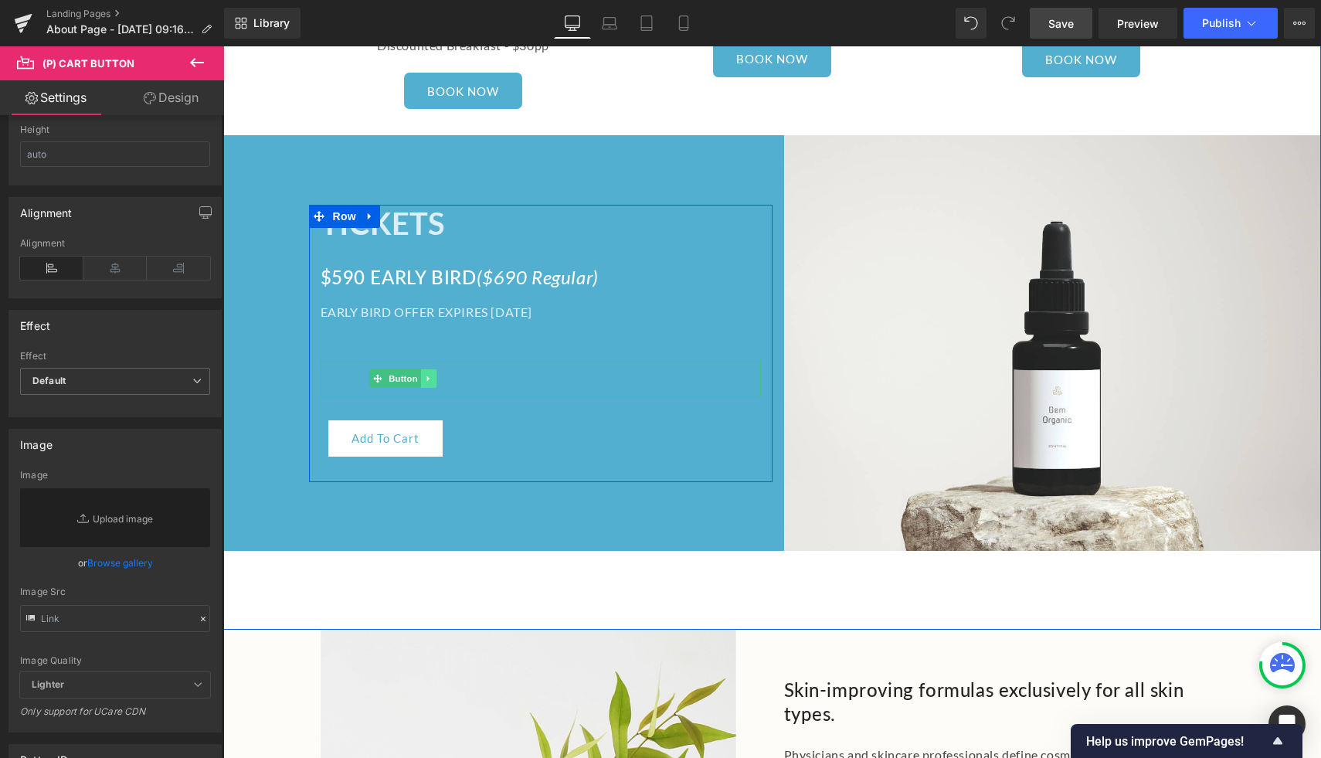
click at [430, 374] on icon at bounding box center [429, 378] width 8 height 9
click at [437, 374] on icon at bounding box center [437, 378] width 8 height 8
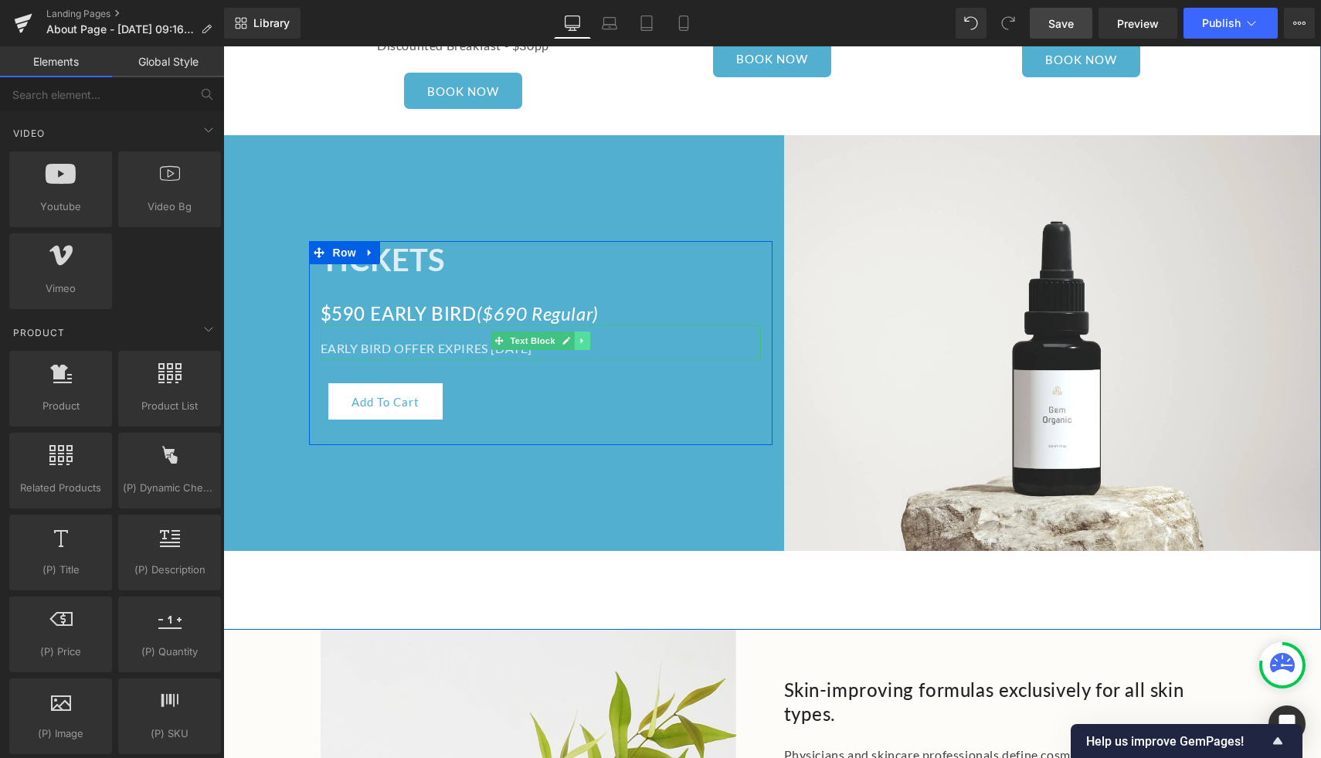
click at [576, 331] on link at bounding box center [582, 340] width 16 height 19
click at [578, 331] on link at bounding box center [574, 340] width 16 height 19
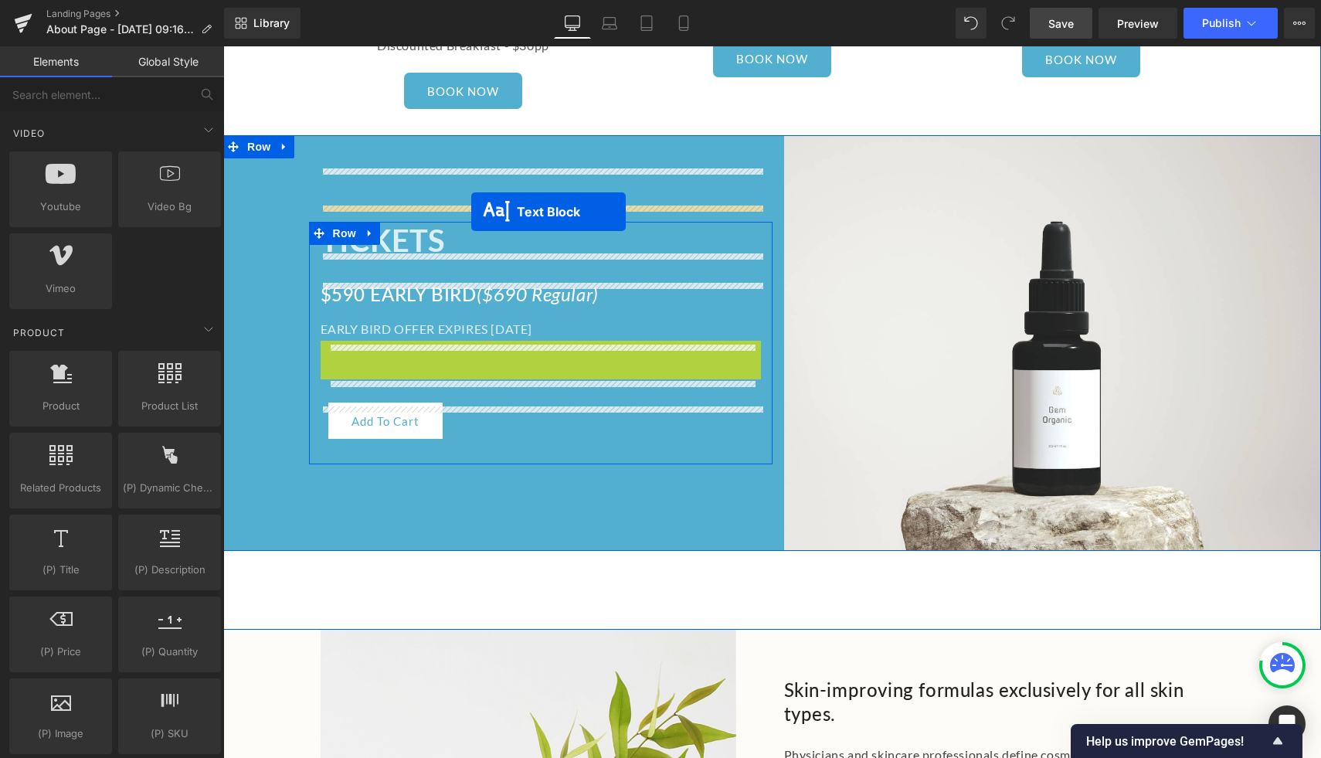
drag, startPoint x: 501, startPoint y: 304, endPoint x: 471, endPoint y: 212, distance: 97.2
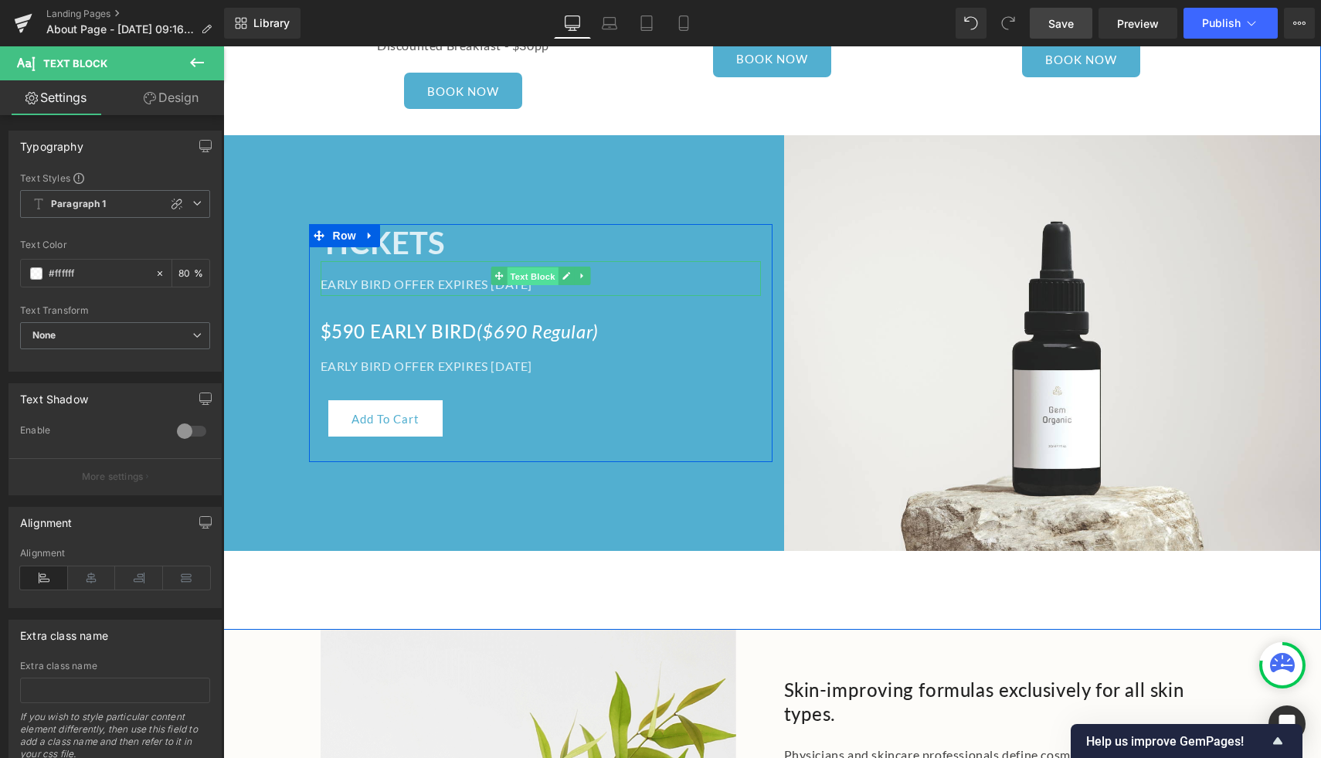
click at [530, 267] on span "Text Block" at bounding box center [532, 276] width 51 height 19
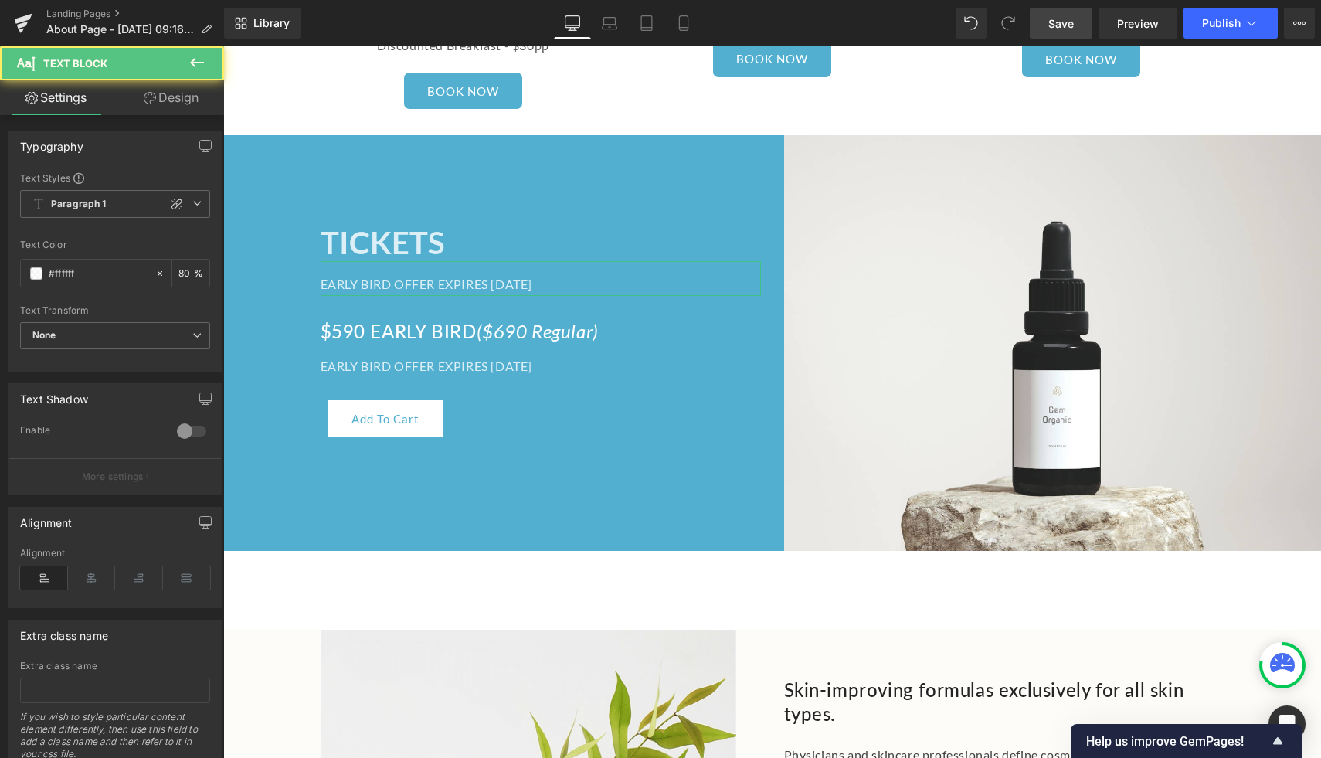
click at [154, 92] on icon at bounding box center [150, 98] width 12 height 12
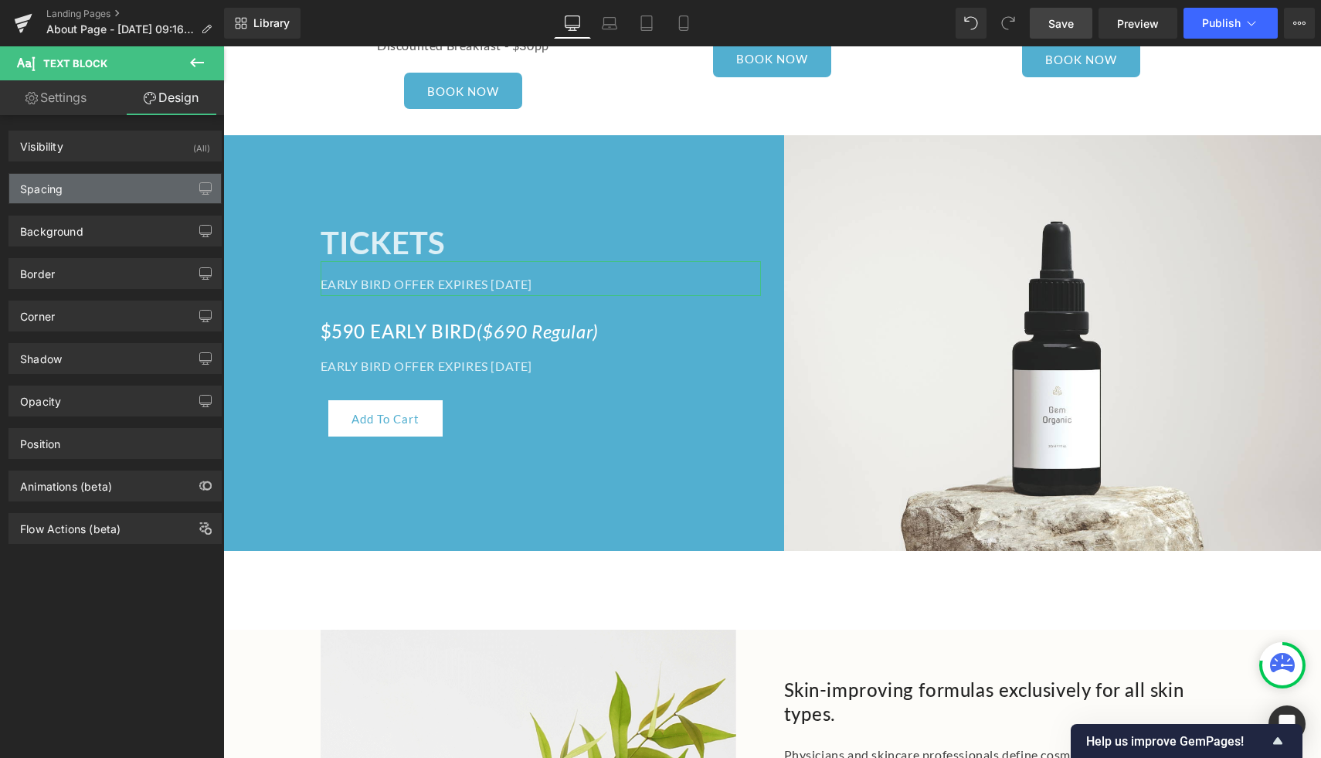
click at [141, 187] on div "Spacing" at bounding box center [115, 188] width 212 height 29
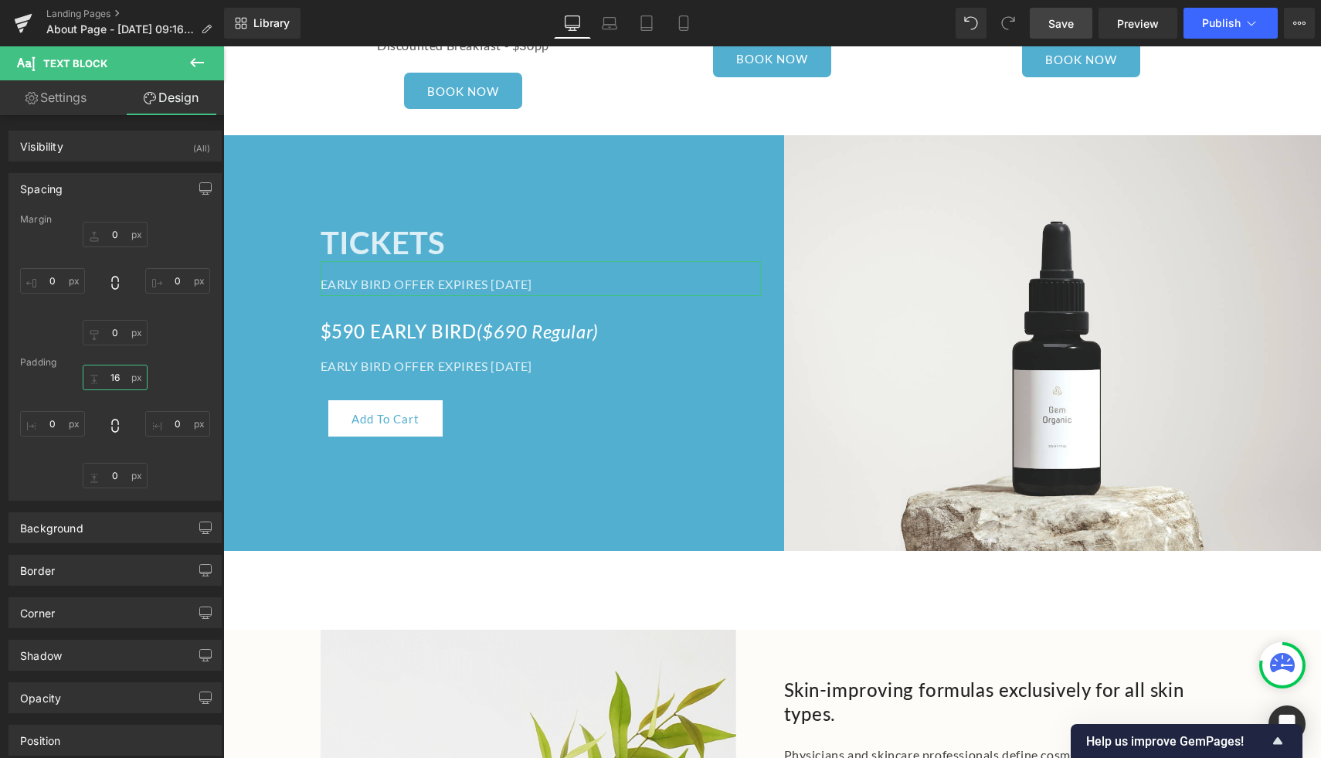
click at [119, 375] on input "16" at bounding box center [115, 377] width 65 height 25
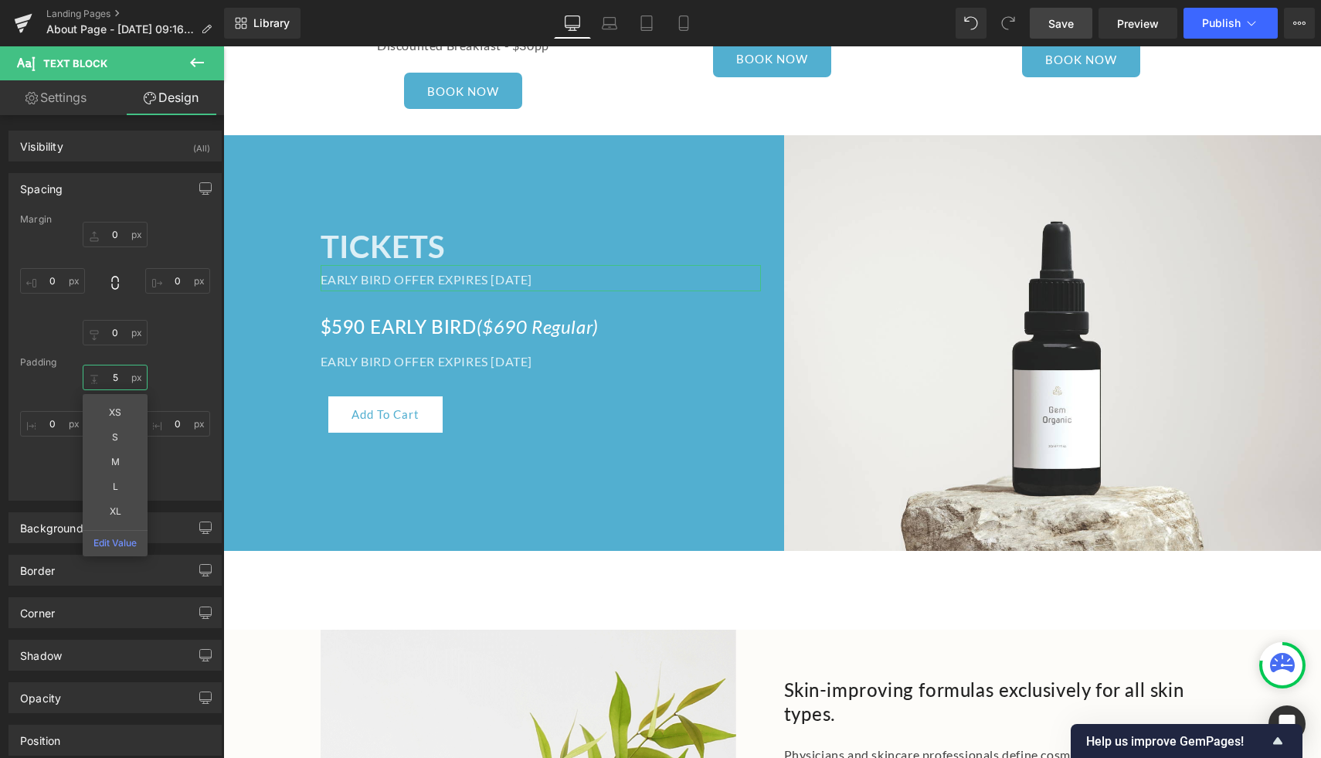
type input "5"
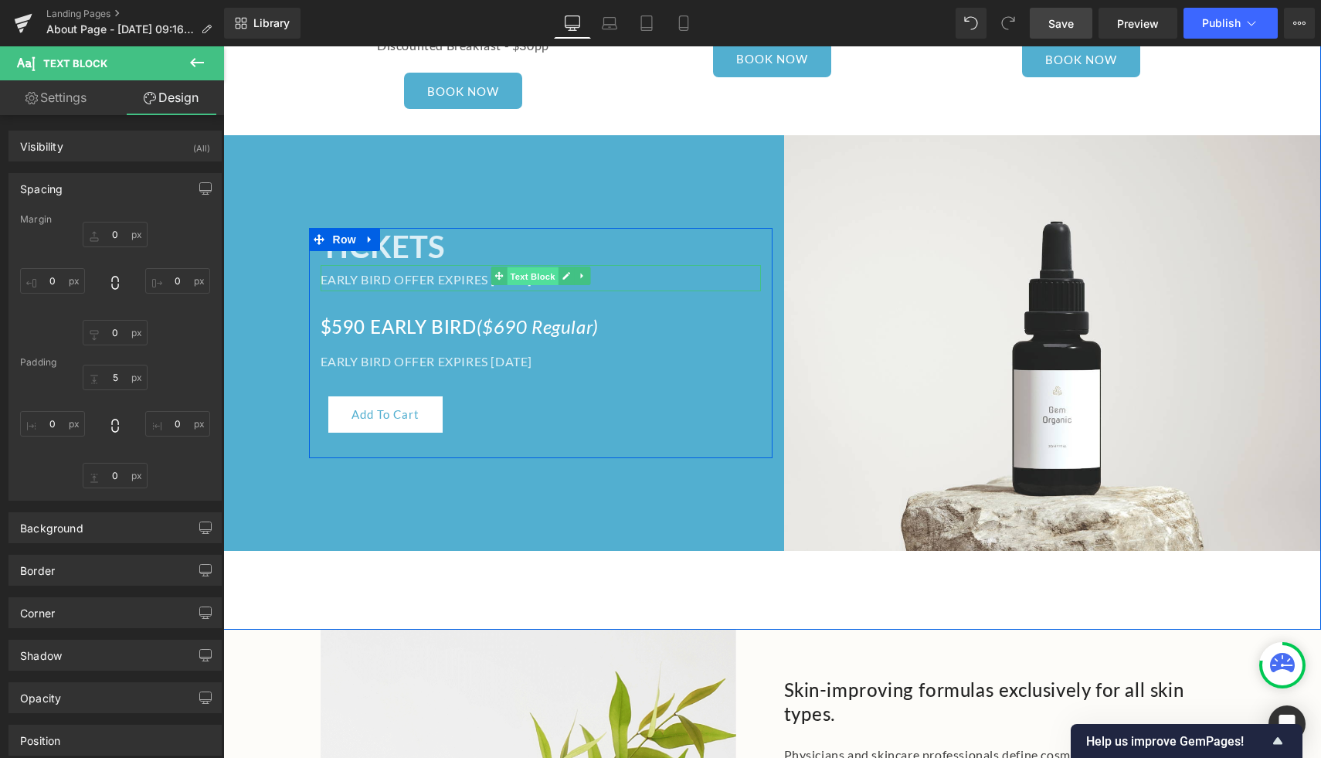
click at [552, 267] on span "Text Block" at bounding box center [532, 276] width 51 height 19
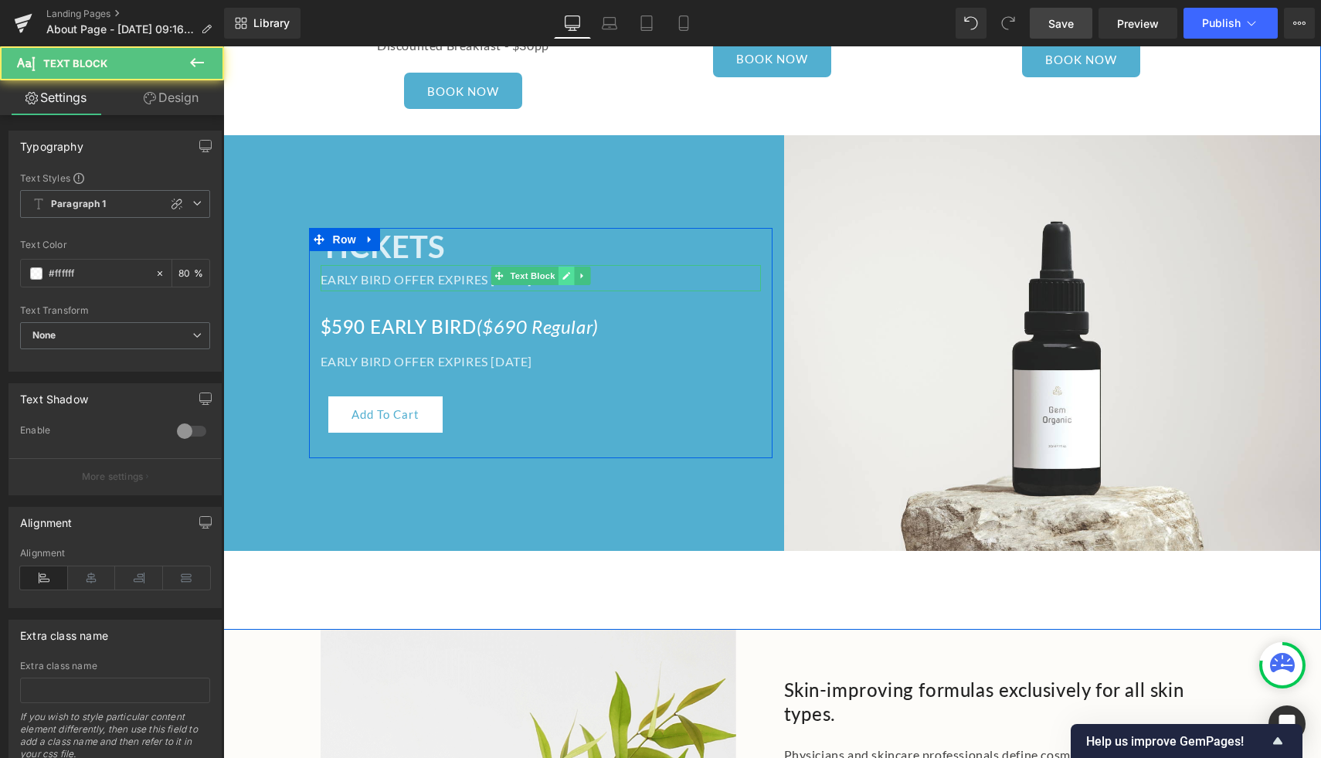
click at [567, 272] on icon at bounding box center [566, 276] width 8 height 8
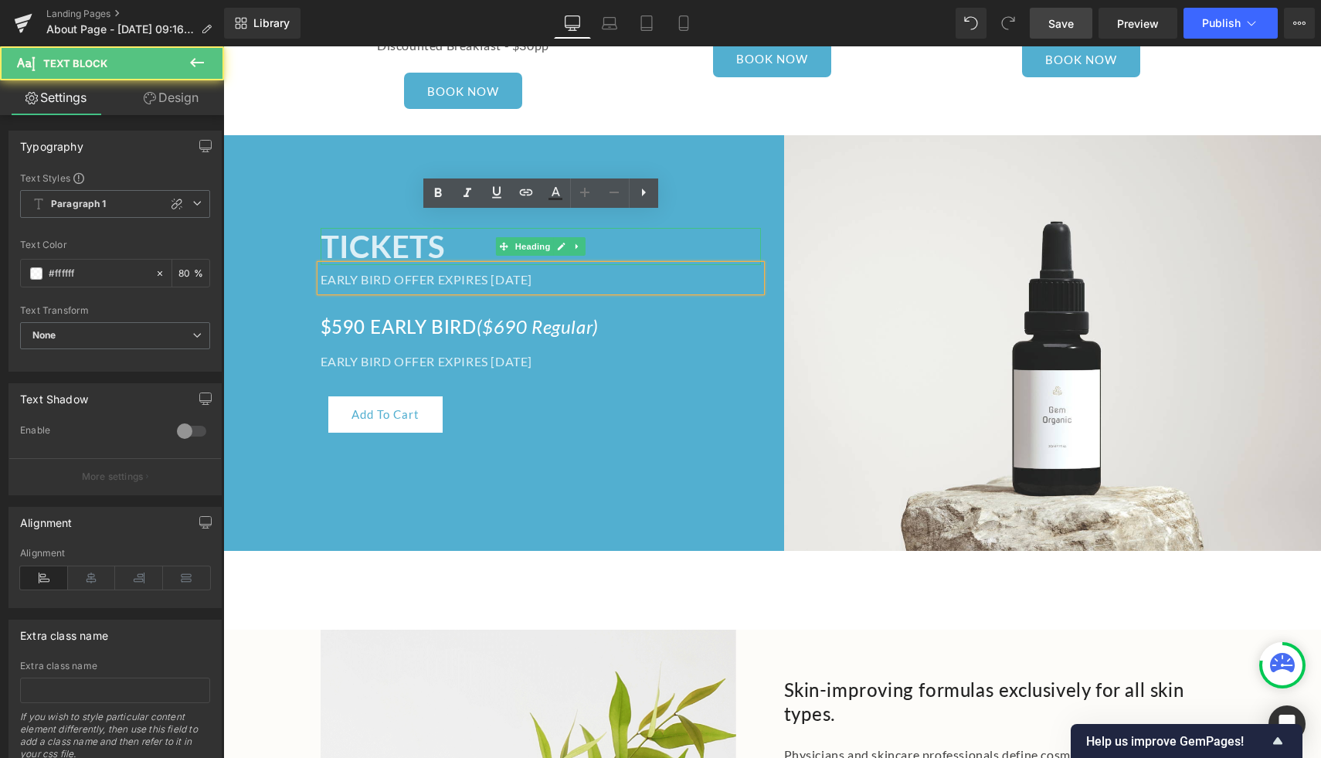
drag, startPoint x: 577, startPoint y: 232, endPoint x: 324, endPoint y: 201, distance: 254.5
click at [324, 228] on div "TICKETS Heading EARLY BIRD OFFER EXPIRES NOVEMBER 15 Text Block $590 EARLY BIRD…" at bounding box center [541, 343] width 464 height 230
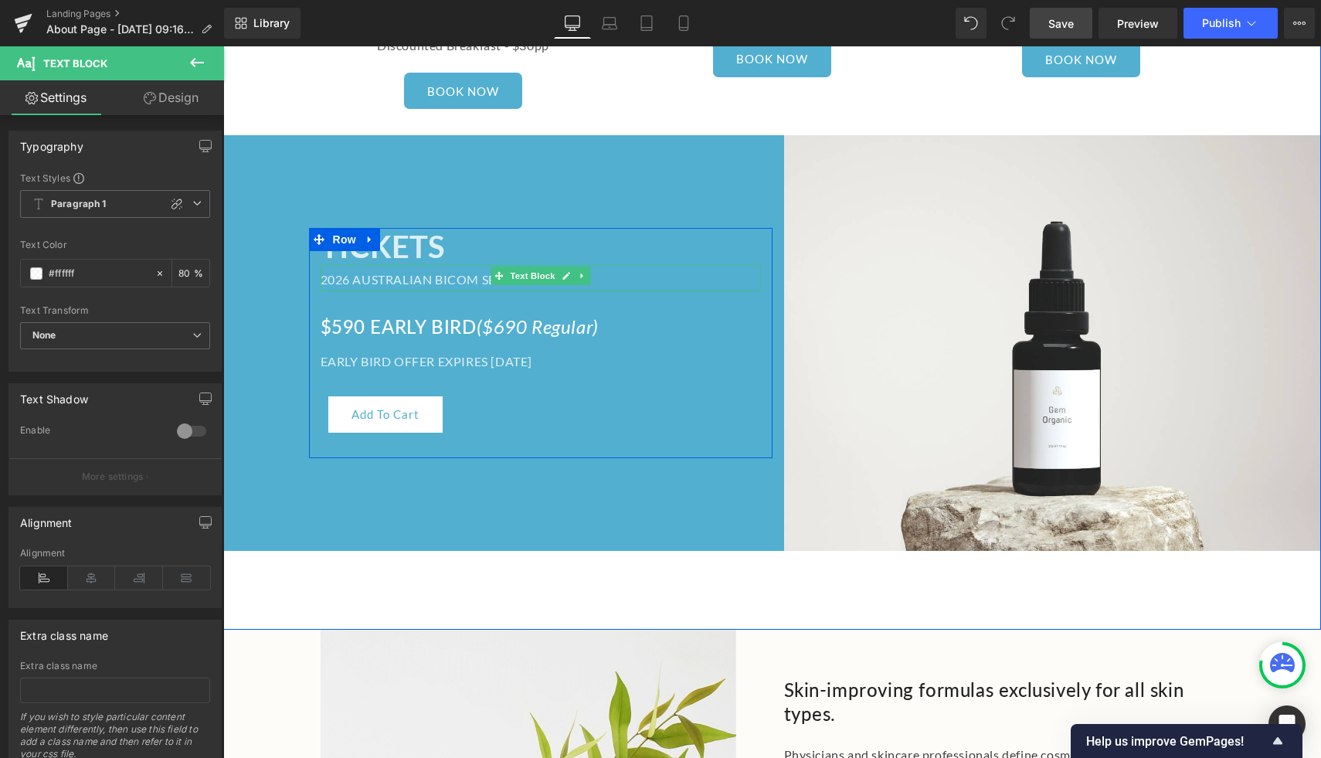
click at [457, 265] on div "2026 AUSTRALIAN BICOM SEMINAR" at bounding box center [541, 278] width 440 height 26
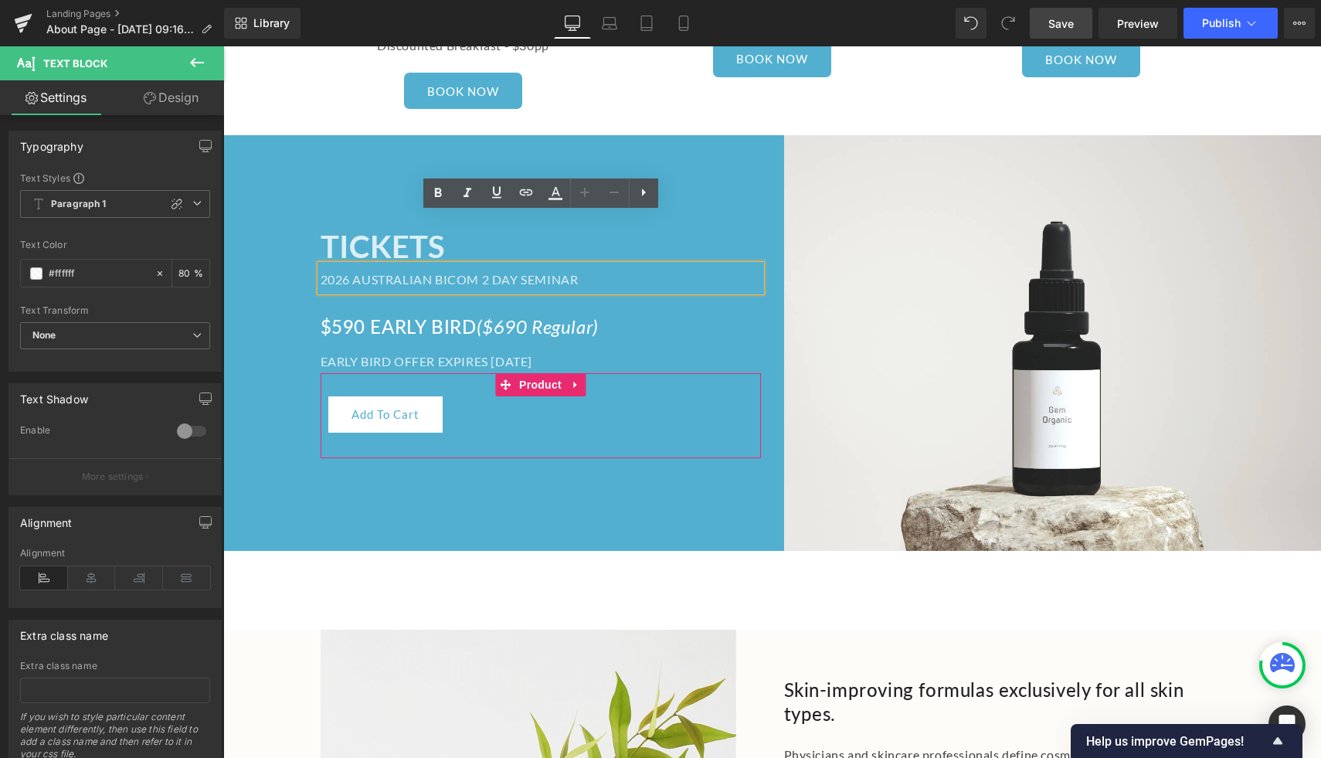
click at [559, 386] on div "Add To Cart (P) Cart Button Product" at bounding box center [541, 415] width 440 height 85
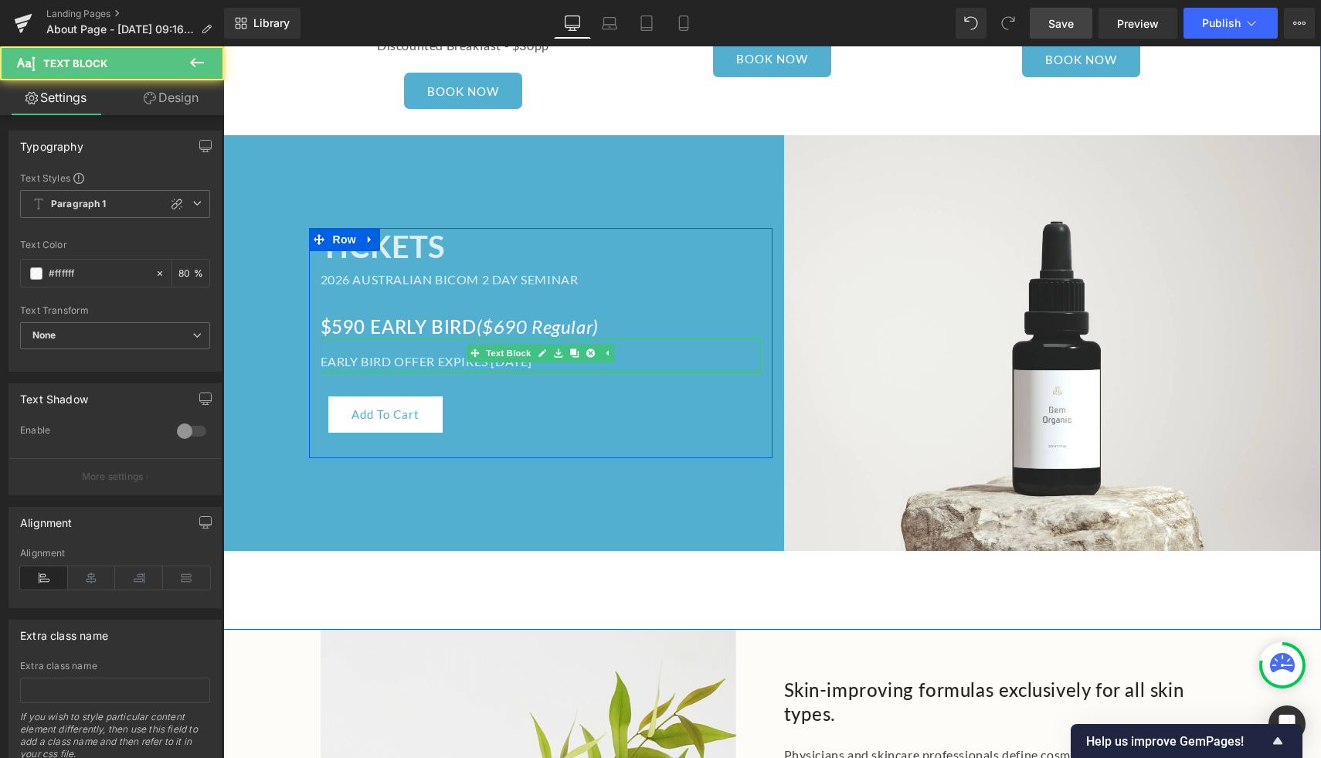
click at [350, 338] on div "EARLY BIRD OFFER EXPIRES [DATE]" at bounding box center [541, 355] width 440 height 35
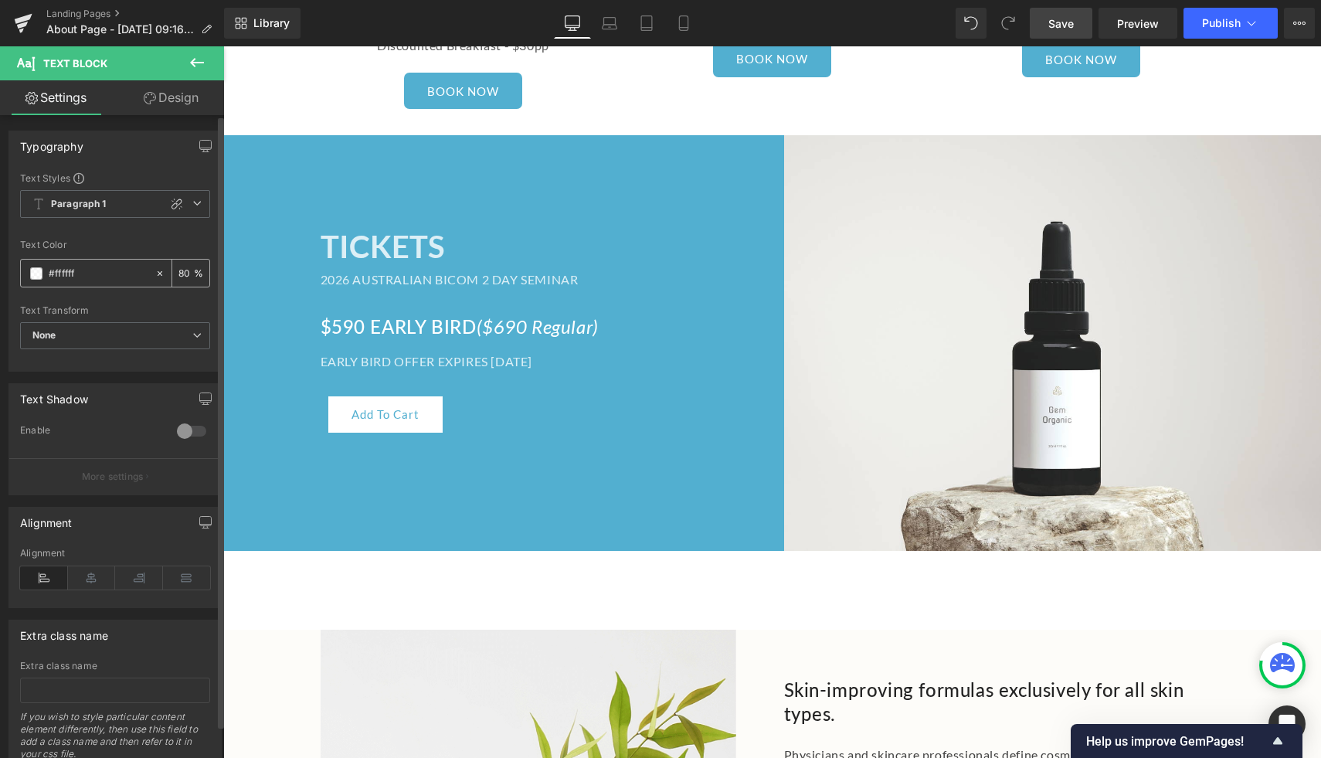
click at [182, 270] on input "80" at bounding box center [185, 272] width 15 height 17
type input "8"
type input "100"
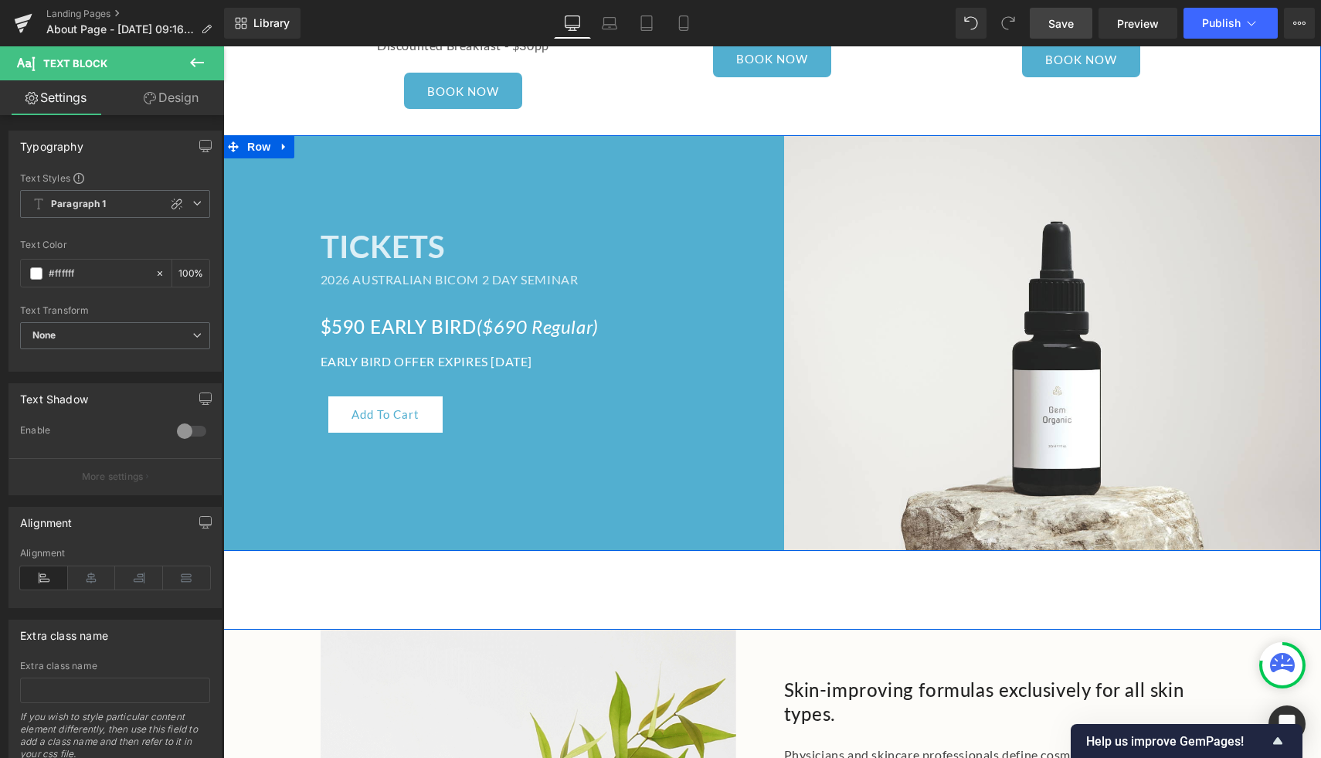
click at [386, 418] on div "TICKETS Heading 2026 AUSTRALIAN BICOM 2 DAY SEMINAR Text Block $590 EARLY BIRD …" at bounding box center [497, 343] width 549 height 416
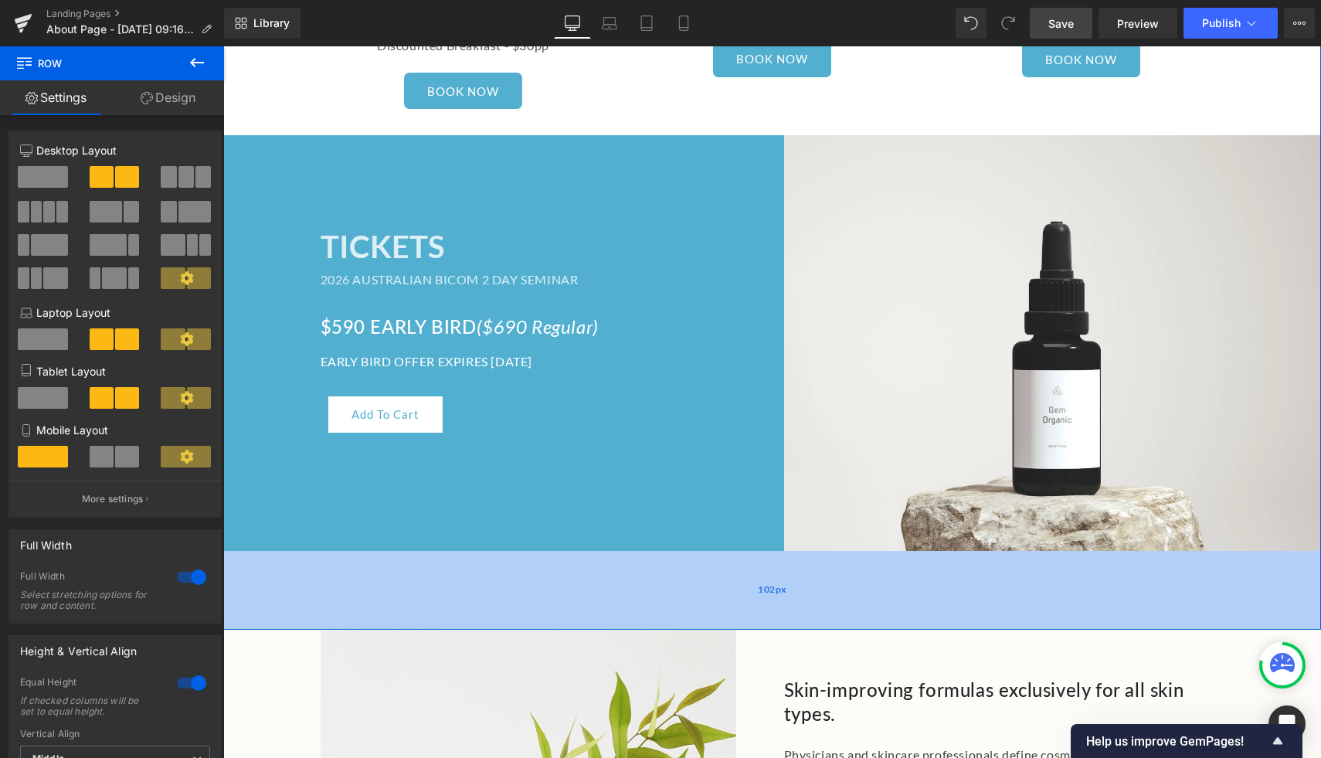
click at [358, 551] on div "102px" at bounding box center [772, 590] width 1098 height 79
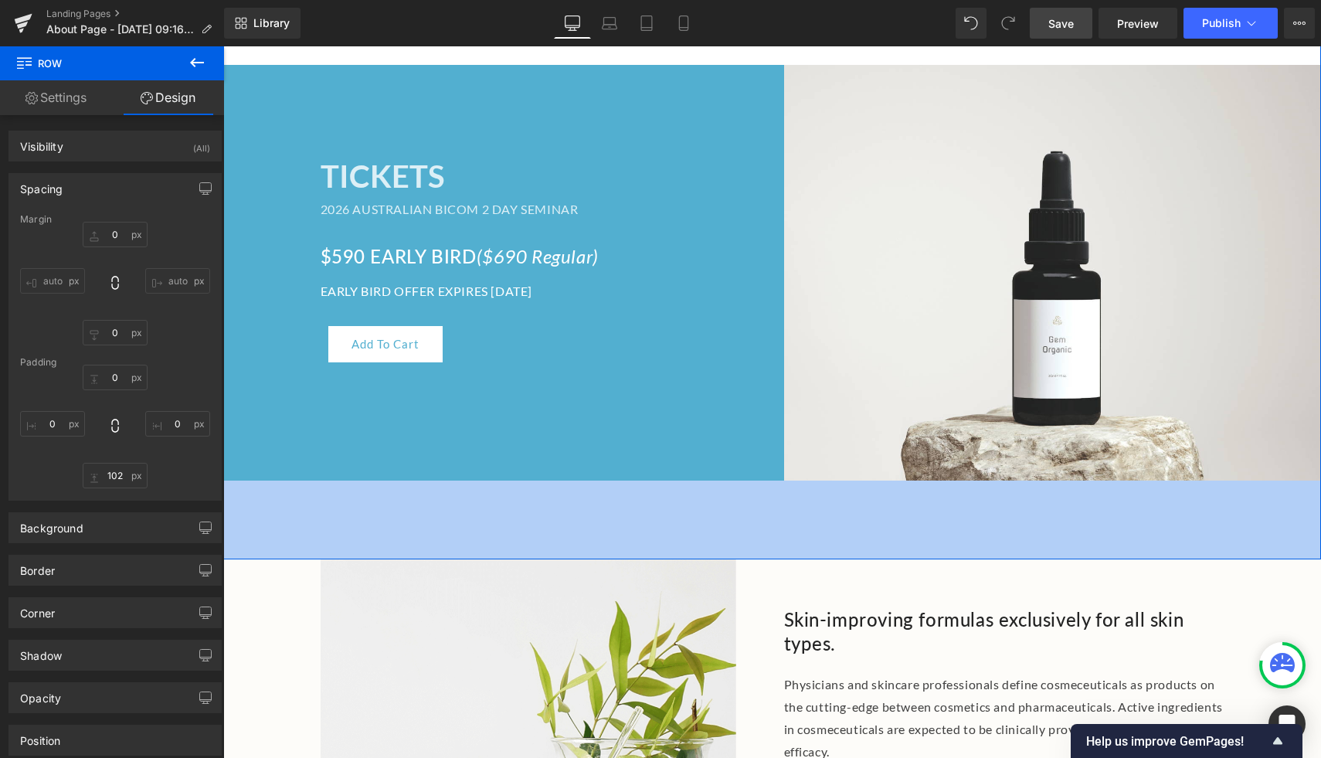
scroll to position [2737, 0]
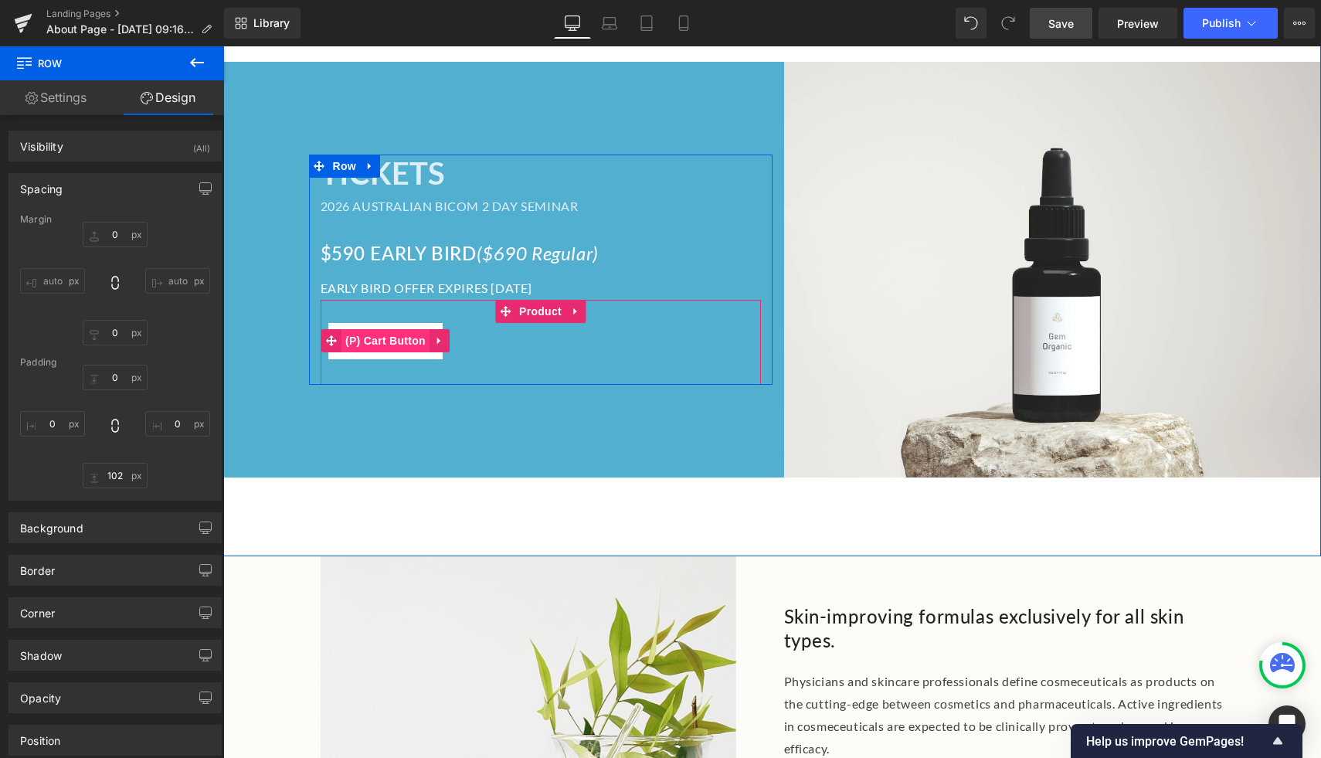
click at [380, 329] on span "(P) Cart Button" at bounding box center [385, 340] width 88 height 23
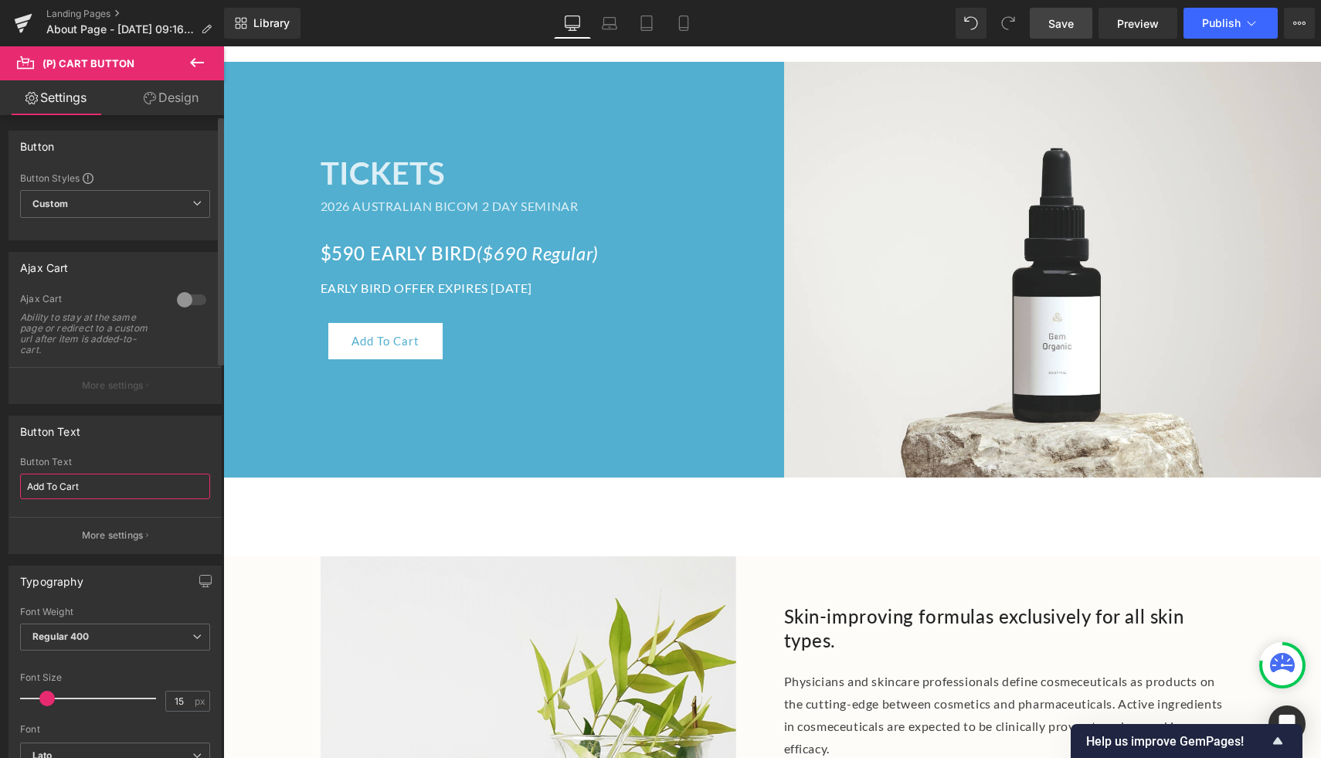
drag, startPoint x: 104, startPoint y: 488, endPoint x: 0, endPoint y: 487, distance: 103.5
click at [0, 487] on div "Button Text Add To Cart Button Text Add To Cart More settings" at bounding box center [115, 479] width 231 height 150
type input "G"
type input "GET TICKETS"
click at [113, 643] on span "Regular 400" at bounding box center [115, 636] width 190 height 27
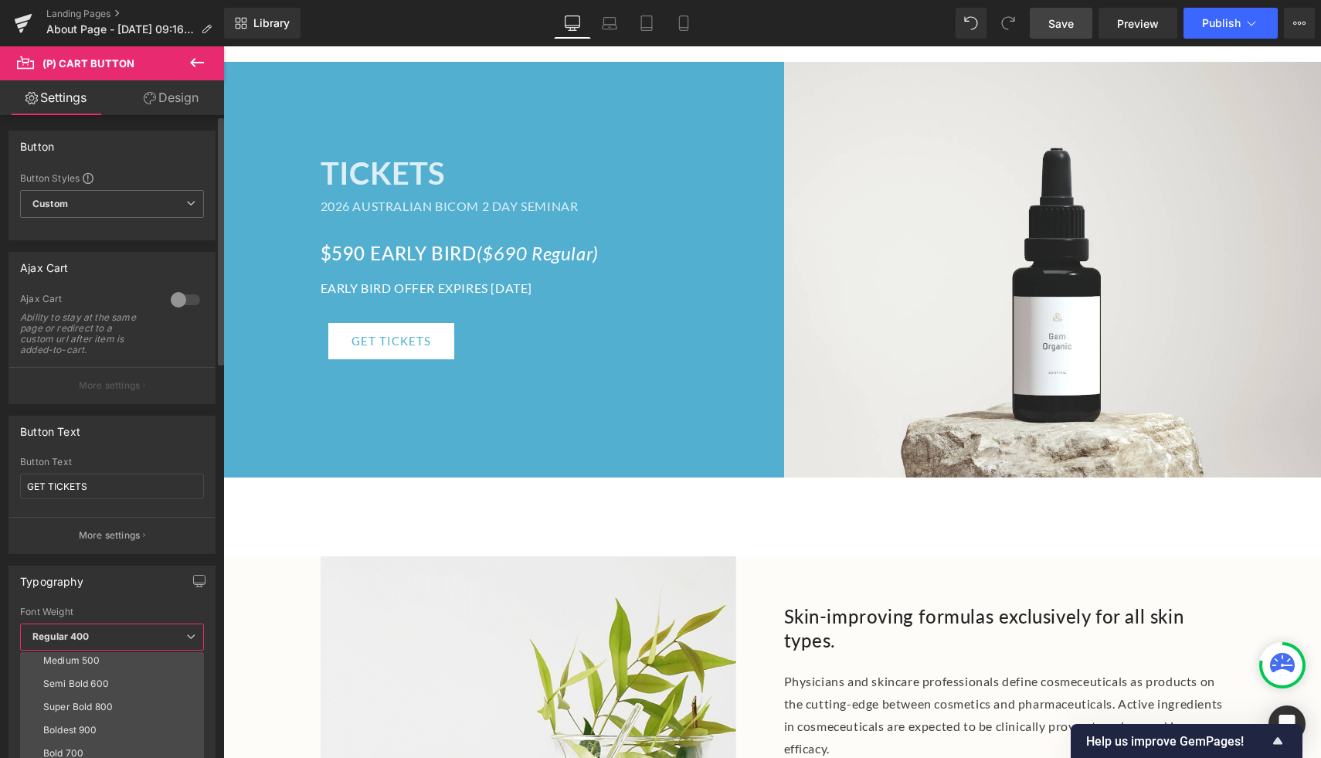
scroll to position [104, 0]
click at [90, 681] on div "Semi Bold 600" at bounding box center [76, 676] width 66 height 11
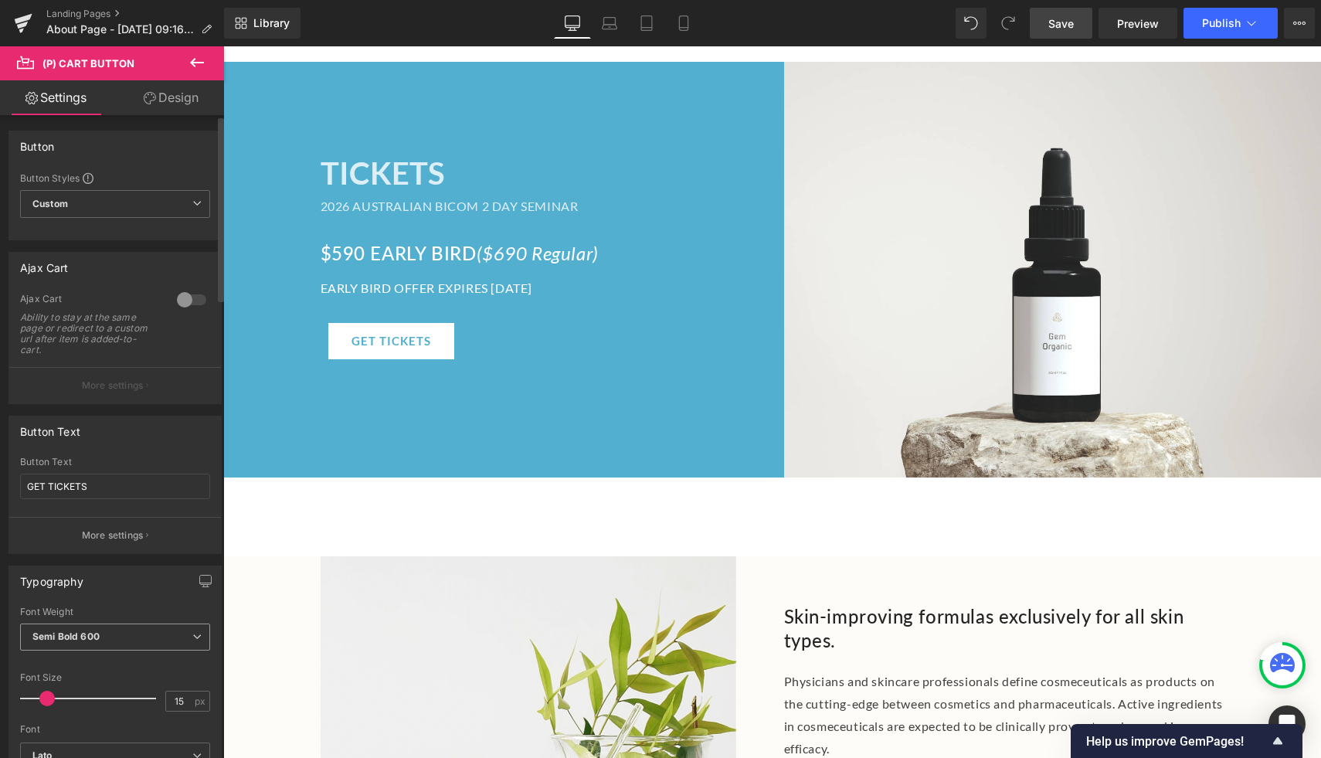
click at [104, 634] on span "Semi Bold 600" at bounding box center [115, 636] width 190 height 27
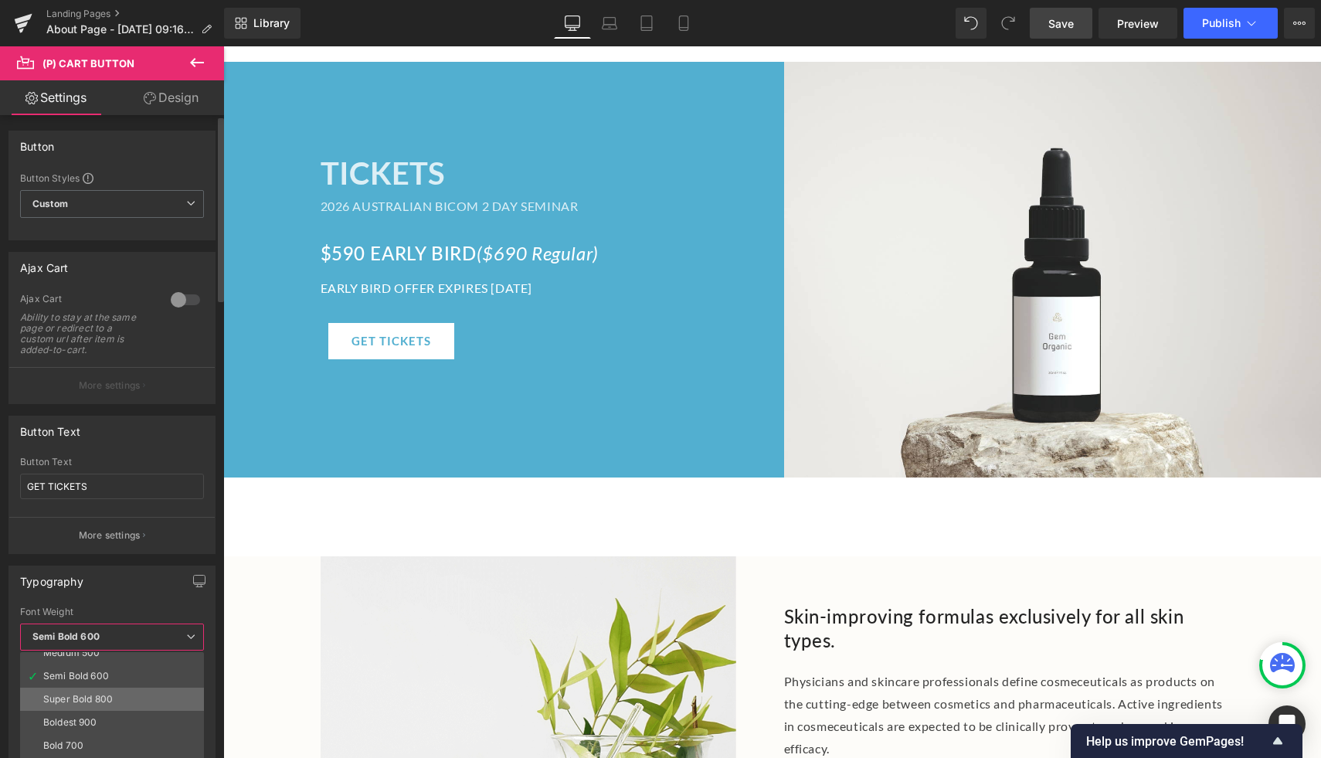
click at [86, 700] on div "Super Bold 800" at bounding box center [78, 699] width 70 height 11
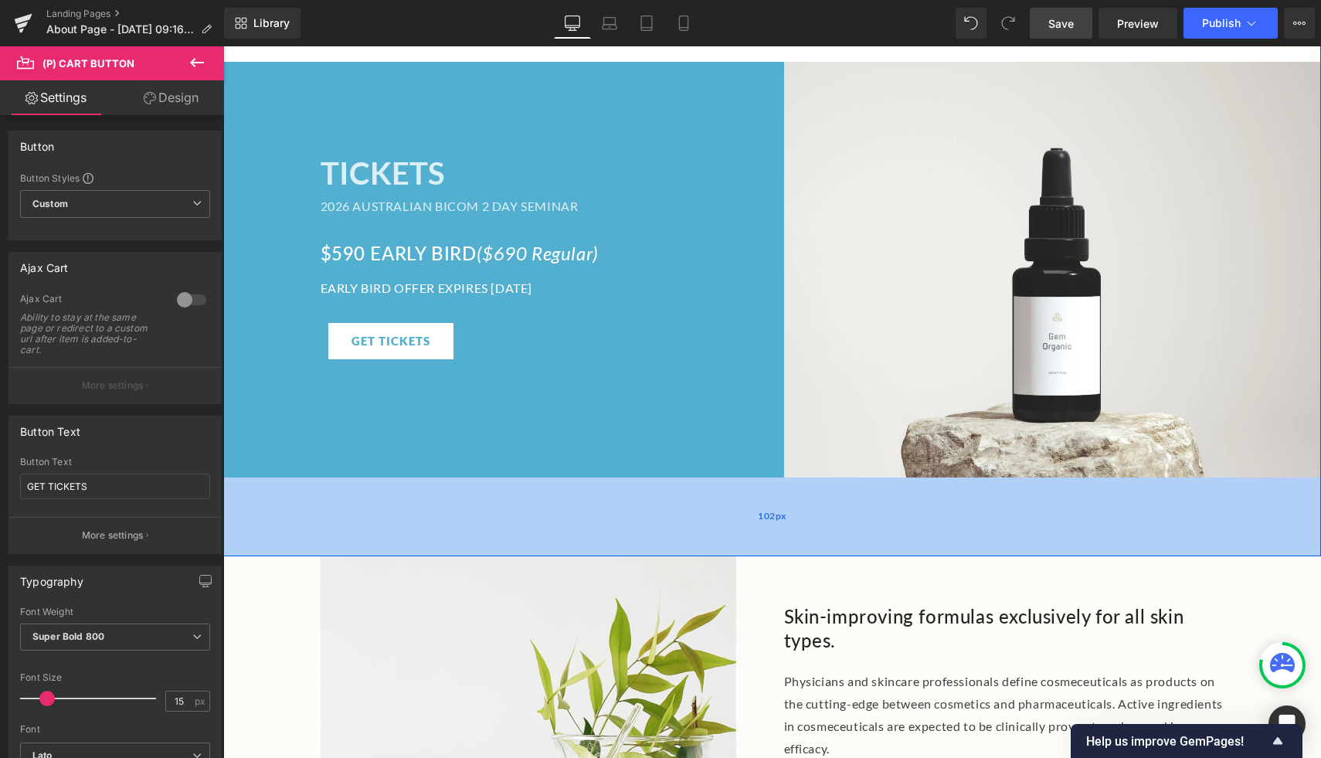
click at [383, 485] on div "102px" at bounding box center [772, 516] width 1098 height 79
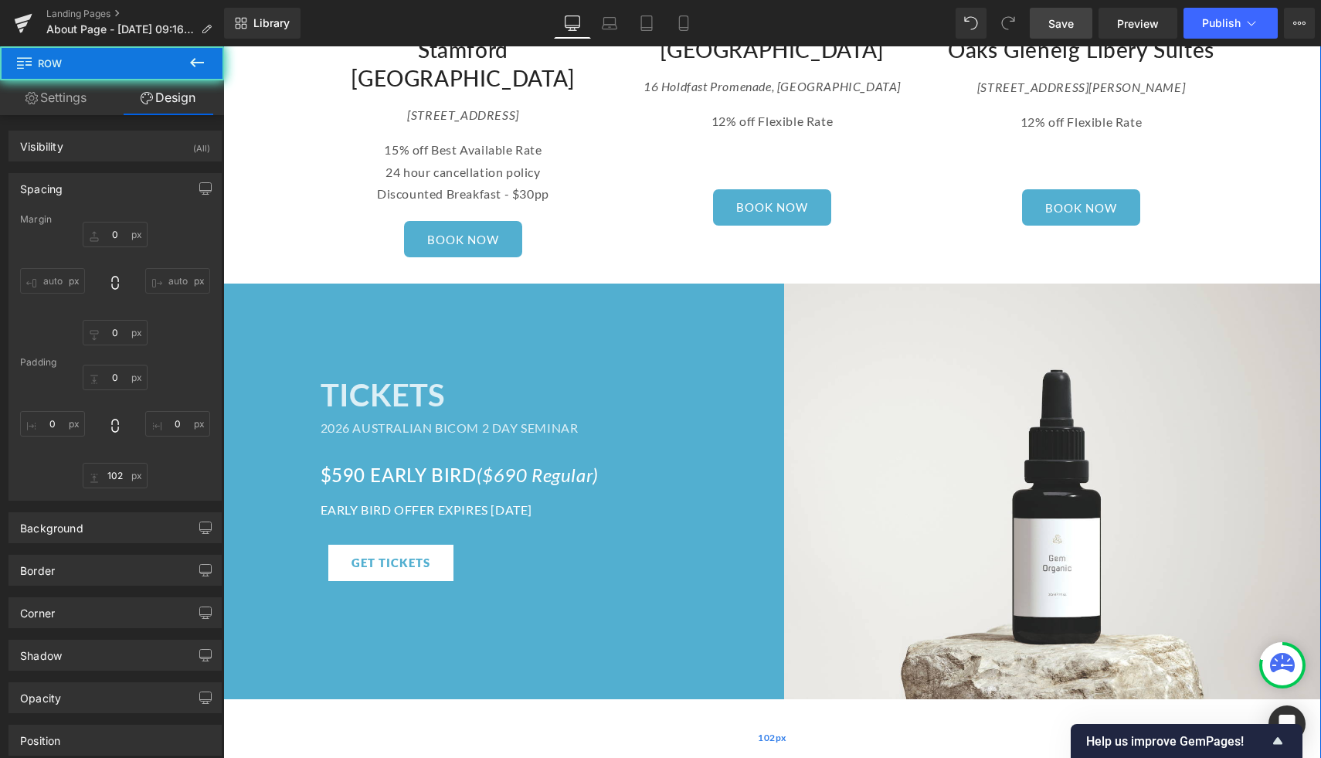
scroll to position [2516, 0]
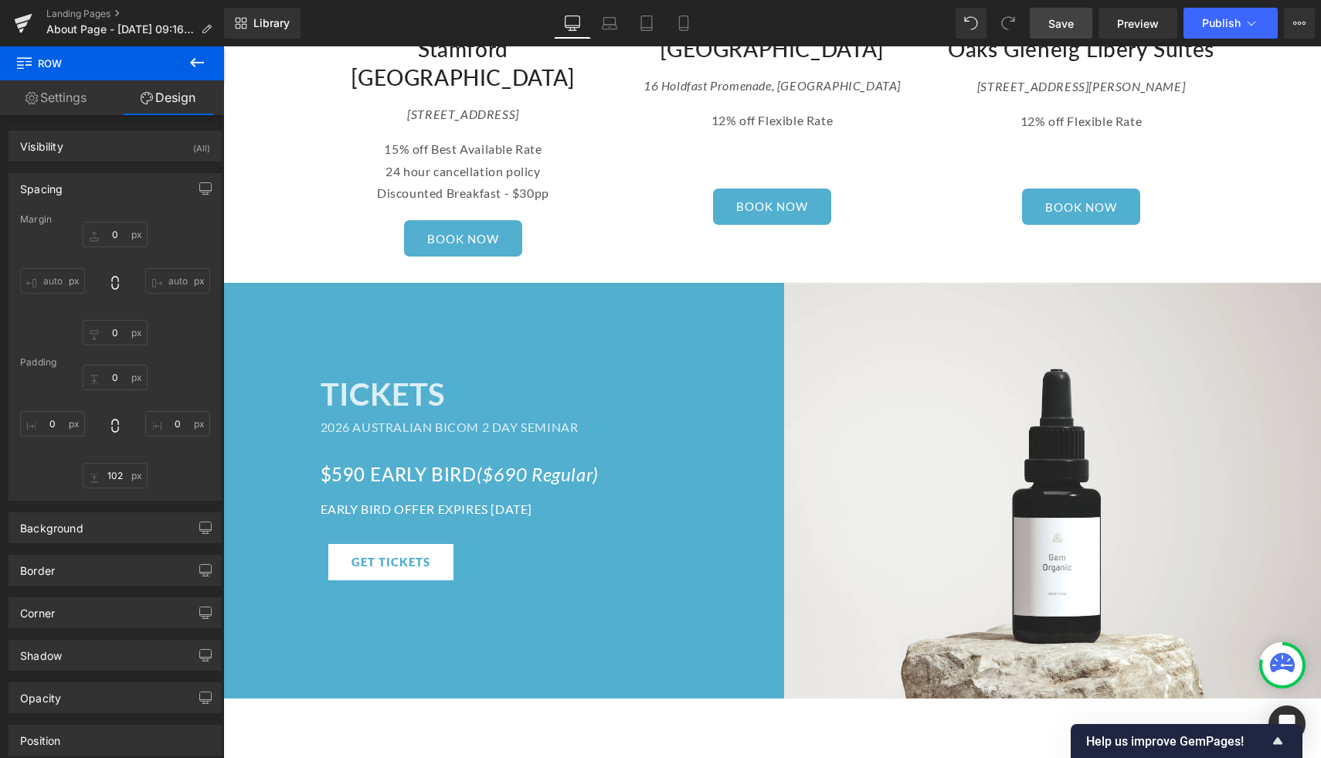
click at [199, 67] on icon at bounding box center [197, 62] width 19 height 19
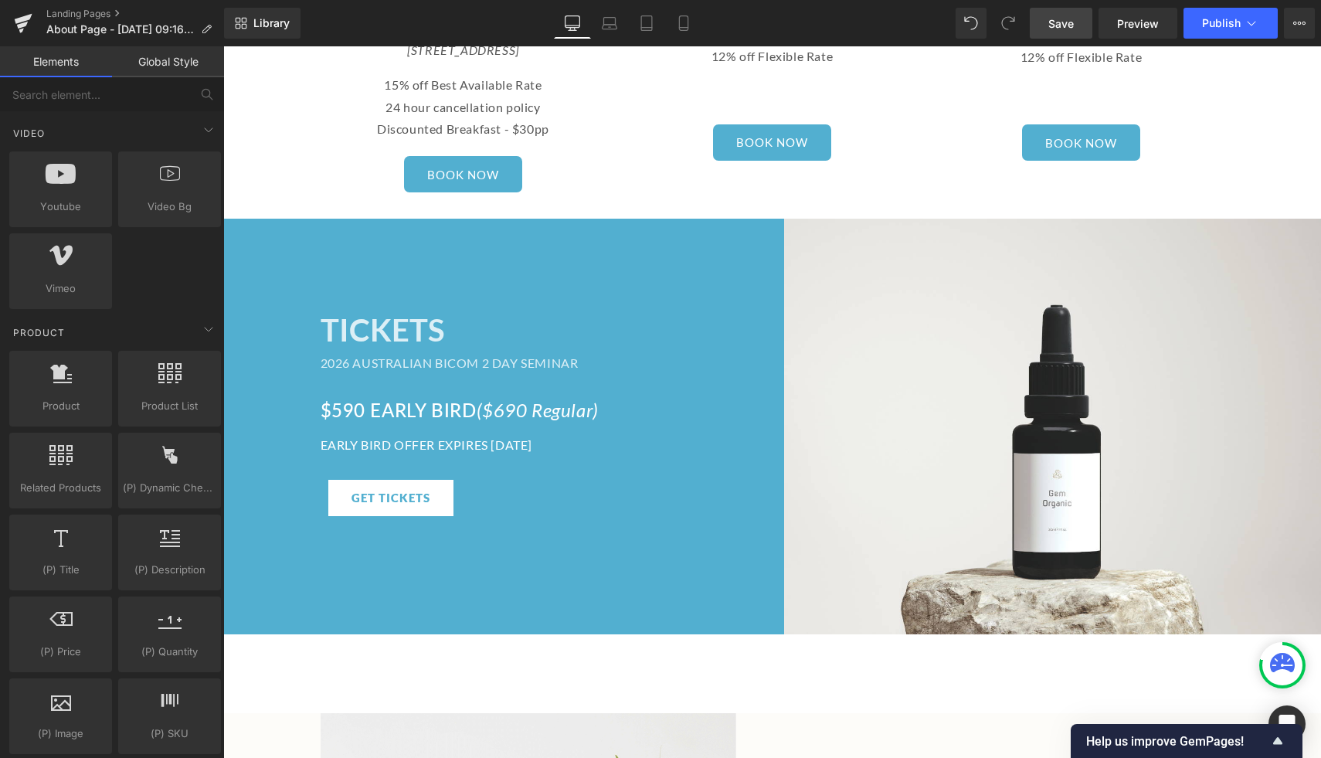
scroll to position [2582, 0]
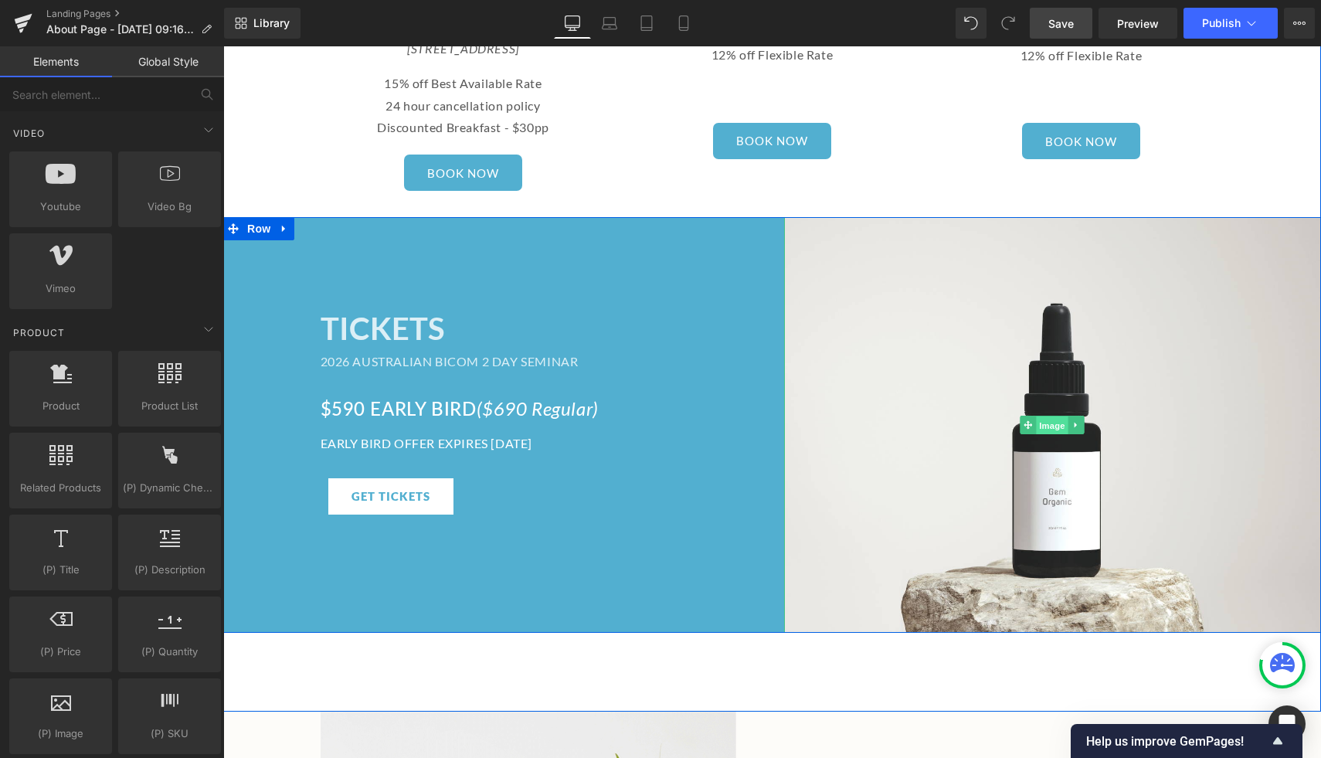
click at [1051, 416] on span "Image" at bounding box center [1052, 425] width 32 height 19
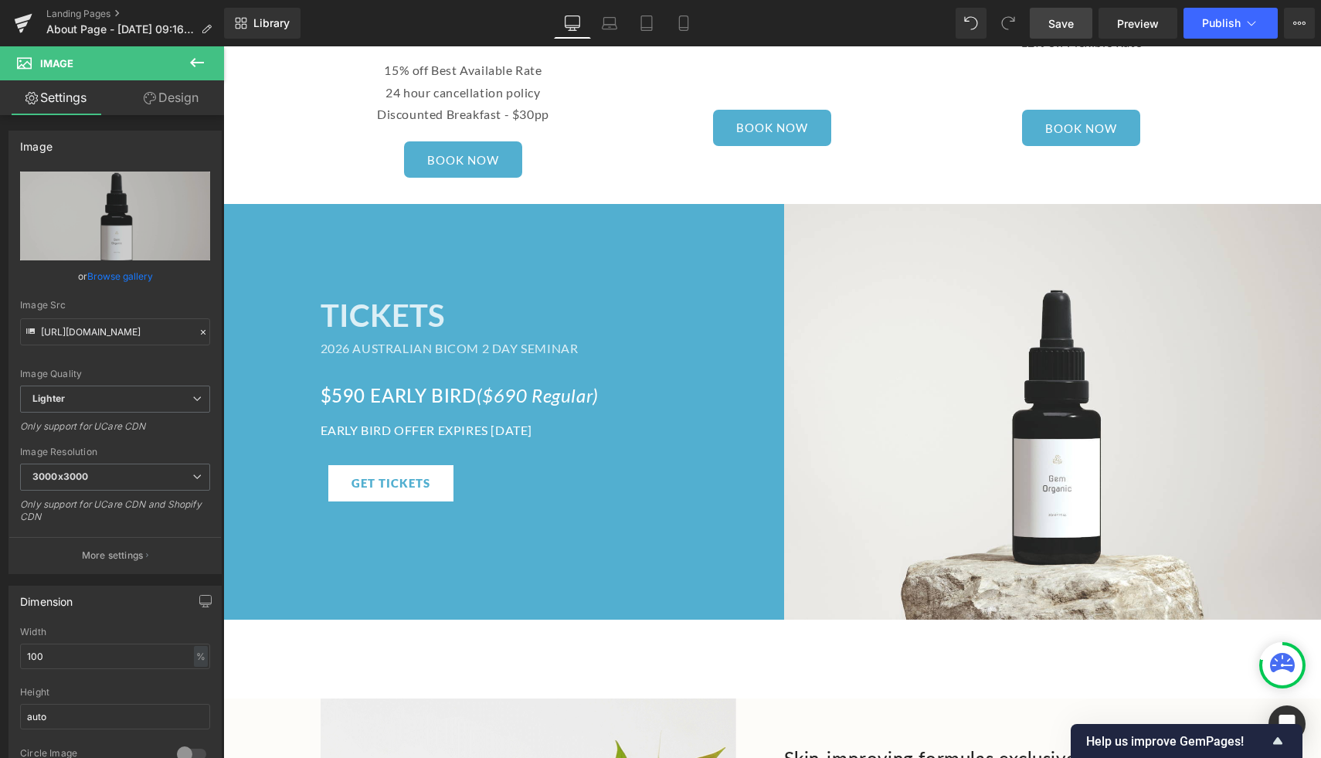
scroll to position [2578, 0]
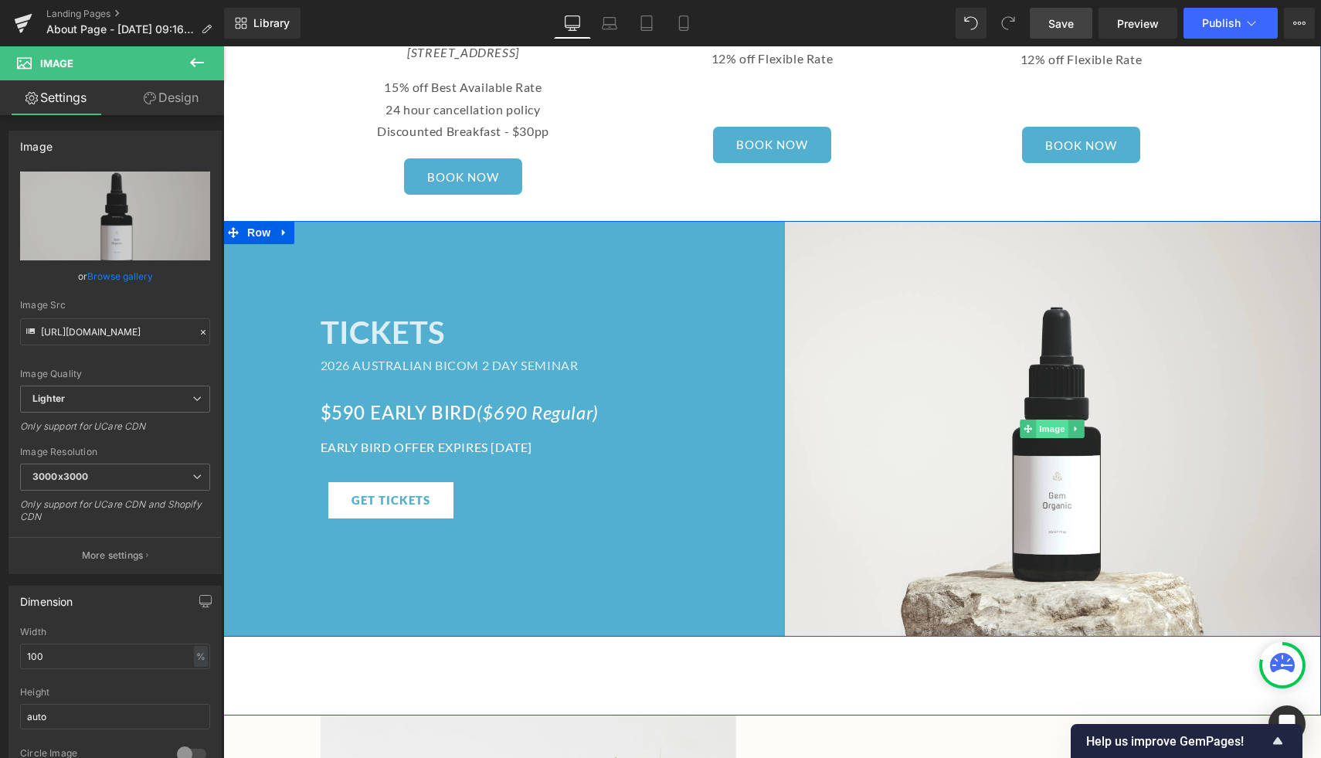
click at [1059, 420] on span "Image" at bounding box center [1052, 429] width 32 height 19
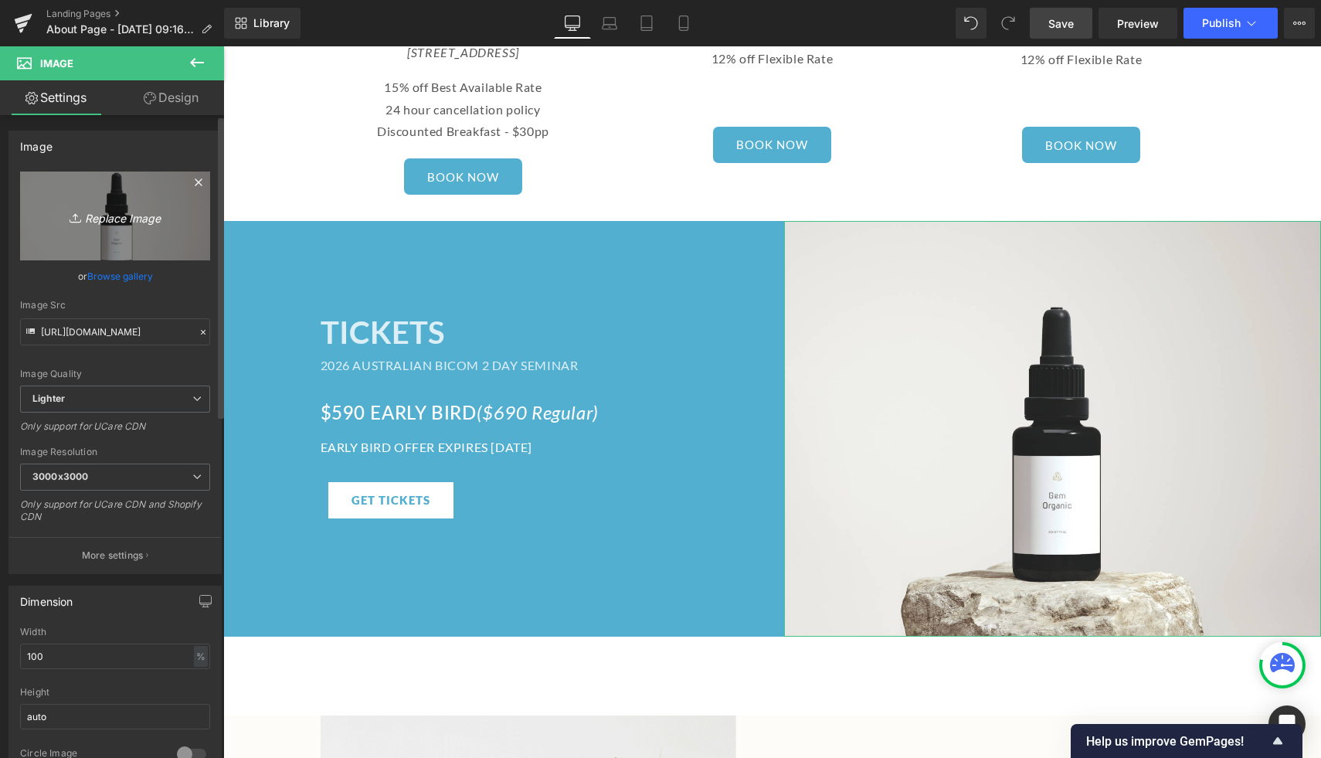
click at [128, 215] on icon "Replace Image" at bounding box center [115, 215] width 124 height 19
type input "C:\fakepath\glenelgaerial.jpg"
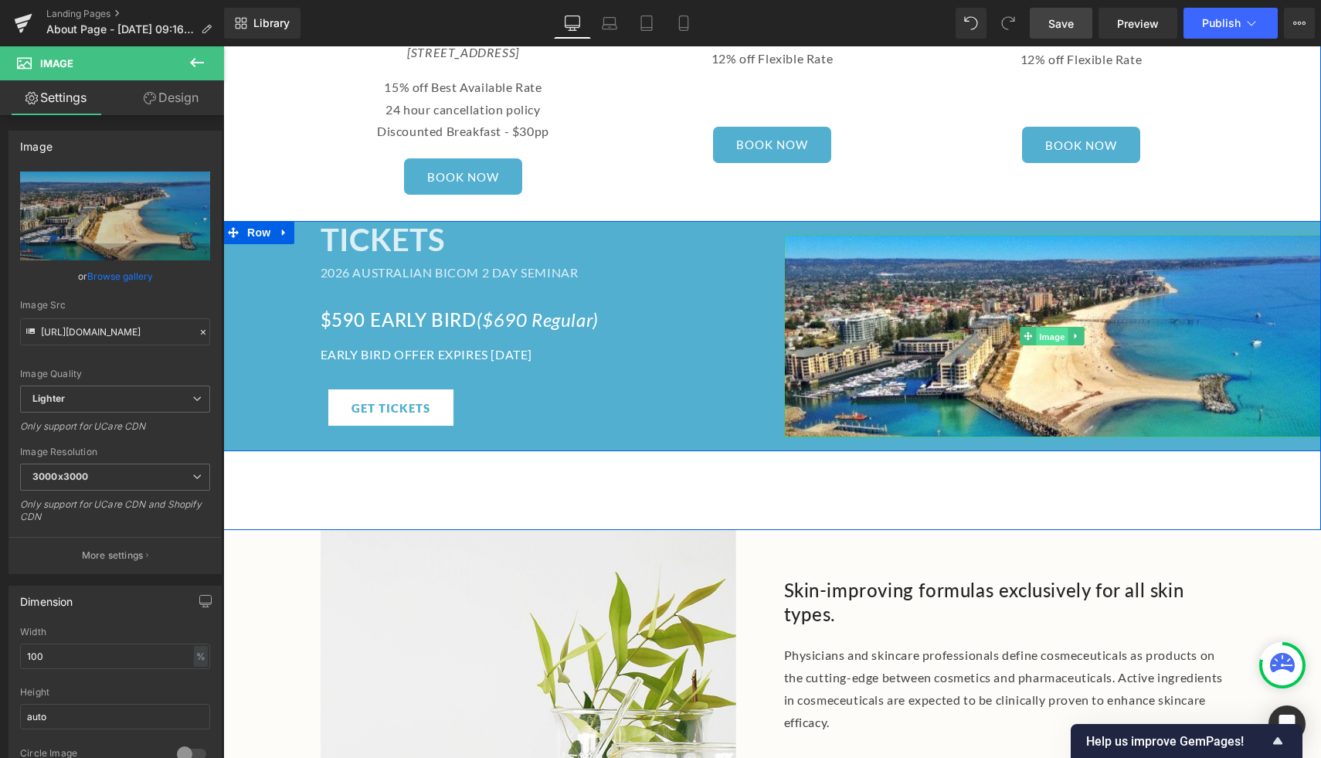
click at [1053, 328] on span "Image" at bounding box center [1052, 337] width 32 height 19
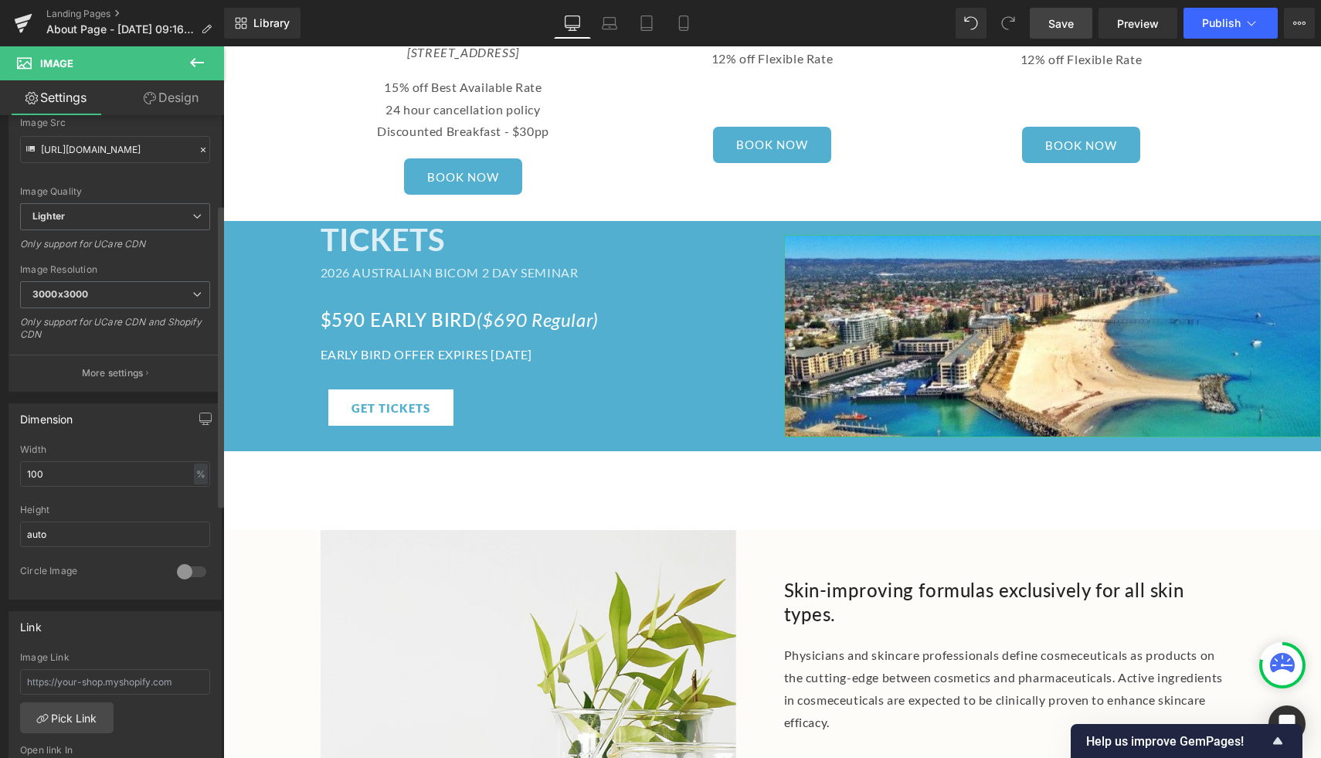
scroll to position [189, 0]
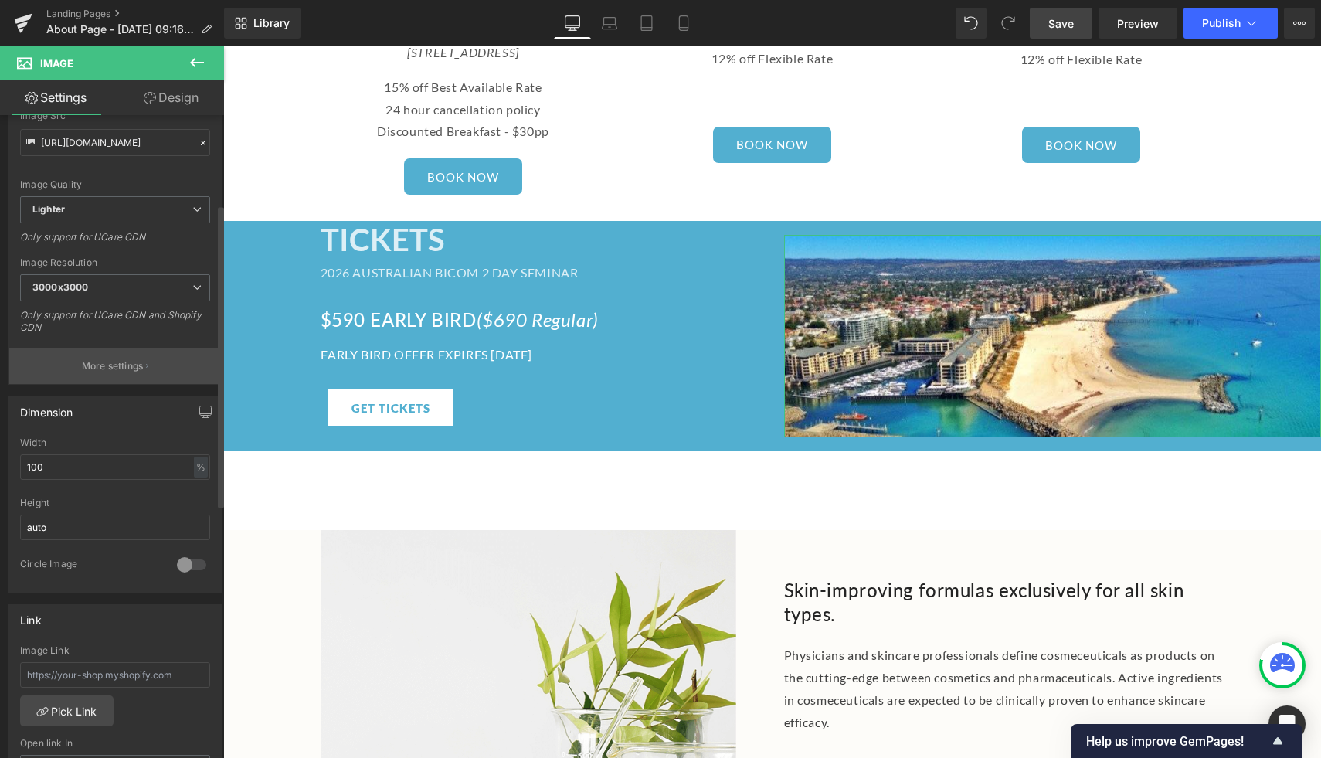
click at [110, 362] on p "More settings" at bounding box center [113, 366] width 62 height 14
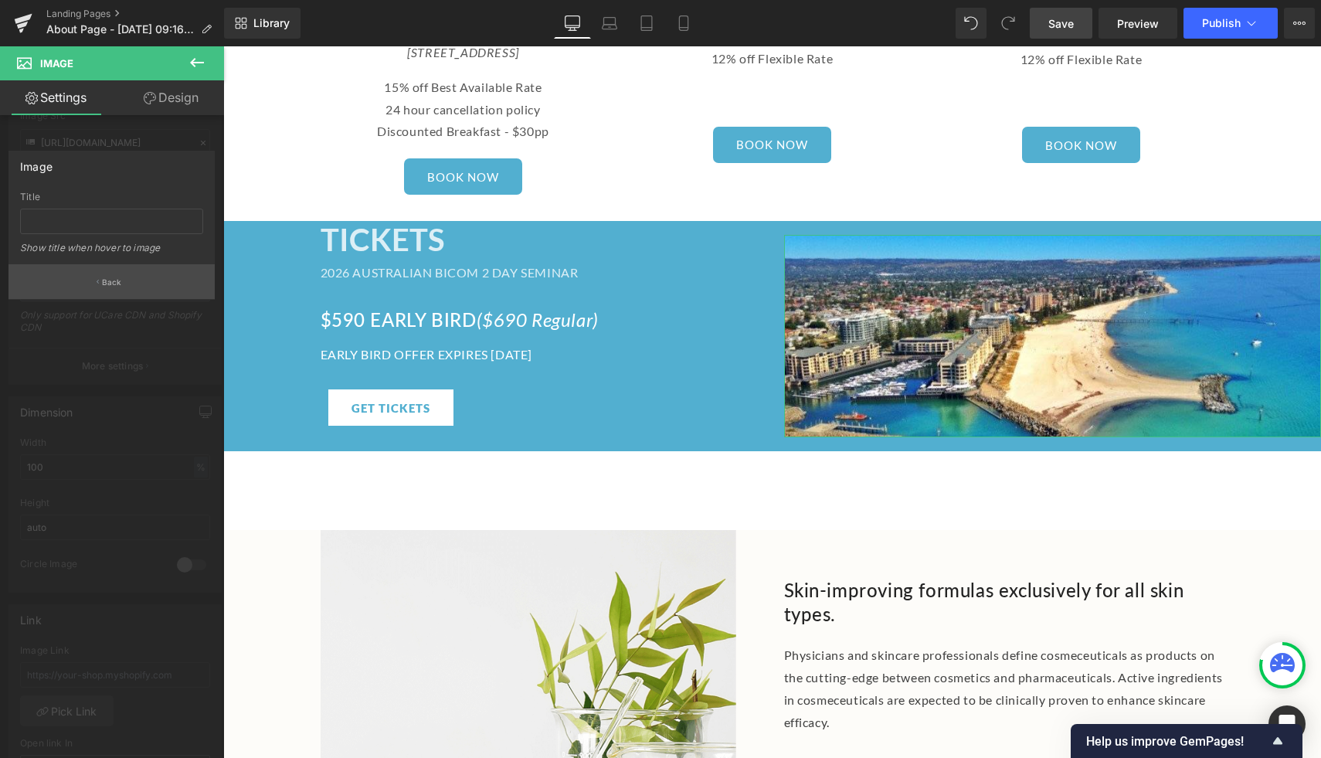
click at [102, 286] on p "Back" at bounding box center [112, 283] width 20 height 12
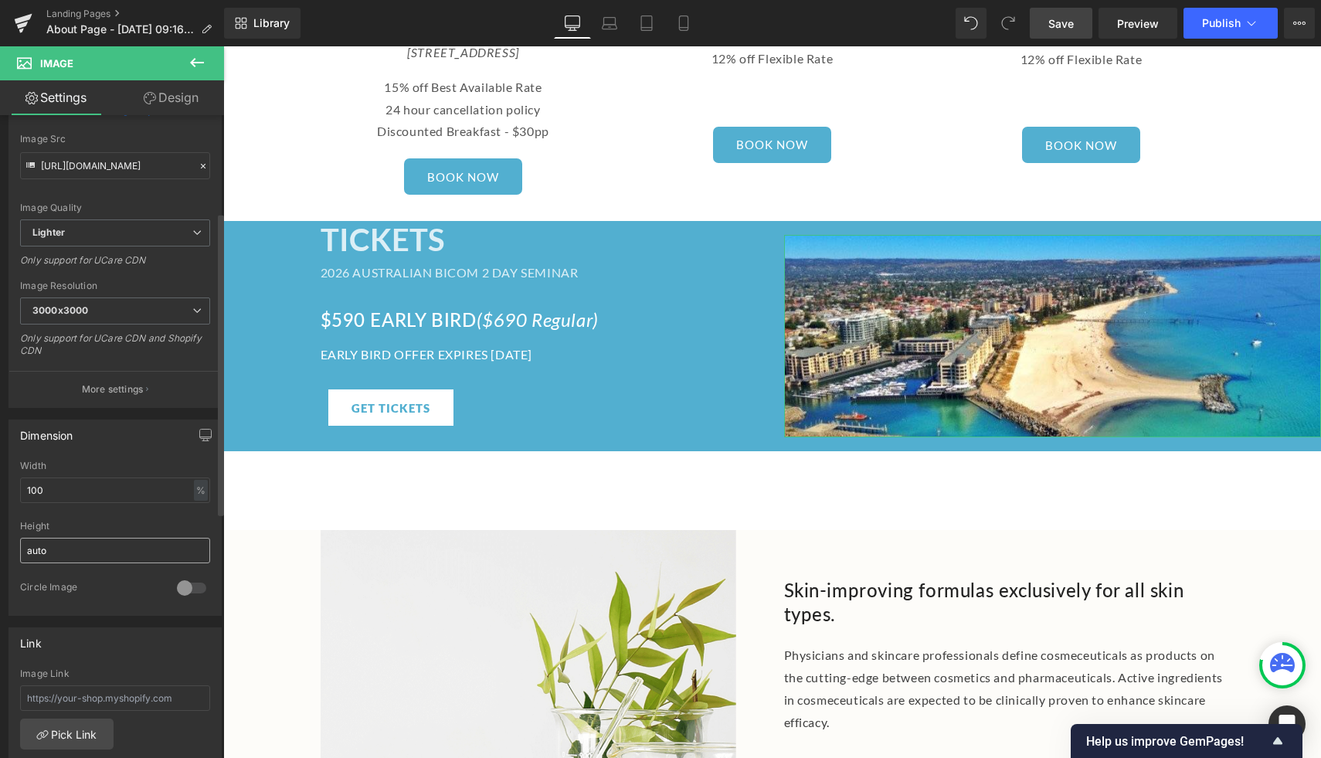
scroll to position [144, 0]
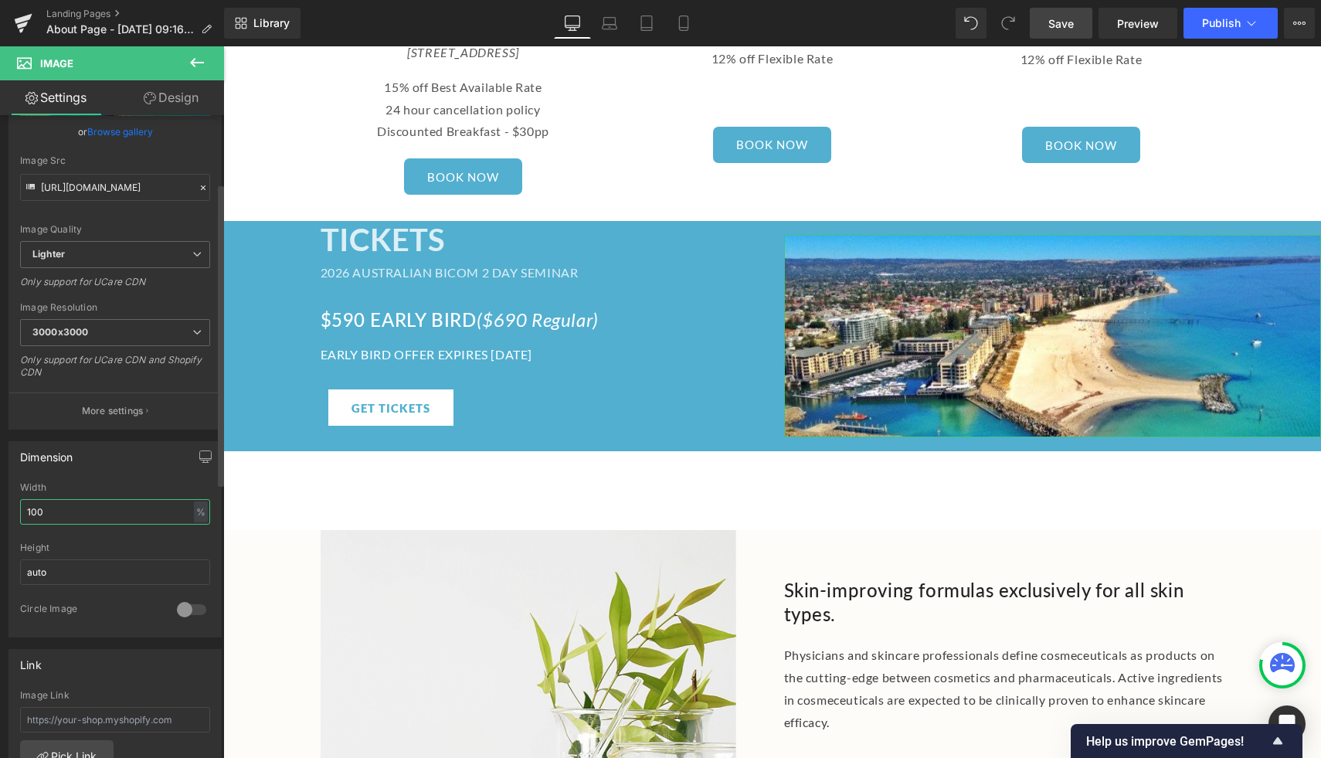
drag, startPoint x: 69, startPoint y: 511, endPoint x: 22, endPoint y: 507, distance: 46.5
click at [22, 507] on input "100" at bounding box center [115, 511] width 190 height 25
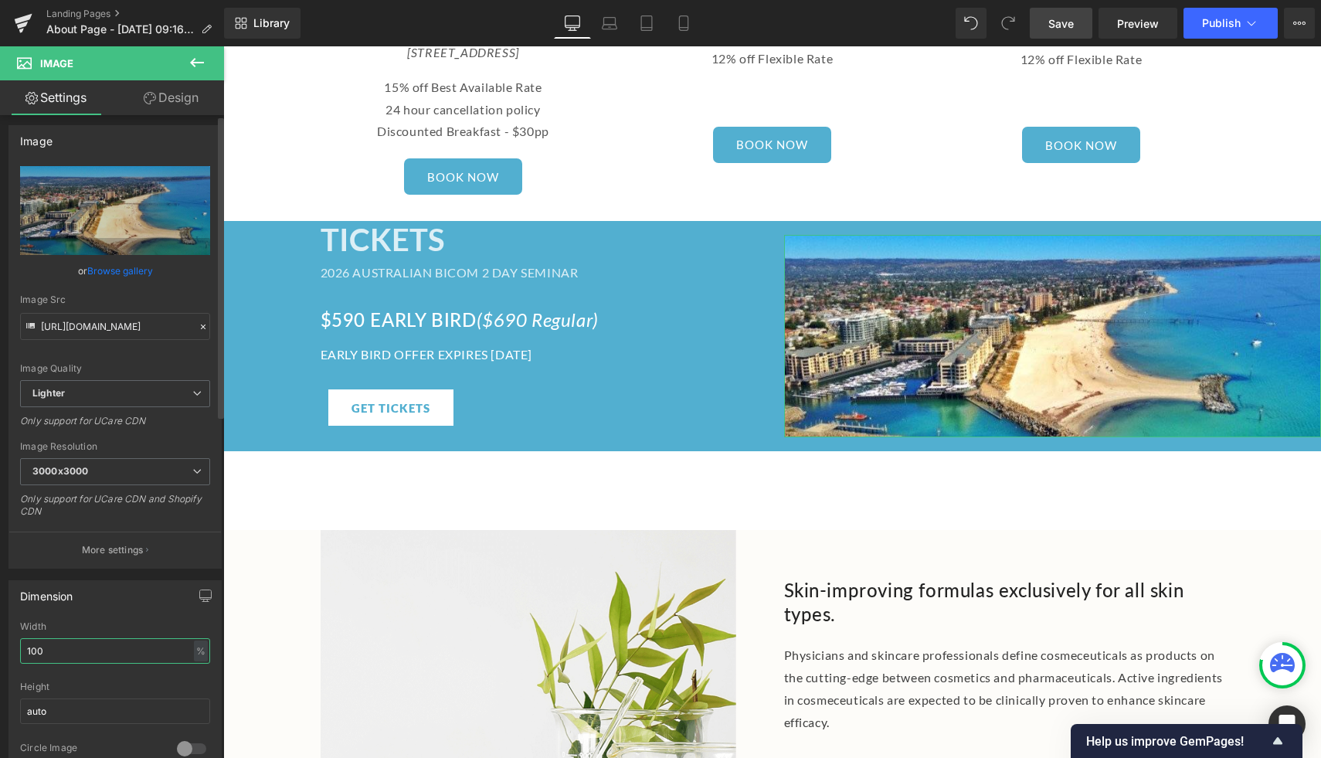
scroll to position [0, 0]
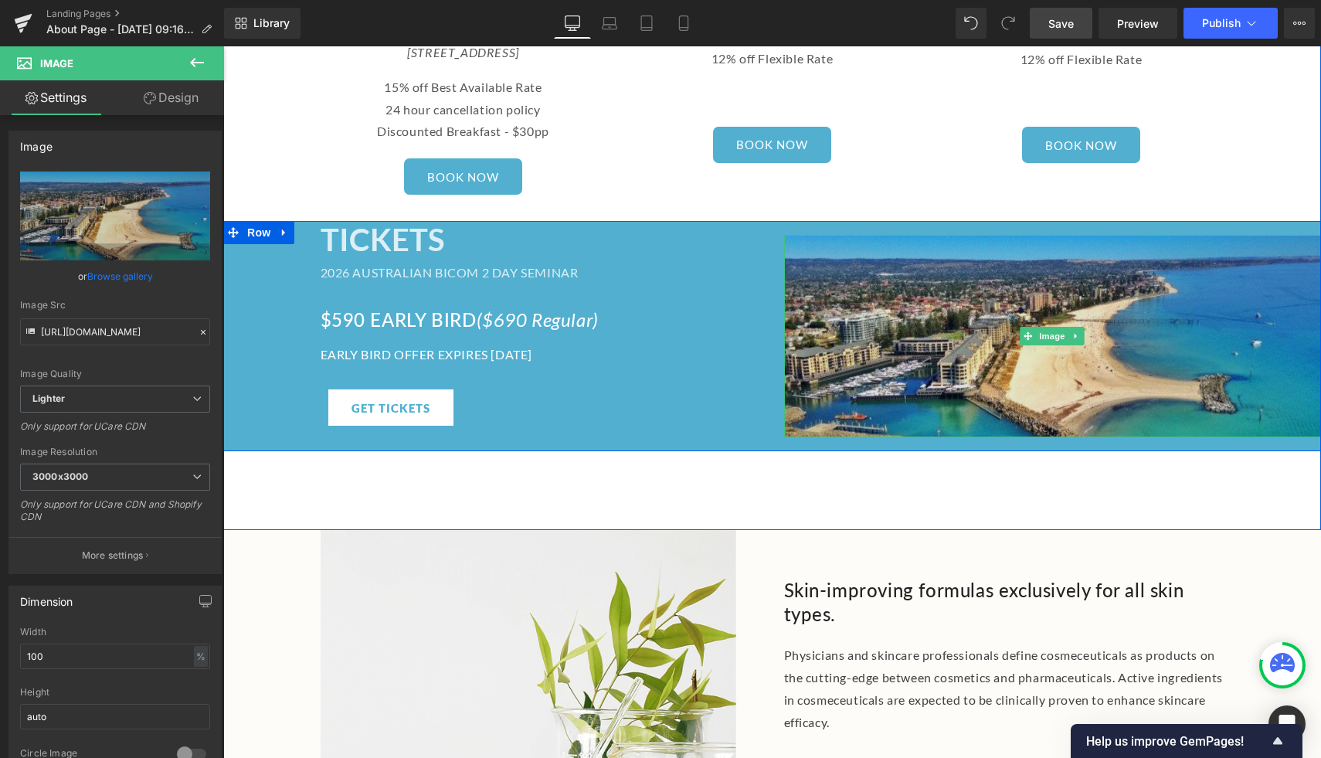
click at [1007, 259] on img at bounding box center [1053, 336] width 538 height 202
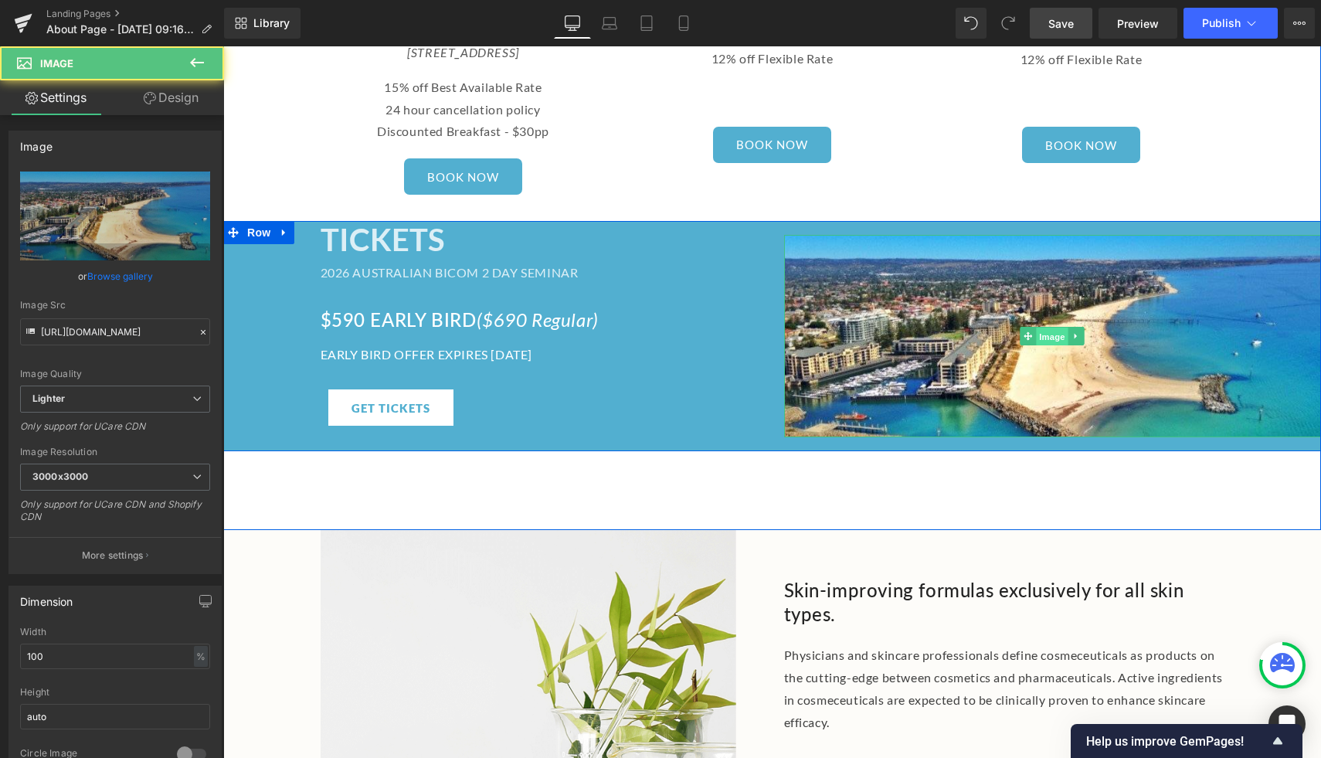
click at [1045, 328] on span "Image" at bounding box center [1052, 337] width 32 height 19
click at [1072, 327] on link at bounding box center [1076, 336] width 16 height 19
click at [1031, 327] on link "Image" at bounding box center [1045, 336] width 48 height 19
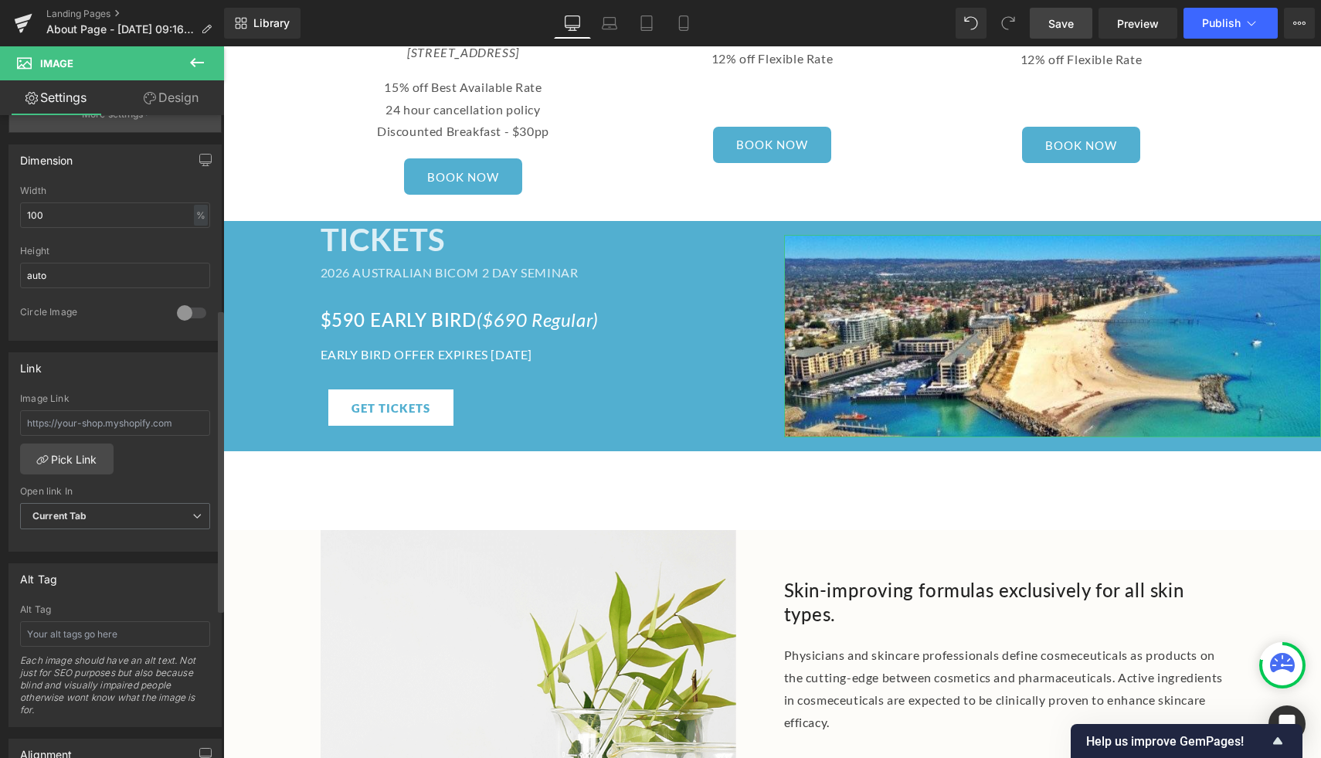
scroll to position [383, 0]
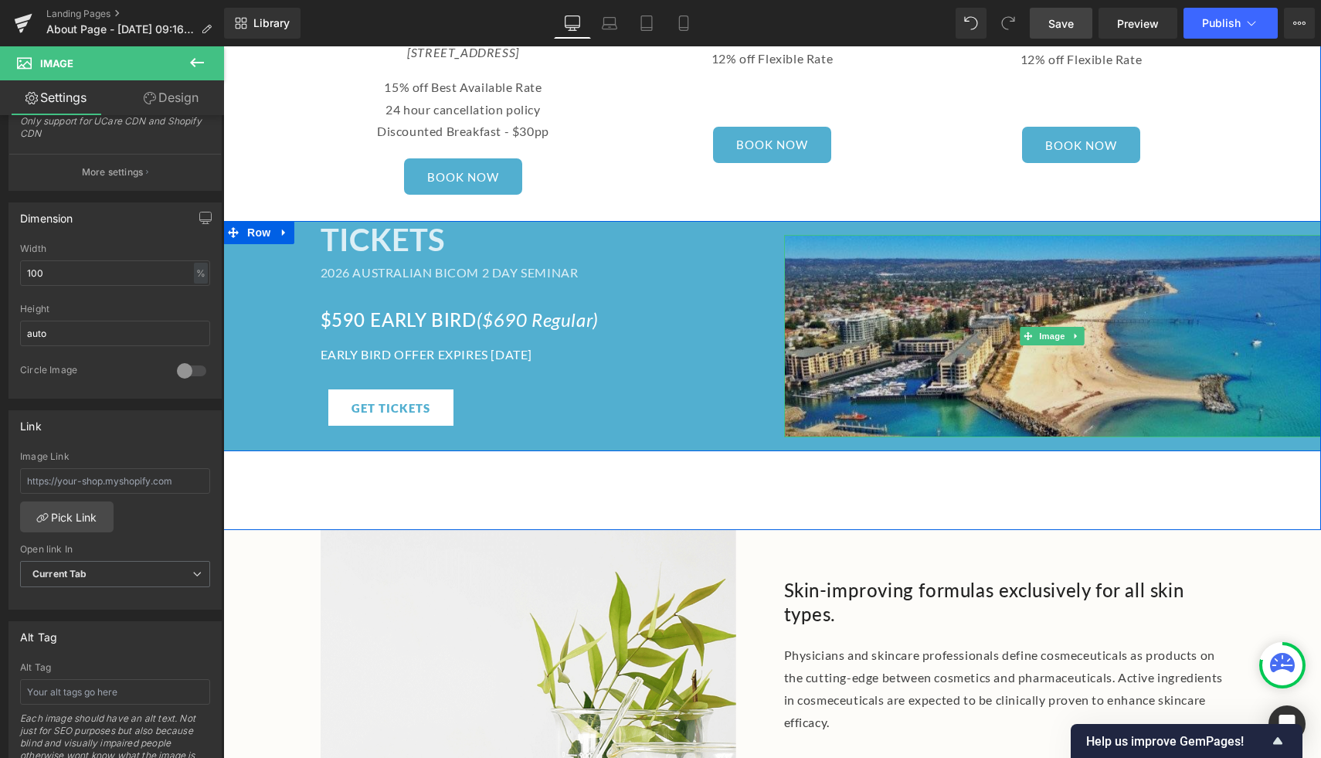
click at [974, 260] on img at bounding box center [1053, 336] width 538 height 202
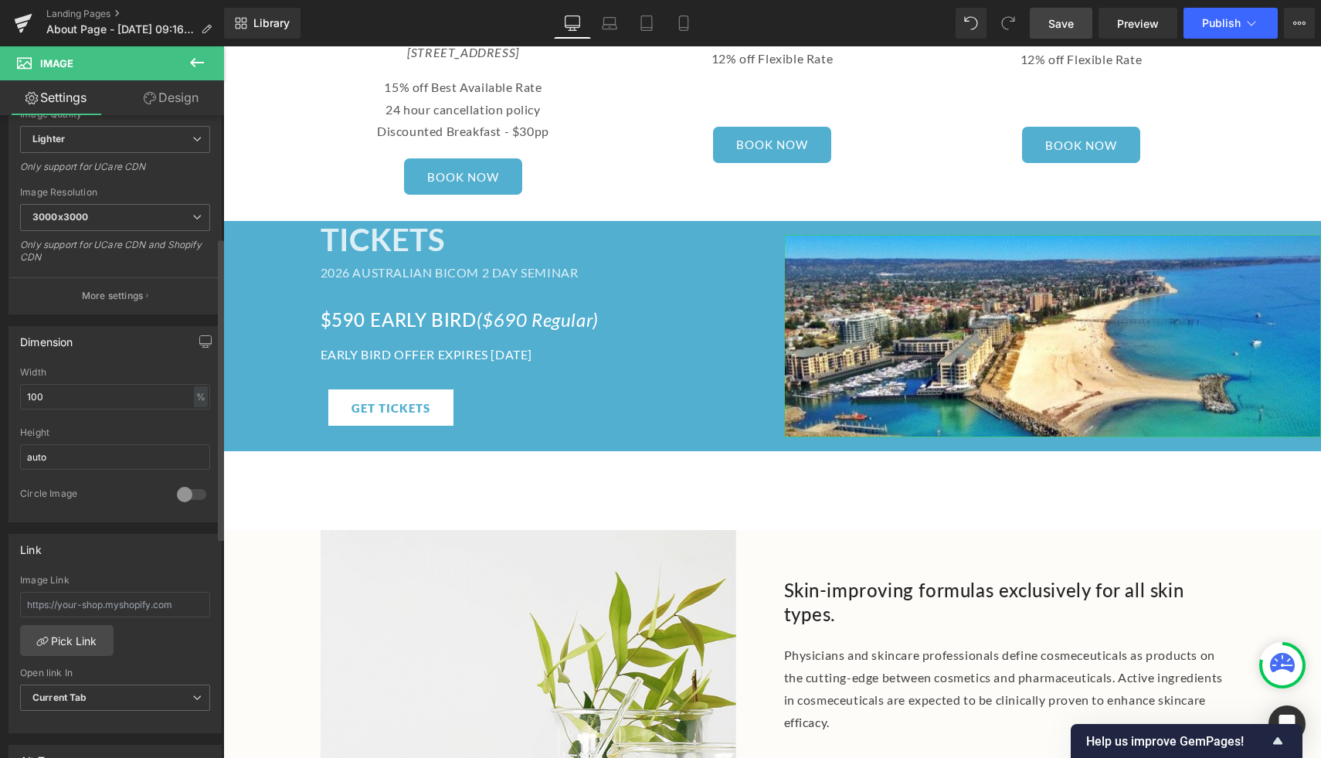
scroll to position [0, 0]
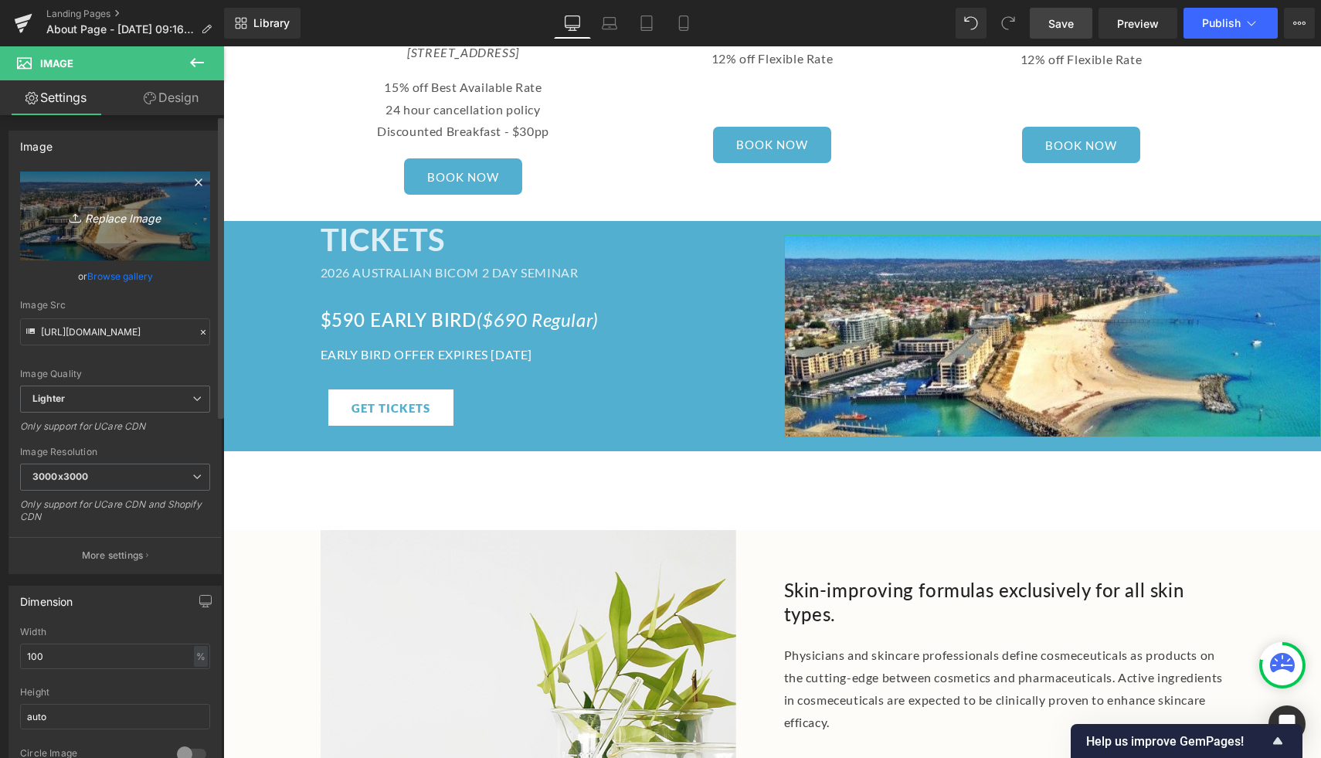
click at [107, 213] on icon "Replace Image" at bounding box center [115, 215] width 124 height 19
type input "C:\fakepath\Glenelg Aerial 3.jpeg"
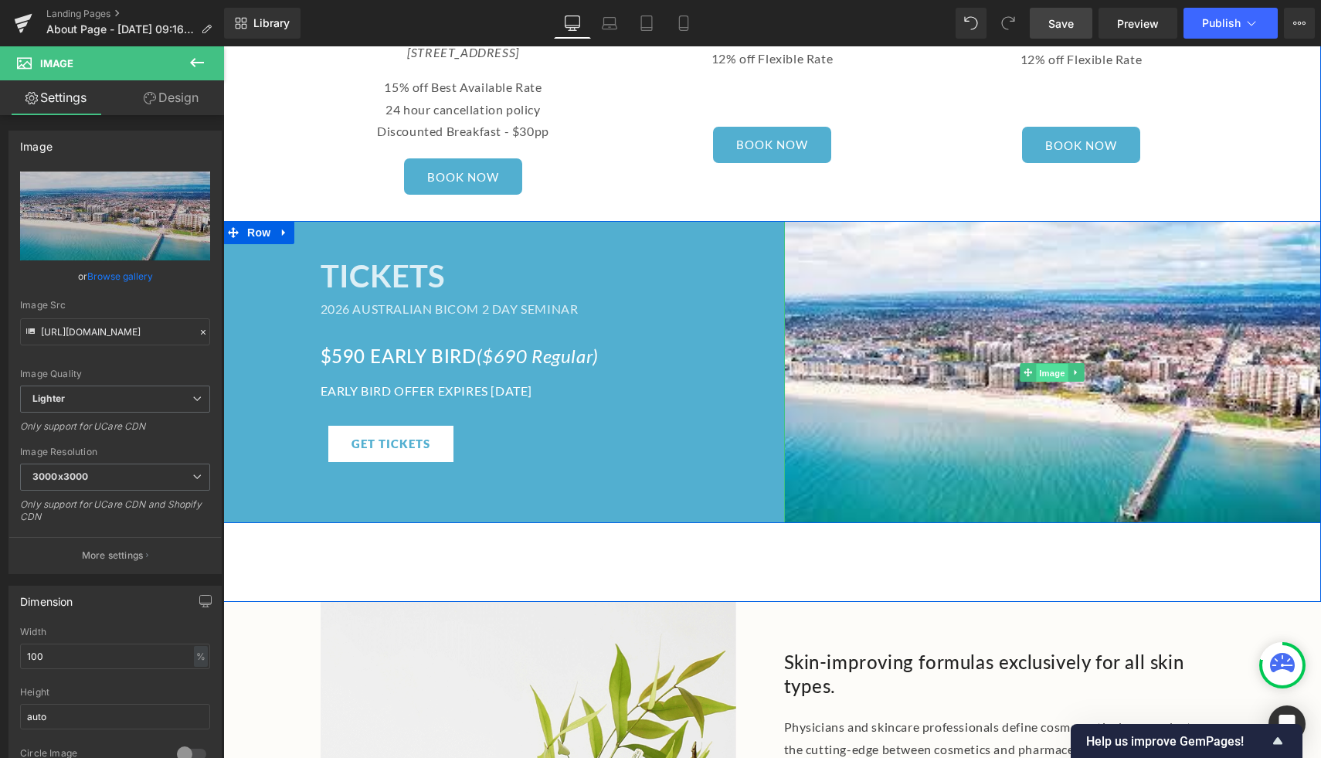
click at [1051, 363] on span "Image" at bounding box center [1052, 372] width 32 height 19
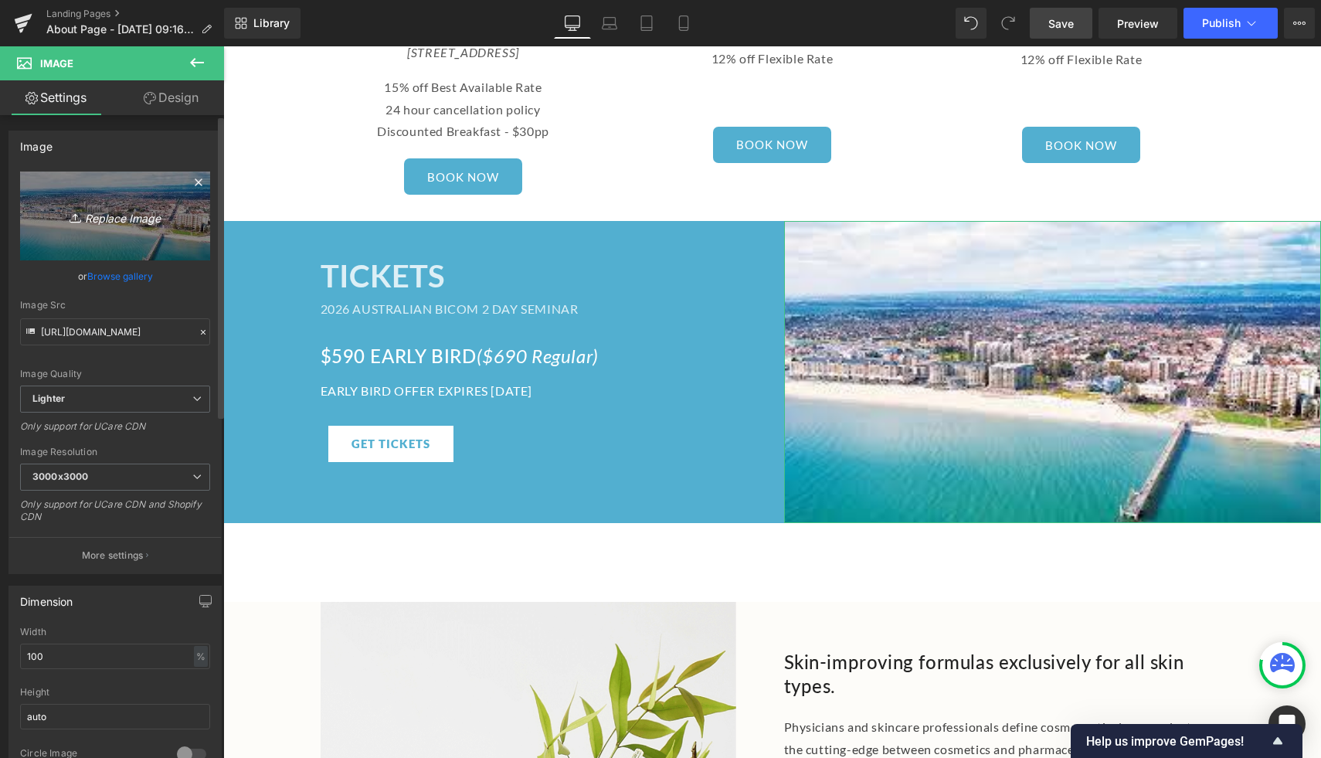
click at [92, 218] on icon "Replace Image" at bounding box center [115, 215] width 124 height 19
type input "C:\fakepath\Glenelg (2).jpg"
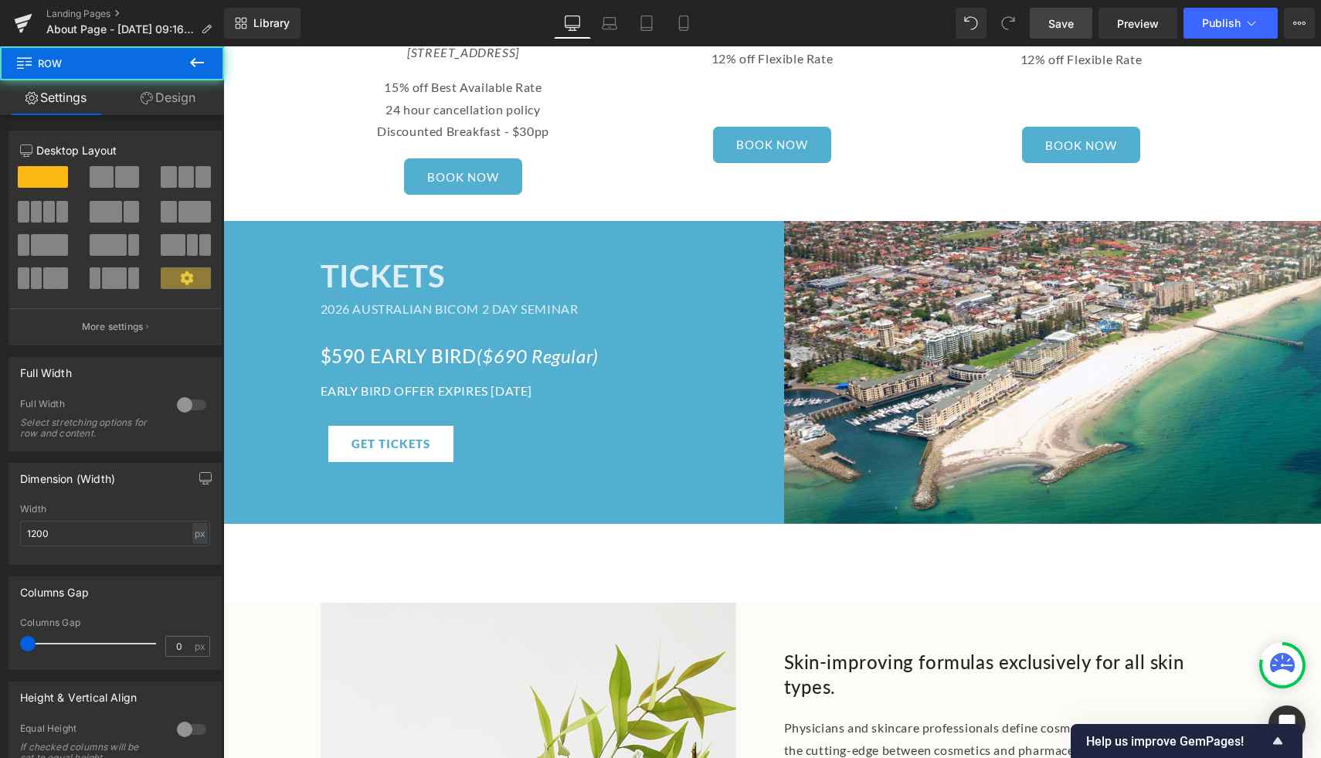
click at [223, 46] on div at bounding box center [223, 46] width 0 height 0
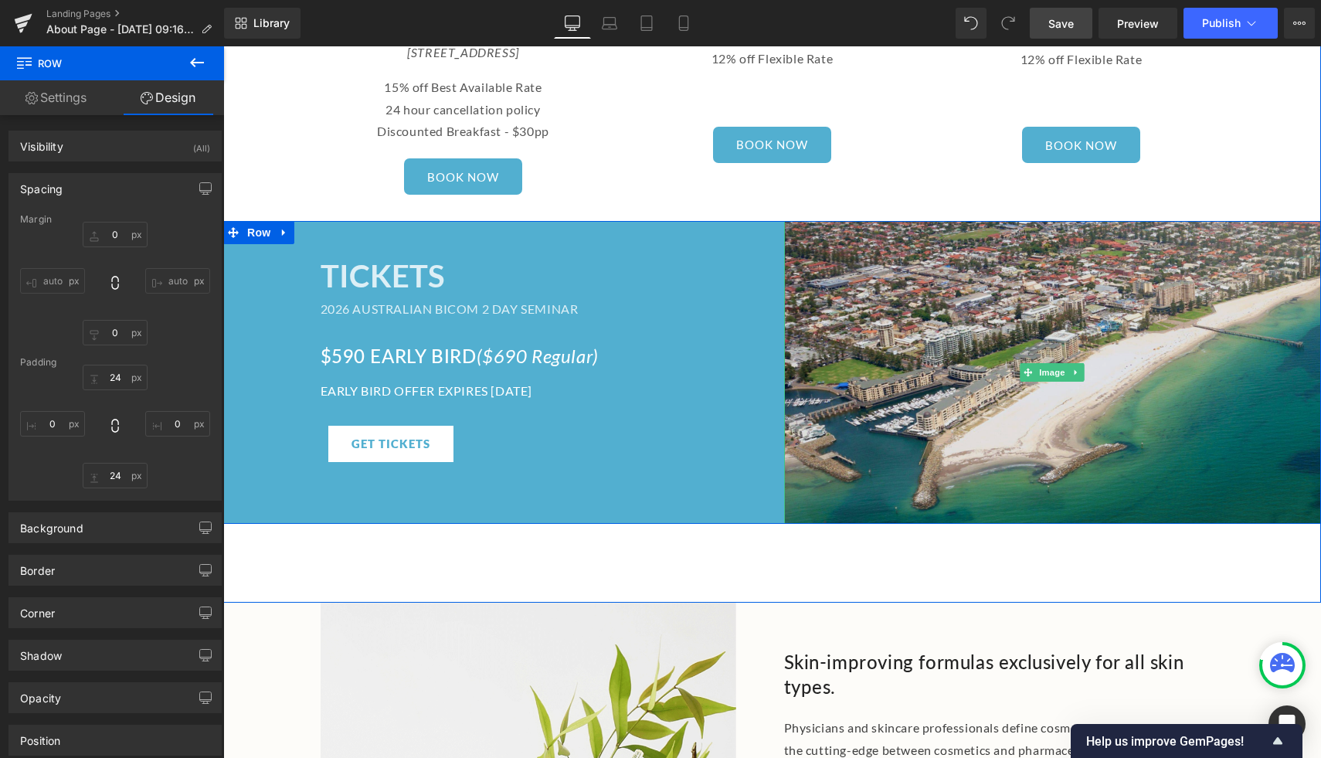
click at [1011, 304] on img at bounding box center [1053, 372] width 538 height 302
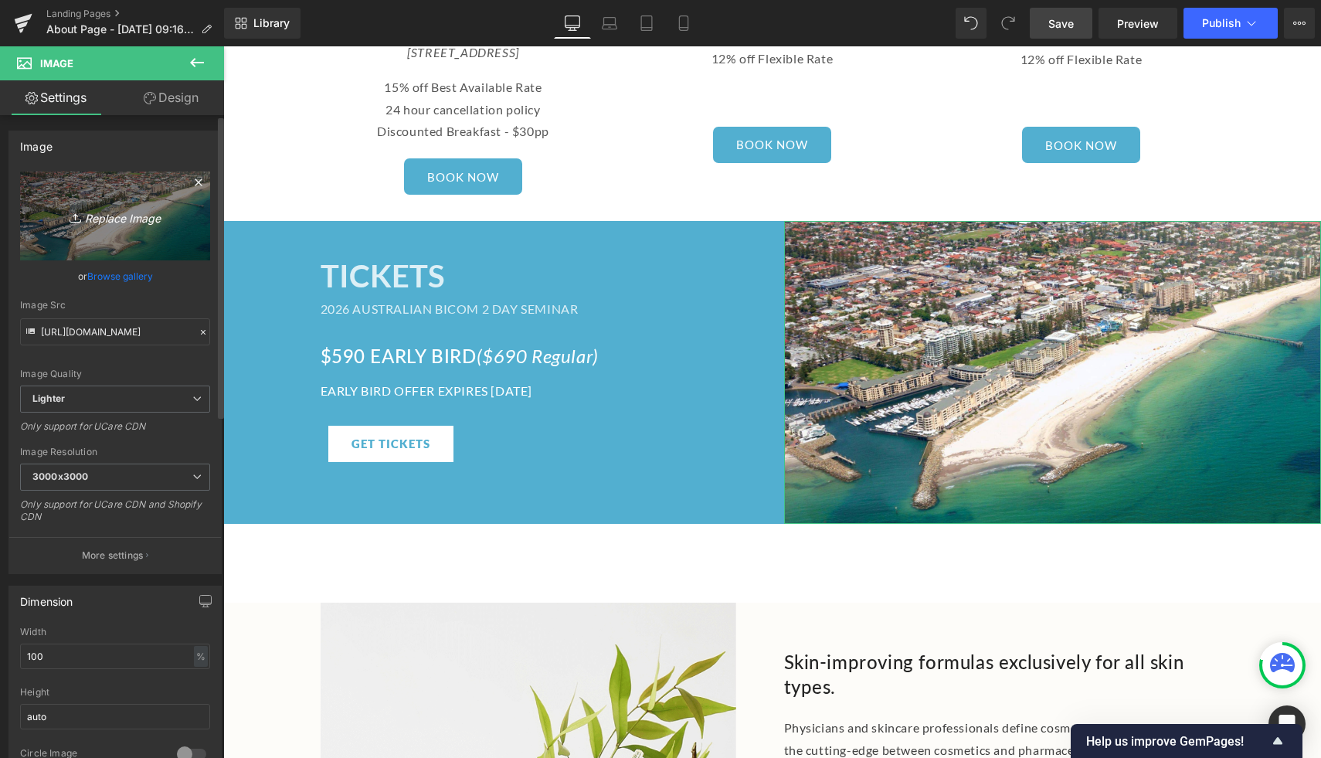
click at [119, 209] on icon "Replace Image" at bounding box center [115, 215] width 124 height 19
type input "C:\fakepath\Glenelg3.jpg"
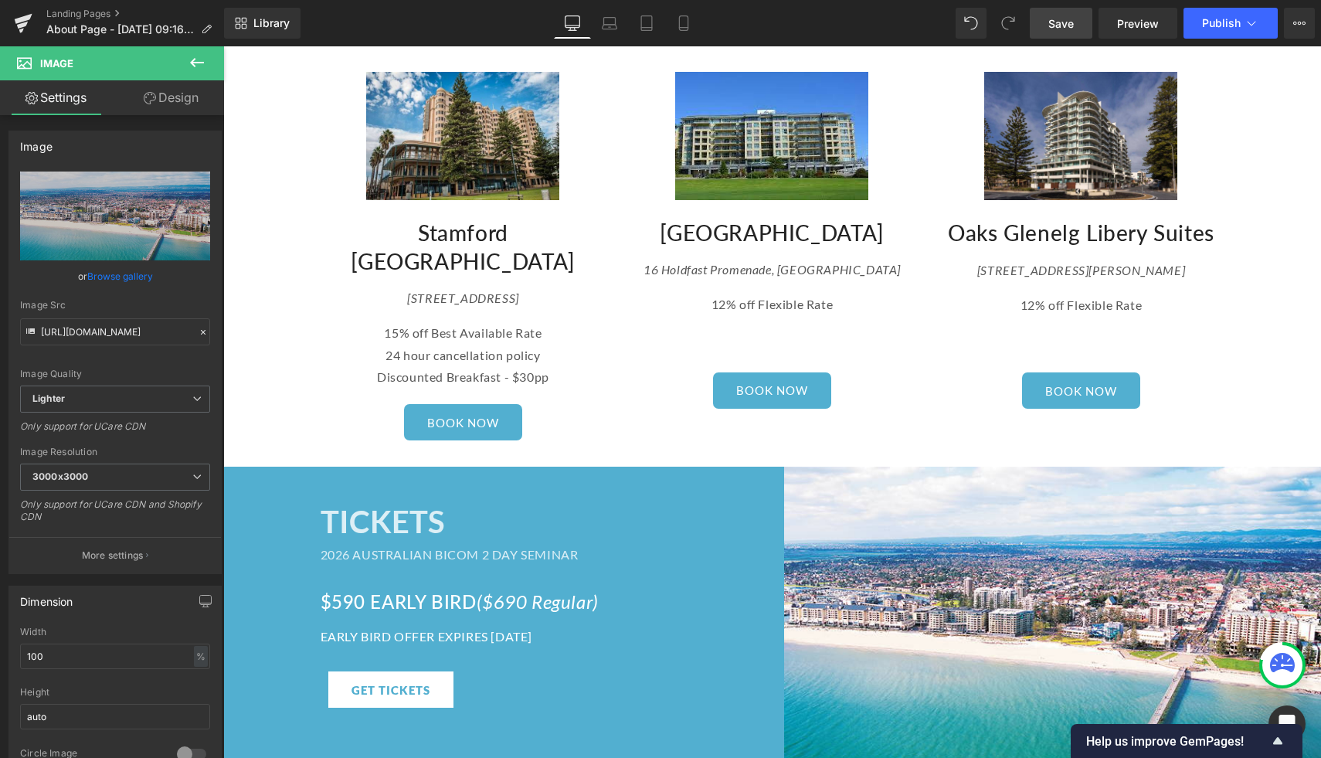
scroll to position [2347, 0]
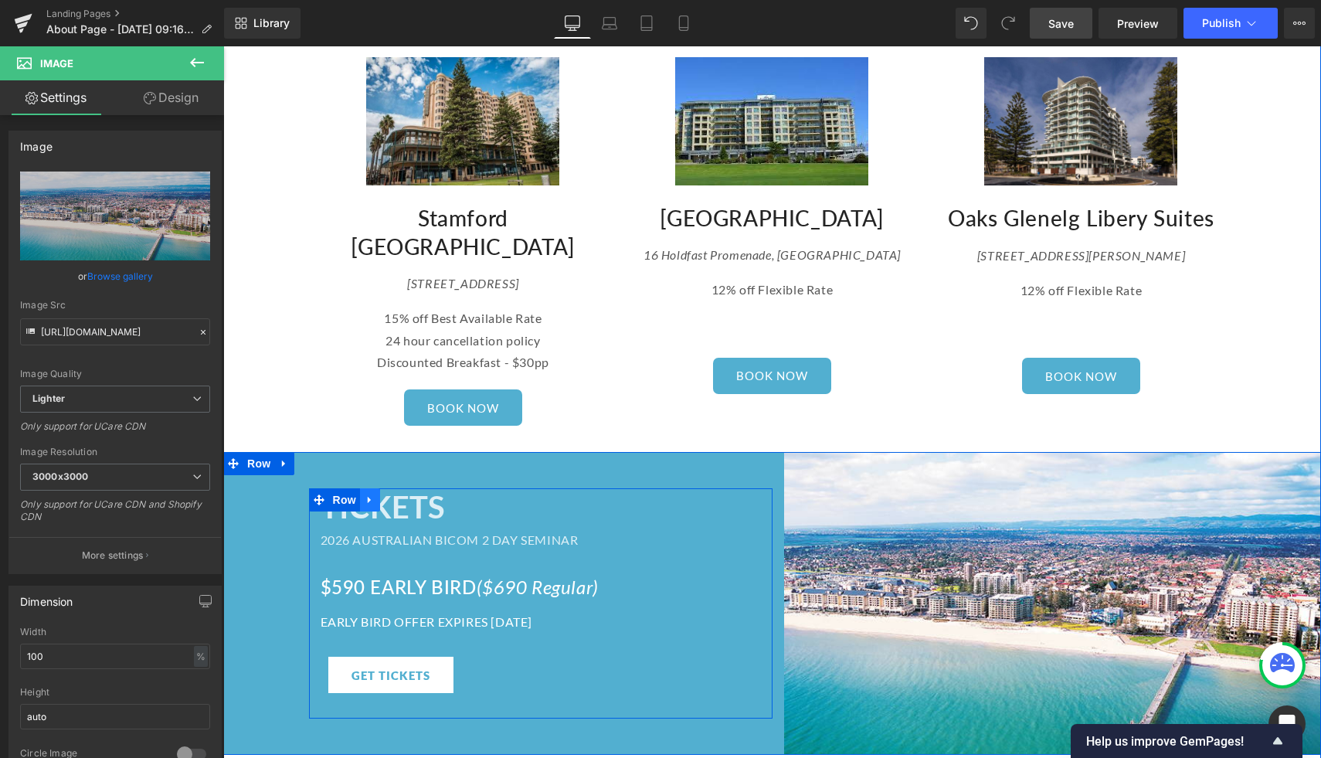
click at [371, 494] on icon at bounding box center [370, 500] width 11 height 12
click at [389, 494] on icon at bounding box center [390, 499] width 11 height 11
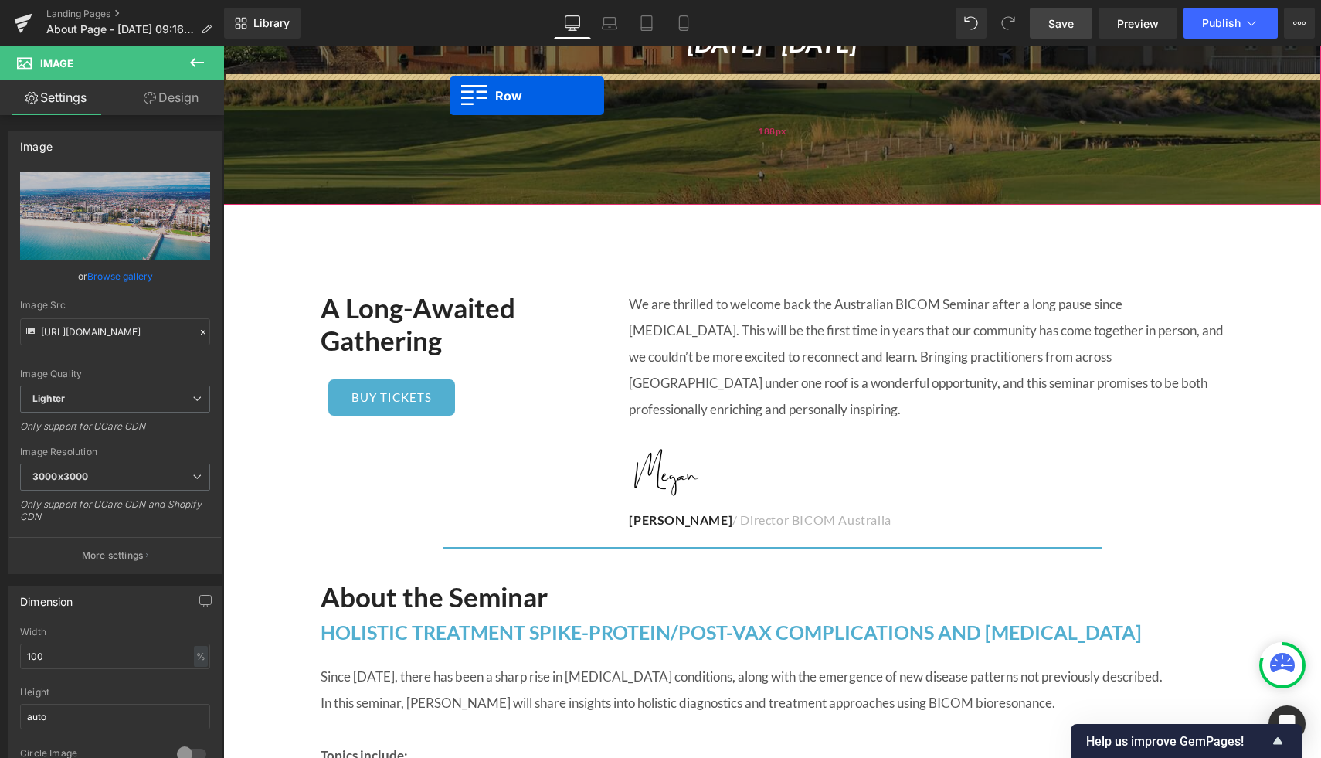
scroll to position [371, 0]
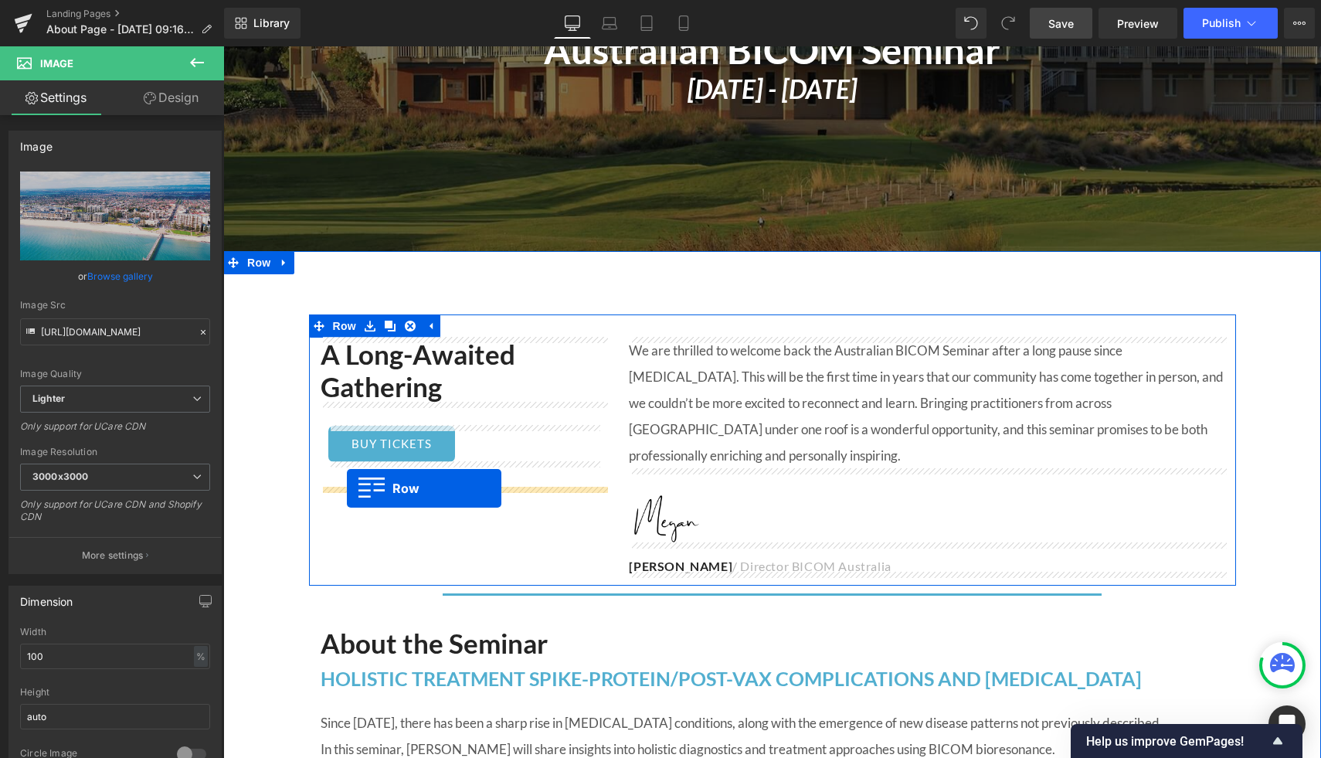
drag, startPoint x: 315, startPoint y: 457, endPoint x: 347, endPoint y: 488, distance: 44.3
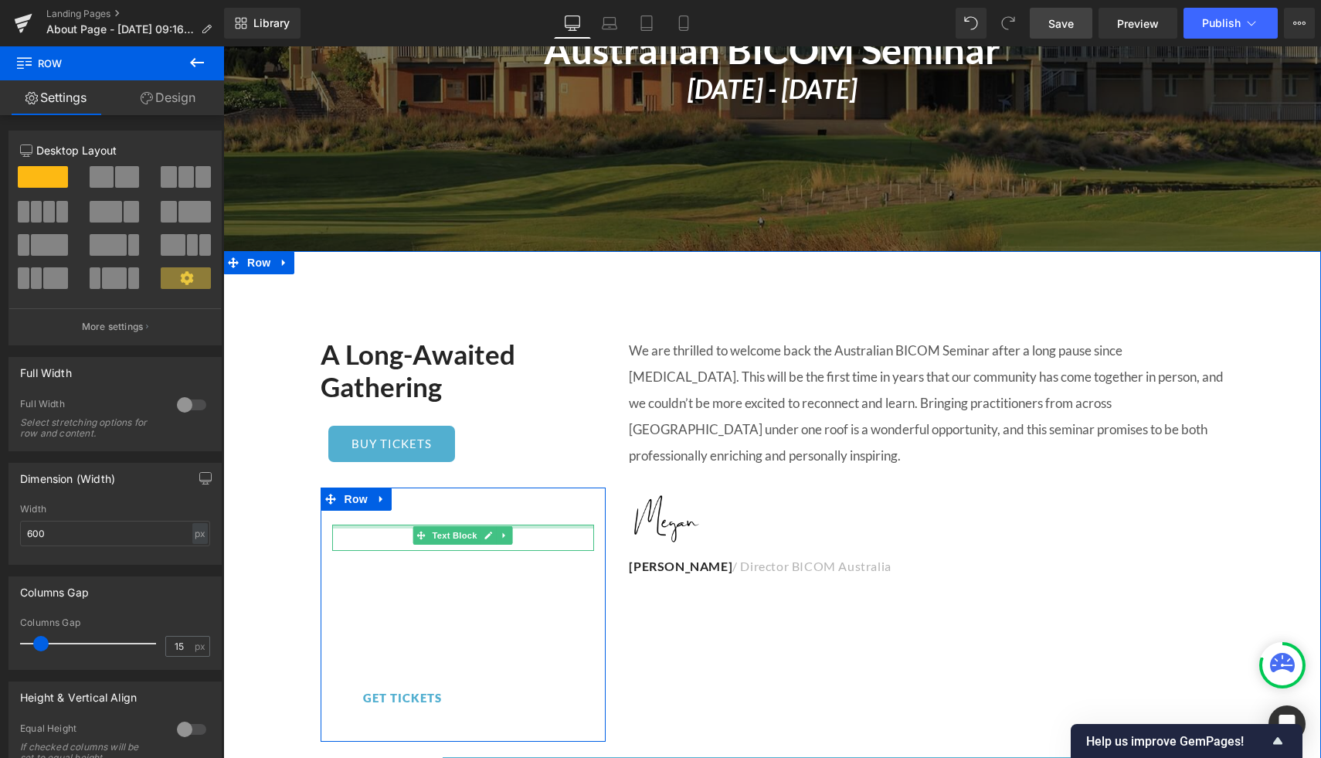
click at [373, 526] on div at bounding box center [463, 527] width 263 height 4
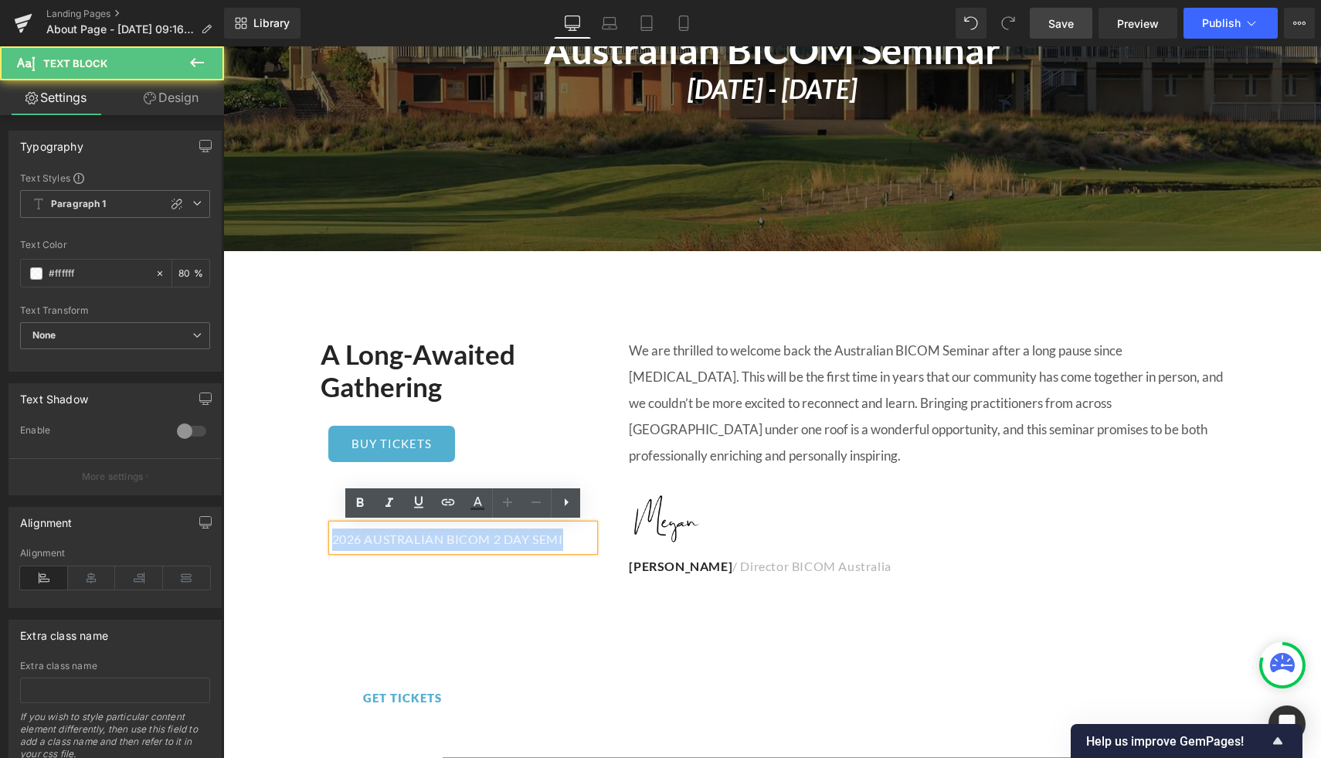
drag, startPoint x: 530, startPoint y: 535, endPoint x: 259, endPoint y: 521, distance: 271.5
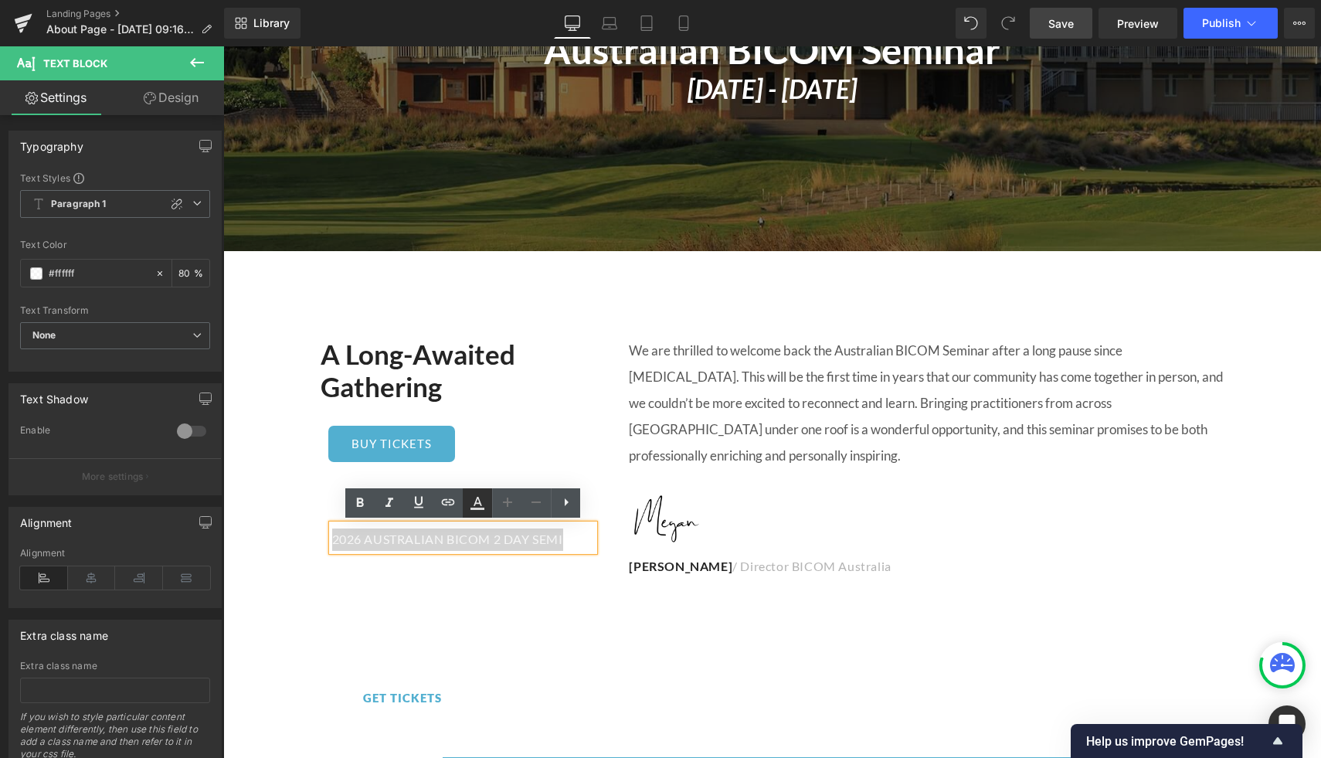
click at [478, 511] on icon at bounding box center [477, 503] width 19 height 19
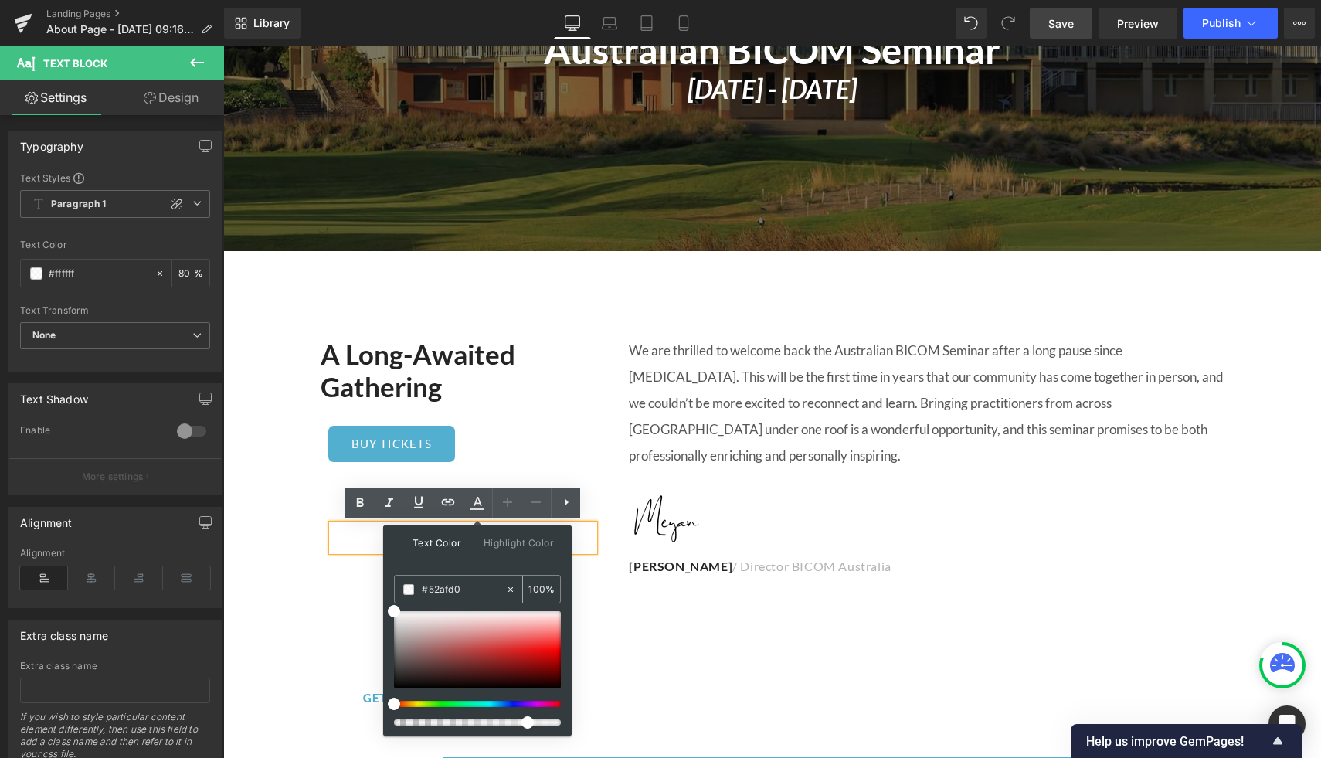
click at [452, 583] on input "#52afd0" at bounding box center [463, 589] width 83 height 17
drag, startPoint x: 454, startPoint y: 585, endPoint x: 419, endPoint y: 583, distance: 34.8
click at [420, 583] on div "#52afd0" at bounding box center [450, 589] width 110 height 27
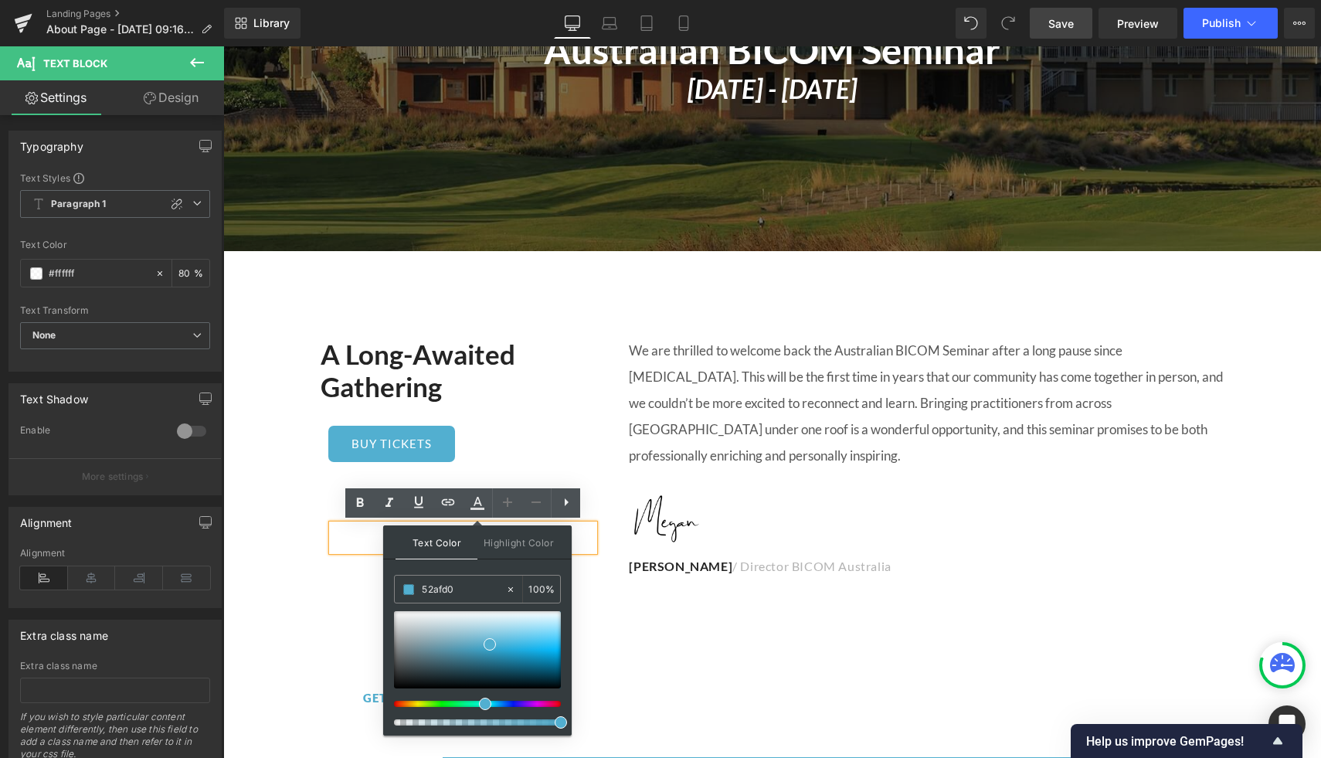
type input "52afd0"
click at [562, 457] on div "BUY TICKETS" at bounding box center [463, 444] width 270 height 36
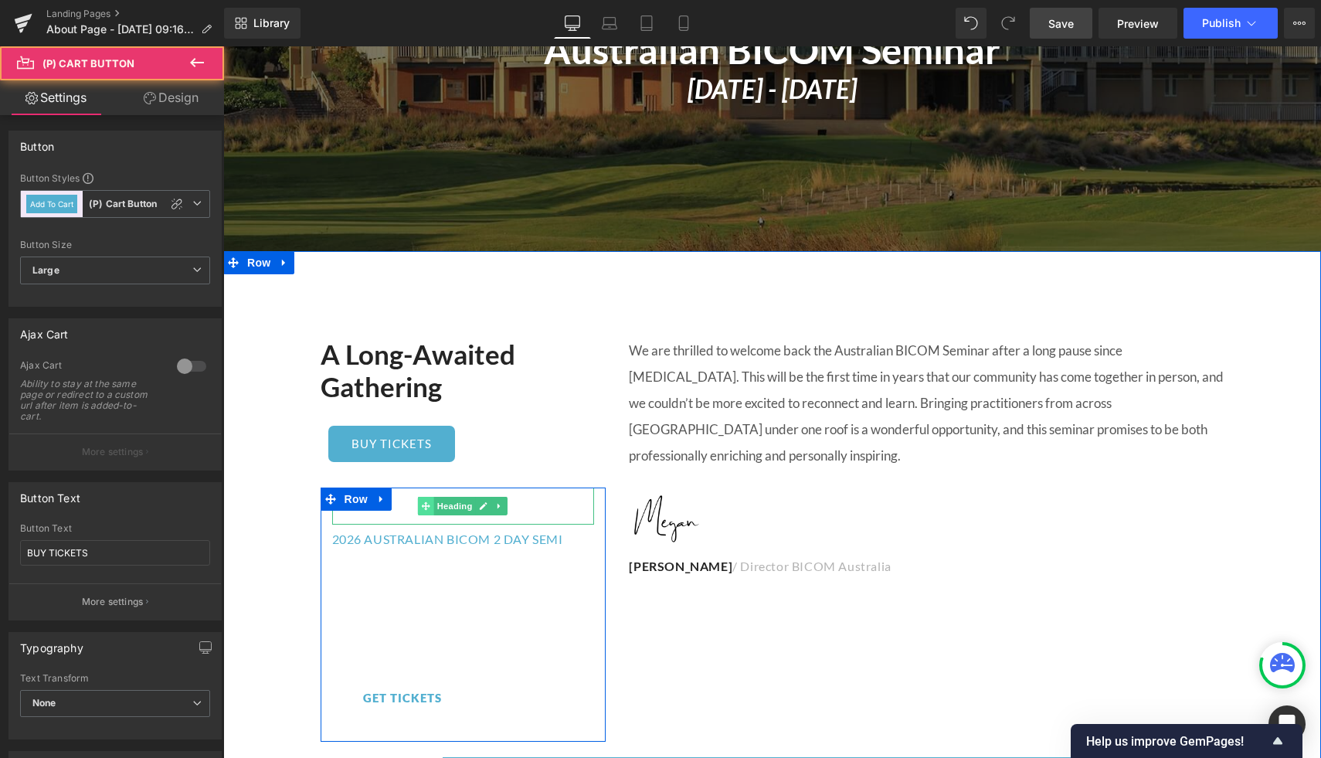
click at [420, 511] on span at bounding box center [426, 506] width 16 height 19
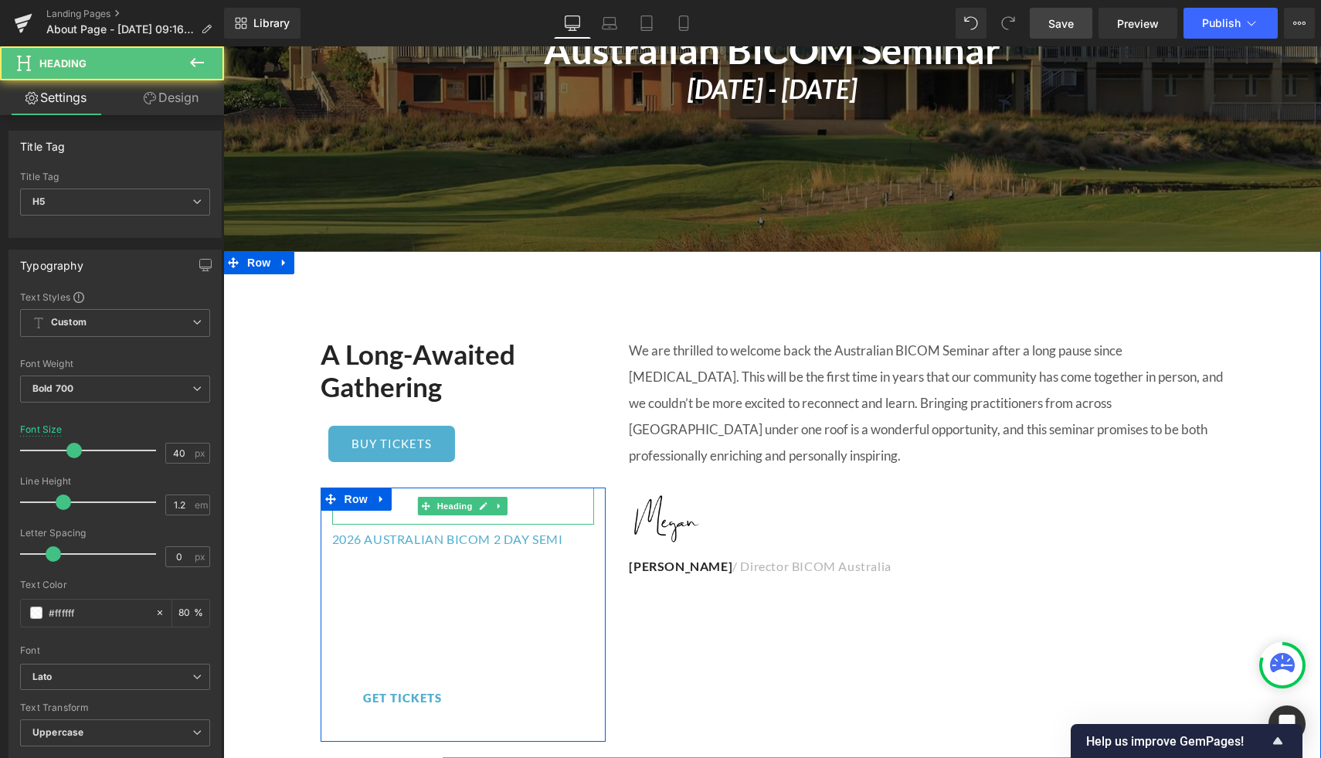
click at [533, 501] on h5 "TICKETS" at bounding box center [463, 506] width 263 height 37
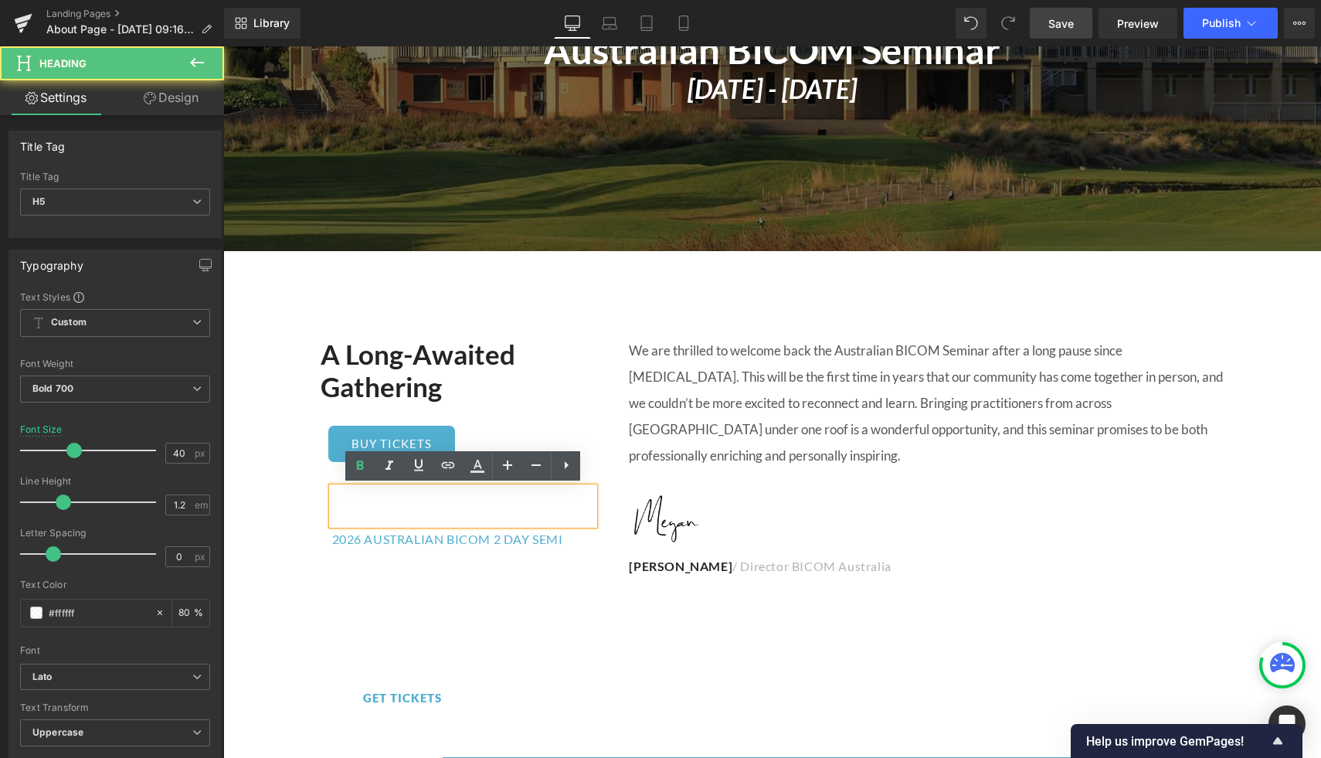
click at [572, 510] on h5 "TICKETS" at bounding box center [463, 506] width 263 height 37
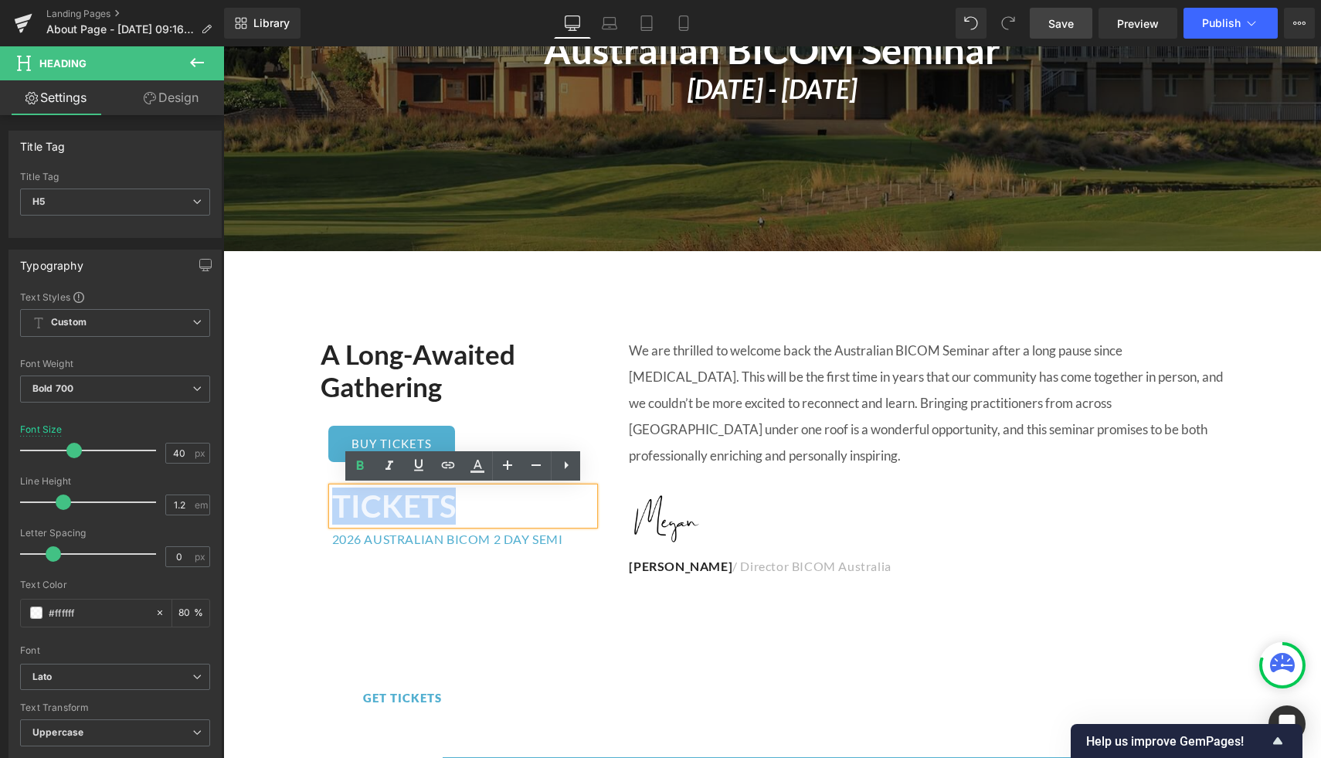
drag, startPoint x: 585, startPoint y: 510, endPoint x: 268, endPoint y: 491, distance: 317.4
click at [541, 566] on div "$590 EARLY BIRD ($690 Regular)" at bounding box center [463, 586] width 263 height 71
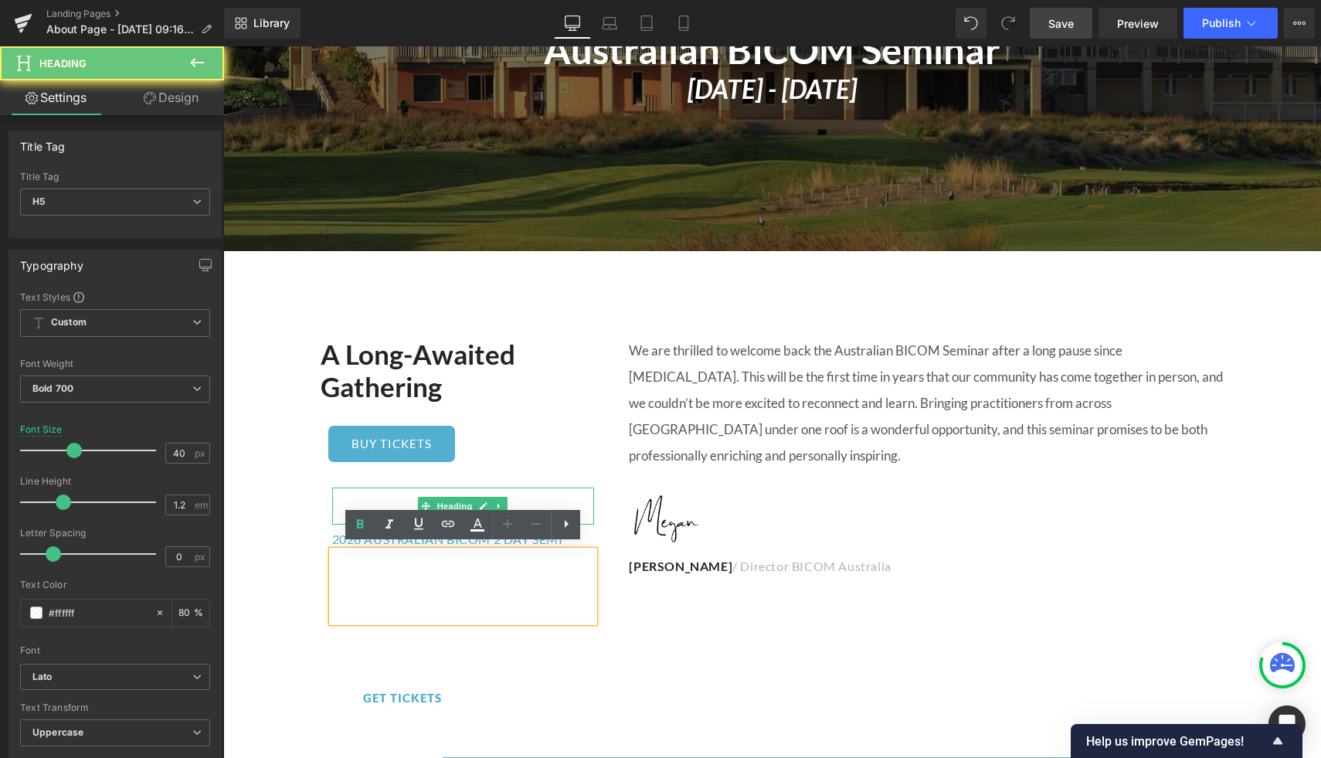
click at [496, 491] on div "TICKETS Heading" at bounding box center [463, 506] width 263 height 37
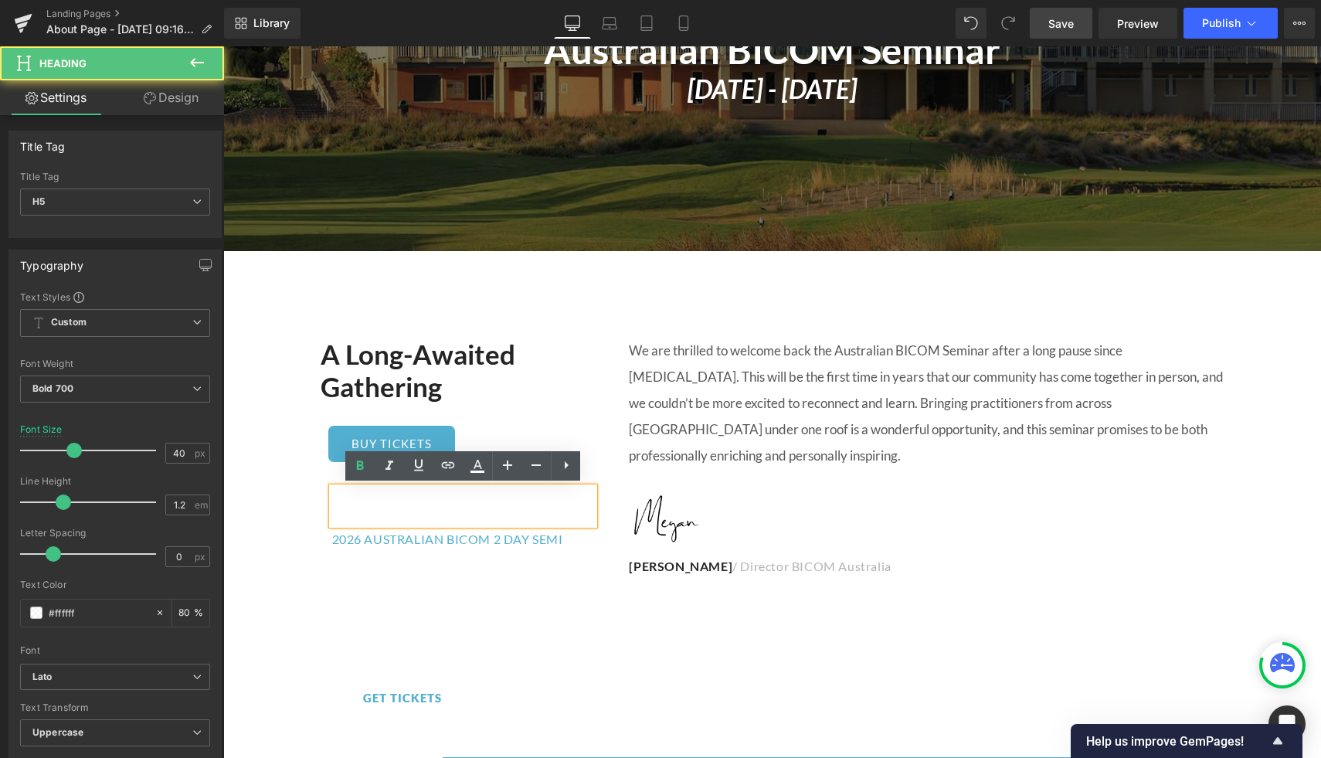
click at [493, 500] on h5 "TICKETS" at bounding box center [463, 506] width 263 height 37
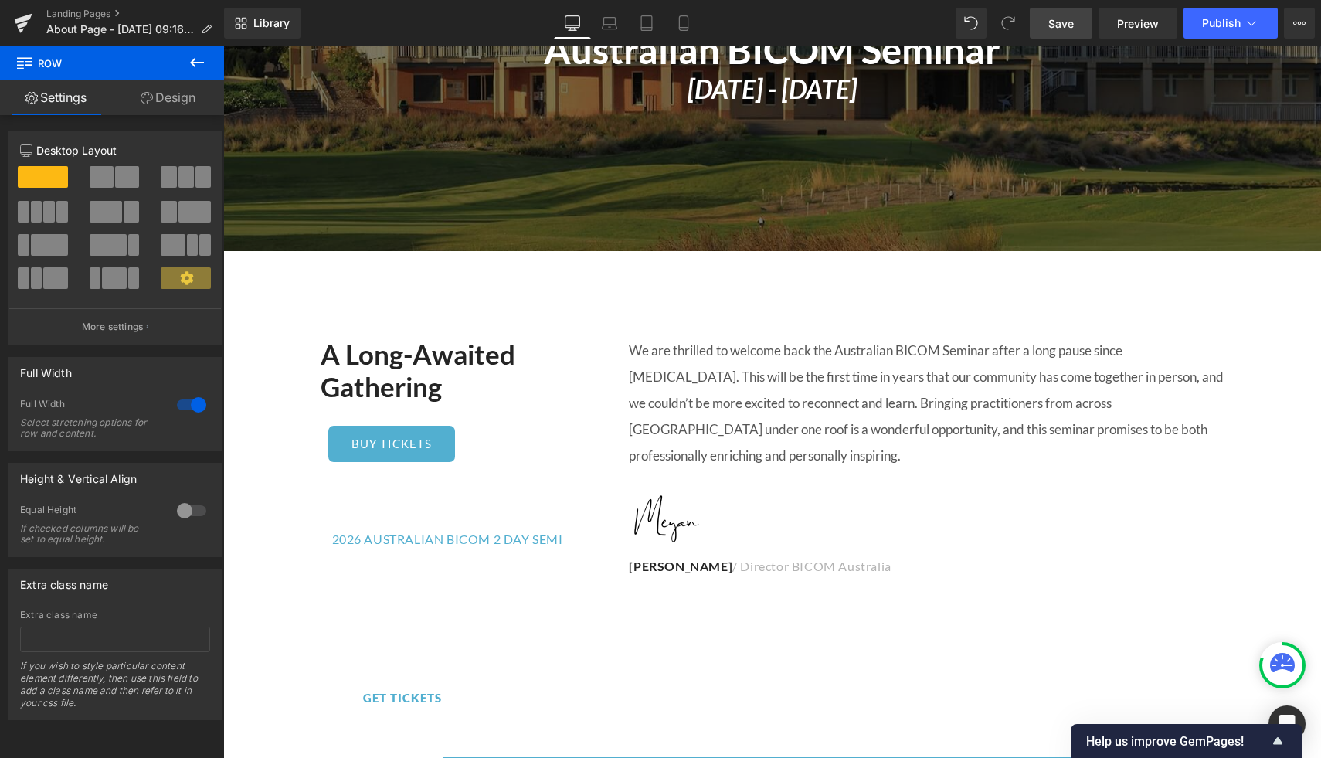
click at [420, 501] on span at bounding box center [426, 506] width 16 height 19
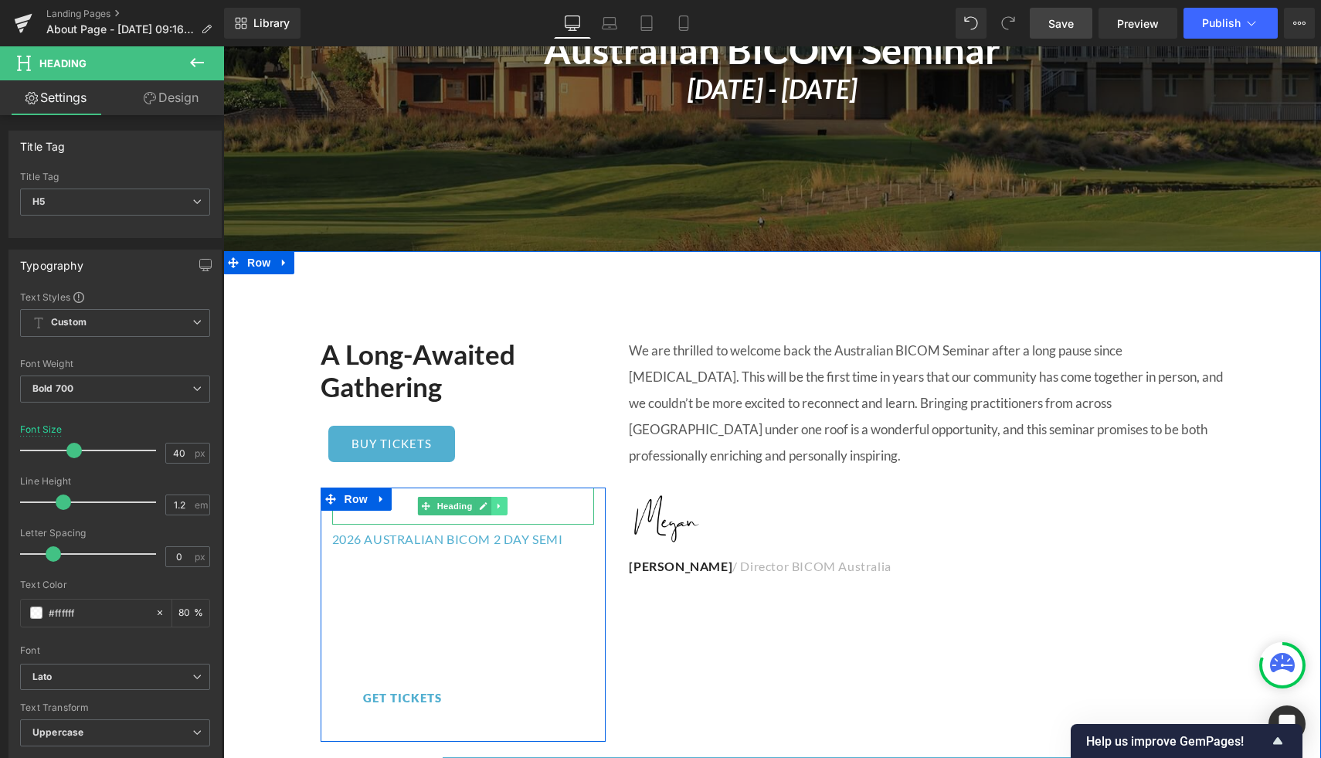
click at [494, 506] on link at bounding box center [500, 506] width 16 height 19
click at [503, 506] on link at bounding box center [508, 506] width 16 height 19
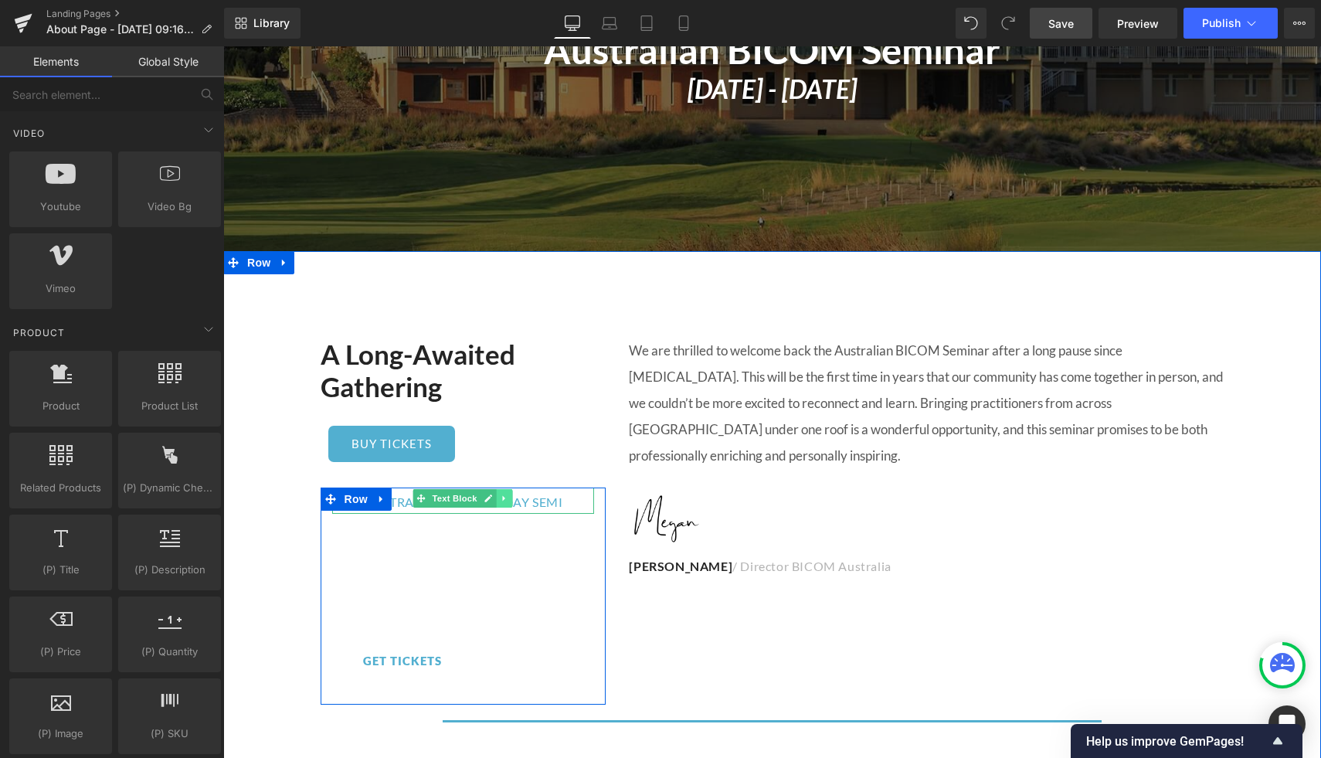
click at [508, 498] on icon at bounding box center [505, 498] width 8 height 9
click at [515, 497] on icon at bounding box center [512, 498] width 8 height 8
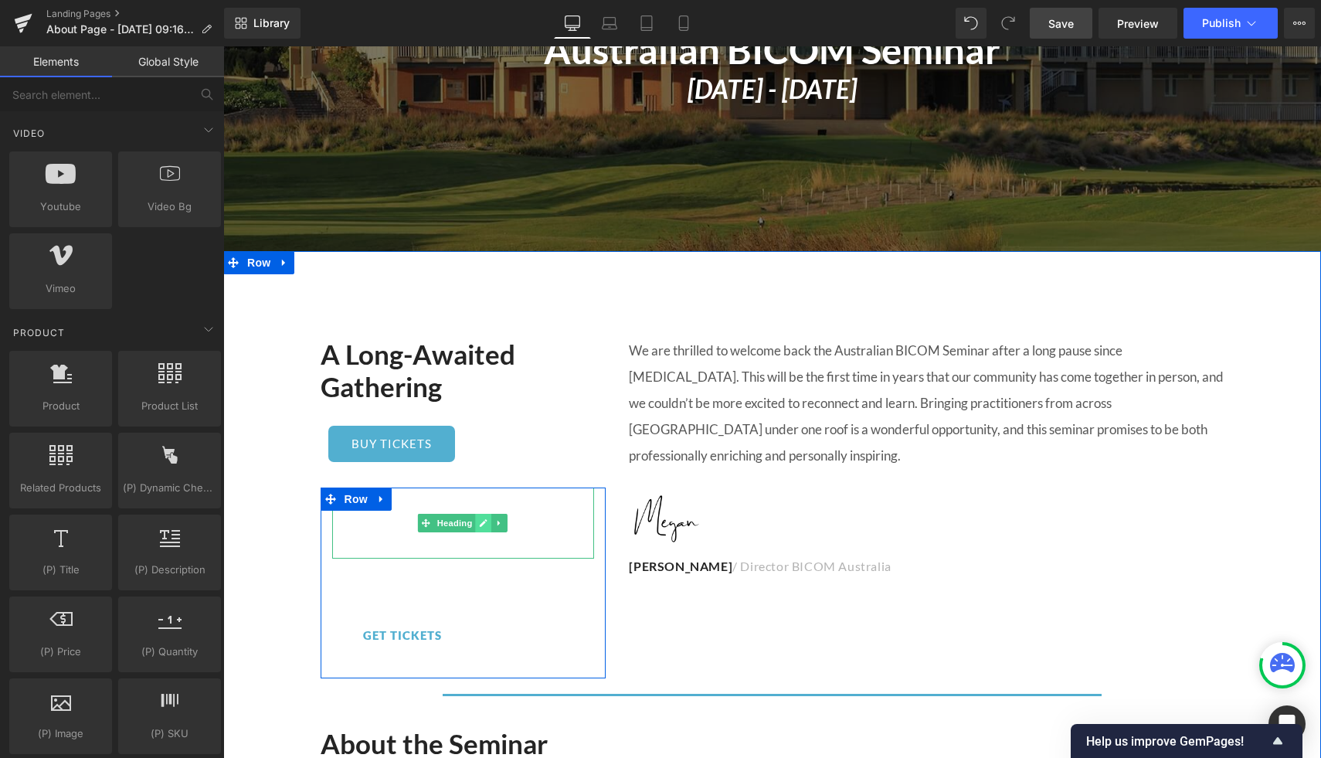
click at [487, 522] on icon at bounding box center [484, 522] width 8 height 9
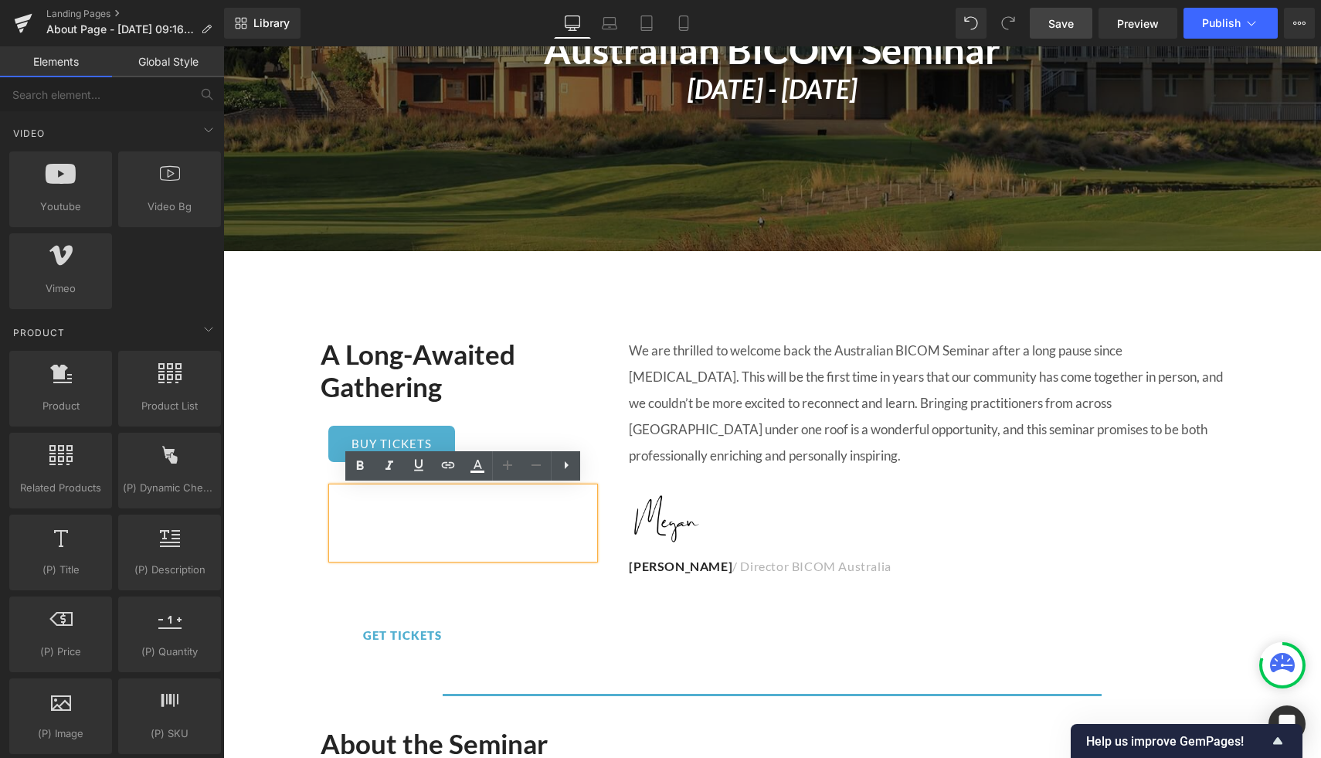
click at [363, 494] on div "$590 EARLY BIRD ($690 Regular)" at bounding box center [463, 523] width 263 height 71
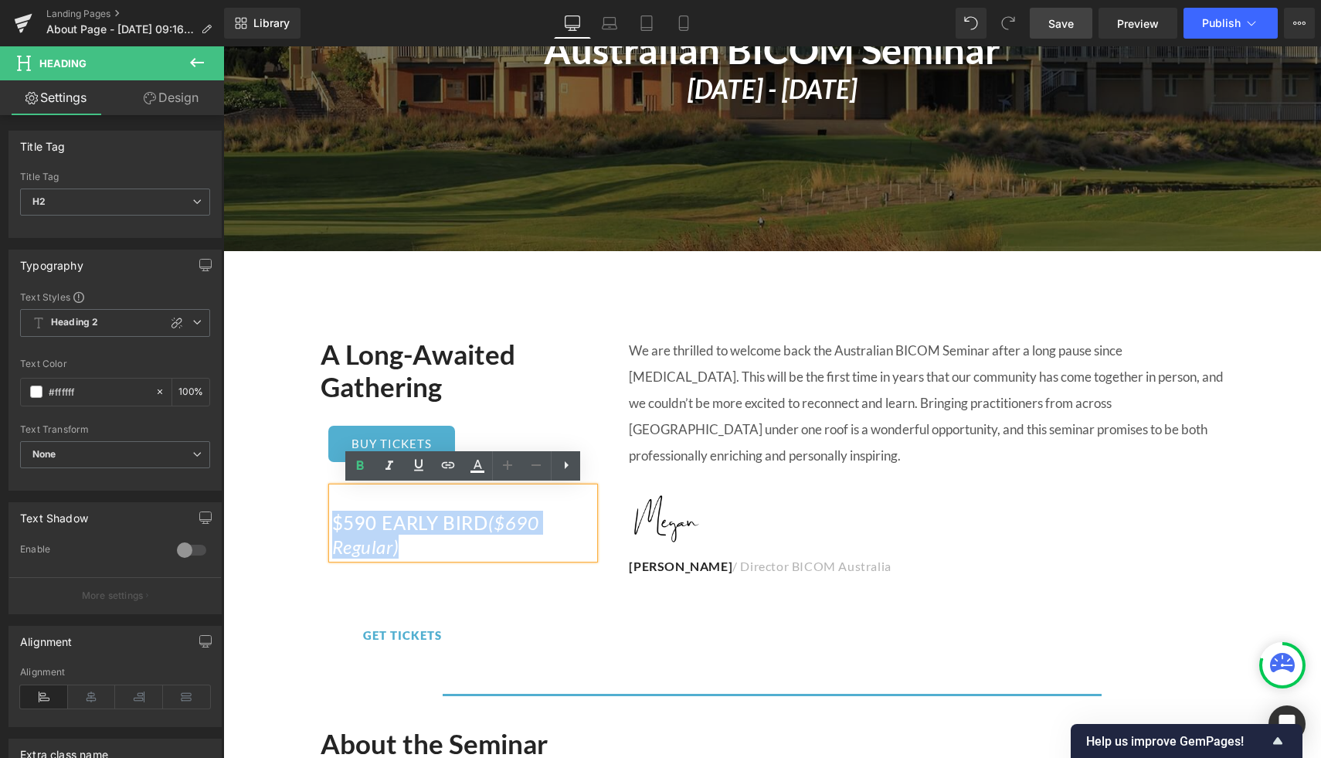
drag, startPoint x: 331, startPoint y: 495, endPoint x: 267, endPoint y: 475, distance: 67.2
click at [403, 532] on h2 "$590 EARLY BIRD ($690 Regular)" at bounding box center [463, 535] width 263 height 48
drag, startPoint x: 413, startPoint y: 545, endPoint x: 257, endPoint y: 457, distance: 178.5
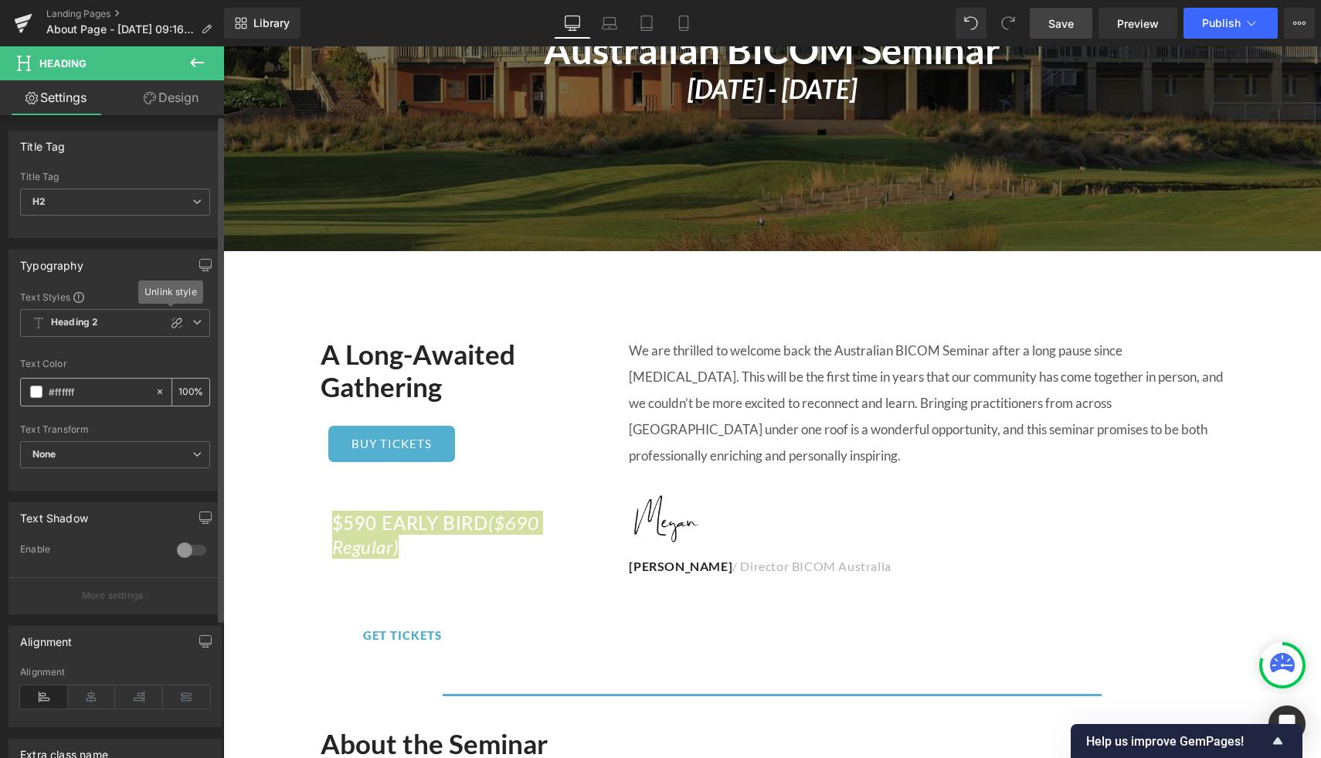
click at [125, 392] on input "#ffffff" at bounding box center [98, 391] width 99 height 17
type input "#52afd0"
click at [171, 325] on icon at bounding box center [177, 323] width 12 height 12
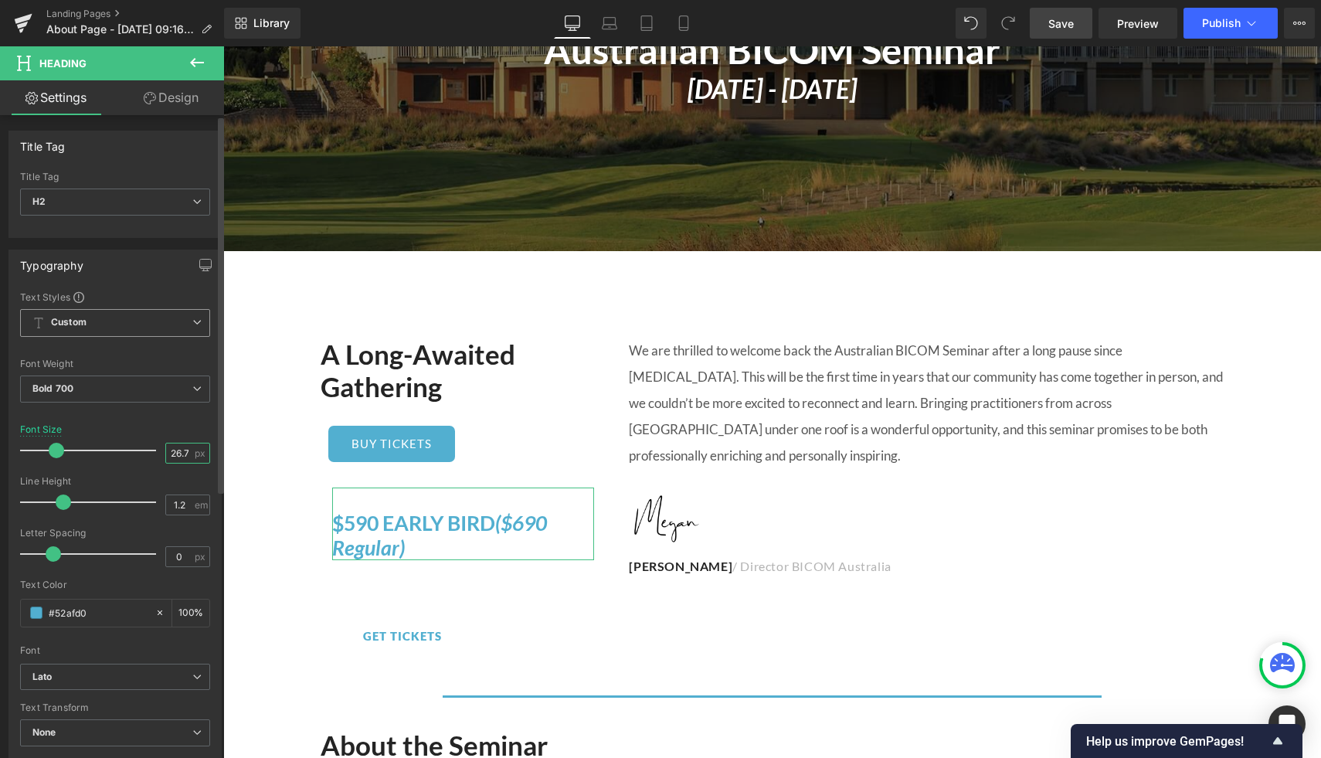
click at [174, 460] on input "26.7" at bounding box center [179, 452] width 27 height 19
click at [171, 457] on input "26.7" at bounding box center [179, 452] width 27 height 19
drag, startPoint x: 166, startPoint y: 456, endPoint x: 207, endPoint y: 457, distance: 41.0
click at [207, 457] on div "Text Styles Custom Heading 1 Heading 2 Heading 3 Heading 4 Heading 5 Heading 6 …" at bounding box center [115, 528] width 212 height 477
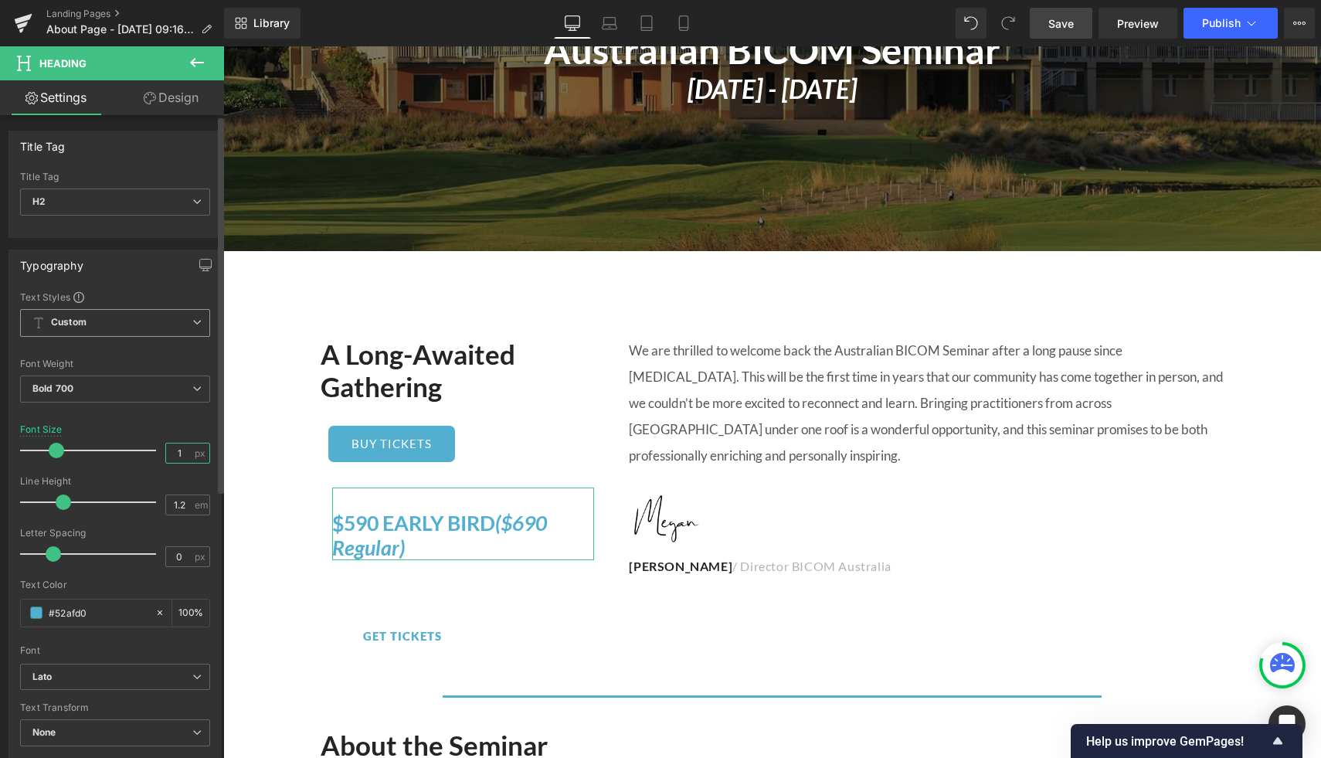
scroll to position [0, 0]
type input "16"
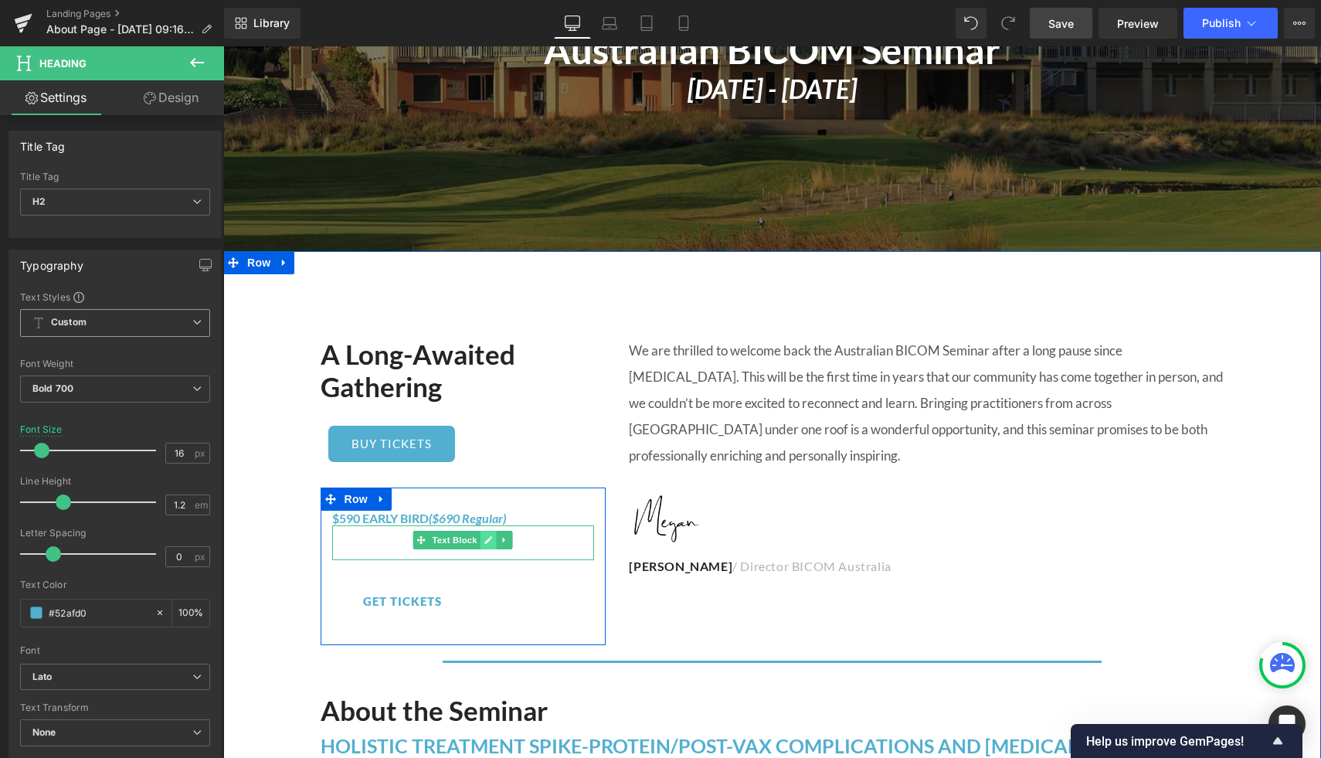
click at [488, 539] on icon at bounding box center [489, 541] width 8 height 8
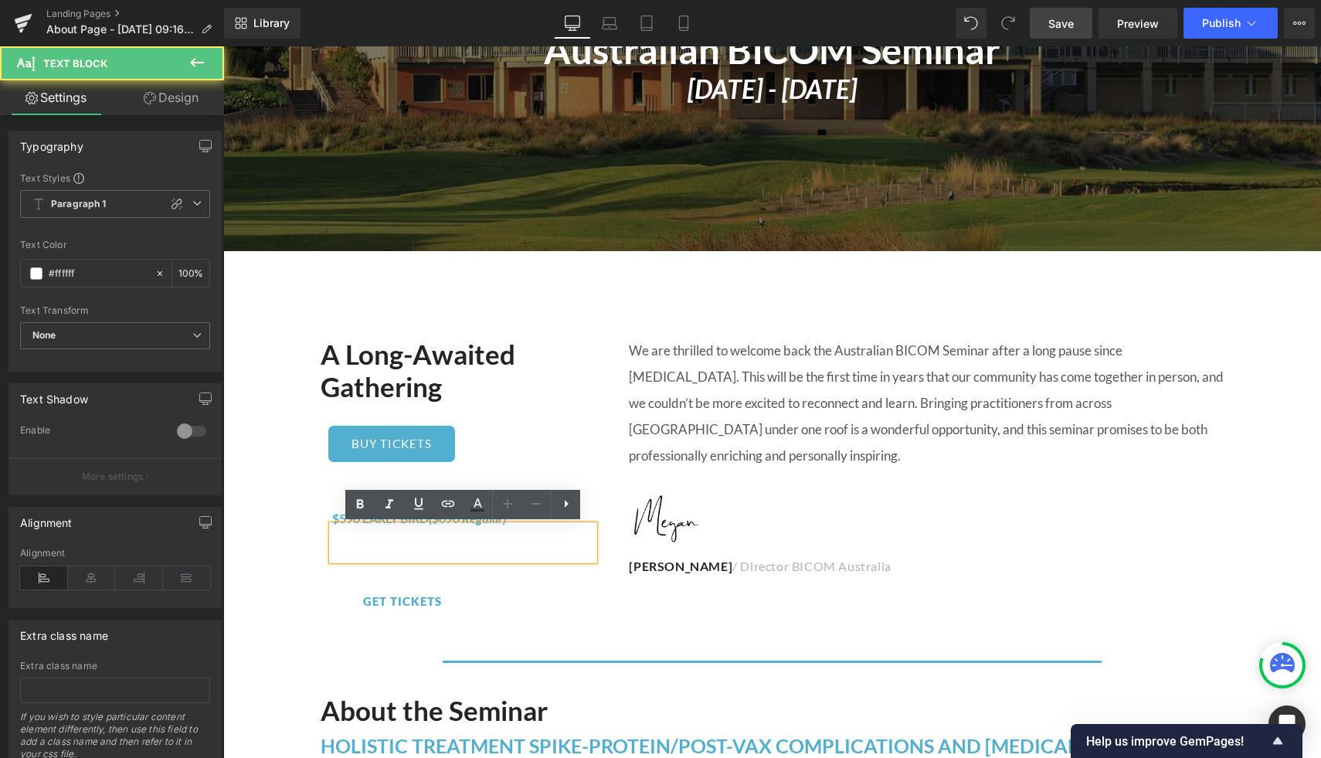
click at [537, 544] on div "EARLY BIRD OFFER EXPIRES [DATE]" at bounding box center [463, 542] width 263 height 35
drag, startPoint x: 338, startPoint y: 536, endPoint x: 653, endPoint y: 541, distance: 315.3
click at [653, 541] on div "A Long-Awaited Gathering Heading BUY TICKETS (P) Cart Button Product $590 EARLY…" at bounding box center [772, 483] width 927 height 338
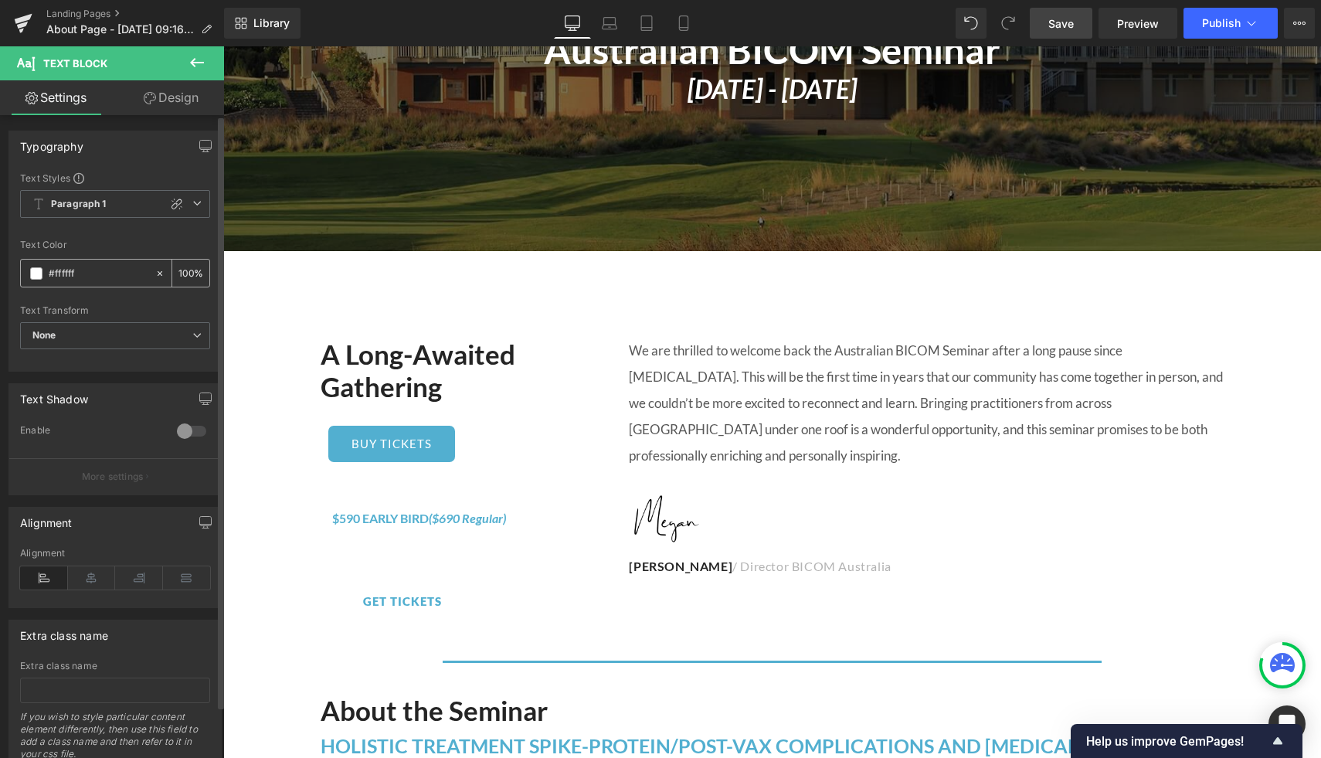
click at [110, 274] on input "#ffffff" at bounding box center [98, 273] width 99 height 17
type input "#52afd0"
click at [189, 271] on div "100 %" at bounding box center [190, 273] width 37 height 27
click at [178, 276] on input "100" at bounding box center [185, 272] width 15 height 17
type input "9"
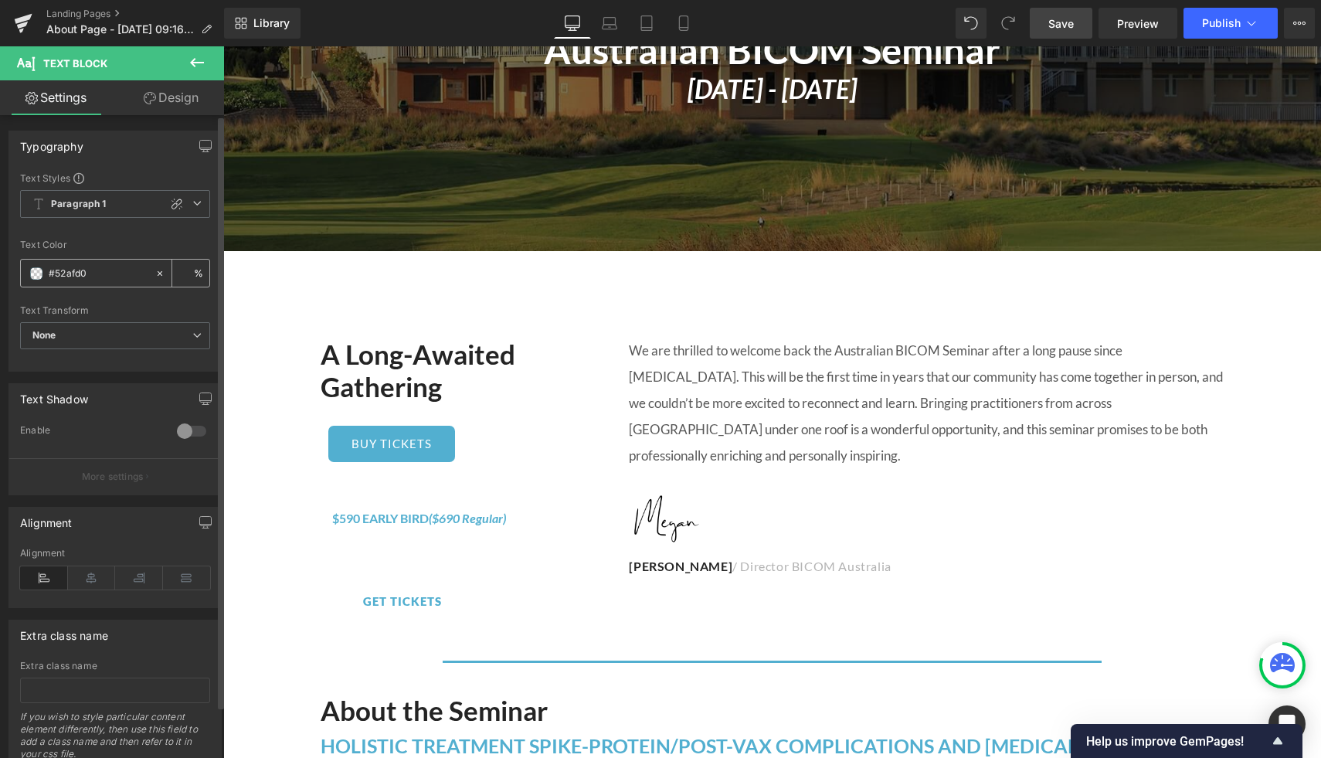
type input "8"
type input "80"
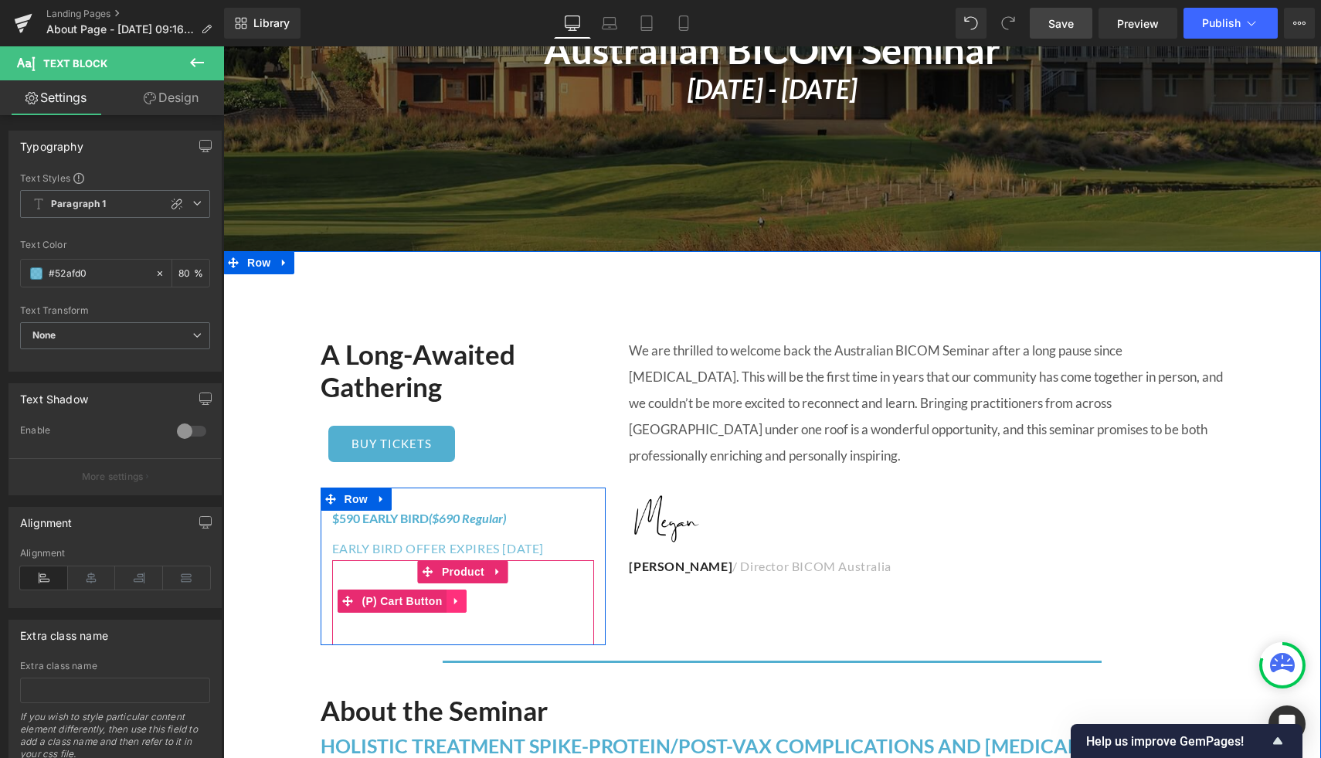
click at [458, 596] on icon at bounding box center [456, 602] width 11 height 12
click at [471, 596] on icon at bounding box center [466, 602] width 11 height 12
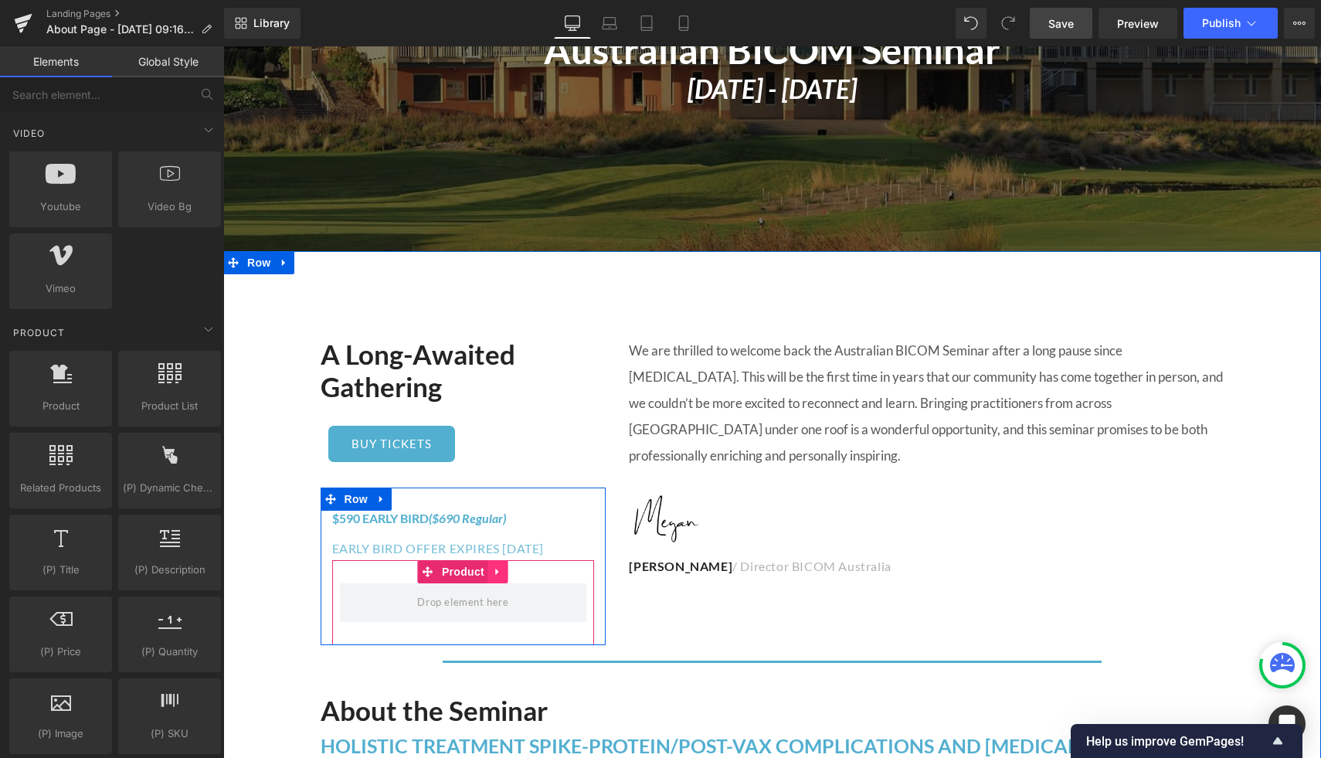
click at [498, 569] on icon at bounding box center [497, 572] width 3 height 7
click at [506, 566] on icon at bounding box center [508, 571] width 11 height 11
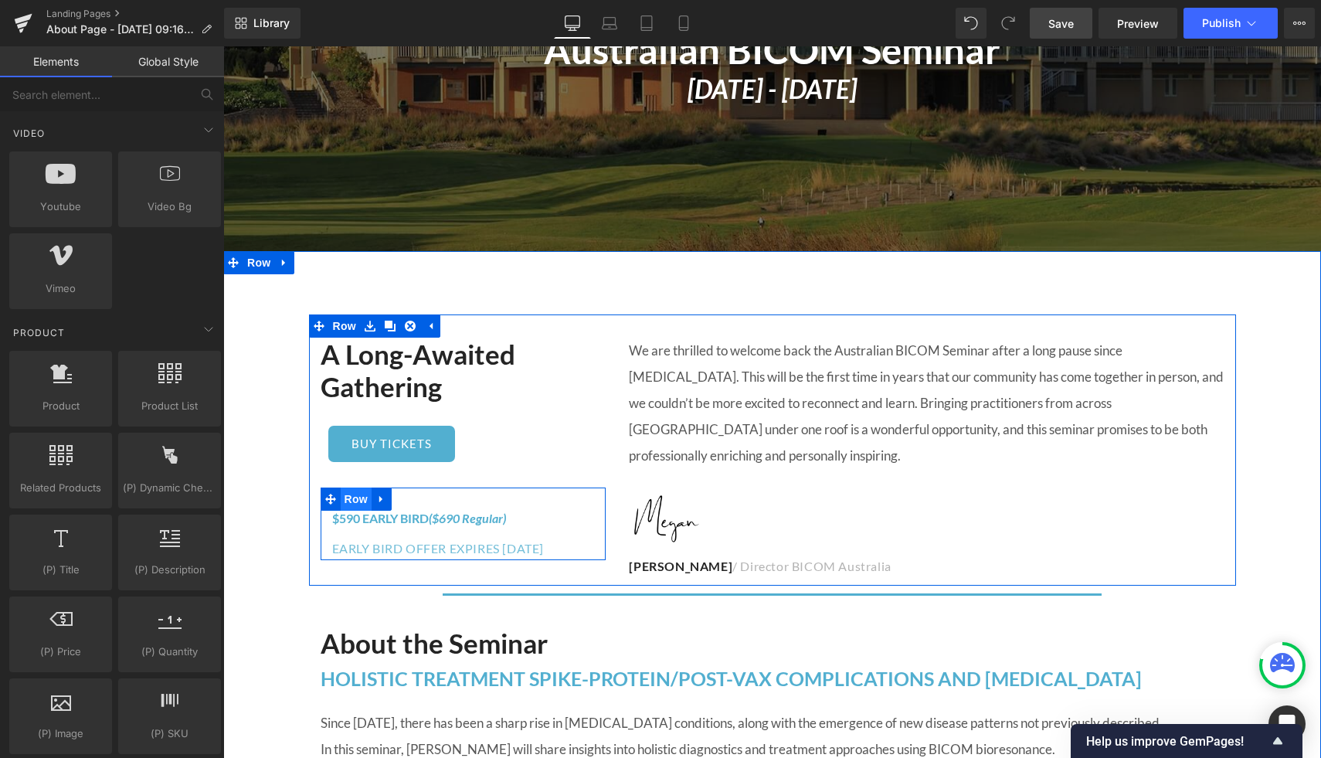
click at [357, 500] on span "Row" at bounding box center [356, 499] width 31 height 23
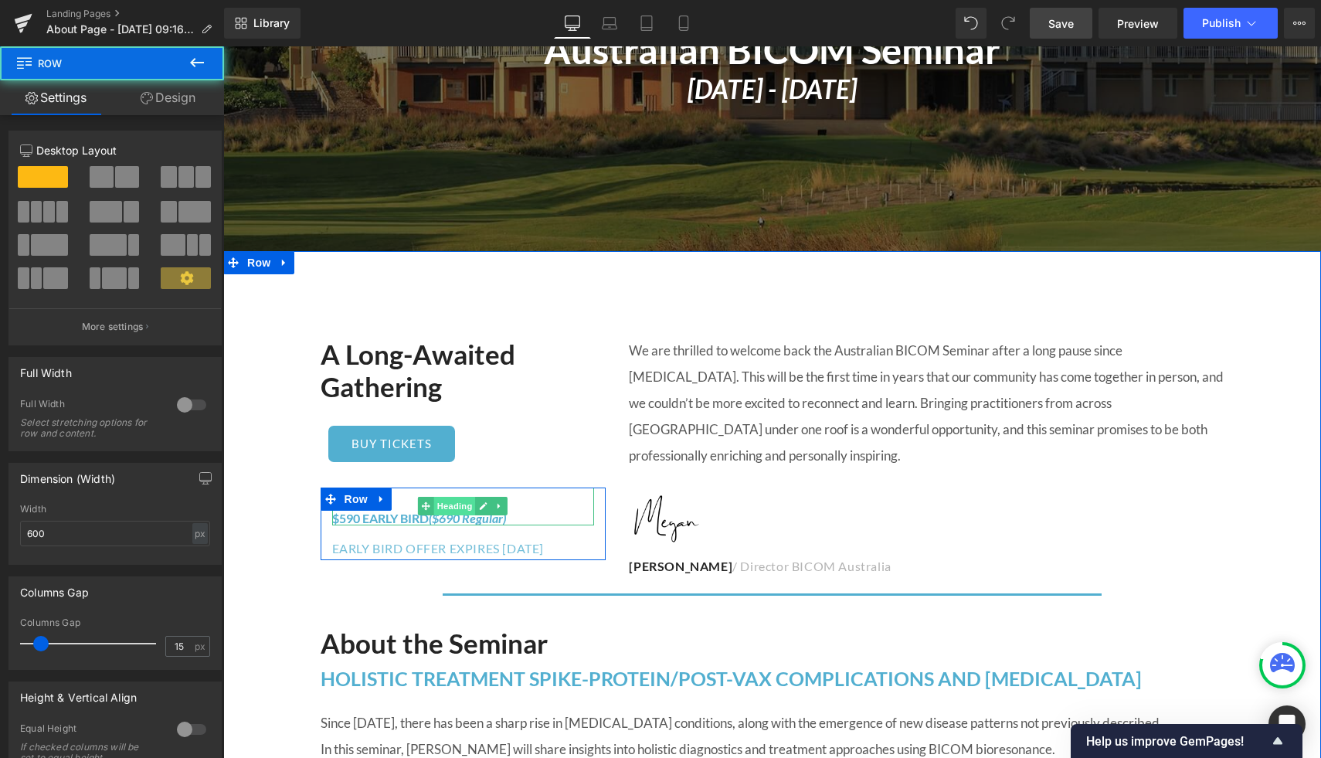
click at [462, 508] on span "Heading" at bounding box center [455, 506] width 42 height 19
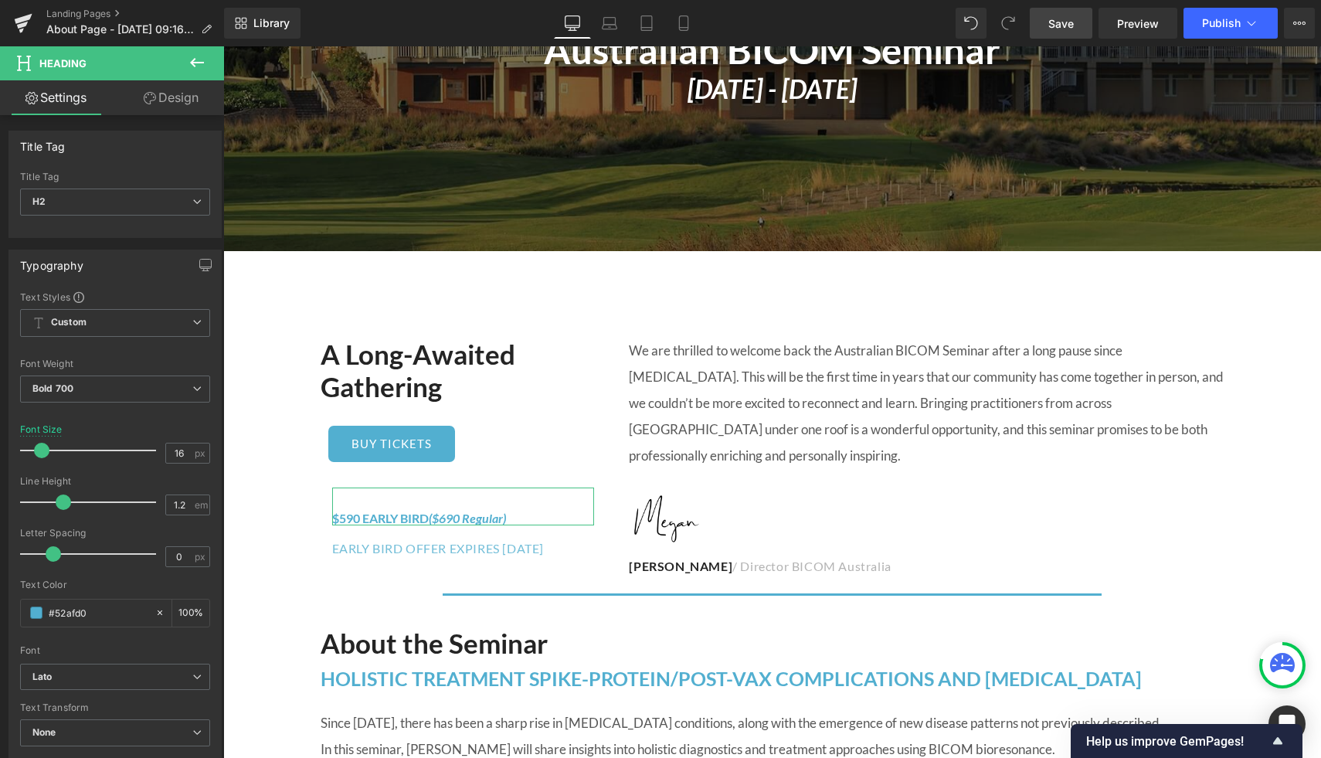
click at [177, 93] on link "Design" at bounding box center [171, 97] width 112 height 35
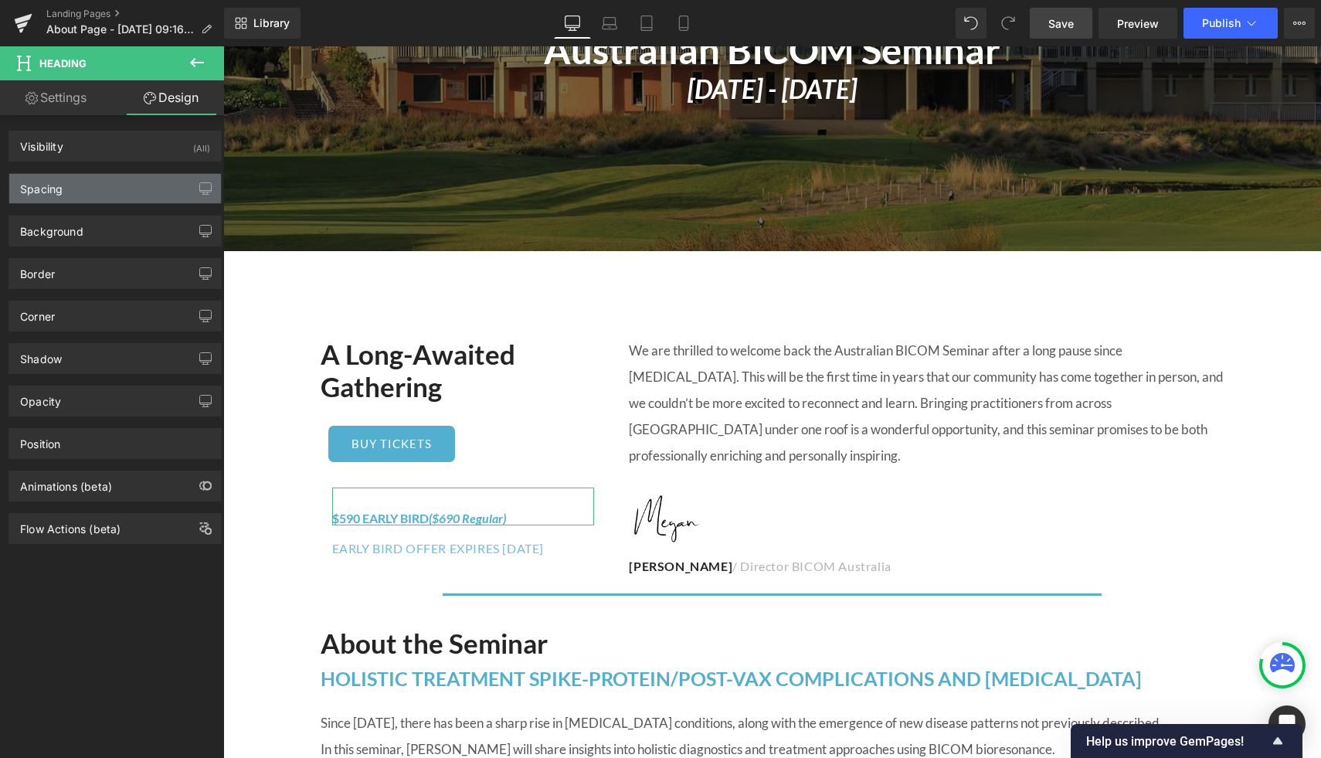
click at [83, 177] on div "Spacing" at bounding box center [115, 188] width 212 height 29
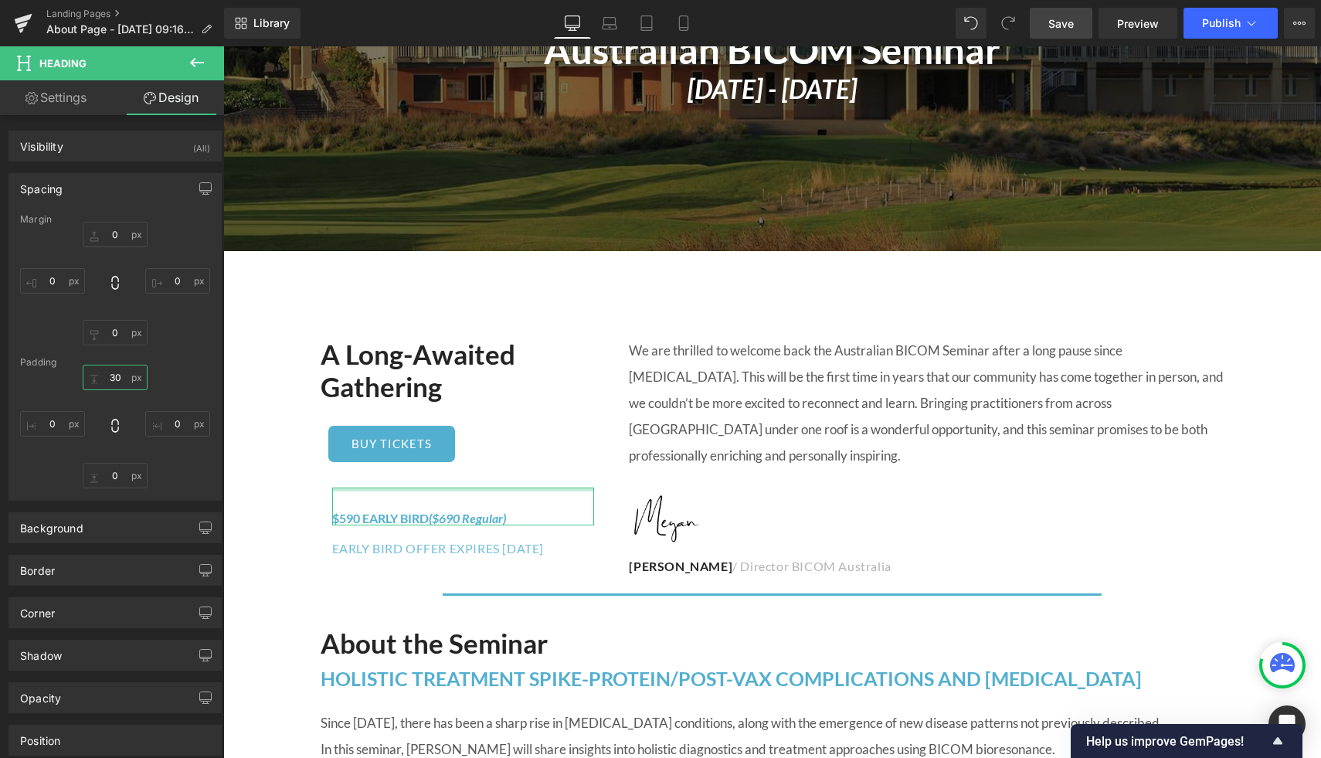
click at [117, 378] on input "30" at bounding box center [115, 377] width 65 height 25
type input "5"
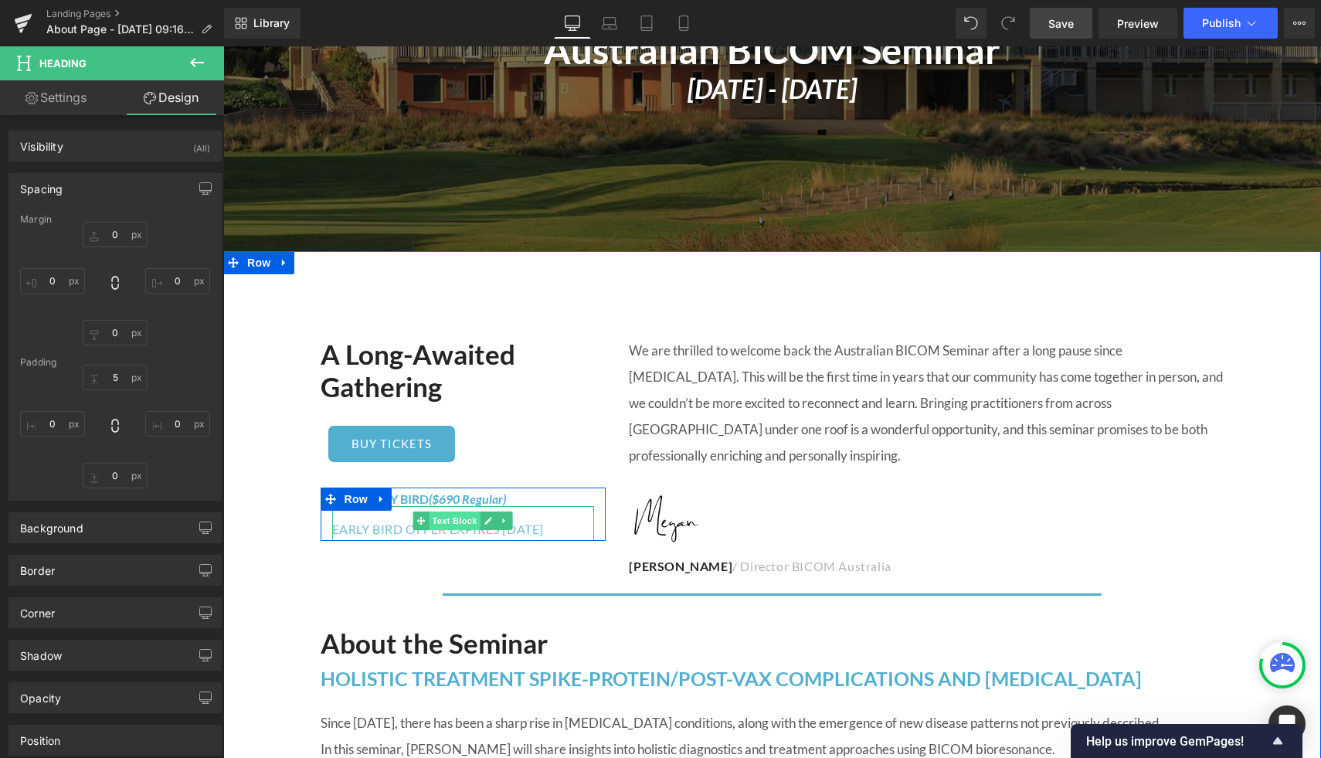
click at [452, 521] on span "Text Block" at bounding box center [455, 520] width 51 height 19
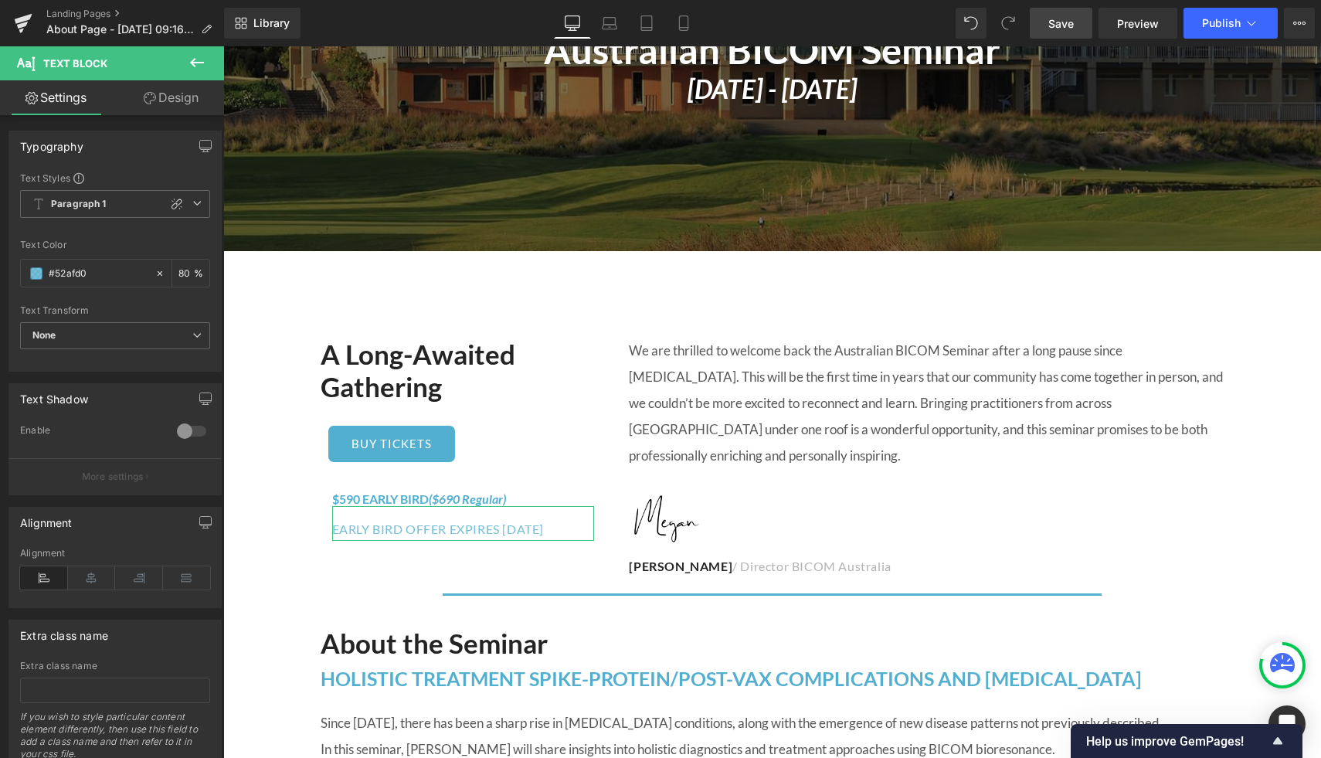
click at [172, 98] on link "Design" at bounding box center [171, 97] width 112 height 35
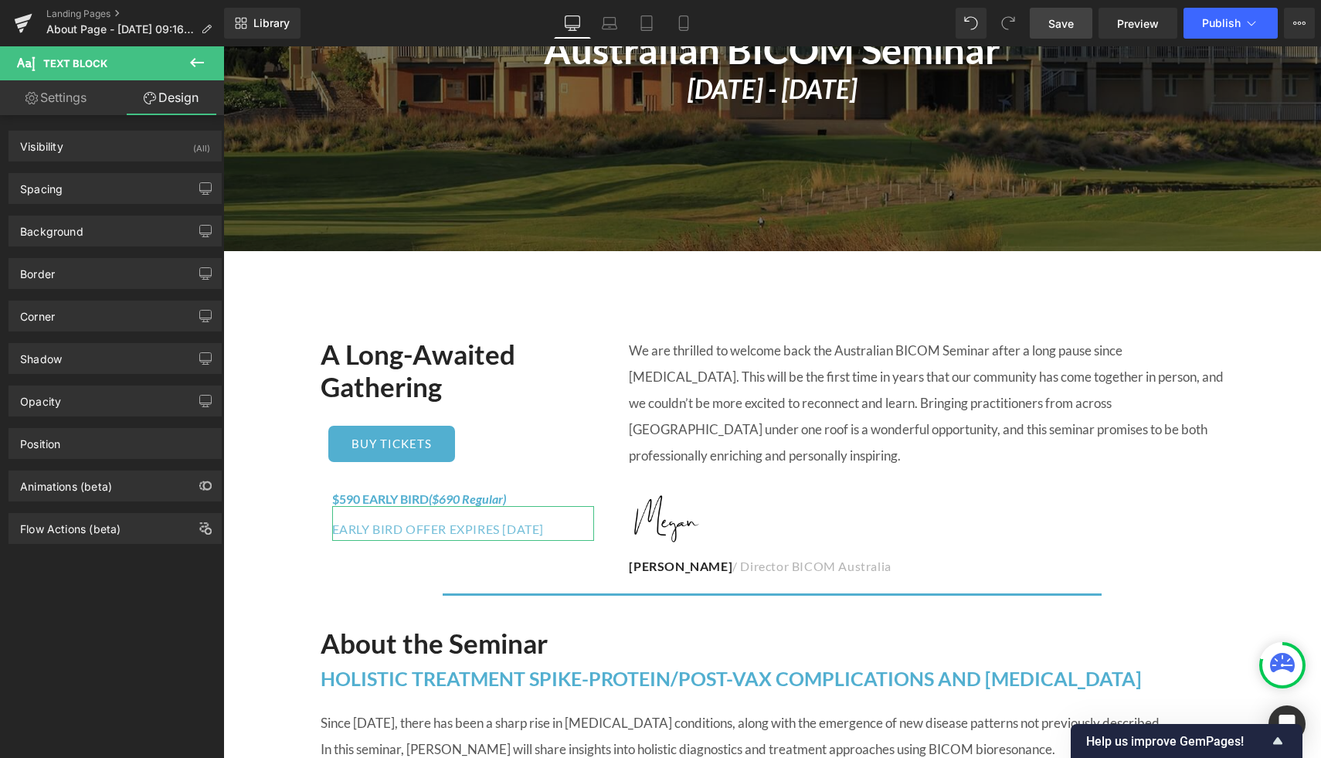
click at [93, 172] on div "Spacing Margin 0 0 0 0 Padding 16 0 0 0" at bounding box center [115, 182] width 231 height 42
click at [85, 188] on div "Spacing" at bounding box center [115, 188] width 212 height 29
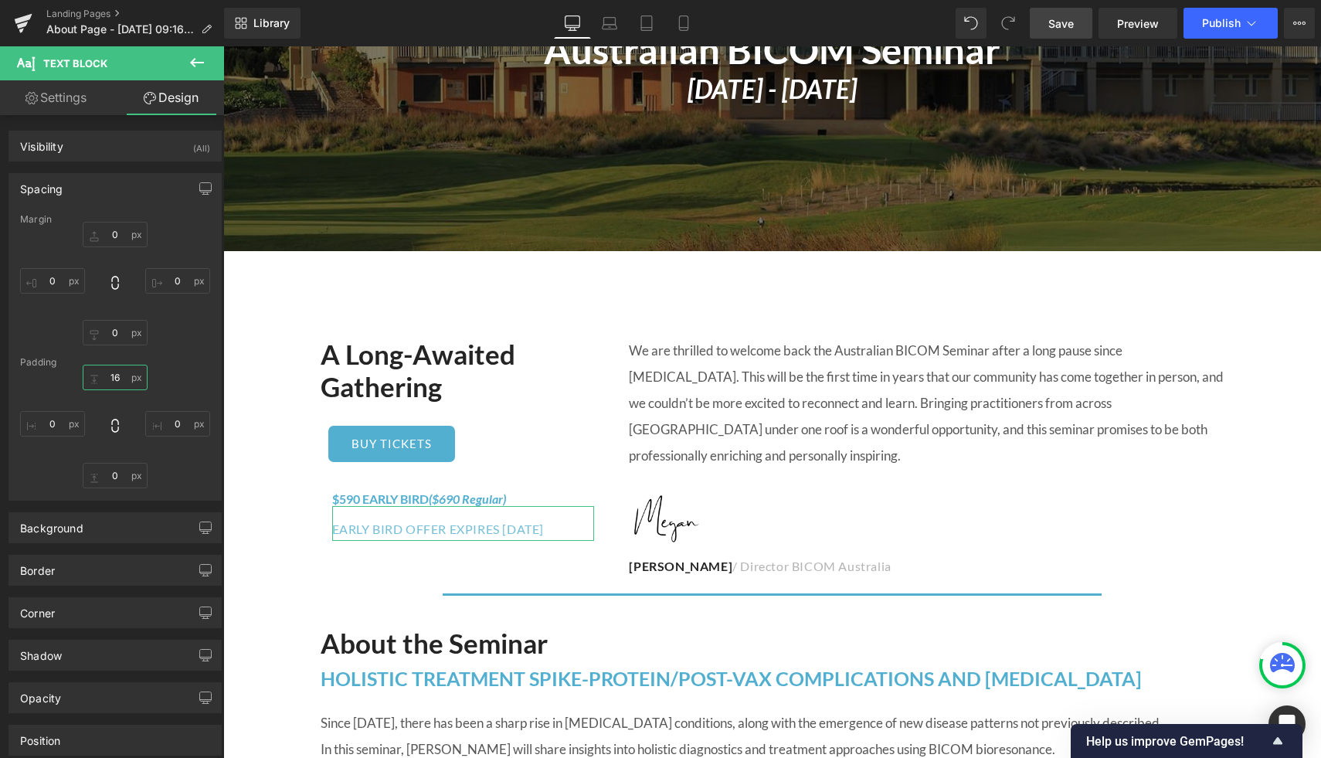
click at [116, 371] on input "16" at bounding box center [115, 377] width 65 height 25
click at [117, 371] on input "15" at bounding box center [115, 377] width 65 height 25
type input "5"
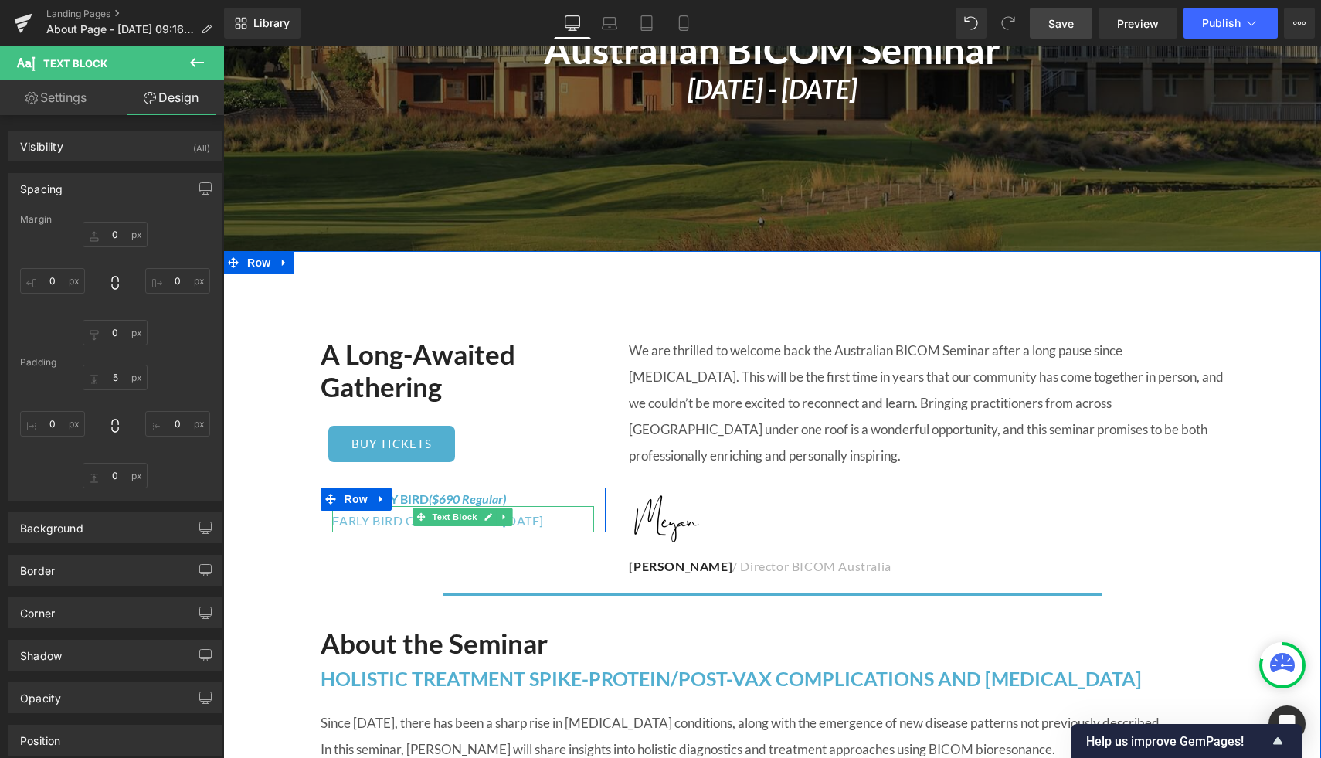
click at [394, 515] on div "EARLY BIRD OFFER EXPIRES [DATE]" at bounding box center [463, 519] width 263 height 26
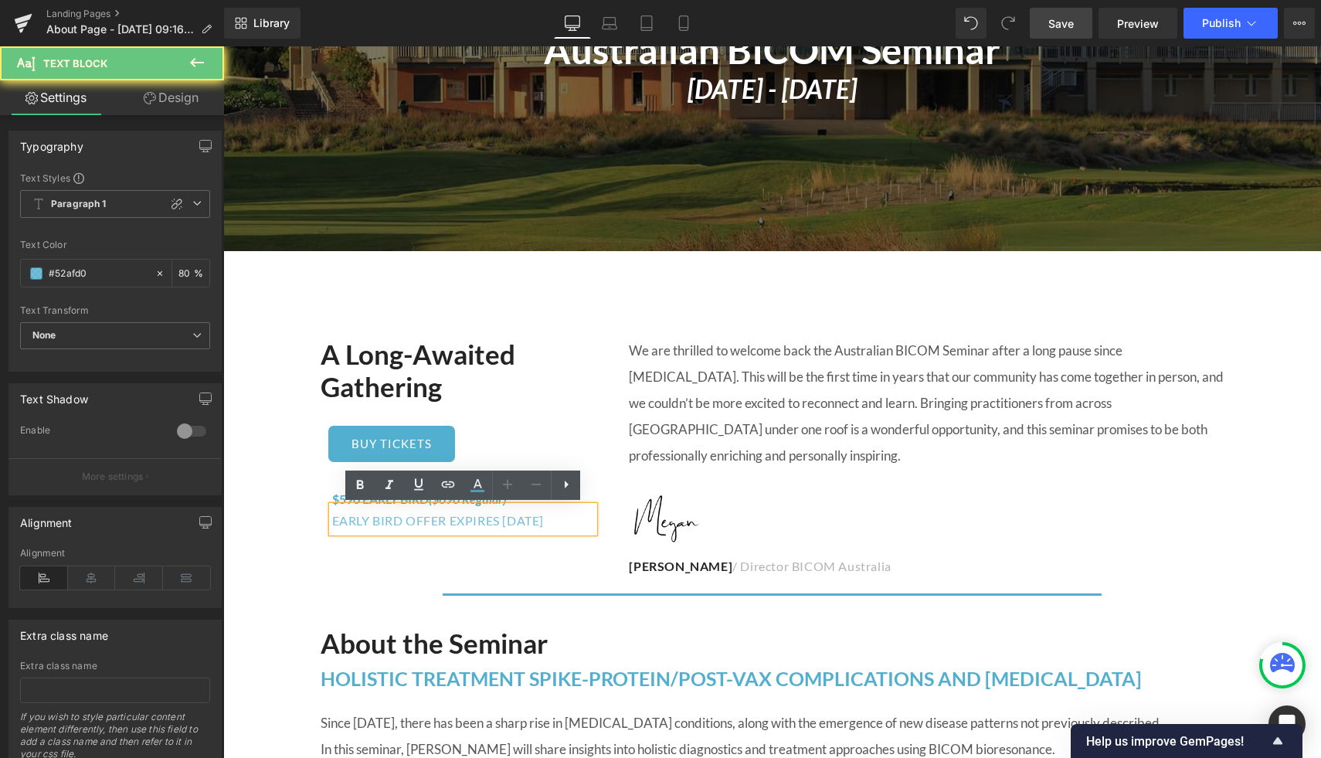
click at [417, 521] on div "EARLY BIRD OFFER EXPIRES [DATE]" at bounding box center [463, 519] width 263 height 26
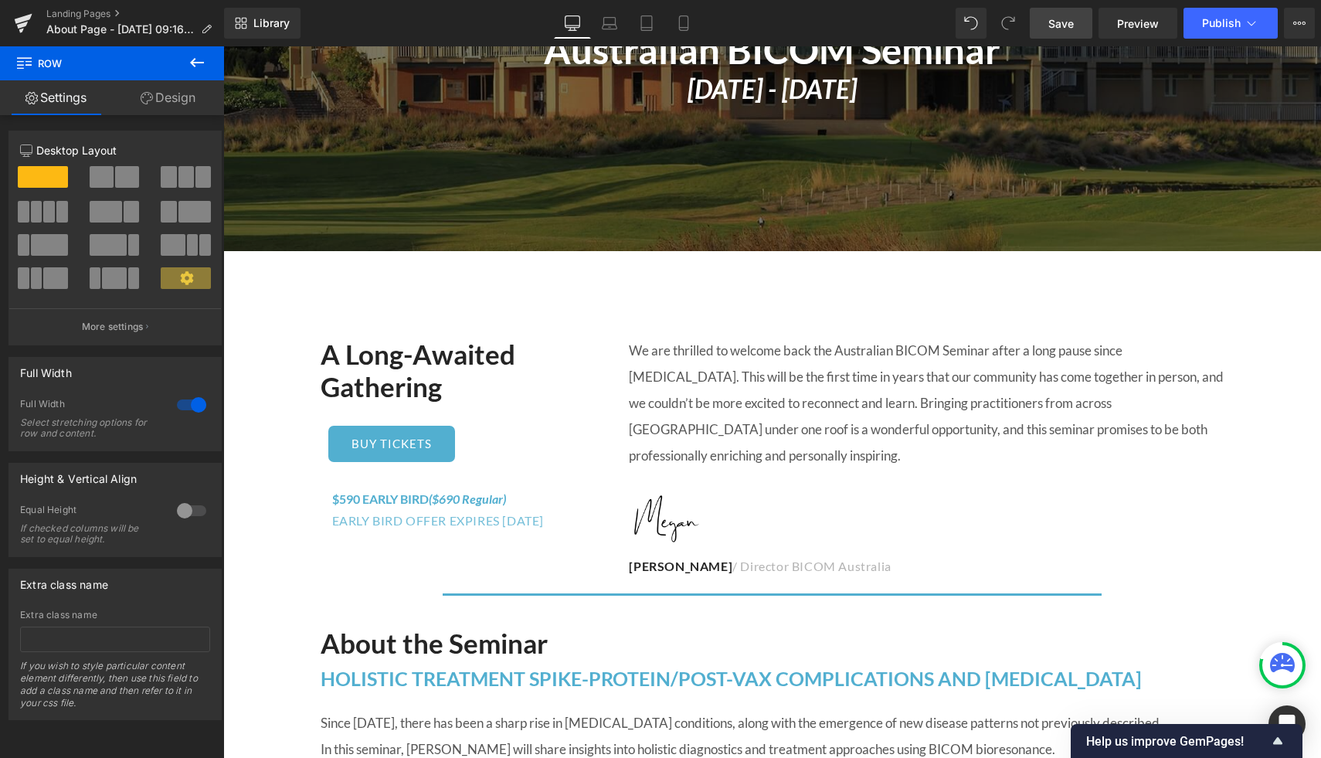
click at [189, 53] on icon at bounding box center [197, 62] width 19 height 19
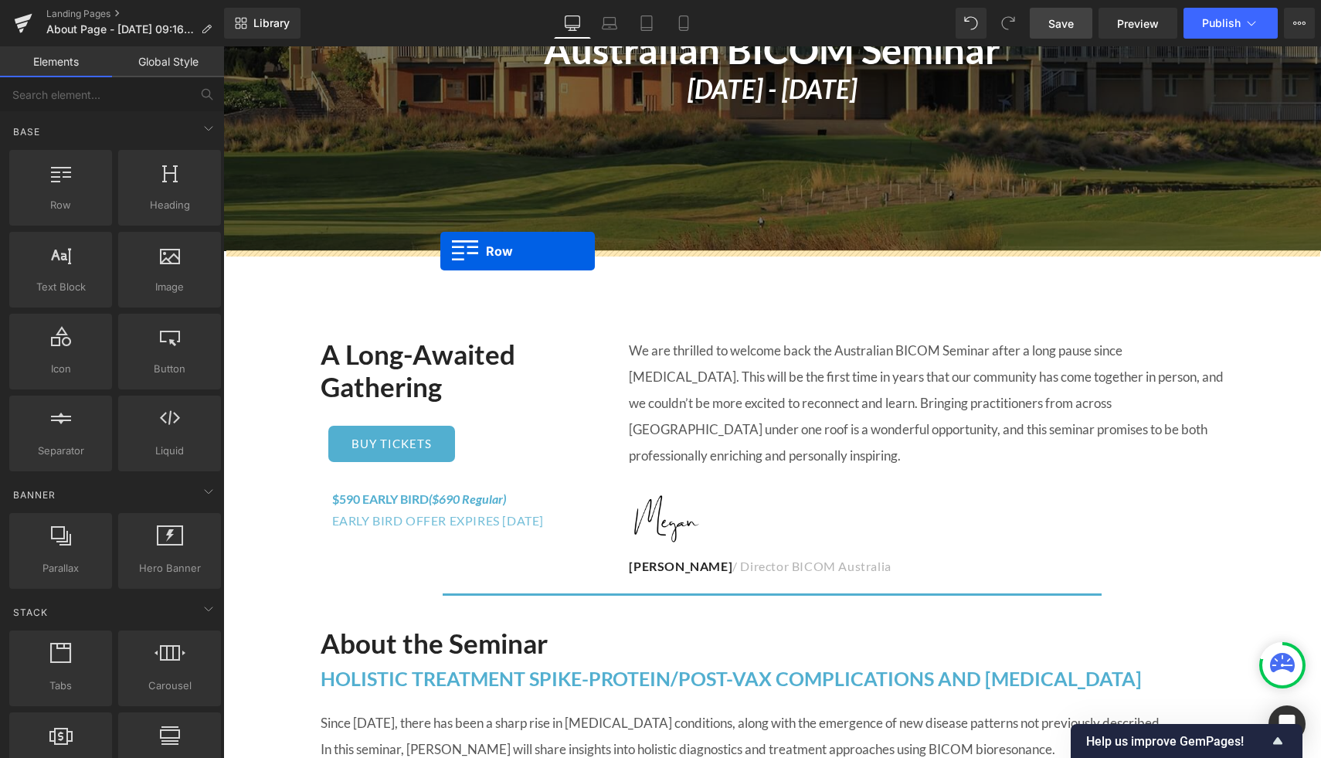
drag, startPoint x: 280, startPoint y: 223, endPoint x: 440, endPoint y: 251, distance: 163.1
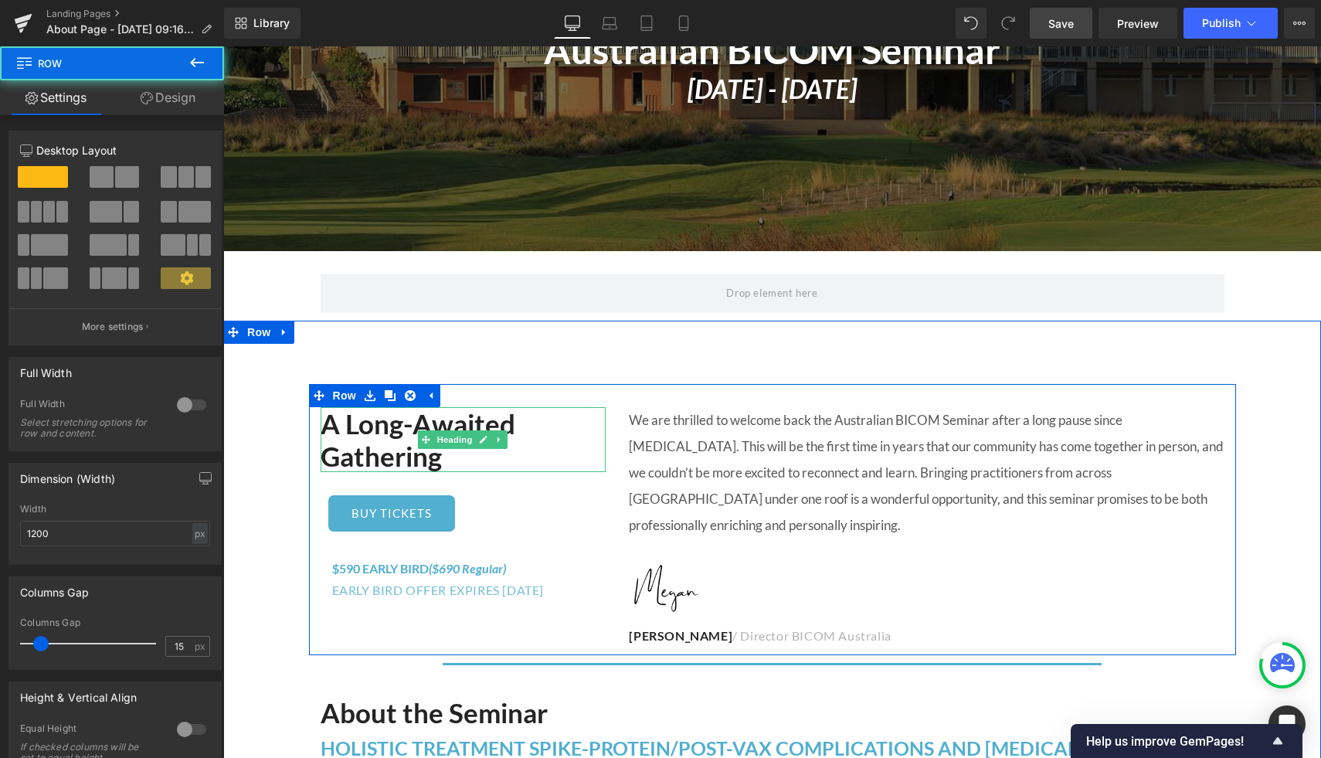
scroll to position [355, 0]
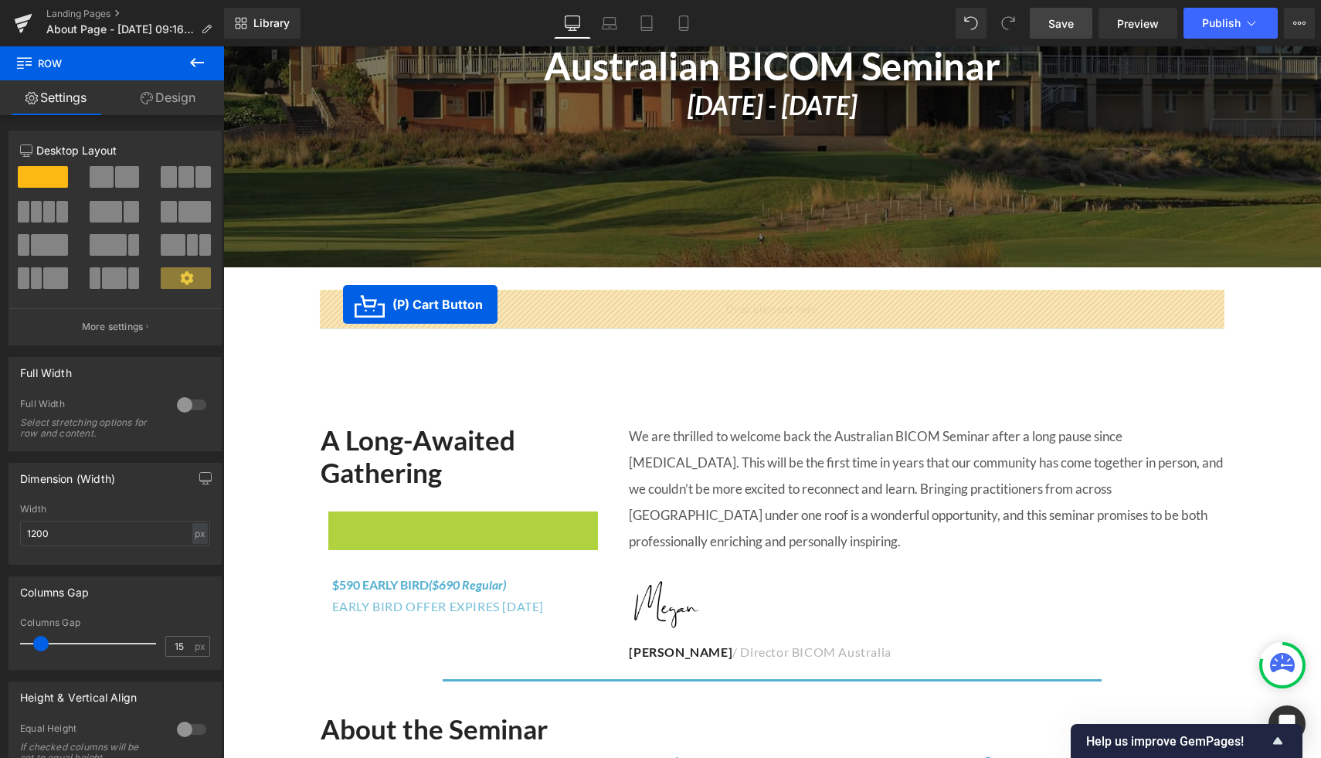
drag, startPoint x: 334, startPoint y: 532, endPoint x: 343, endPoint y: 304, distance: 227.3
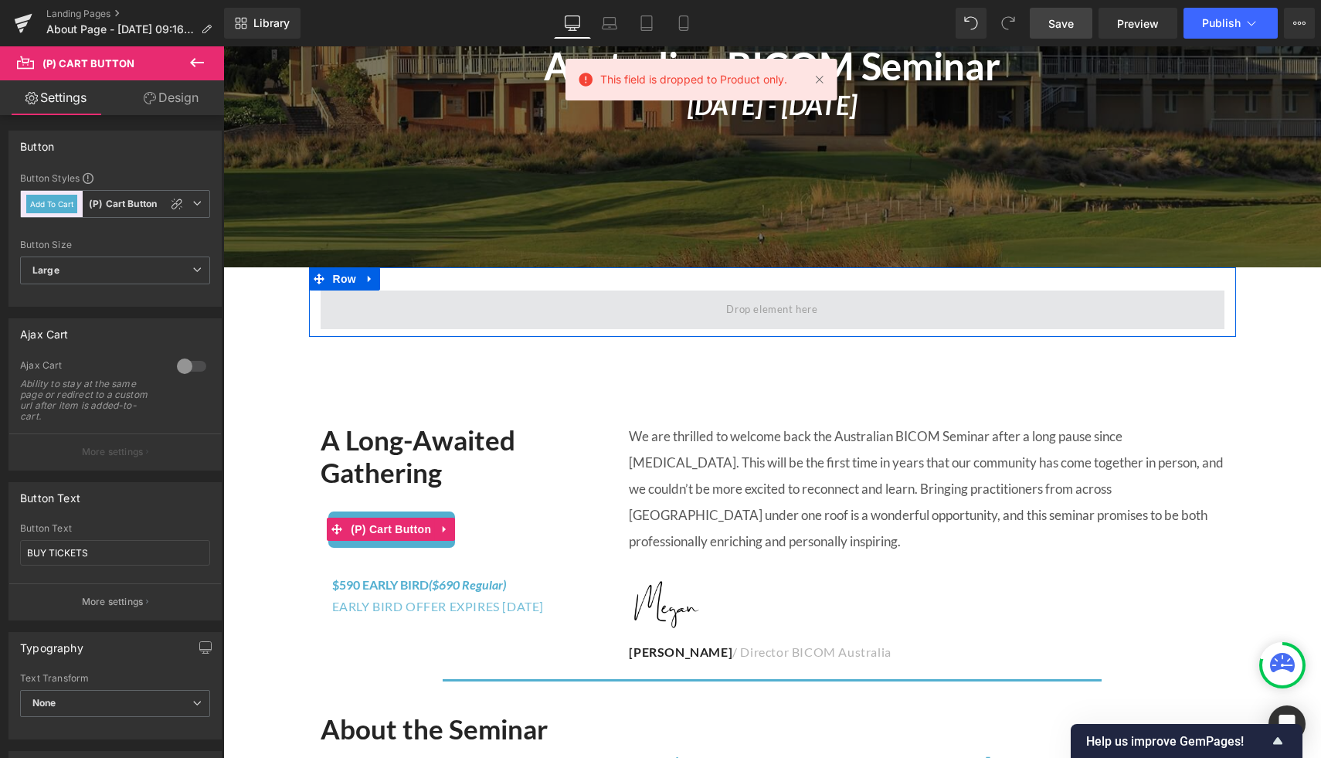
click at [706, 304] on span at bounding box center [773, 309] width 904 height 39
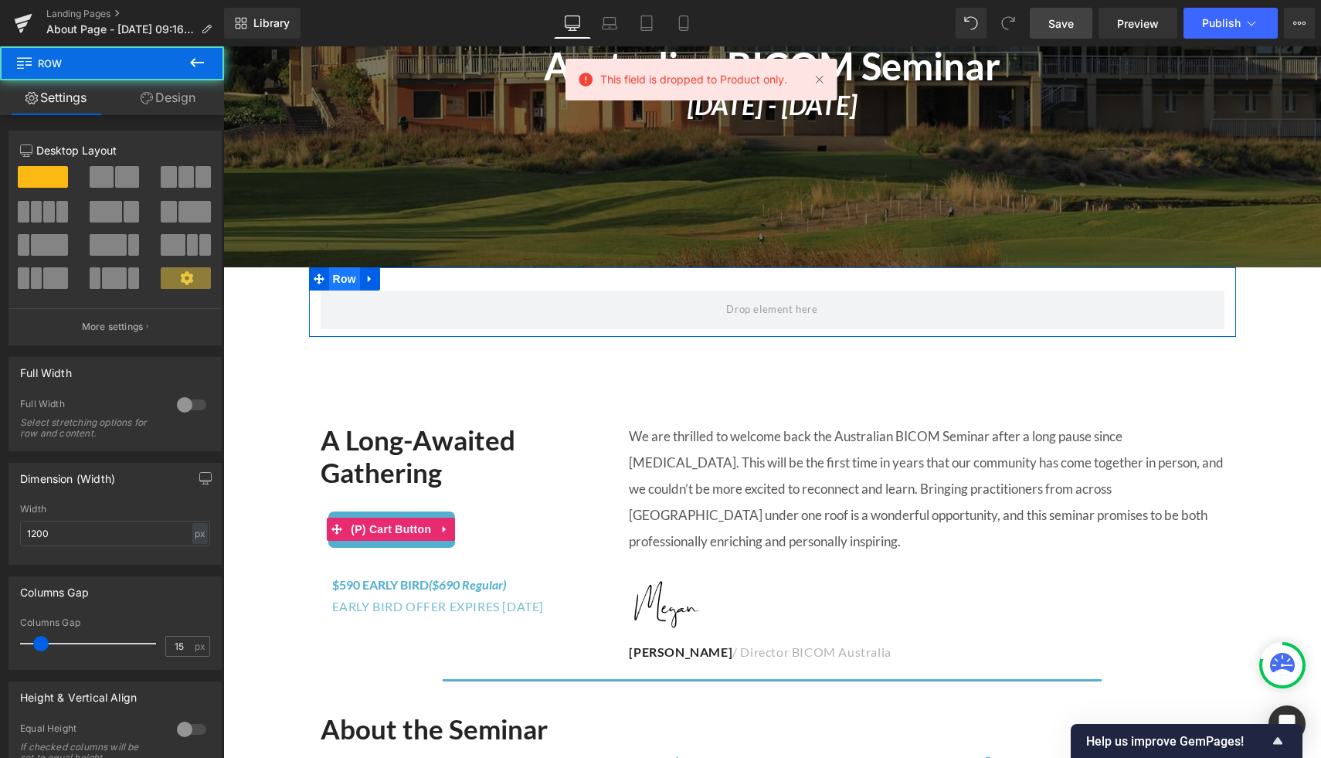
click at [343, 279] on span "Row" at bounding box center [344, 278] width 31 height 23
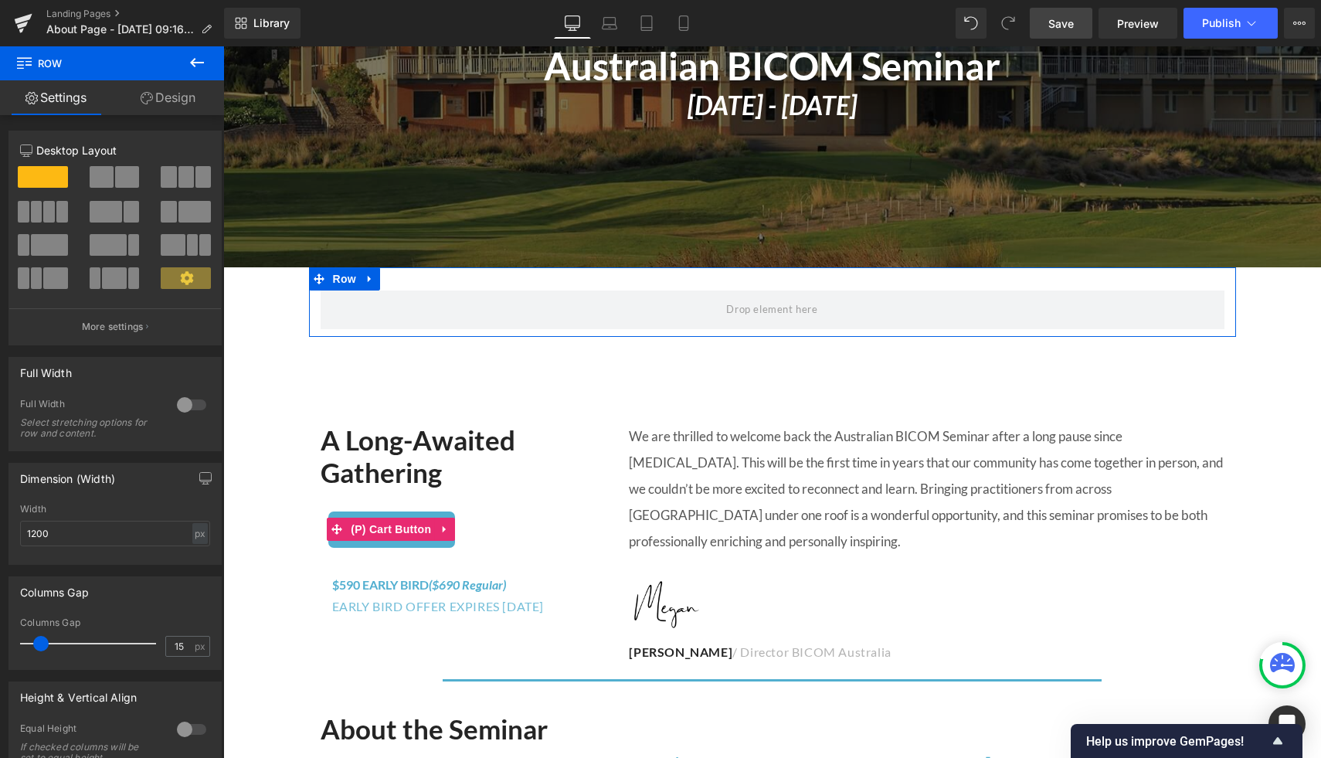
click at [185, 175] on span at bounding box center [185, 177] width 15 height 22
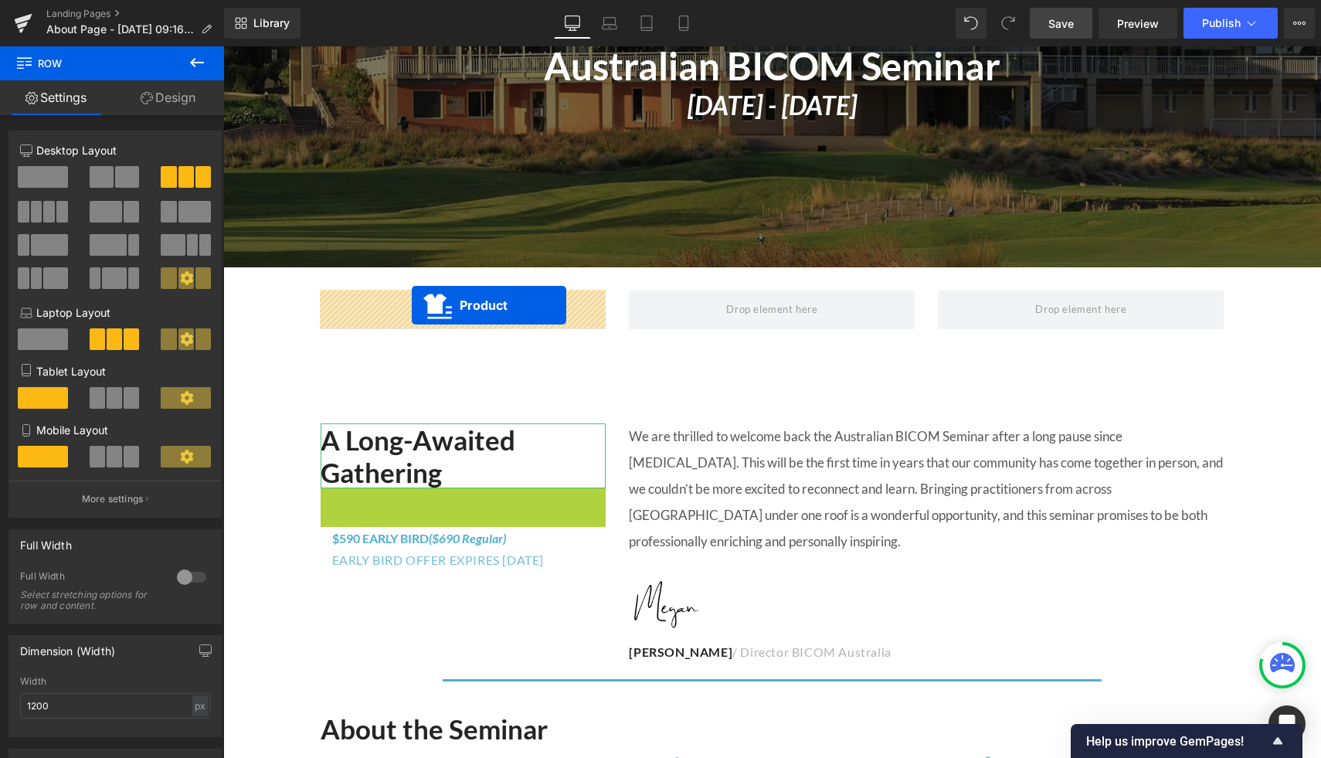
drag, startPoint x: 422, startPoint y: 502, endPoint x: 412, endPoint y: 305, distance: 197.3
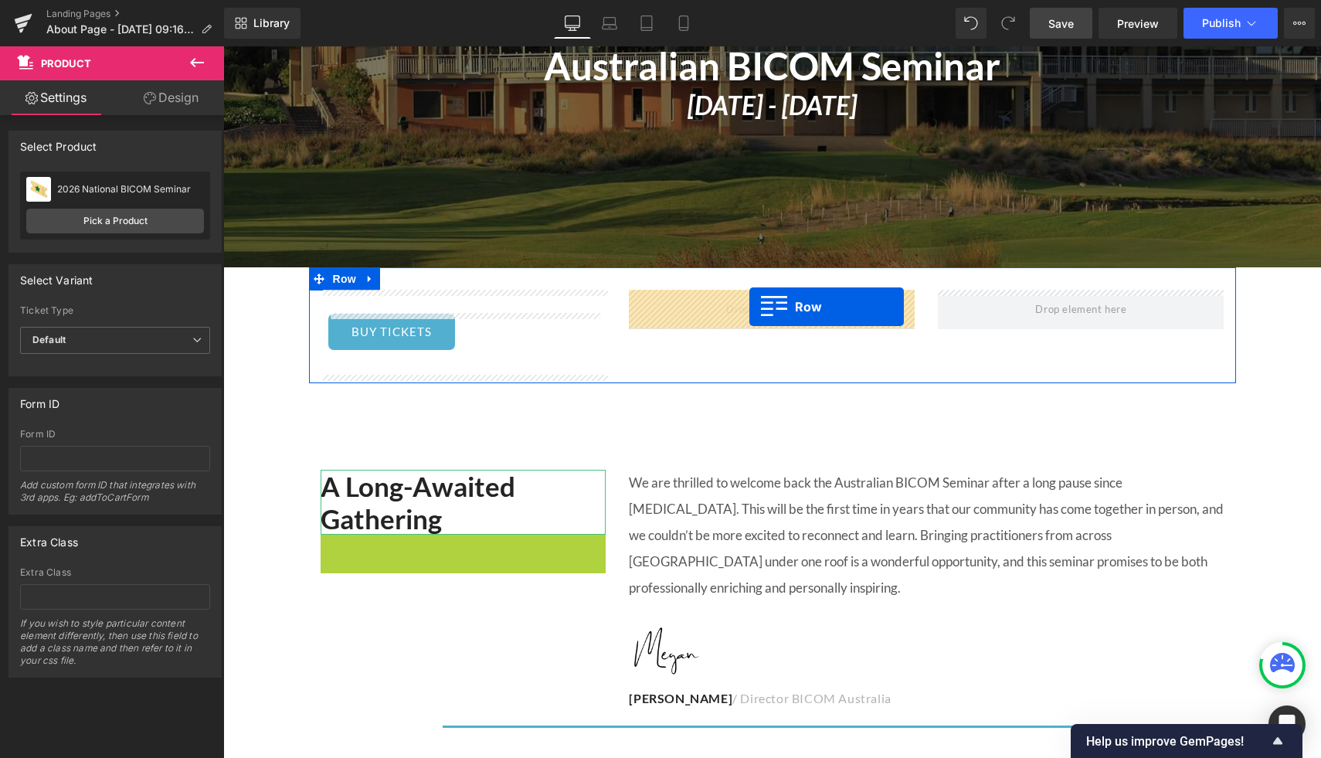
drag, startPoint x: 331, startPoint y: 544, endPoint x: 749, endPoint y: 307, distance: 480.6
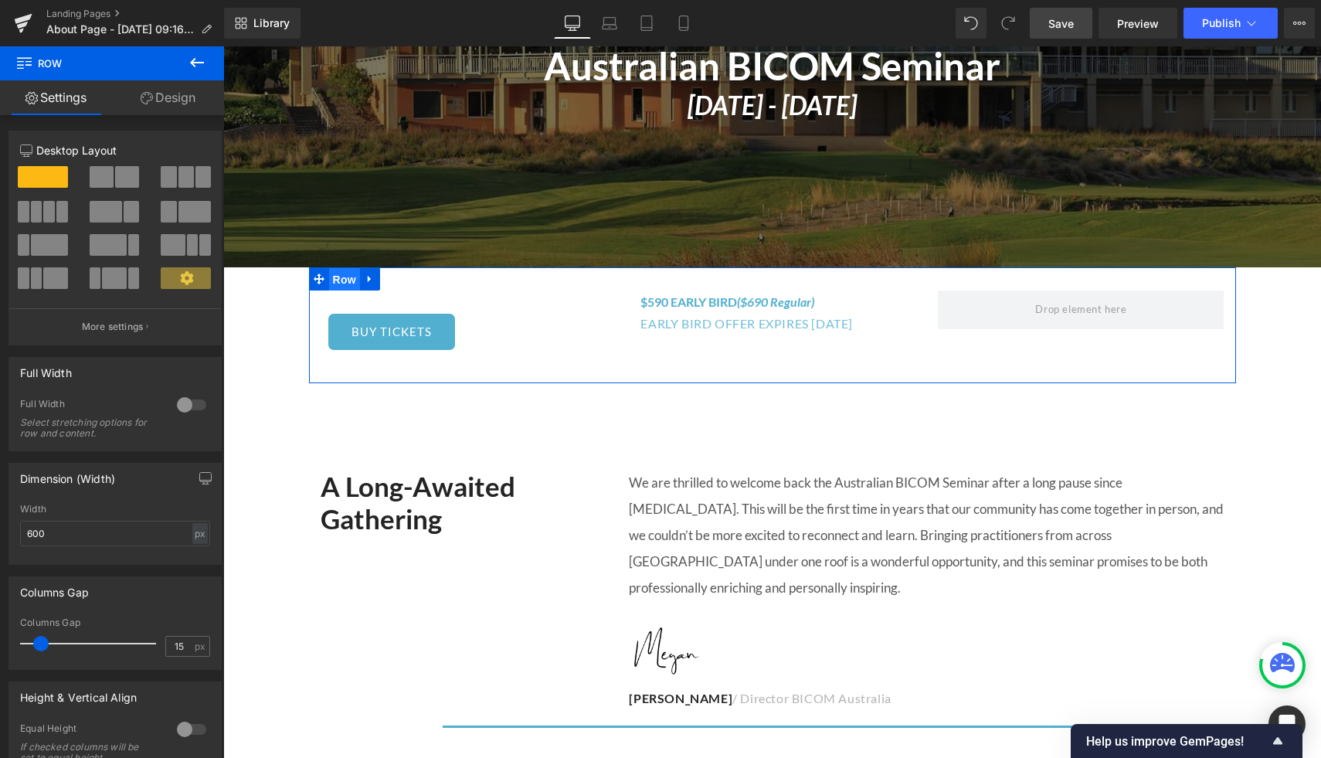
click at [336, 278] on span "Row" at bounding box center [344, 279] width 31 height 23
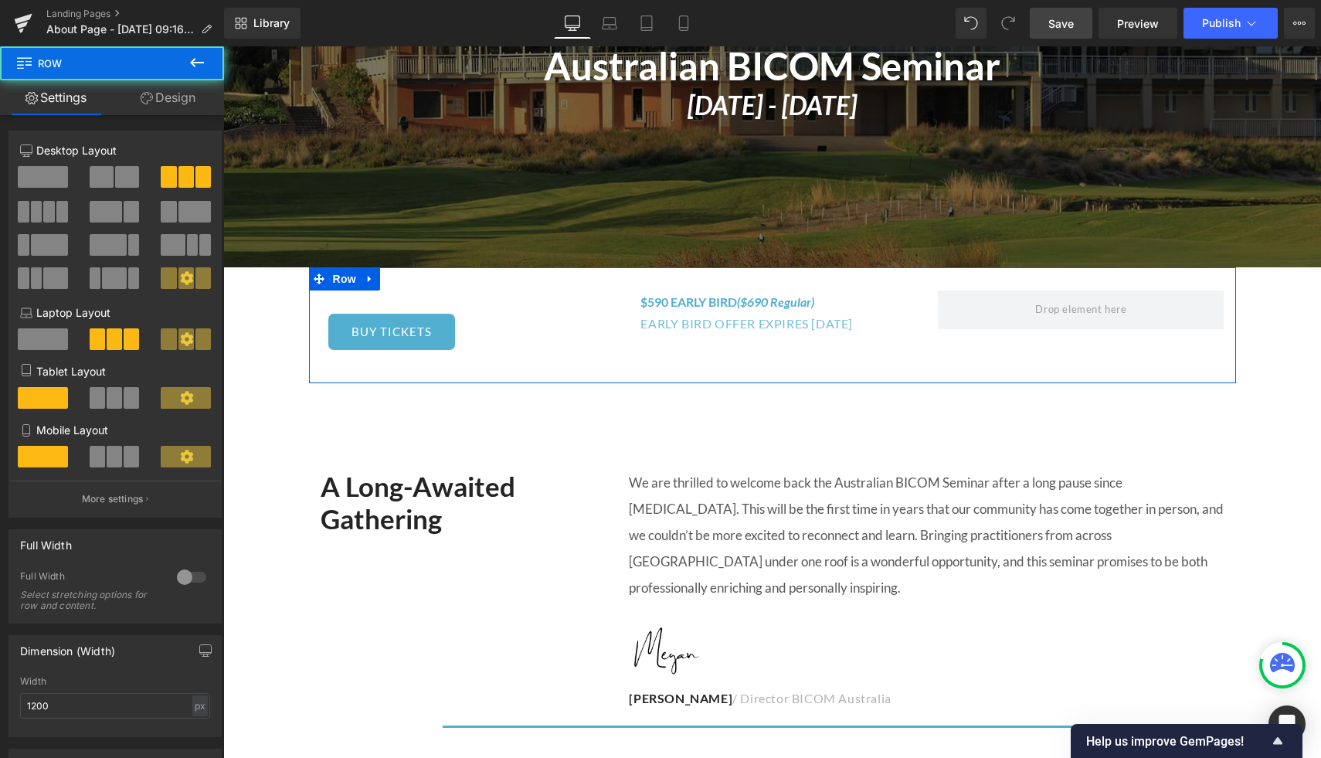
click at [121, 170] on span at bounding box center [127, 177] width 24 height 22
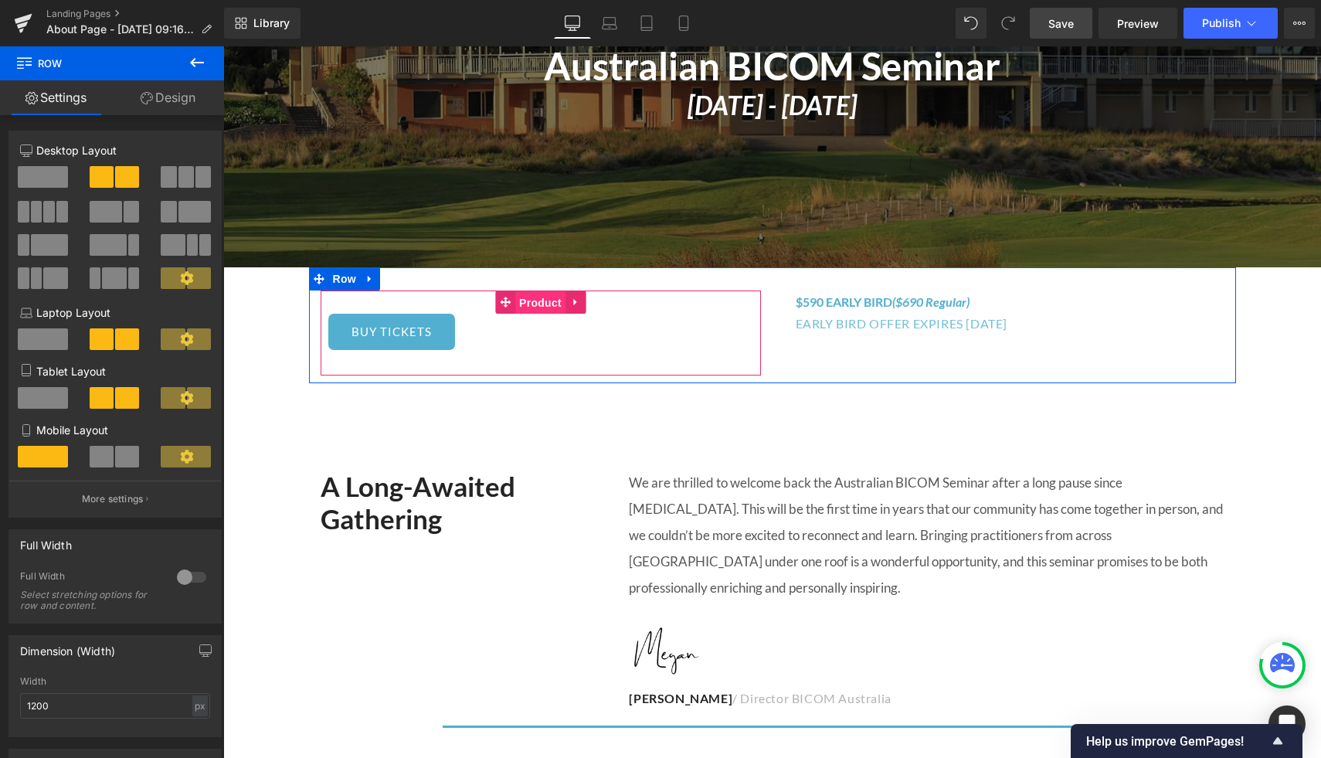
click at [530, 301] on span "Product" at bounding box center [540, 302] width 50 height 23
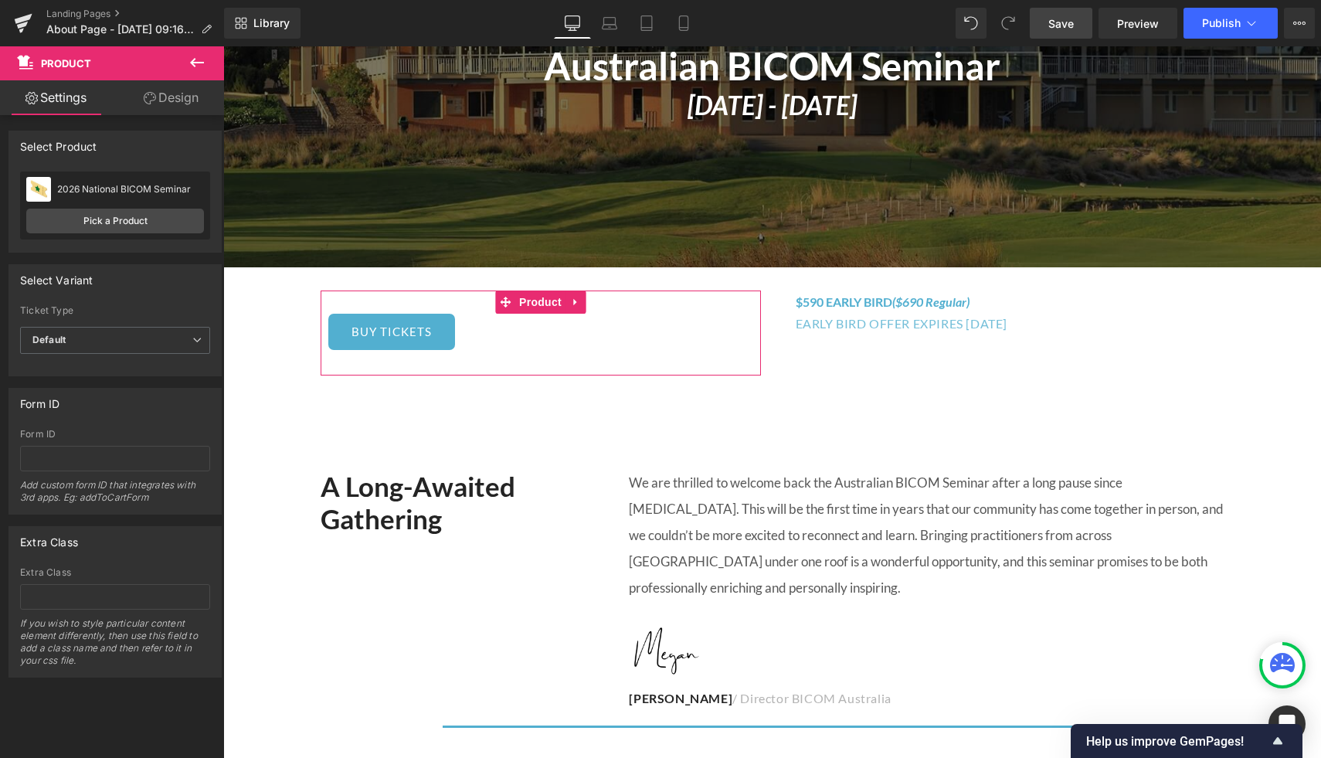
click at [172, 99] on link "Design" at bounding box center [171, 97] width 112 height 35
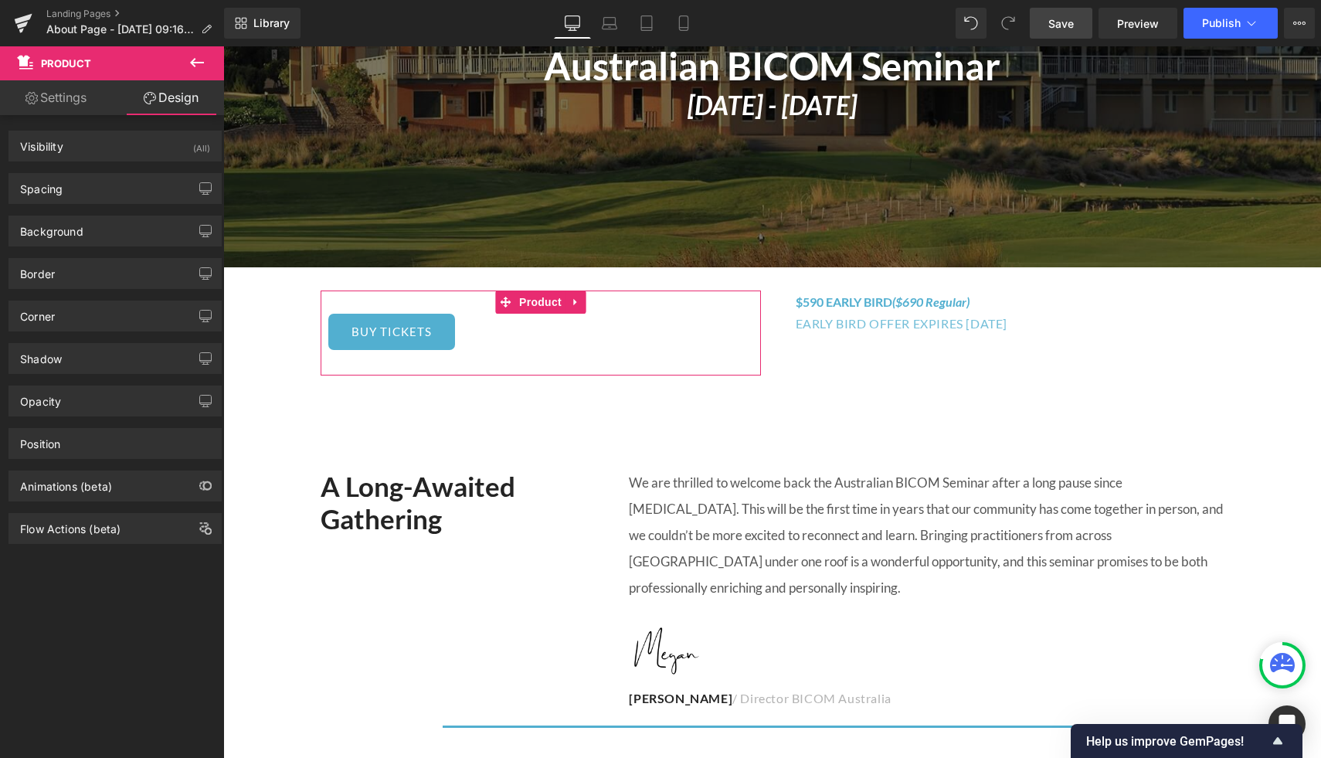
click at [93, 204] on div "Background Color & Image color Color transparent 0 % Image Replace Image Upload…" at bounding box center [115, 225] width 231 height 42
click at [94, 194] on div "Spacing" at bounding box center [115, 188] width 212 height 29
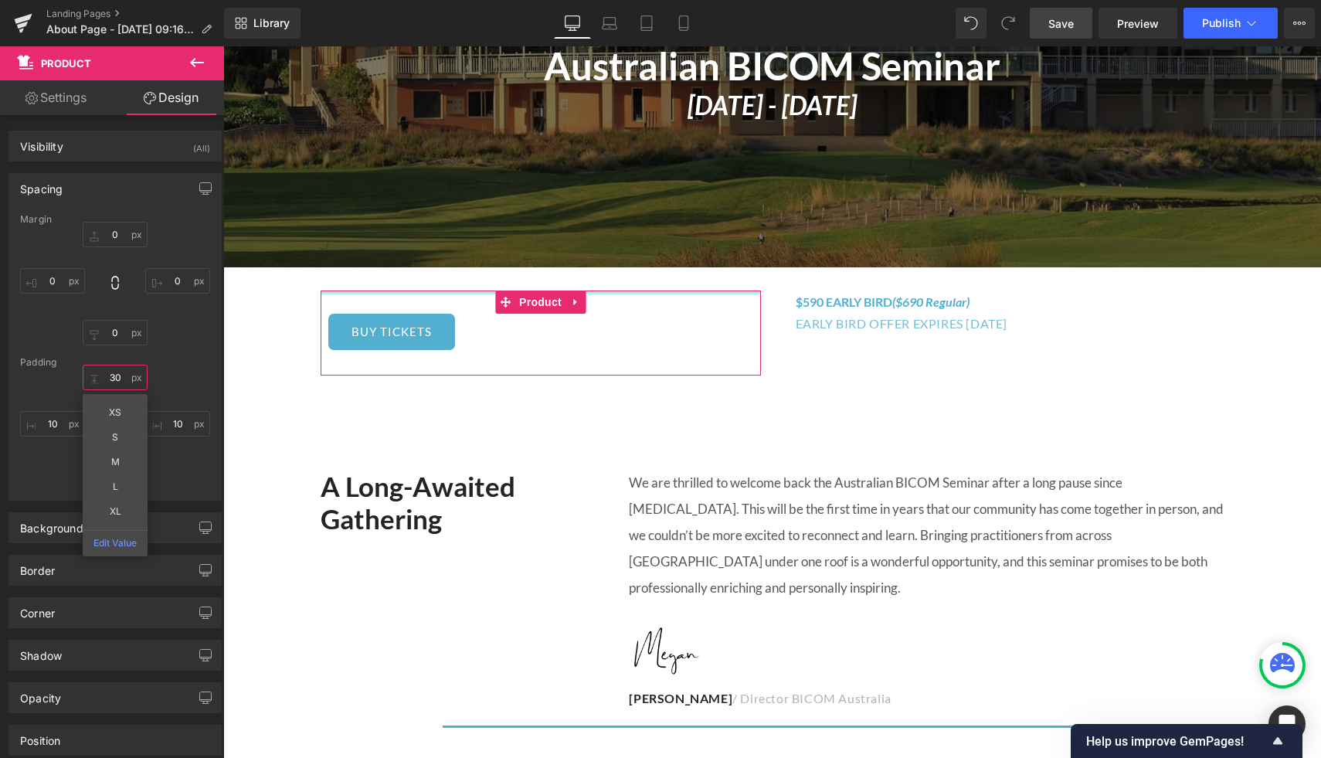
click at [121, 375] on input "30" at bounding box center [115, 377] width 65 height 25
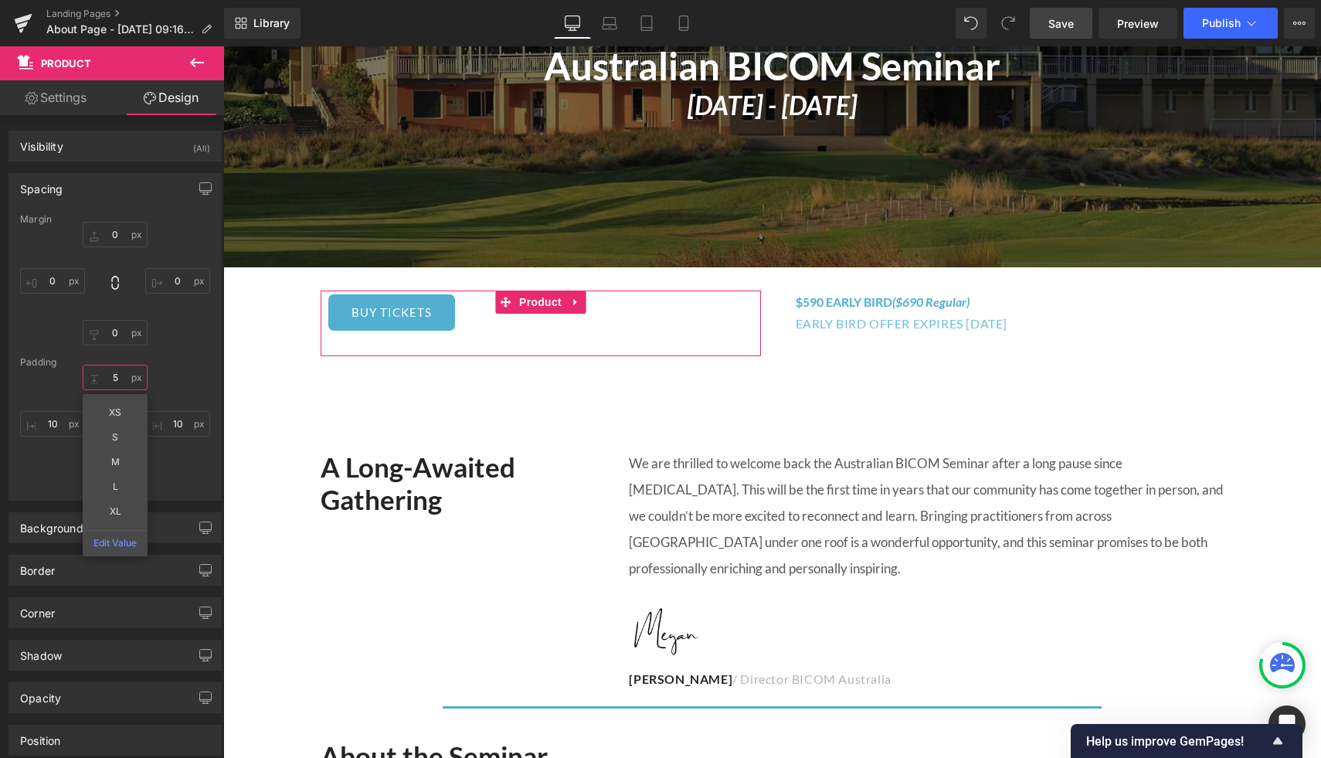
type input "5"
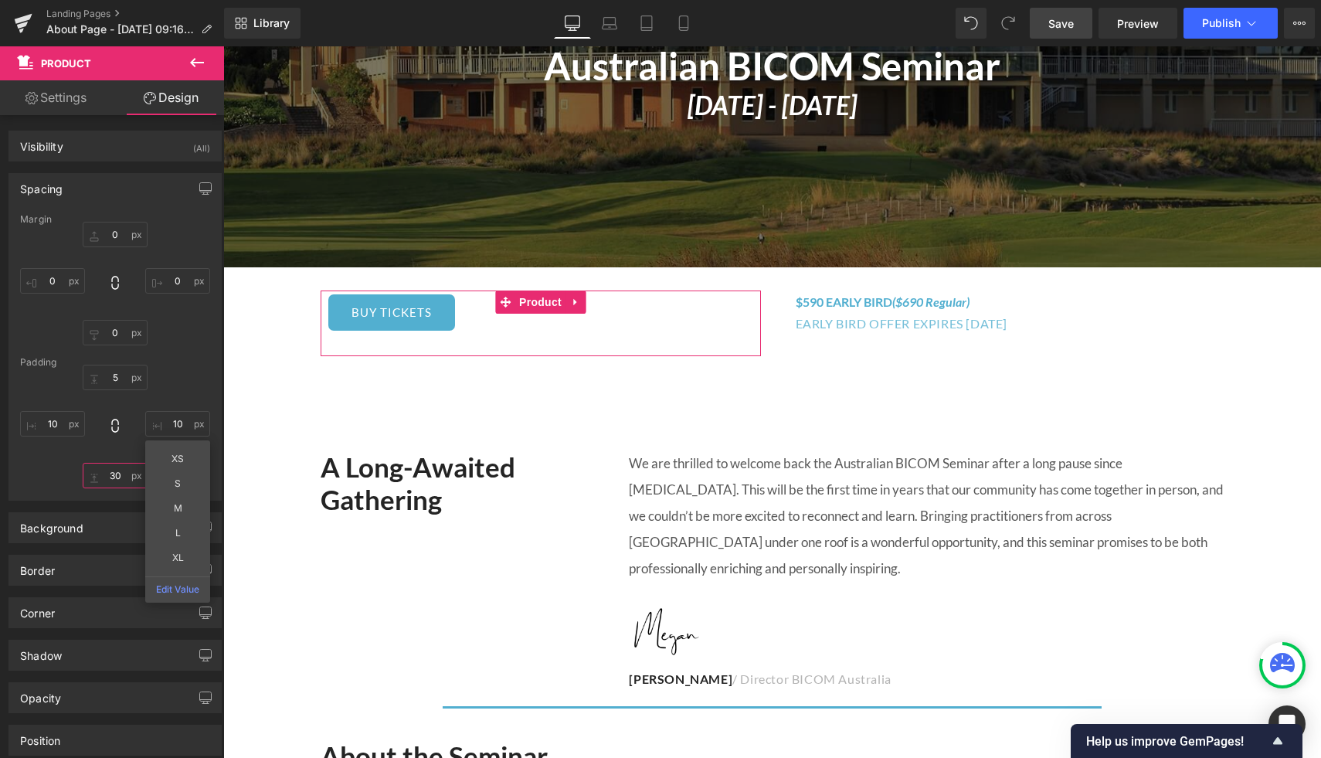
click at [114, 477] on input "30" at bounding box center [115, 475] width 65 height 25
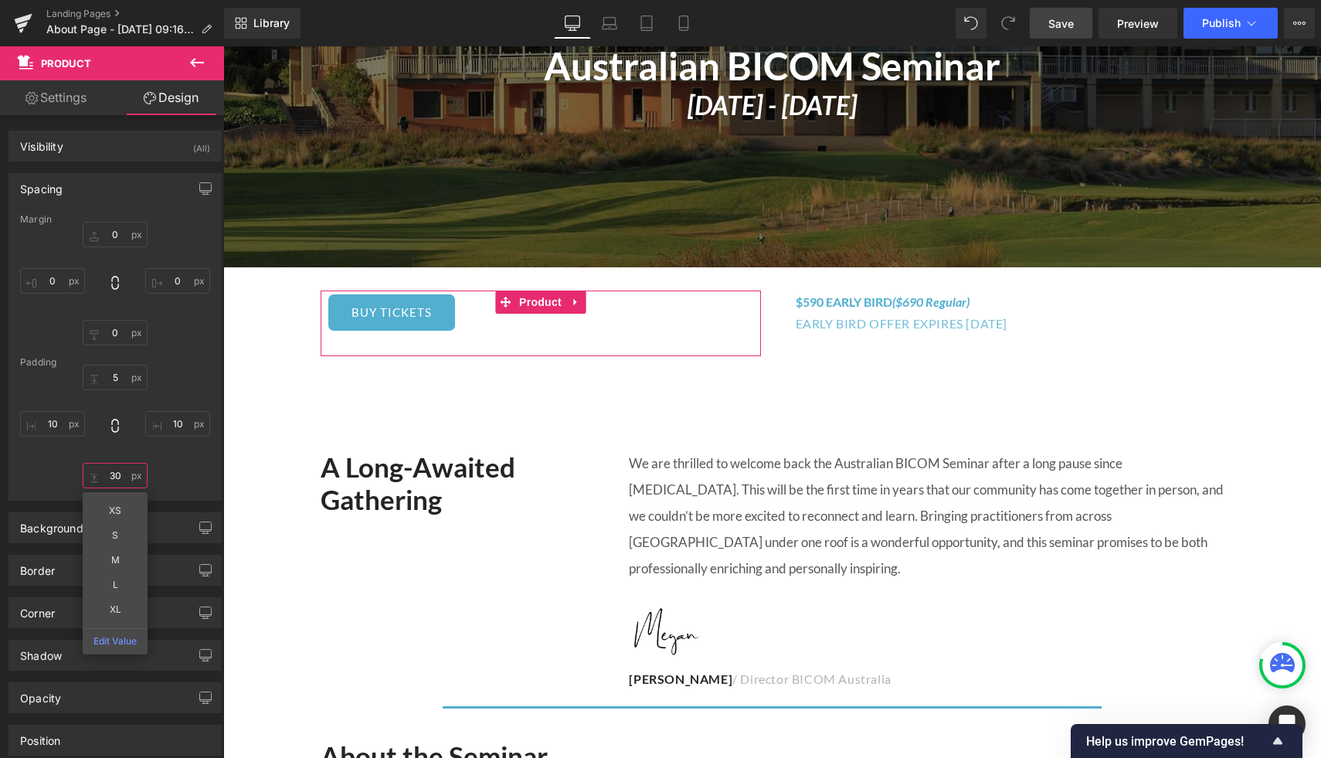
type input "3"
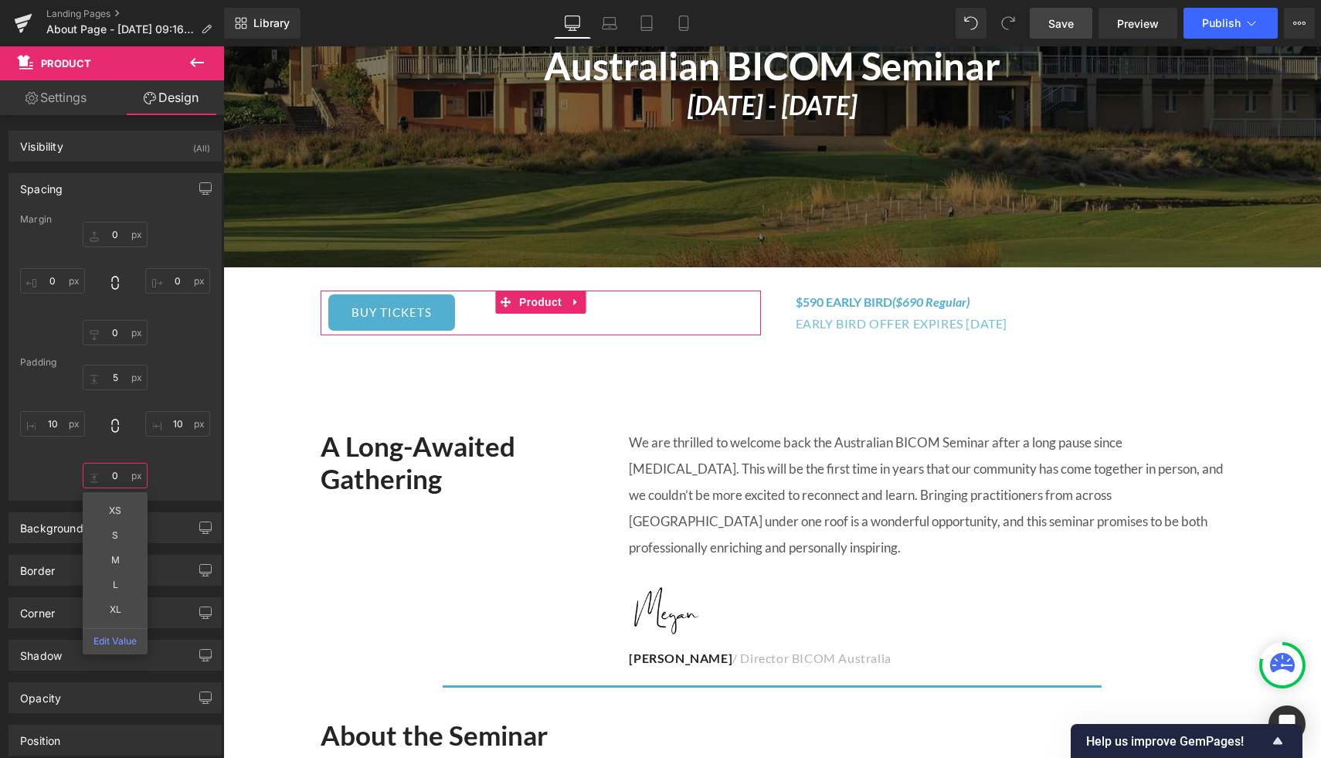
type input "5"
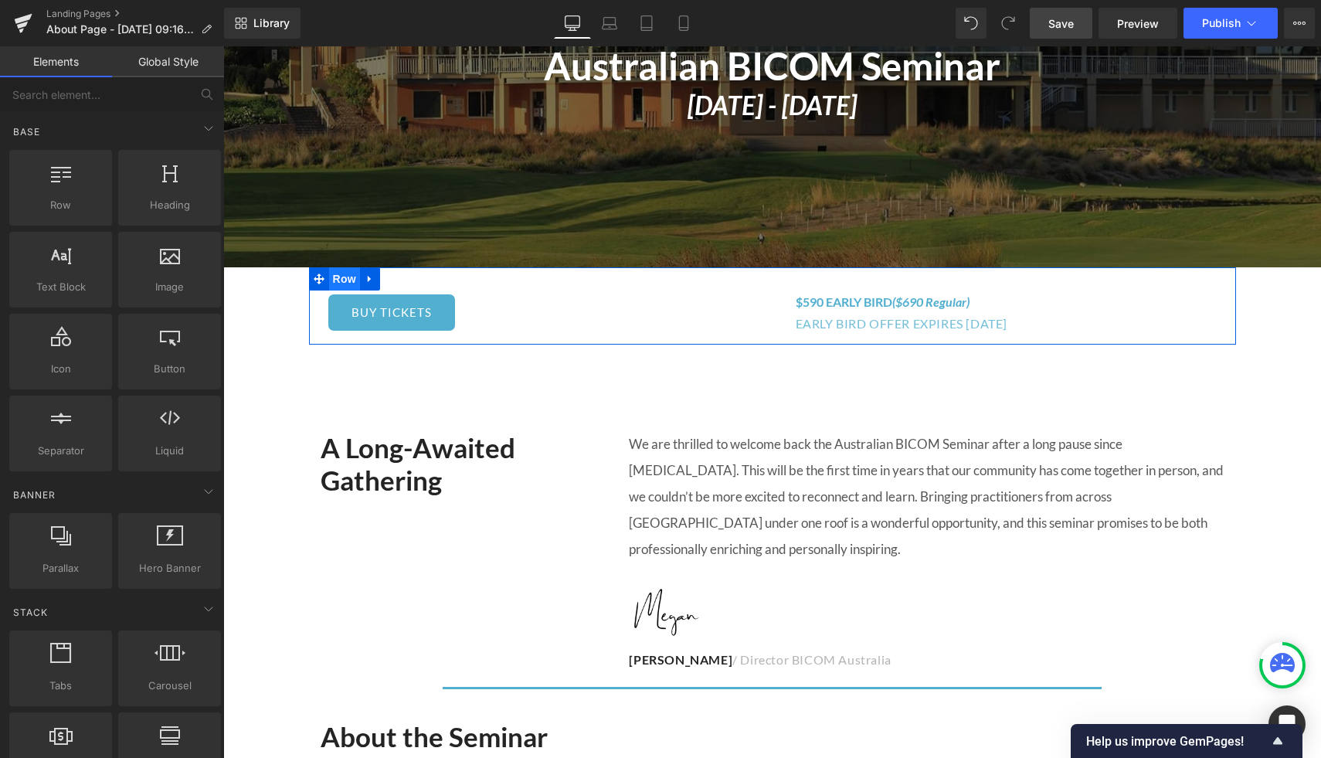
click at [338, 280] on span "Row" at bounding box center [344, 278] width 31 height 23
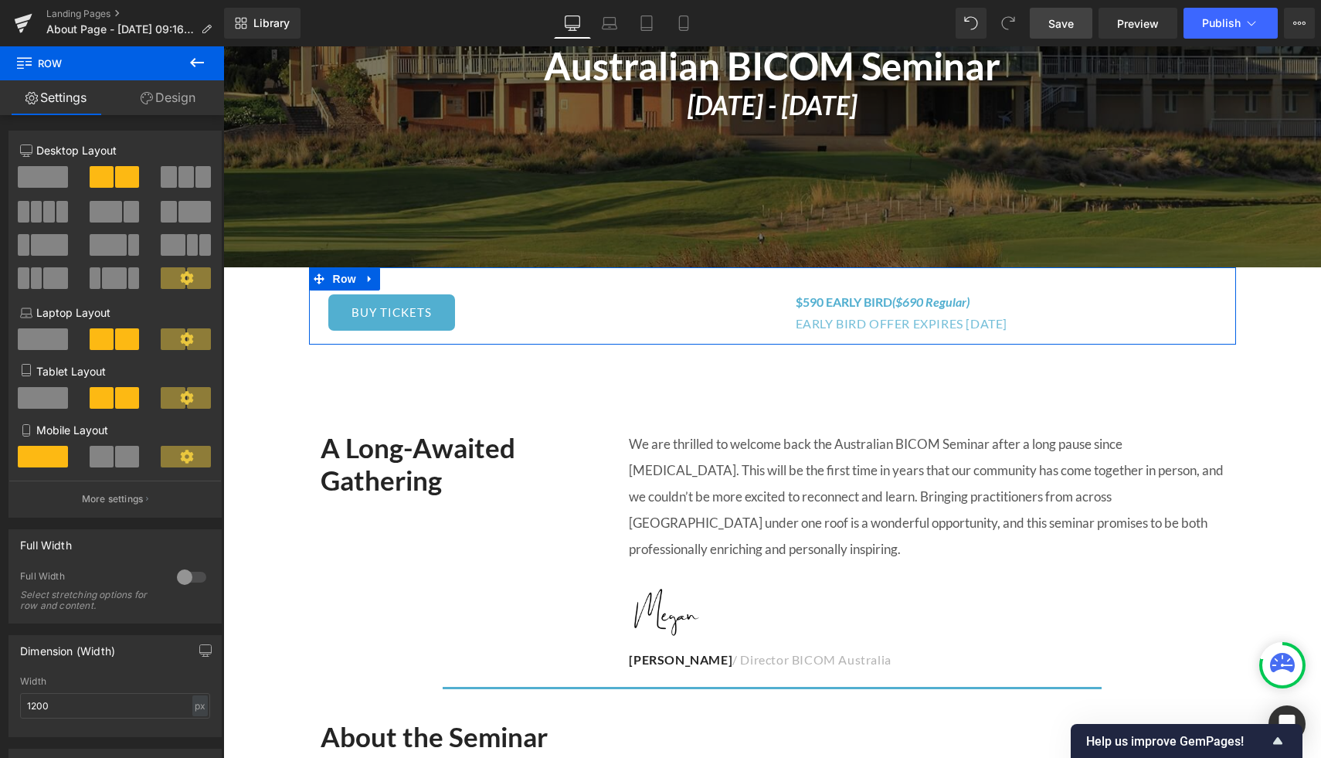
click at [172, 213] on span at bounding box center [168, 212] width 15 height 22
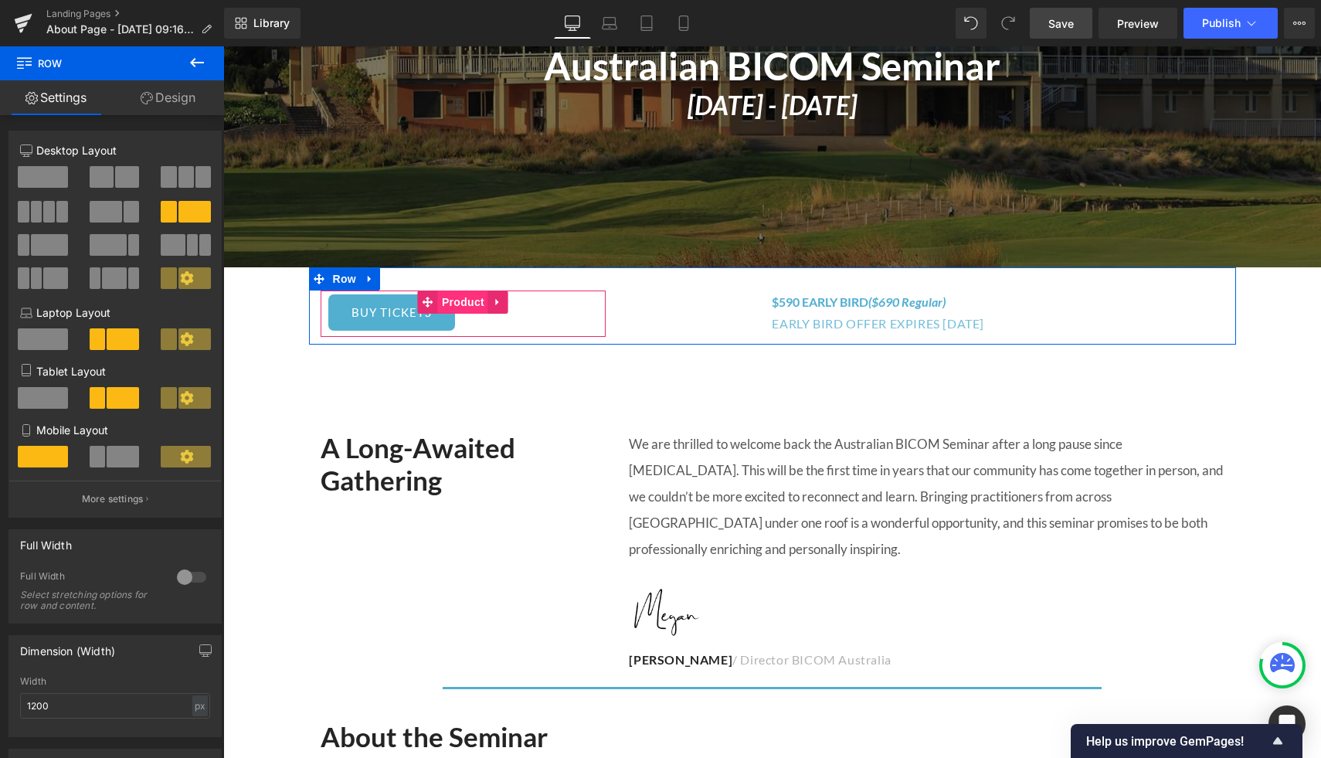
click at [459, 298] on span "Product" at bounding box center [463, 301] width 50 height 23
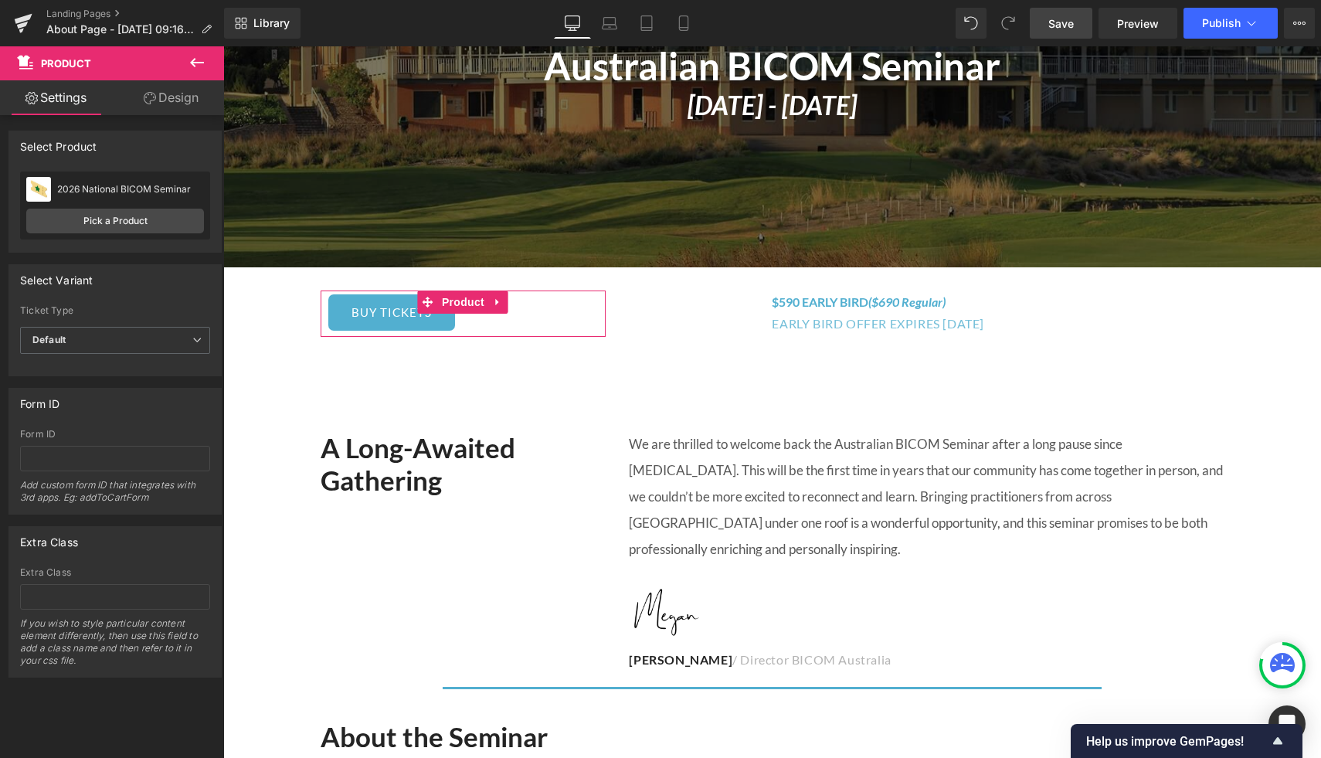
click at [171, 103] on link "Design" at bounding box center [171, 97] width 112 height 35
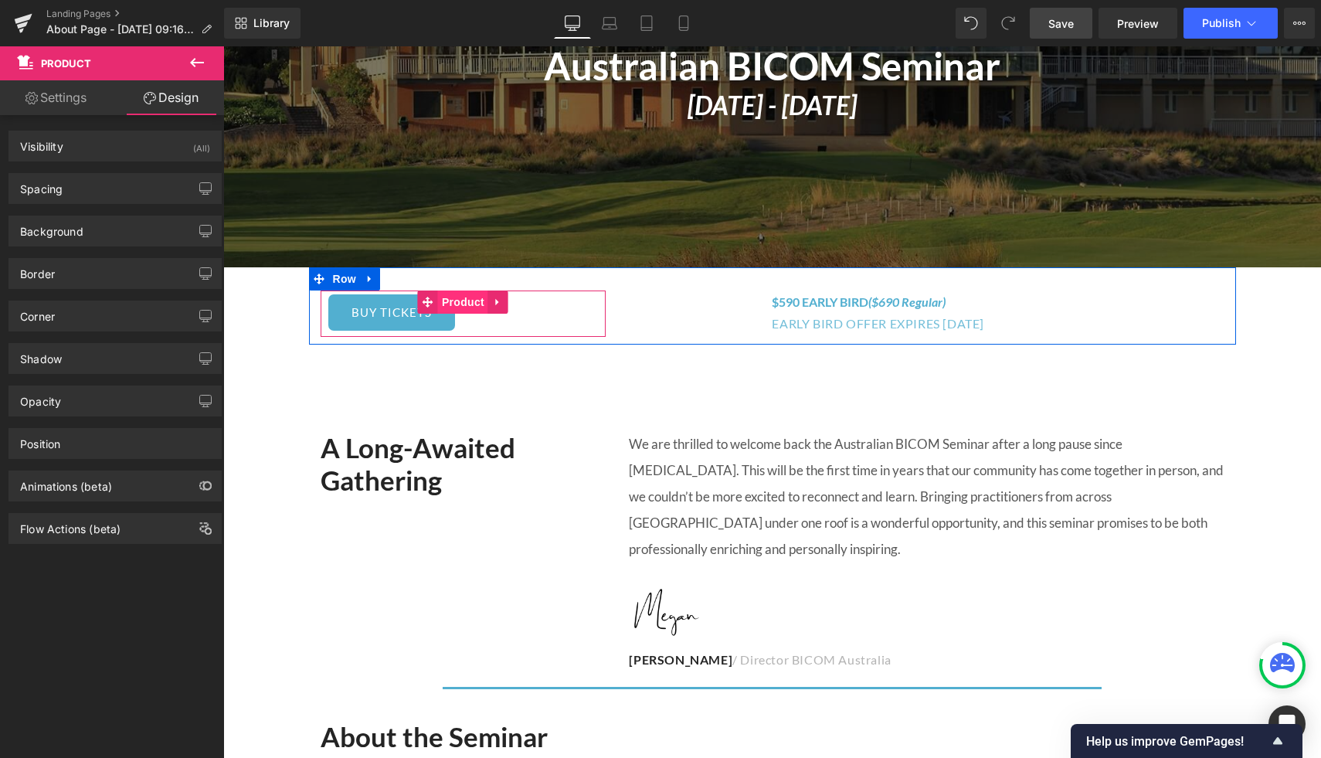
click at [455, 297] on span "Product" at bounding box center [463, 301] width 50 height 23
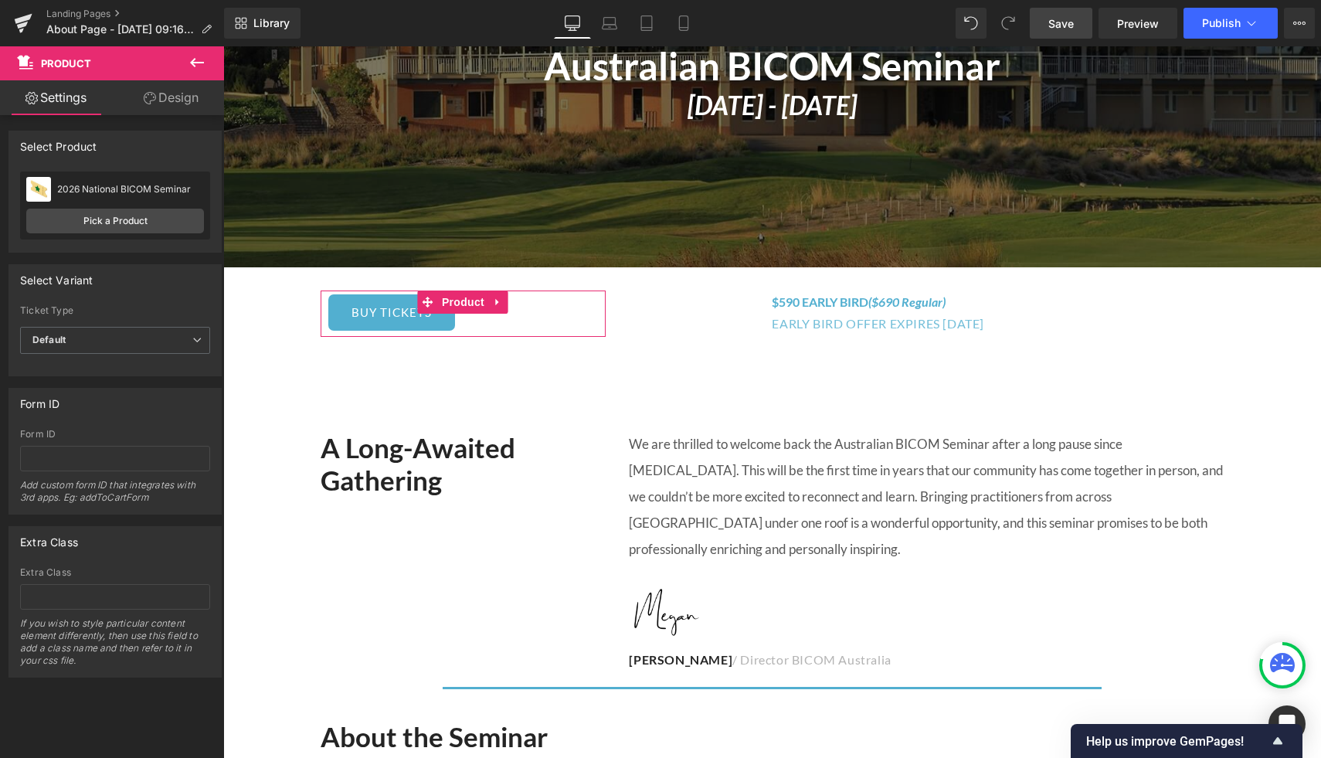
click at [182, 98] on link "Design" at bounding box center [171, 97] width 112 height 35
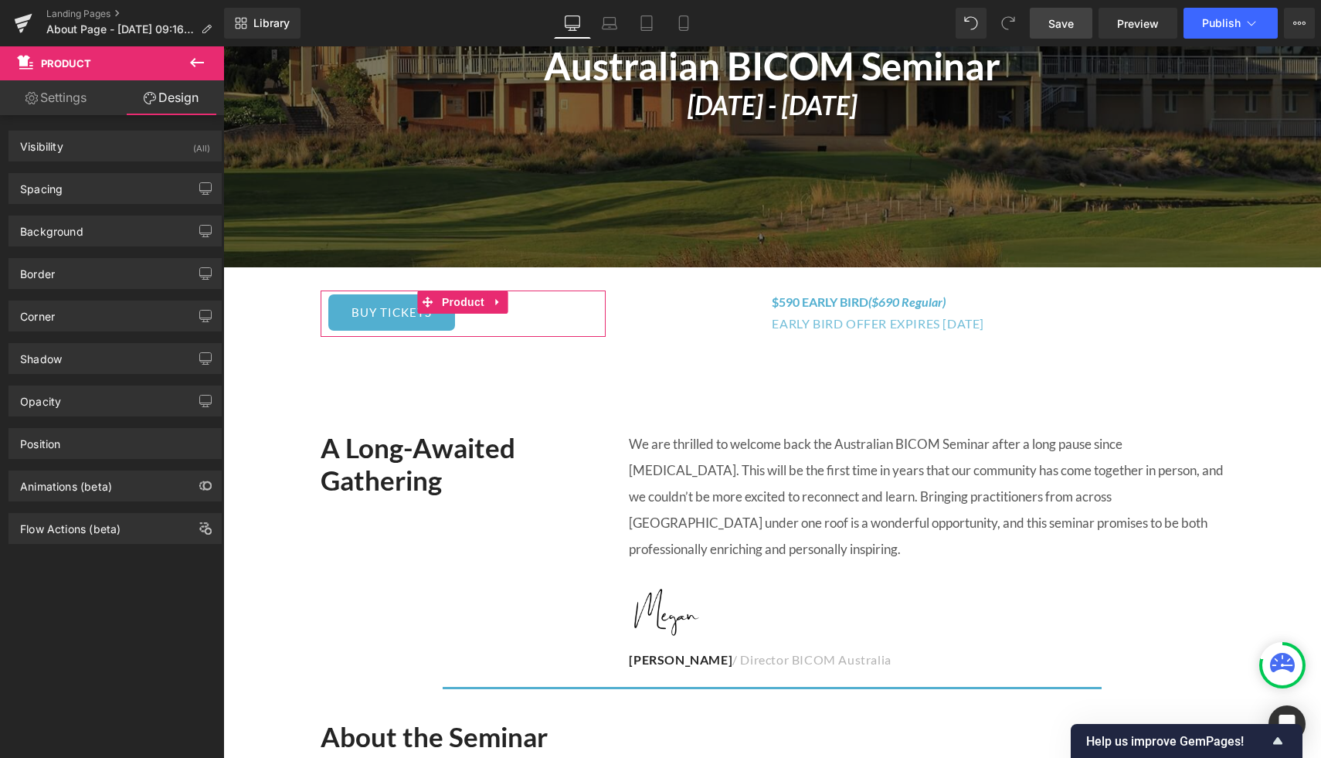
click at [58, 94] on link "Settings" at bounding box center [56, 97] width 112 height 35
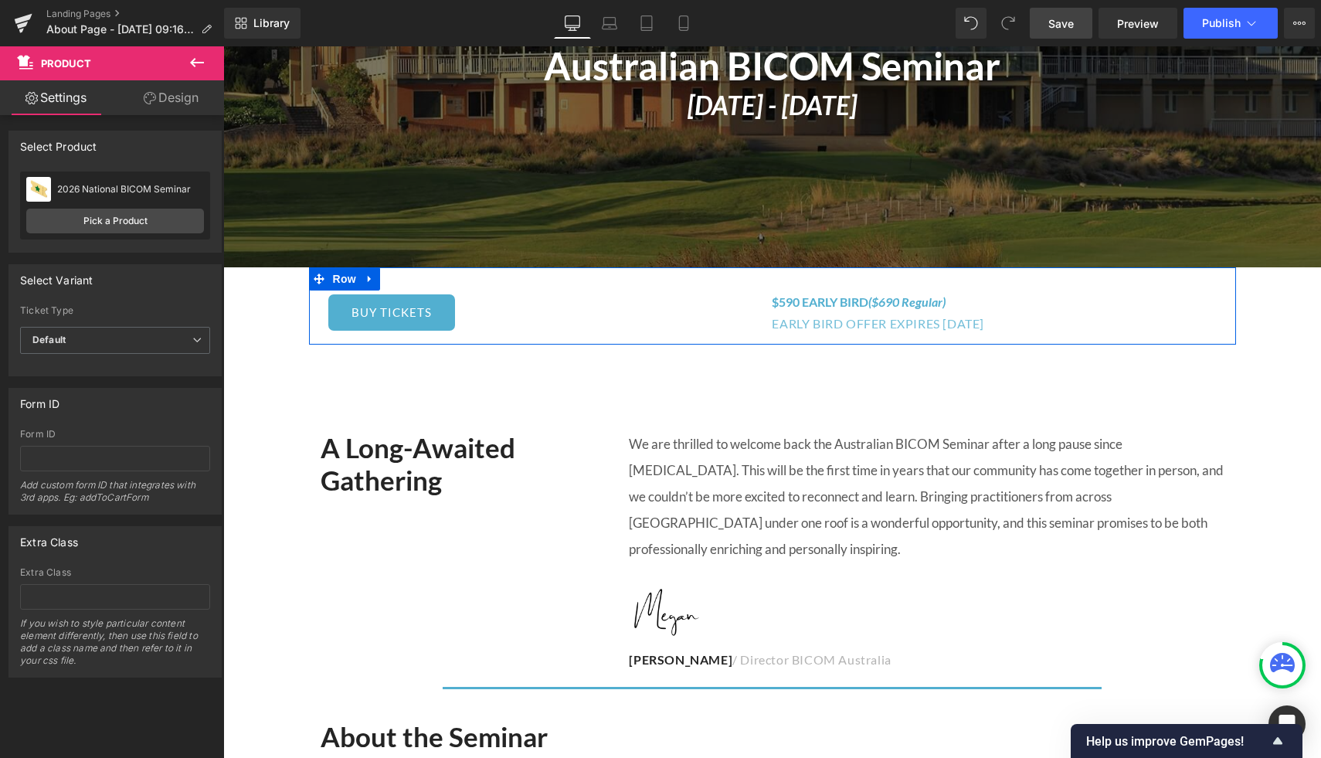
click at [437, 283] on div "BUY TICKETS (P) Cart Button Product $590 EARLY BIRD ($690 Regular) Heading EARL…" at bounding box center [772, 305] width 927 height 77
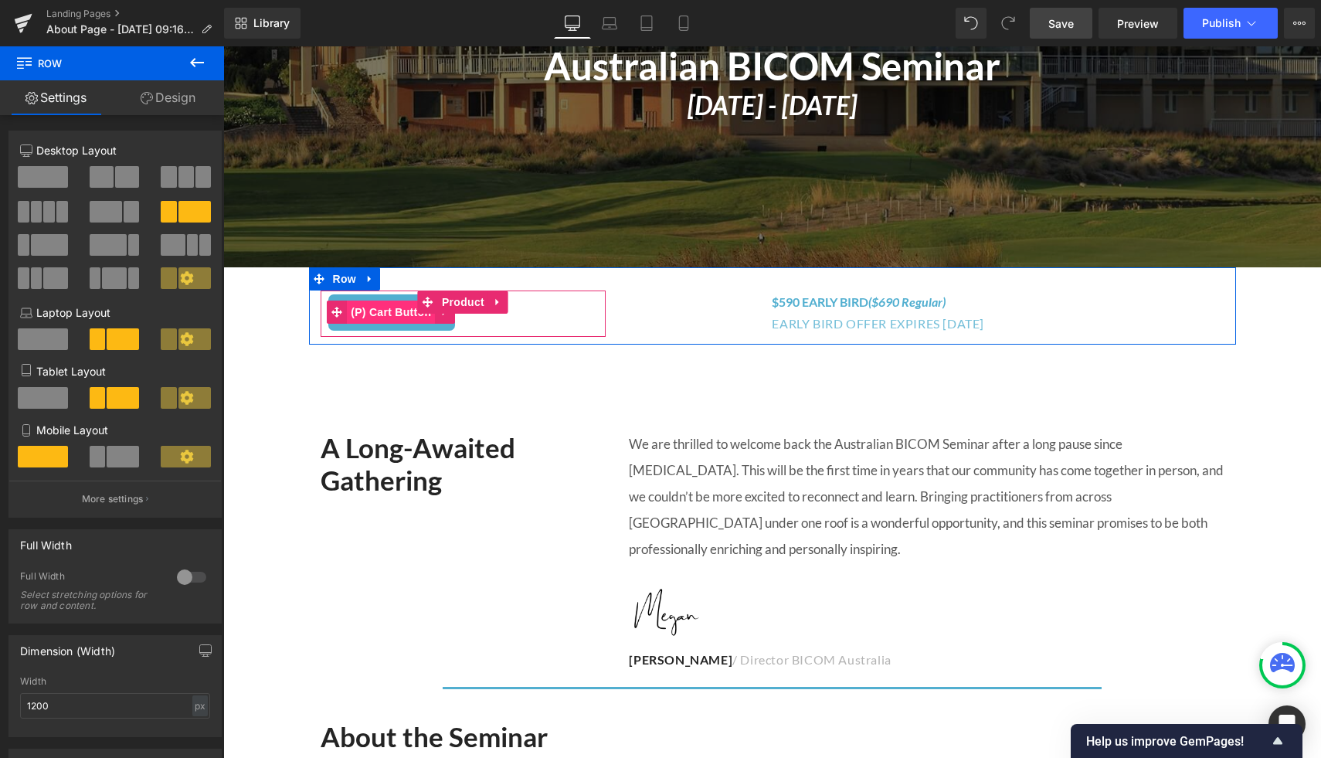
click at [393, 315] on span "(P) Cart Button" at bounding box center [391, 312] width 88 height 23
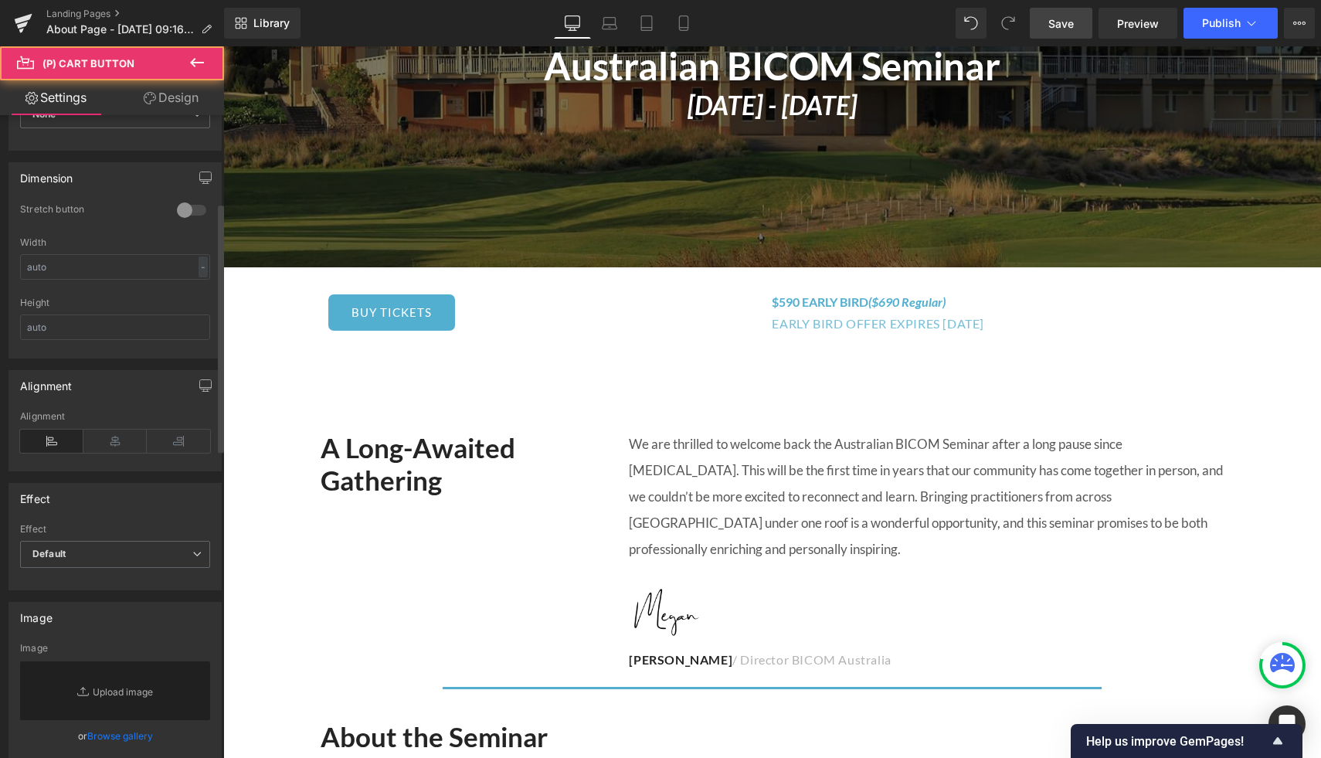
scroll to position [887, 0]
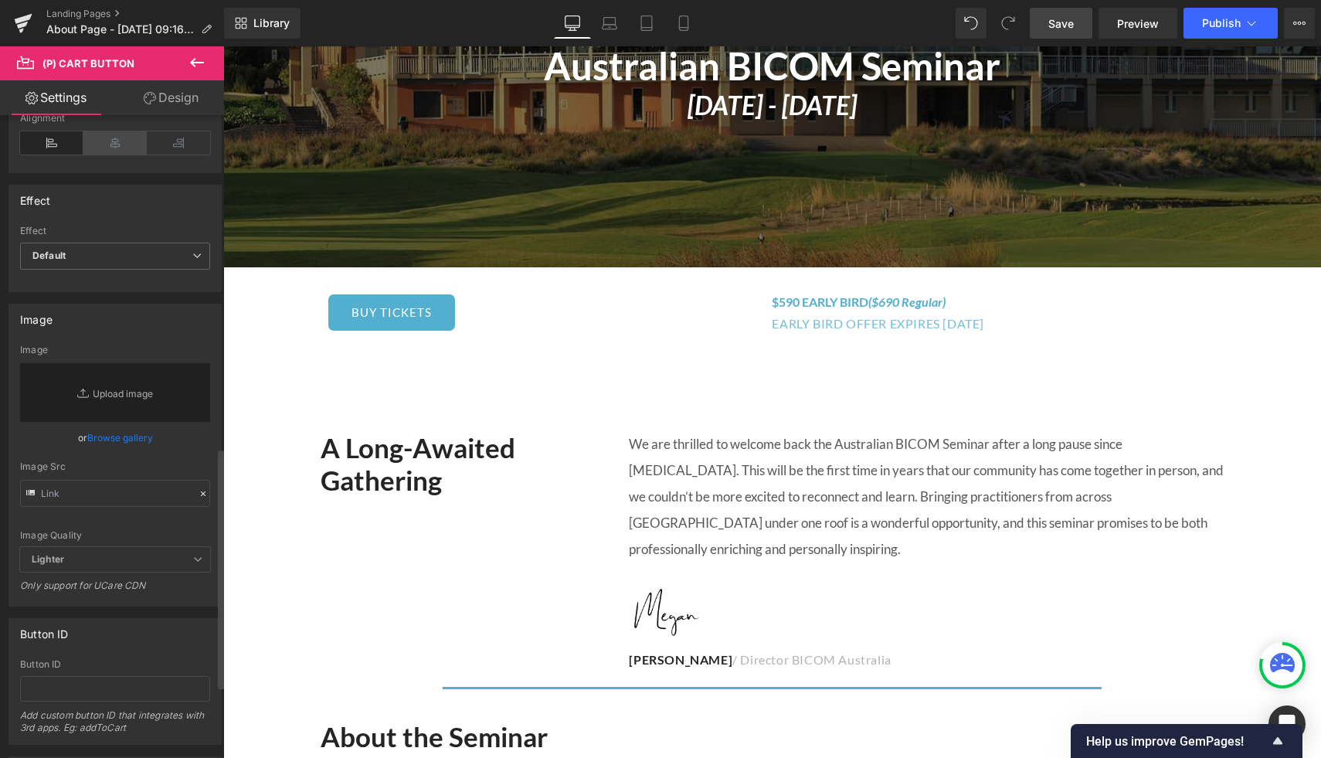
click at [105, 144] on icon at bounding box center [114, 142] width 63 height 23
click at [167, 144] on icon at bounding box center [178, 142] width 63 height 23
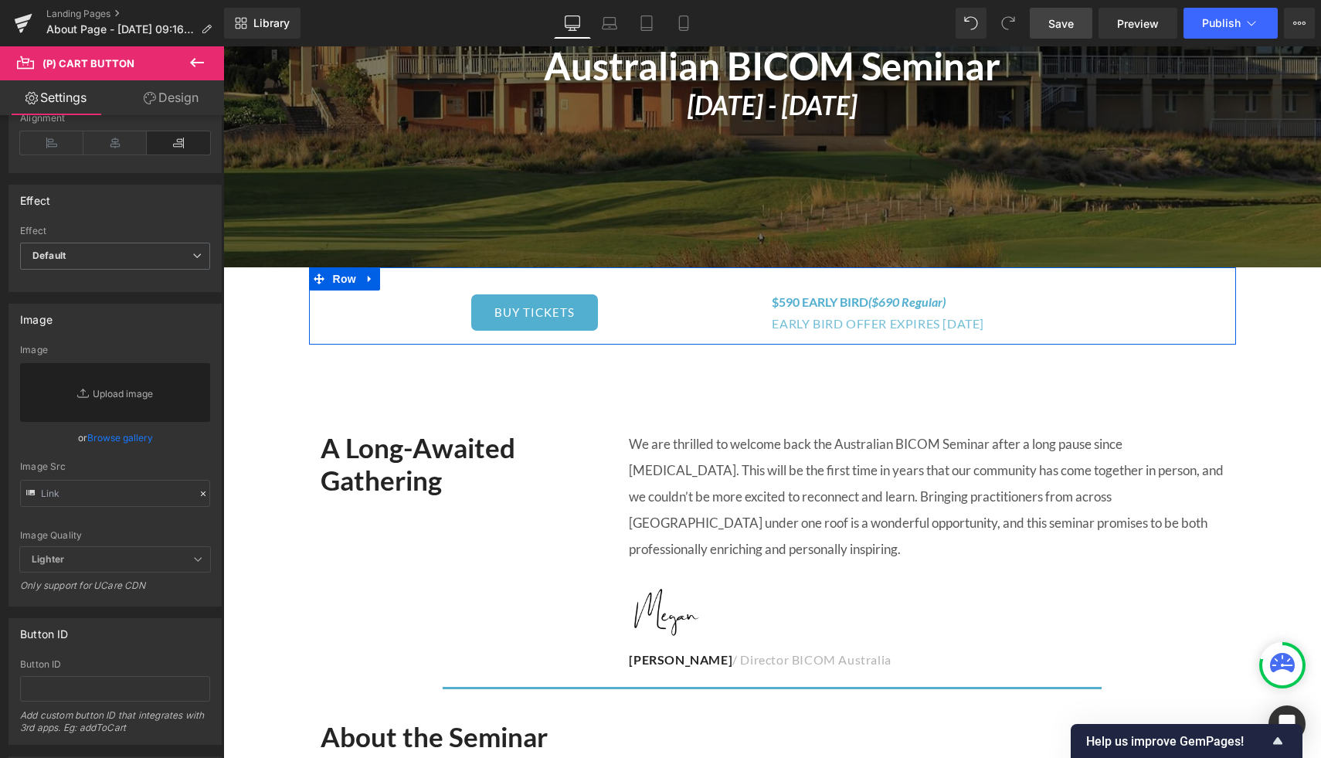
click at [702, 318] on div "$590 EARLY BIRD ($690 Regular) Heading EARLY BIRD OFFER EXPIRES [DATE] Text Blo…" at bounding box center [926, 312] width 618 height 45
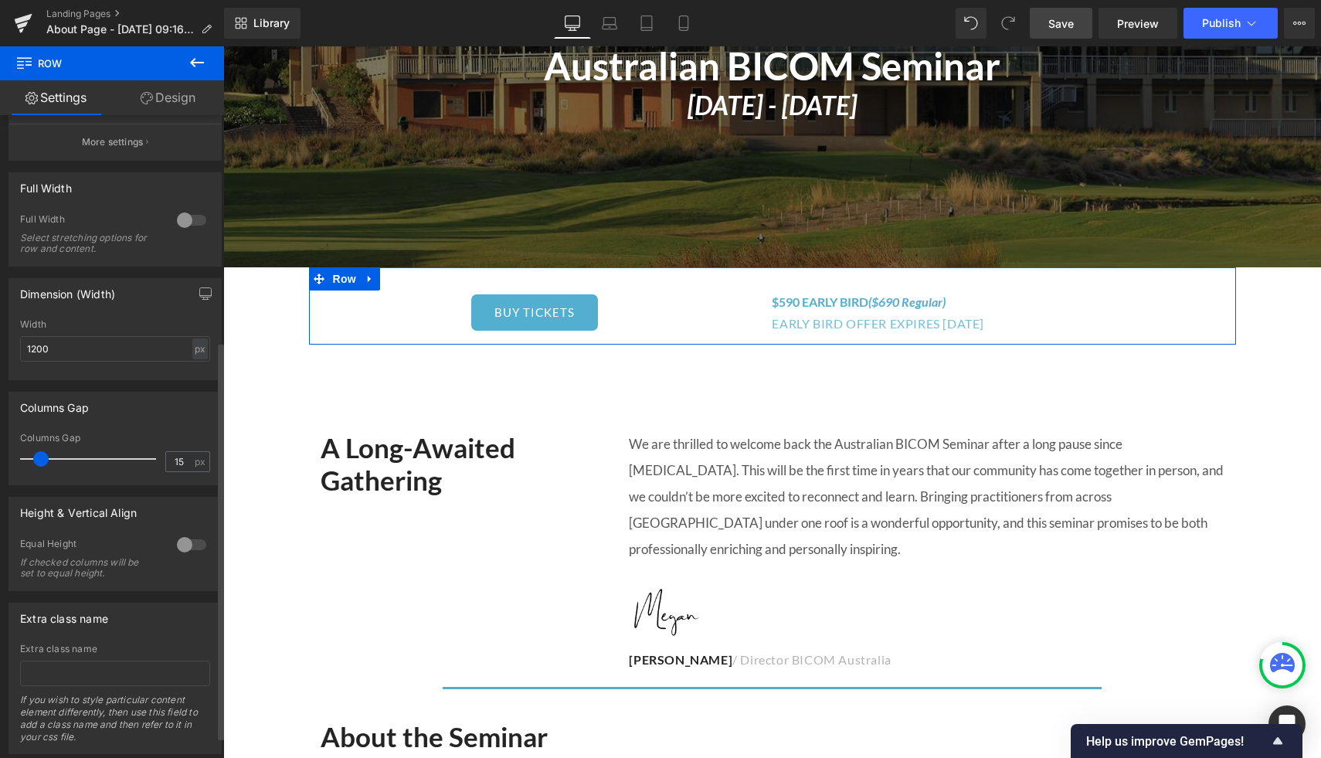
scroll to position [382, 0]
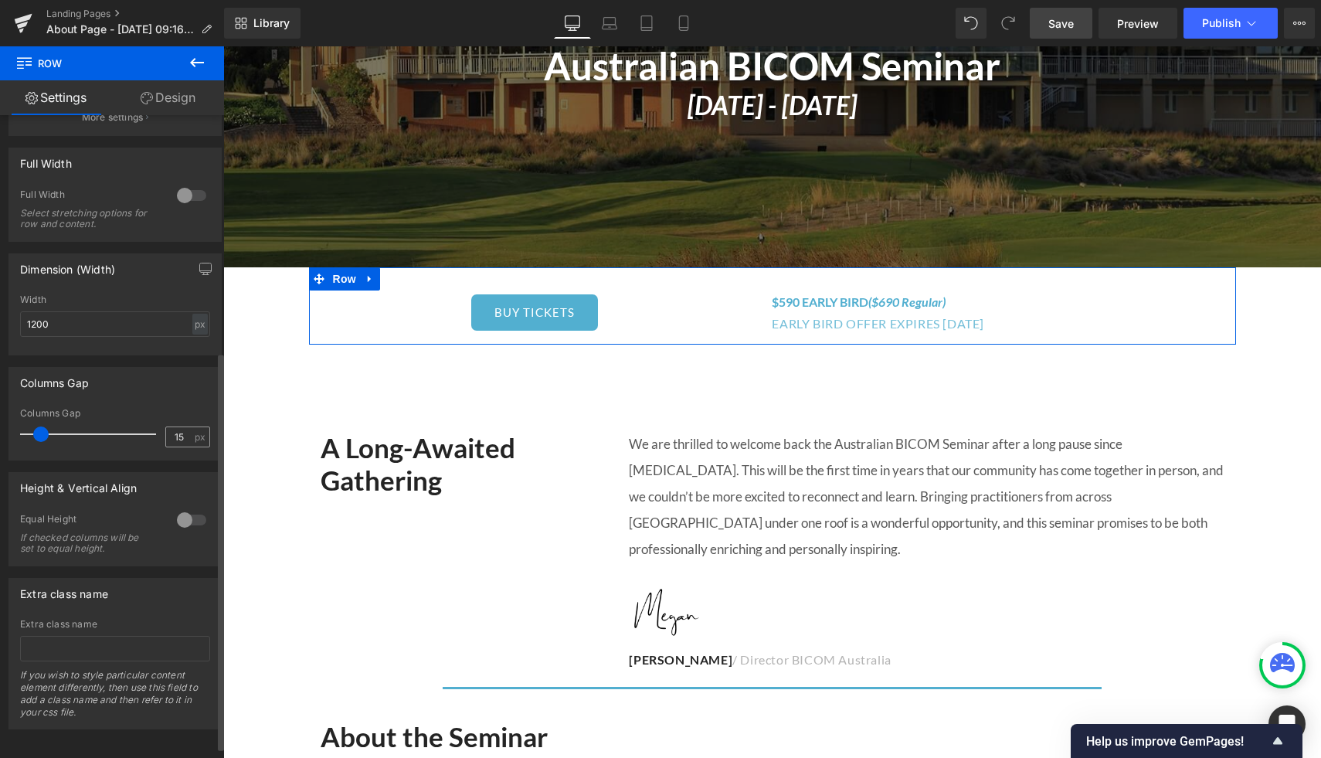
click at [178, 434] on input "15" at bounding box center [179, 436] width 27 height 19
type input "1"
type input "5"
click at [756, 310] on div "$590 EARLY BIRD ($690 Regular) Heading EARLY BIRD OFFER EXPIRES [DATE] Text Blo…" at bounding box center [926, 312] width 618 height 45
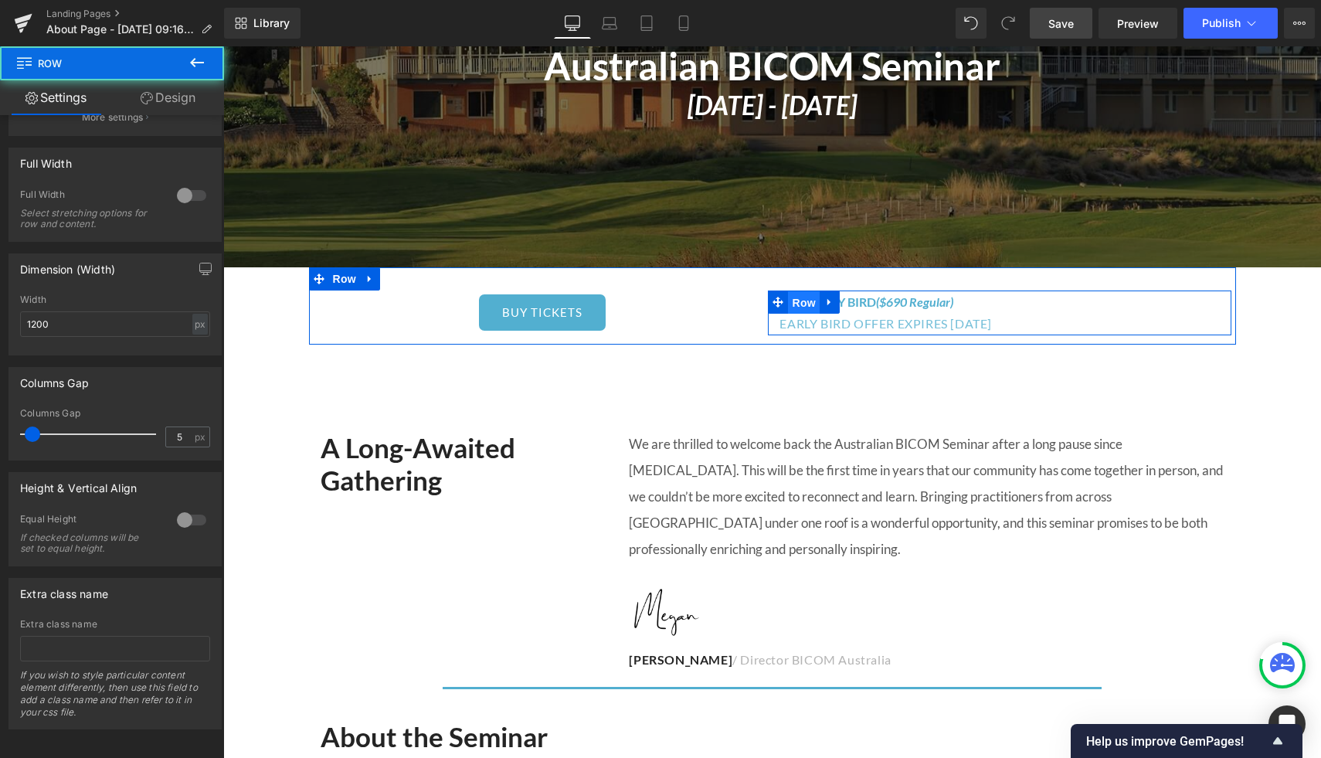
click at [791, 310] on span "Row" at bounding box center [803, 302] width 31 height 23
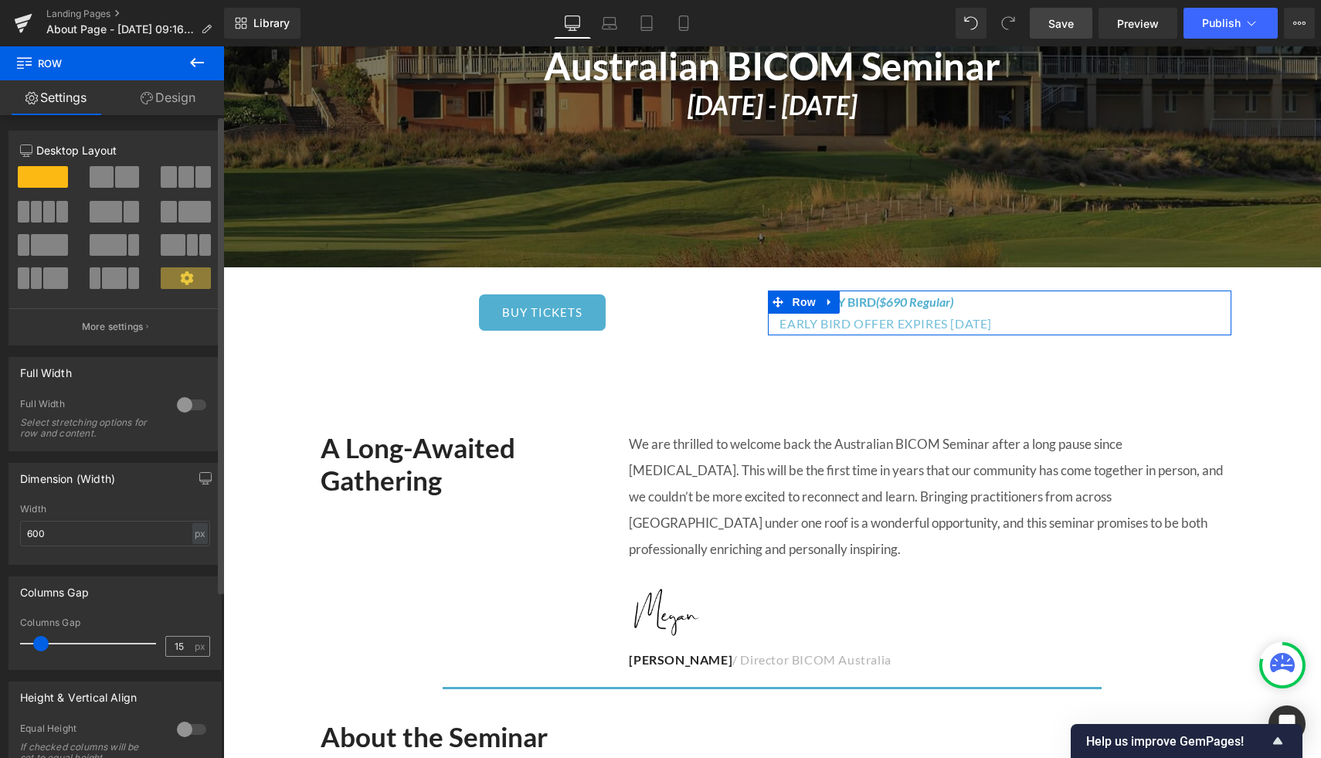
click at [177, 650] on input "15" at bounding box center [179, 646] width 27 height 19
type input "1"
type input "5"
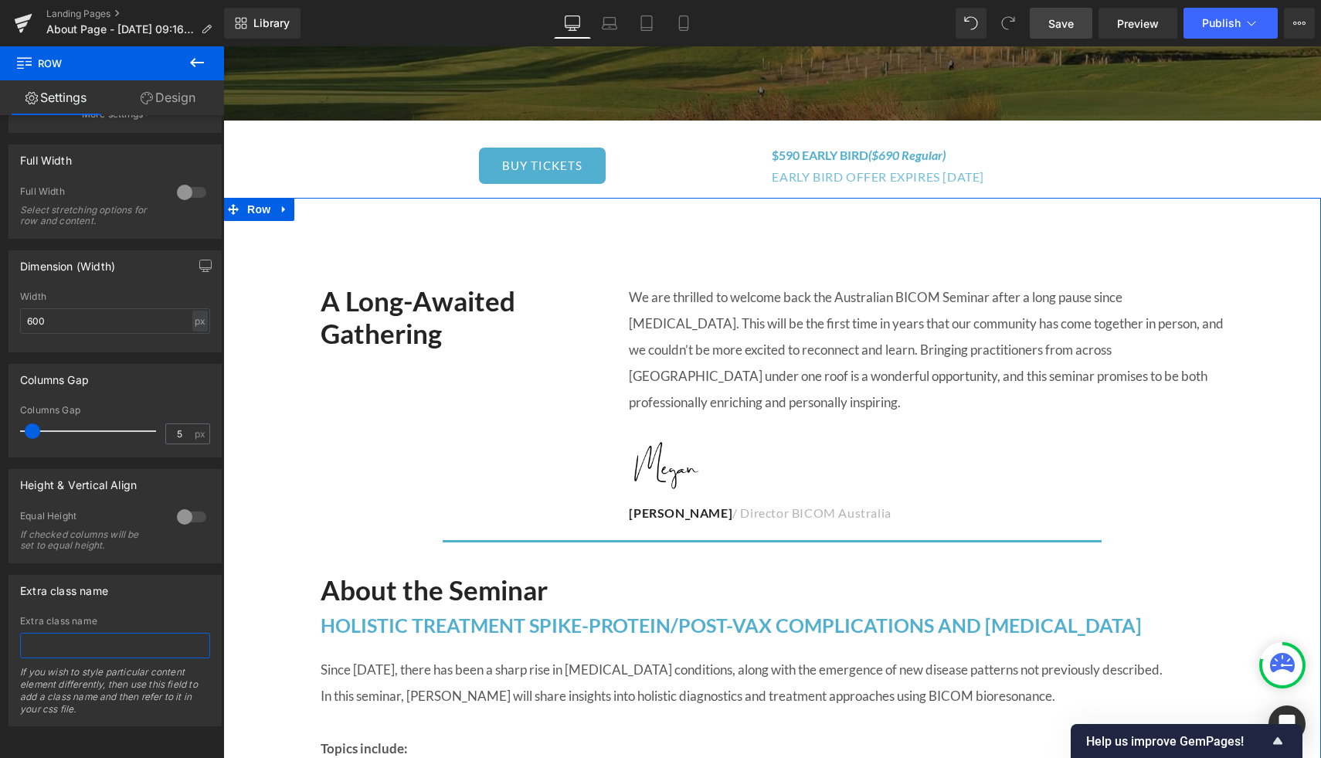
scroll to position [538, 0]
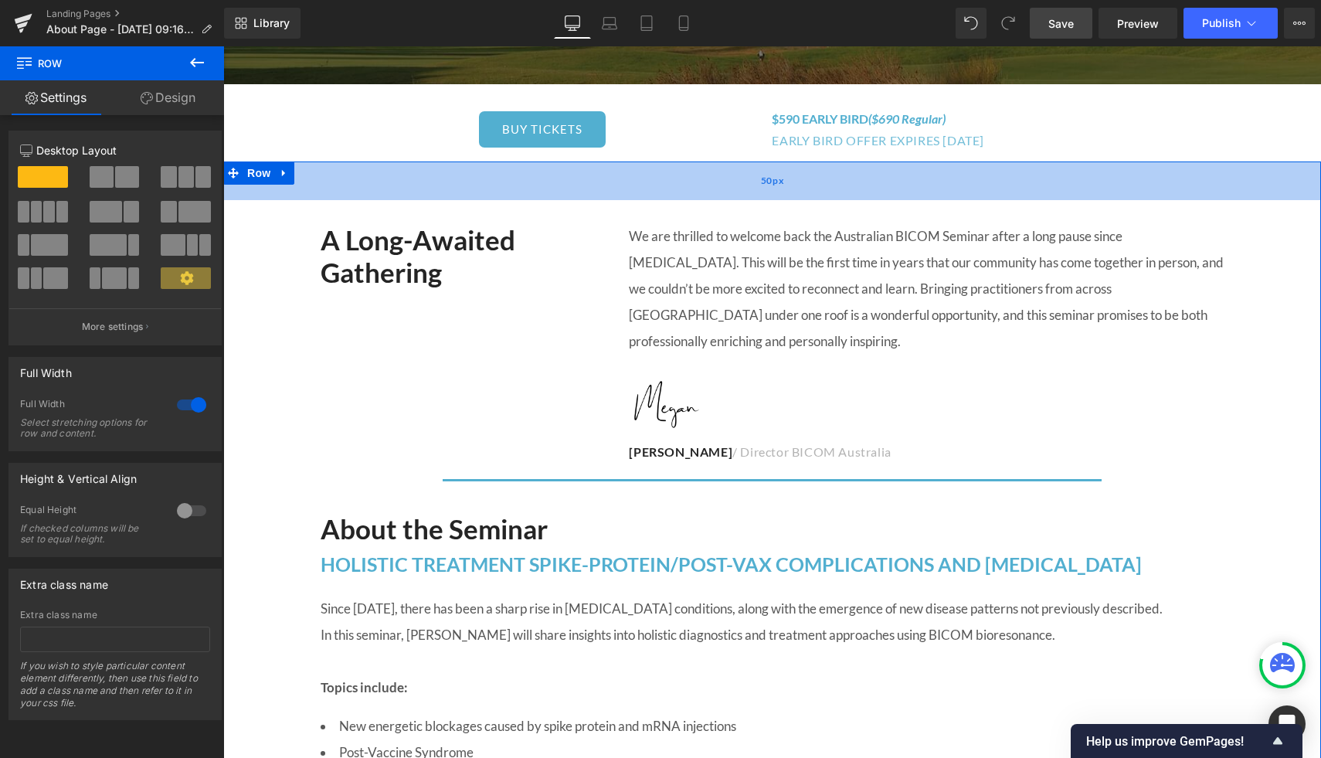
drag, startPoint x: 520, startPoint y: 222, endPoint x: 523, endPoint y: 197, distance: 24.9
click at [523, 197] on div "50px" at bounding box center [772, 180] width 1098 height 39
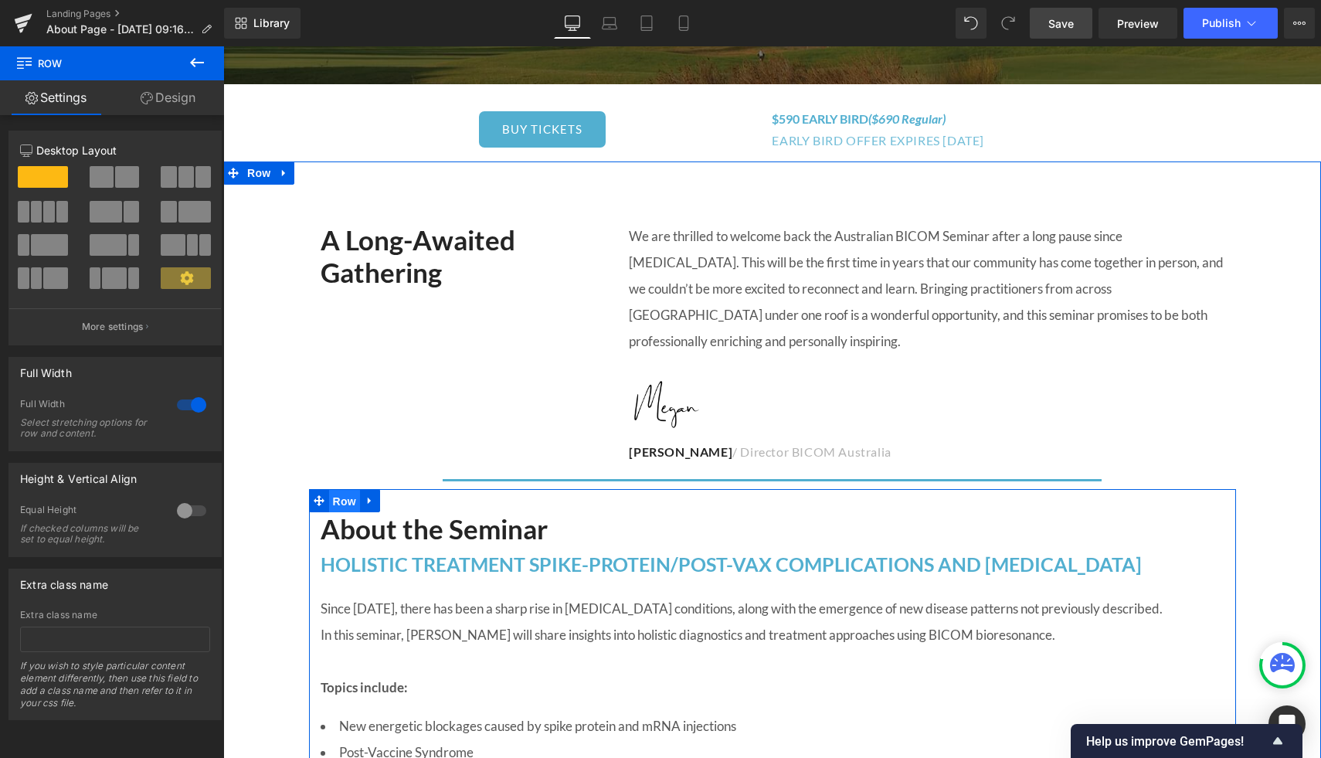
click at [345, 493] on span "Row" at bounding box center [344, 501] width 31 height 23
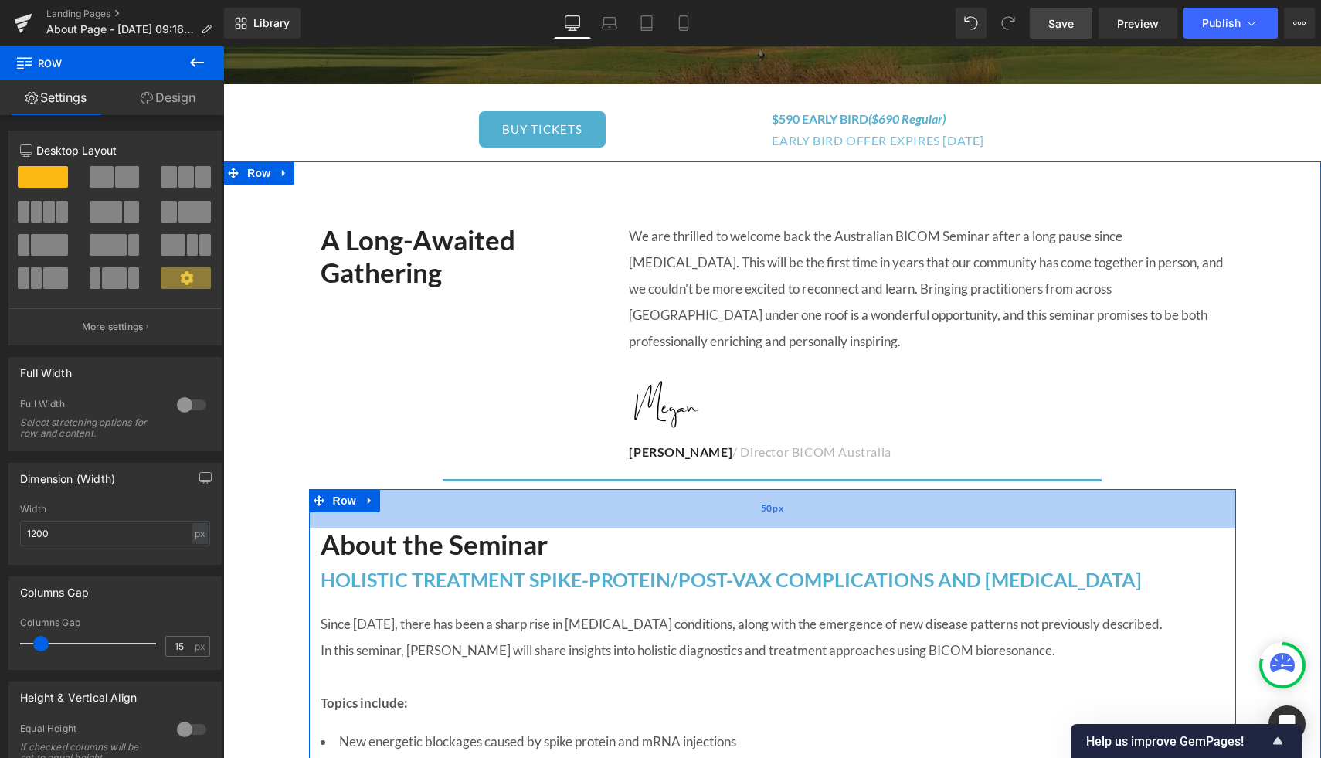
drag, startPoint x: 400, startPoint y: 501, endPoint x: 400, endPoint y: 516, distance: 15.5
click at [400, 516] on div "50px" at bounding box center [772, 508] width 927 height 39
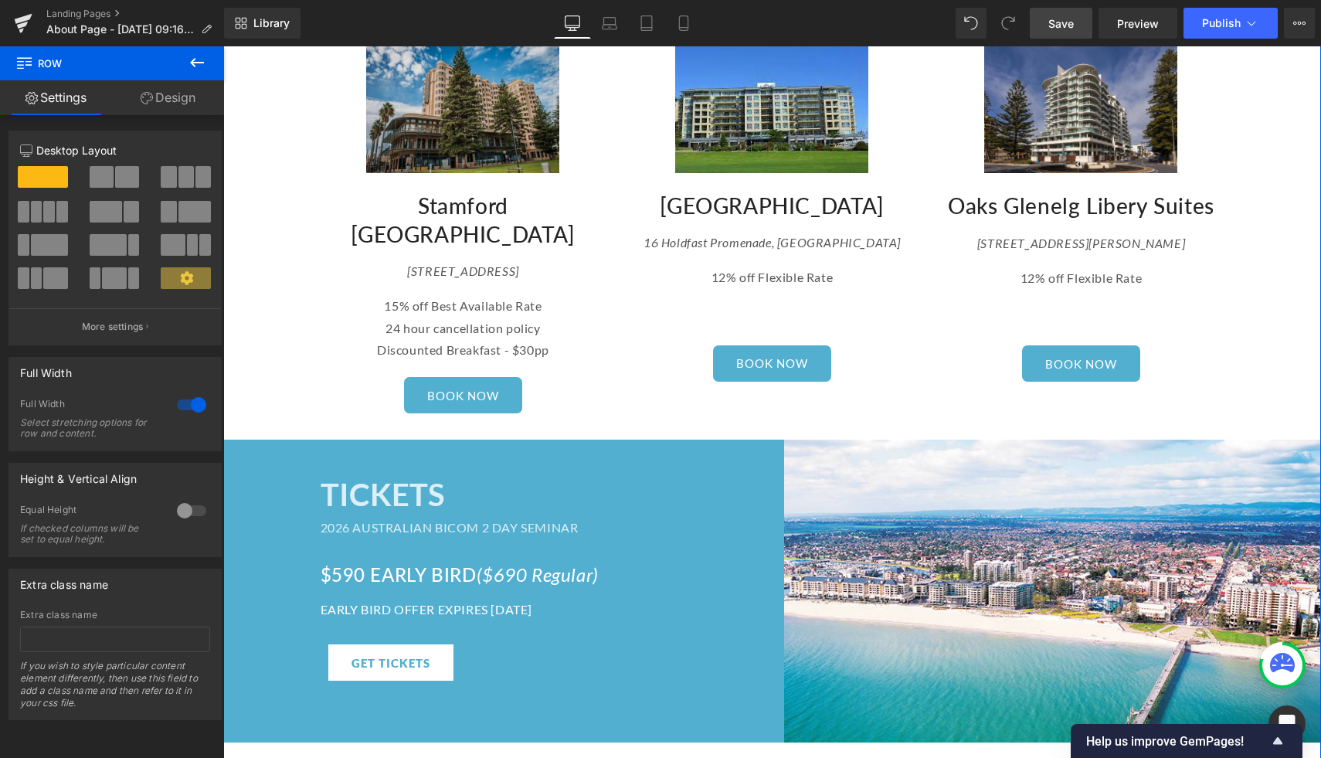
scroll to position [2448, 0]
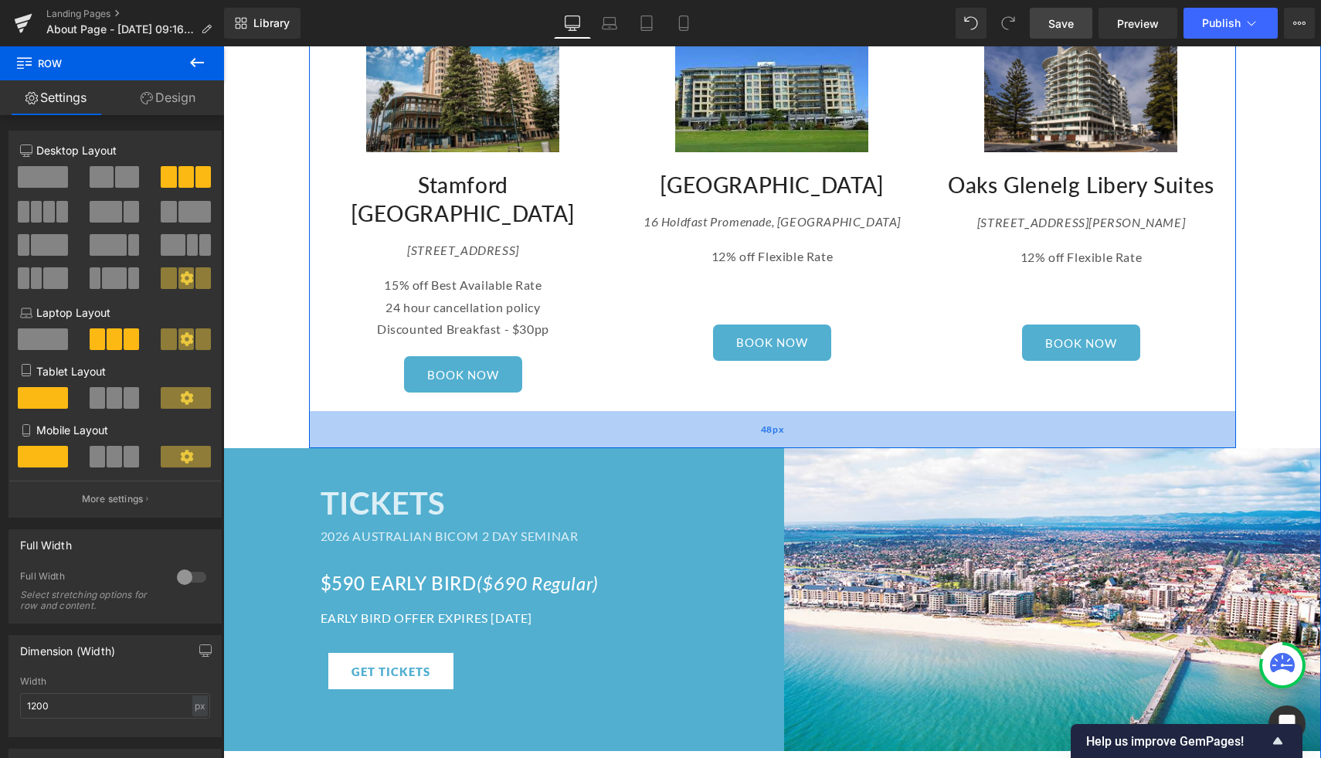
drag, startPoint x: 399, startPoint y: 358, endPoint x: 398, endPoint y: 389, distance: 30.2
click at [398, 411] on div "48px" at bounding box center [772, 429] width 927 height 37
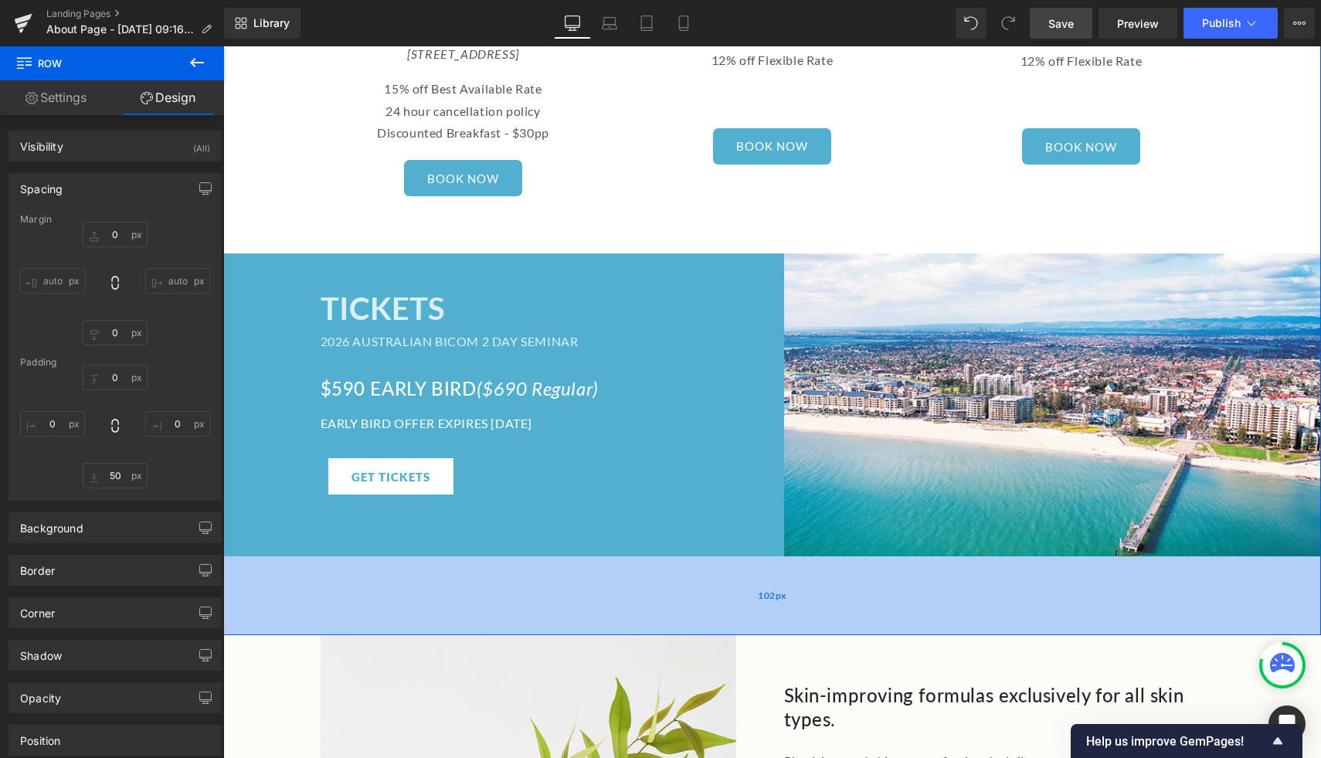
scroll to position [2647, 0]
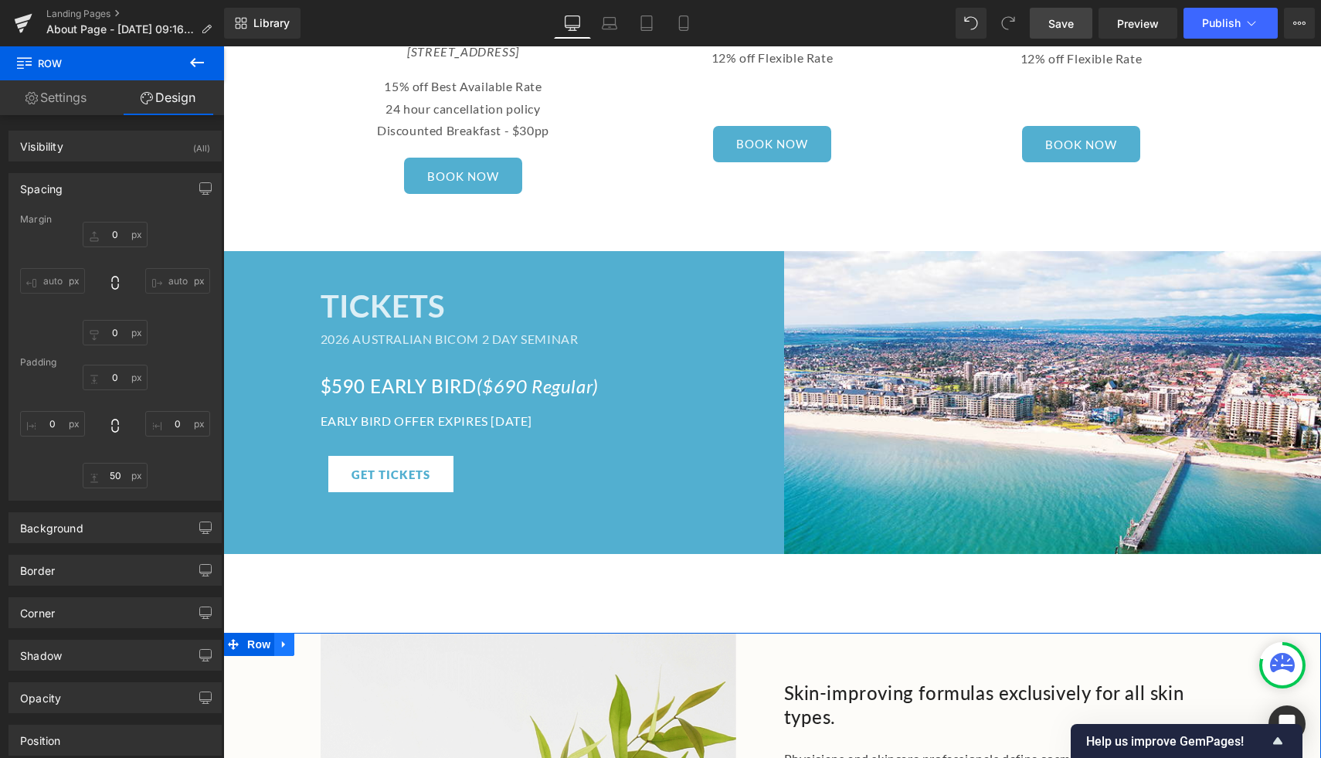
click at [280, 639] on icon at bounding box center [284, 645] width 11 height 12
click at [331, 633] on link at bounding box center [324, 644] width 20 height 23
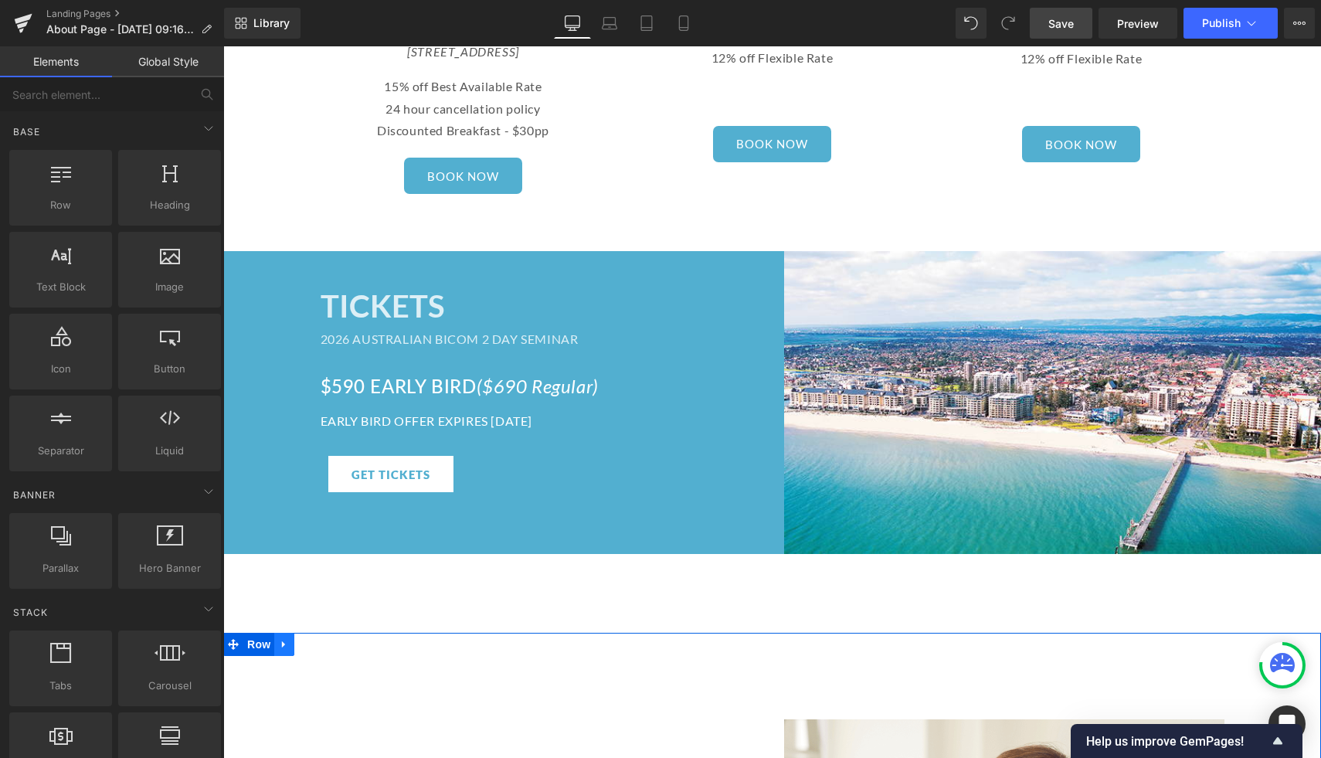
click at [284, 641] on icon at bounding box center [283, 644] width 3 height 7
click at [325, 639] on icon at bounding box center [324, 645] width 11 height 12
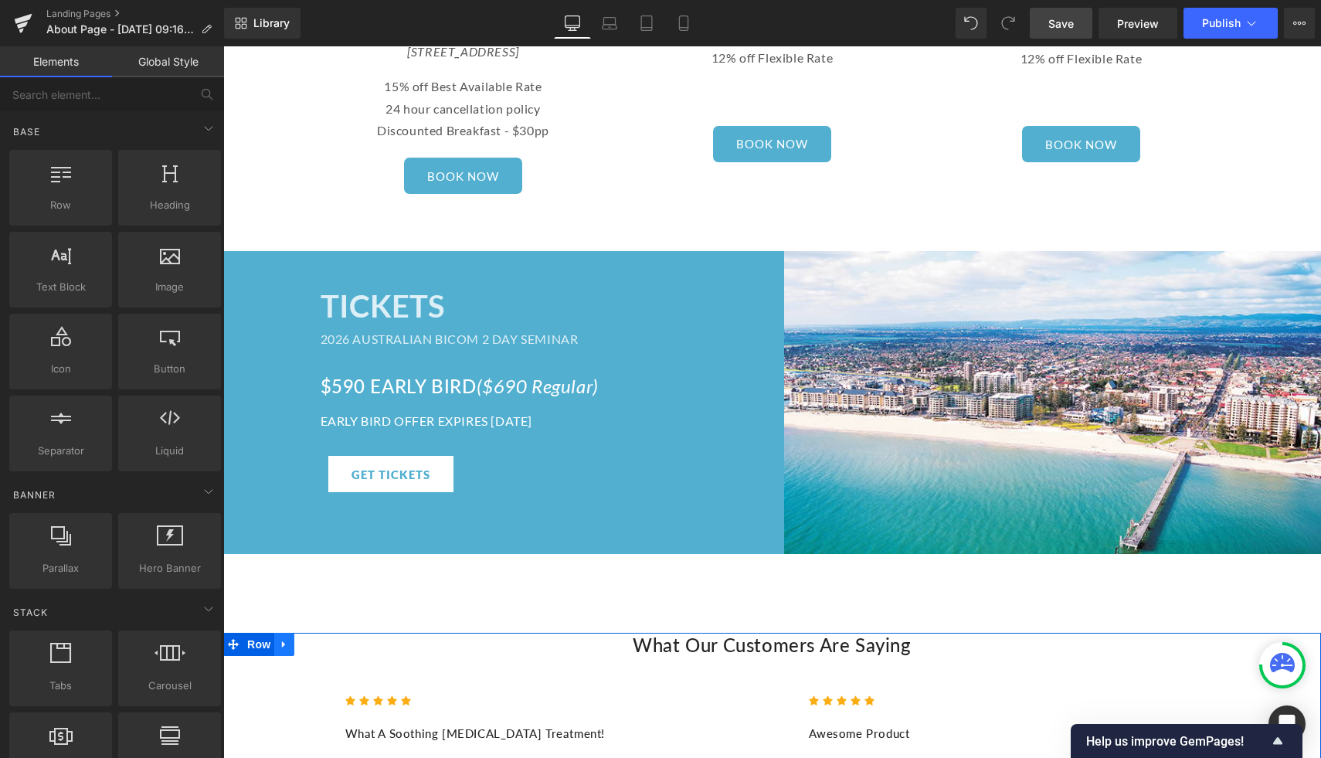
click at [281, 639] on icon at bounding box center [284, 645] width 11 height 12
click at [331, 633] on link at bounding box center [324, 644] width 20 height 23
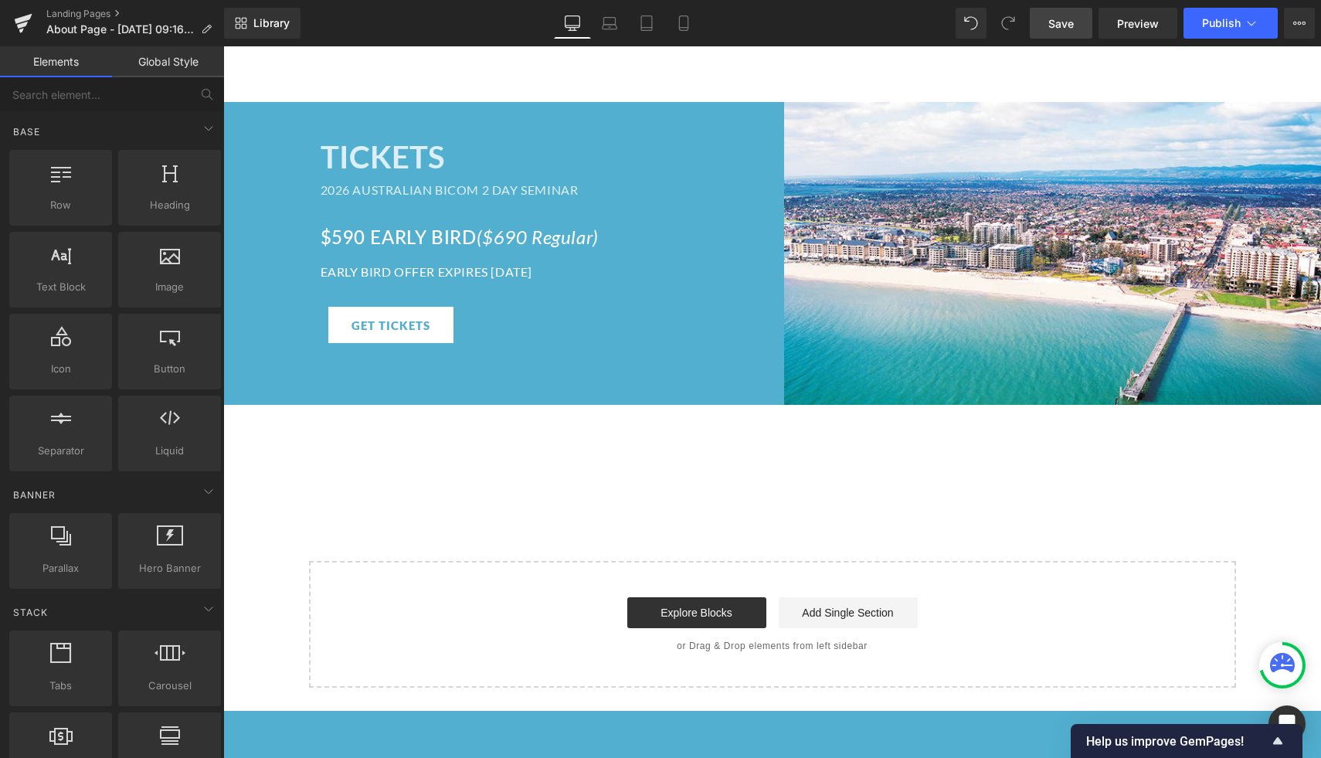
scroll to position [2800, 0]
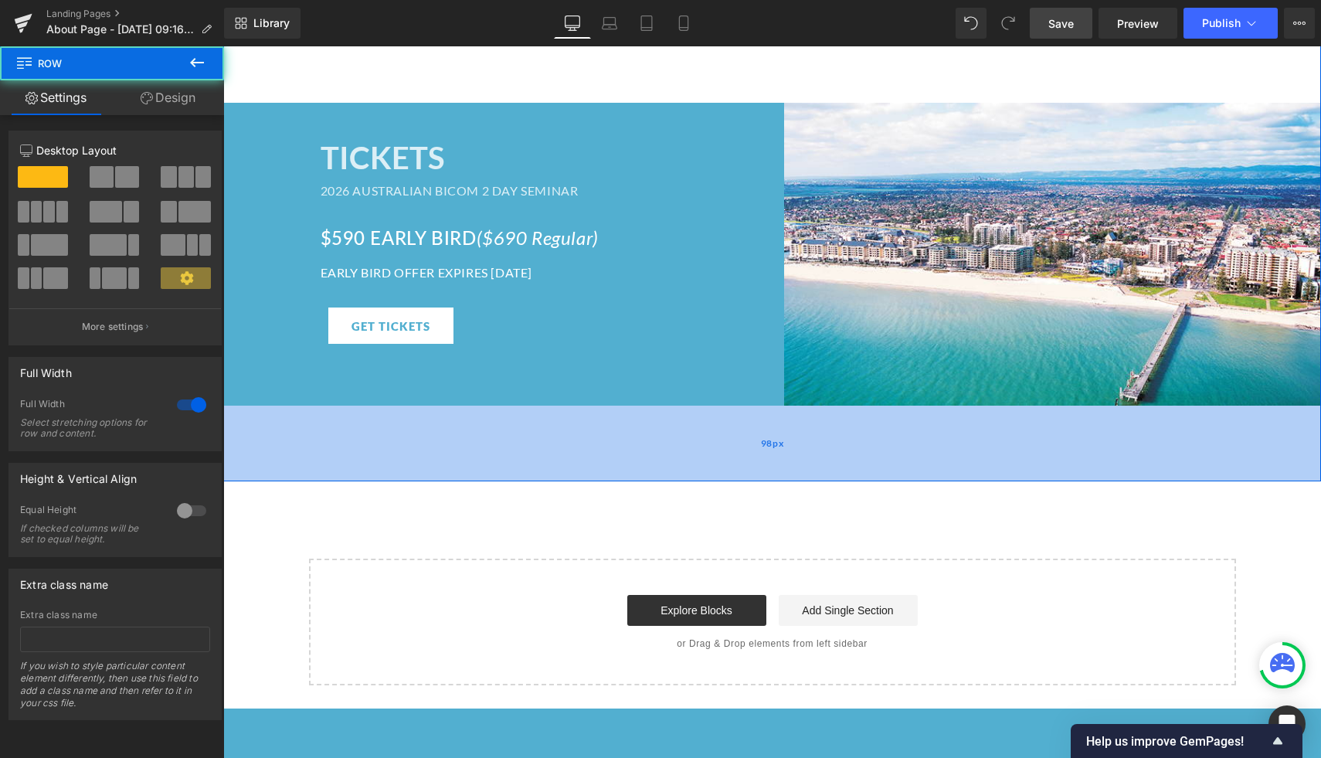
click at [294, 416] on div "98px" at bounding box center [772, 444] width 1098 height 76
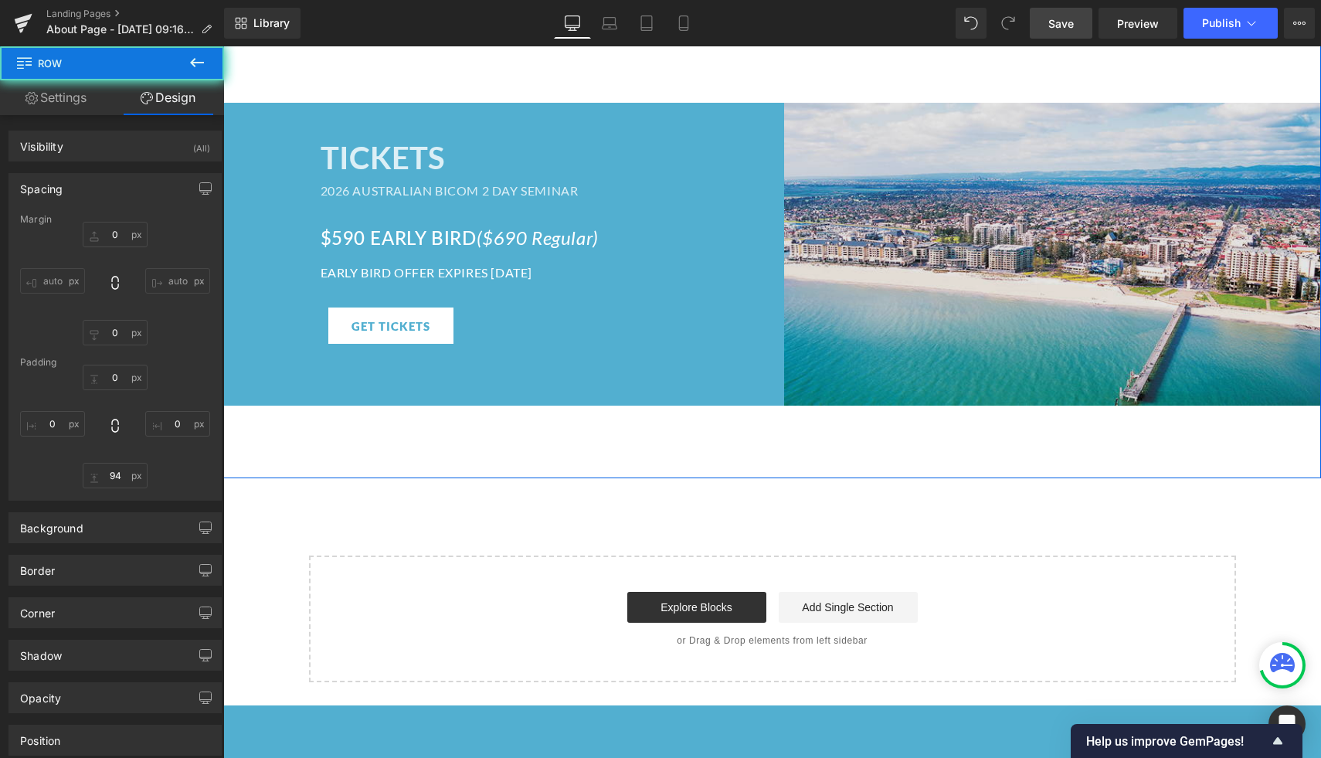
scroll to position [2794, 0]
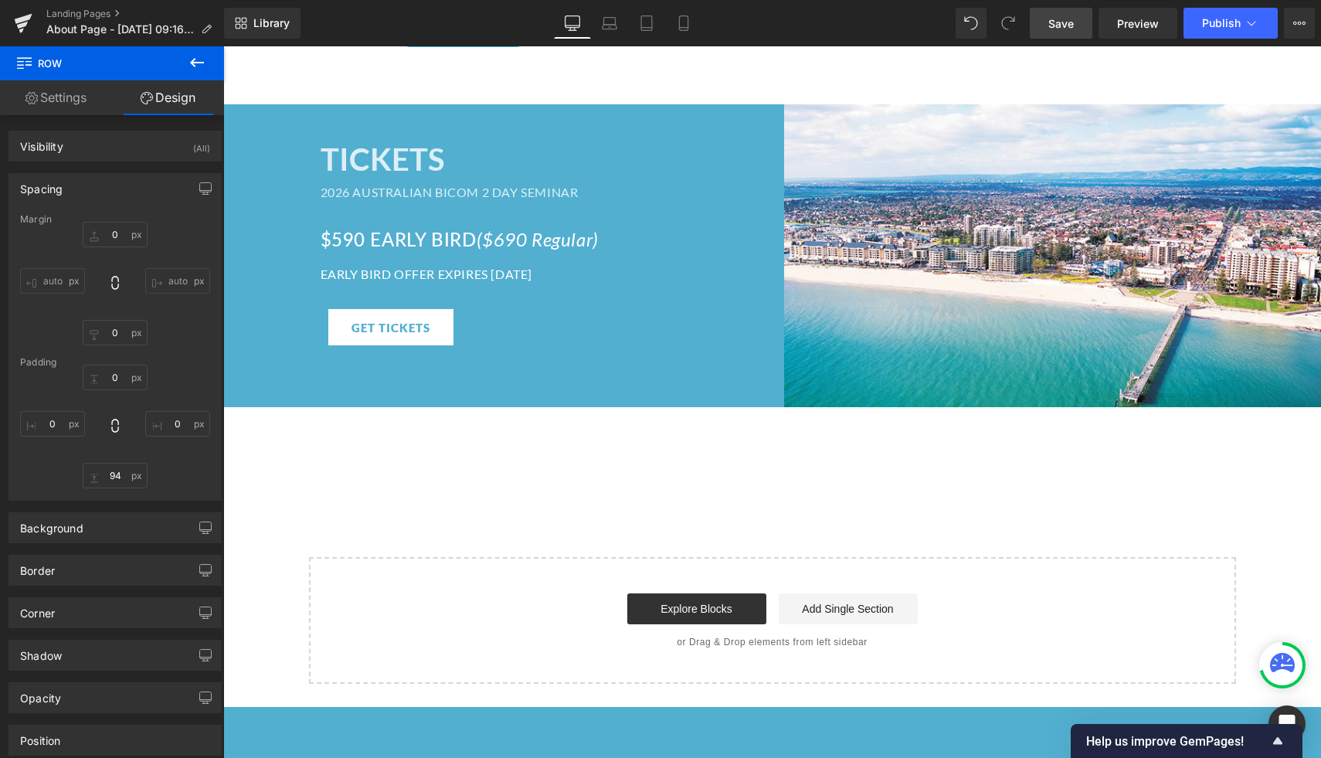
click at [1055, 25] on span "Save" at bounding box center [1060, 23] width 25 height 16
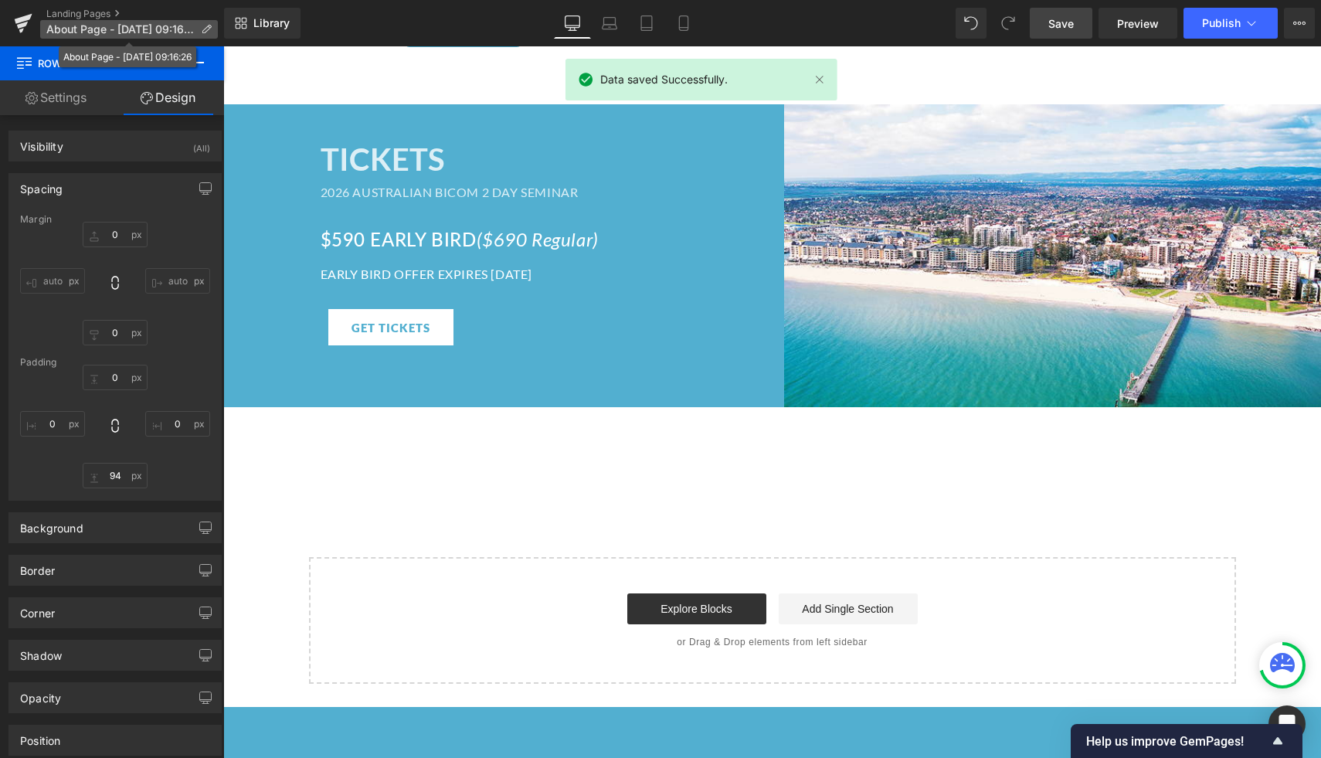
click at [52, 24] on span "About Page - Sep 17, 09:16:26" at bounding box center [120, 29] width 148 height 12
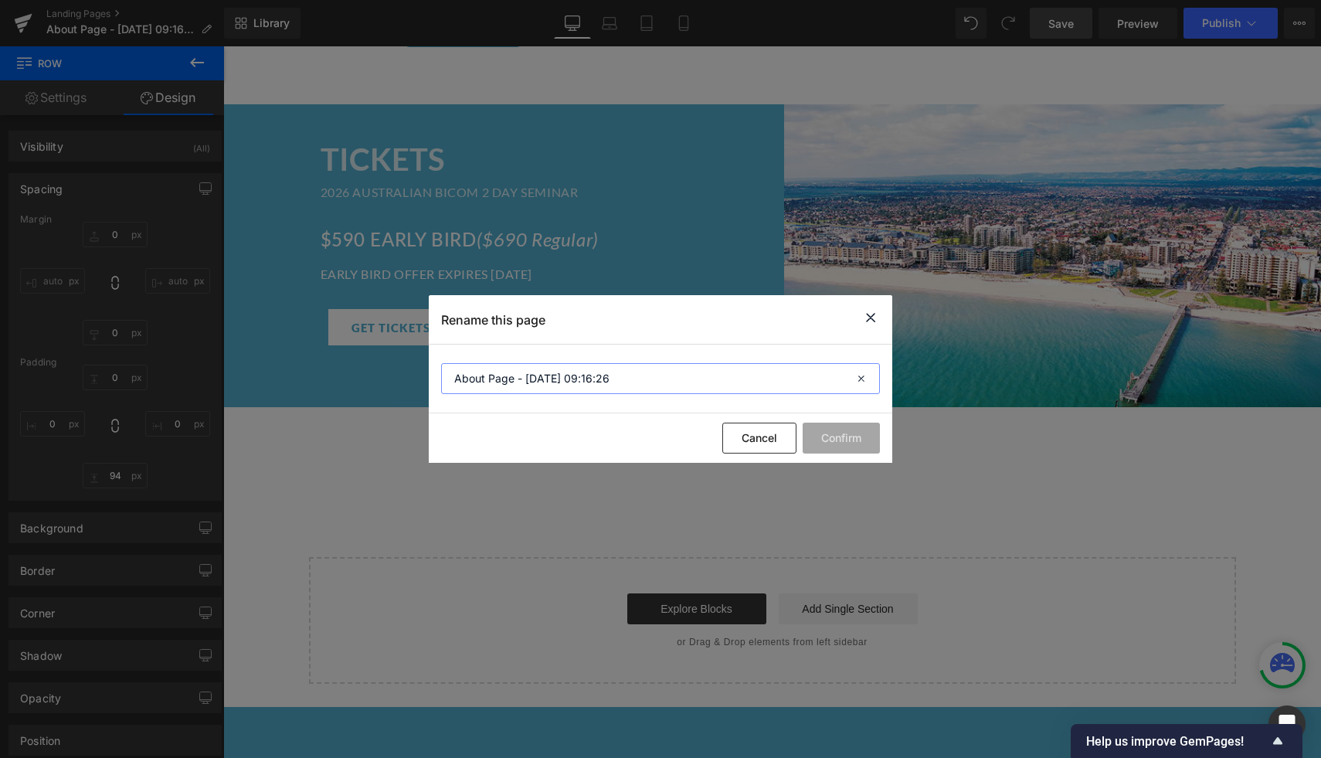
drag, startPoint x: 643, startPoint y: 382, endPoint x: 449, endPoint y: 376, distance: 194.0
click at [449, 376] on input "About Page - Sep 17, 09:16:26" at bounding box center [660, 378] width 439 height 31
type input "2026 Australian Seminar"
click at [859, 439] on button "Confirm" at bounding box center [841, 438] width 77 height 31
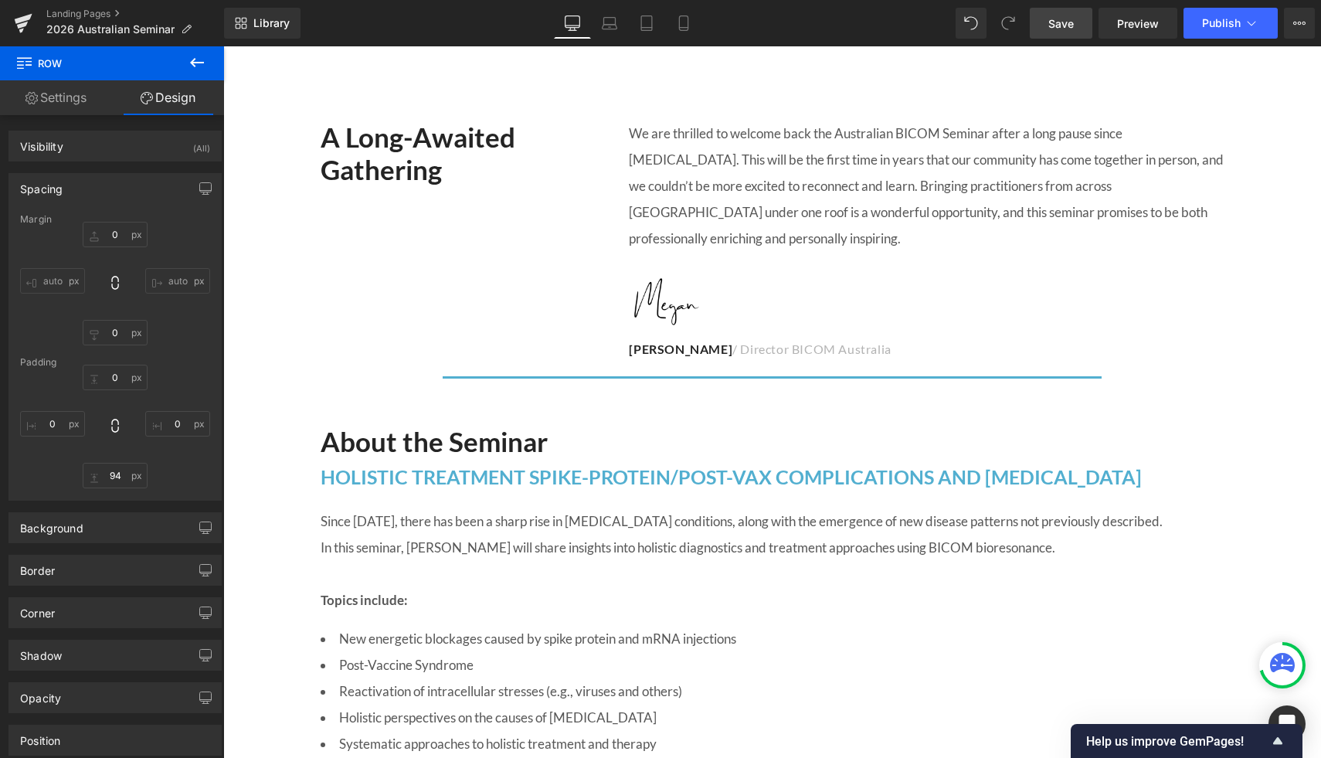
scroll to position [700, 0]
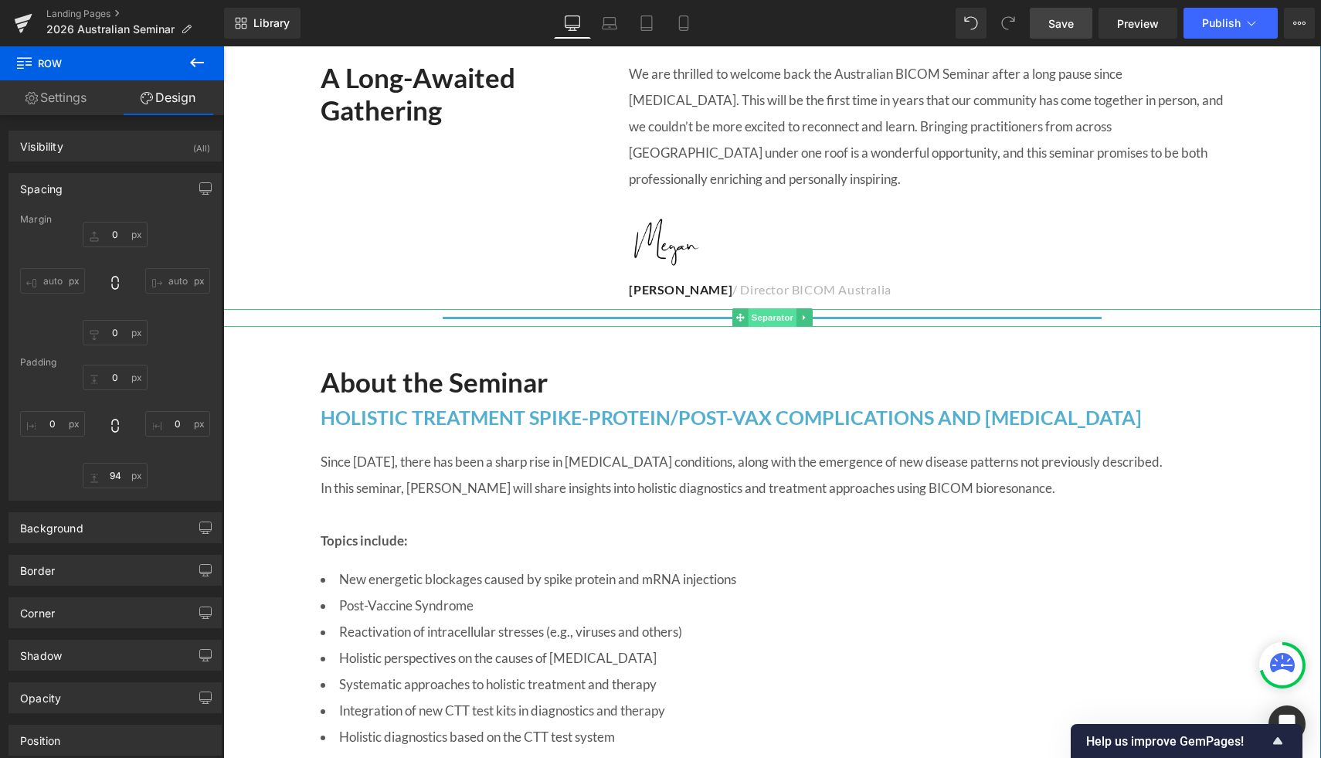
click at [783, 313] on span "Separator" at bounding box center [772, 317] width 48 height 19
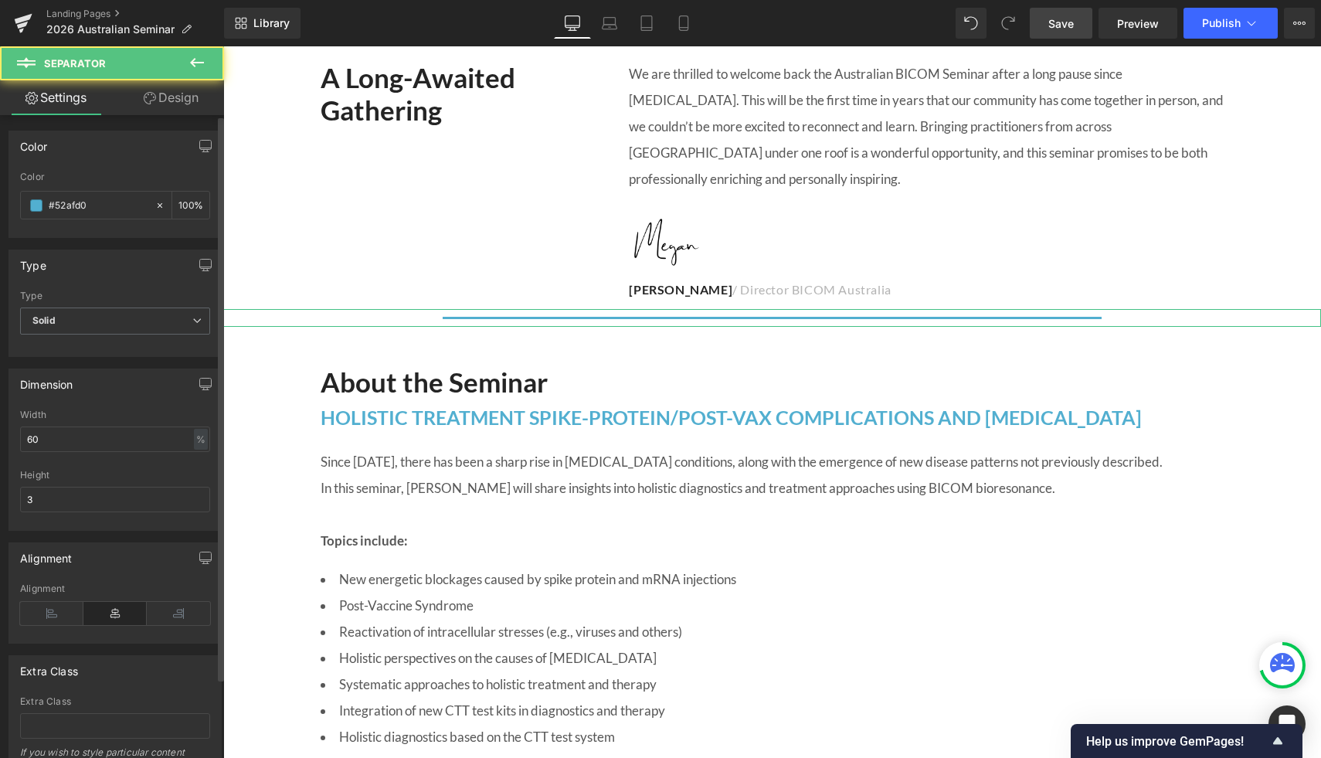
click at [76, 511] on div "Height 3" at bounding box center [115, 500] width 190 height 60
click at [73, 484] on div "Height 3" at bounding box center [115, 500] width 190 height 60
click at [63, 494] on input "3" at bounding box center [115, 499] width 190 height 25
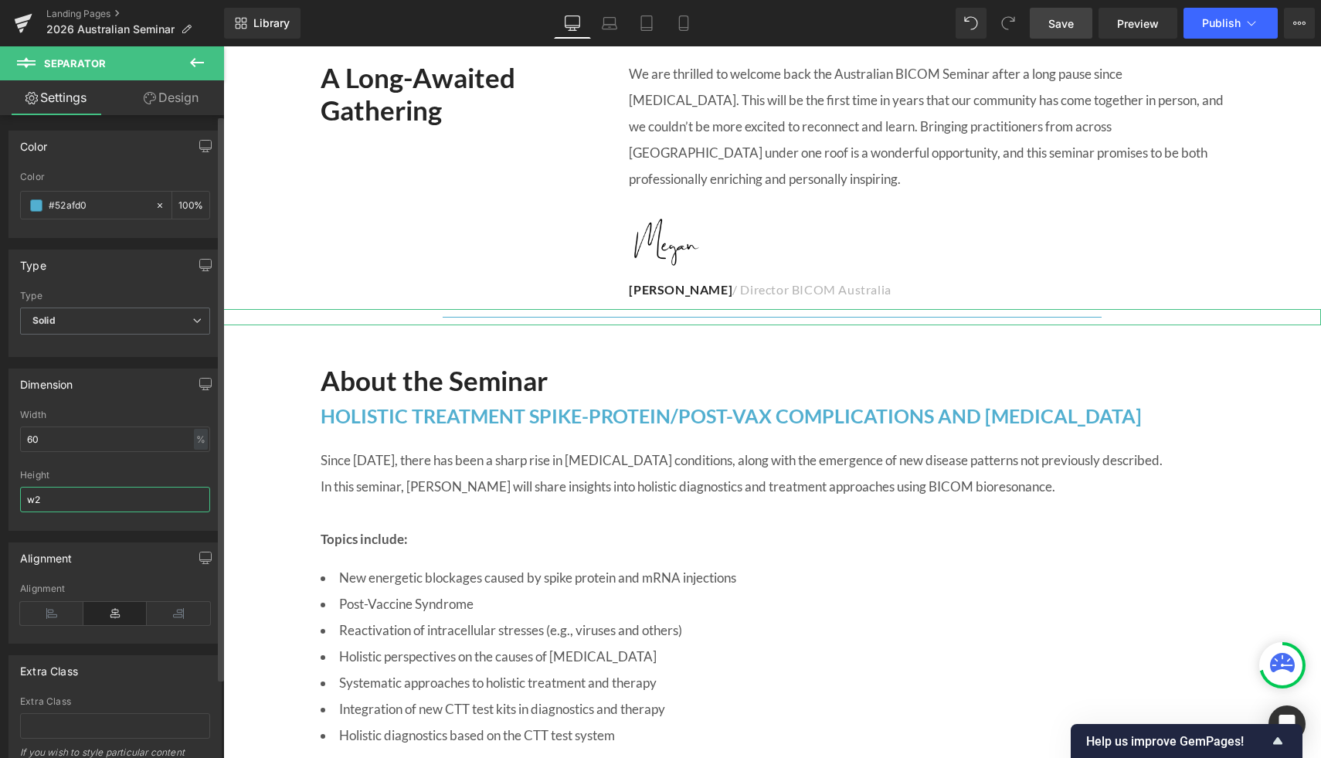
type input "w"
type input "2"
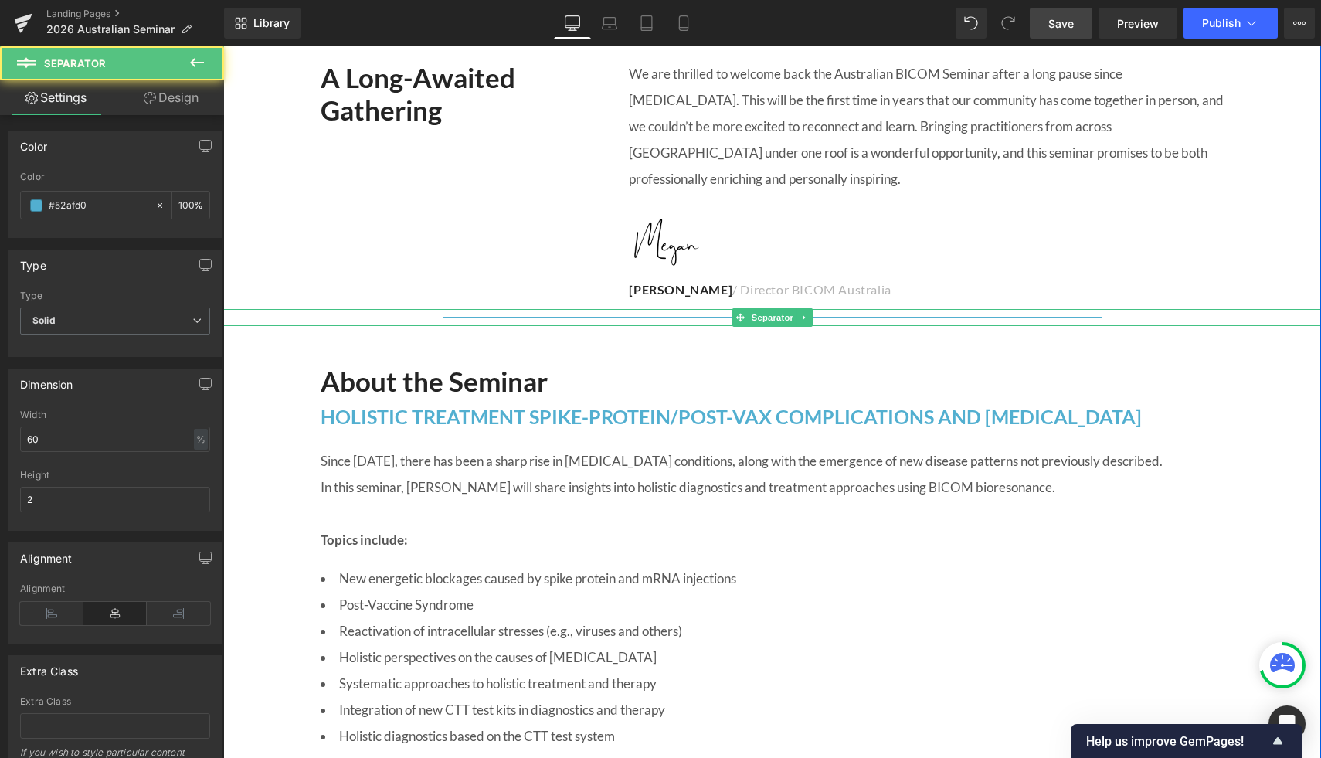
click at [1293, 315] on div at bounding box center [772, 317] width 1098 height 17
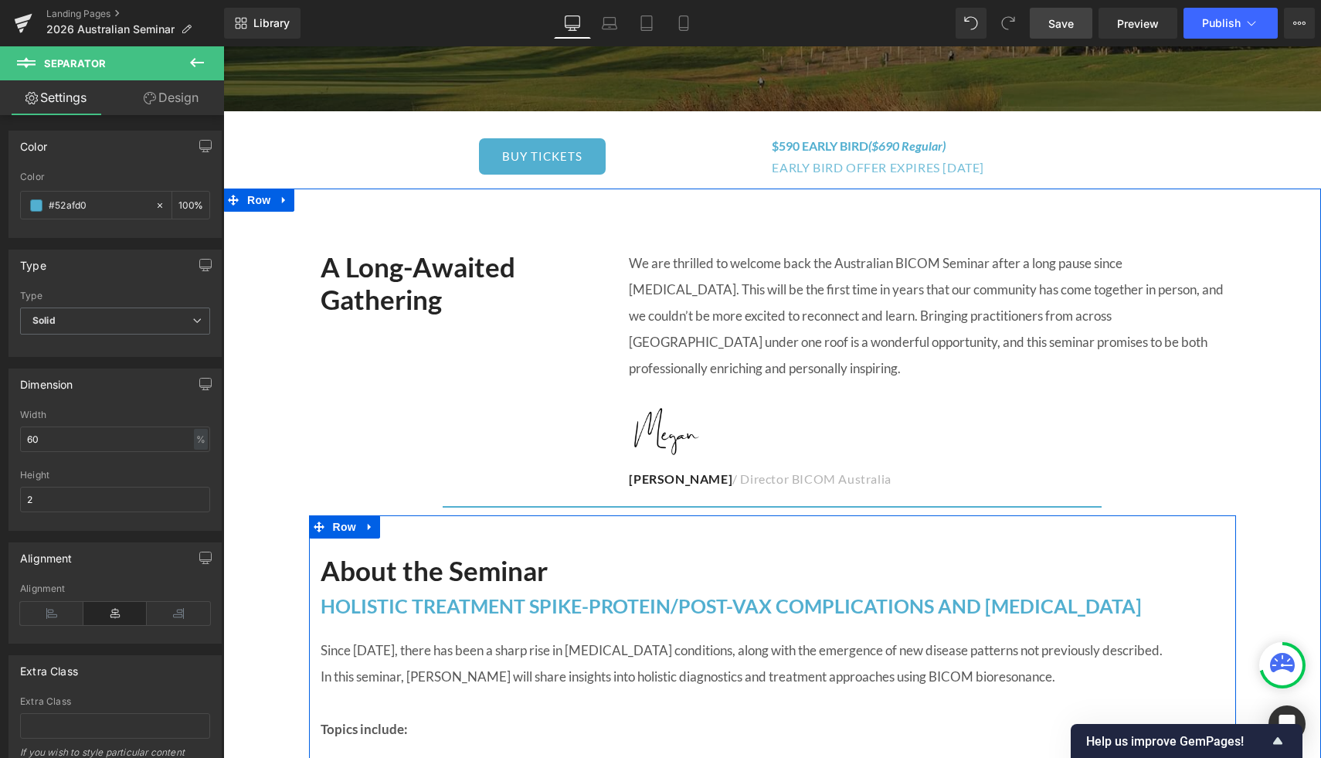
scroll to position [506, 0]
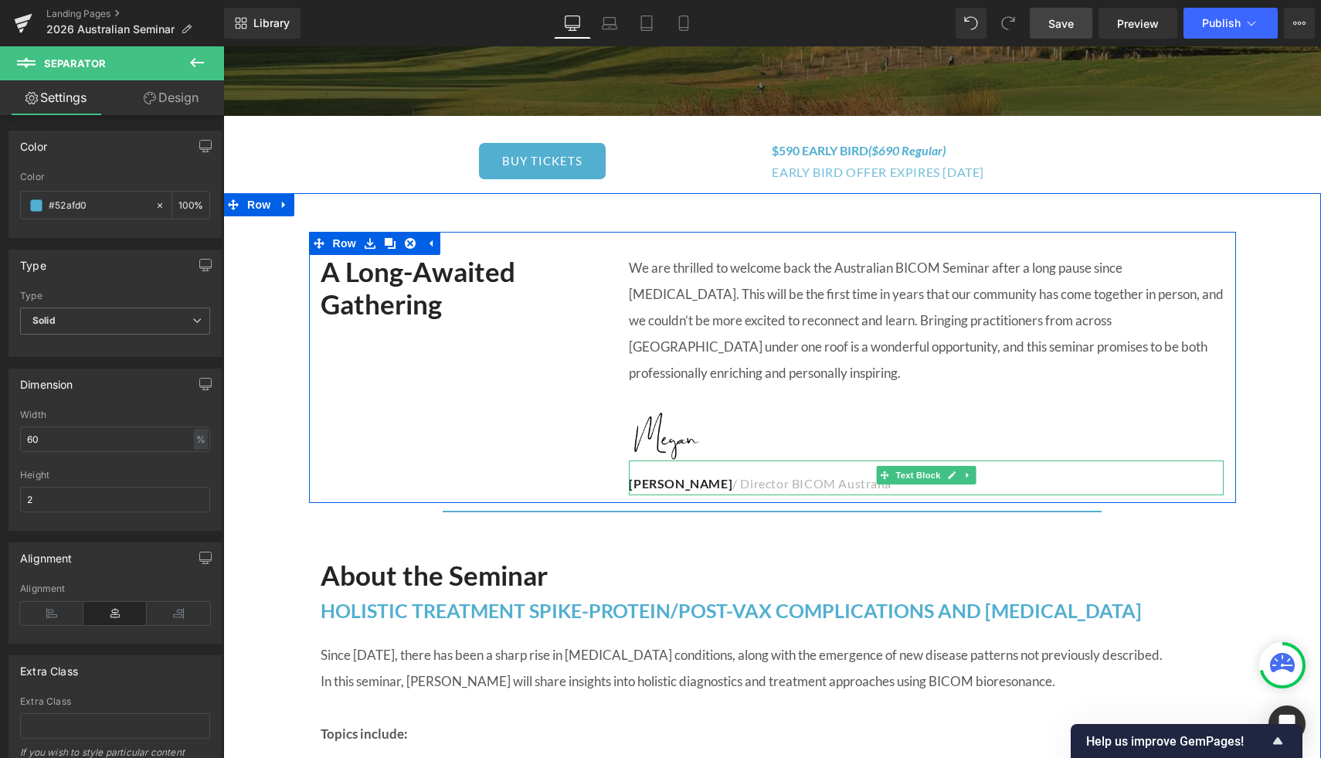
click at [732, 484] on p "Megan Hill / Director BICOM Australia" at bounding box center [926, 484] width 595 height 22
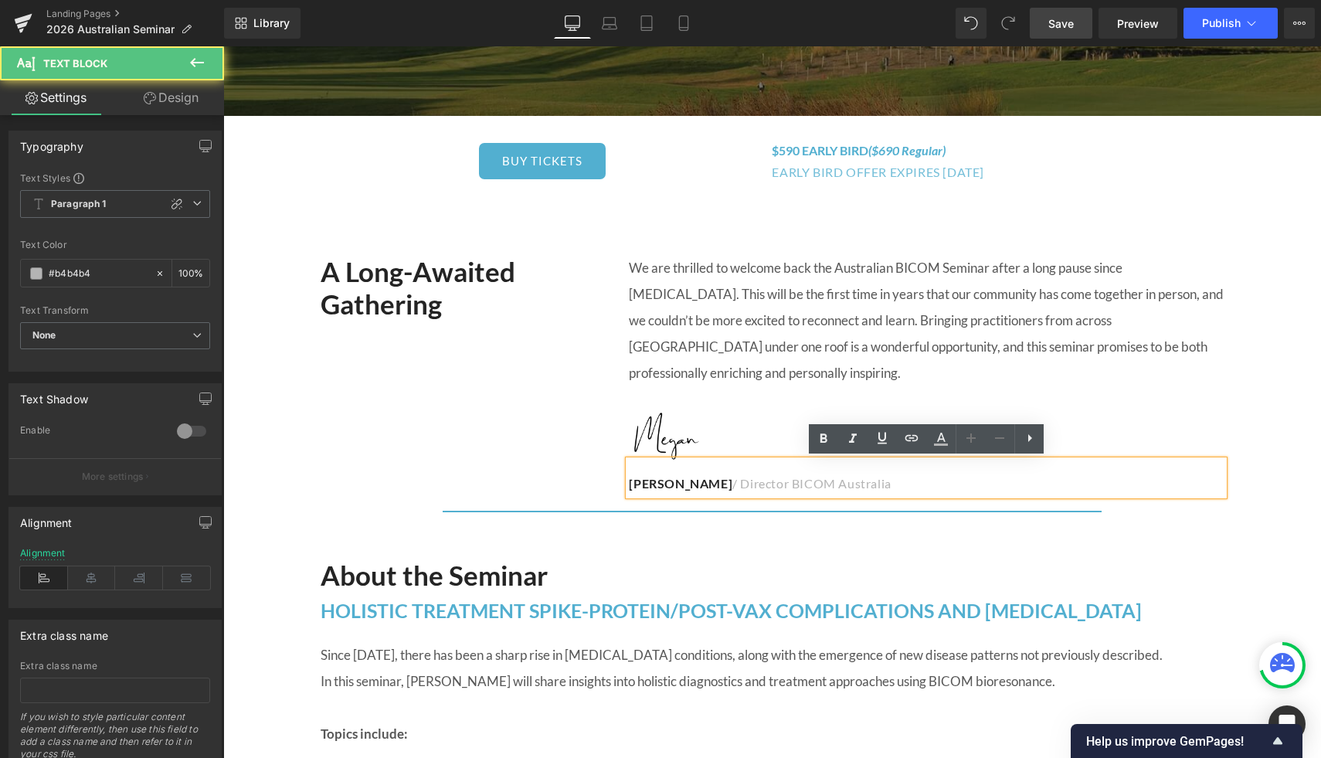
click at [741, 482] on p "Megan Hill / Director BICOM Australia" at bounding box center [926, 484] width 595 height 22
click at [1216, 380] on p "We are thrilled to welcome back the Australian BICOM Seminar after a long pause…" at bounding box center [926, 320] width 595 height 131
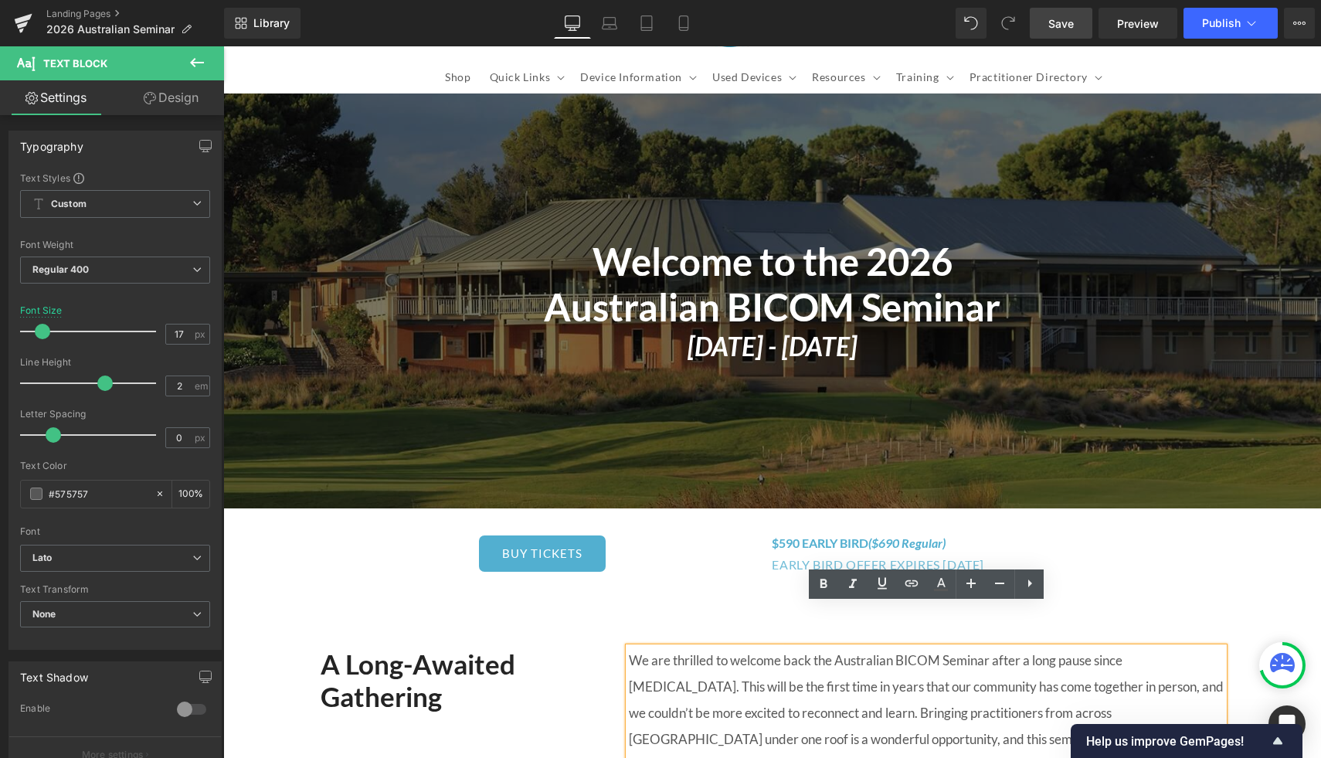
scroll to position [105, 0]
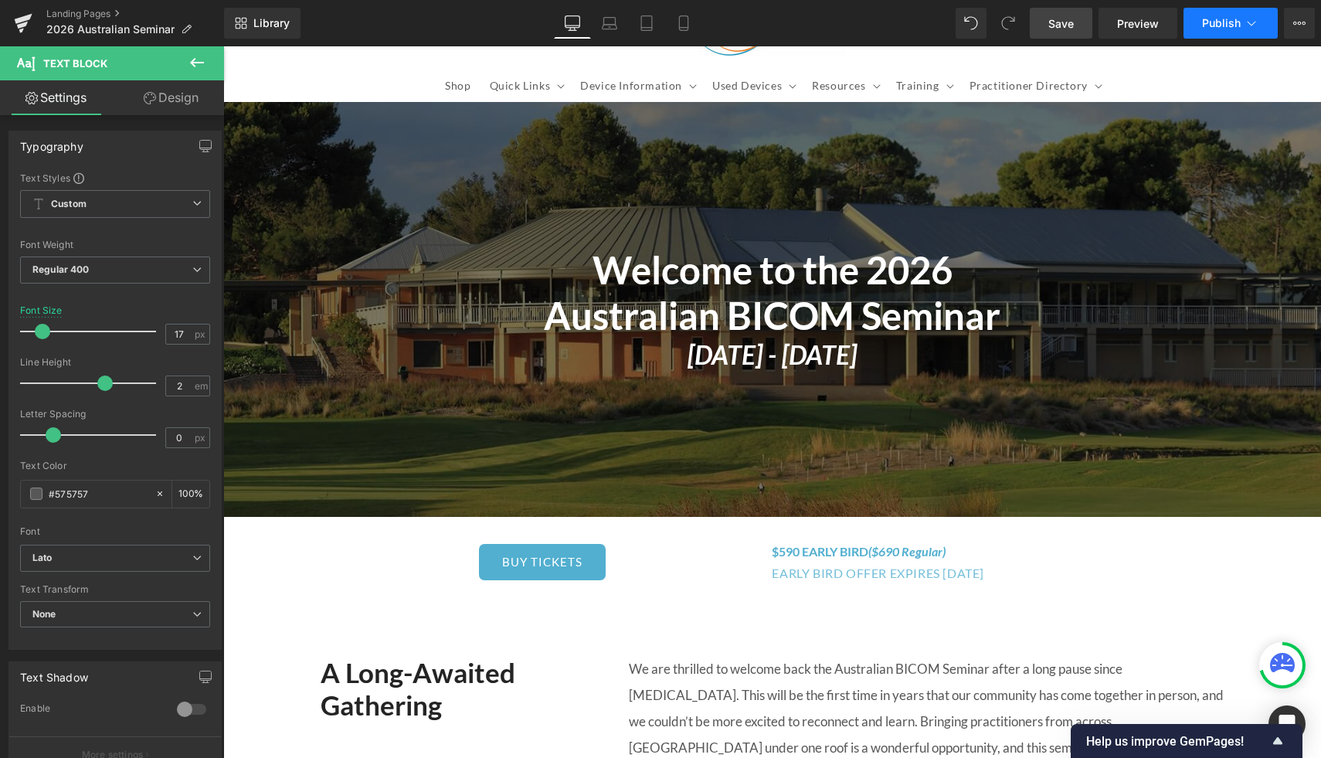
click at [1233, 24] on span "Publish" at bounding box center [1221, 23] width 39 height 12
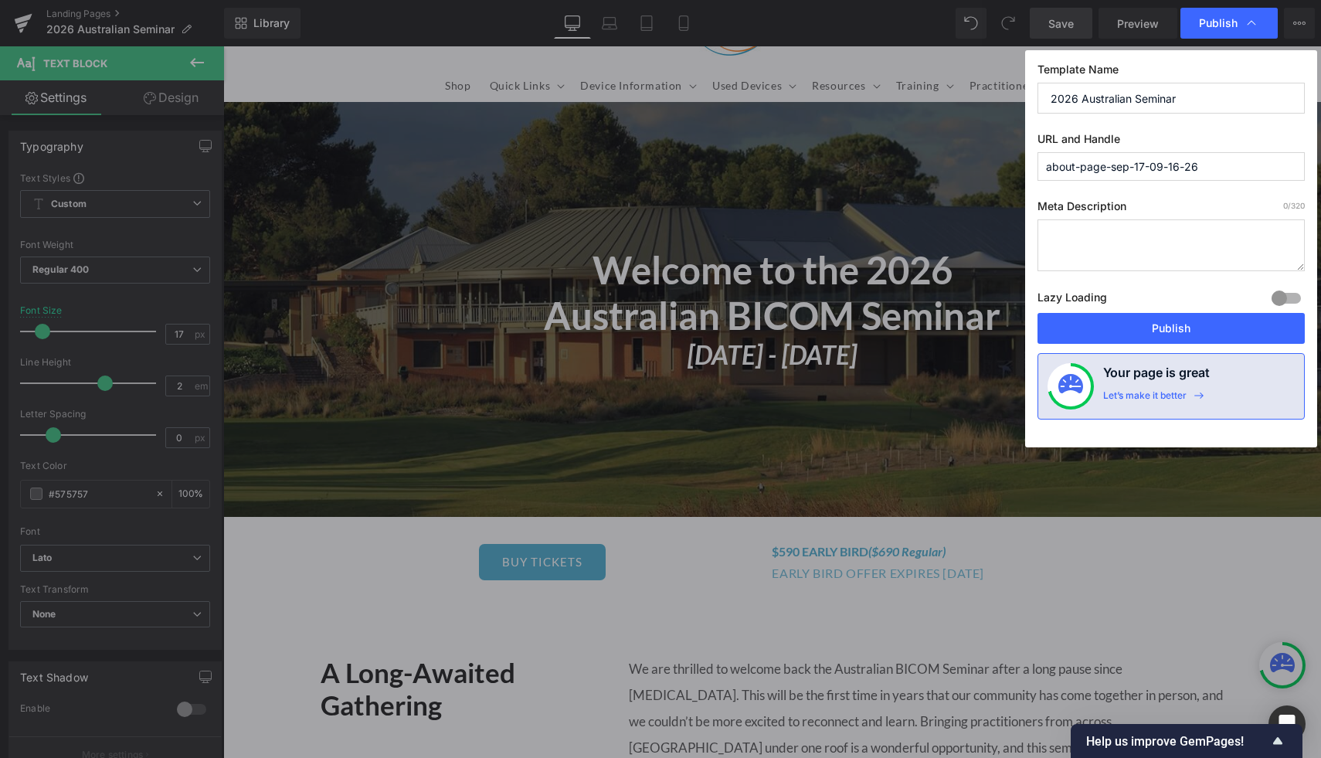
drag, startPoint x: 1218, startPoint y: 167, endPoint x: 973, endPoint y: 168, distance: 245.7
click at [973, 168] on div "Publish Template Name 2026 Australian Seminar URL and Handle about-page-sep-17-…" at bounding box center [660, 379] width 1321 height 758
type input "australian-seminar"
click at [1172, 328] on button "Publish" at bounding box center [1171, 328] width 267 height 31
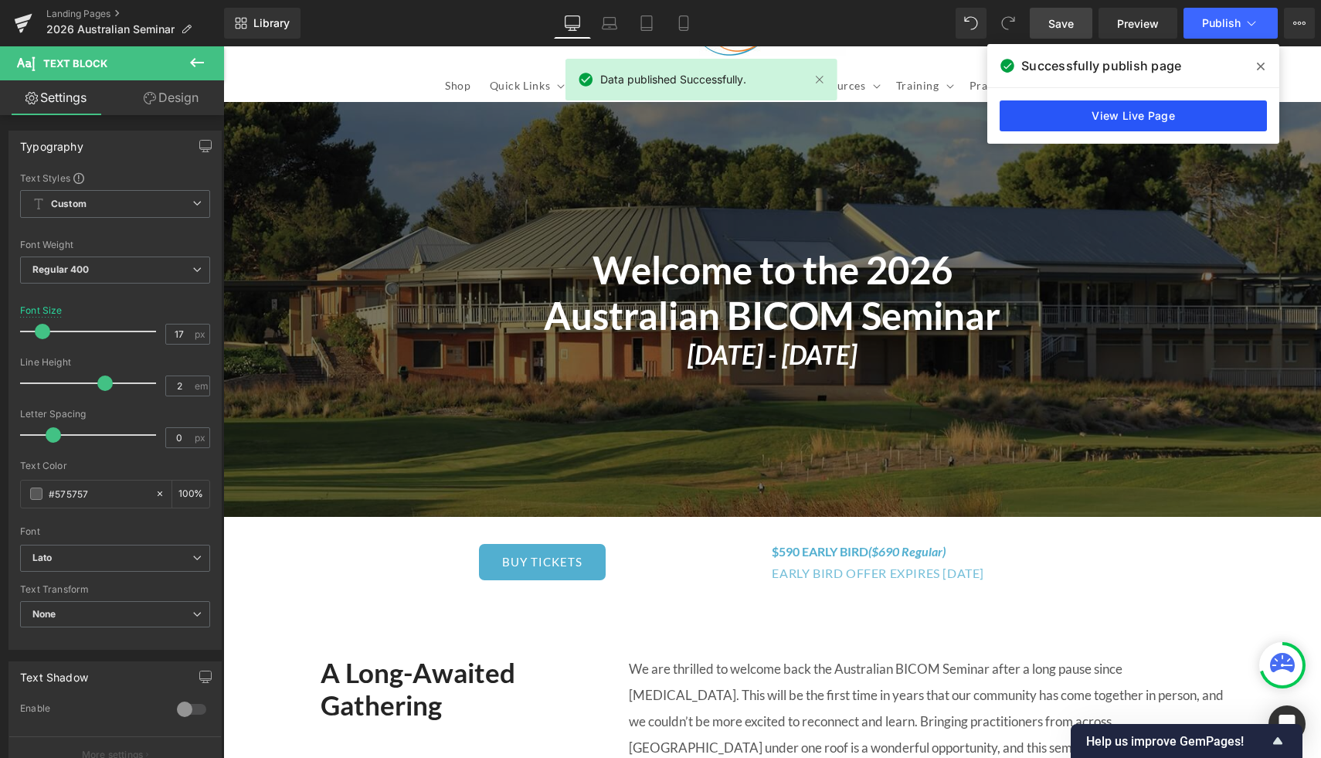
click at [1150, 116] on link "View Live Page" at bounding box center [1133, 115] width 267 height 31
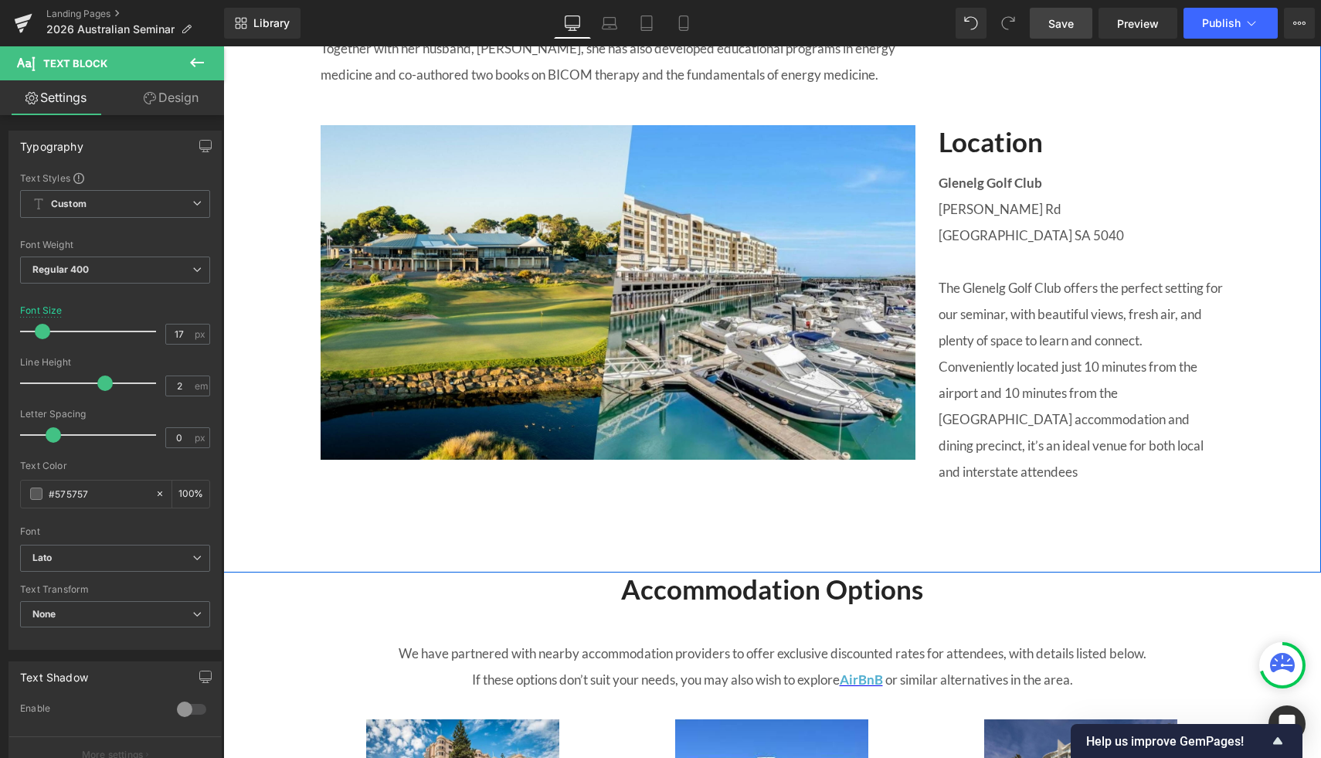
scroll to position [1771, 0]
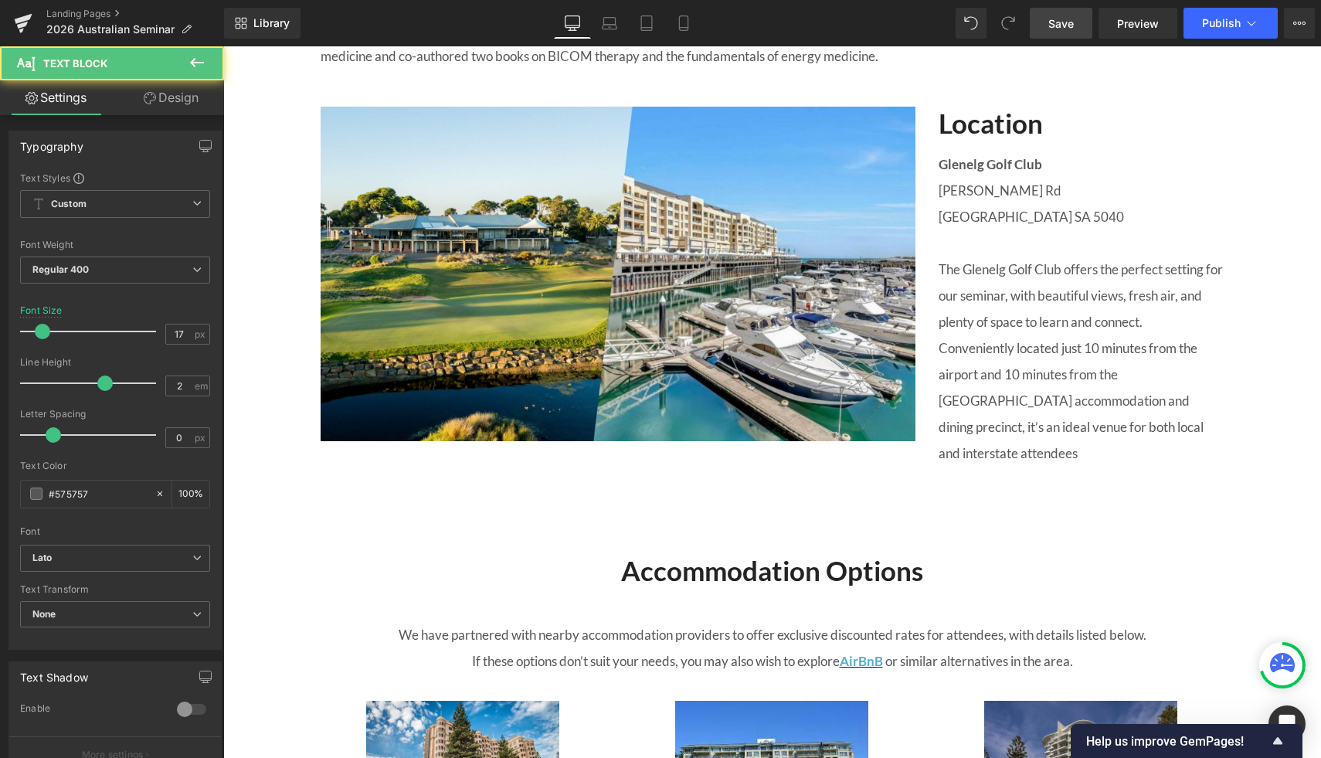
click at [1071, 376] on p "Conveniently located just 10 minutes from the airport and 10 minutes from the […" at bounding box center [1082, 400] width 286 height 131
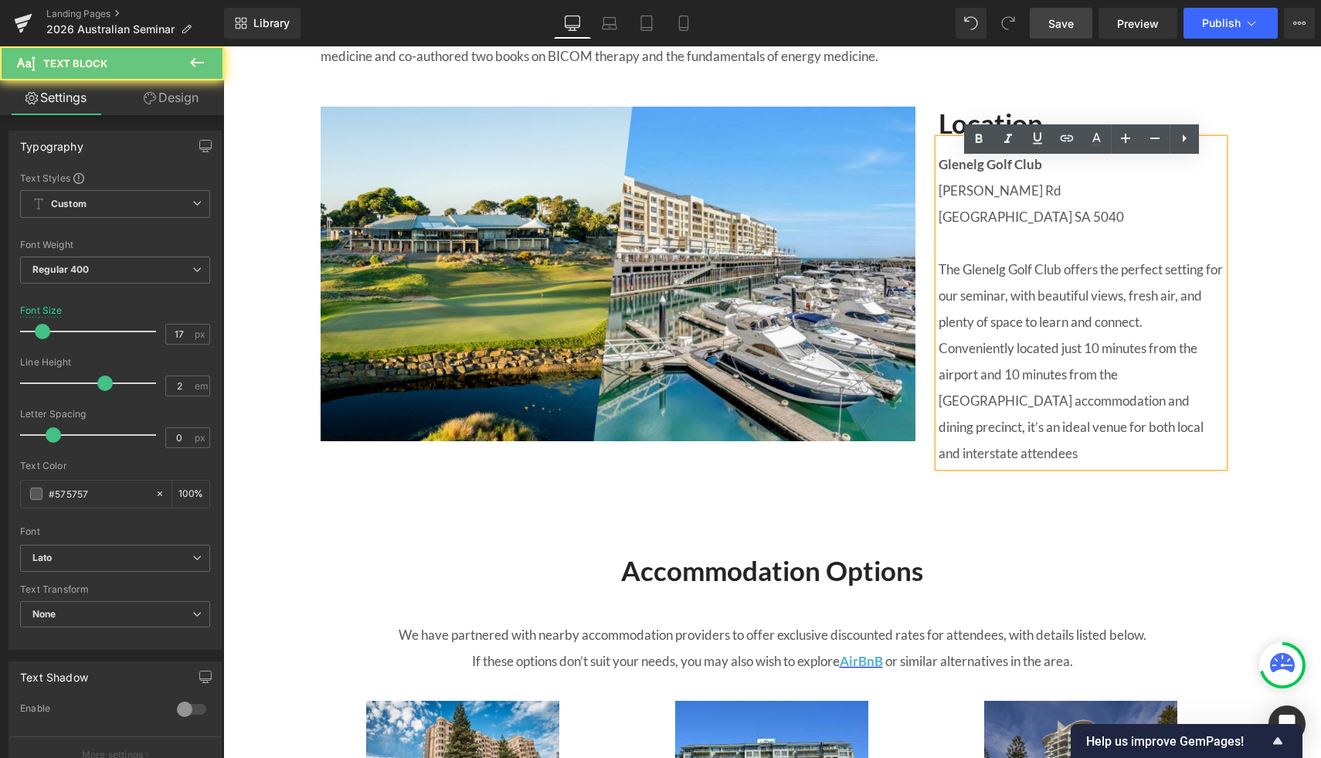
click at [1176, 335] on p "The Glenelg Golf Club offers the perfect setting for our seminar, with beautifu…" at bounding box center [1082, 296] width 286 height 79
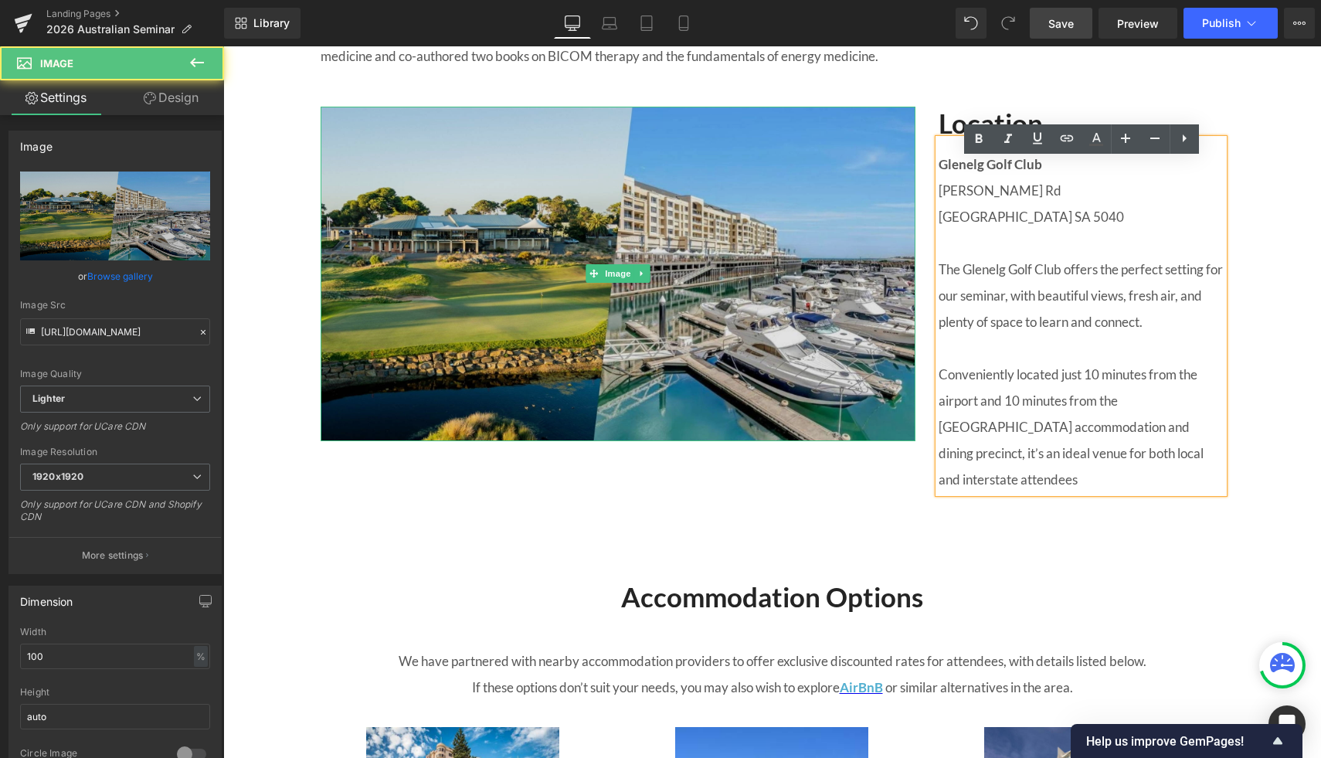
click at [660, 264] on img at bounding box center [618, 274] width 595 height 335
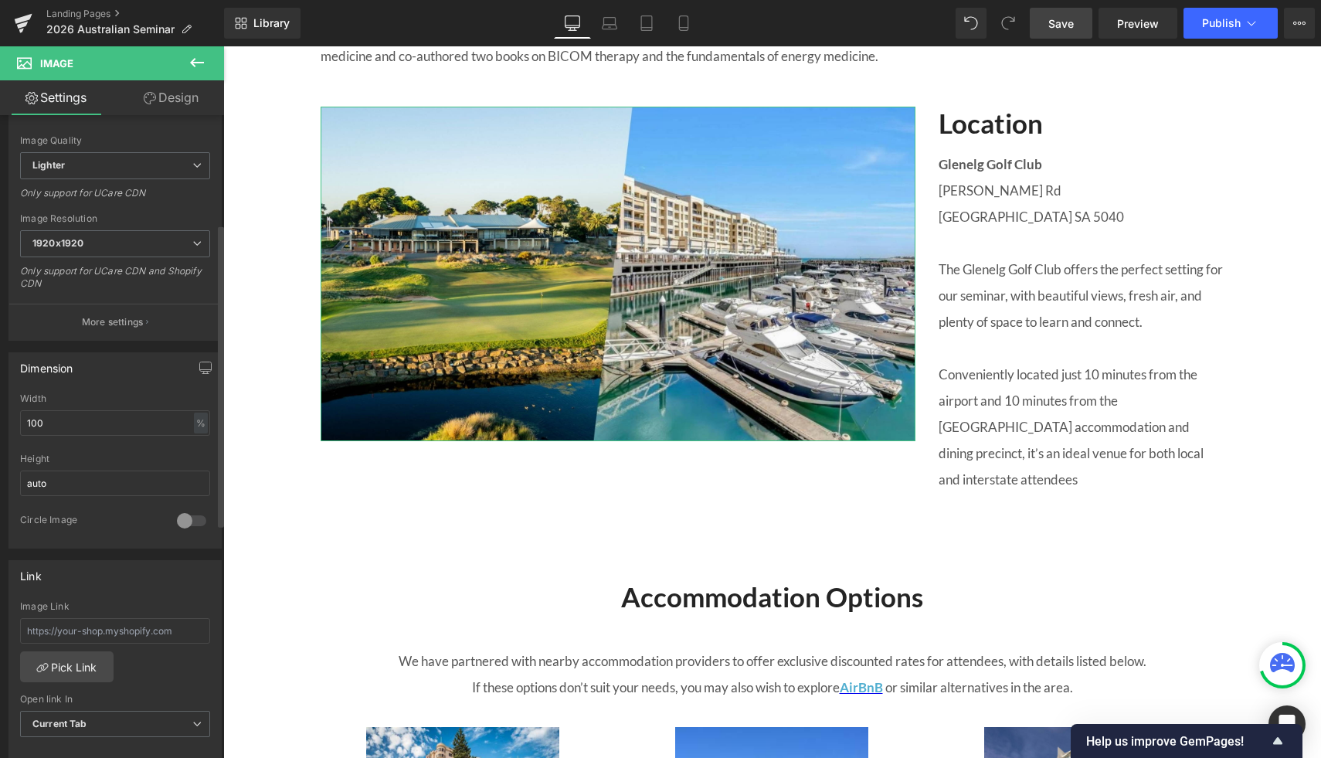
scroll to position [240, 0]
click at [55, 416] on input "100" at bounding box center [115, 415] width 190 height 25
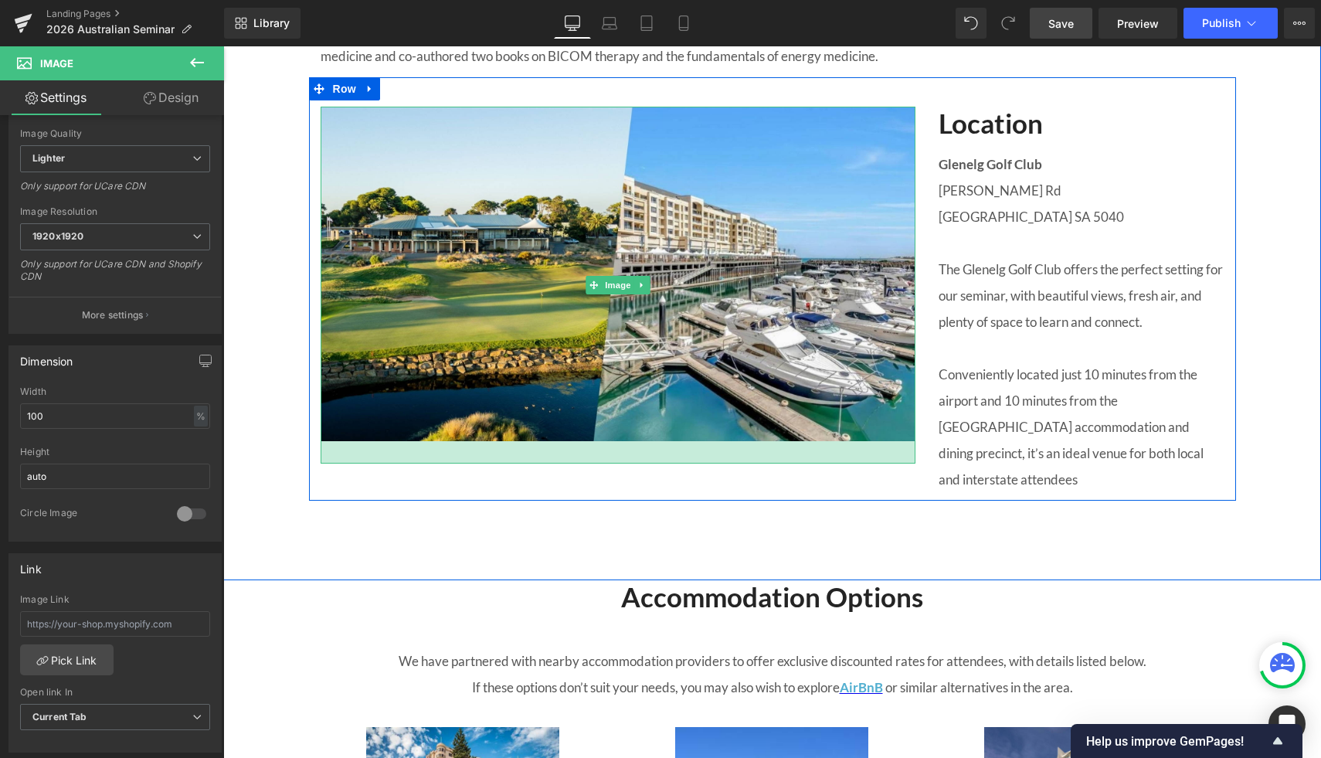
drag, startPoint x: 325, startPoint y: 460, endPoint x: 323, endPoint y: 483, distance: 22.5
click at [323, 464] on div "Image" at bounding box center [618, 285] width 595 height 357
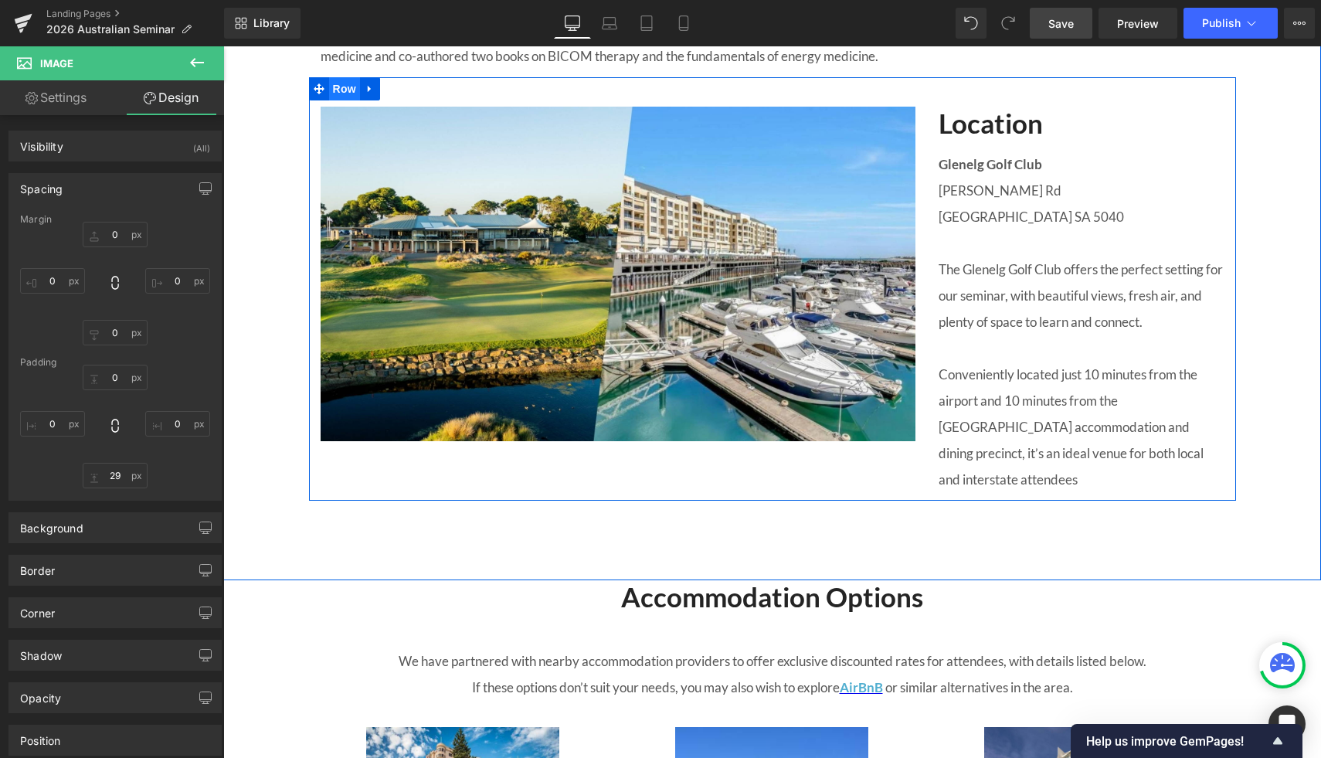
click at [337, 100] on span "Row" at bounding box center [344, 88] width 31 height 23
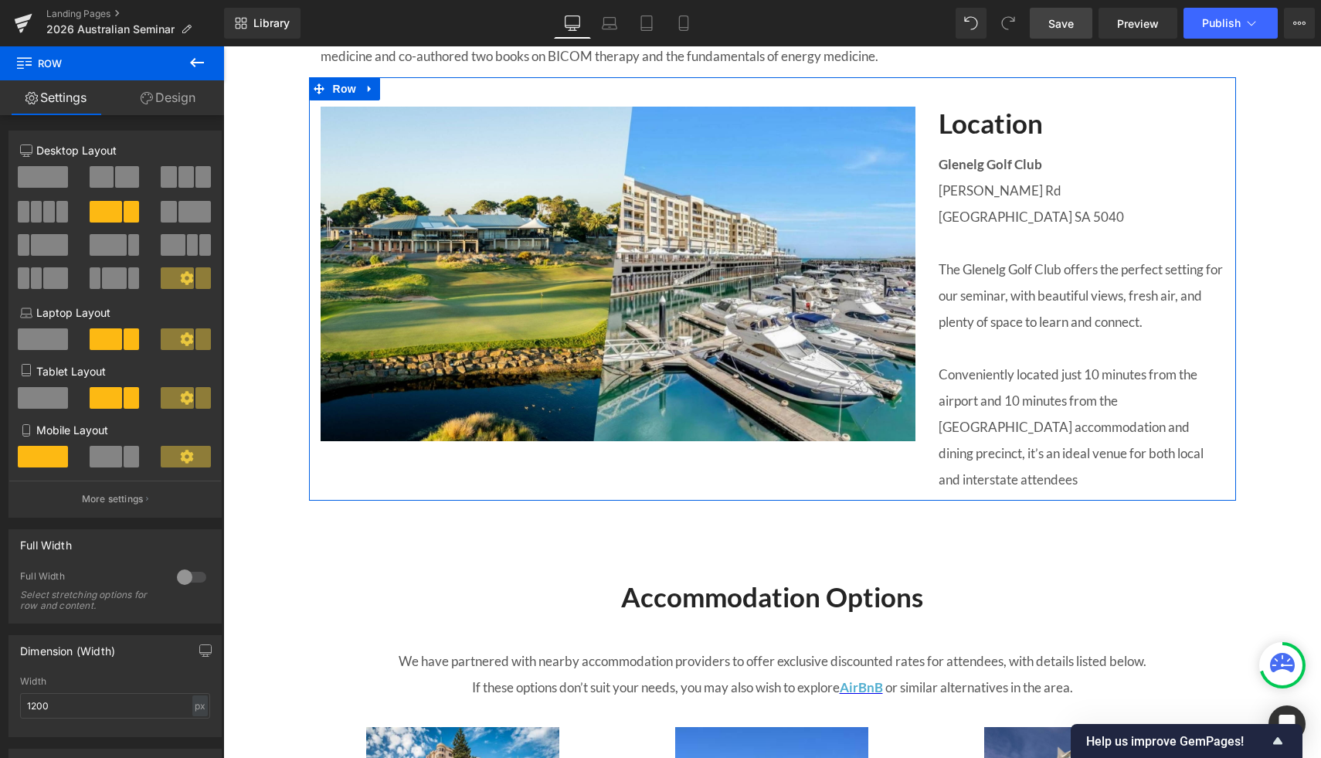
click at [167, 94] on link "Design" at bounding box center [168, 97] width 112 height 35
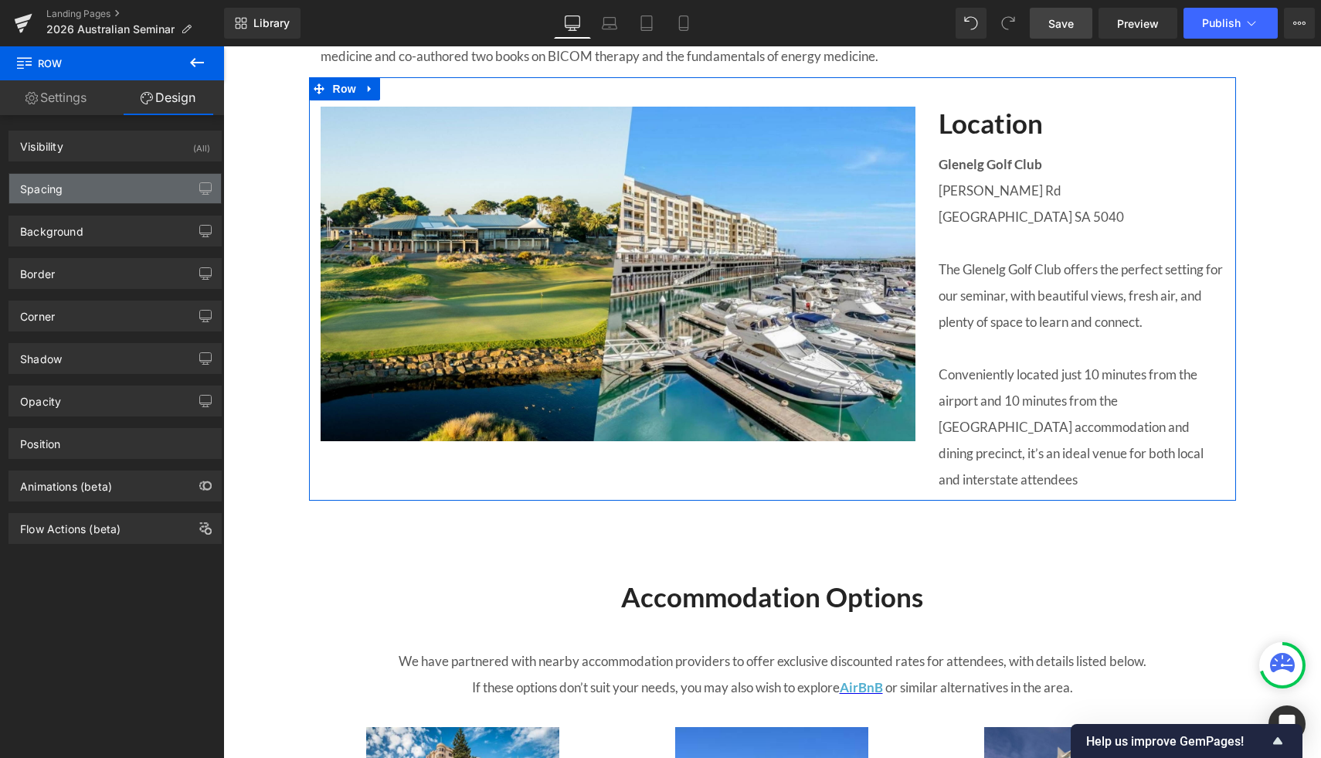
click at [162, 184] on div "Spacing" at bounding box center [115, 188] width 212 height 29
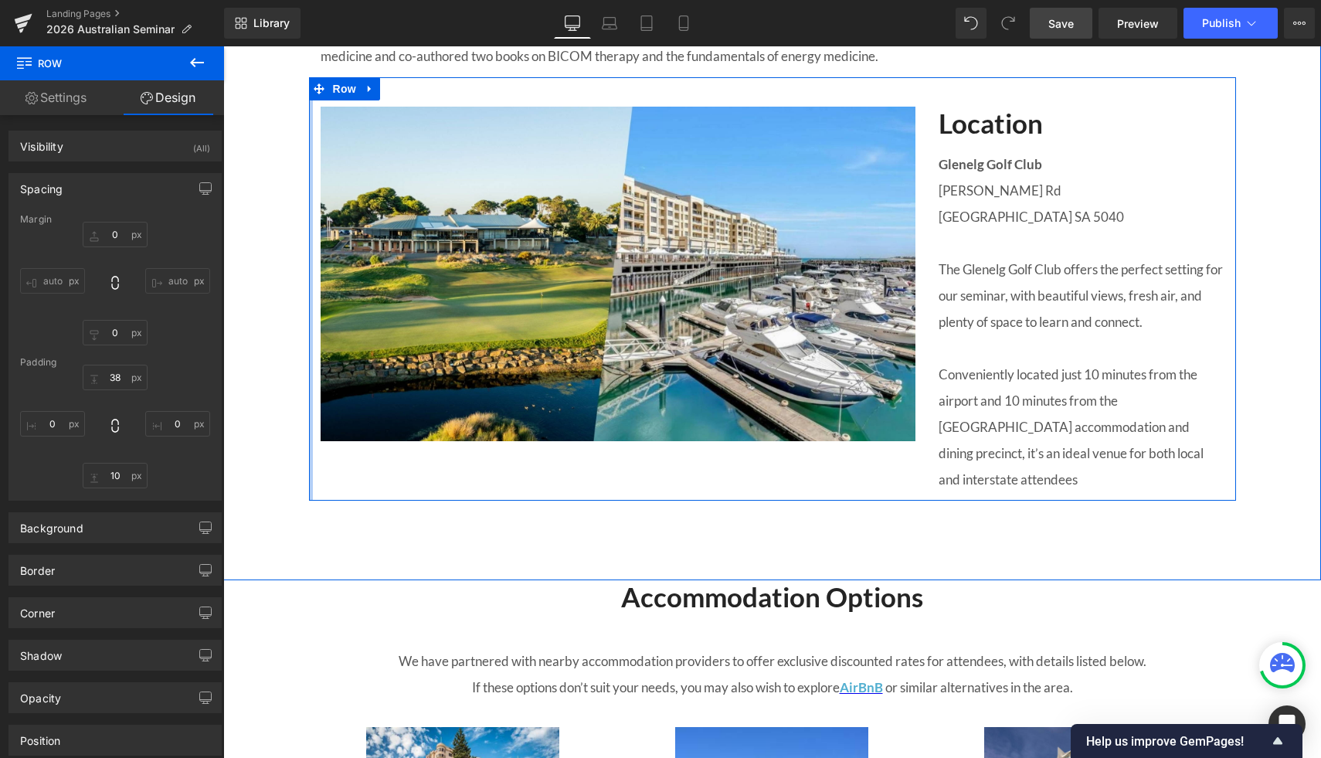
drag, startPoint x: 308, startPoint y: 248, endPoint x: 248, endPoint y: 246, distance: 60.3
click at [65, 104] on link "Settings" at bounding box center [56, 97] width 112 height 35
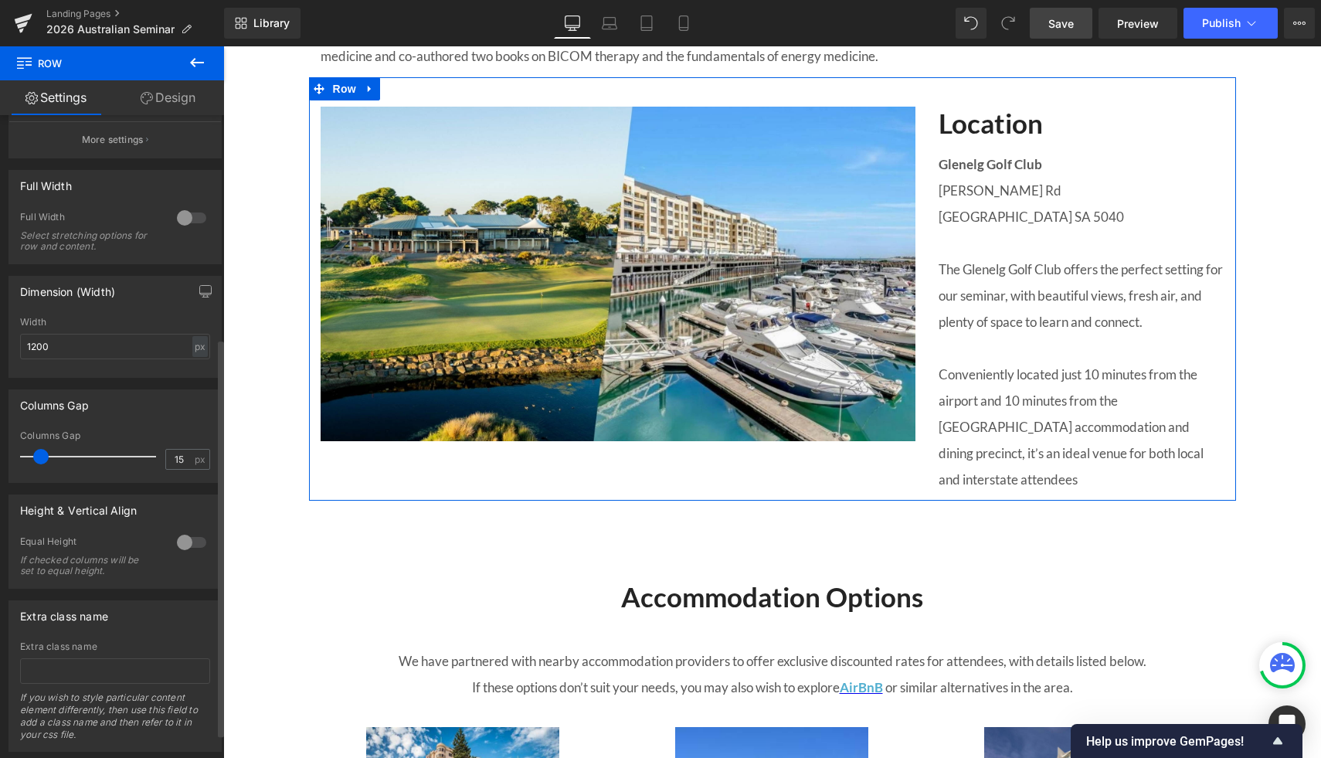
scroll to position [360, 0]
drag, startPoint x: 178, startPoint y: 545, endPoint x: 216, endPoint y: 544, distance: 38.6
click at [217, 544] on div "Height & Vertical Align 0 Equal Height If checked columns will be set to equal …" at bounding box center [115, 535] width 231 height 106
click at [193, 541] on div at bounding box center [191, 541] width 37 height 25
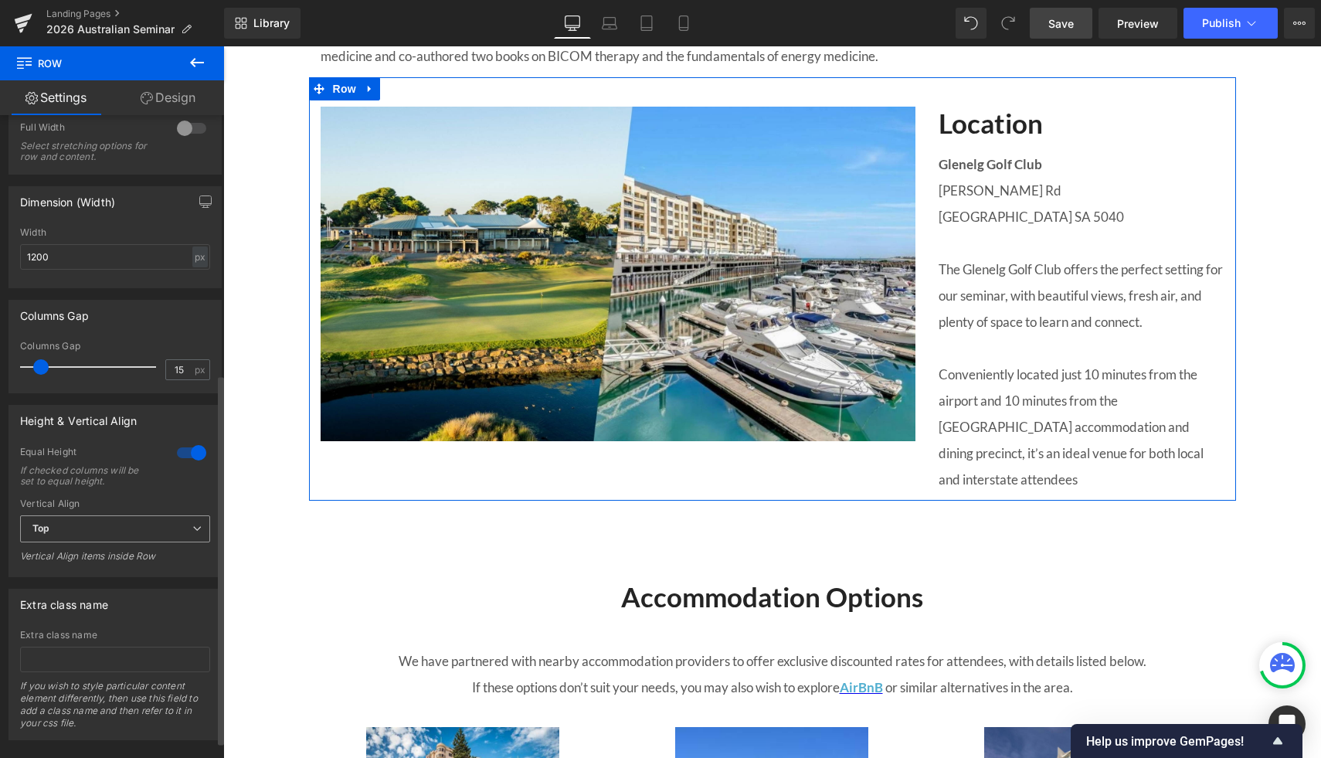
scroll to position [477, 0]
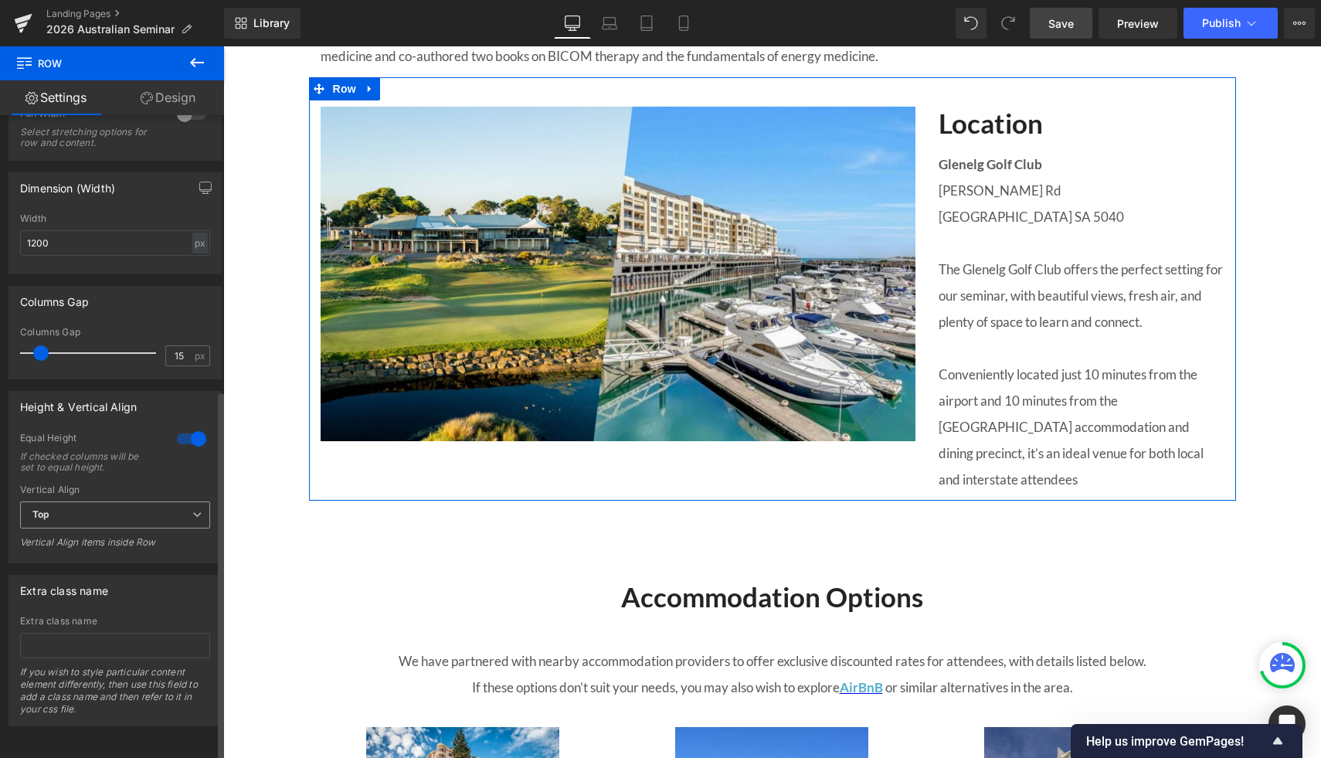
click at [110, 501] on span "Top" at bounding box center [115, 514] width 190 height 27
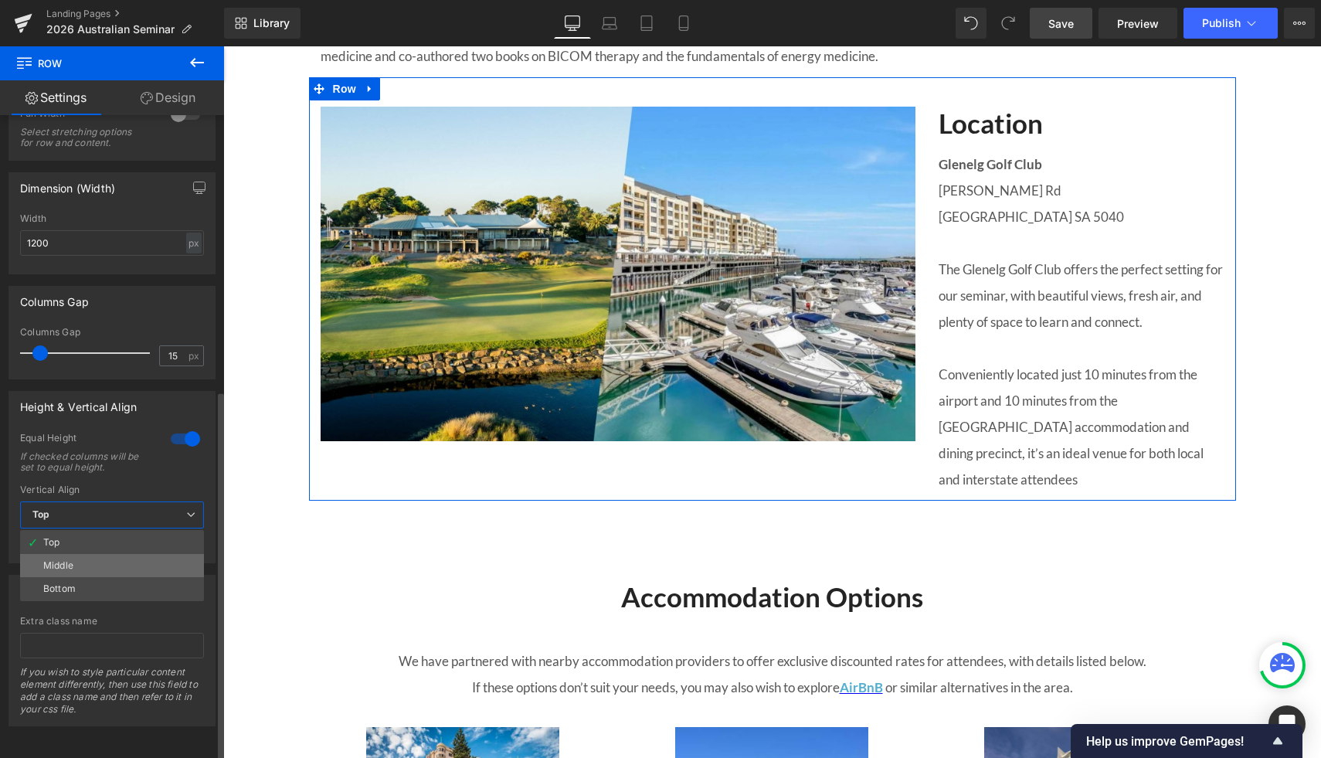
click at [97, 554] on li "Middle" at bounding box center [112, 565] width 184 height 23
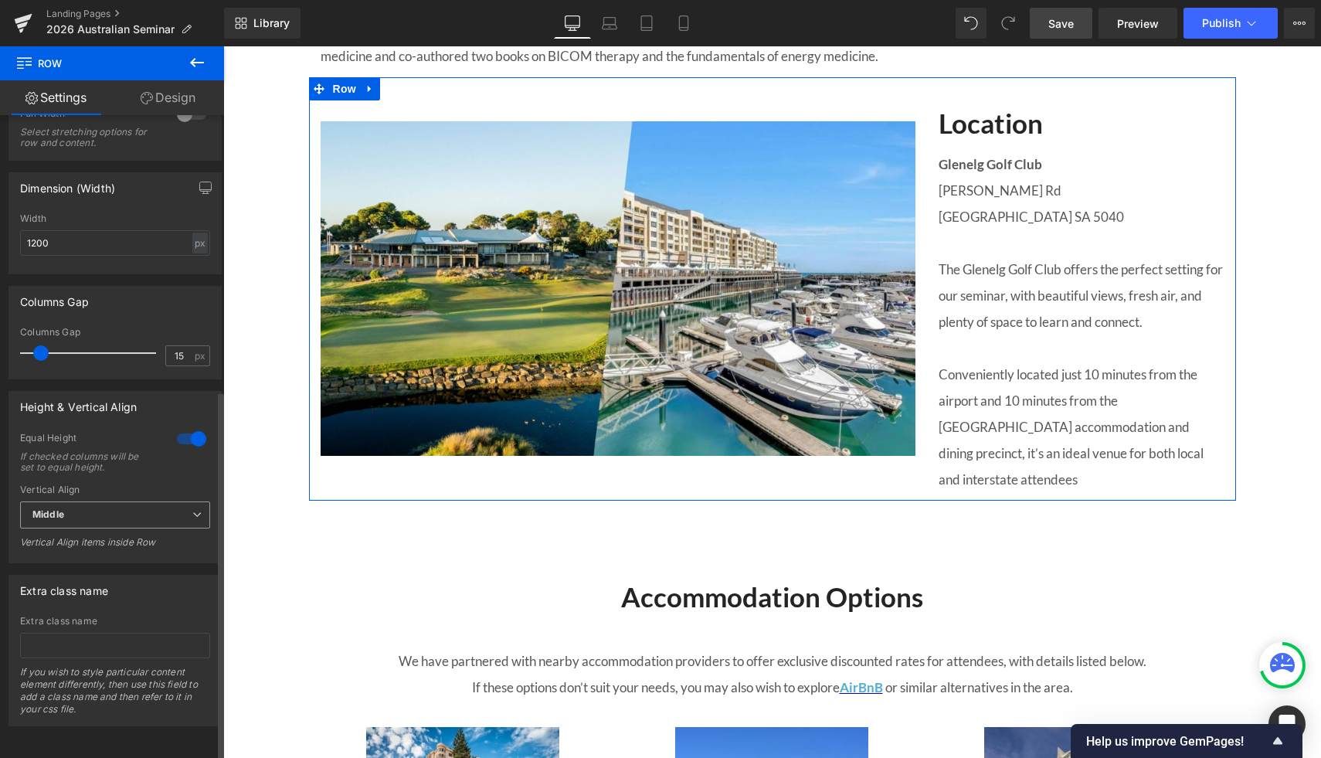
click at [110, 501] on span "Middle" at bounding box center [115, 514] width 190 height 27
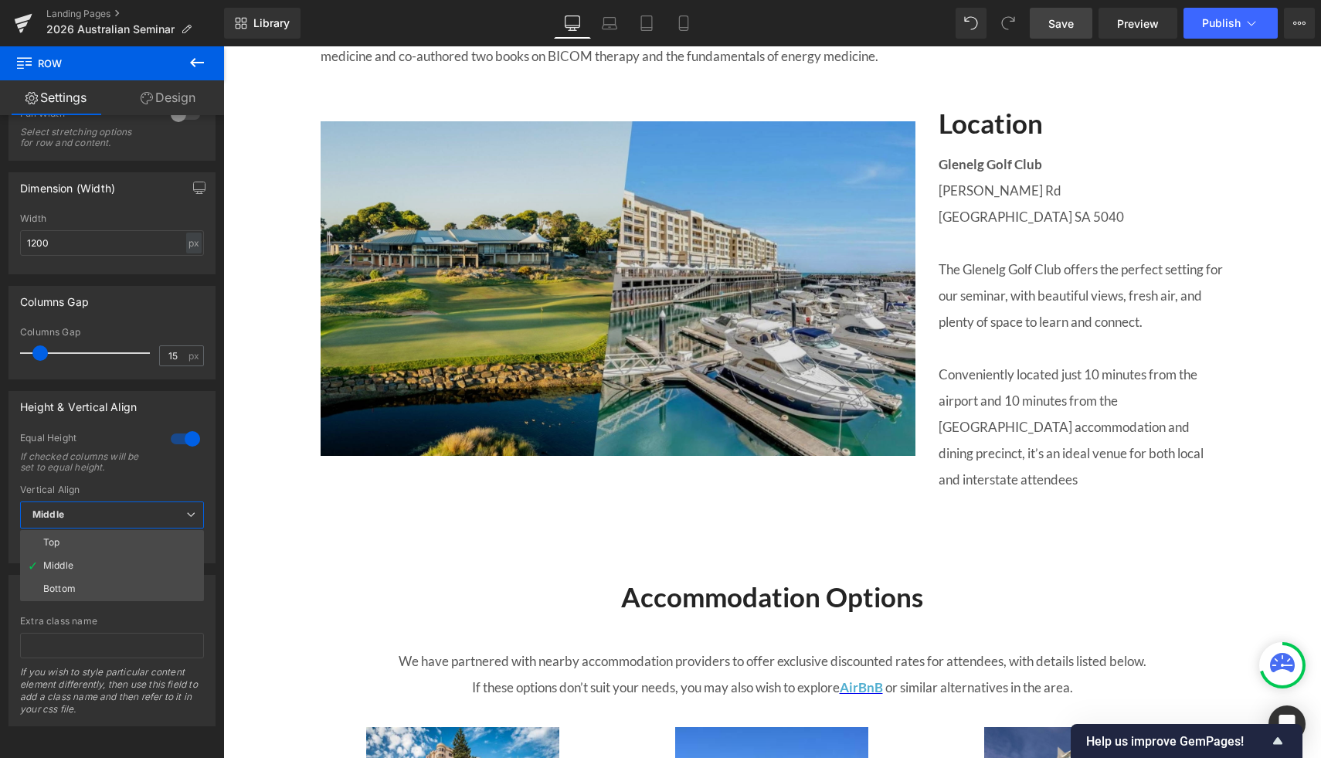
click at [496, 443] on body "Skip to content ORDER CLOSES 15th EACH MONTH Prices will fluctuate based on EUR…" at bounding box center [772, 69] width 1098 height 3586
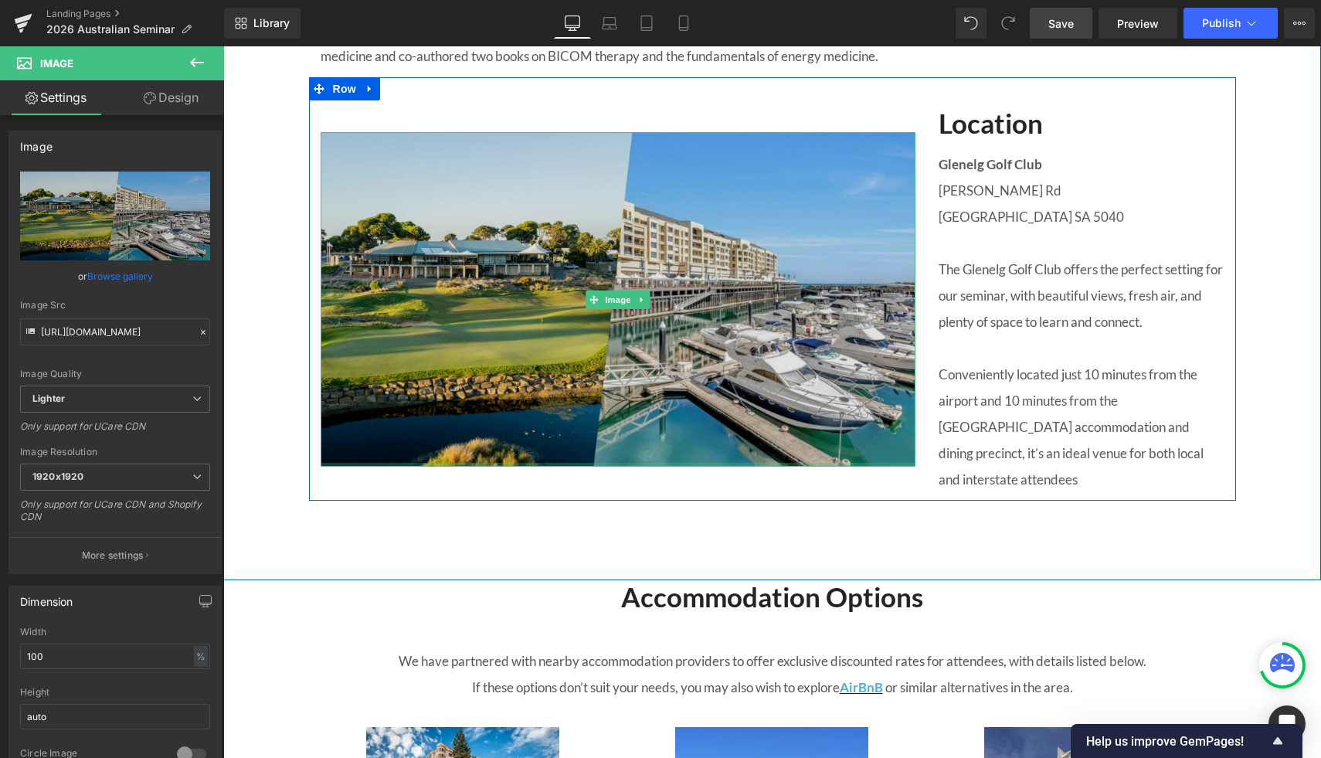
drag, startPoint x: 479, startPoint y: 483, endPoint x: 481, endPoint y: 454, distance: 29.4
click at [481, 454] on div "Image" at bounding box center [618, 299] width 595 height 335
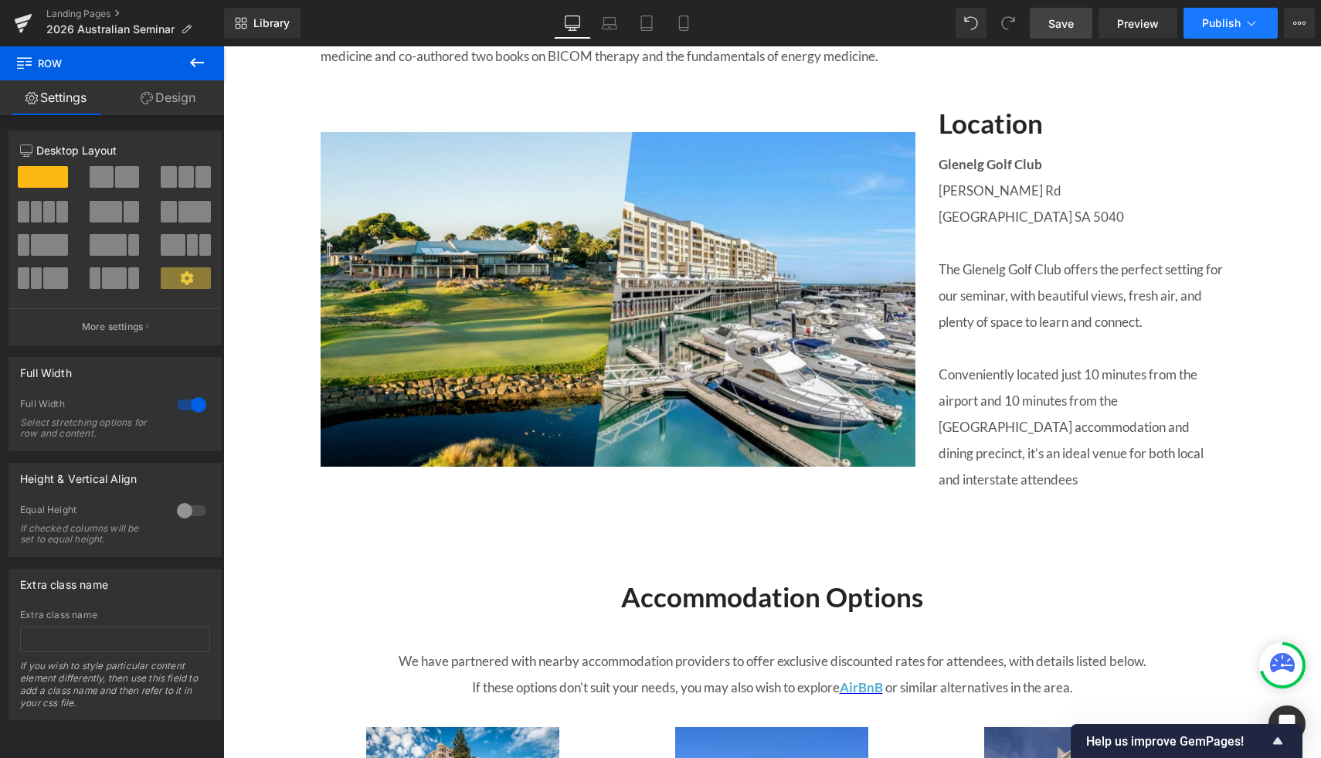
click at [1215, 24] on span "Publish" at bounding box center [1221, 23] width 39 height 12
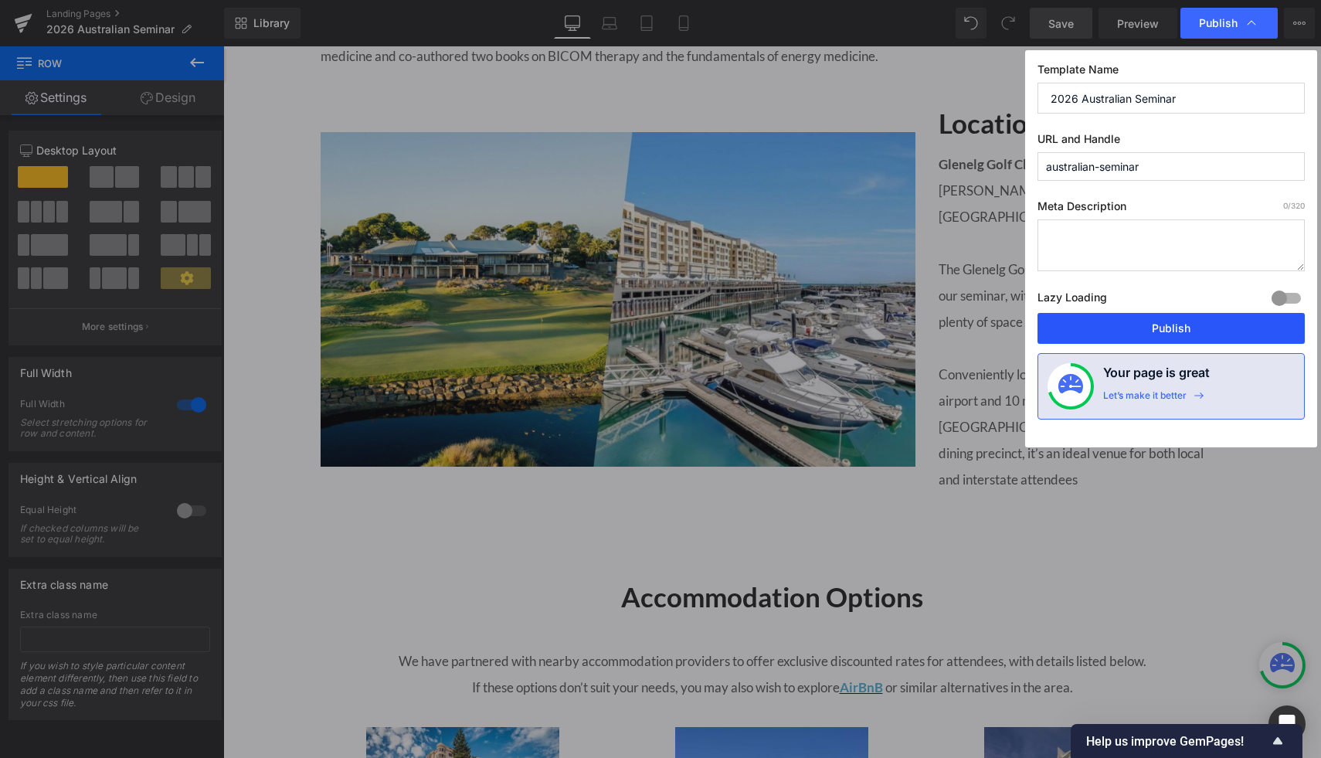
click at [1125, 341] on button "Publish" at bounding box center [1171, 328] width 267 height 31
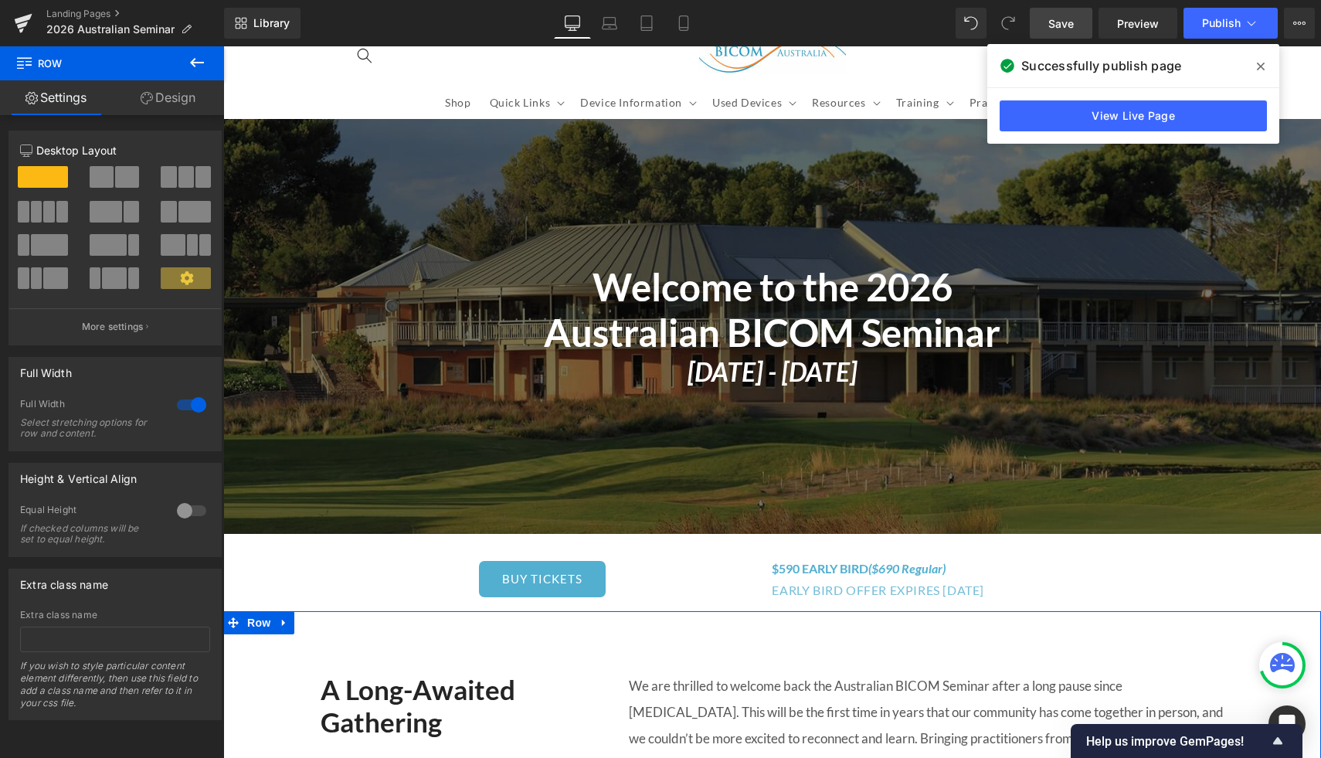
scroll to position [0, 0]
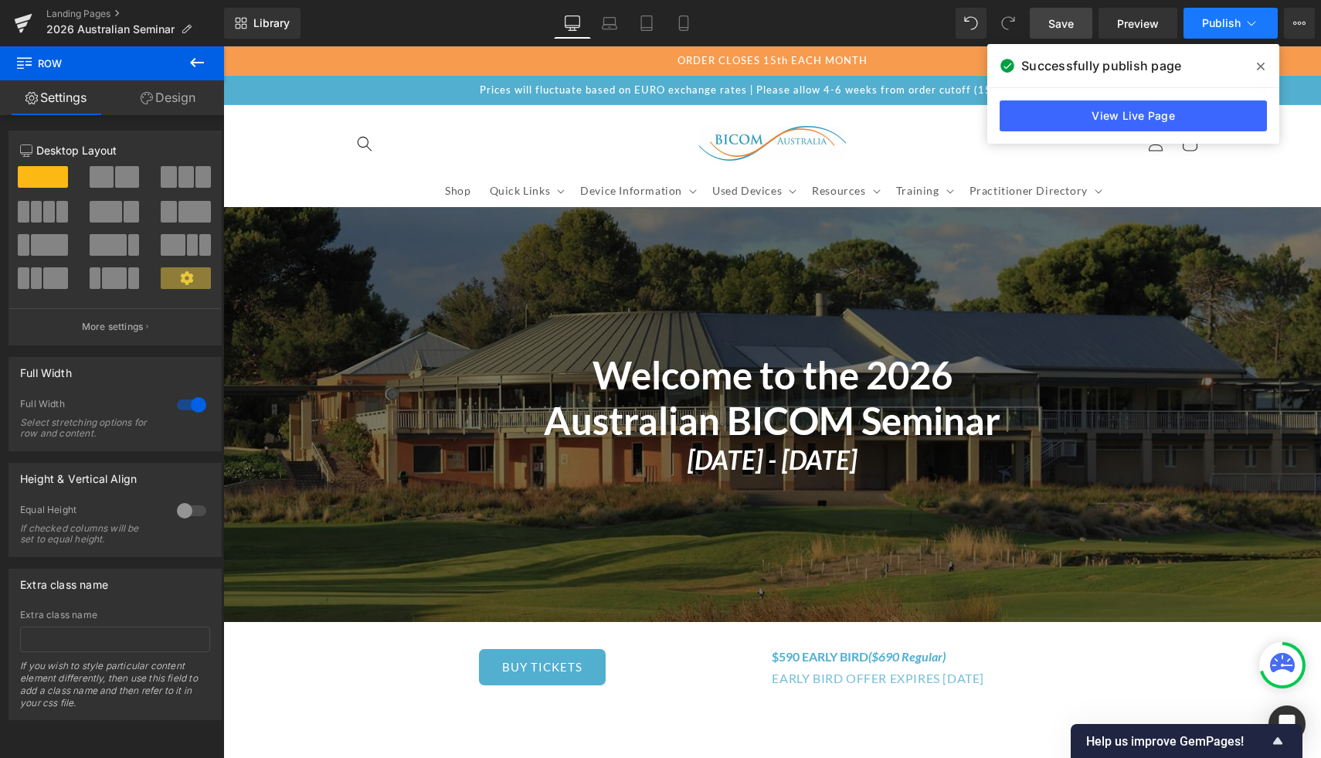
click at [1215, 22] on span "Publish" at bounding box center [1221, 23] width 39 height 12
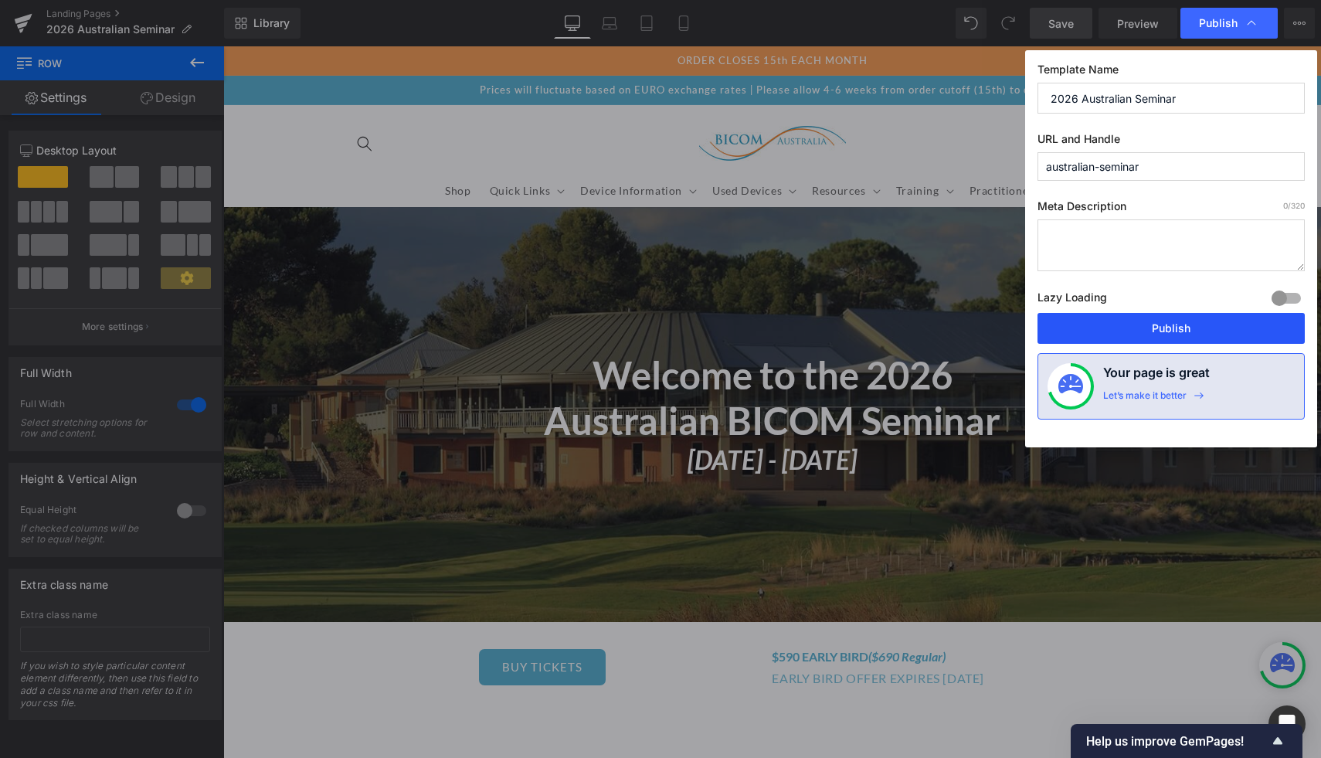
click at [1142, 334] on button "Publish" at bounding box center [1171, 328] width 267 height 31
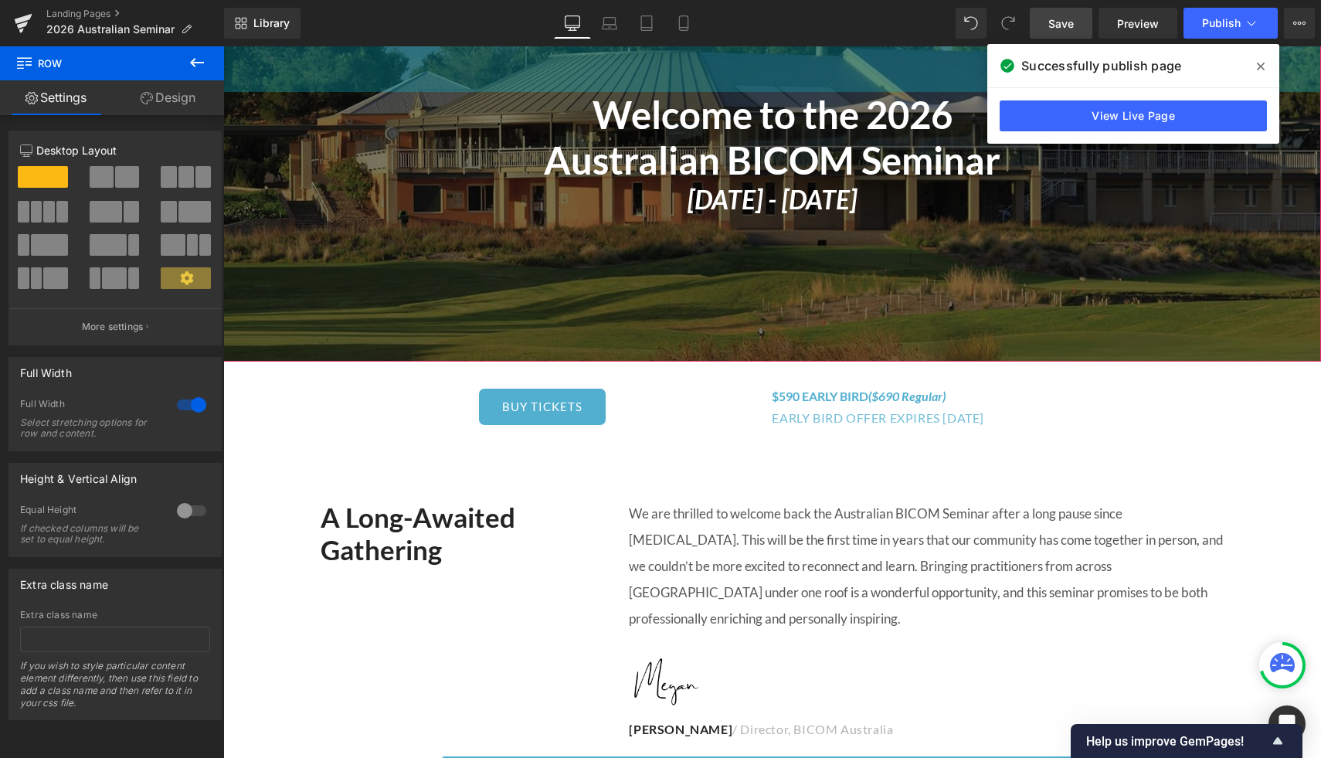
scroll to position [287, 0]
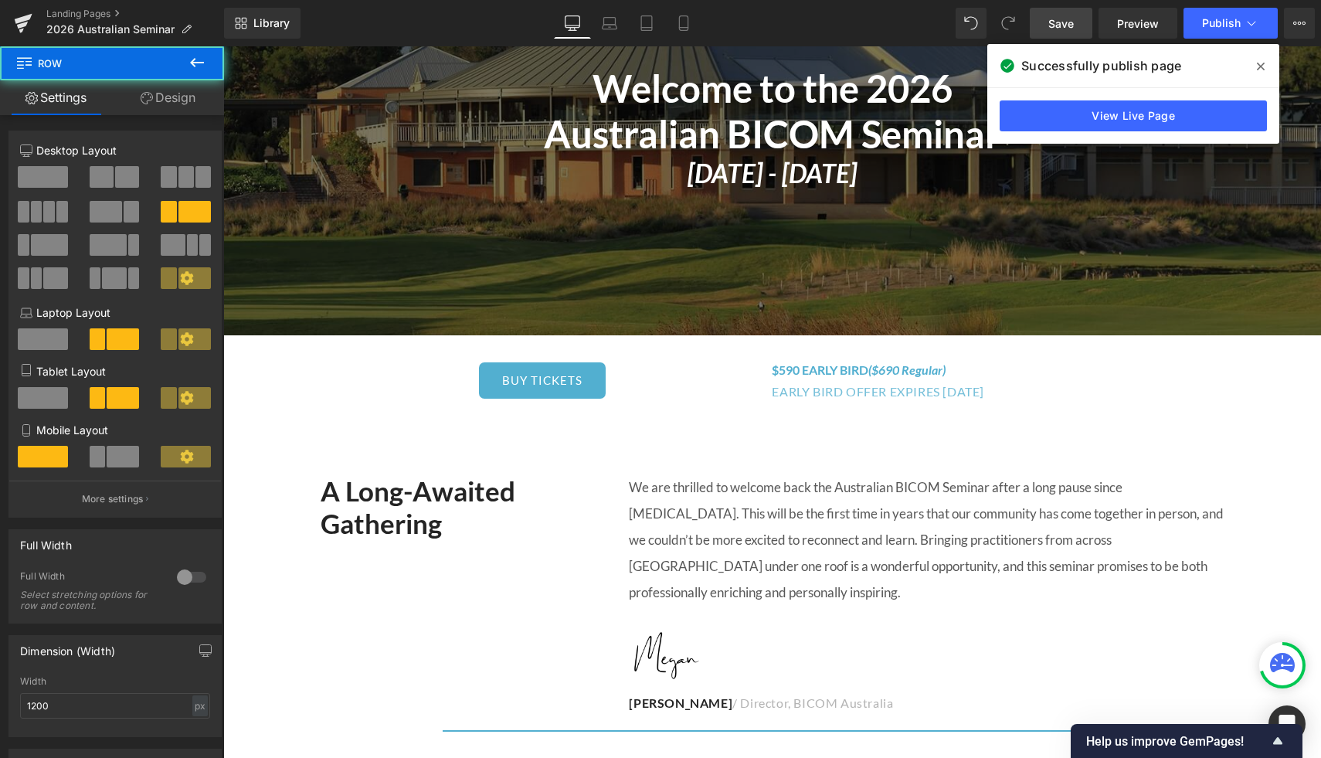
click at [443, 411] on div "BUY TICKETS (P) Cart Button Product $590 EARLY BIRD ($690 Regular) Heading EARL…" at bounding box center [772, 373] width 927 height 77
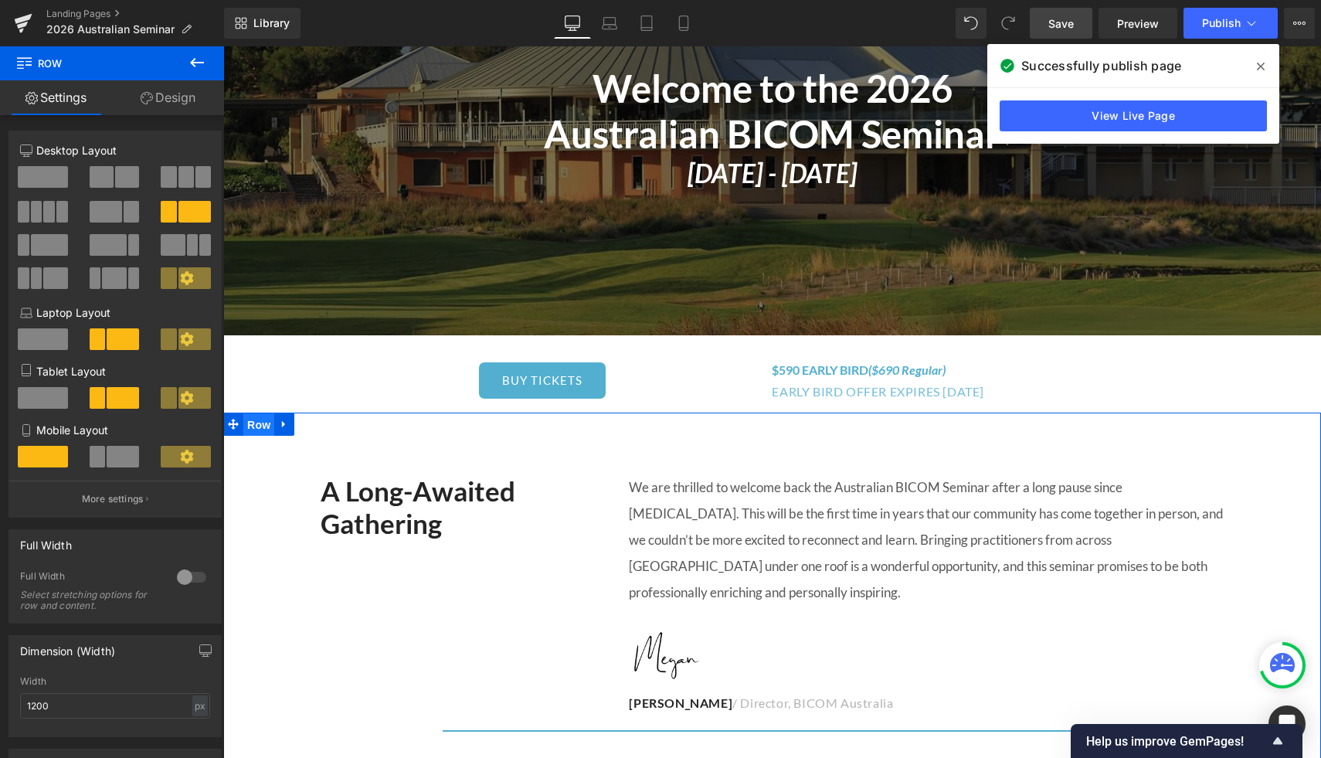
click at [259, 426] on span "Row" at bounding box center [258, 424] width 31 height 23
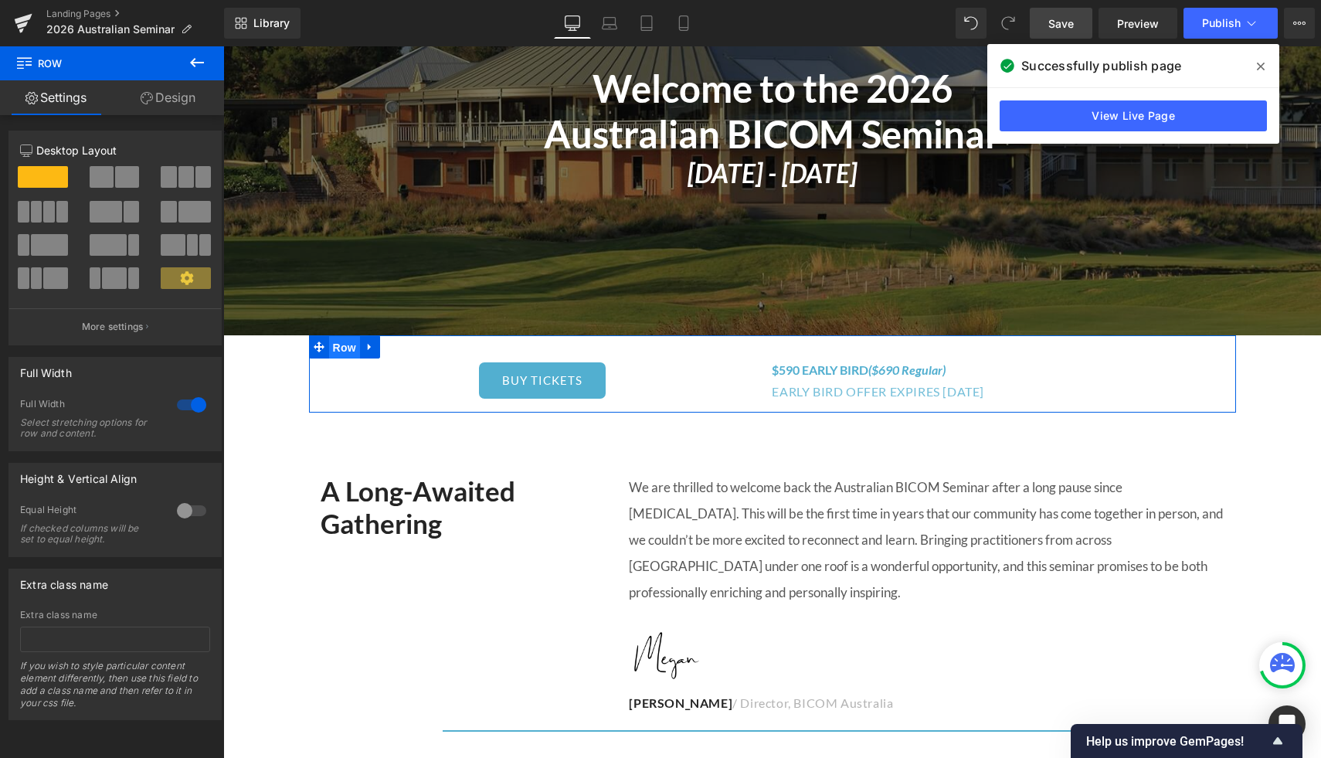
click at [335, 349] on span "Row" at bounding box center [344, 347] width 31 height 23
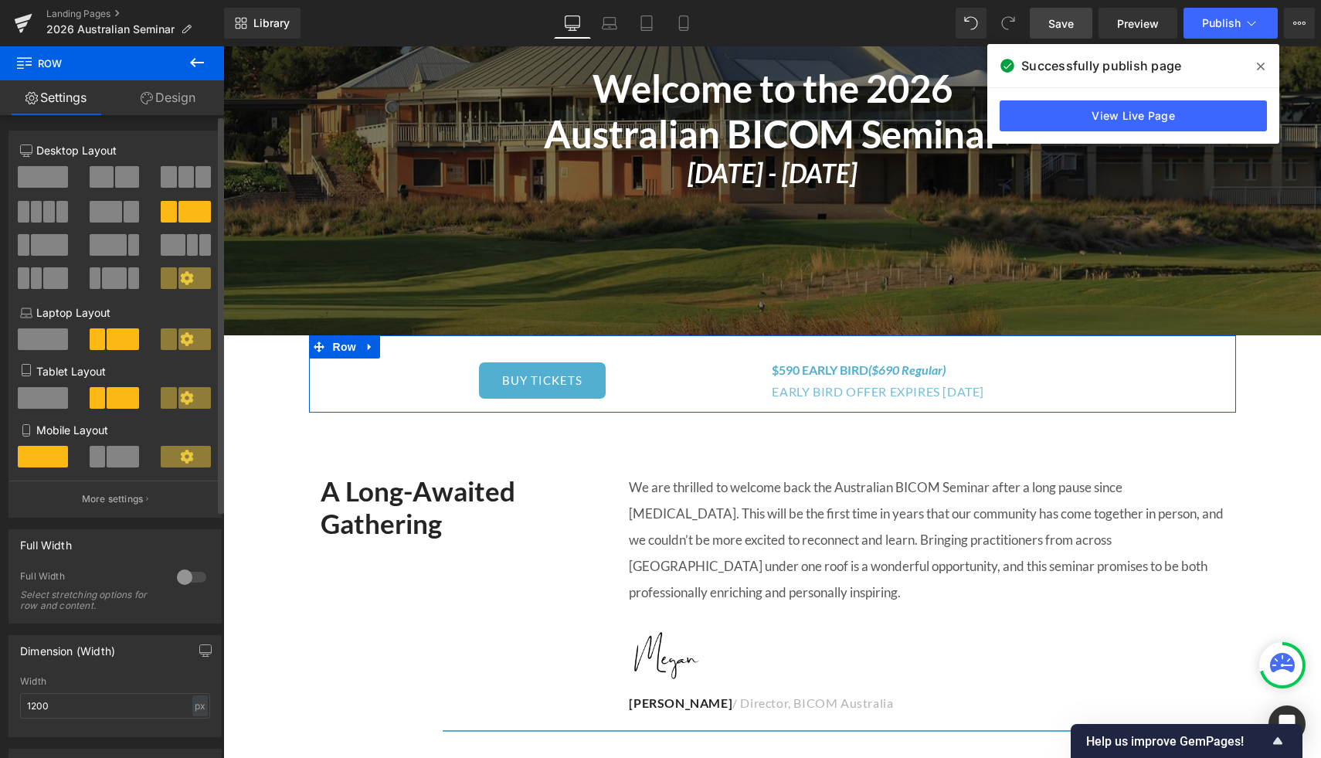
click at [182, 582] on div at bounding box center [191, 577] width 37 height 25
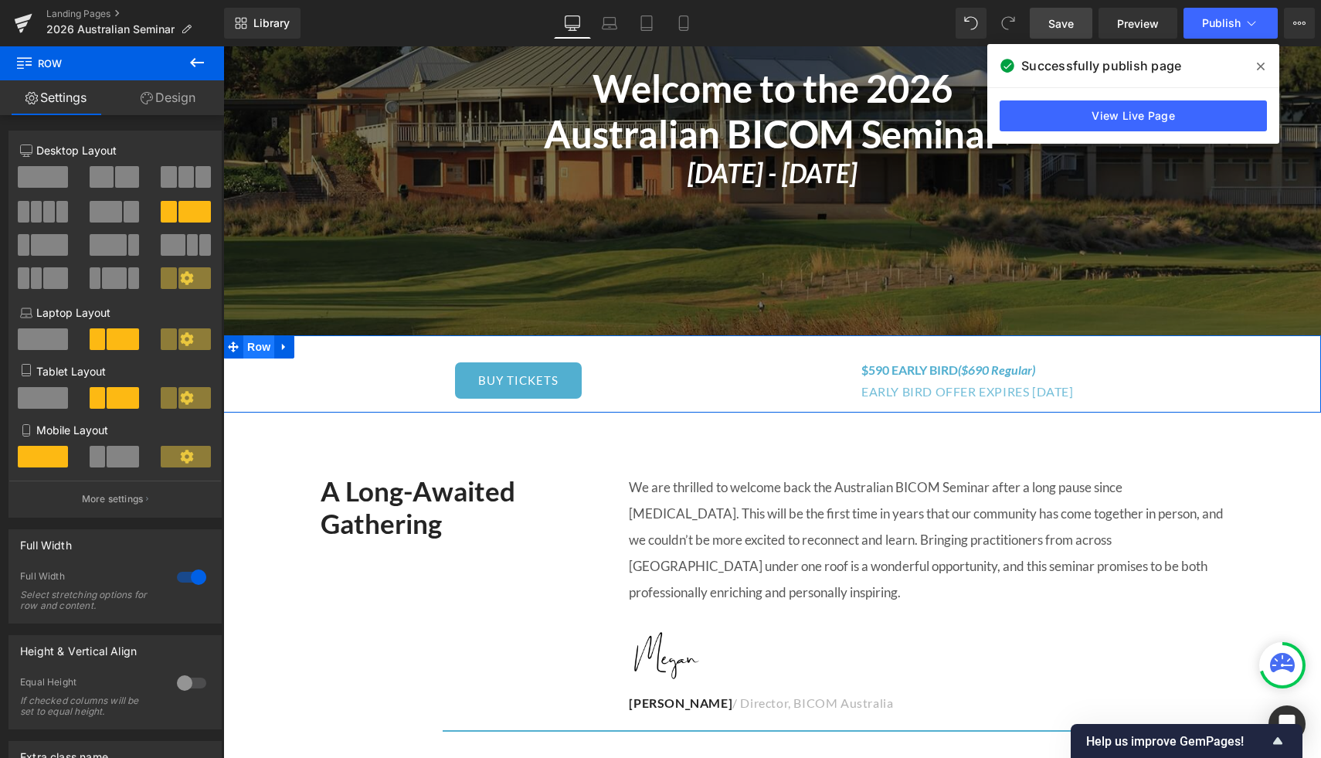
click at [256, 346] on span "Row" at bounding box center [258, 346] width 31 height 23
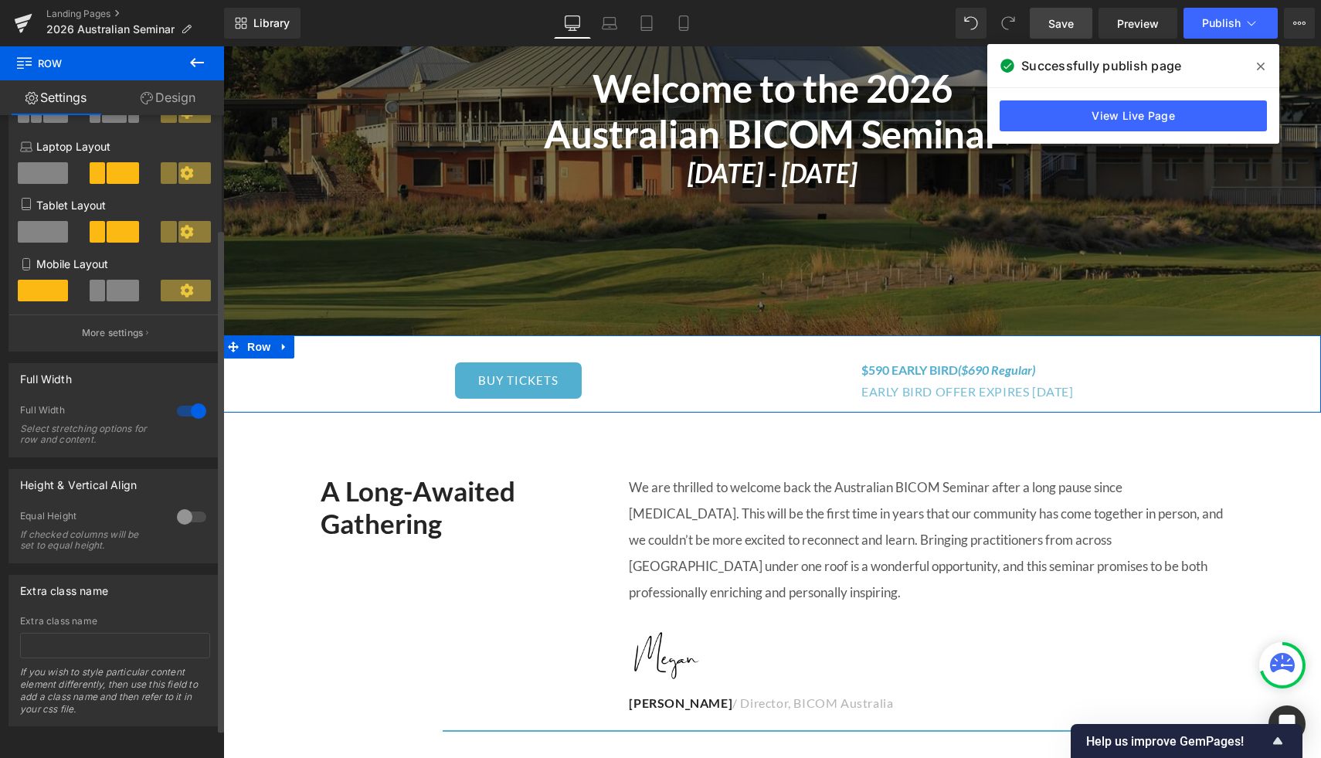
scroll to position [0, 0]
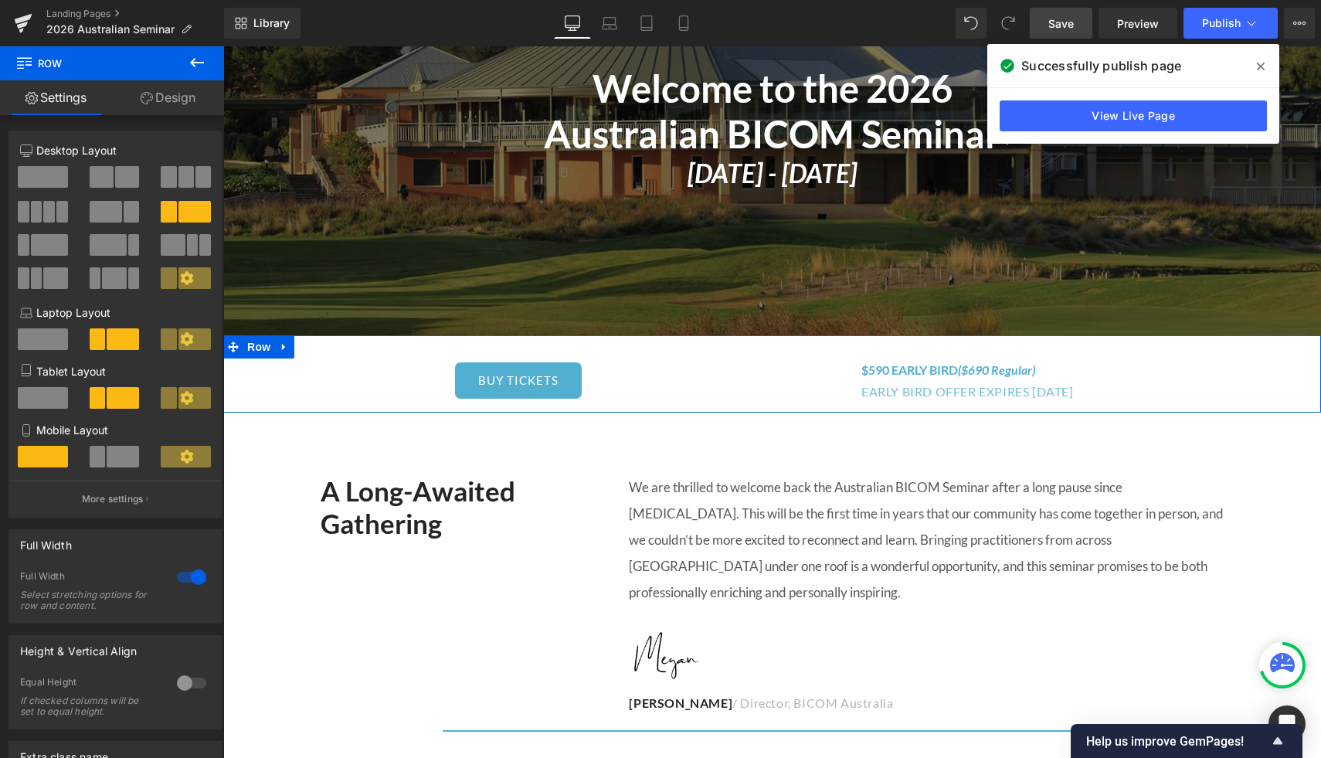
click at [186, 106] on link "Design" at bounding box center [168, 97] width 112 height 35
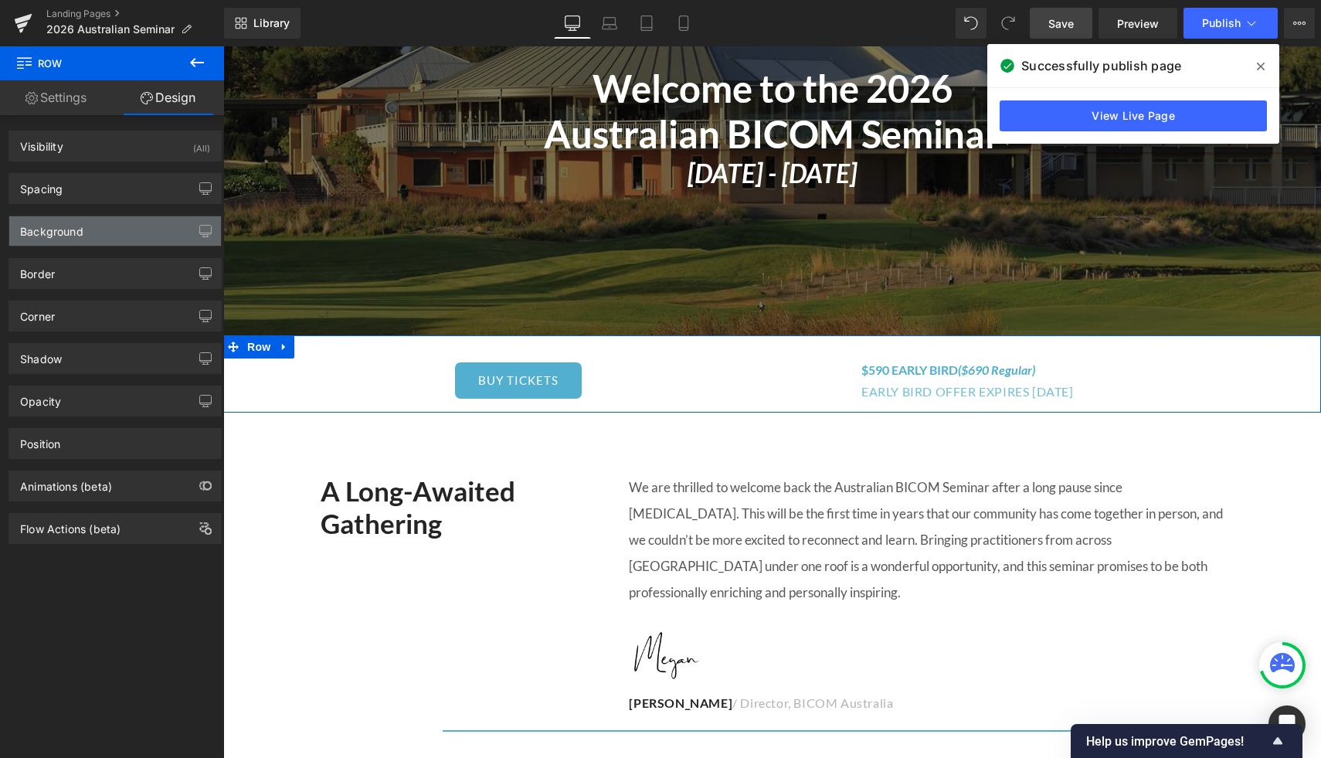
click at [89, 230] on div "Background" at bounding box center [115, 230] width 212 height 29
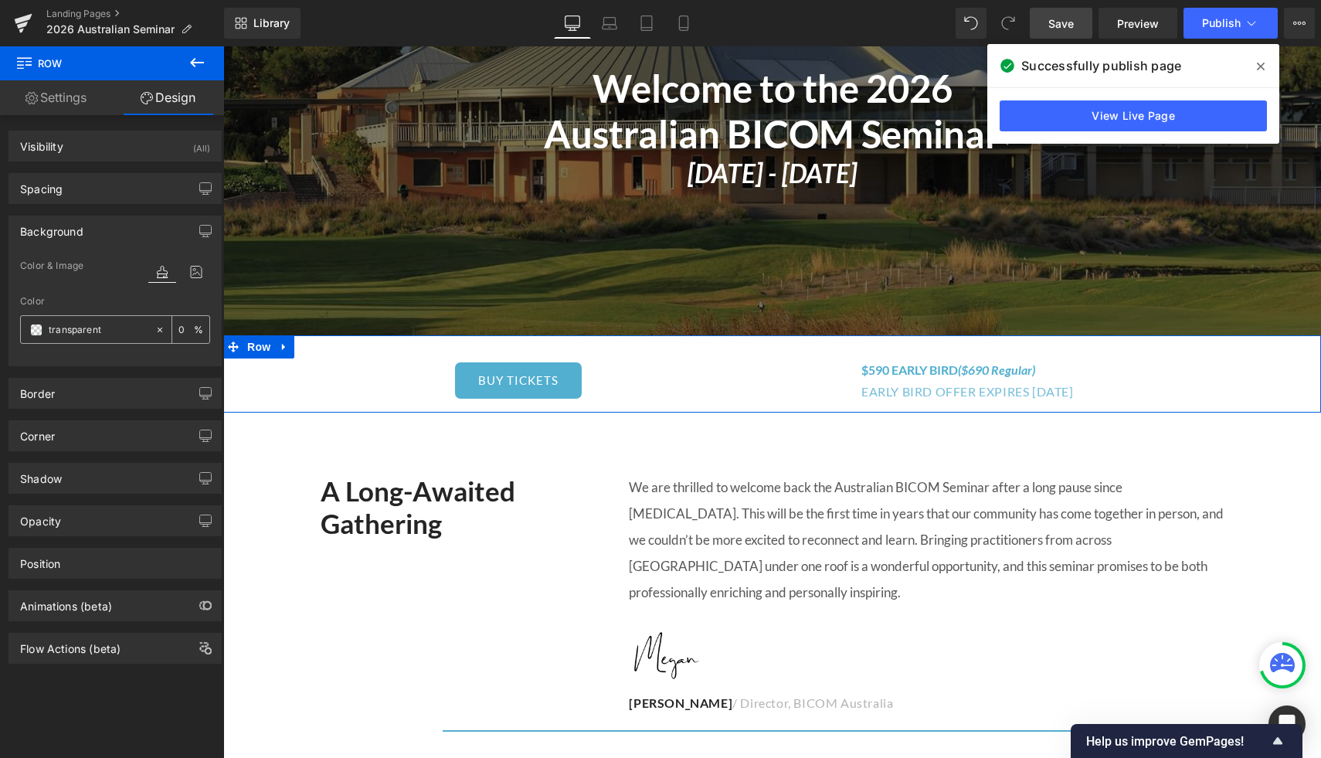
drag, startPoint x: 104, startPoint y: 324, endPoint x: 137, endPoint y: 324, distance: 33.2
click at [137, 324] on input "transparent" at bounding box center [98, 329] width 99 height 17
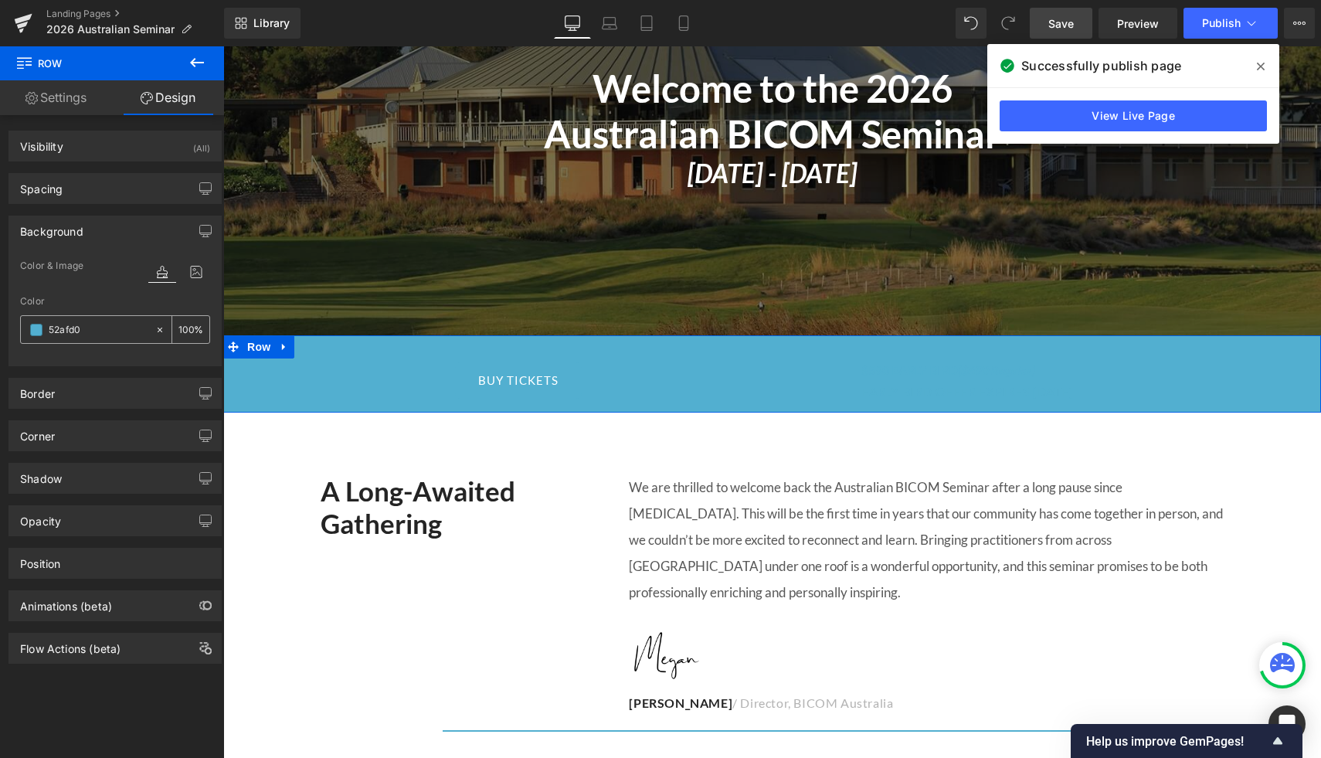
type input "52afd0"
click at [187, 325] on div "0 %" at bounding box center [190, 329] width 37 height 27
click at [184, 328] on input "0" at bounding box center [185, 329] width 15 height 17
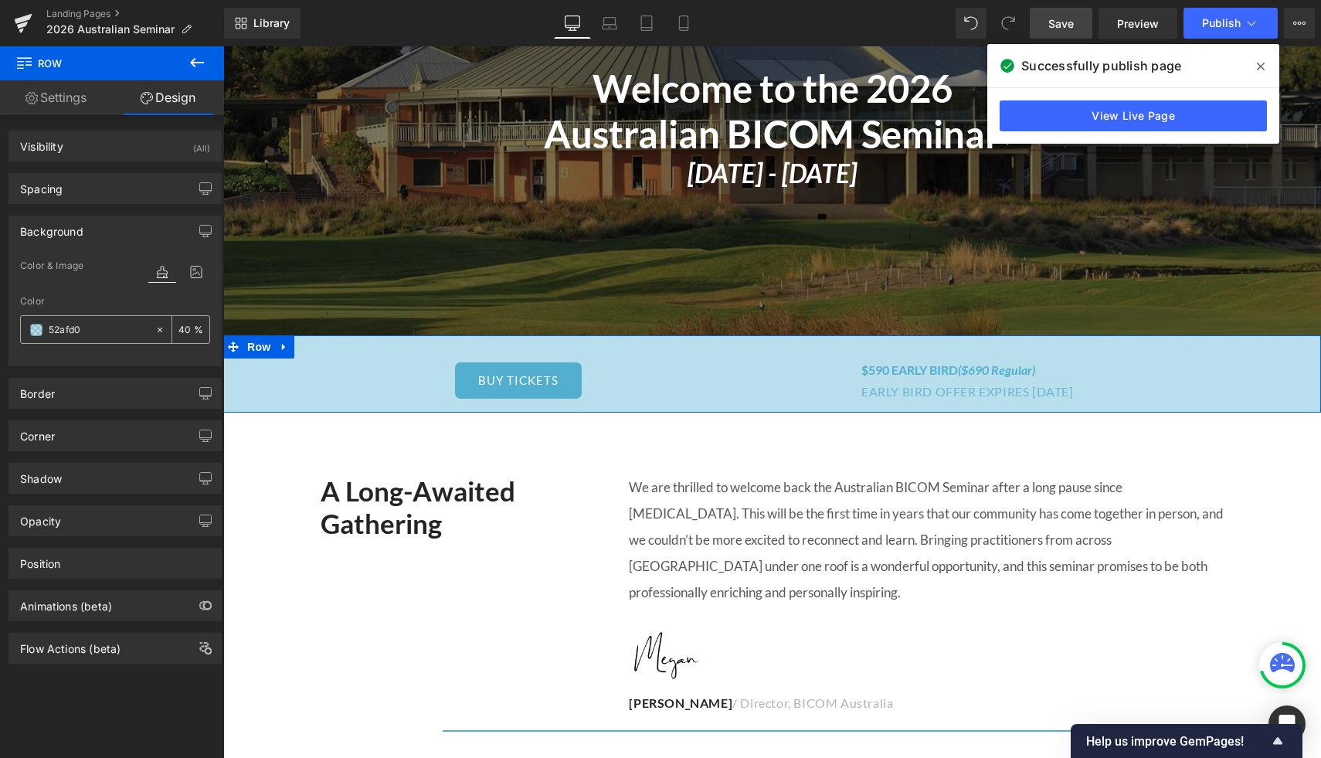
type input "4"
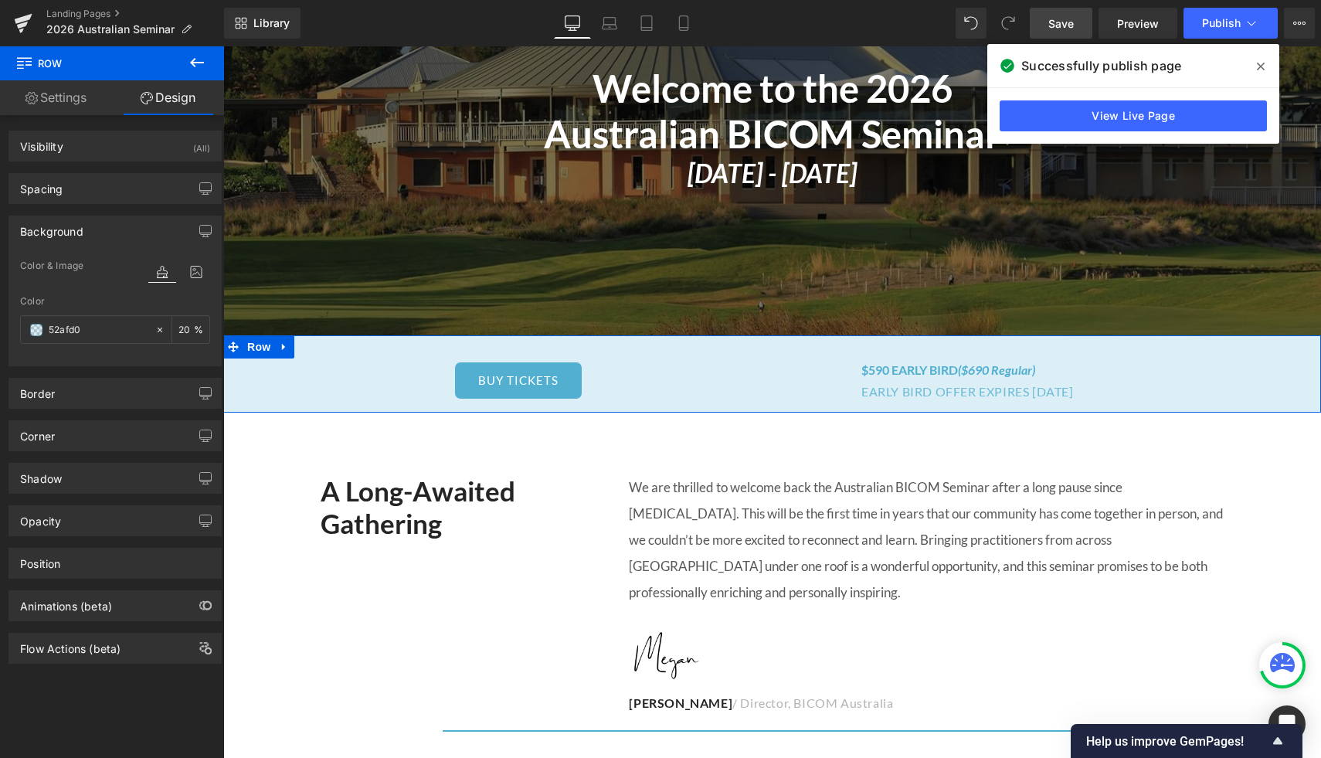
type input "20"
click at [209, 365] on div "Background Color & Image color Color 52afd0 20 % Image Replace Image Upload ima…" at bounding box center [114, 291] width 213 height 151
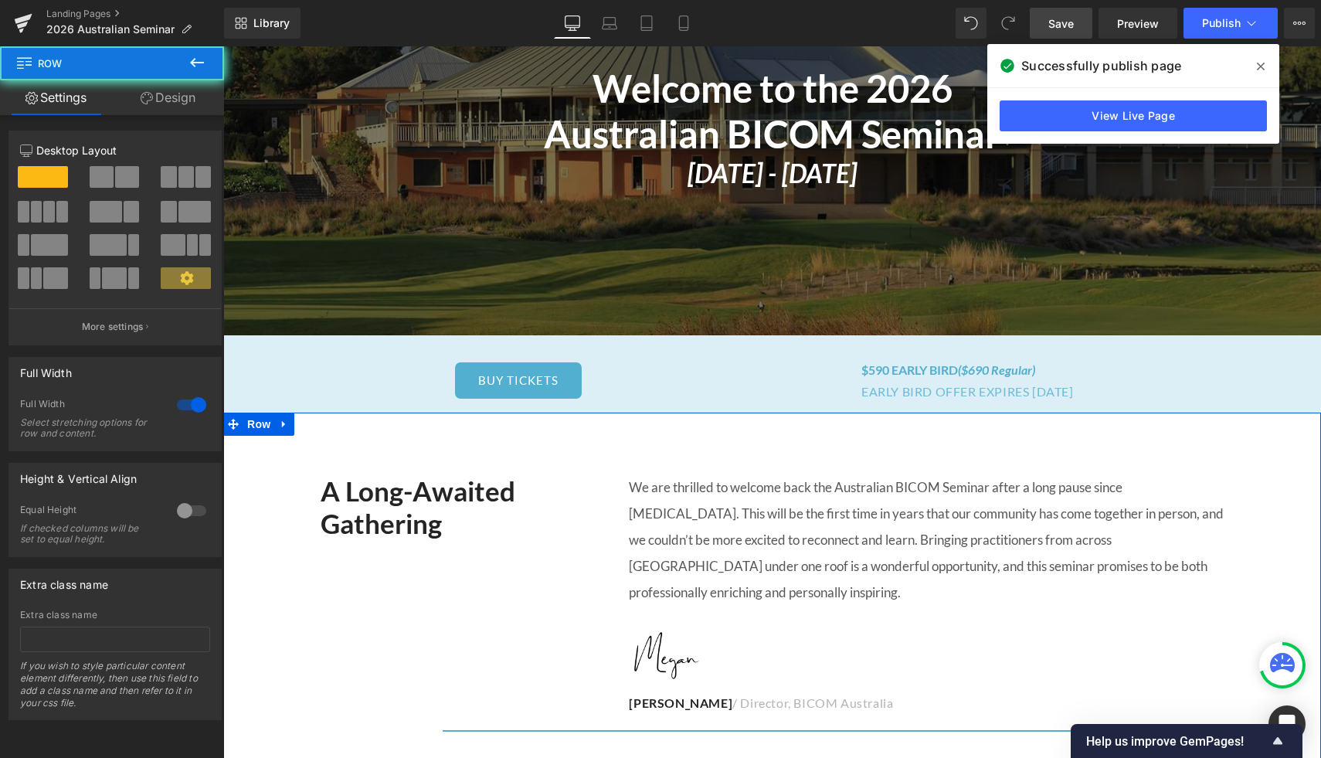
click at [168, 99] on link "Design" at bounding box center [168, 97] width 112 height 35
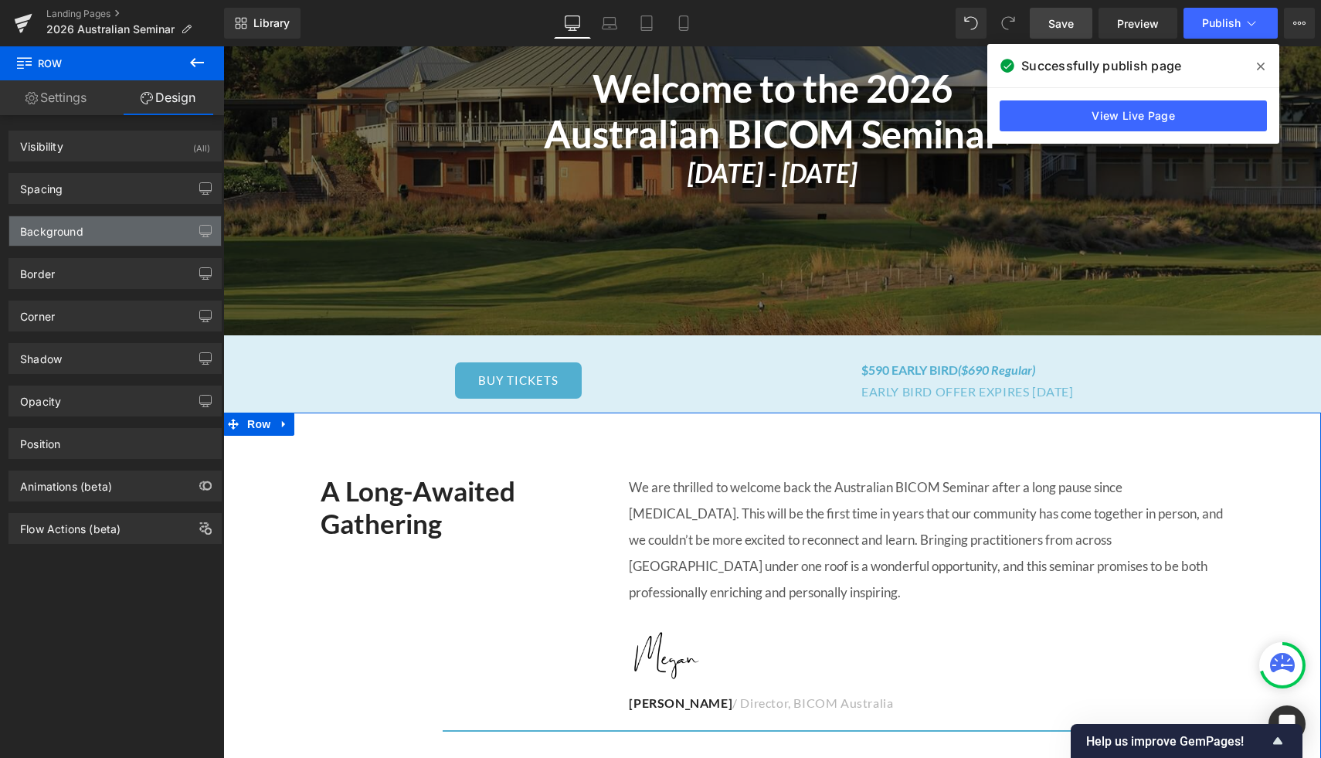
click at [118, 230] on div "Background" at bounding box center [115, 230] width 212 height 29
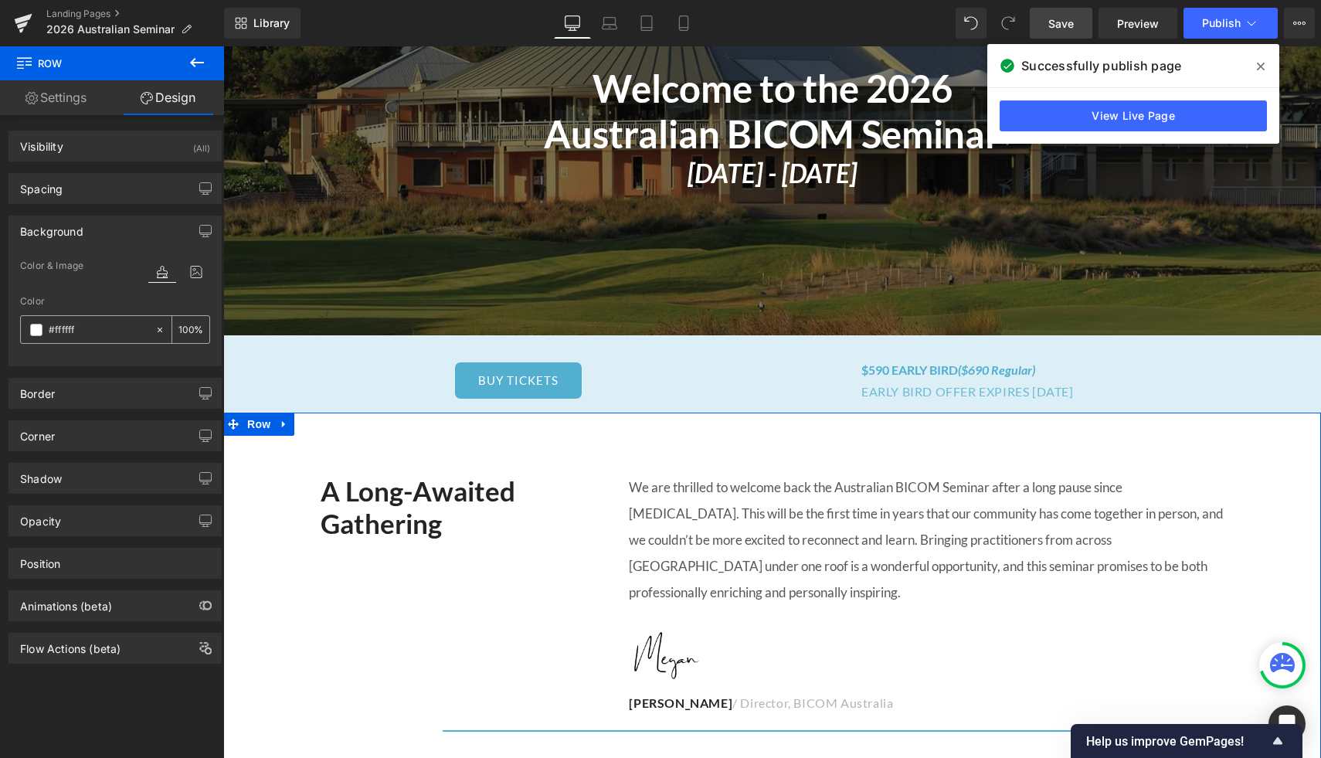
click at [112, 326] on input "text" at bounding box center [98, 329] width 99 height 17
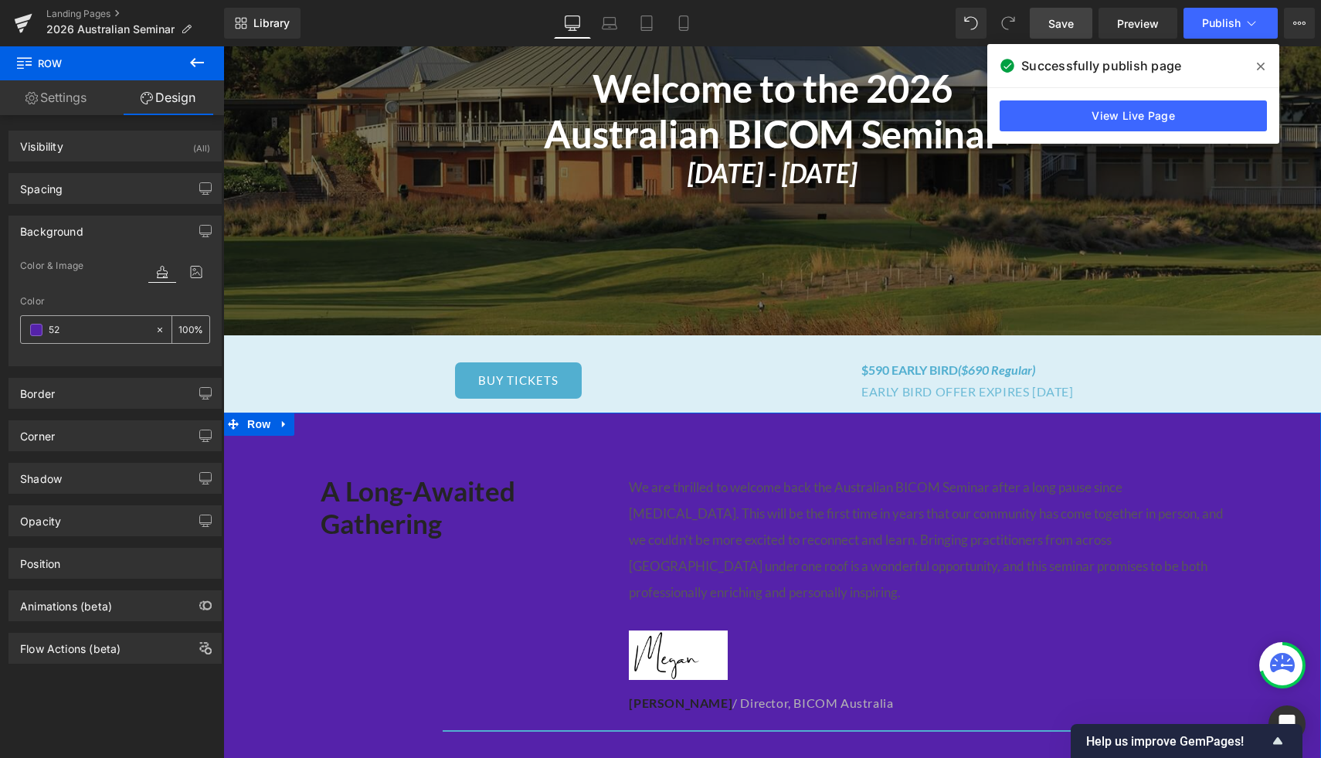
type input "5"
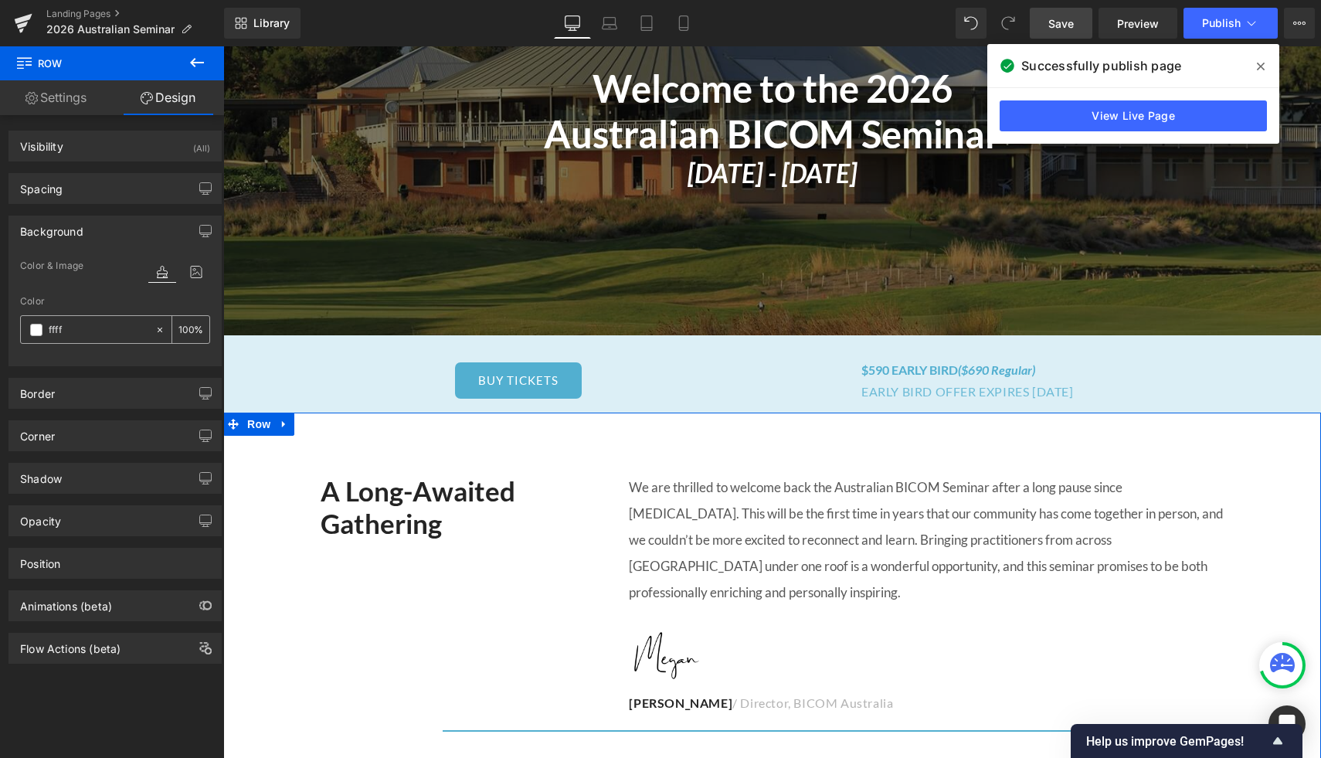
type input "fffff"
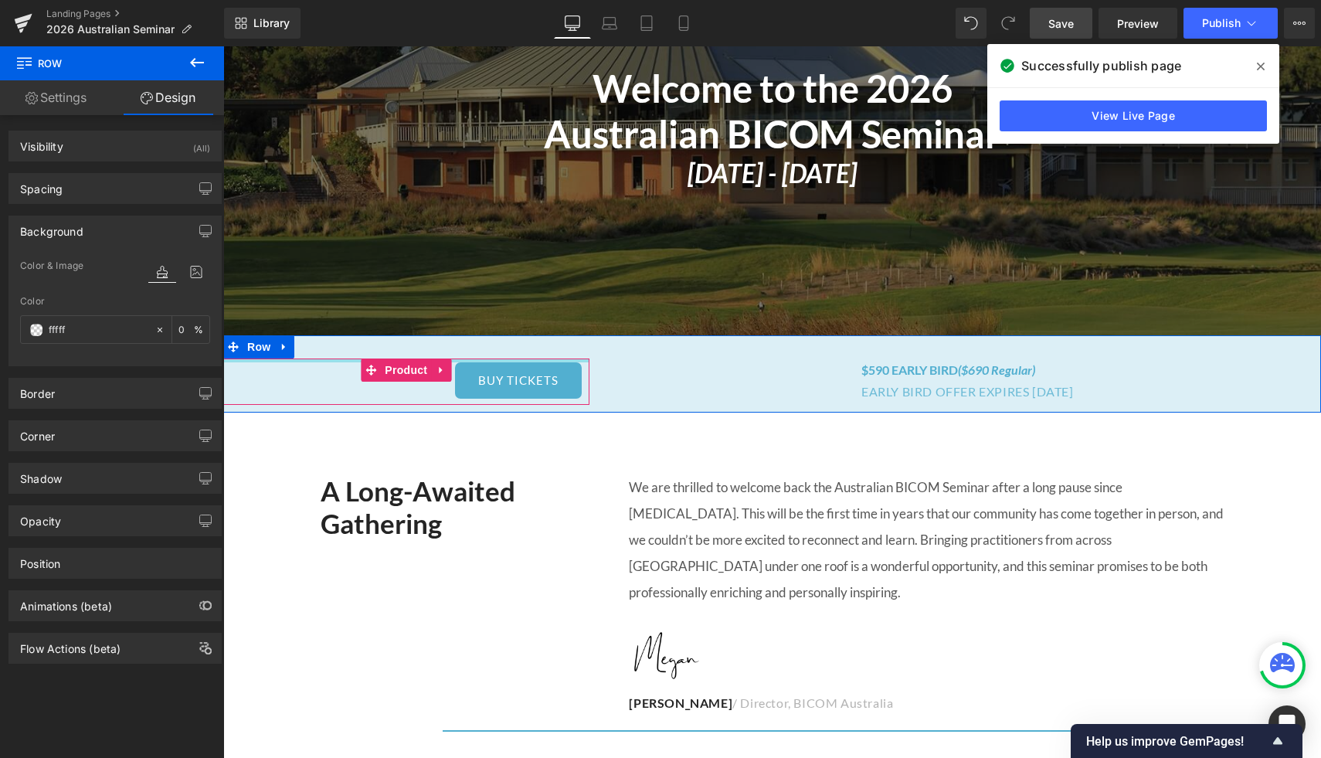
click at [359, 358] on div at bounding box center [406, 360] width 366 height 4
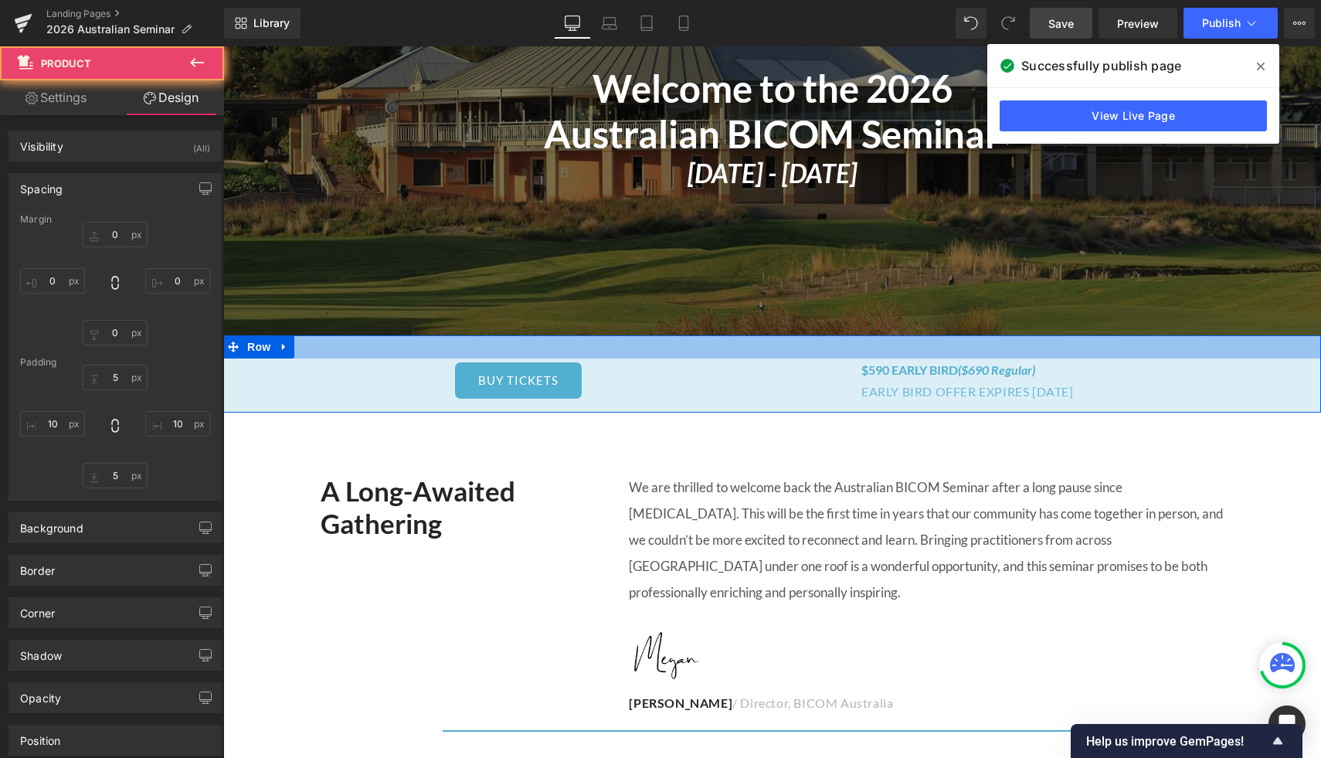
click at [350, 345] on div at bounding box center [772, 346] width 1098 height 23
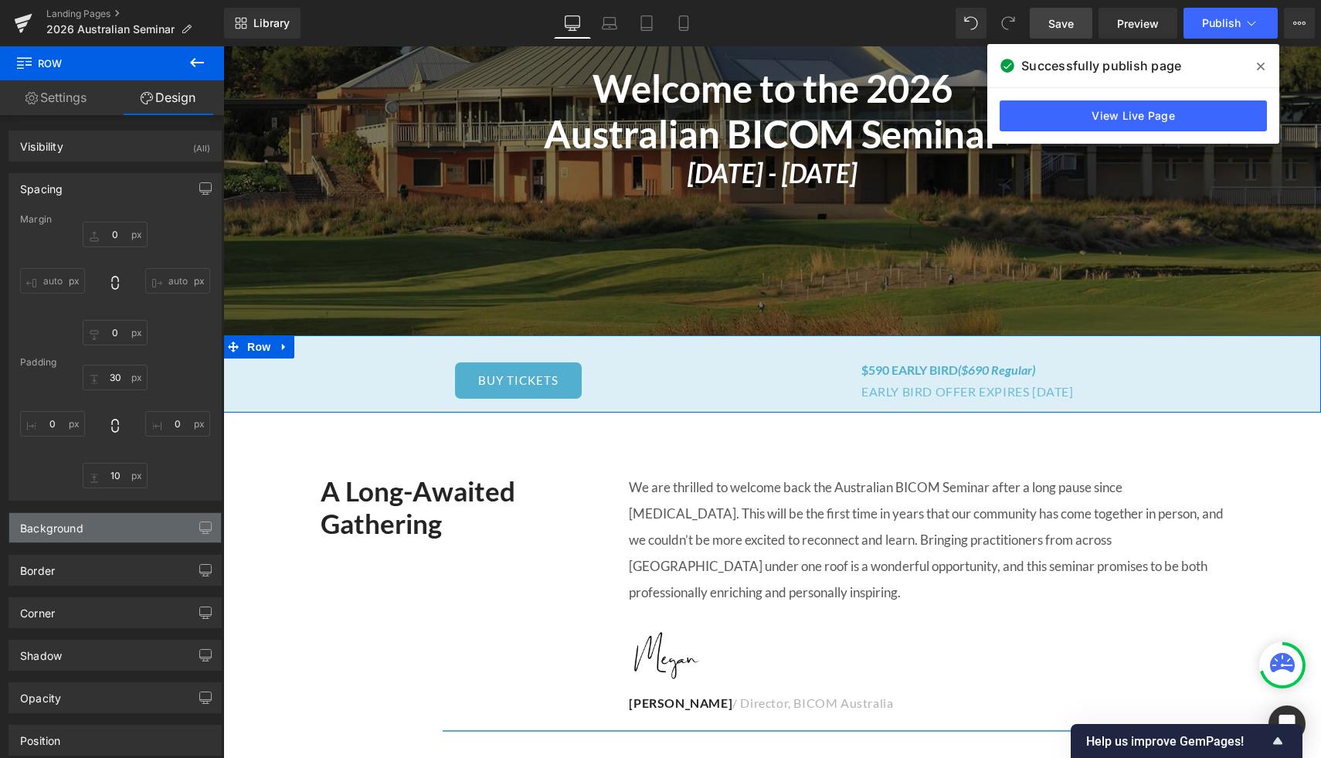
click at [65, 526] on div "Background" at bounding box center [51, 524] width 63 height 22
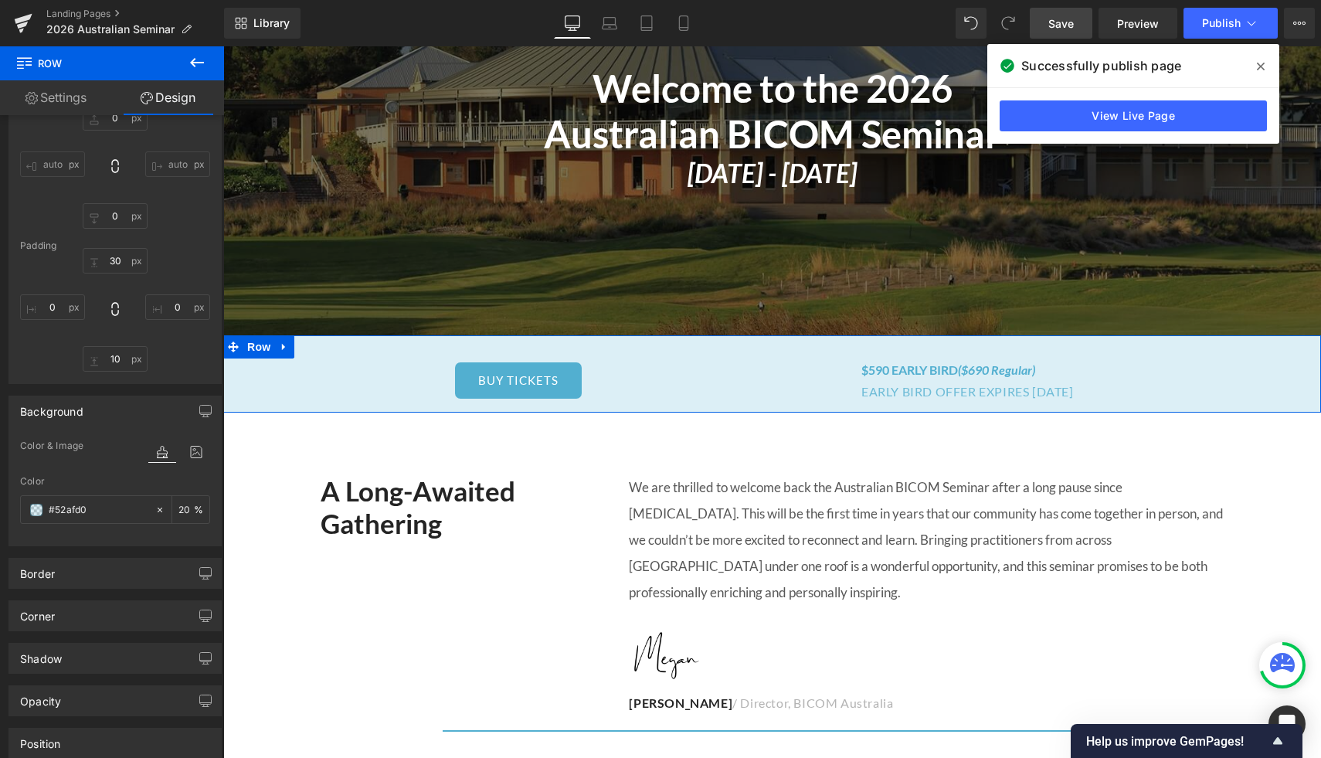
scroll to position [246, 0]
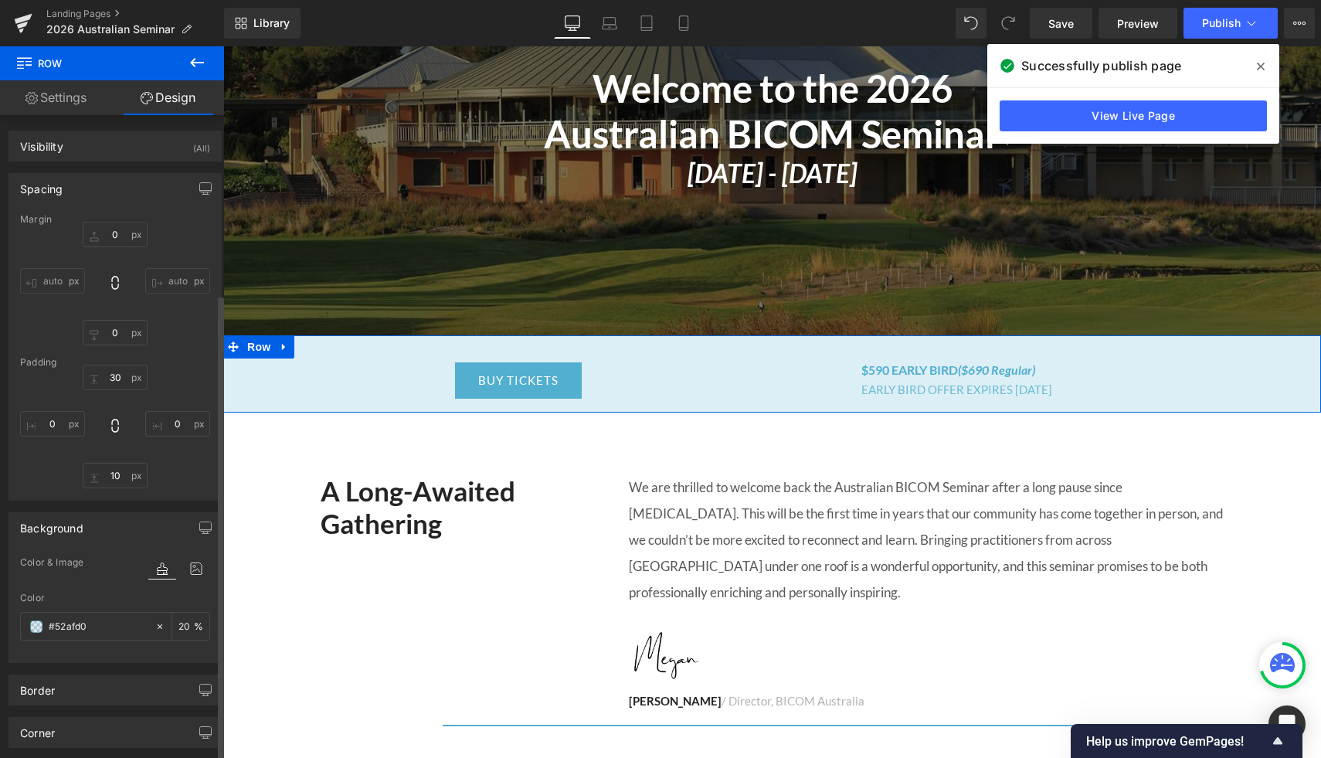
scroll to position [246, 0]
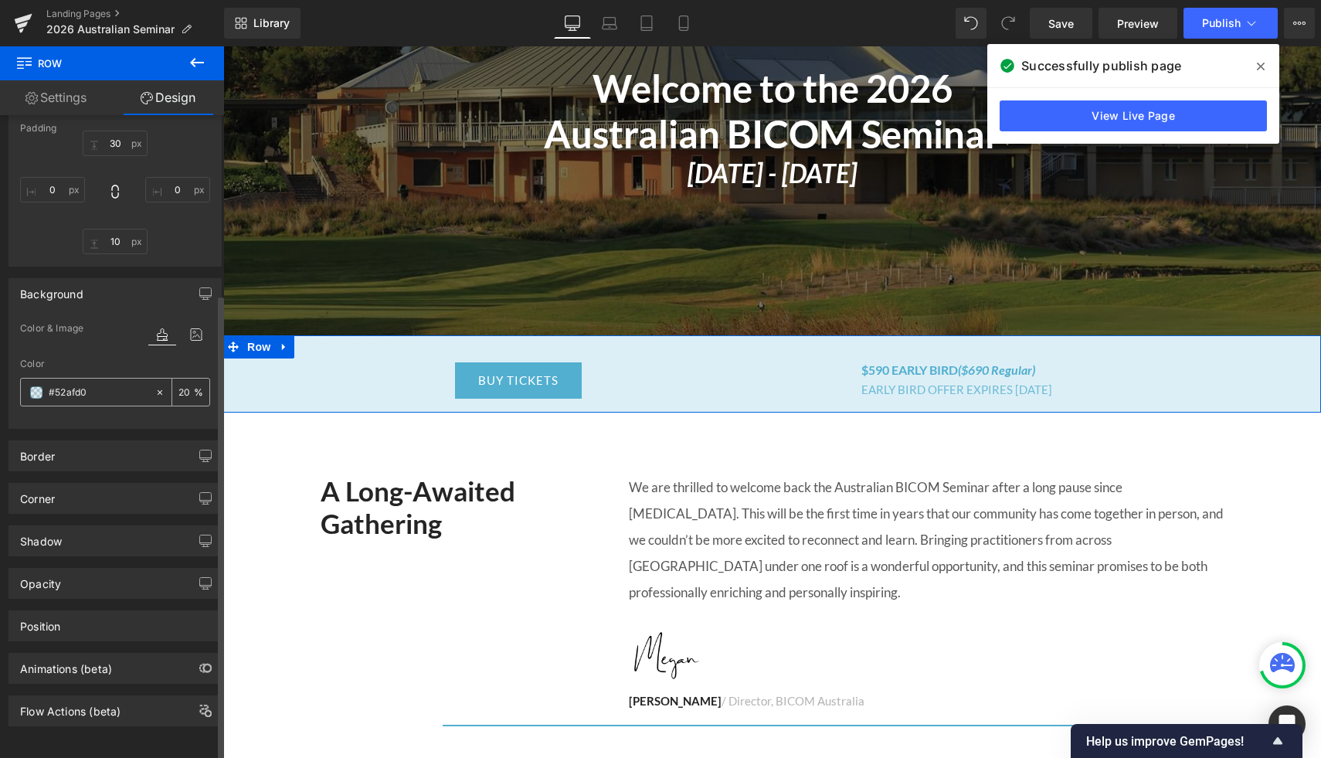
click at [180, 383] on input "20" at bounding box center [185, 391] width 15 height 17
type input "10"
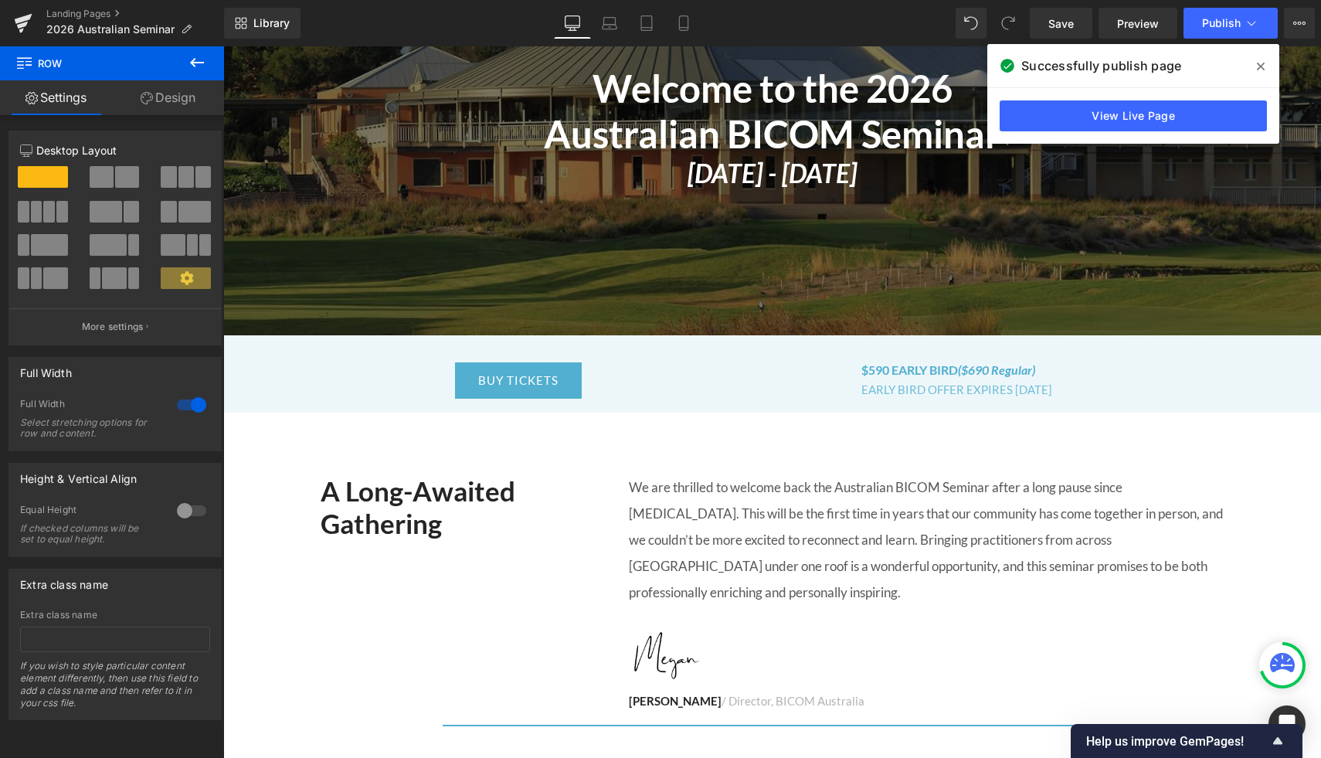
click at [195, 63] on icon at bounding box center [197, 62] width 14 height 9
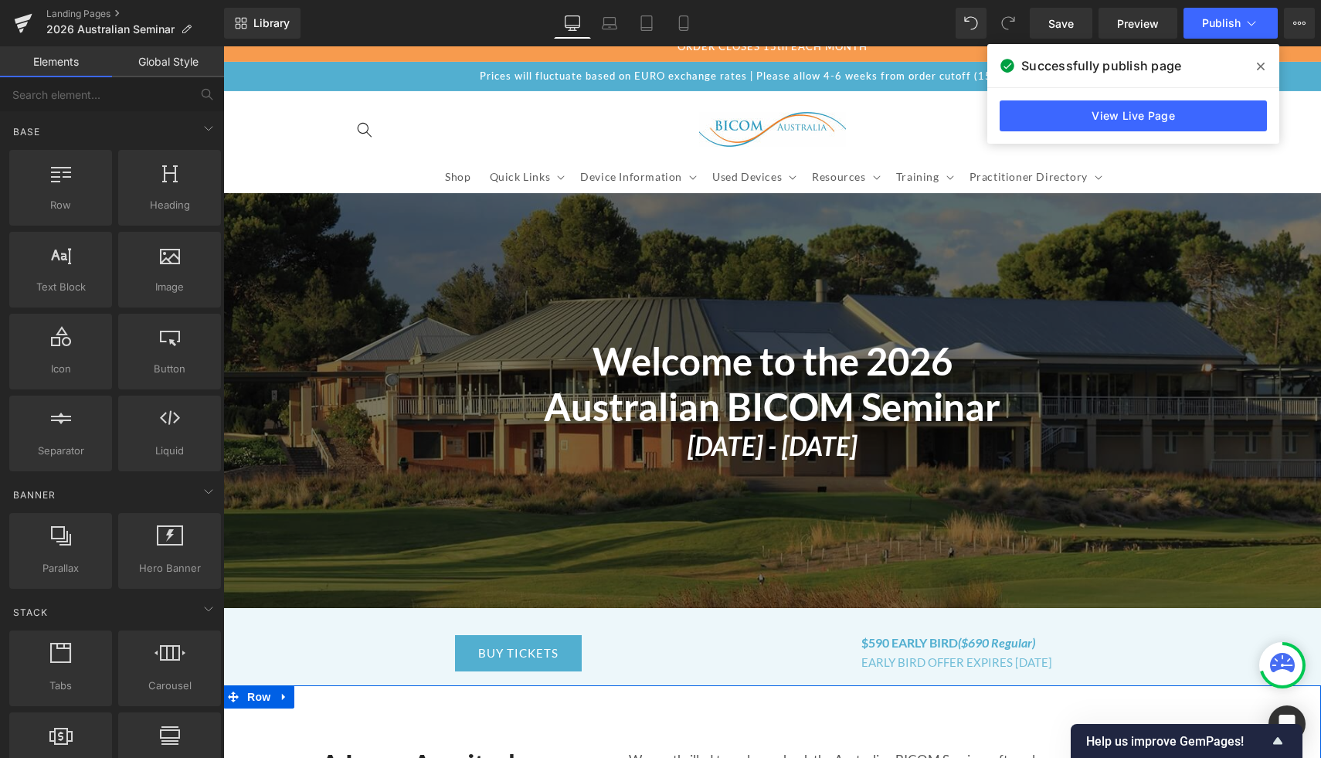
scroll to position [0, 0]
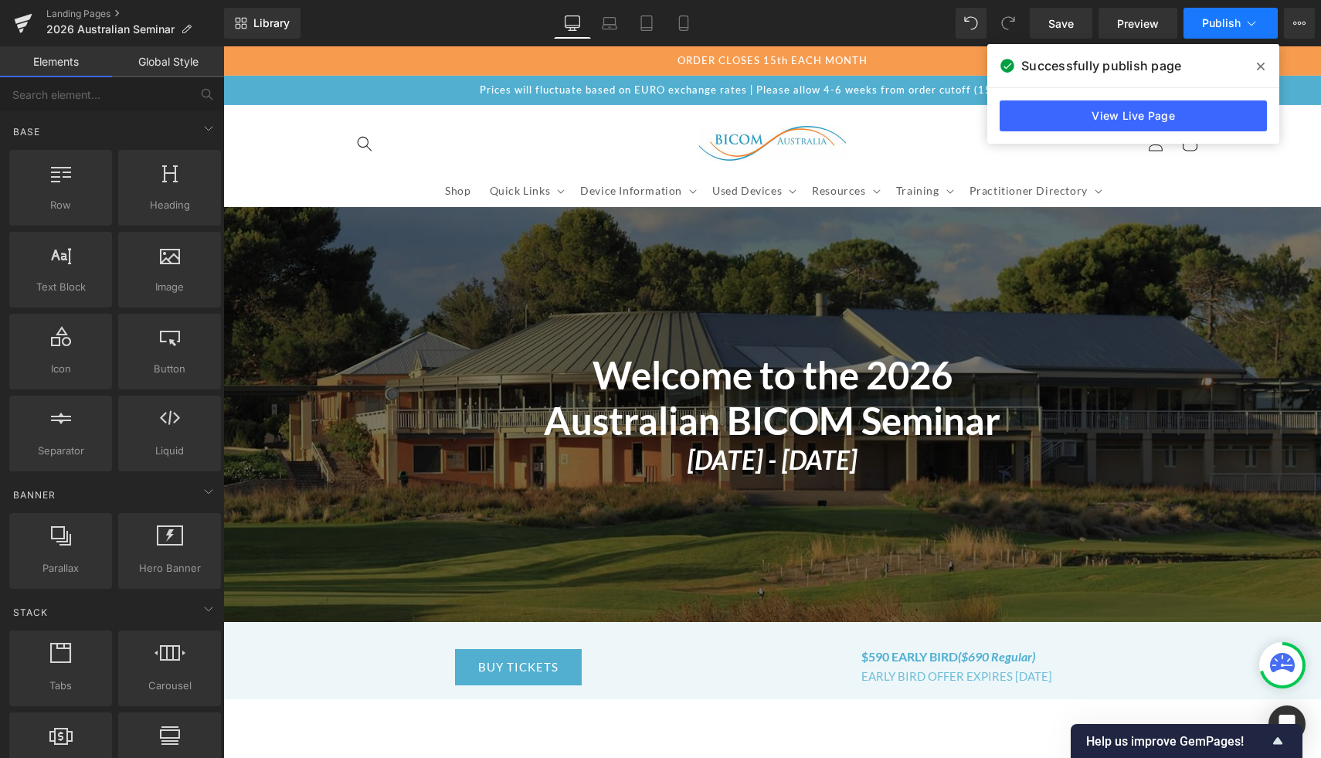
click at [1221, 28] on span "Publish" at bounding box center [1221, 23] width 39 height 12
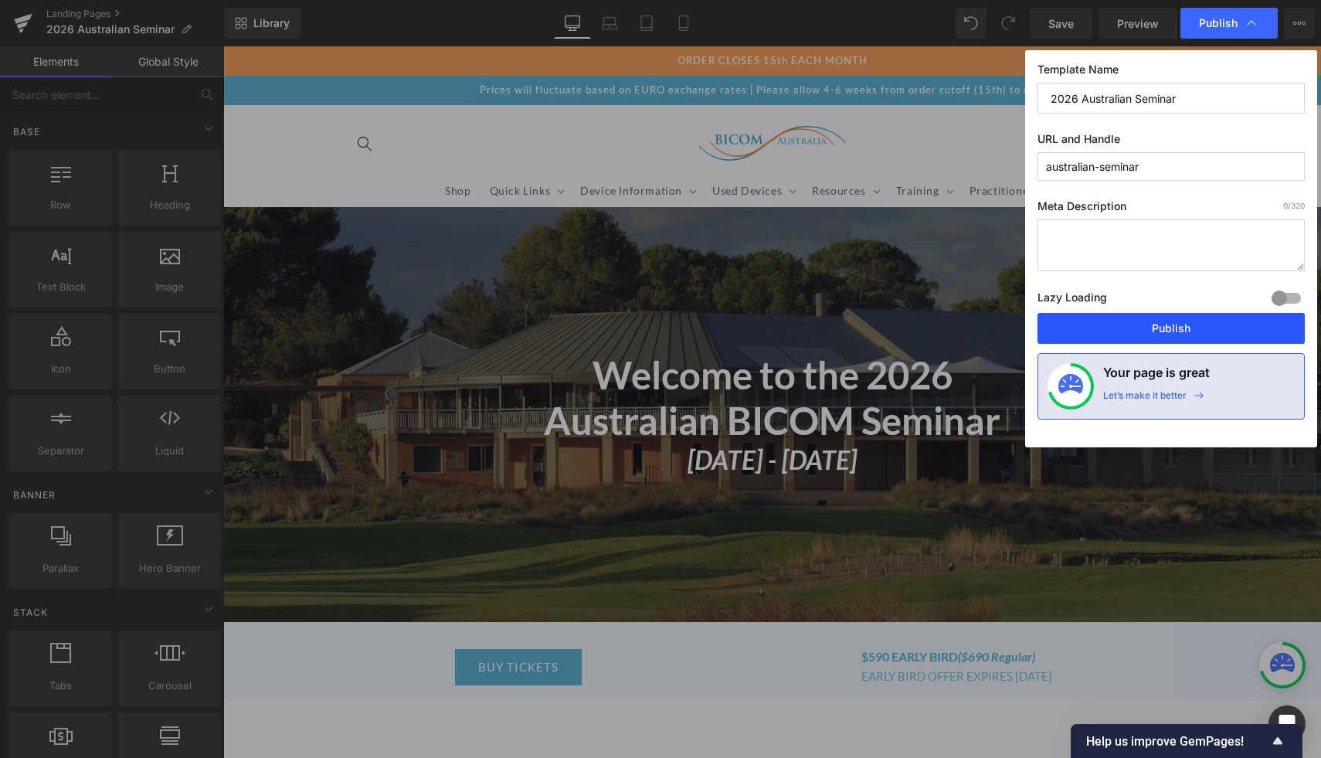
click at [1128, 331] on button "Publish" at bounding box center [1171, 328] width 267 height 31
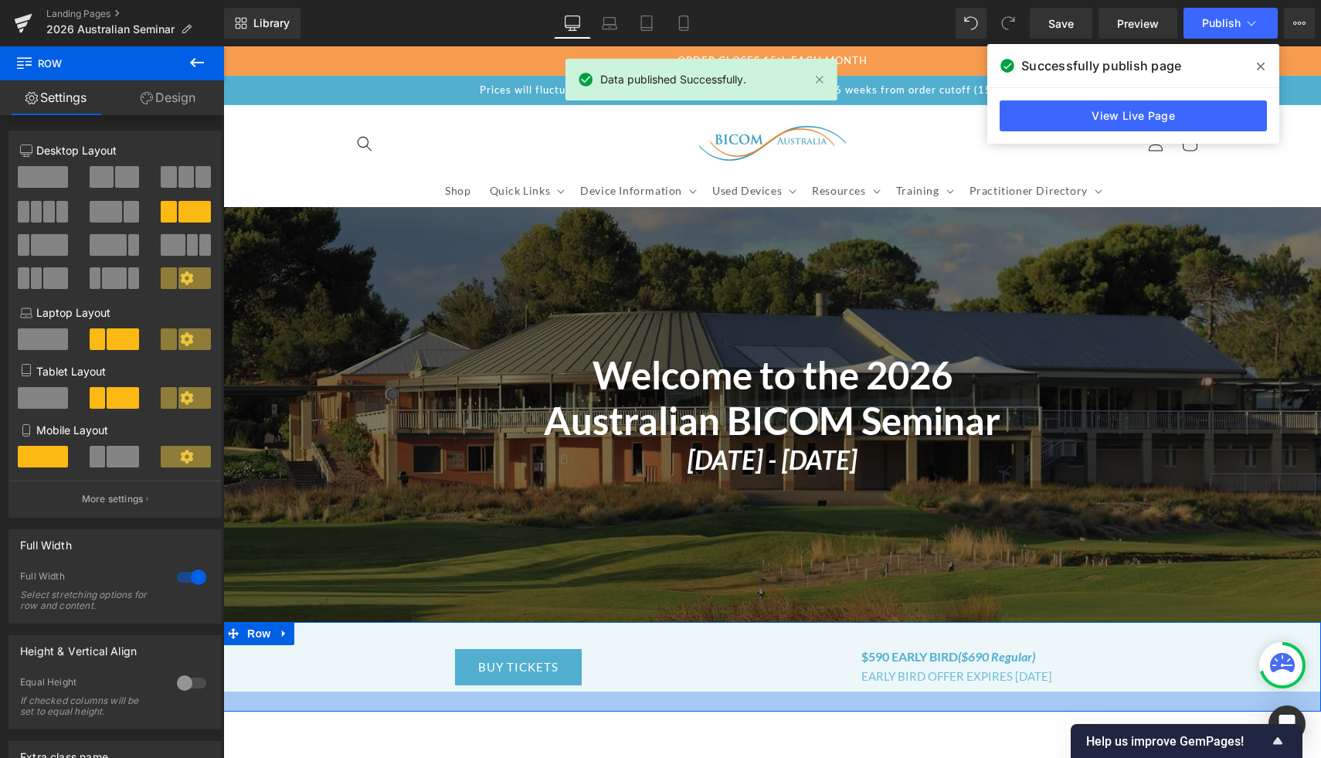
drag, startPoint x: 483, startPoint y: 693, endPoint x: 483, endPoint y: 705, distance: 12.4
click at [483, 705] on div at bounding box center [772, 701] width 1098 height 20
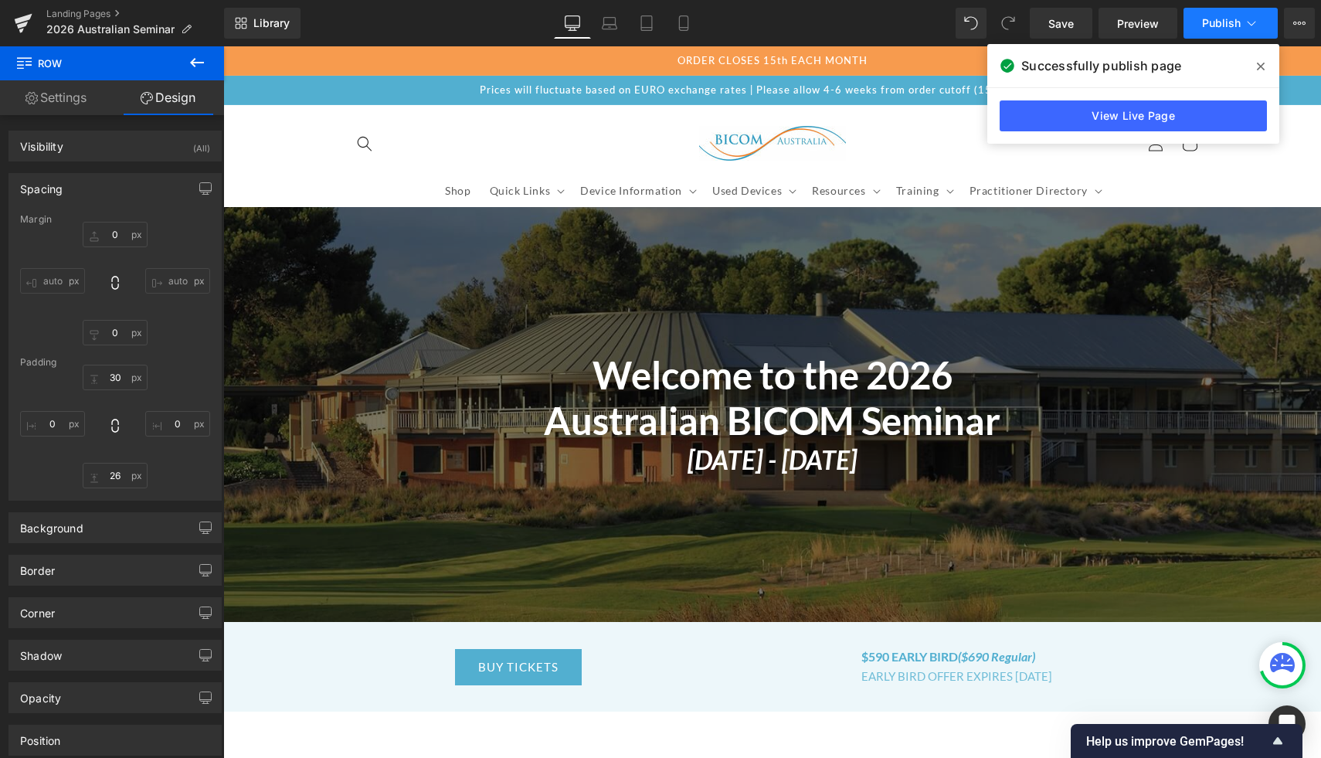
click at [1229, 27] on span "Publish" at bounding box center [1221, 23] width 39 height 12
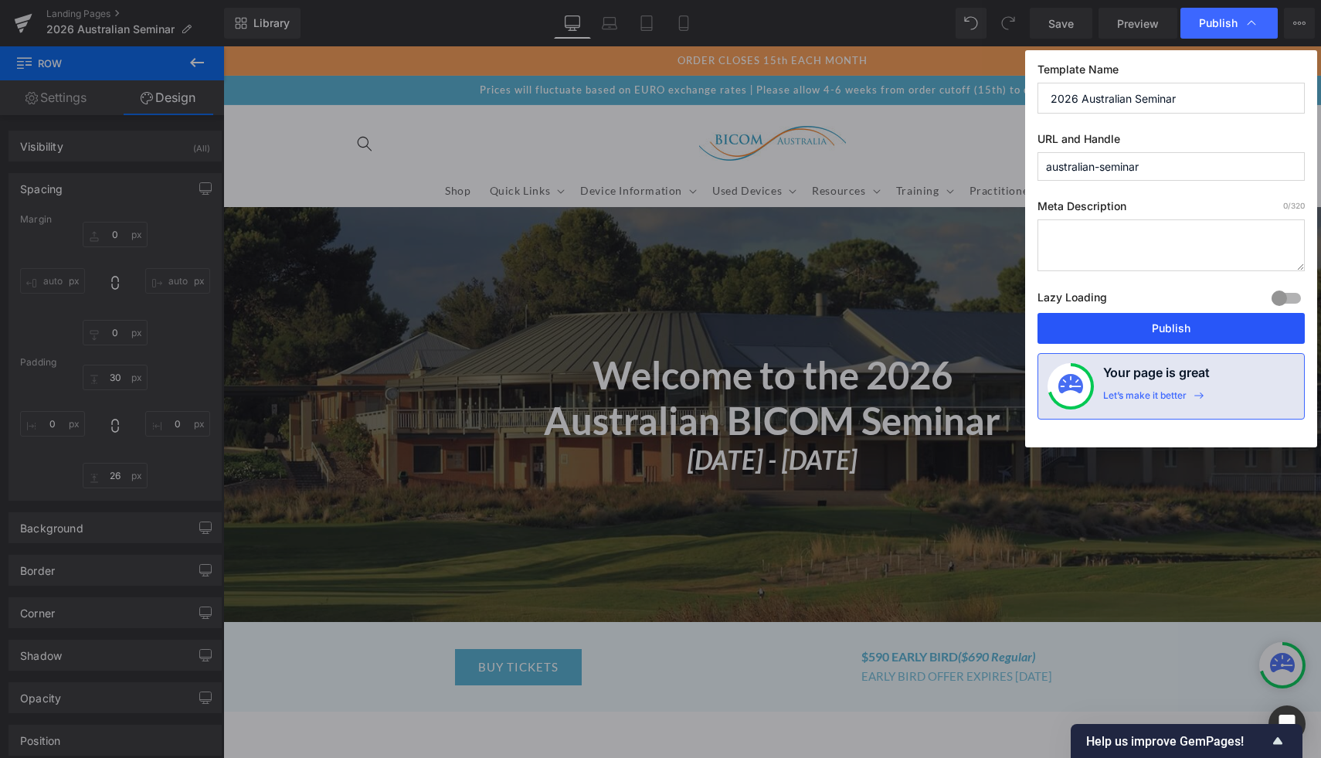
click at [1136, 329] on button "Publish" at bounding box center [1171, 328] width 267 height 31
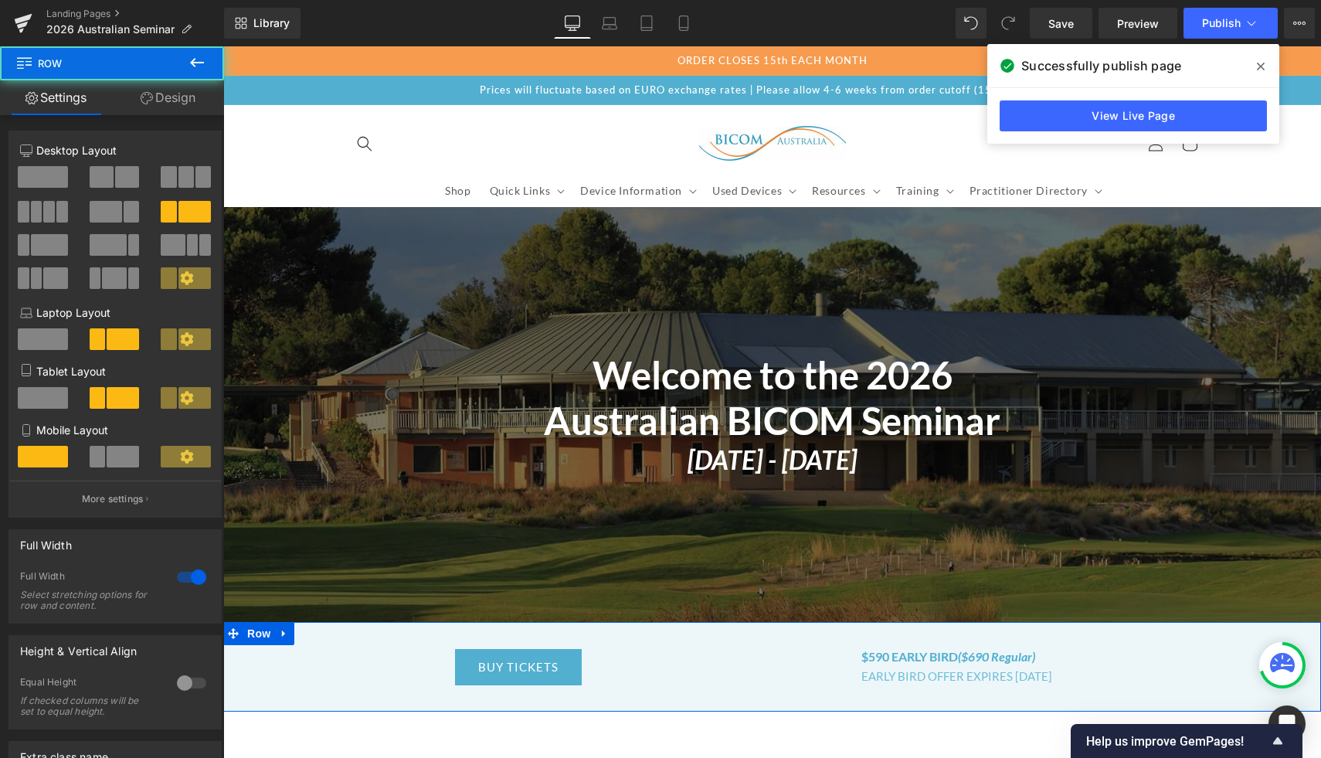
click at [830, 652] on div "$590 EARLY BIRD ($690 Regular) Heading EARLY BIRD OFFER EXPIRES [DATE] Text Blo…" at bounding box center [955, 665] width 732 height 40
click at [681, 665] on div "$590 EARLY BIRD ($690 Regular) Heading EARLY BIRD OFFER EXPIRES [DATE] Text Blo…" at bounding box center [955, 665] width 732 height 40
click at [264, 634] on span "Row" at bounding box center [258, 634] width 31 height 23
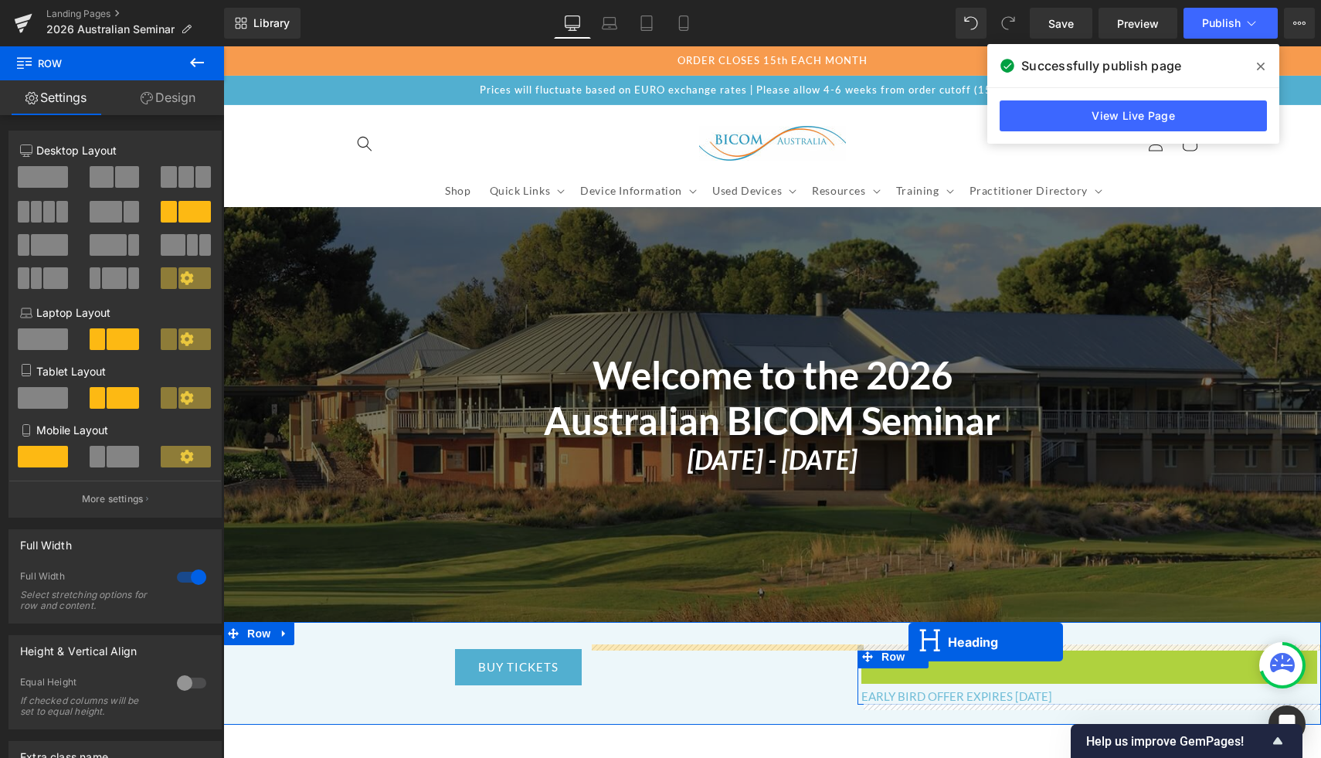
drag, startPoint x: 1051, startPoint y: 655, endPoint x: 909, endPoint y: 642, distance: 143.5
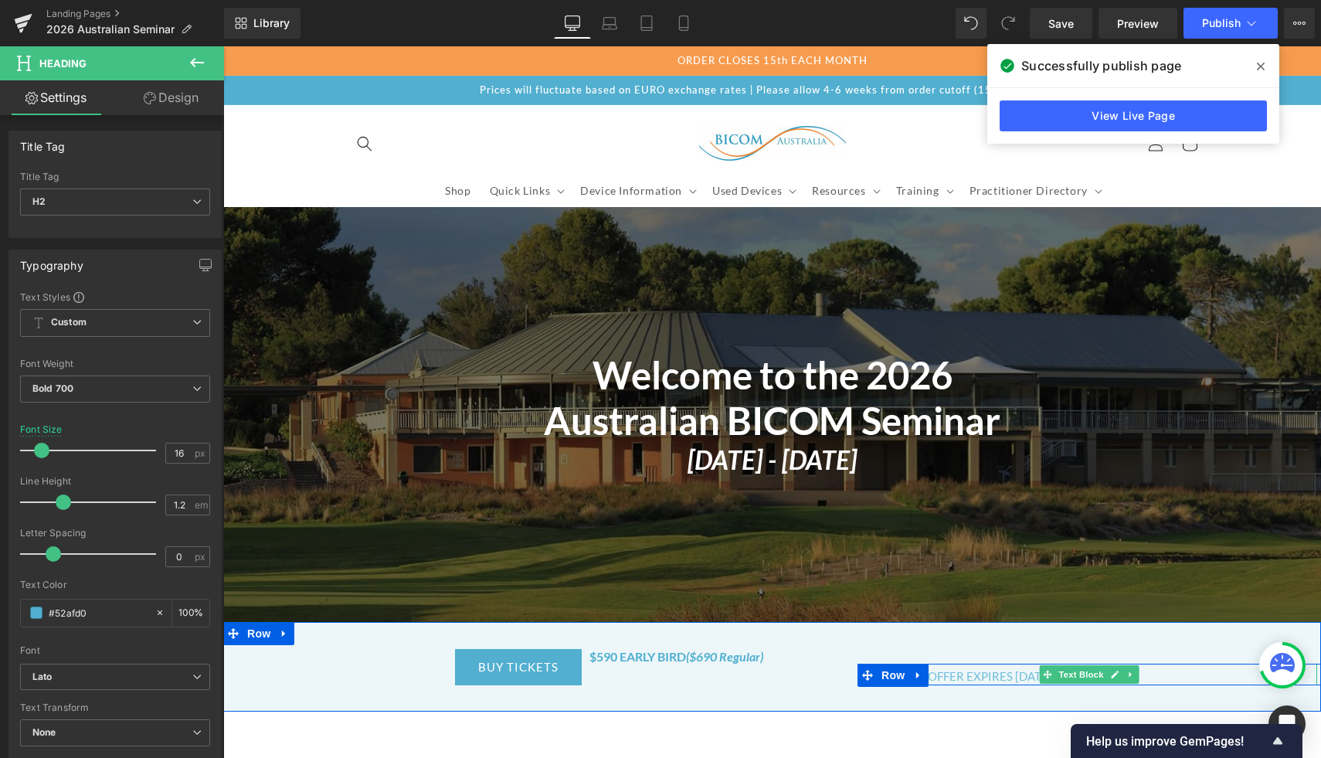
click at [954, 675] on div "EARLY BIRD OFFER EXPIRES [DATE]" at bounding box center [1089, 675] width 456 height 22
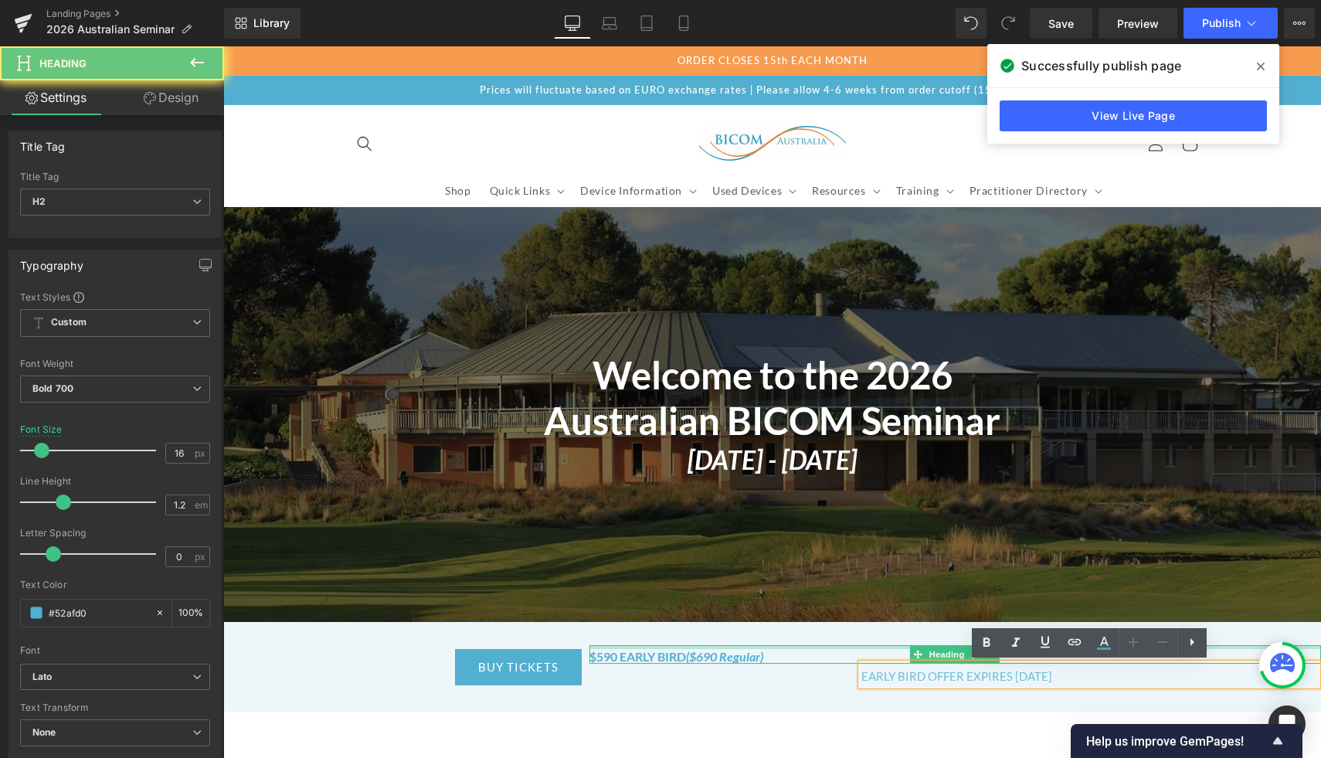
click at [884, 646] on div at bounding box center [955, 647] width 732 height 4
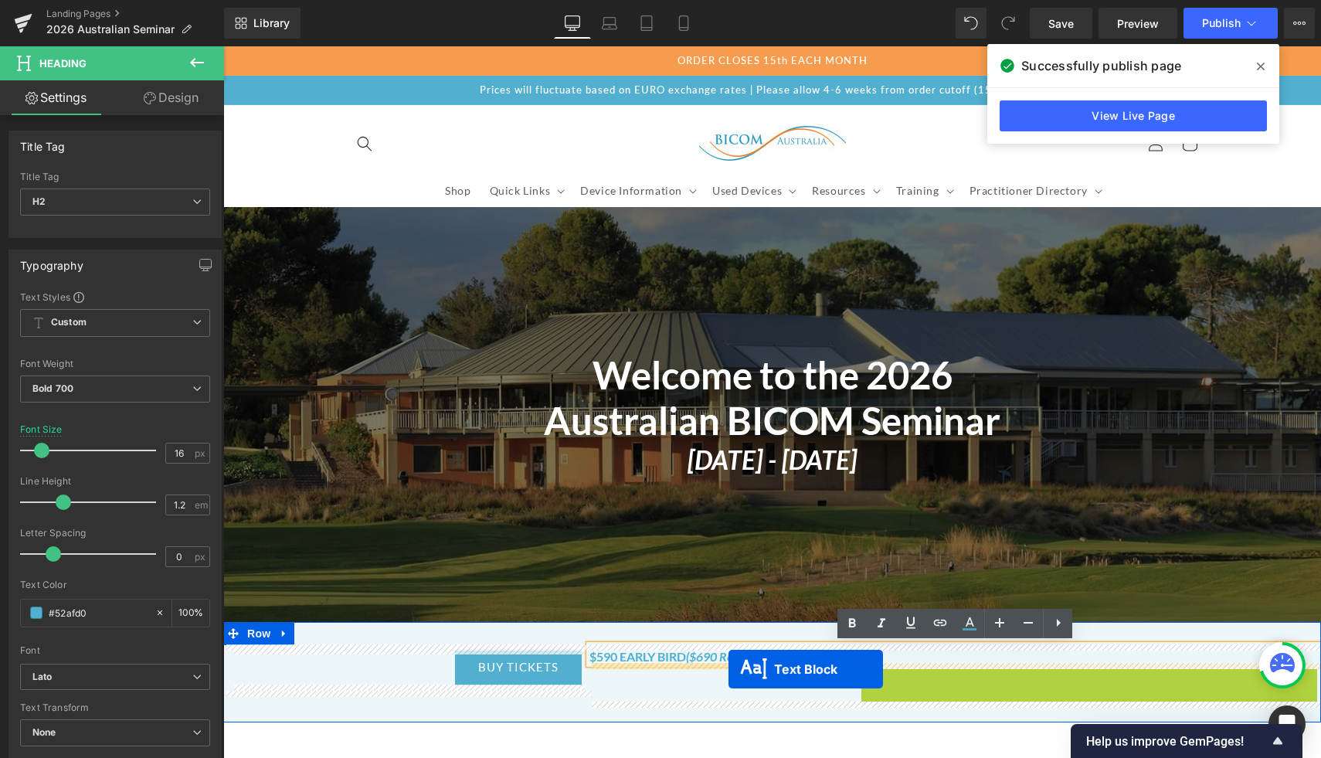
drag, startPoint x: 1046, startPoint y: 674, endPoint x: 729, endPoint y: 669, distance: 317.6
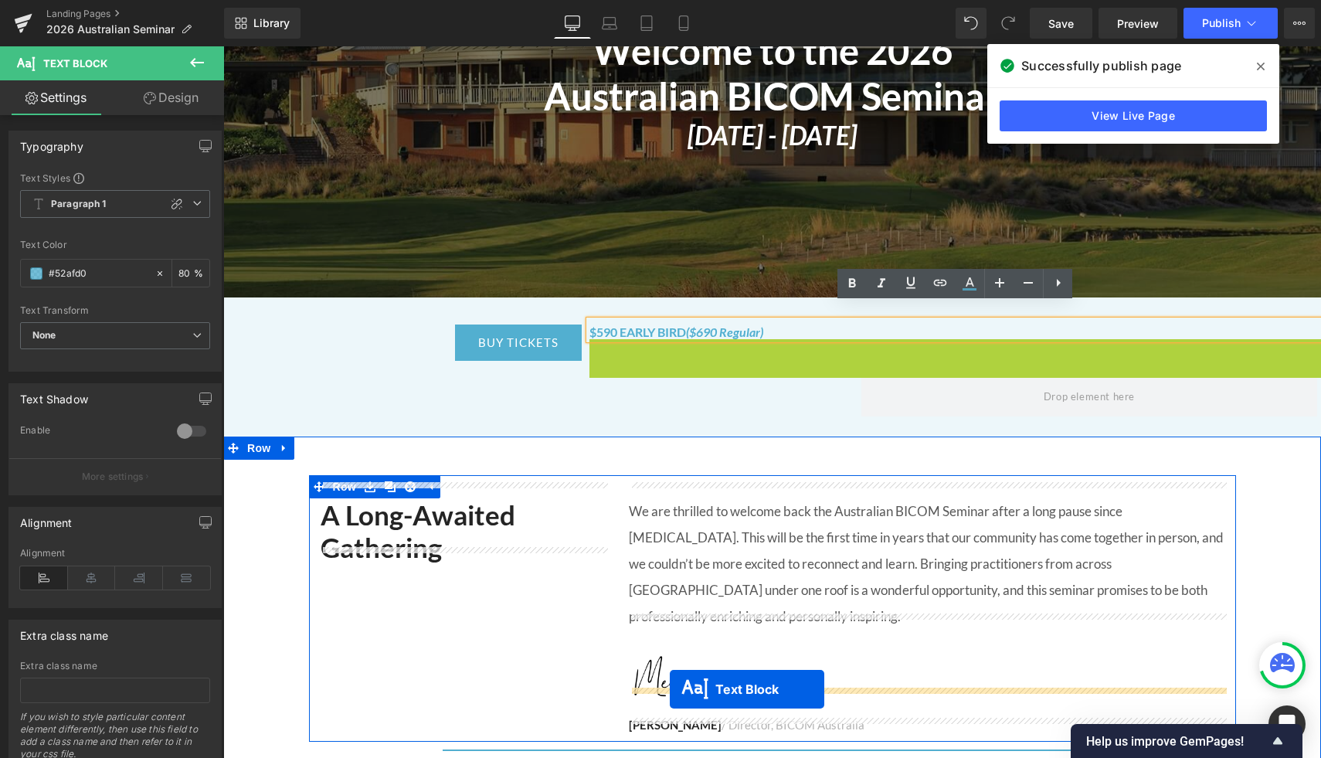
scroll to position [340, 0]
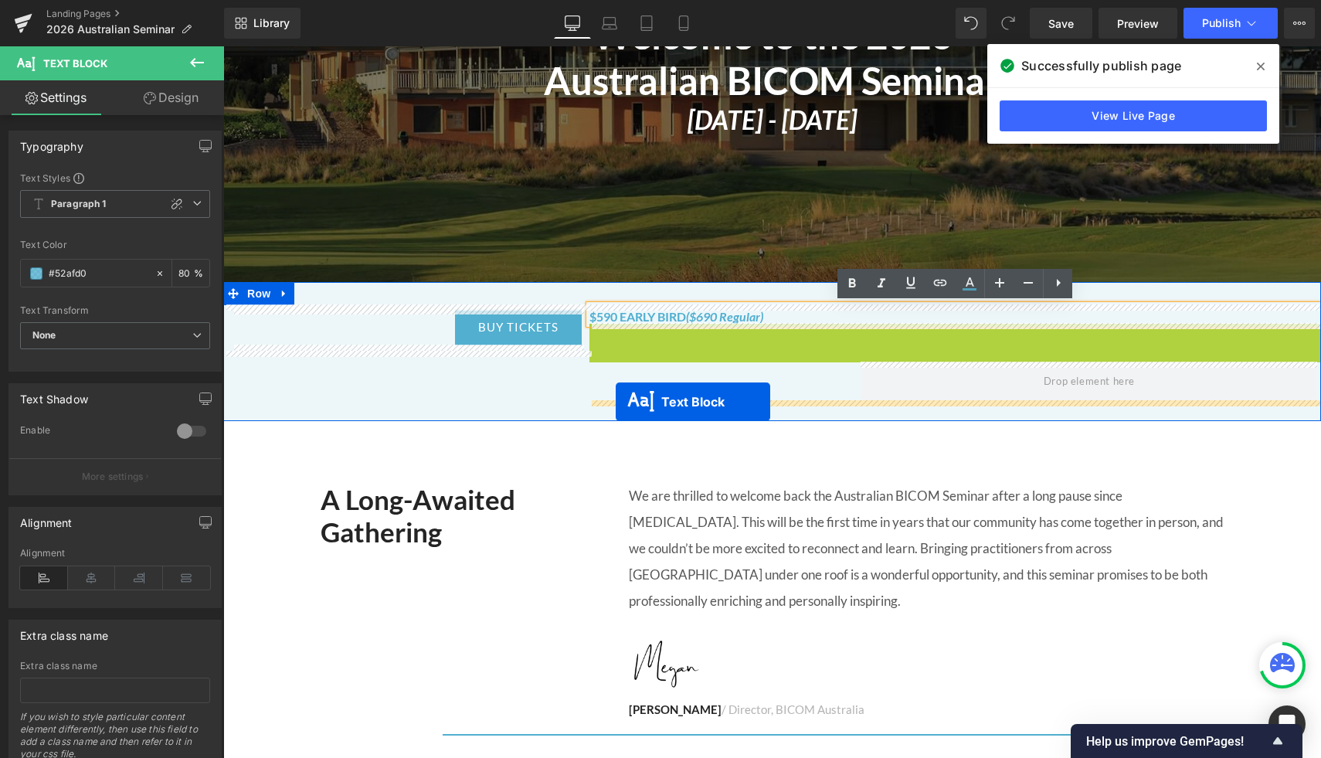
drag, startPoint x: 915, startPoint y: 677, endPoint x: 616, endPoint y: 402, distance: 406.3
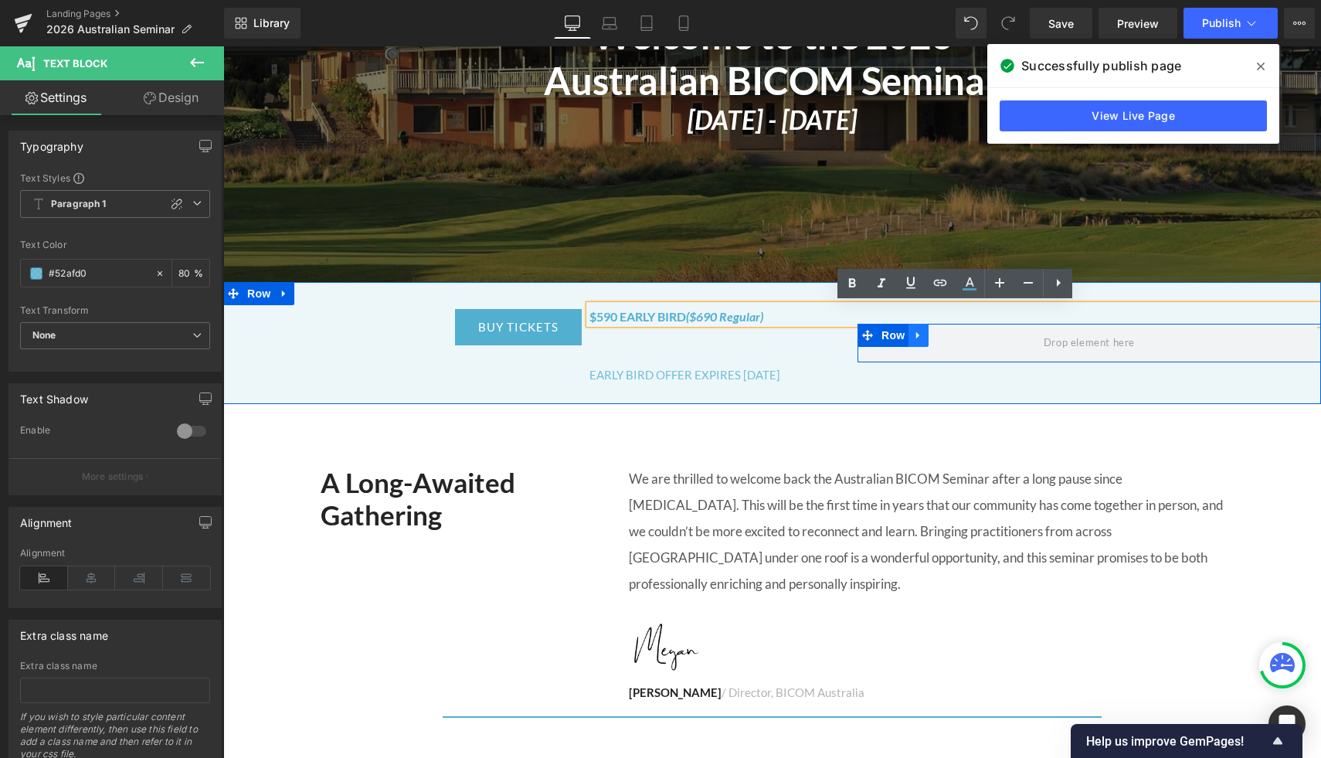
click at [921, 335] on icon at bounding box center [918, 336] width 11 height 12
click at [961, 336] on icon at bounding box center [958, 336] width 11 height 12
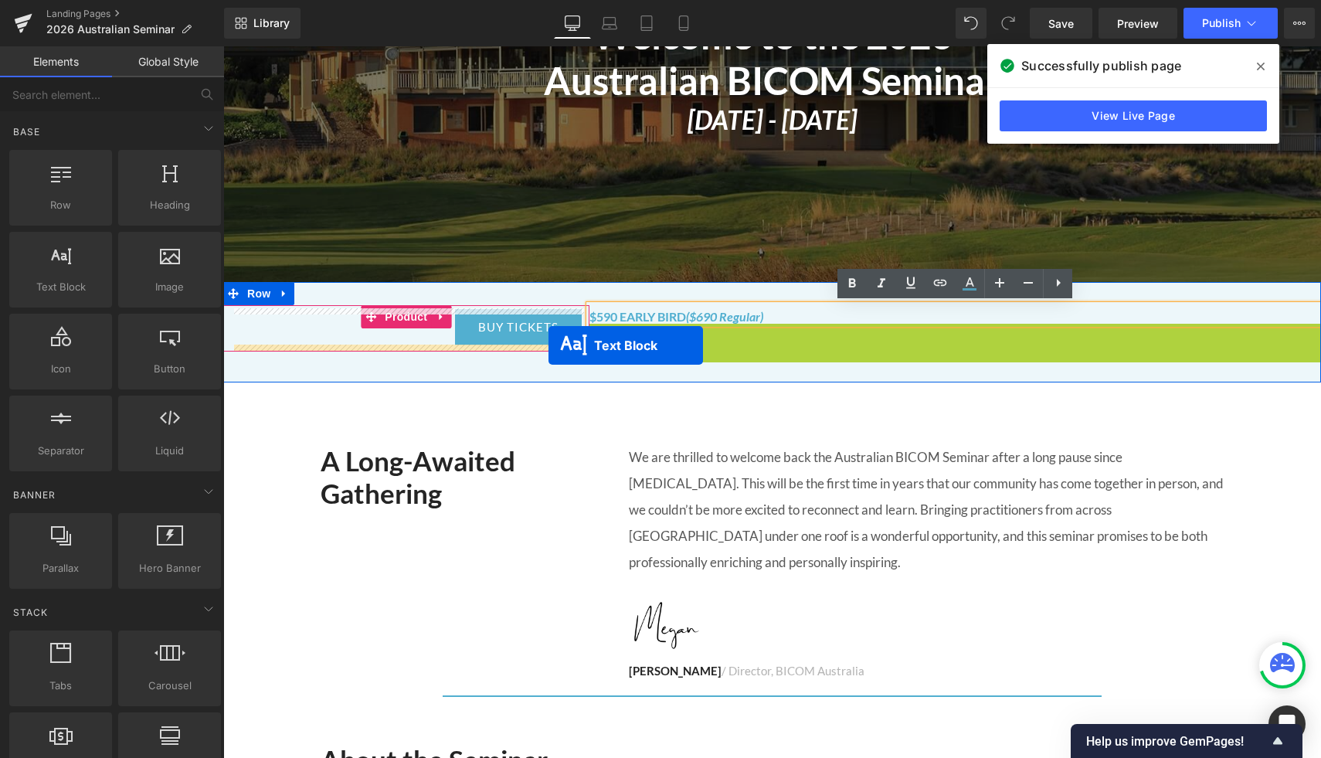
drag, startPoint x: 912, startPoint y: 334, endPoint x: 549, endPoint y: 345, distance: 363.3
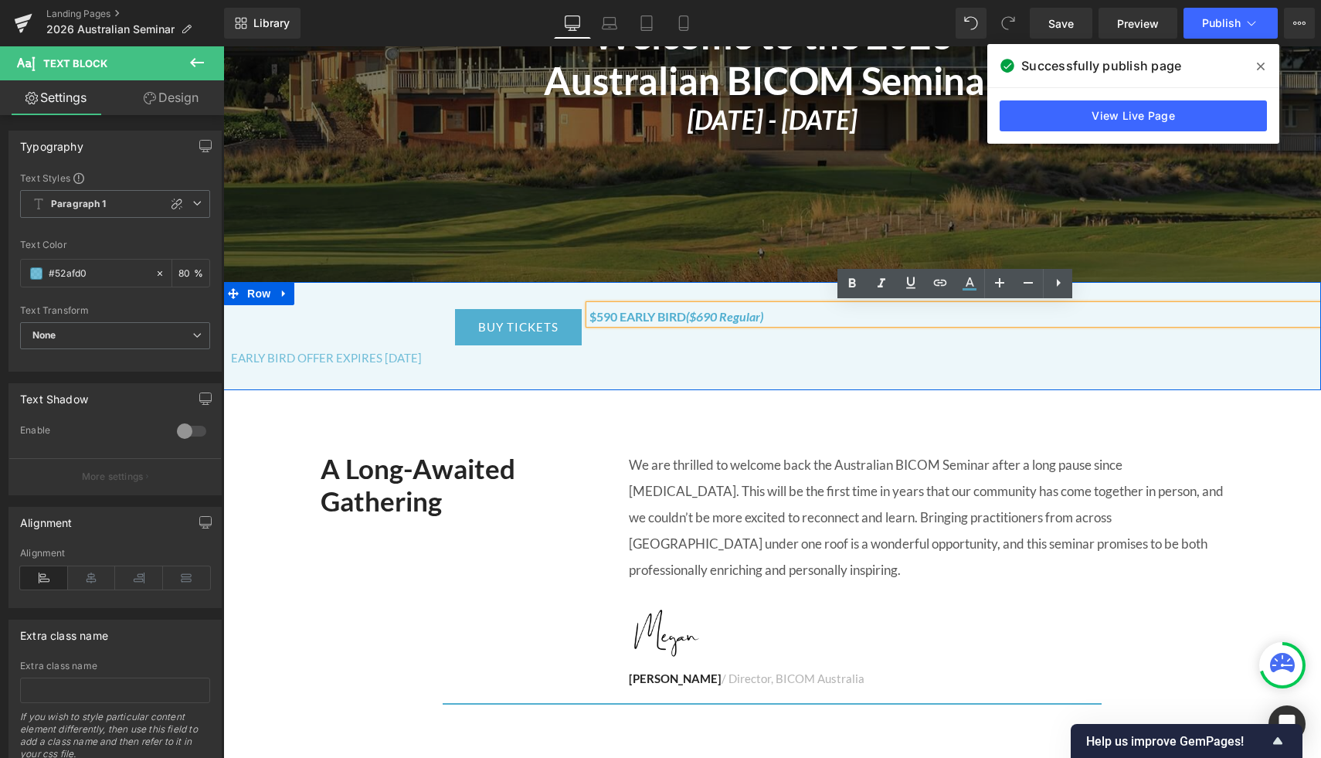
click at [732, 310] on span "($690 Regular)" at bounding box center [724, 316] width 77 height 15
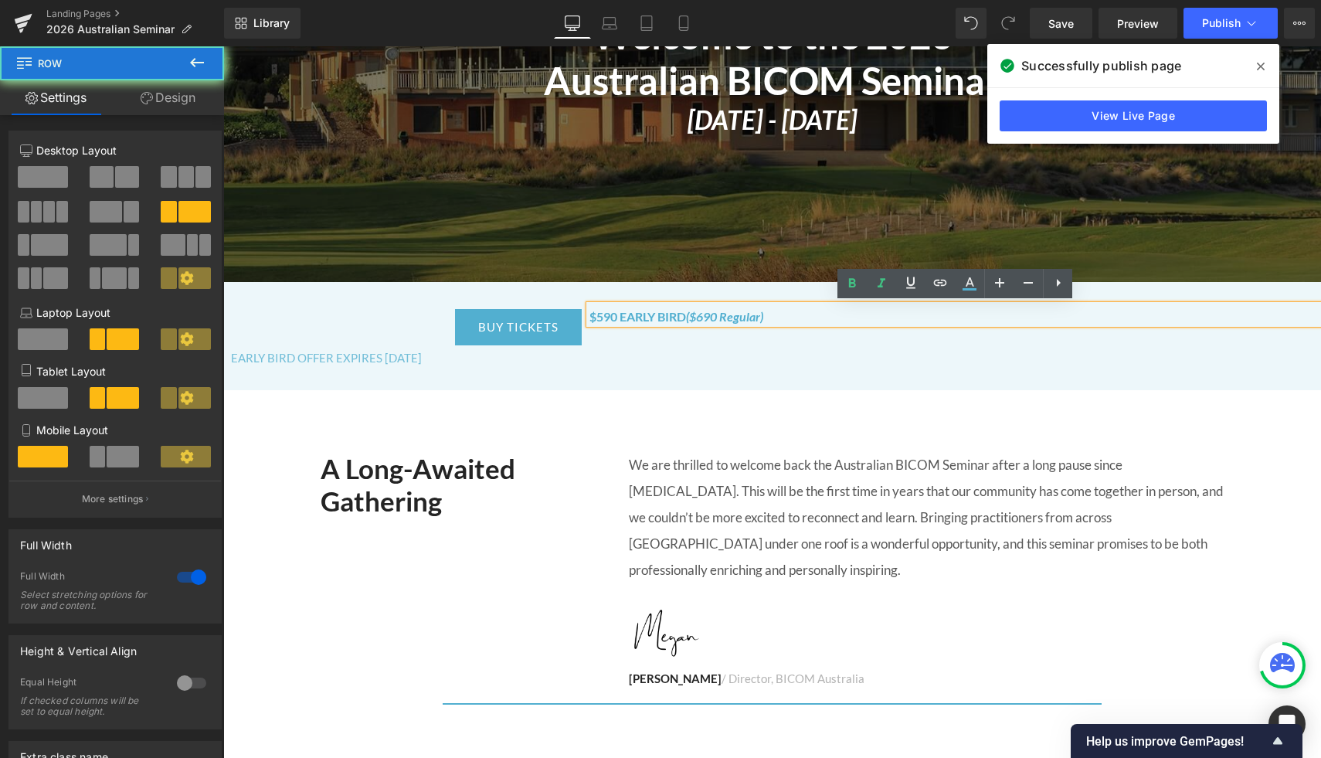
click at [735, 376] on div "BUY TICKETS (P) Cart Button EARLY BIRD OFFER EXPIRES [DATE] Text Block Product …" at bounding box center [772, 336] width 1098 height 109
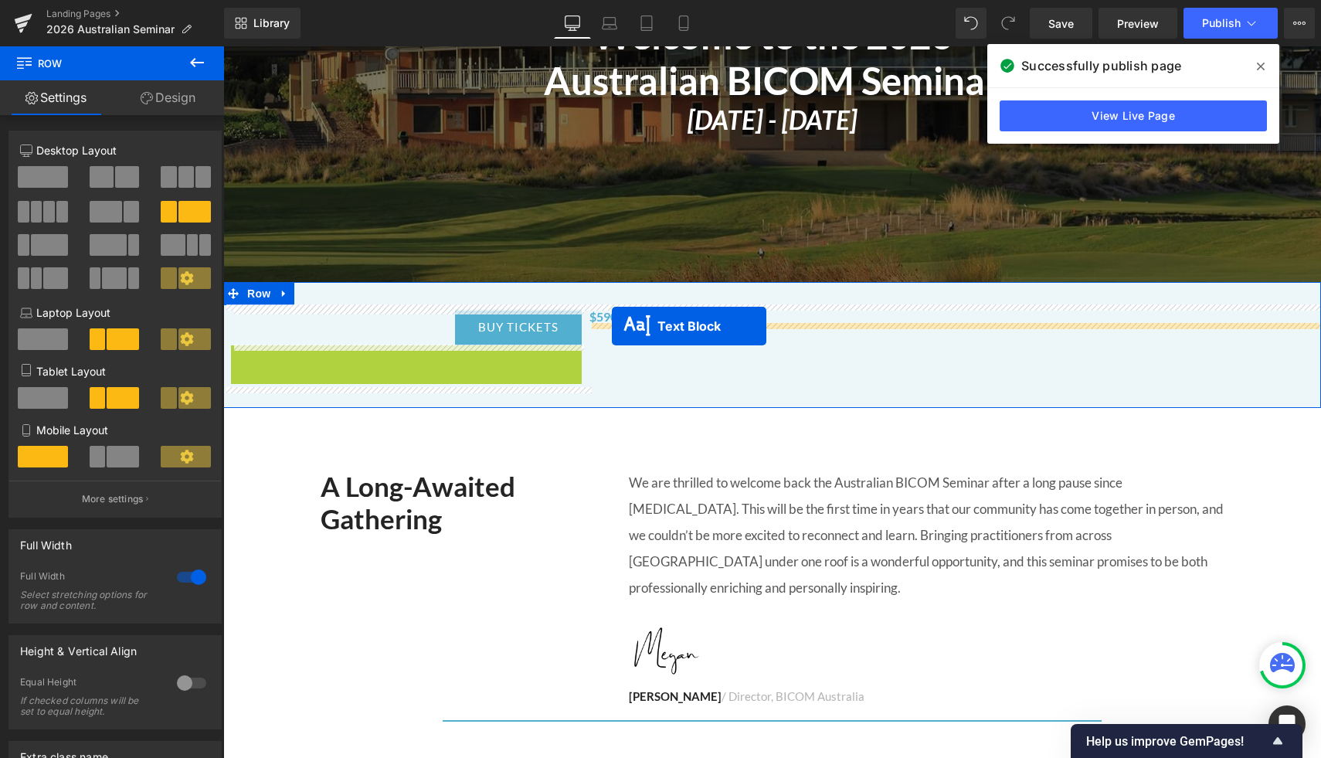
drag, startPoint x: 362, startPoint y: 352, endPoint x: 612, endPoint y: 326, distance: 250.9
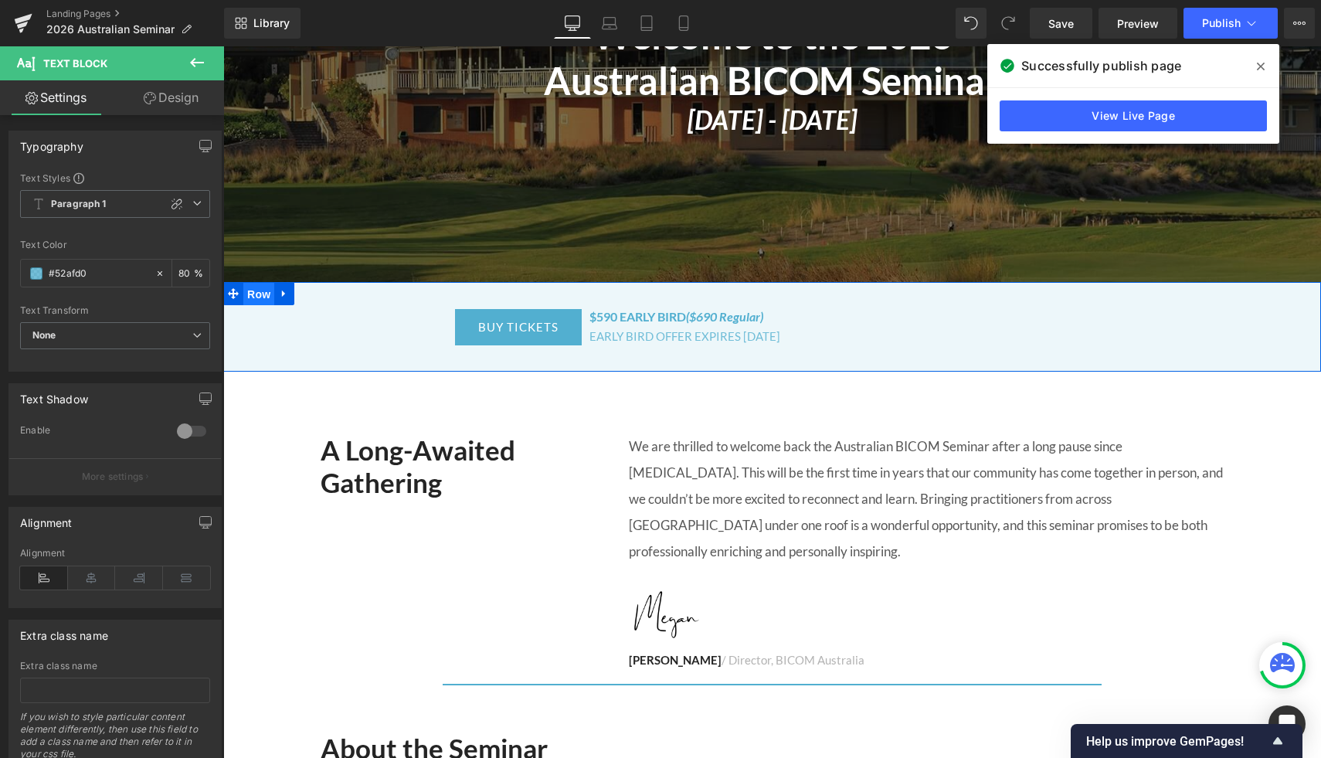
click at [248, 293] on span "Row" at bounding box center [258, 294] width 31 height 23
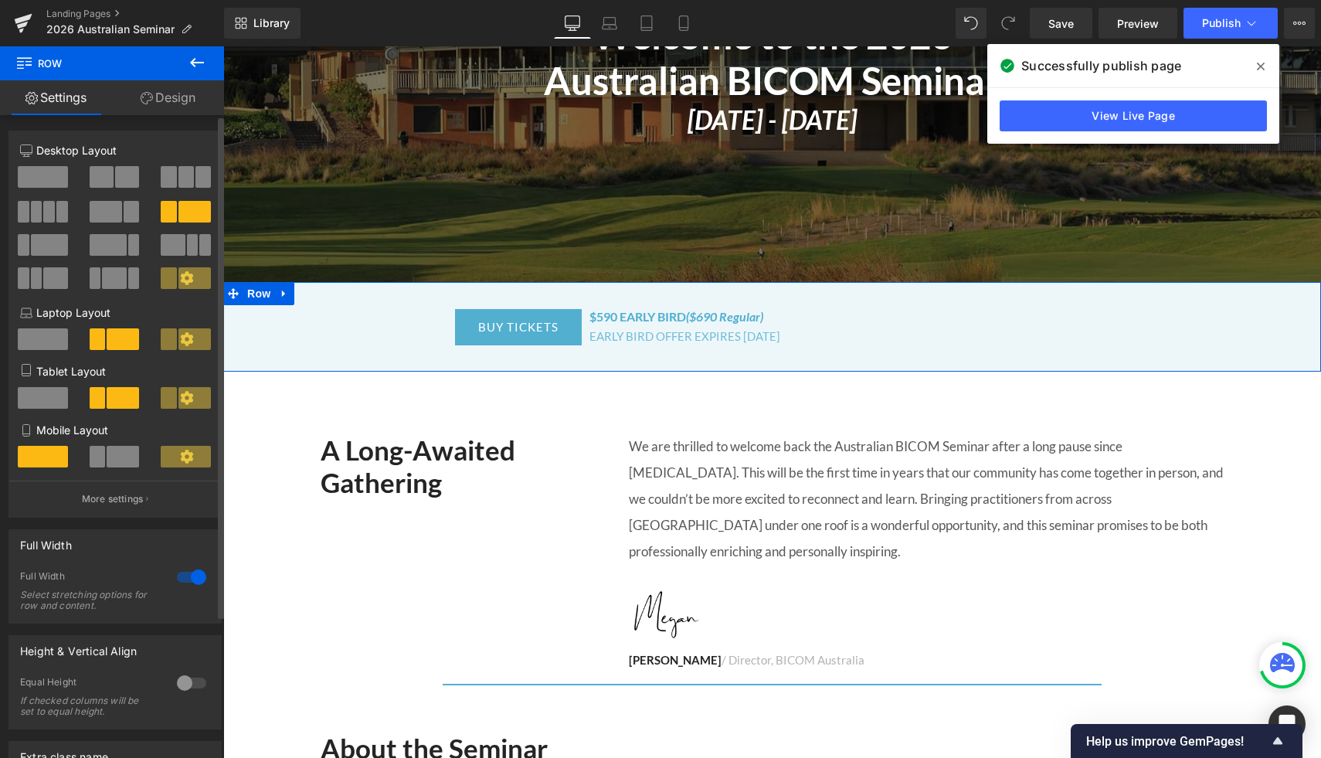
click at [115, 175] on span at bounding box center [127, 177] width 24 height 22
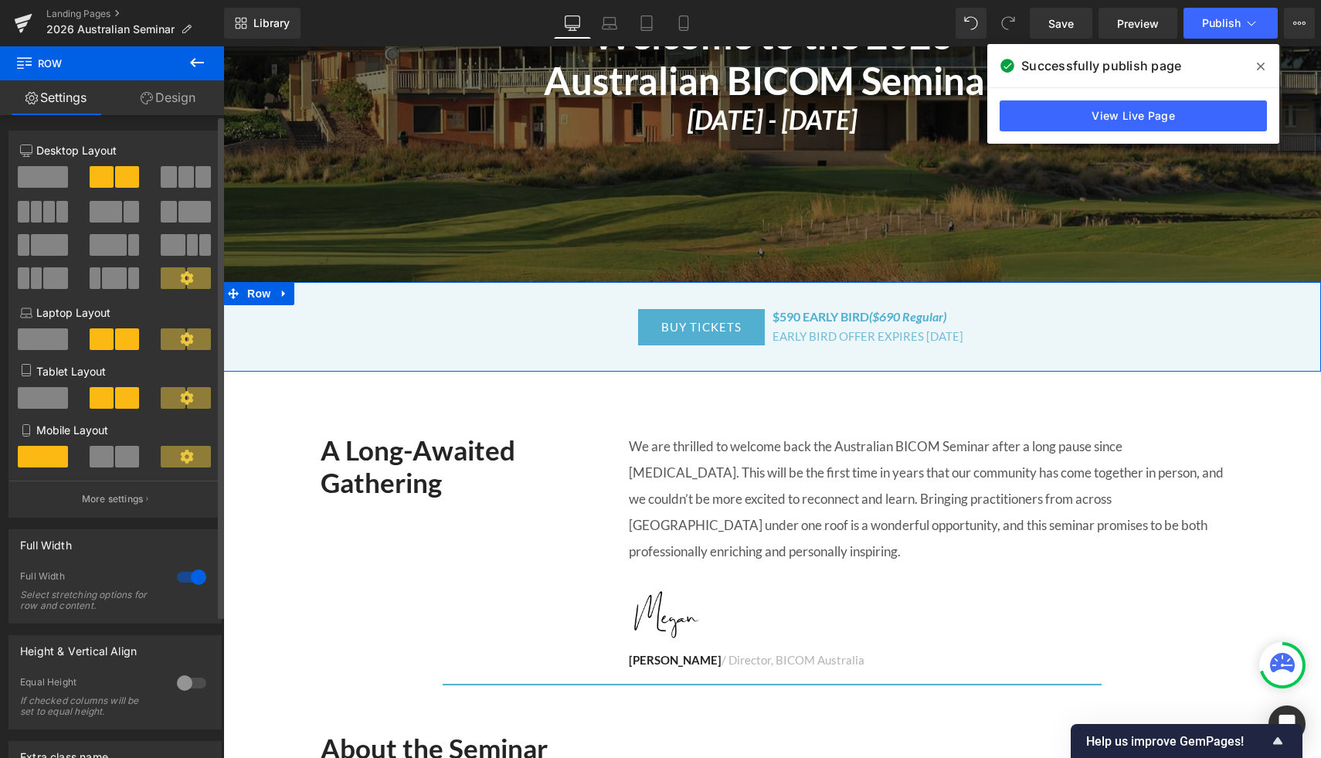
click at [183, 208] on span at bounding box center [194, 212] width 32 height 22
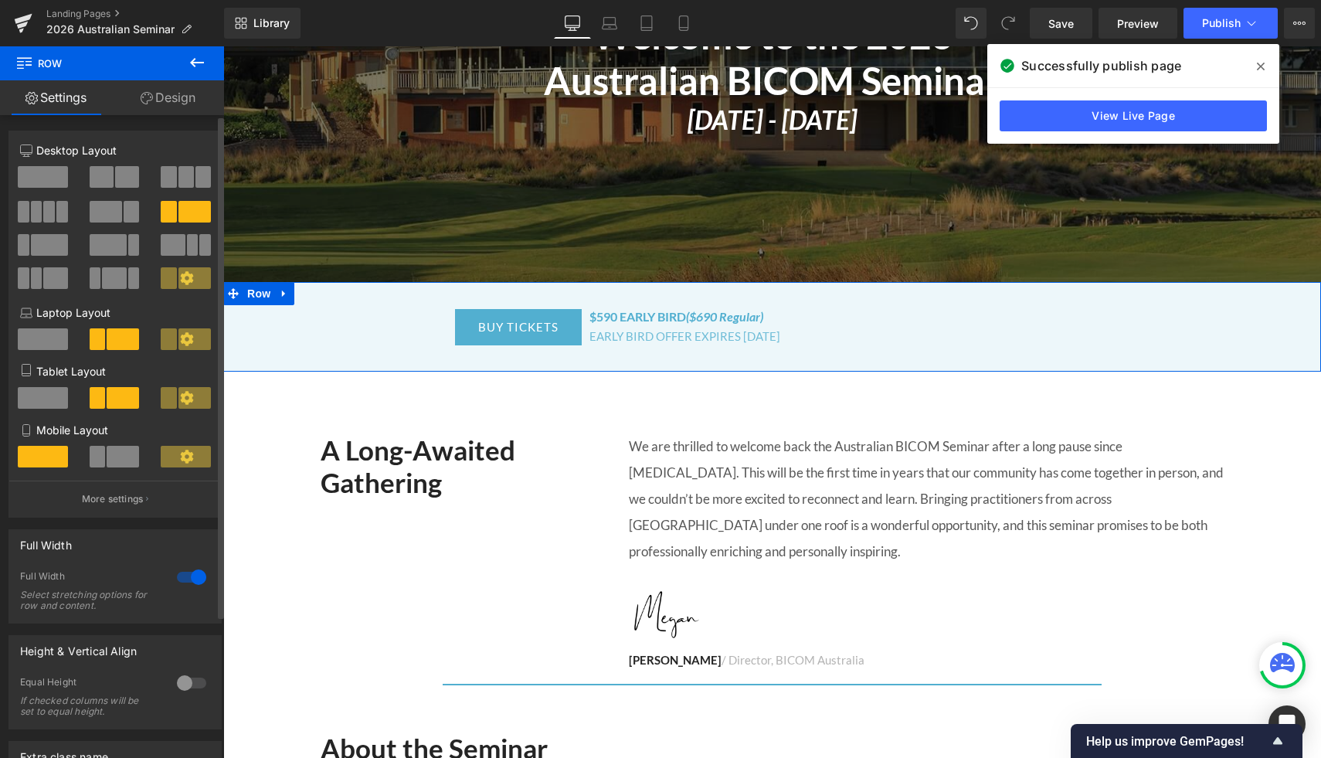
click at [110, 175] on button at bounding box center [116, 177] width 52 height 22
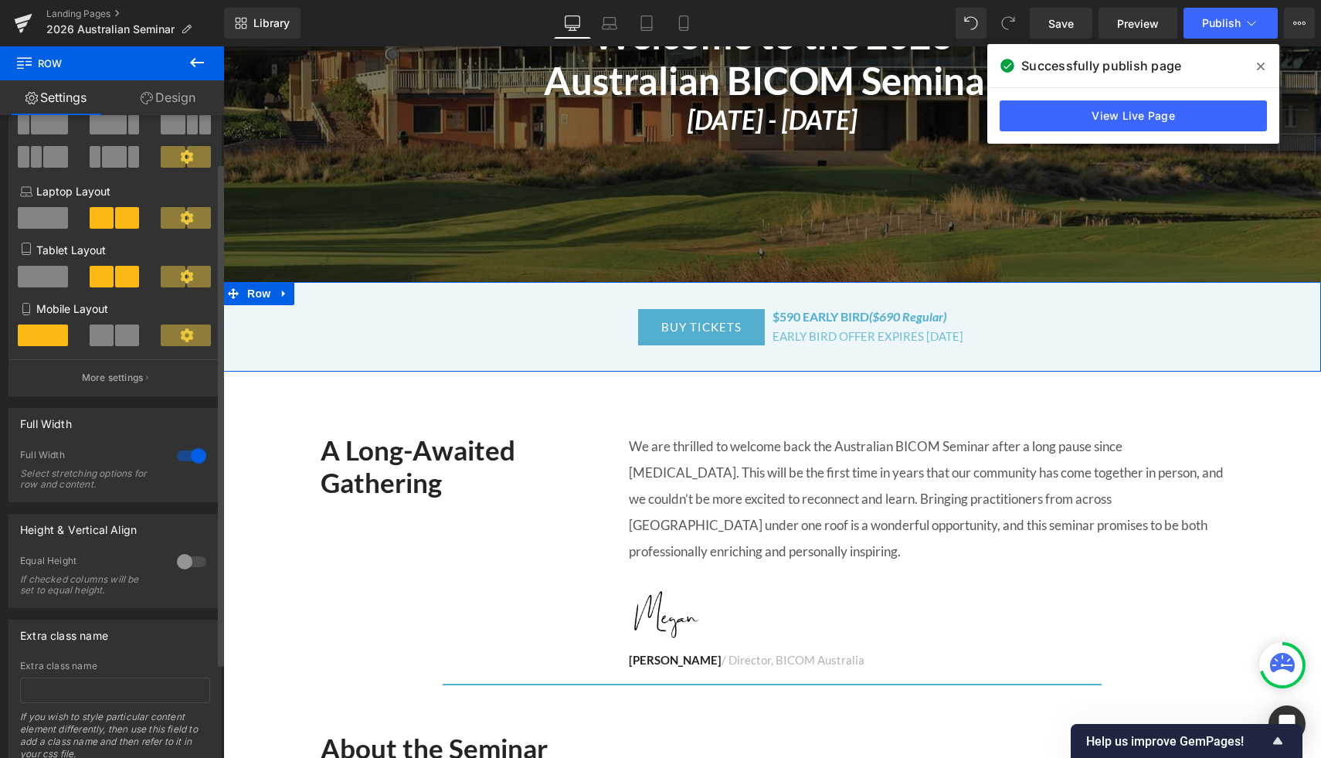
scroll to position [0, 0]
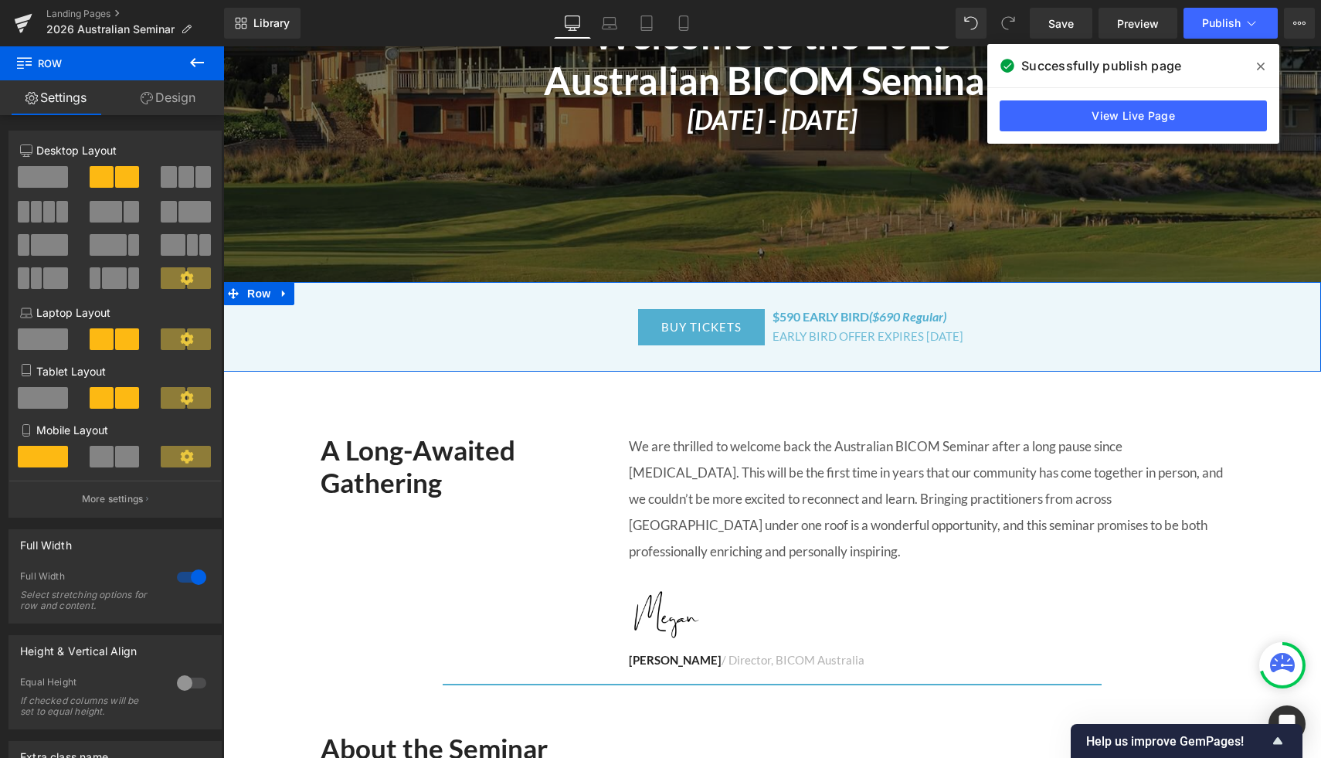
click at [166, 102] on link "Design" at bounding box center [168, 97] width 112 height 35
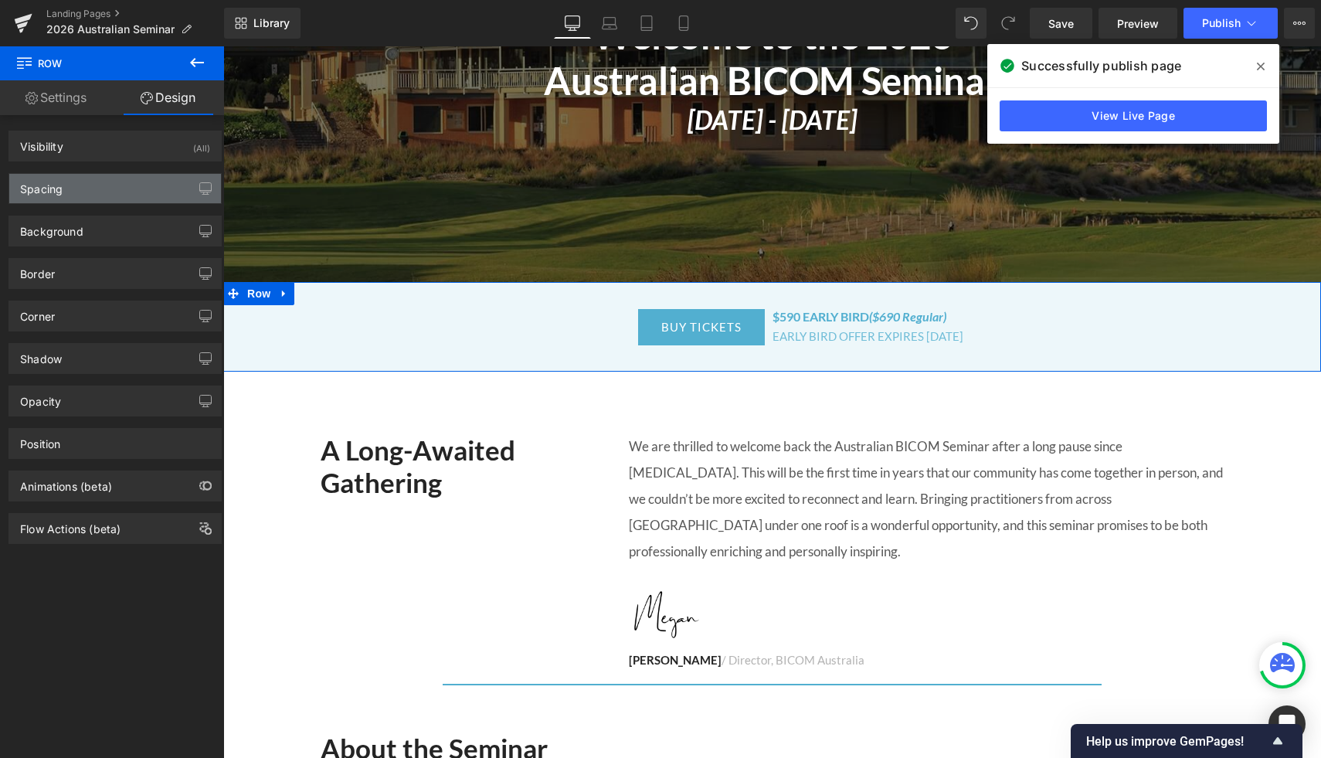
click at [134, 179] on div "Spacing" at bounding box center [115, 188] width 212 height 29
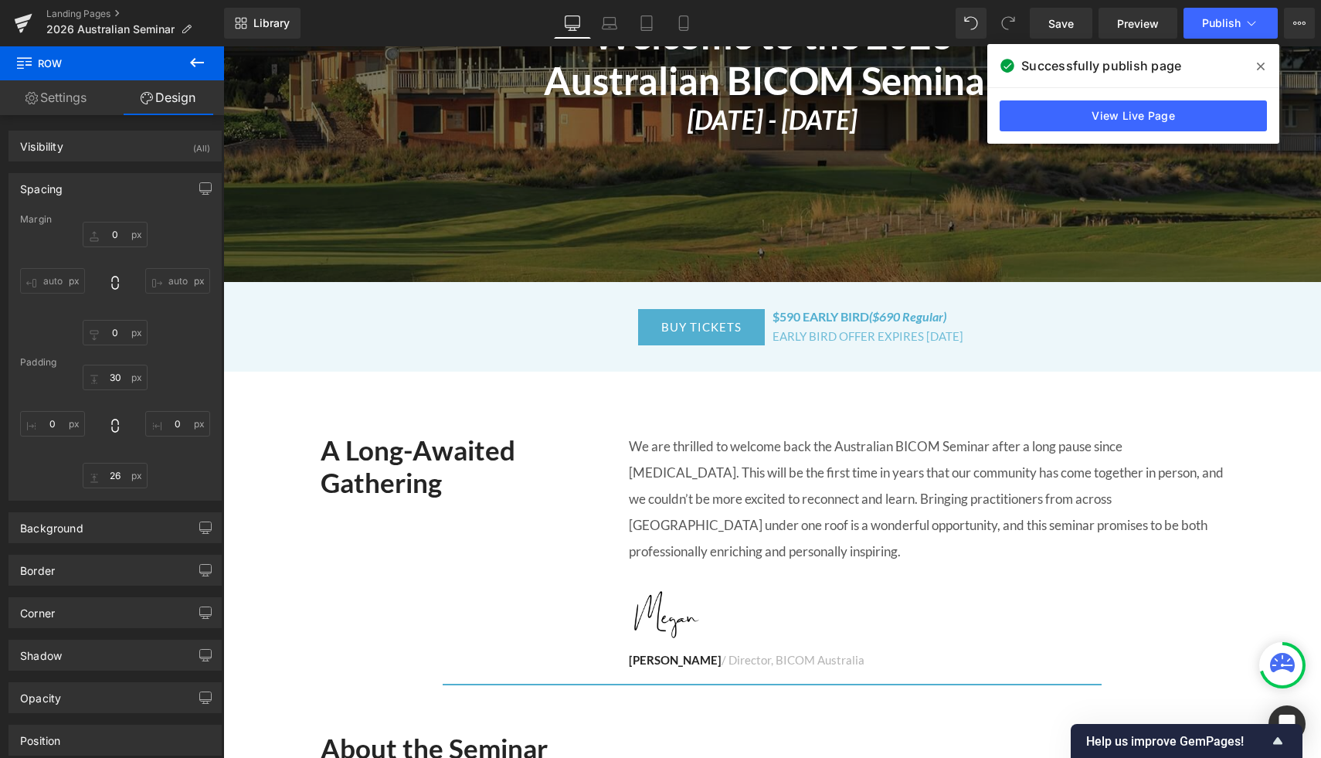
click at [533, 330] on span "(P) Cart Button" at bounding box center [498, 327] width 70 height 19
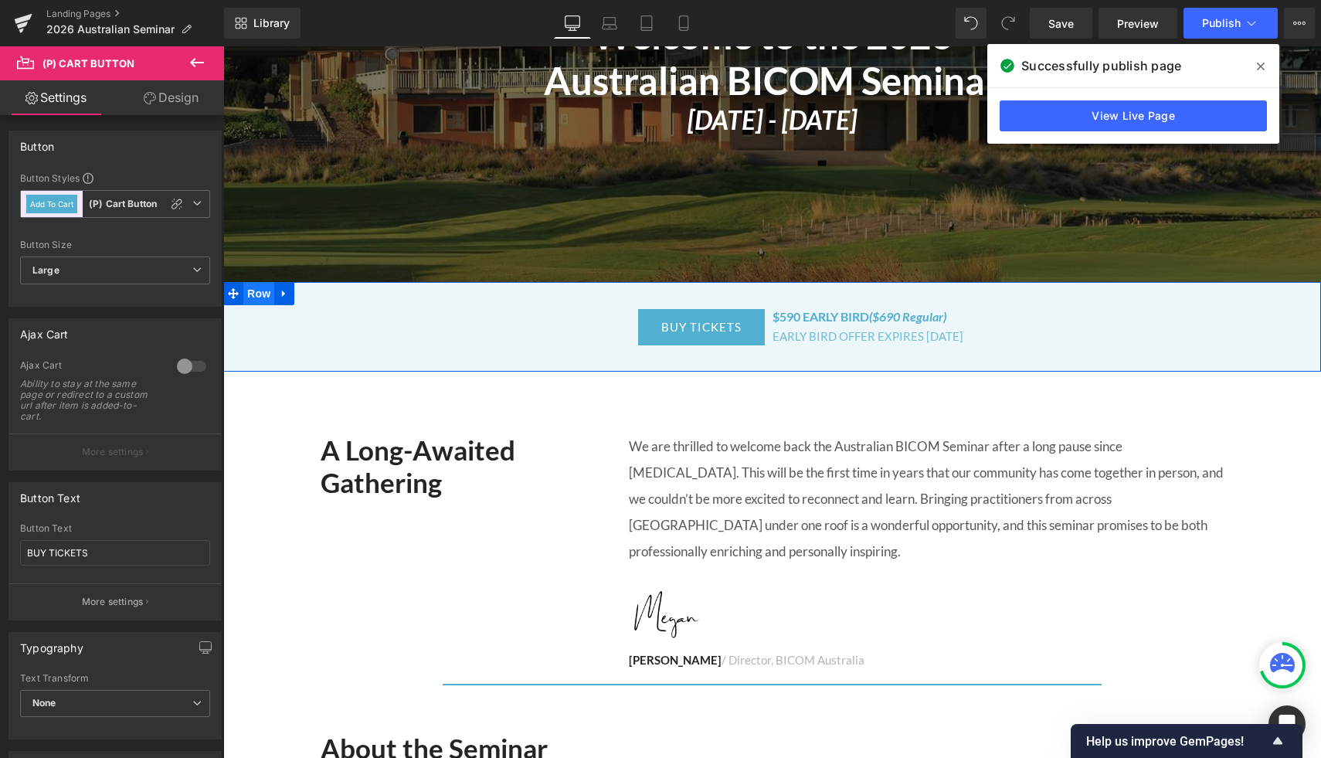
click at [262, 294] on span "Row" at bounding box center [258, 293] width 31 height 23
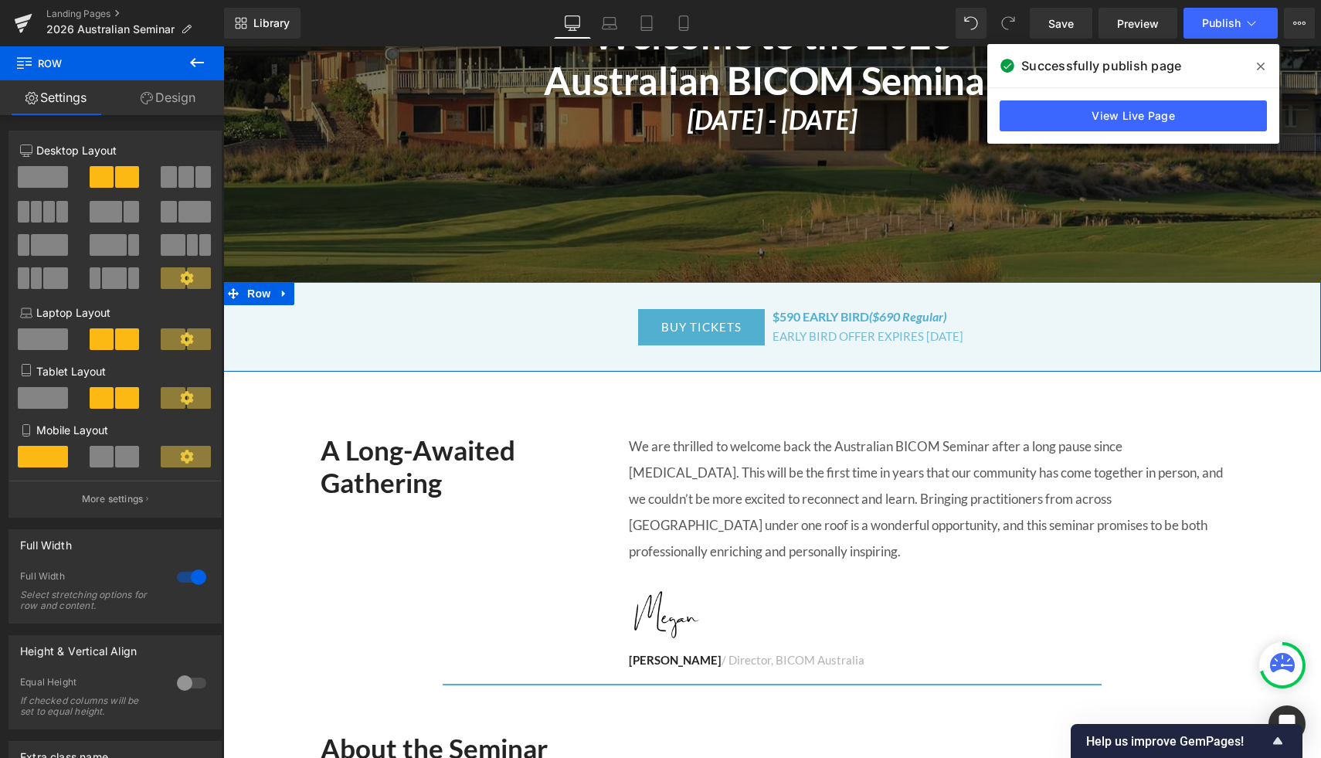
scroll to position [181, 0]
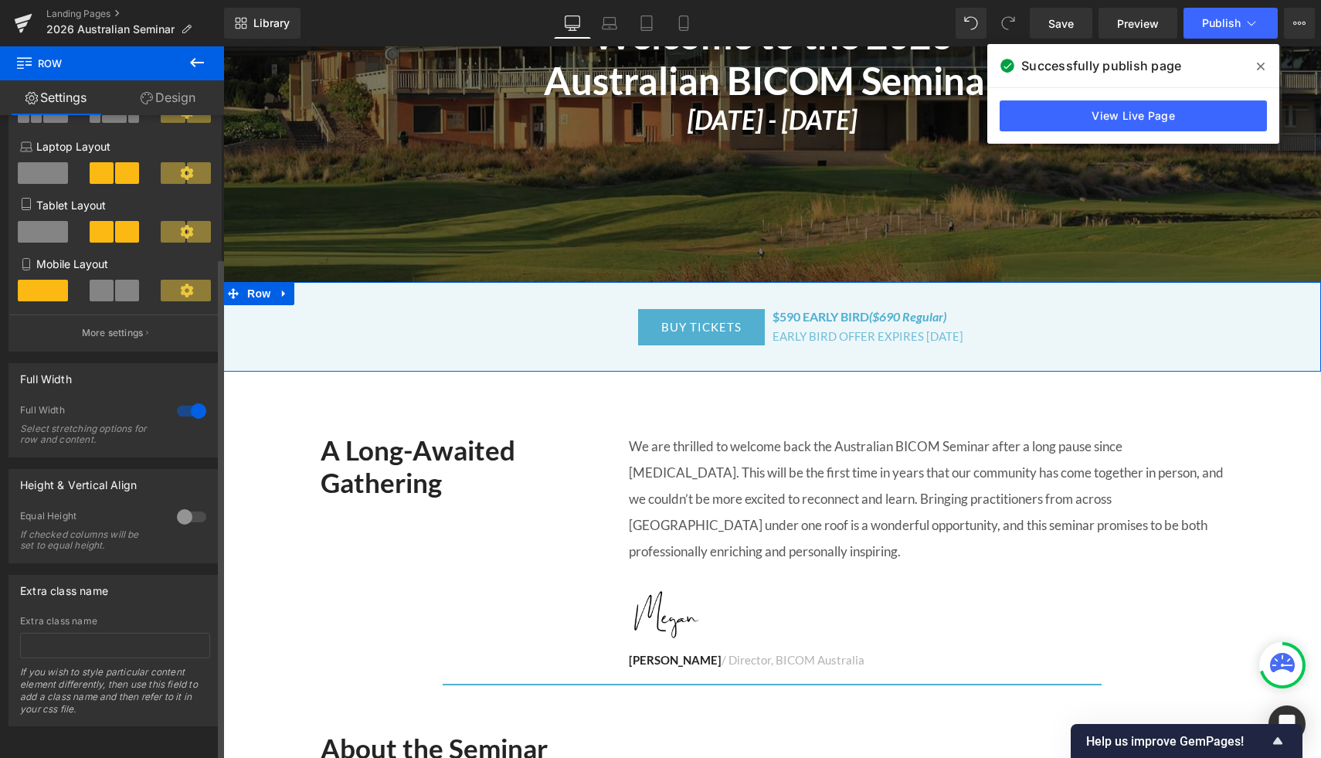
click at [185, 400] on div at bounding box center [191, 411] width 37 height 25
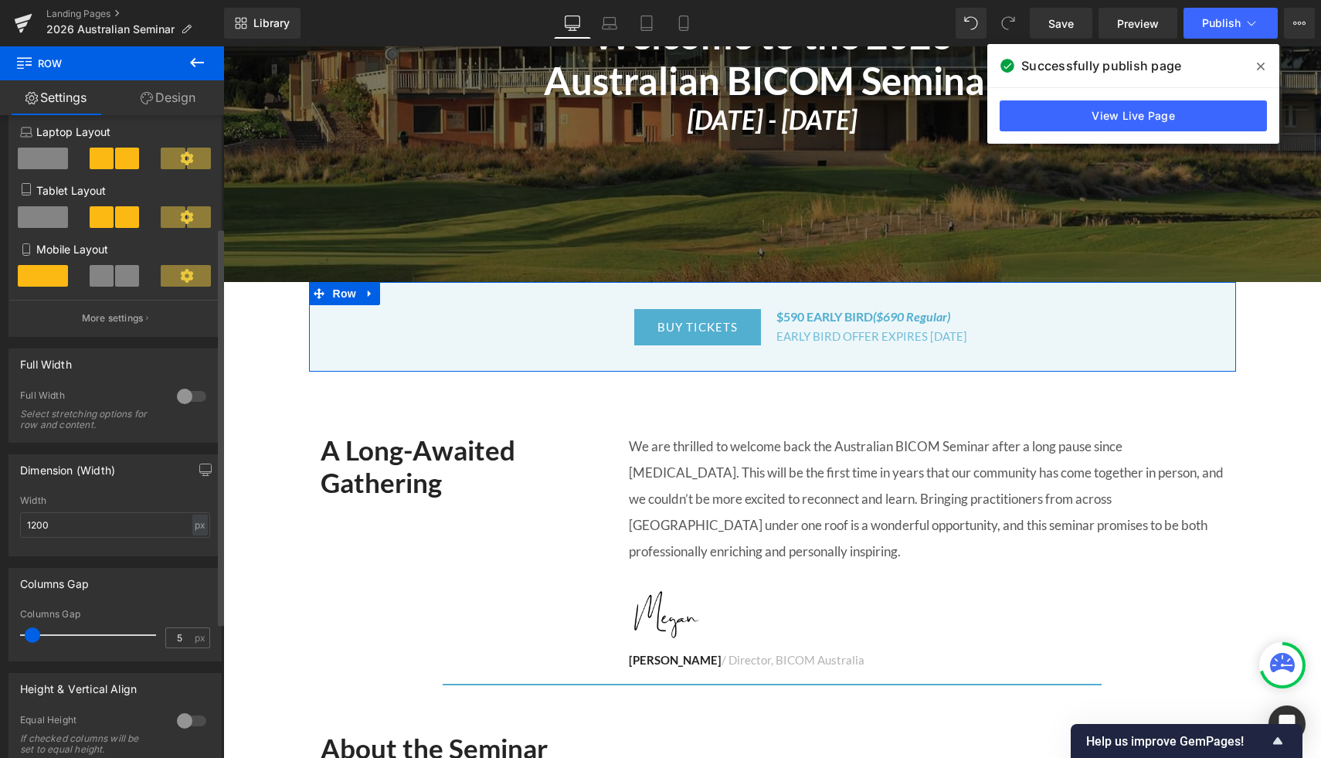
click at [196, 396] on div at bounding box center [191, 396] width 37 height 25
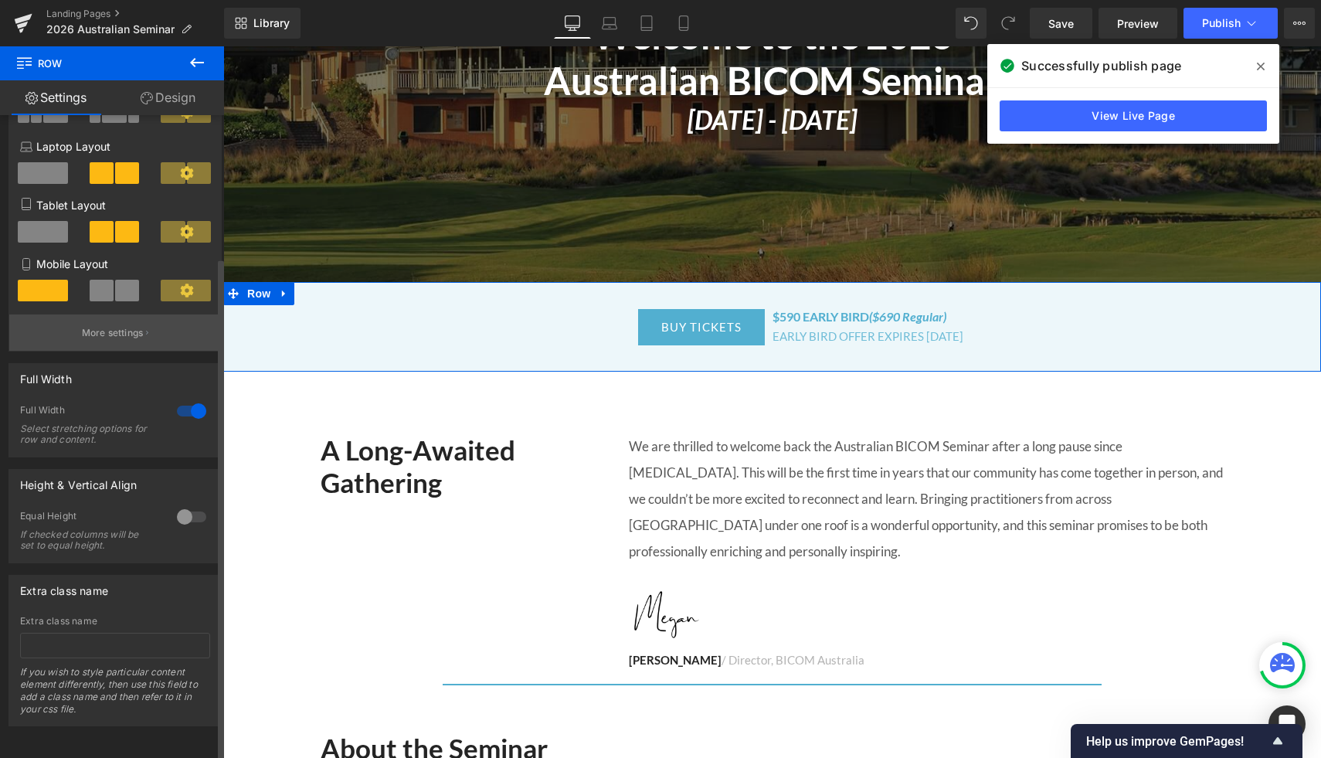
click at [117, 326] on p "More settings" at bounding box center [113, 333] width 62 height 14
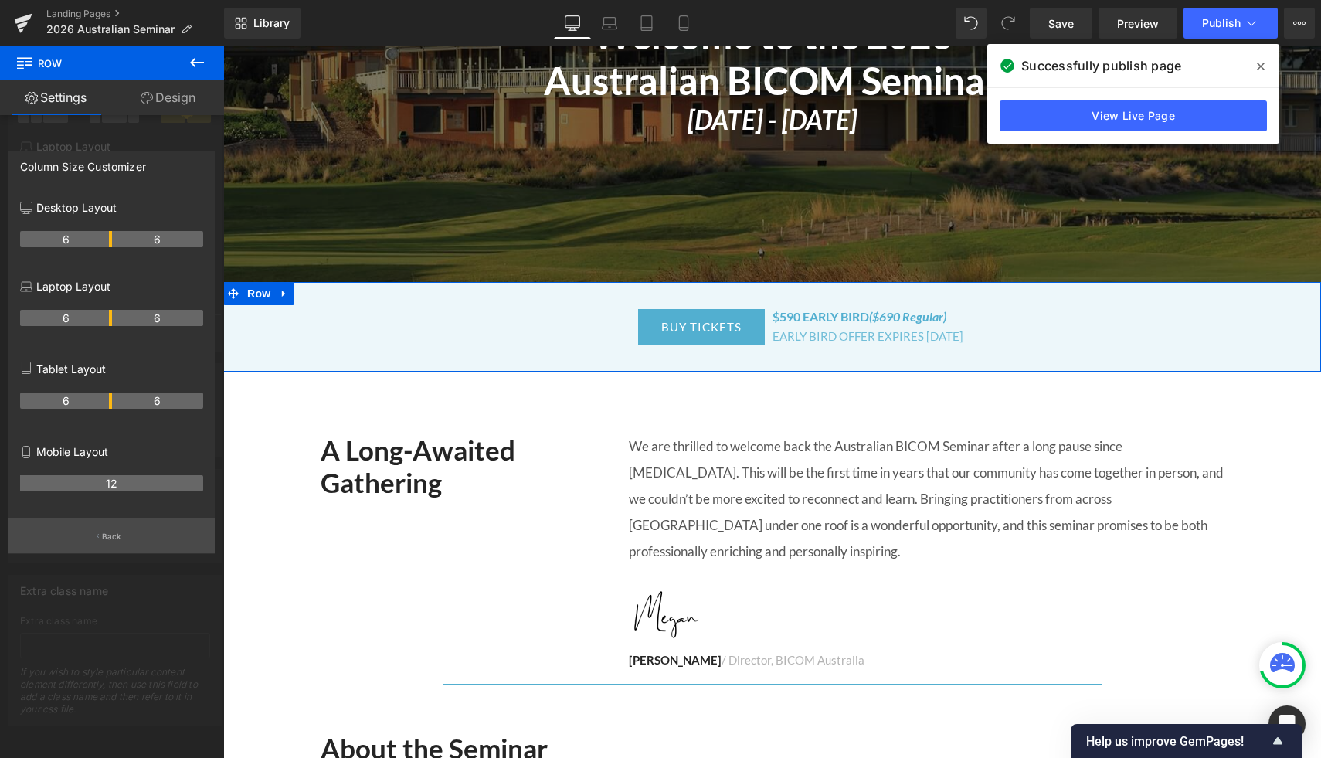
click at [110, 546] on button "Back" at bounding box center [111, 535] width 206 height 35
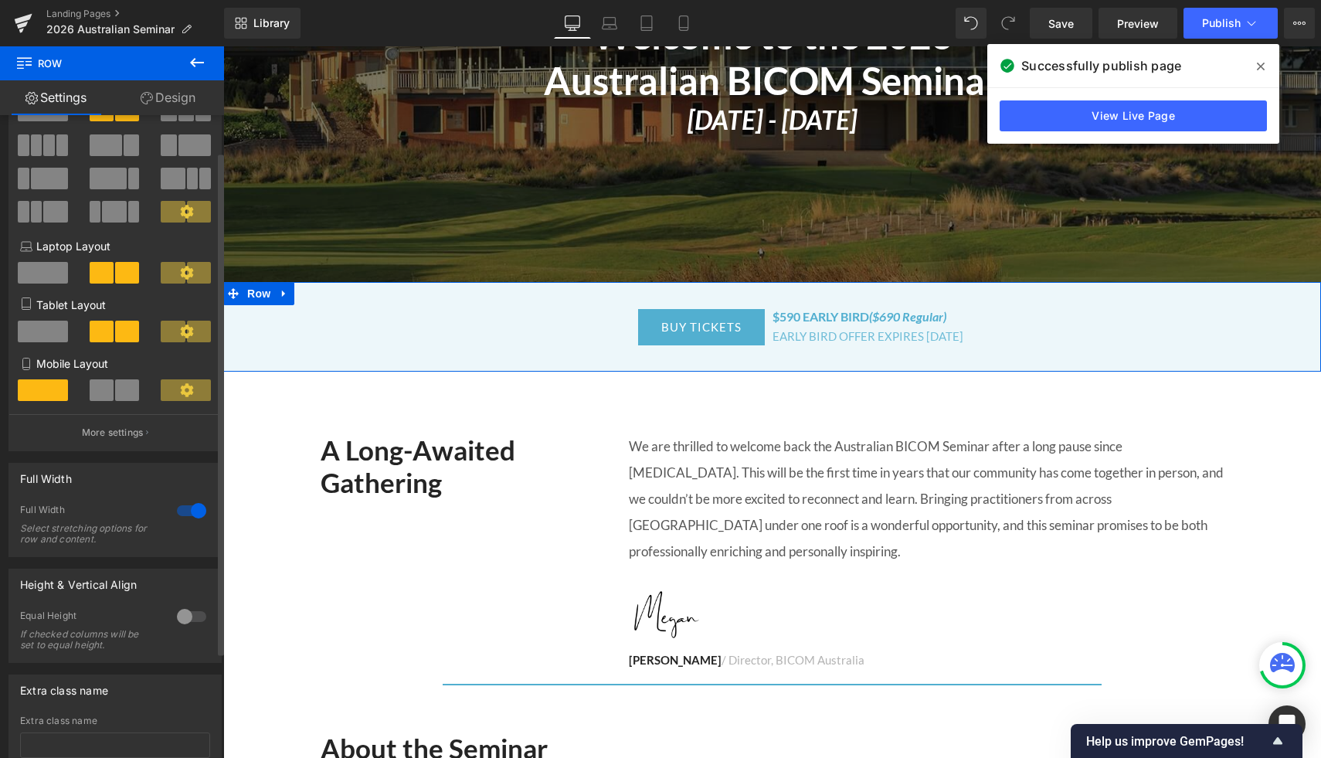
scroll to position [0, 0]
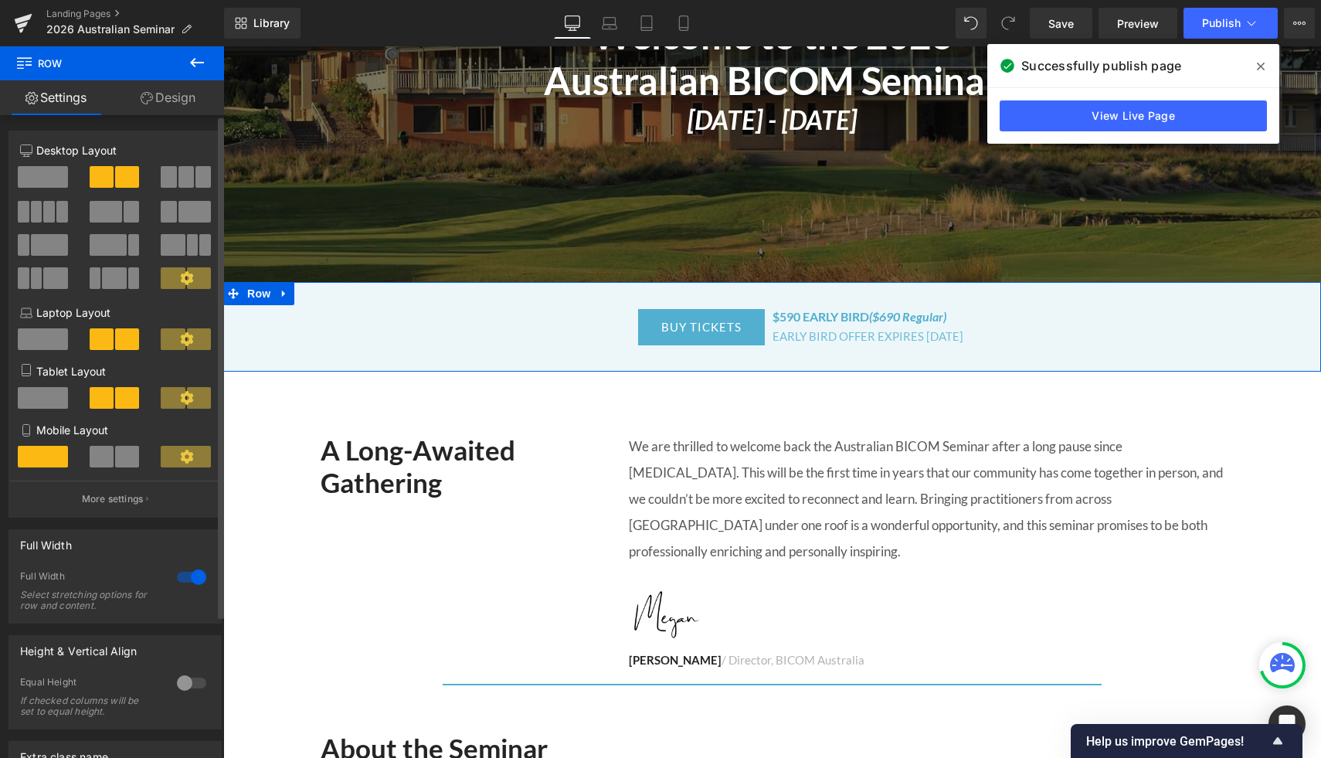
click at [184, 279] on icon at bounding box center [186, 277] width 13 height 13
click at [152, 98] on link "Design" at bounding box center [168, 97] width 112 height 35
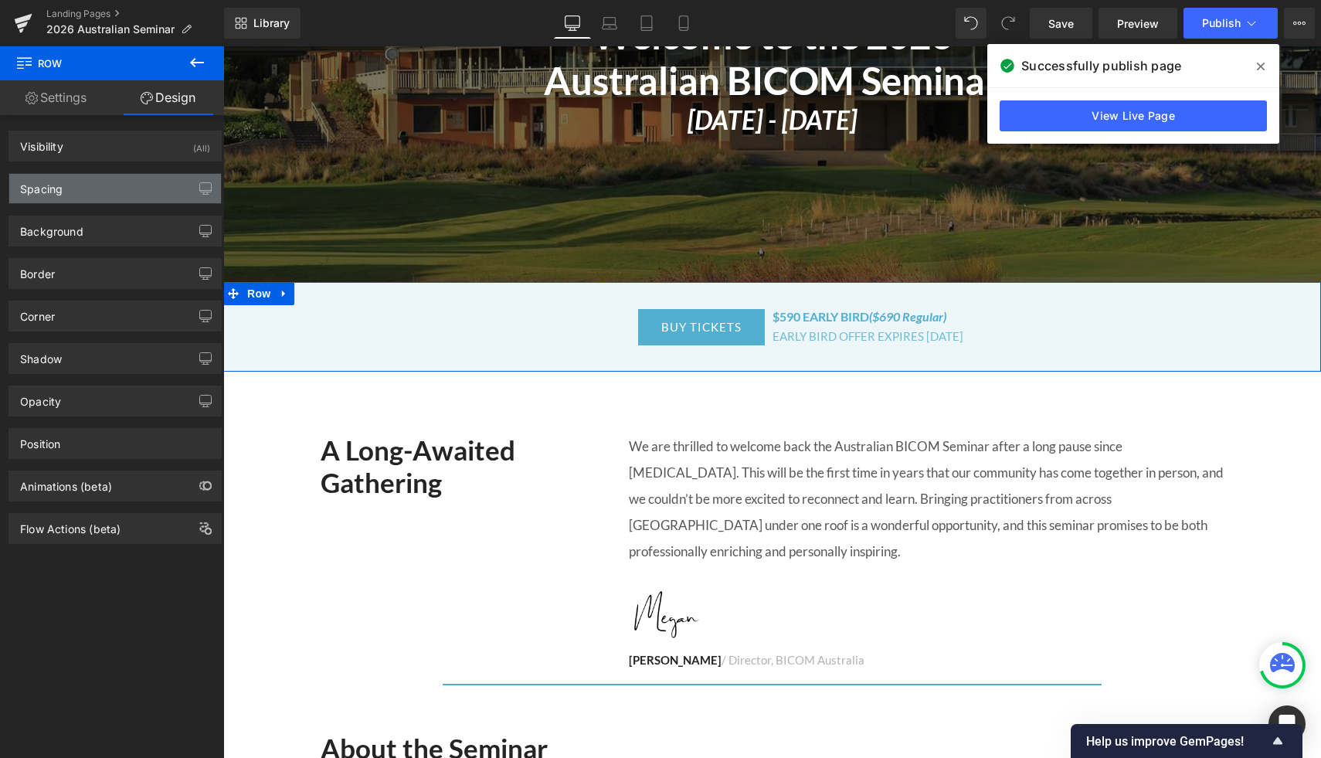
click at [178, 177] on div "Spacing" at bounding box center [115, 188] width 212 height 29
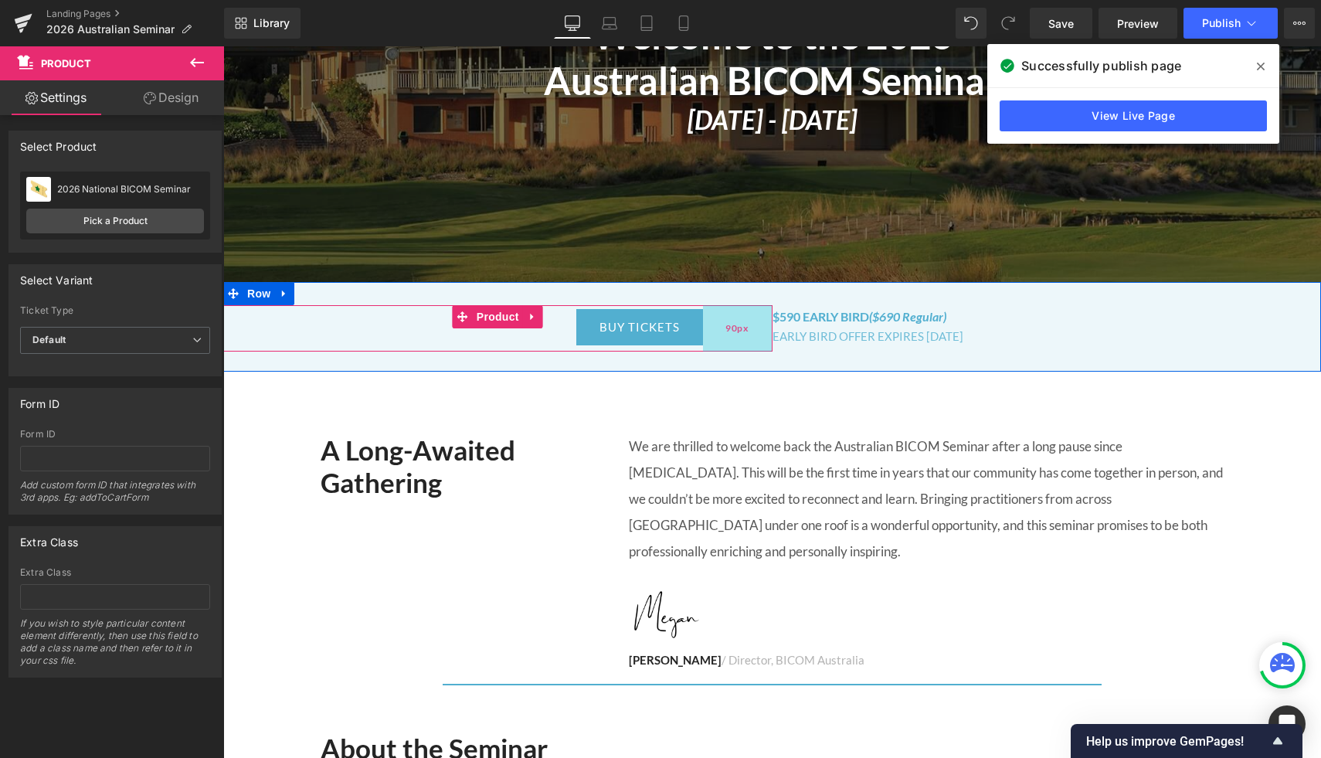
drag, startPoint x: 771, startPoint y: 323, endPoint x: 709, endPoint y: 328, distance: 62.0
click at [709, 328] on div "90px" at bounding box center [738, 328] width 70 height 46
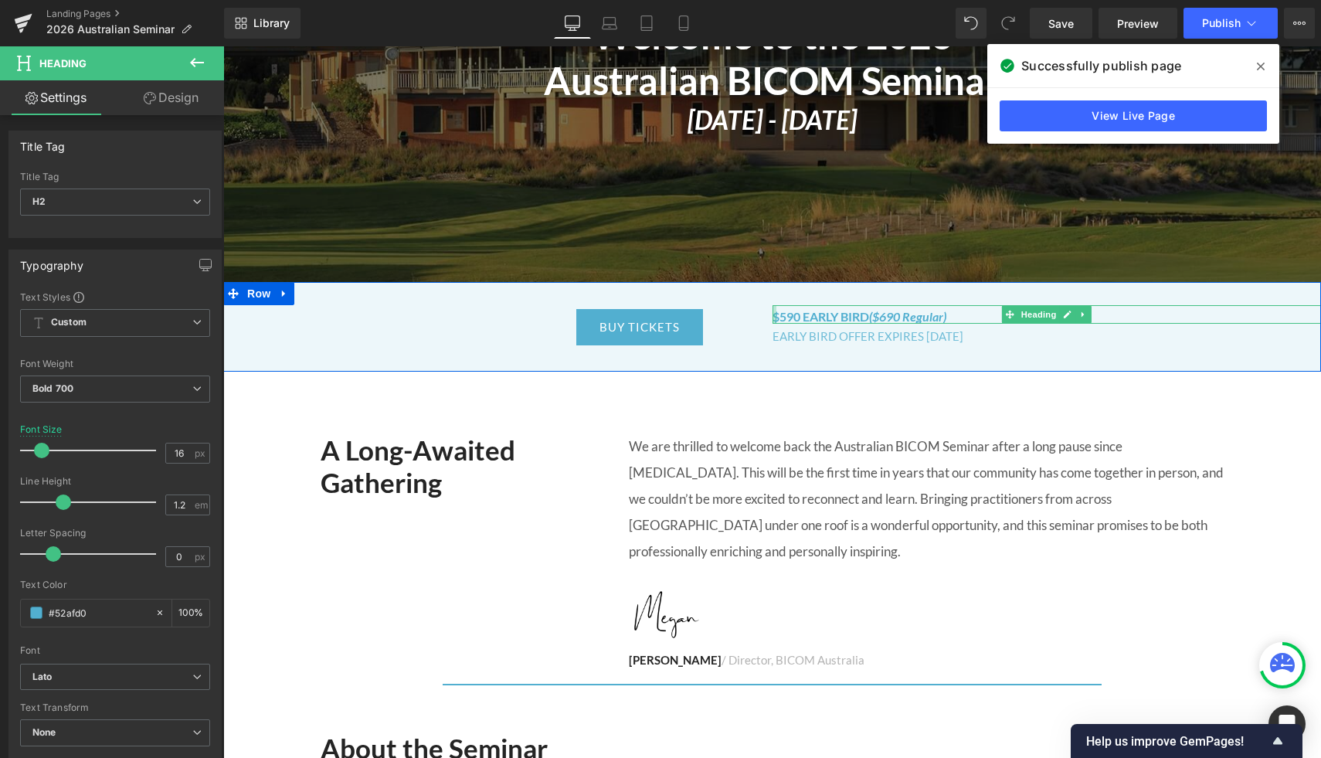
drag, startPoint x: 774, startPoint y: 311, endPoint x: 753, endPoint y: 312, distance: 21.7
click at [753, 312] on div "BUY TICKETS (P) Cart Button Product 90px $590 EARLY BIRD ($690 Regular) Heading…" at bounding box center [772, 327] width 1098 height 90
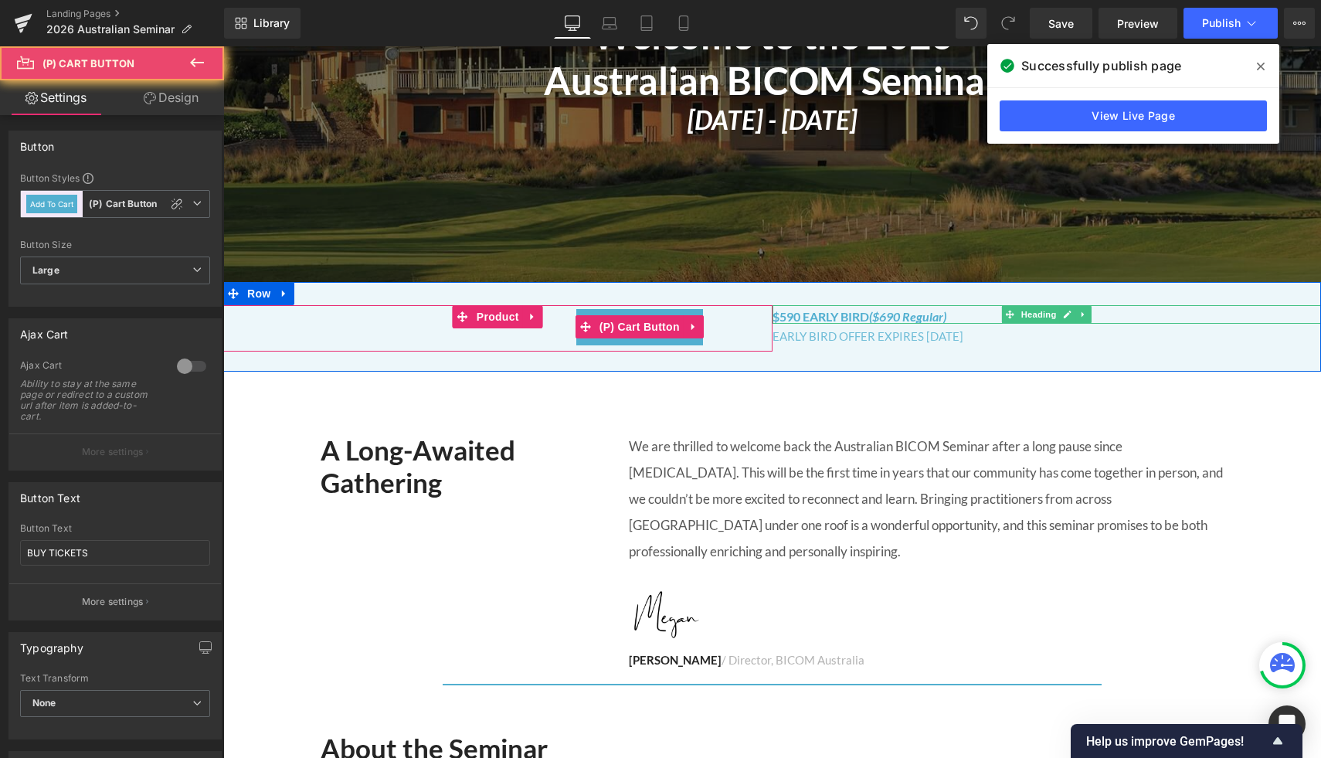
click at [488, 335] on div "BUY TICKETS" at bounding box center [467, 327] width 472 height 36
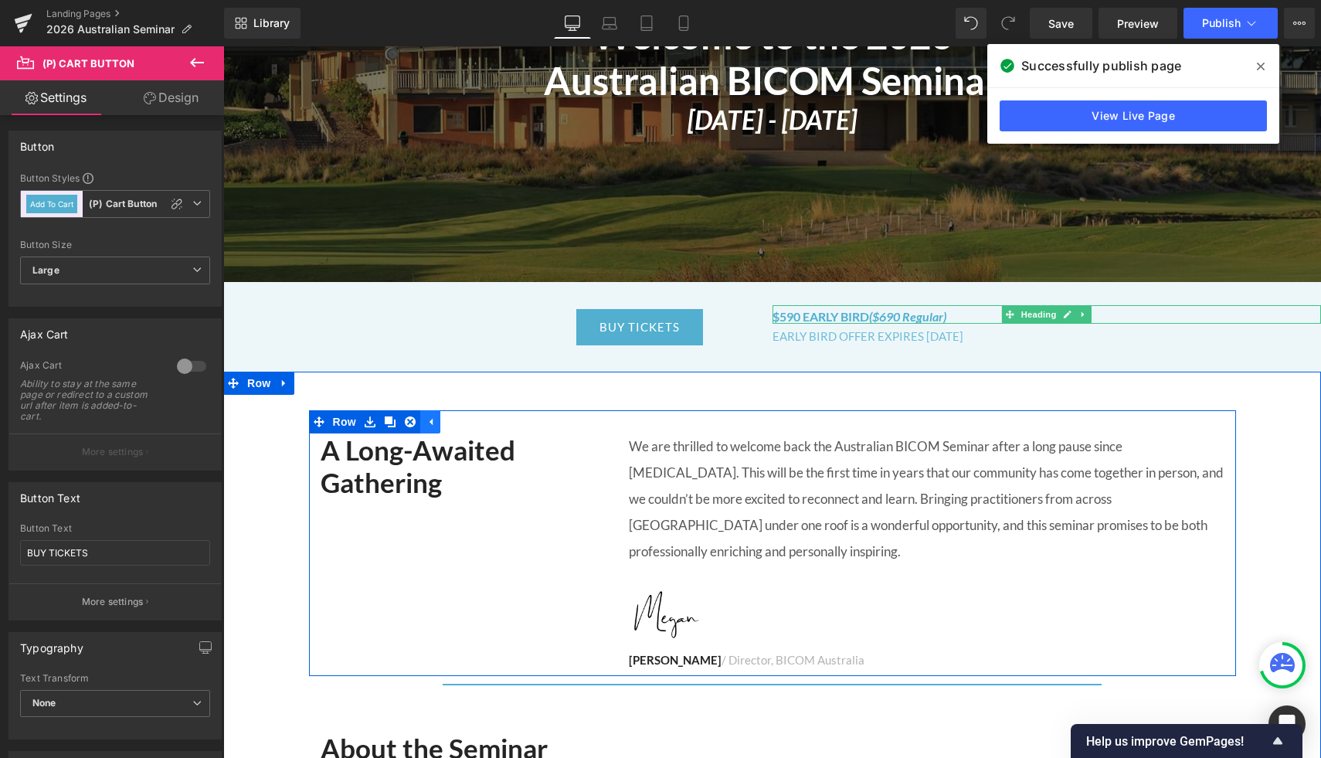
click at [427, 410] on div "A Long-Awaited Gathering Heading We are thrilled to welcome back the Australian…" at bounding box center [772, 543] width 927 height 267
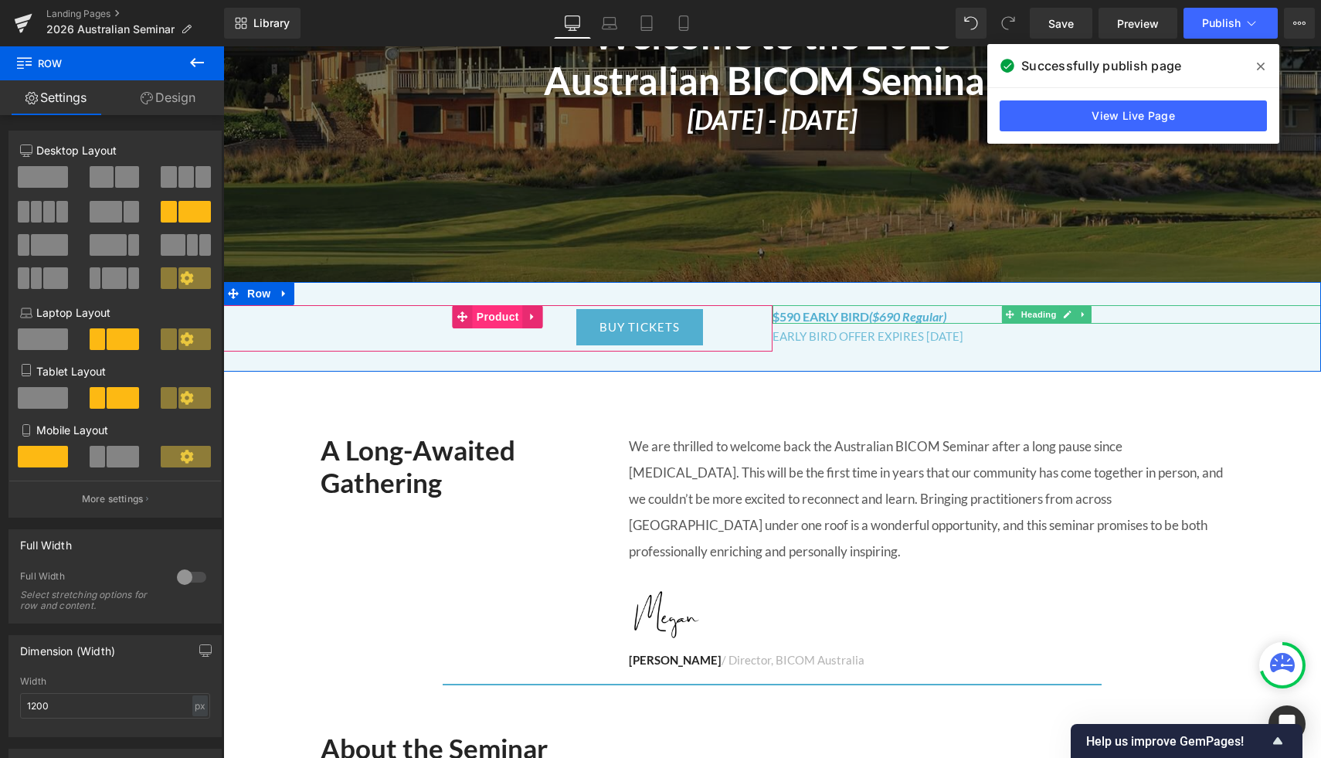
click at [495, 317] on span "Product" at bounding box center [498, 316] width 50 height 23
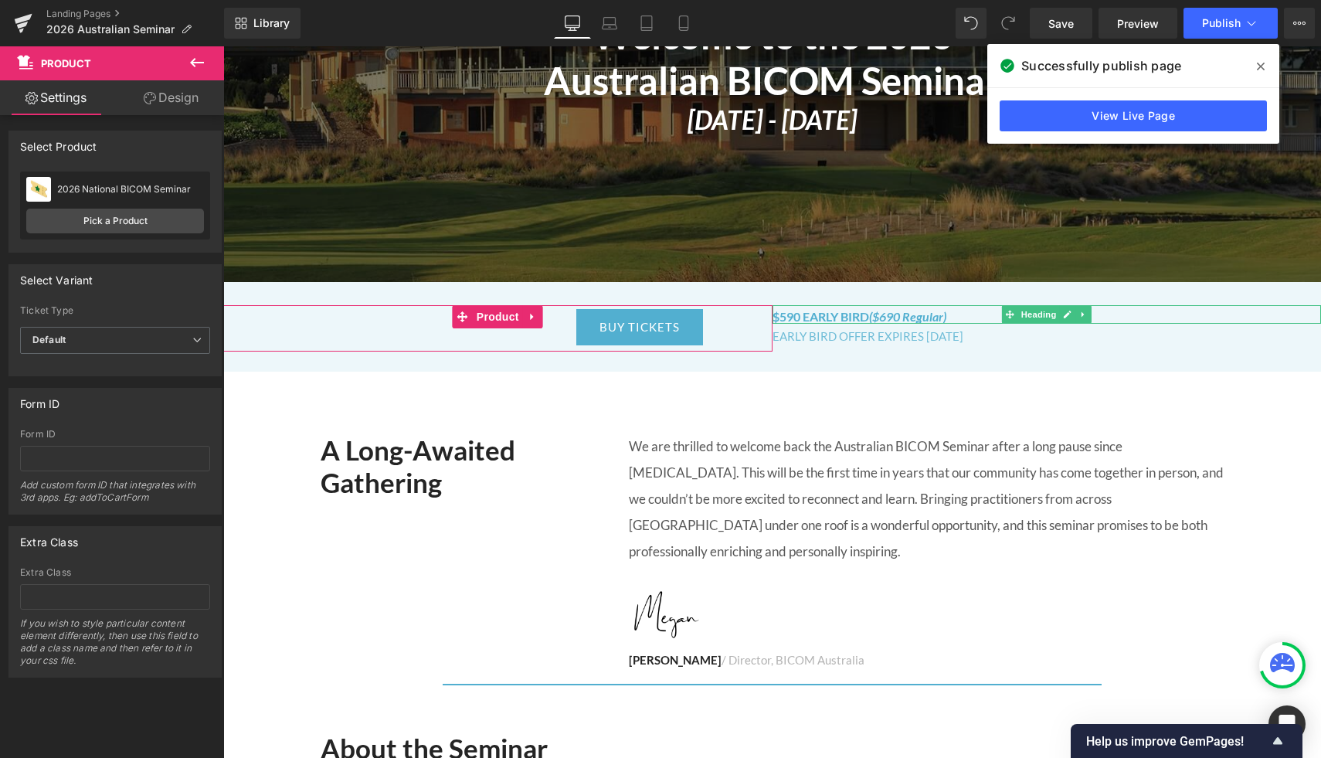
click at [169, 98] on link "Design" at bounding box center [171, 97] width 112 height 35
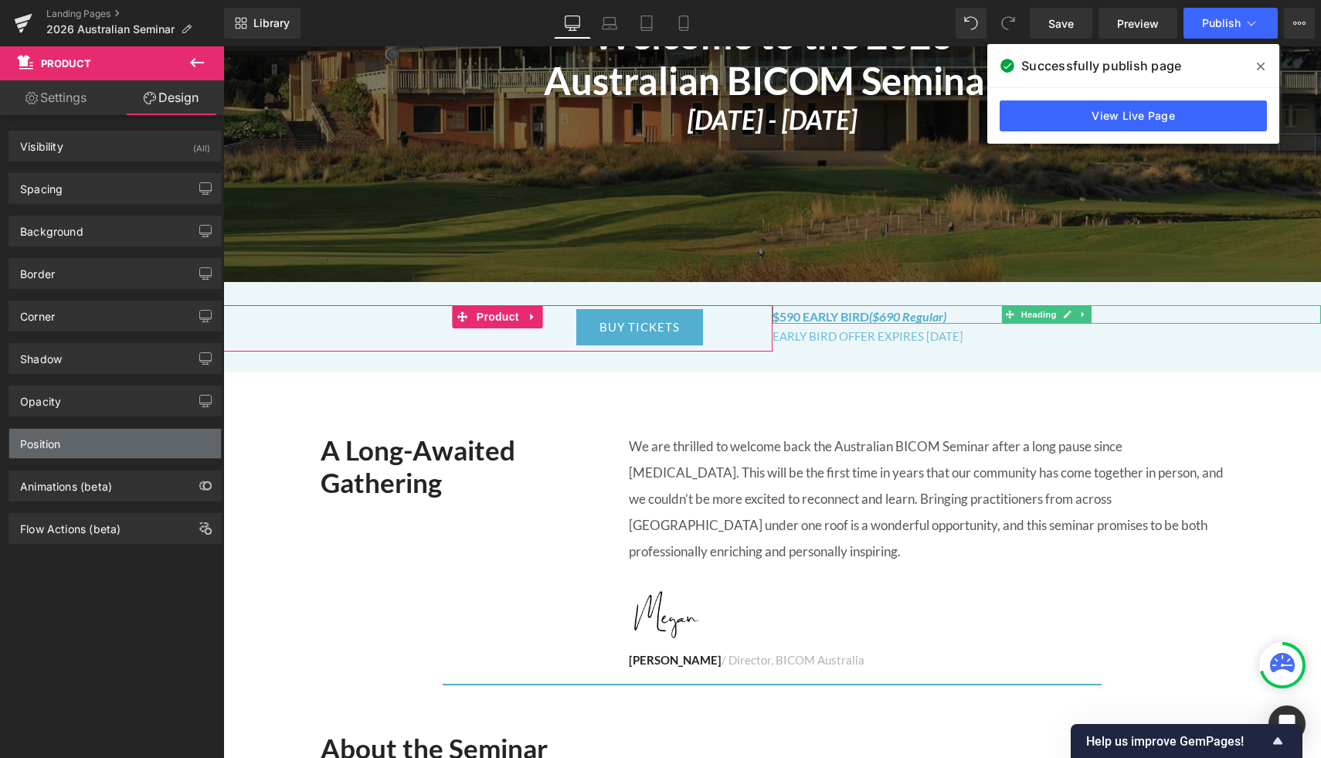
click at [52, 450] on div "Position" at bounding box center [115, 443] width 212 height 29
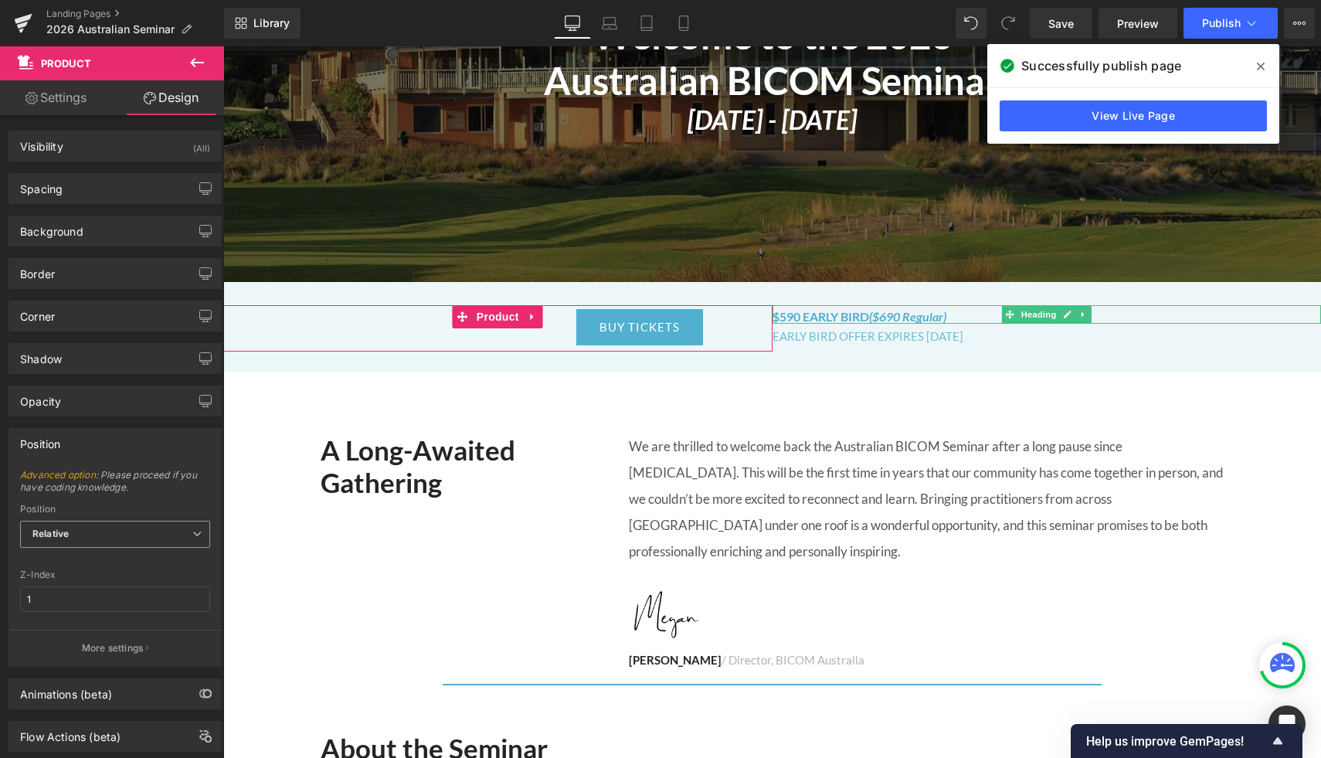
scroll to position [37, 0]
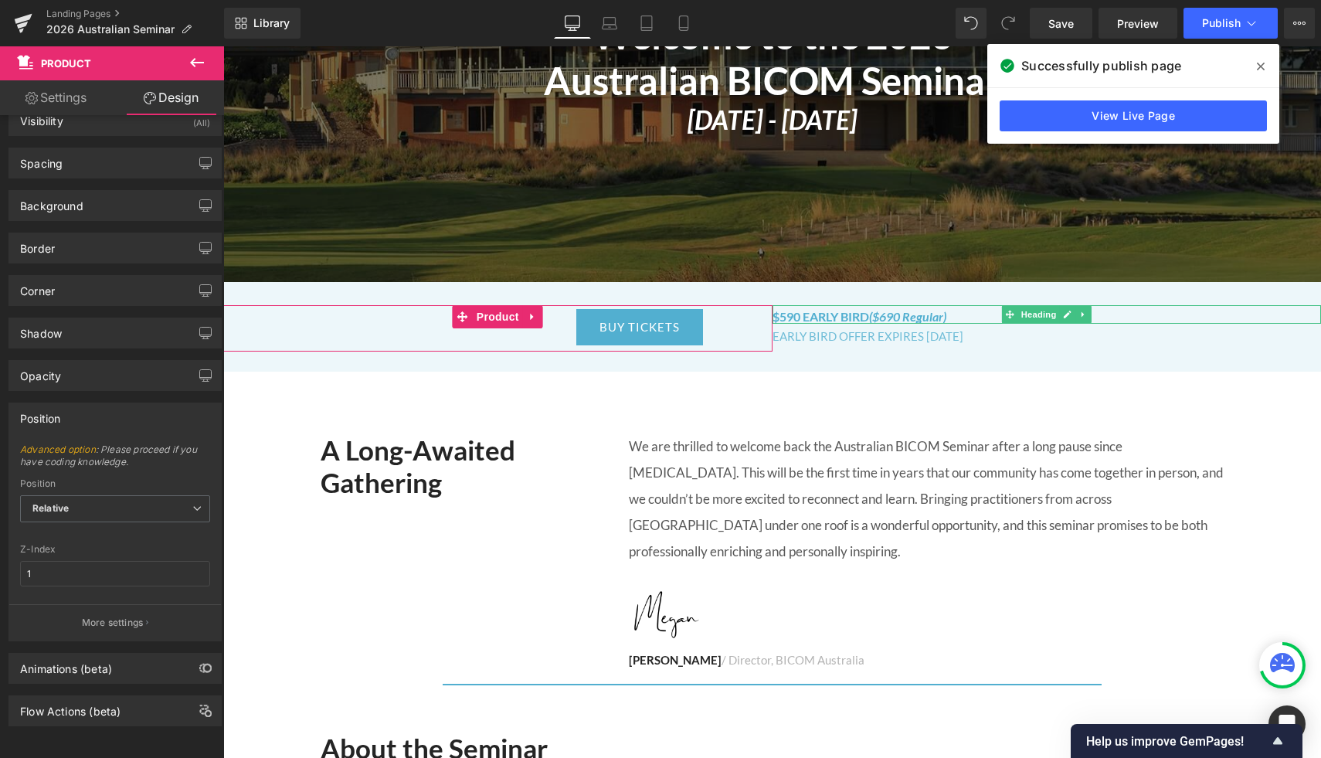
click at [60, 106] on link "Settings" at bounding box center [56, 97] width 112 height 35
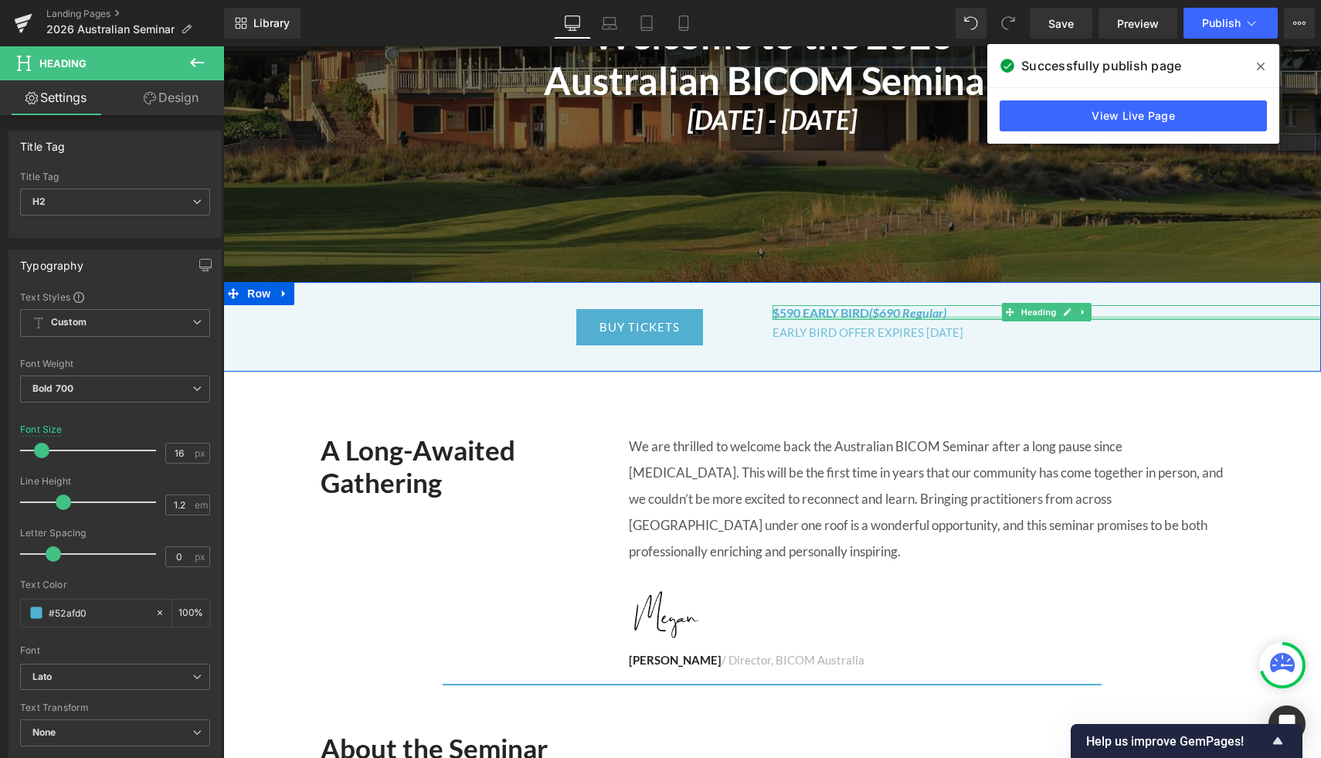
drag, startPoint x: 819, startPoint y: 307, endPoint x: 819, endPoint y: 318, distance: 10.0
click at [819, 318] on div "$590 EARLY BIRD ($690 Regular) Heading" at bounding box center [1047, 312] width 549 height 15
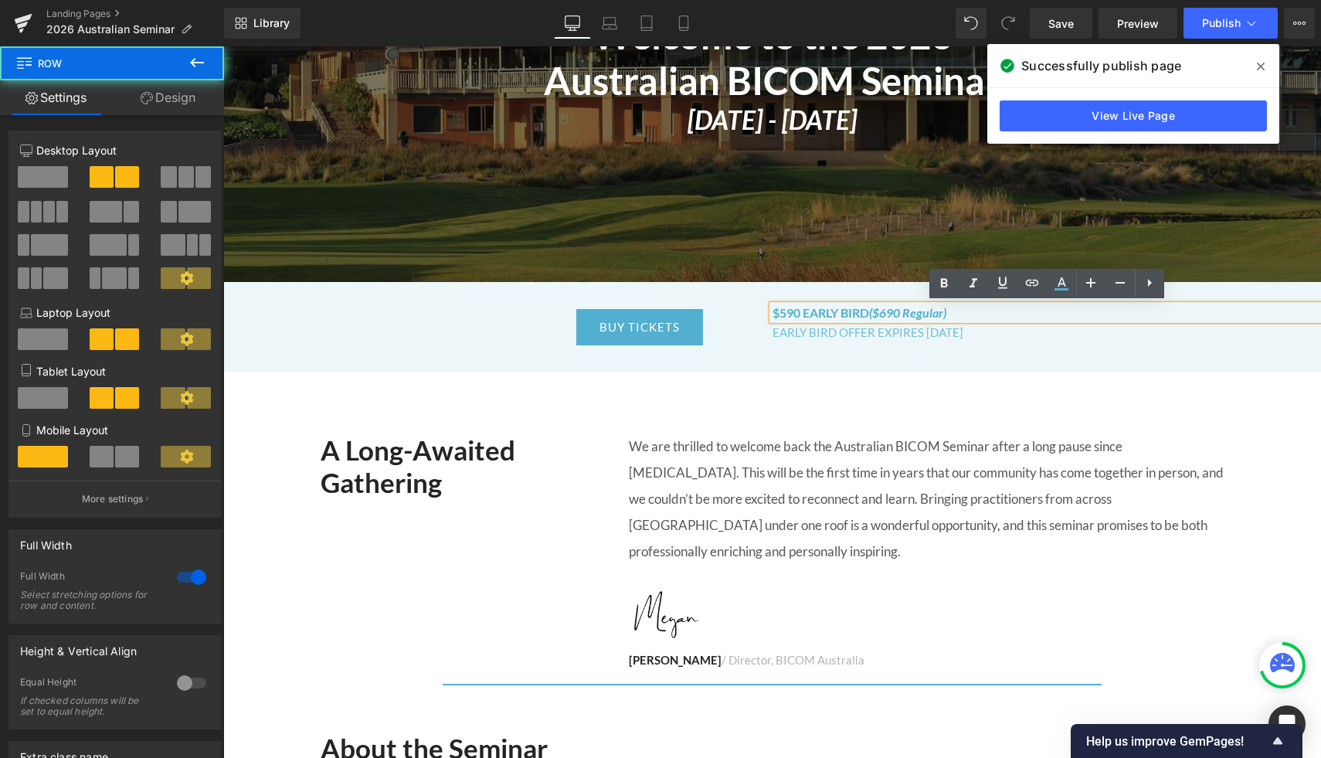
click at [757, 300] on div "BUY TICKETS (P) Cart Button Product 90px $590 EARLY BIRD ($690 Regular) Heading…" at bounding box center [772, 327] width 1098 height 90
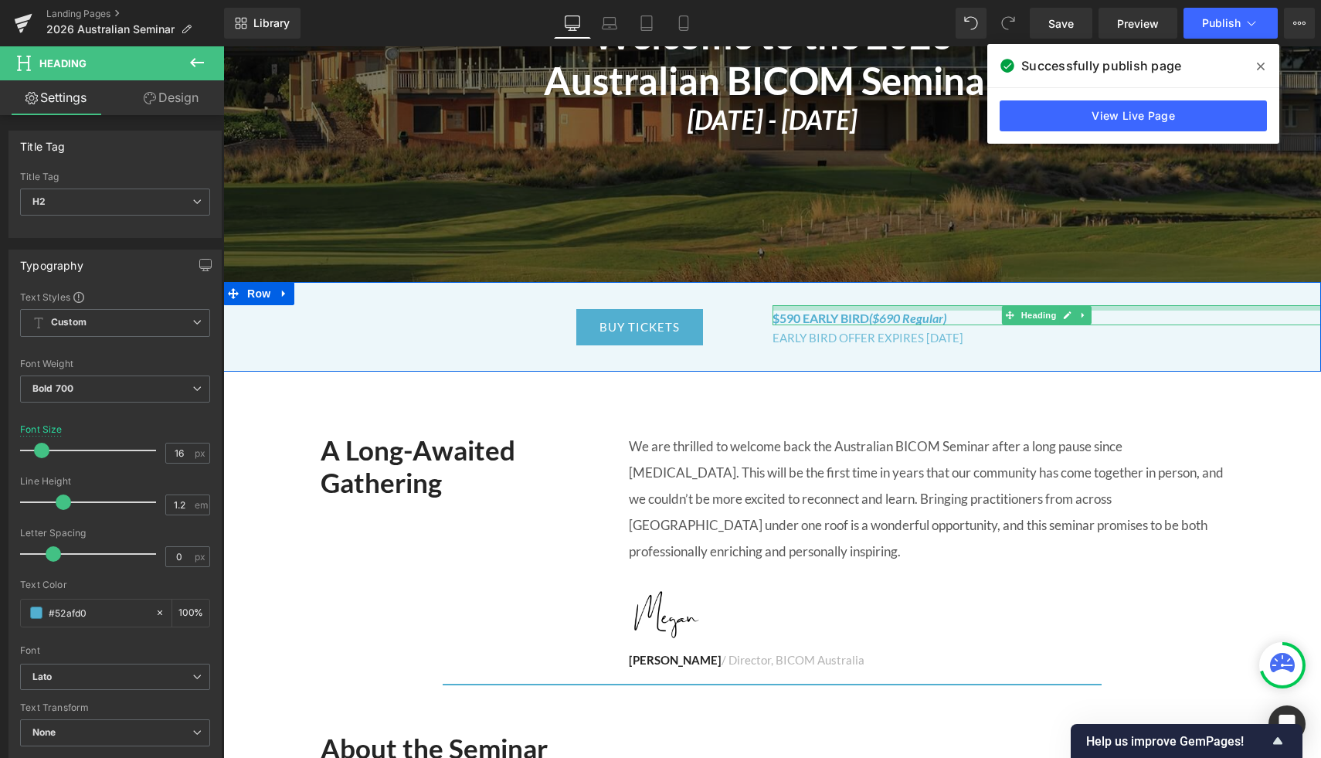
click at [800, 313] on div "$590 EARLY BIRD ($690 Regular) Heading" at bounding box center [1047, 315] width 549 height 20
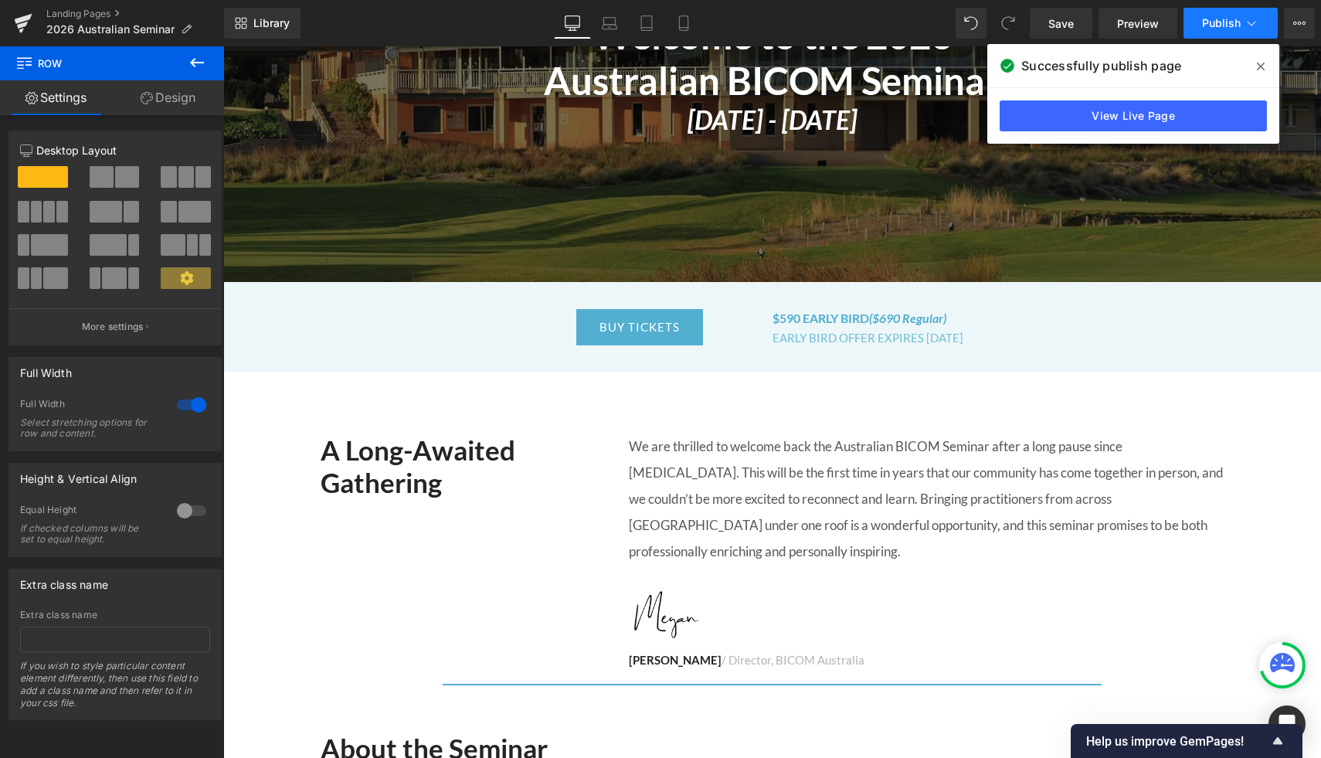
click at [1208, 29] on span "Publish" at bounding box center [1221, 23] width 39 height 12
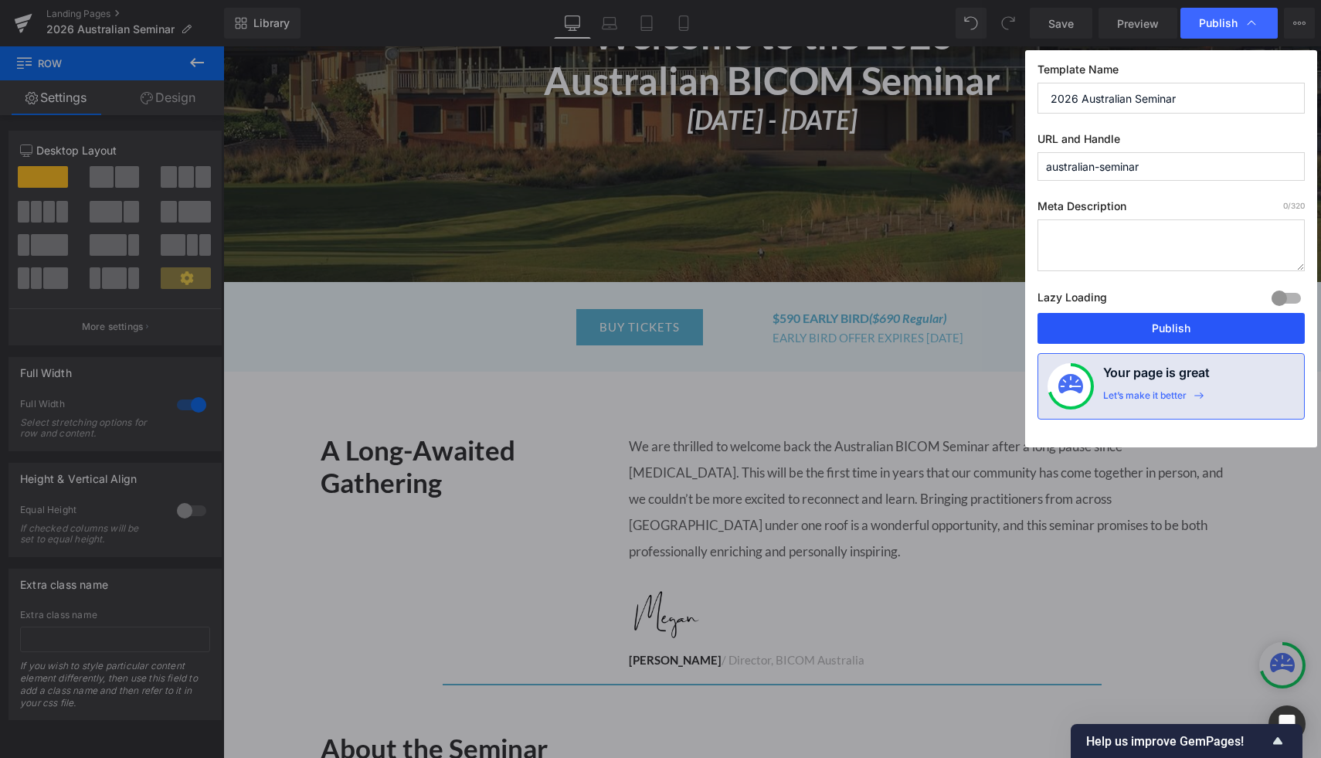
click at [1153, 328] on button "Publish" at bounding box center [1171, 328] width 267 height 31
